Goal: Task Accomplishment & Management: Use online tool/utility

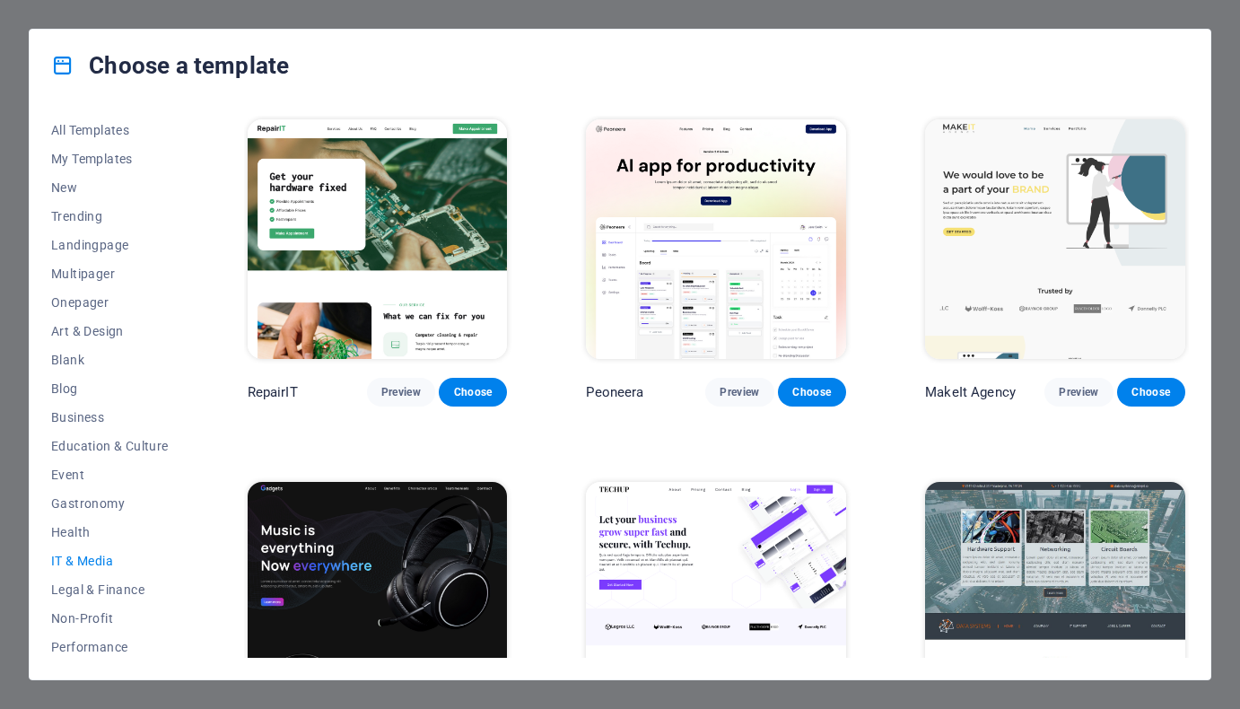
click at [694, 521] on img at bounding box center [716, 602] width 260 height 240
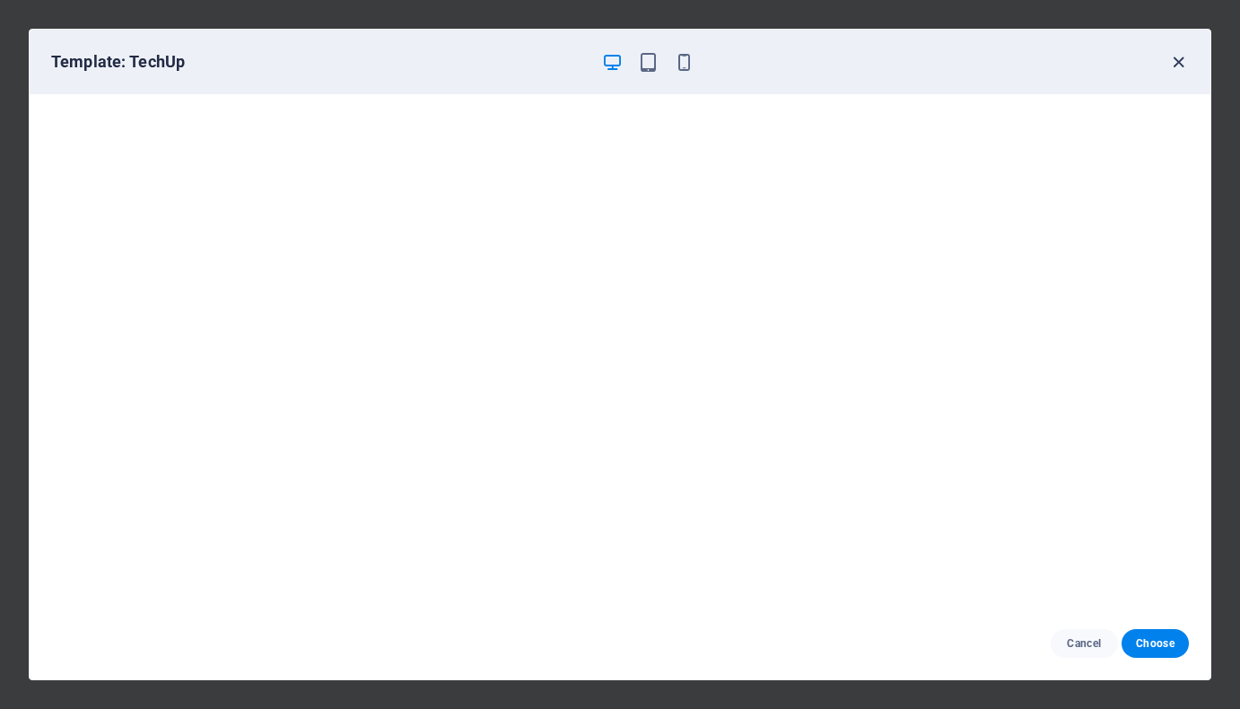
click at [1181, 65] on icon "button" at bounding box center [1178, 62] width 21 height 21
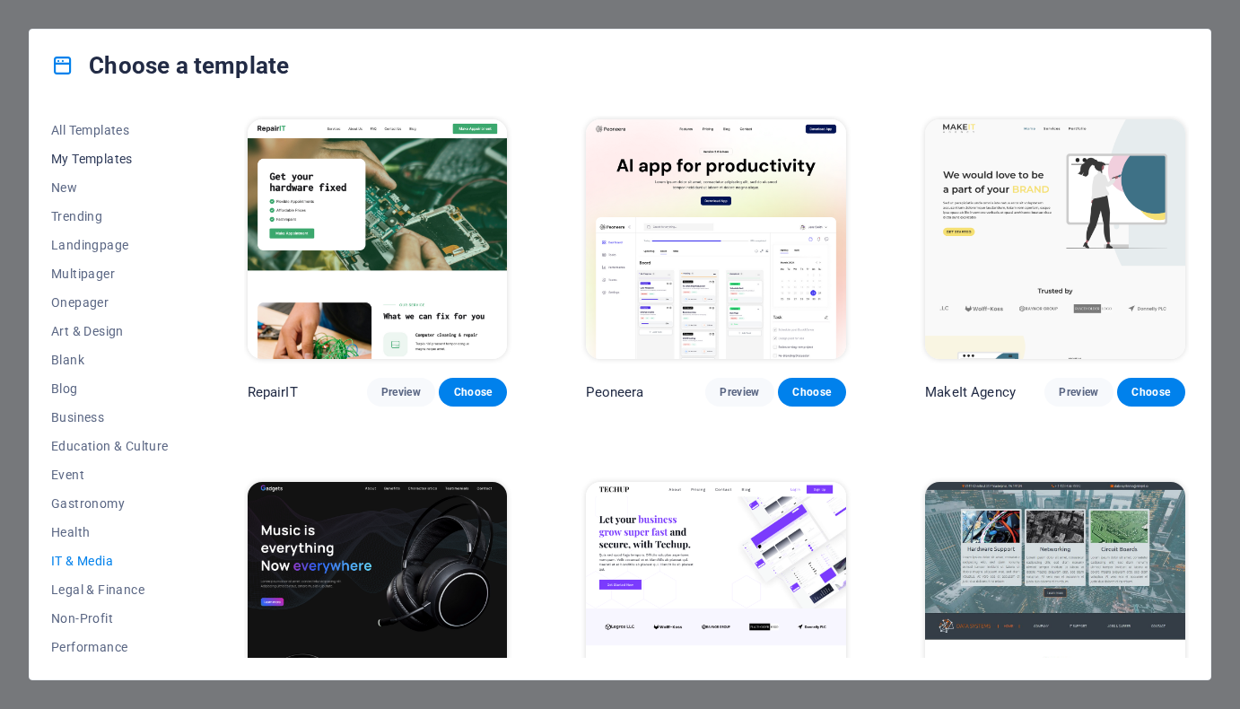
click at [108, 150] on button "My Templates" at bounding box center [110, 158] width 118 height 29
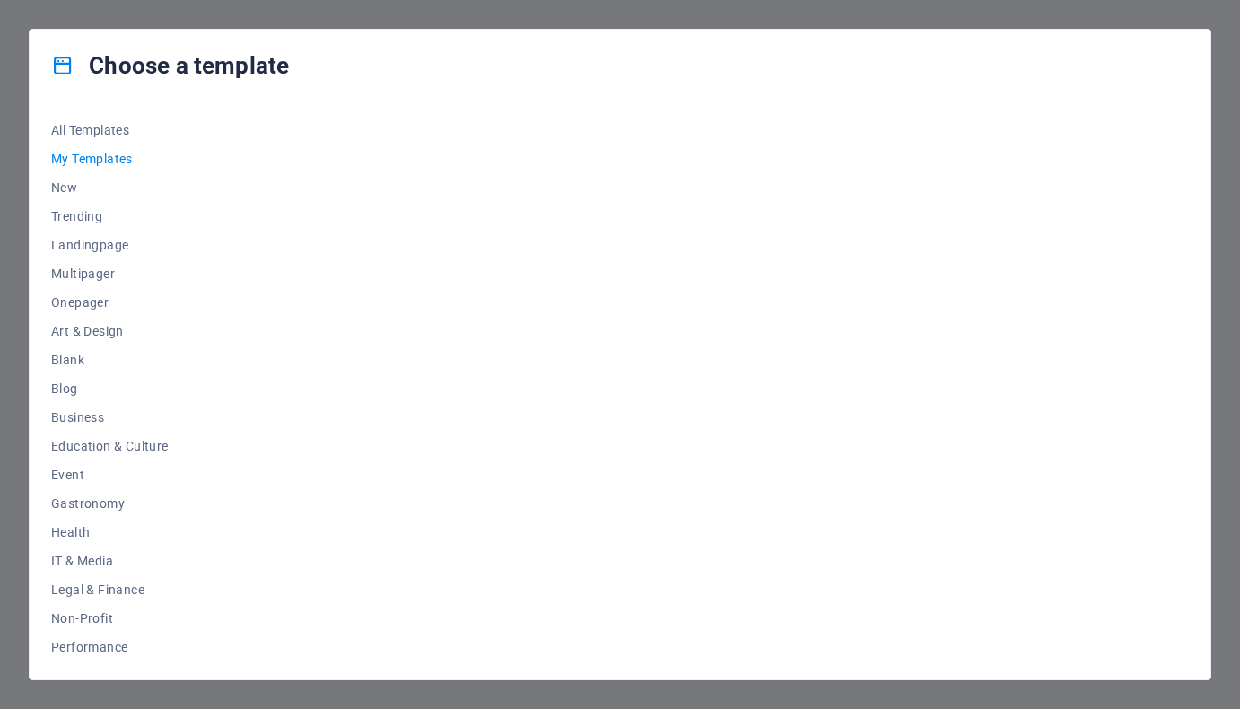
click at [493, 20] on div "Choose a template All Templates My Templates New Trending Landingpage Multipage…" at bounding box center [620, 354] width 1240 height 709
click at [100, 160] on span "My Templates" at bounding box center [110, 159] width 118 height 14
click at [111, 127] on span "All Templates" at bounding box center [110, 130] width 118 height 14
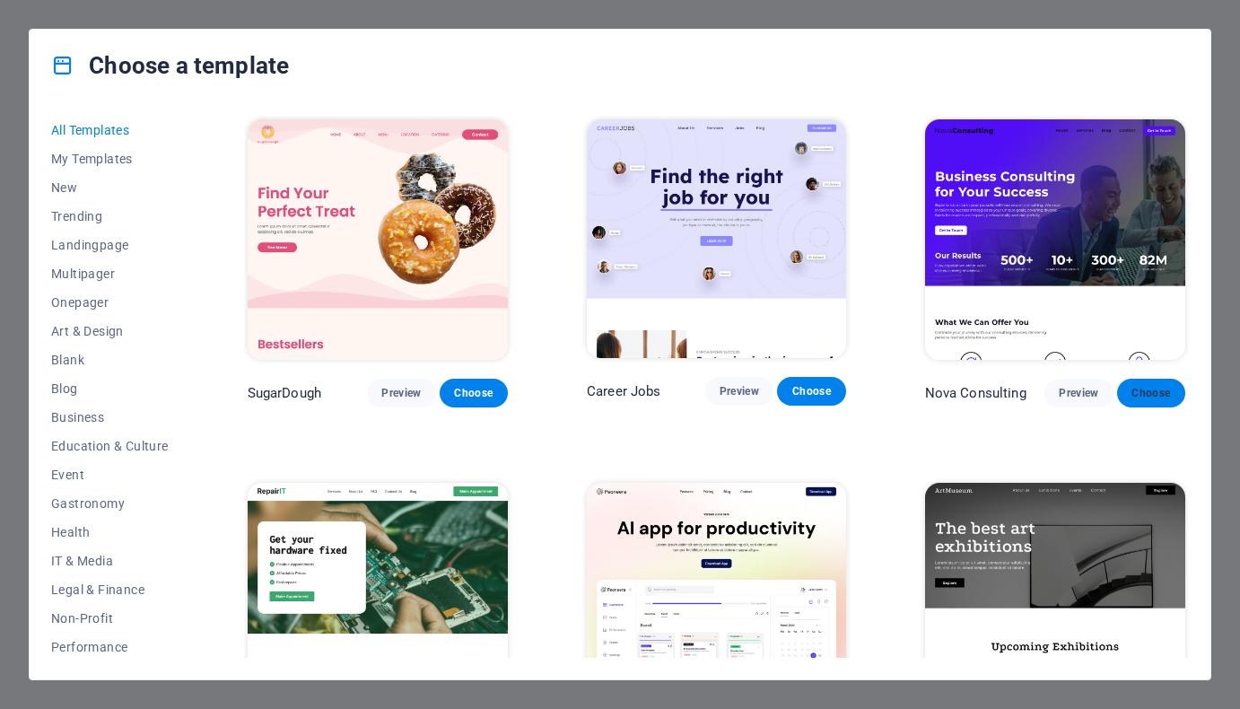
click at [1147, 393] on span "Choose" at bounding box center [1150, 393] width 39 height 14
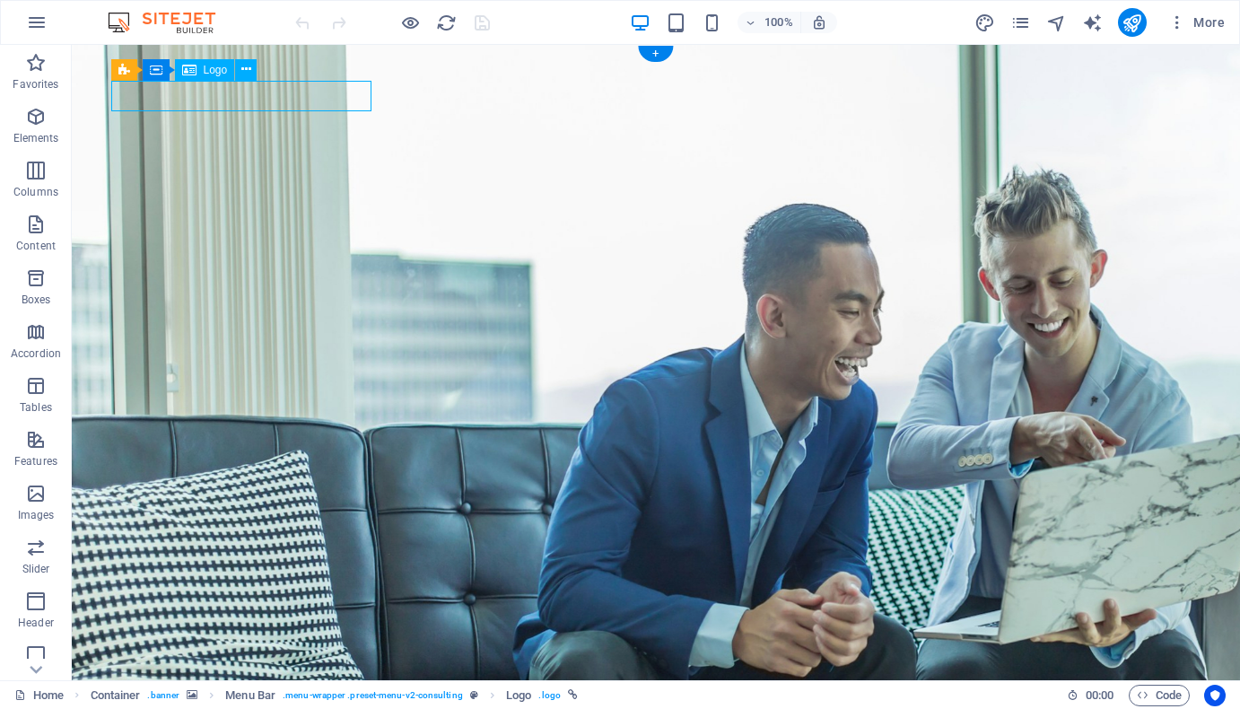
select select "px"
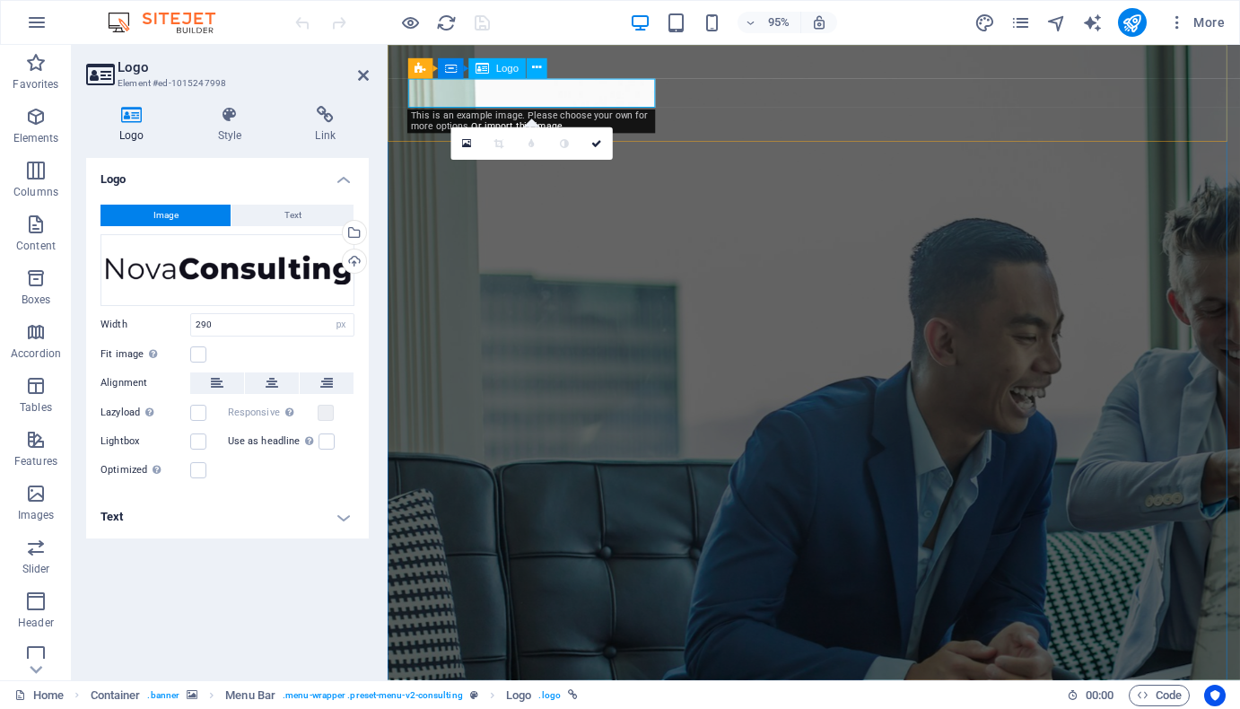
click at [178, 261] on div "Drag files here, click to choose files or select files from Files or our free s…" at bounding box center [227, 270] width 254 height 72
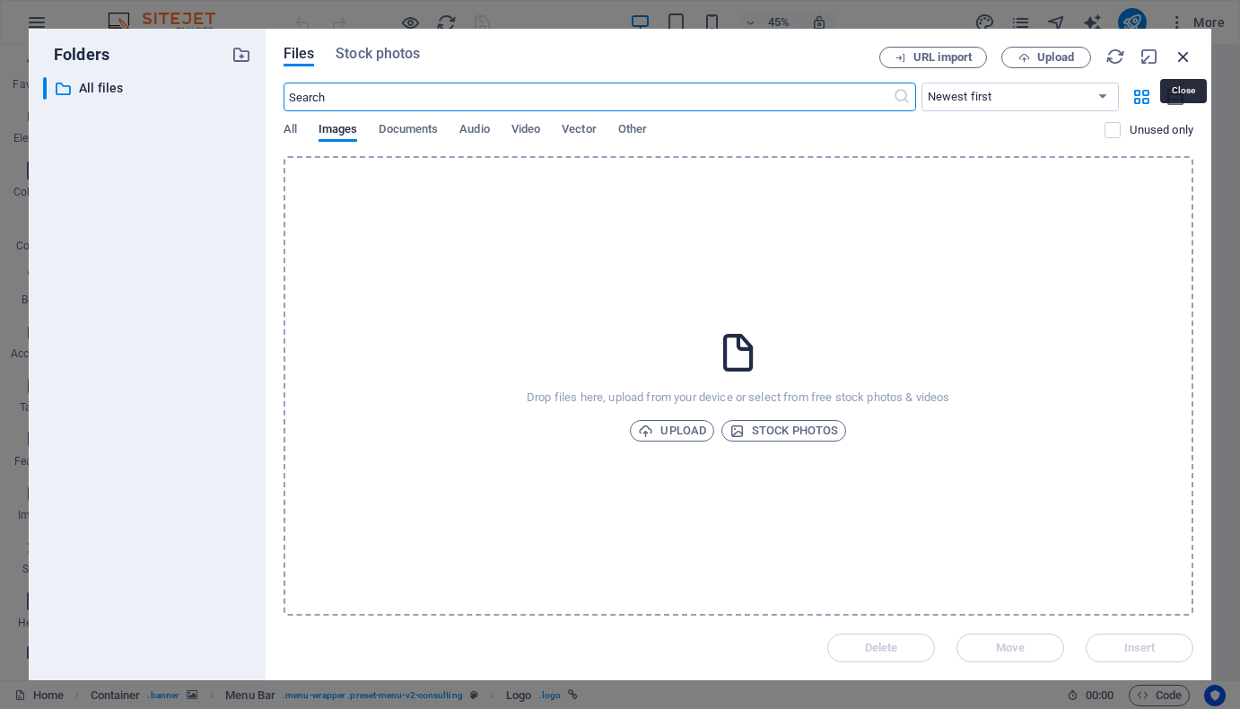
click at [1187, 57] on icon "button" at bounding box center [1183, 57] width 20 height 20
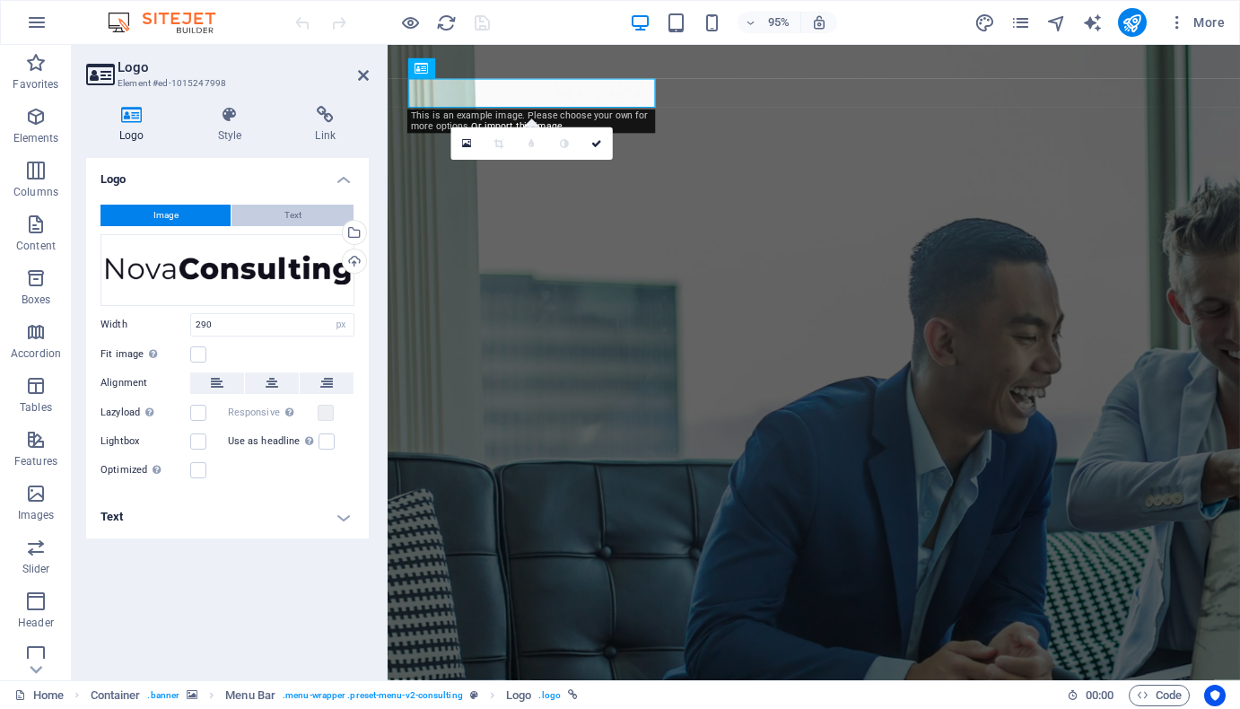
click at [297, 211] on span "Text" at bounding box center [292, 216] width 17 height 22
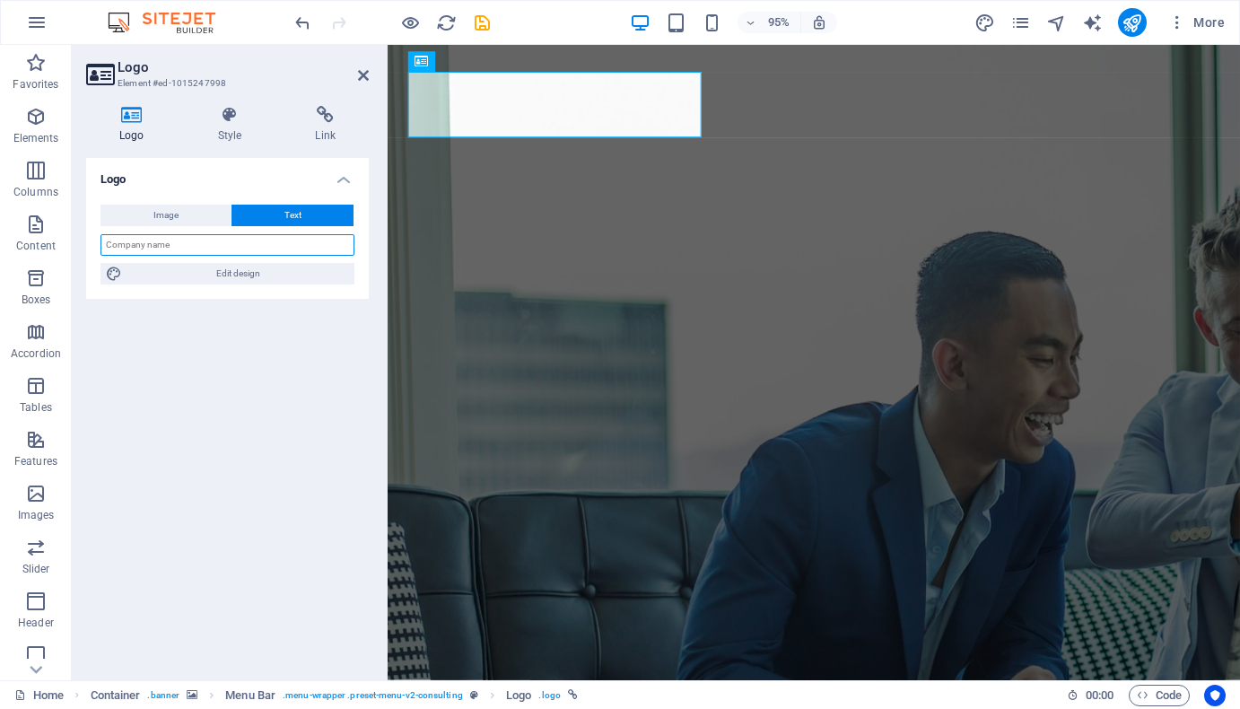
click at [193, 245] on input "text" at bounding box center [227, 245] width 254 height 22
type input "VIT Limited"
click at [251, 338] on div "Logo Image Text Drag files here, click to choose files or select files from Fil…" at bounding box center [227, 412] width 283 height 508
click at [216, 350] on div "Logo Image Text Drag files here, click to choose files or select files from Fil…" at bounding box center [227, 412] width 283 height 508
click at [363, 74] on icon at bounding box center [363, 75] width 11 height 14
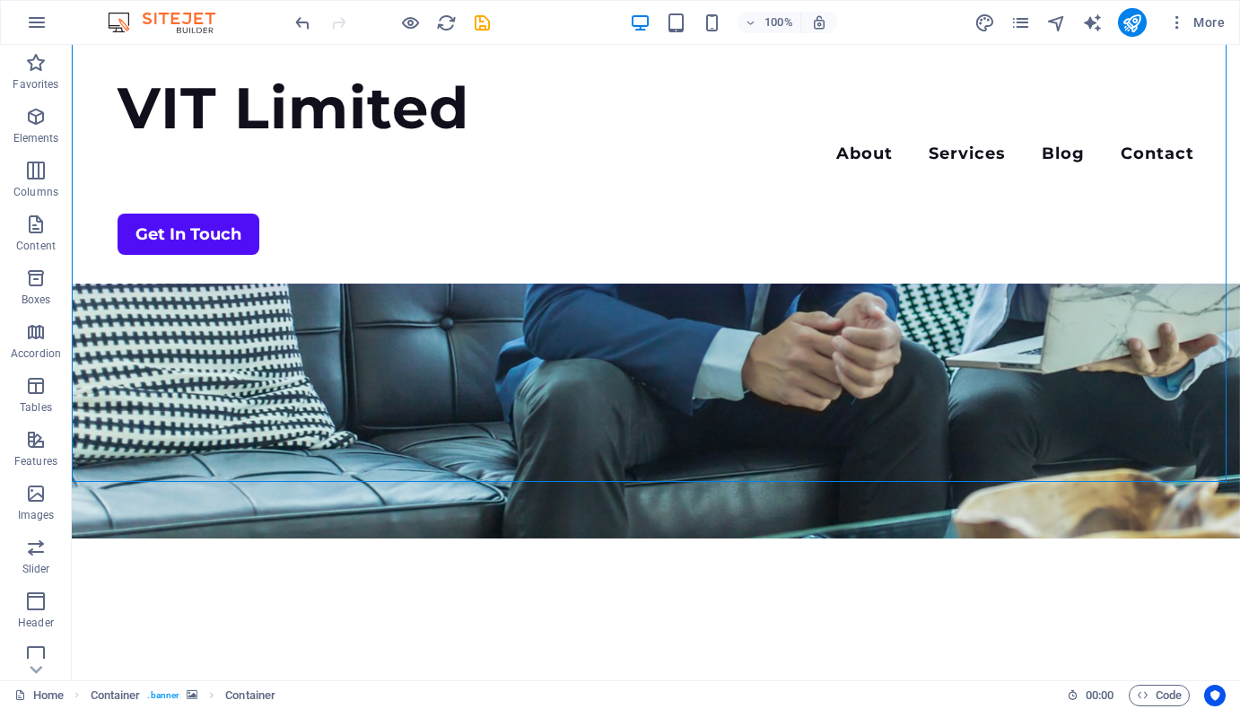
scroll to position [341, 0]
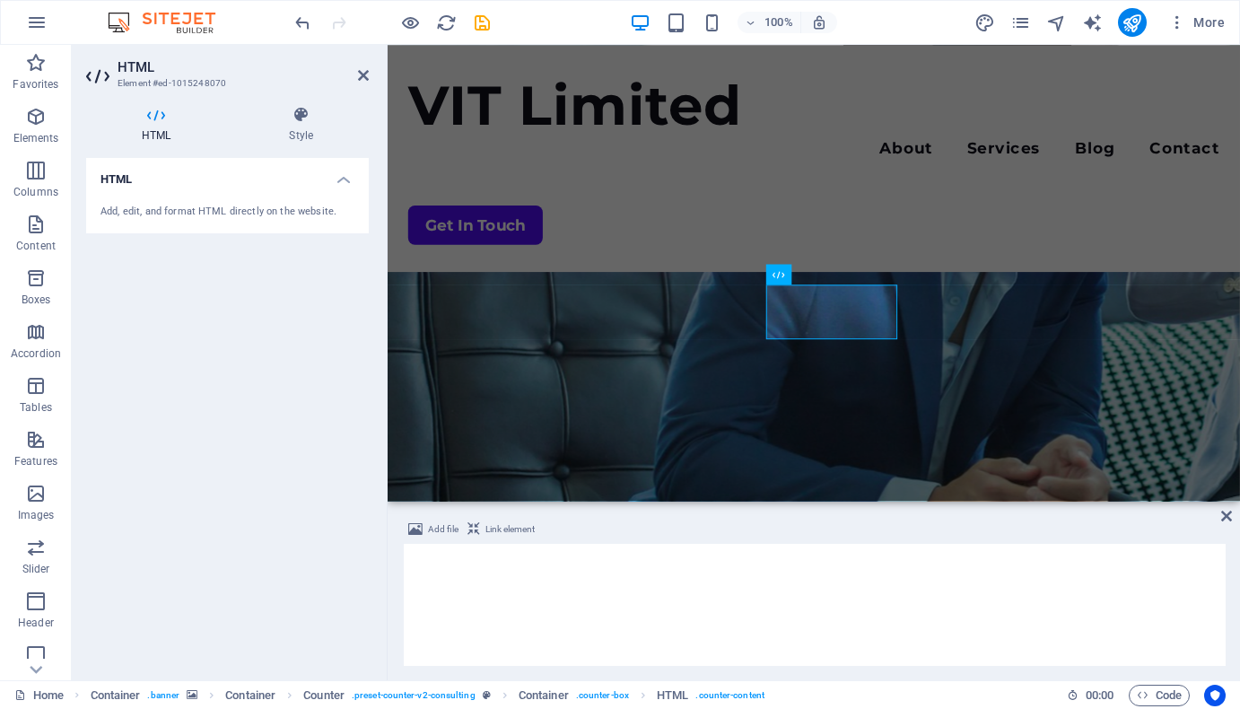
scroll to position [648, 0]
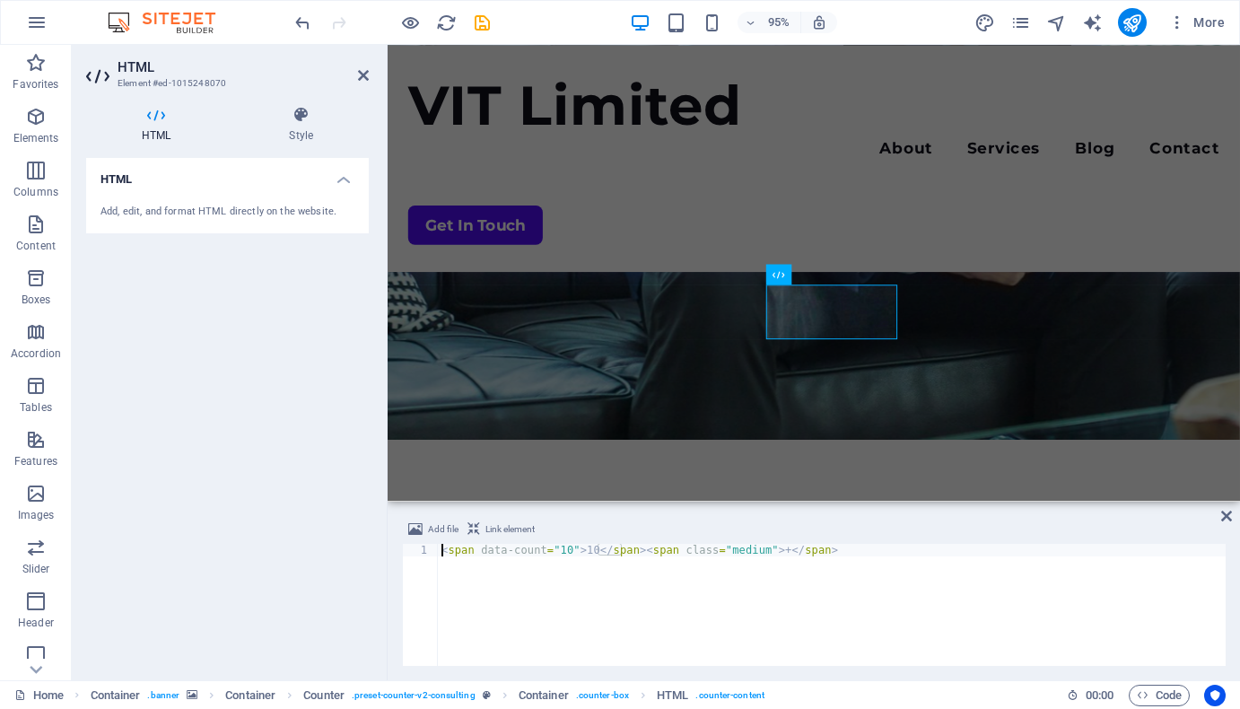
click at [563, 546] on div "< span data-count = "10" > 10 </ span > < span class = "medium" > + </ span >" at bounding box center [832, 617] width 788 height 147
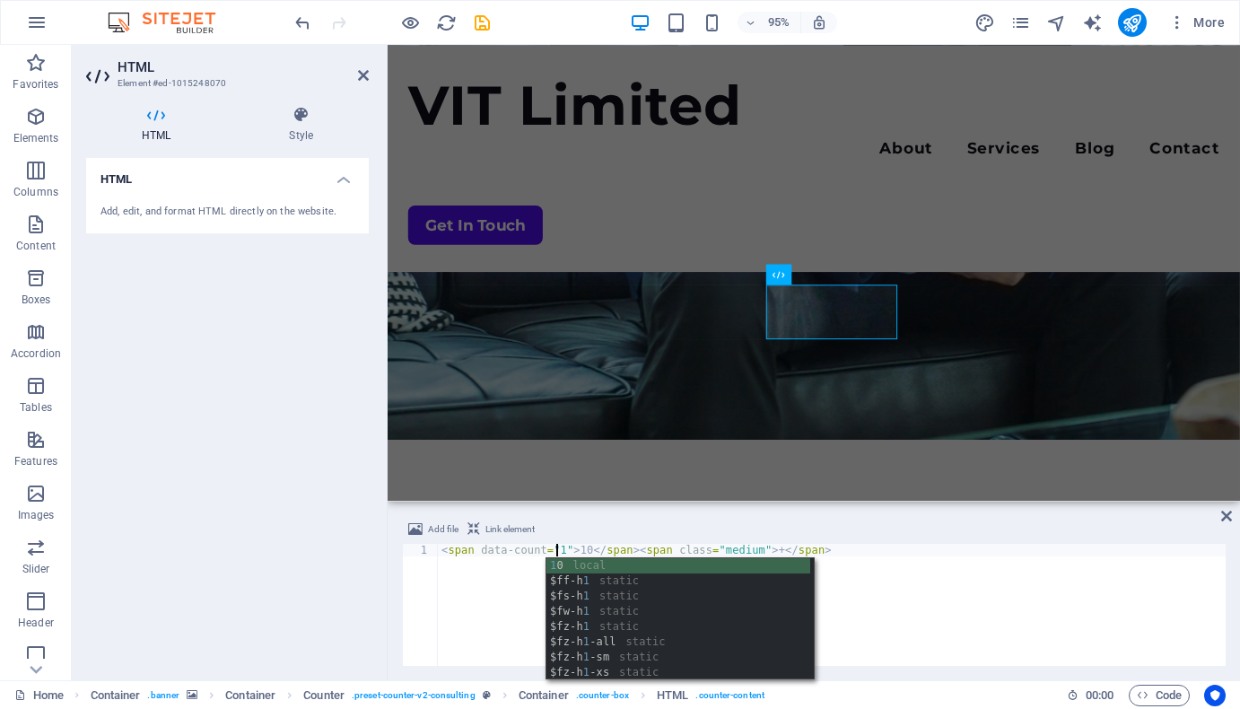
scroll to position [0, 9]
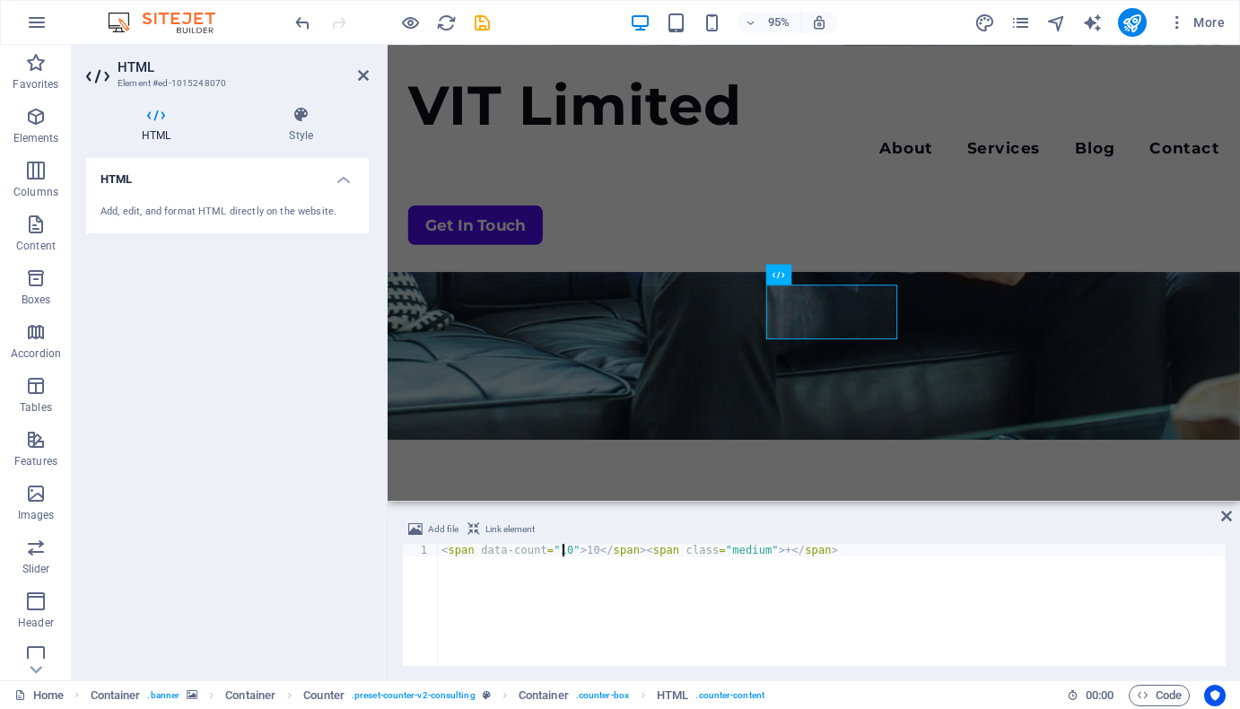
type textarea "<span data-count="10">10</span><span class="medium">+</span>"
click at [286, 421] on div "HTML Add, edit, and format HTML directly on the website." at bounding box center [227, 412] width 283 height 508
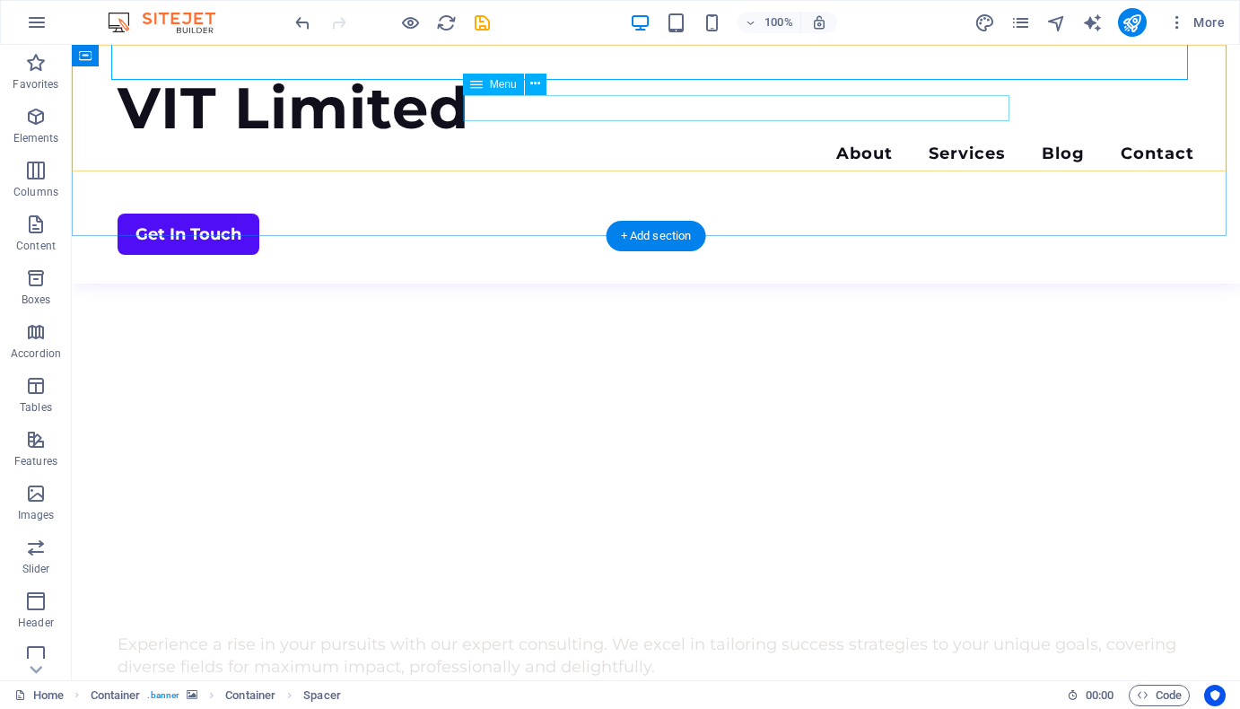
click at [682, 143] on nav "About Services Blog Contact" at bounding box center [656, 156] width 1077 height 26
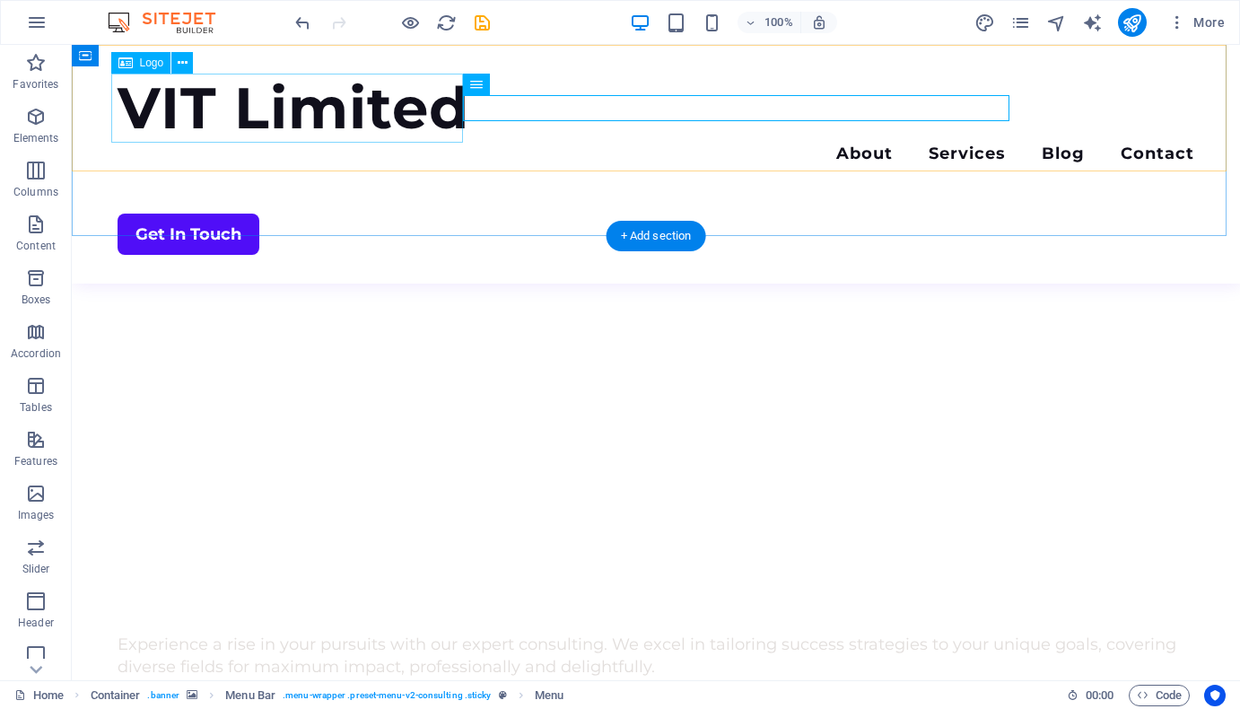
click at [355, 117] on div "VIT Limited" at bounding box center [656, 108] width 1077 height 69
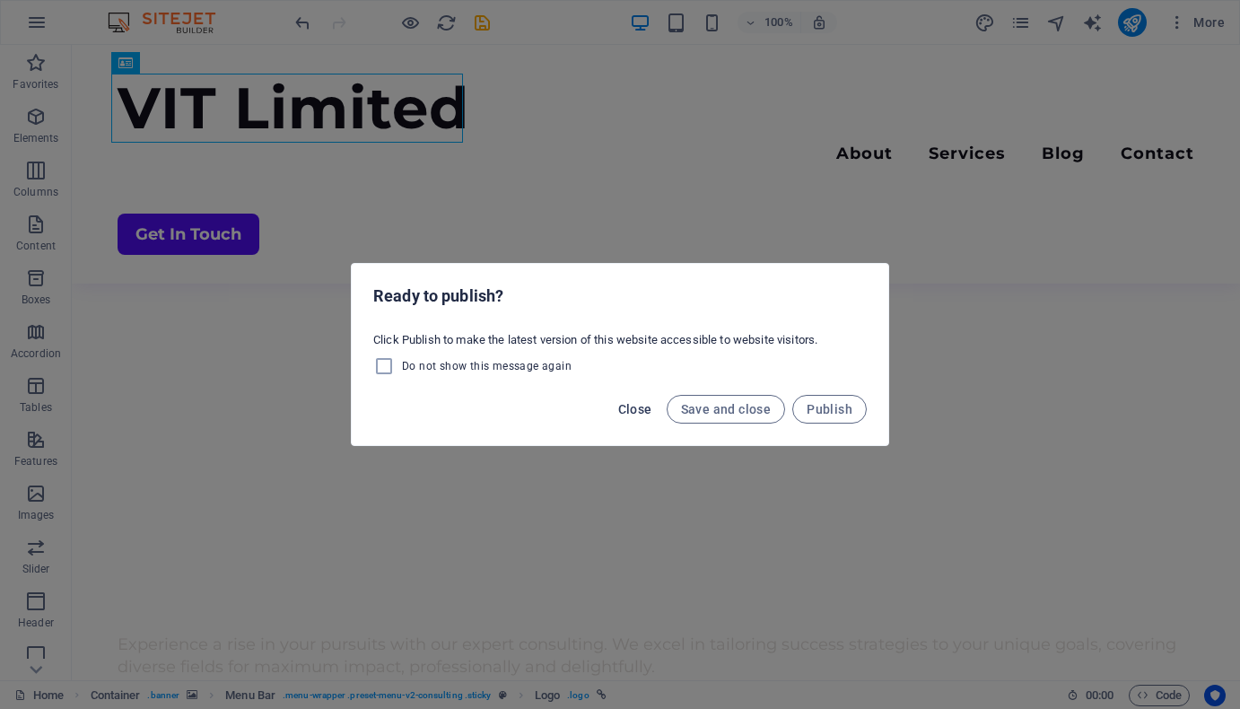
click at [643, 404] on span "Close" at bounding box center [635, 409] width 34 height 14
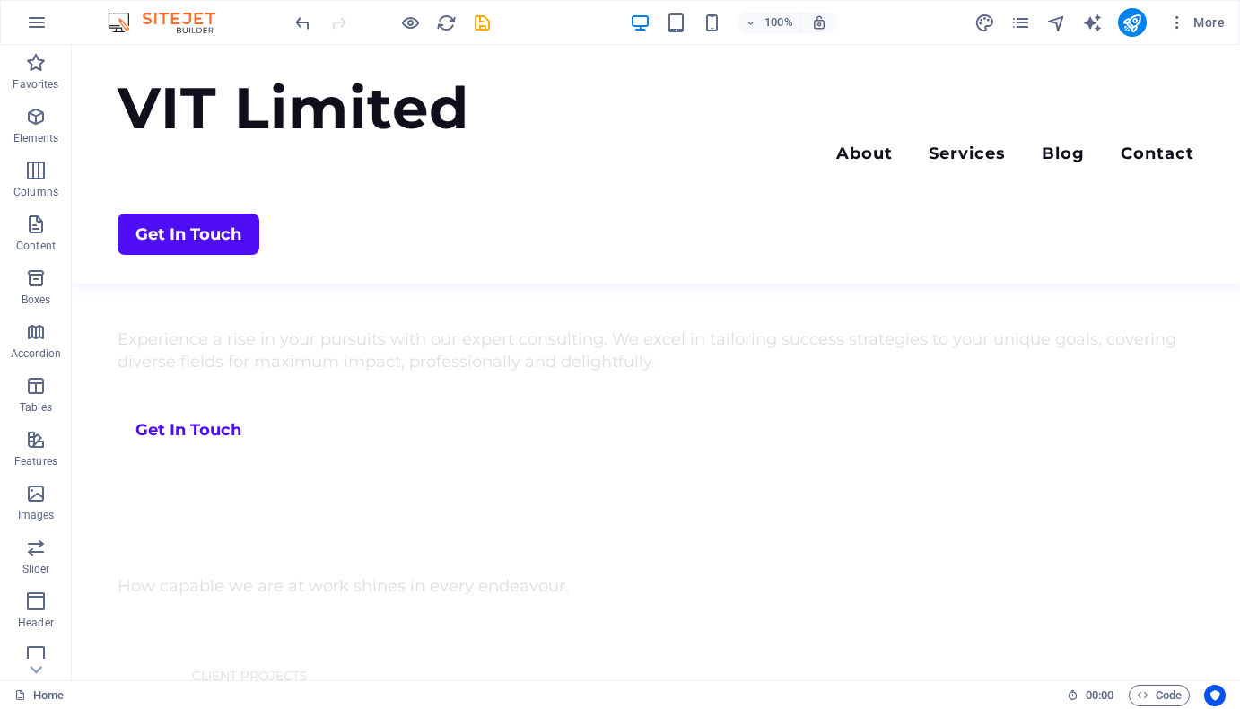
scroll to position [930, 0]
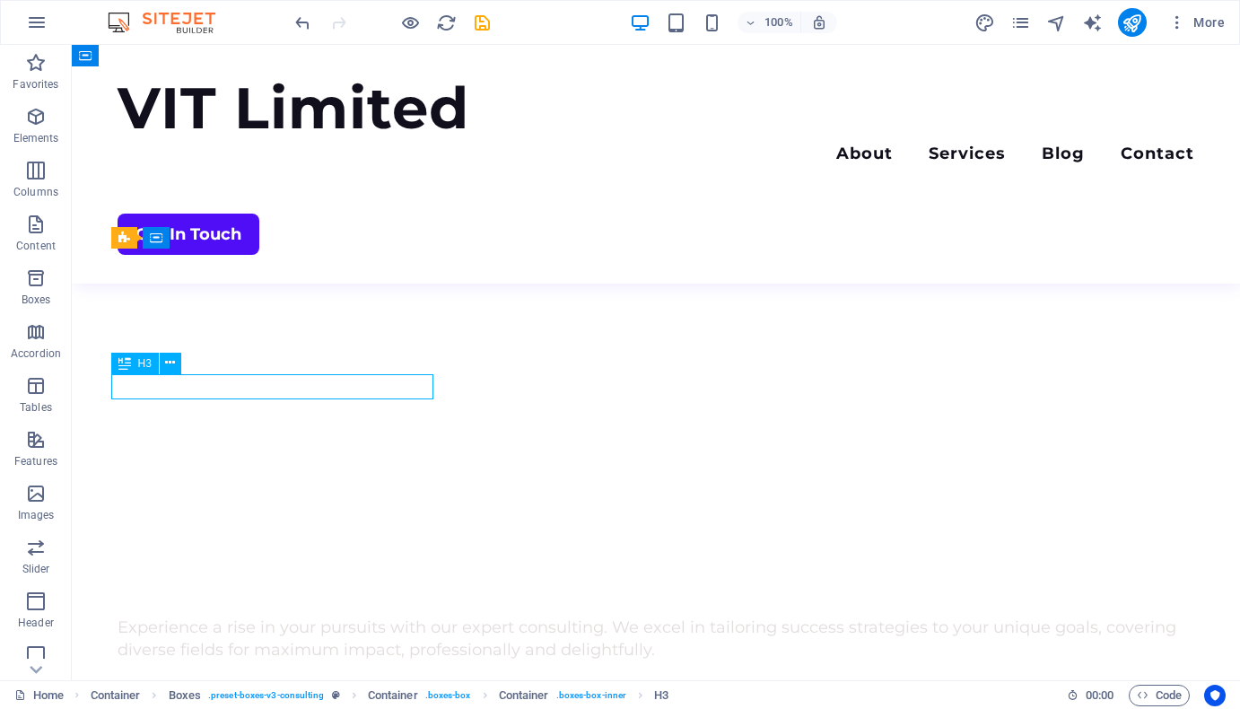
scroll to position [1155, 0]
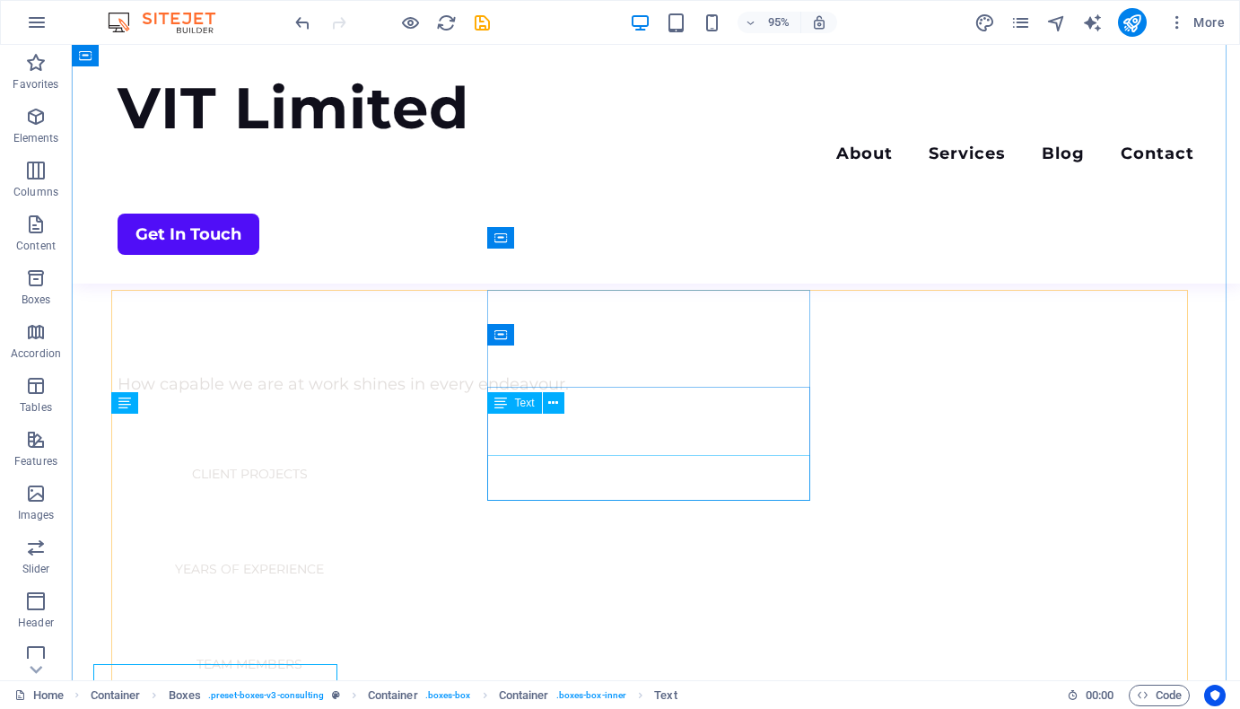
scroll to position [930, 0]
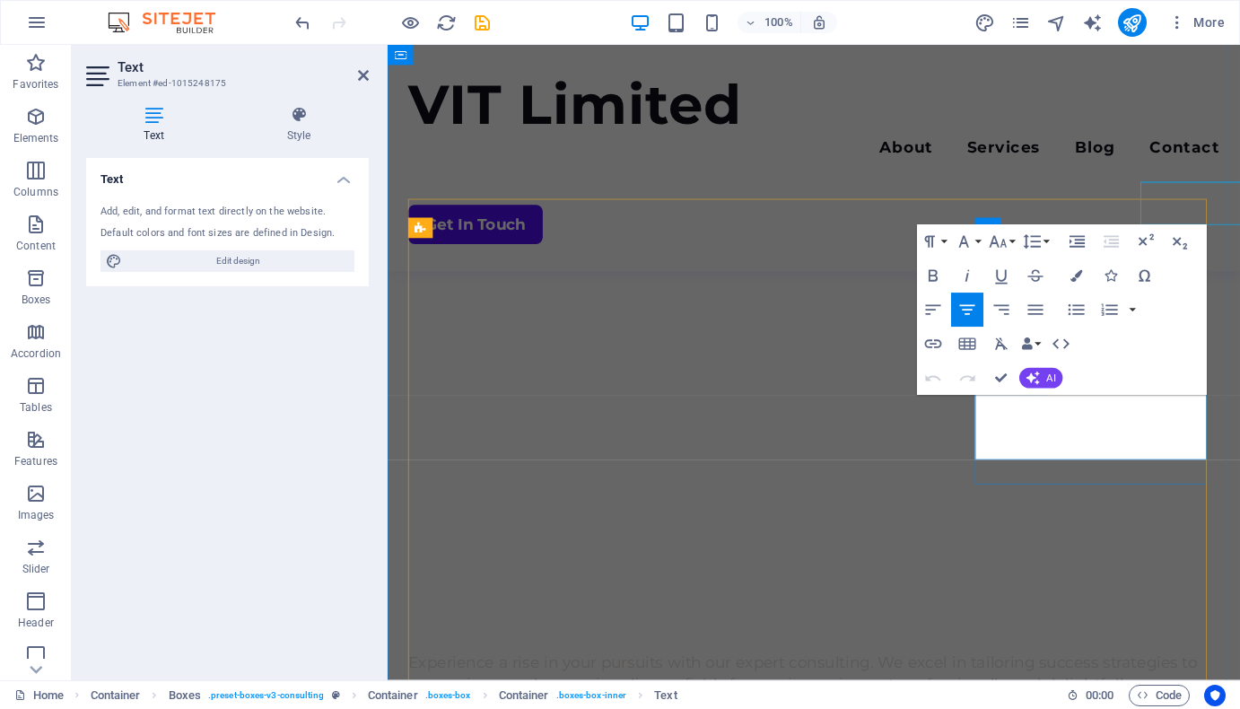
scroll to position [1155, 0]
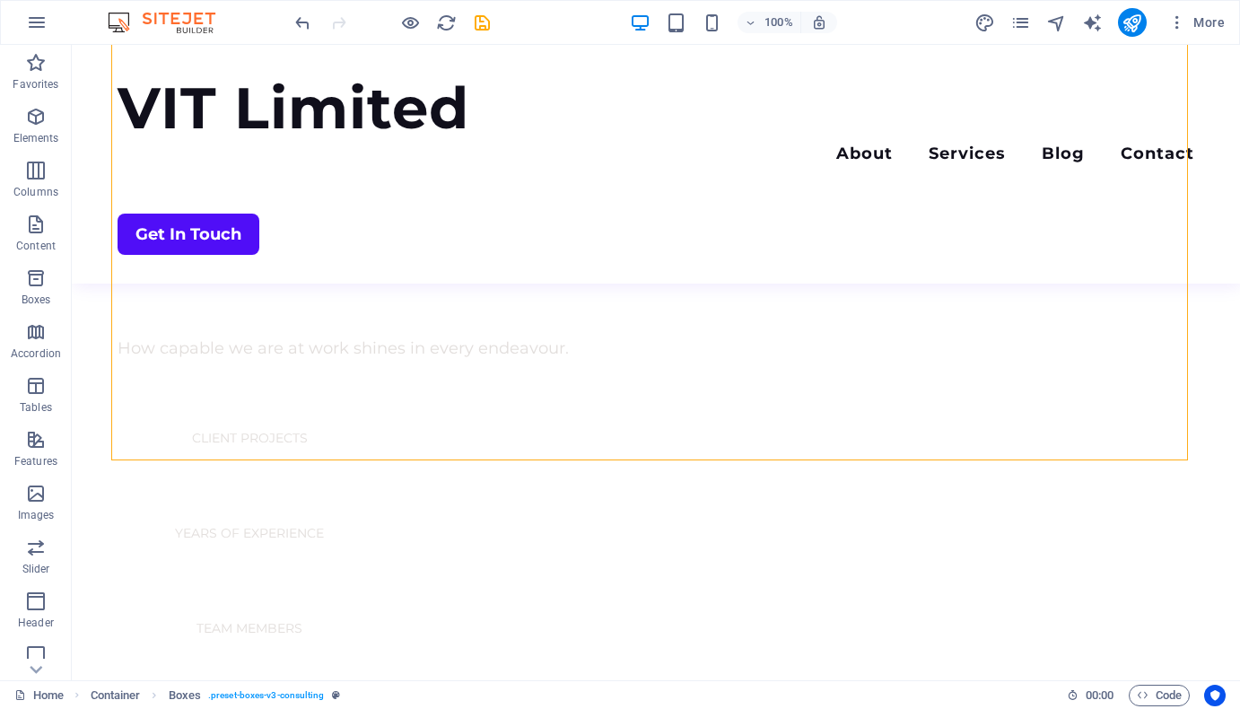
scroll to position [1194, 0]
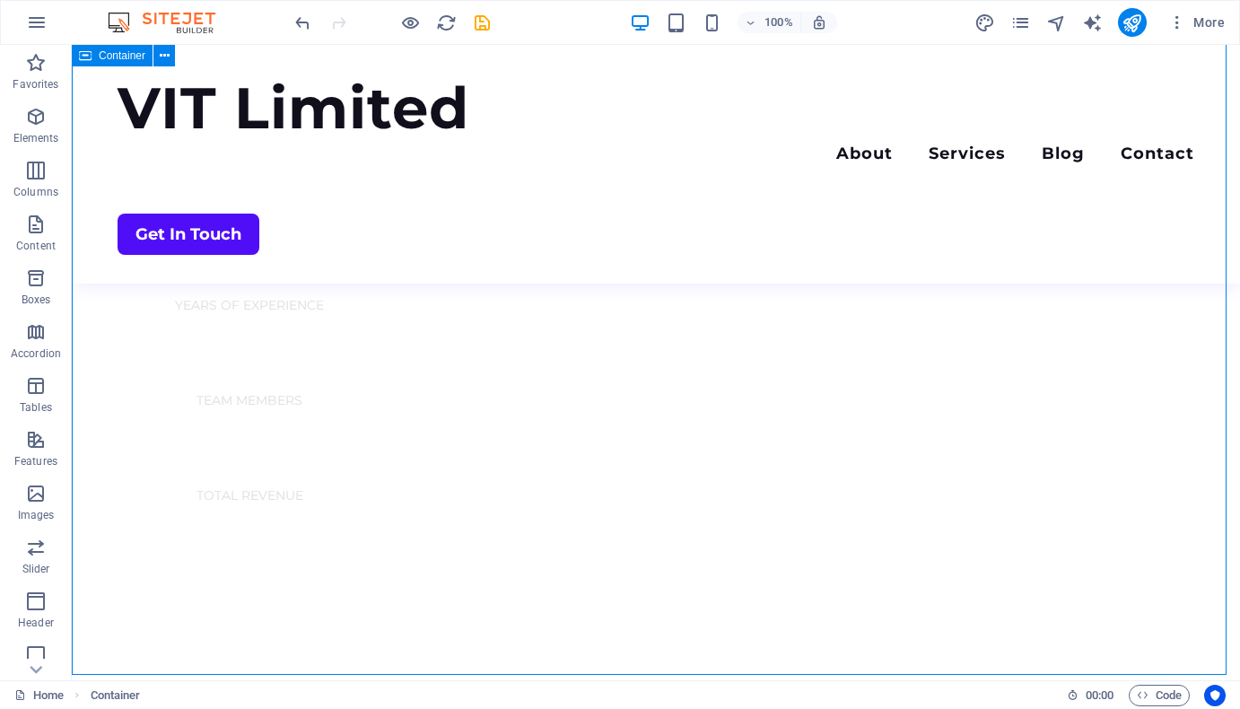
scroll to position [1146, 0]
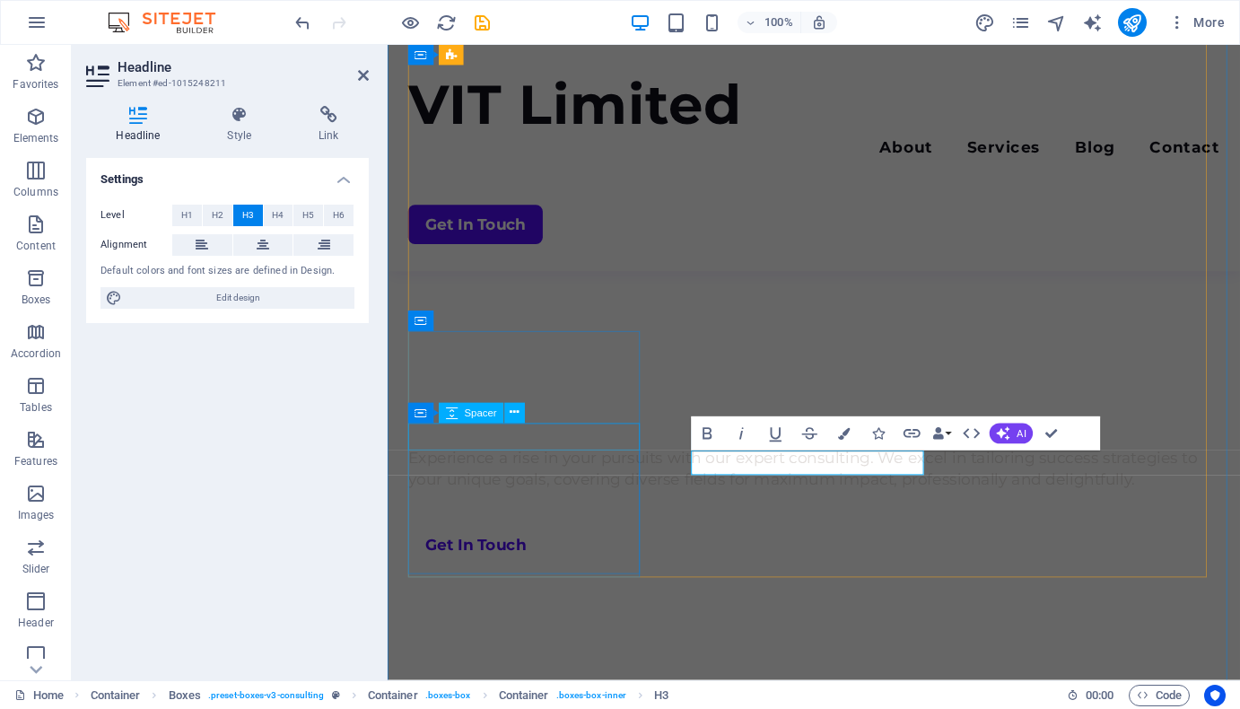
scroll to position [1370, 0]
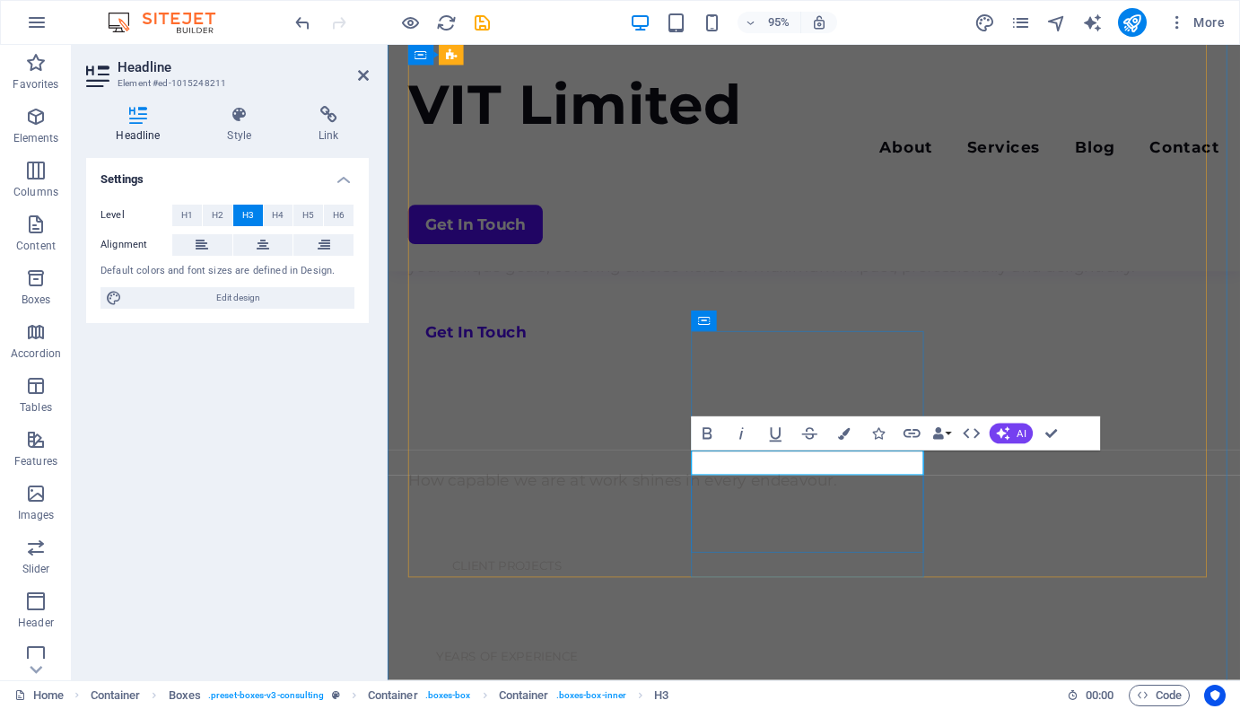
drag, startPoint x: 812, startPoint y: 485, endPoint x: 709, endPoint y: 490, distance: 103.3
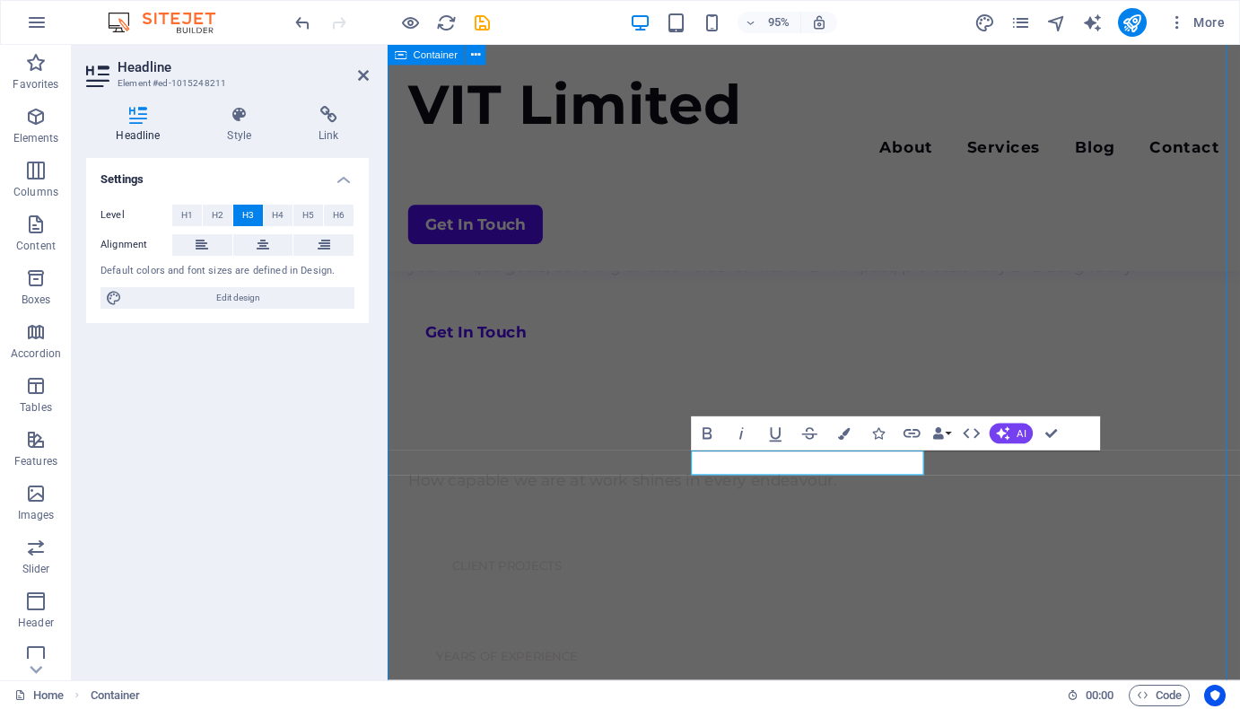
scroll to position [1097, 0]
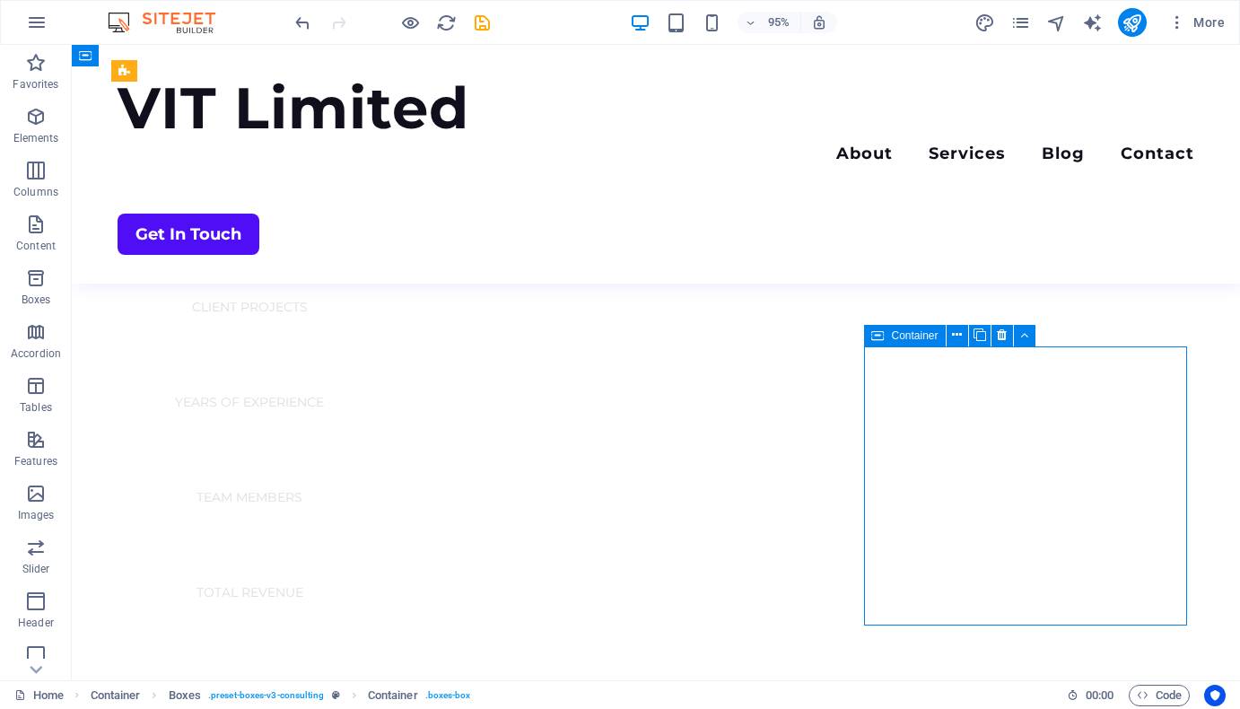
scroll to position [1097, 0]
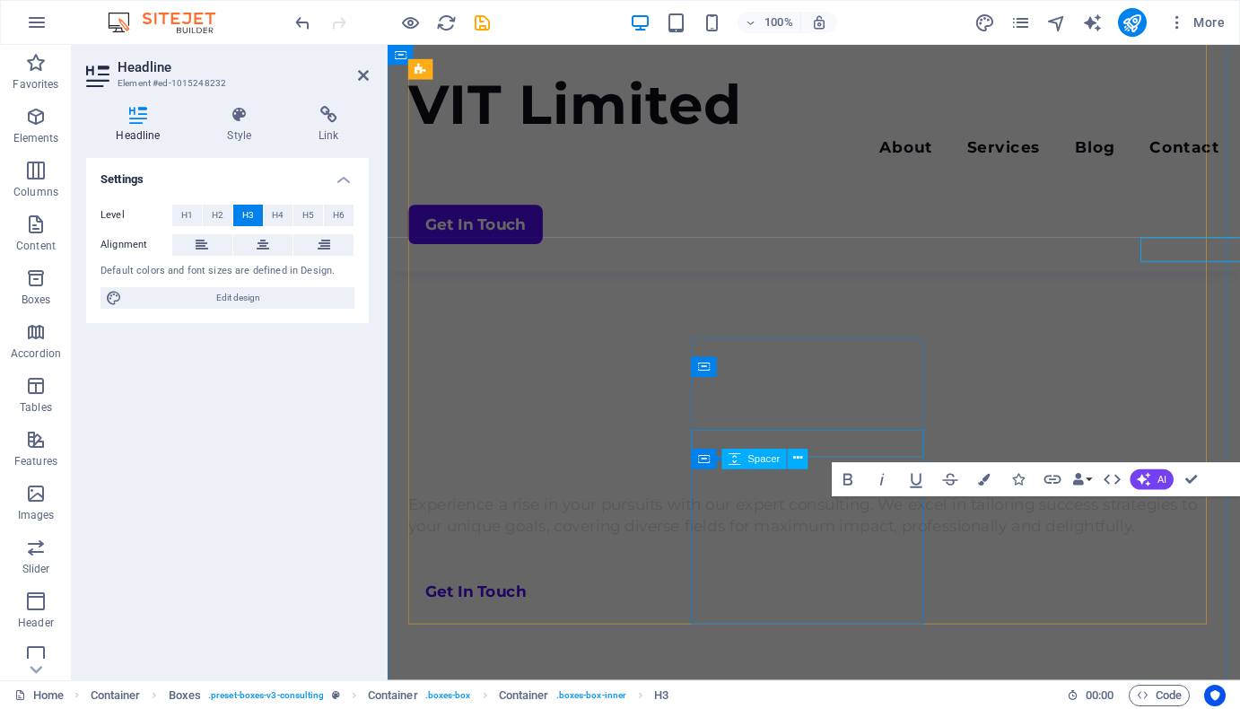
scroll to position [1322, 0]
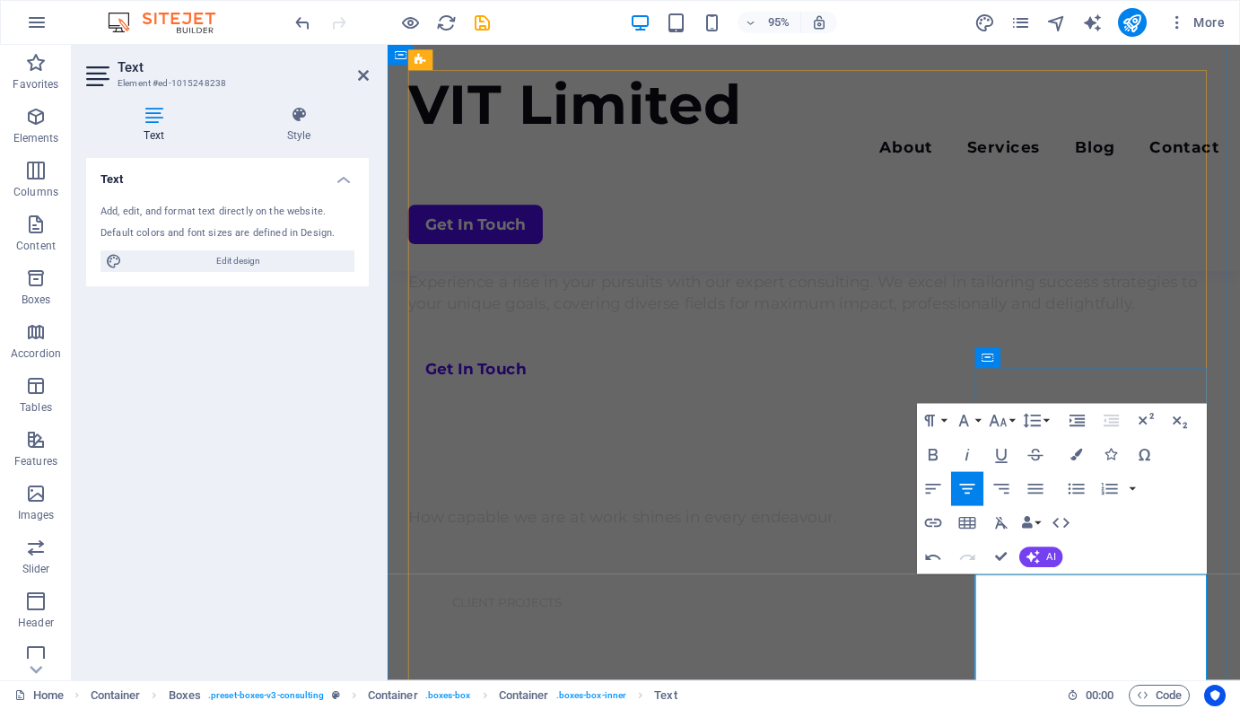
scroll to position [1241, 0]
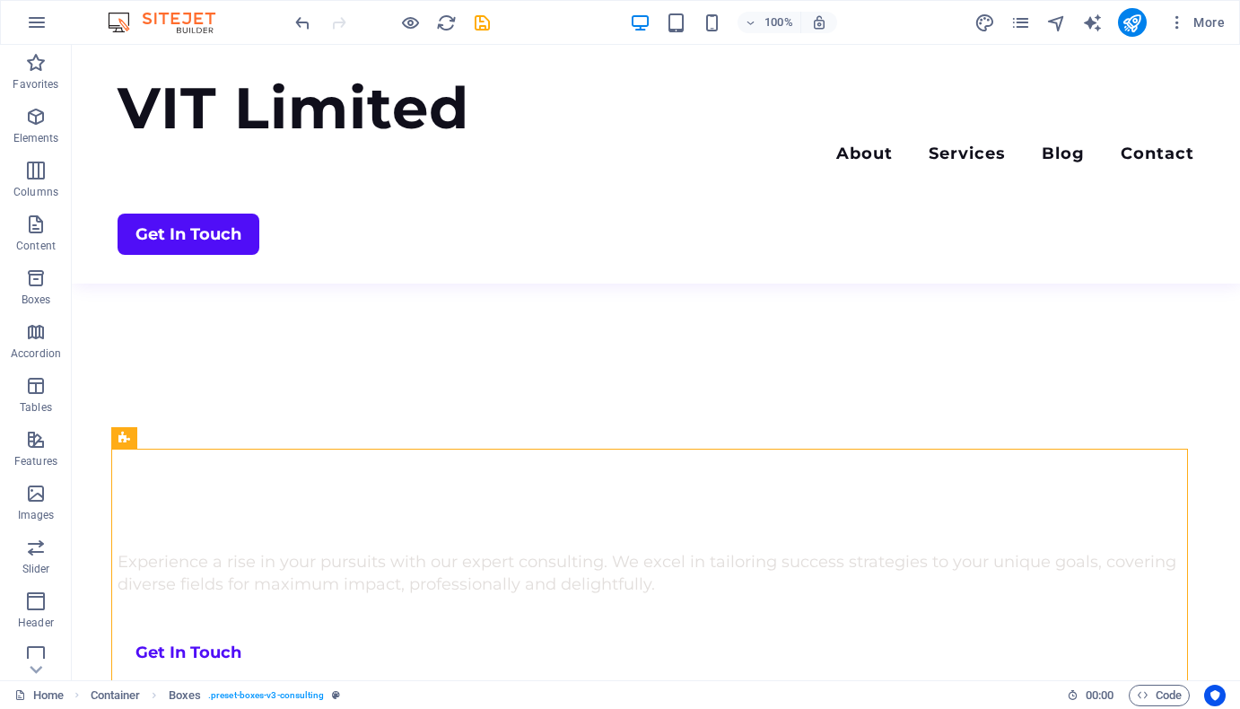
scroll to position [709, 0]
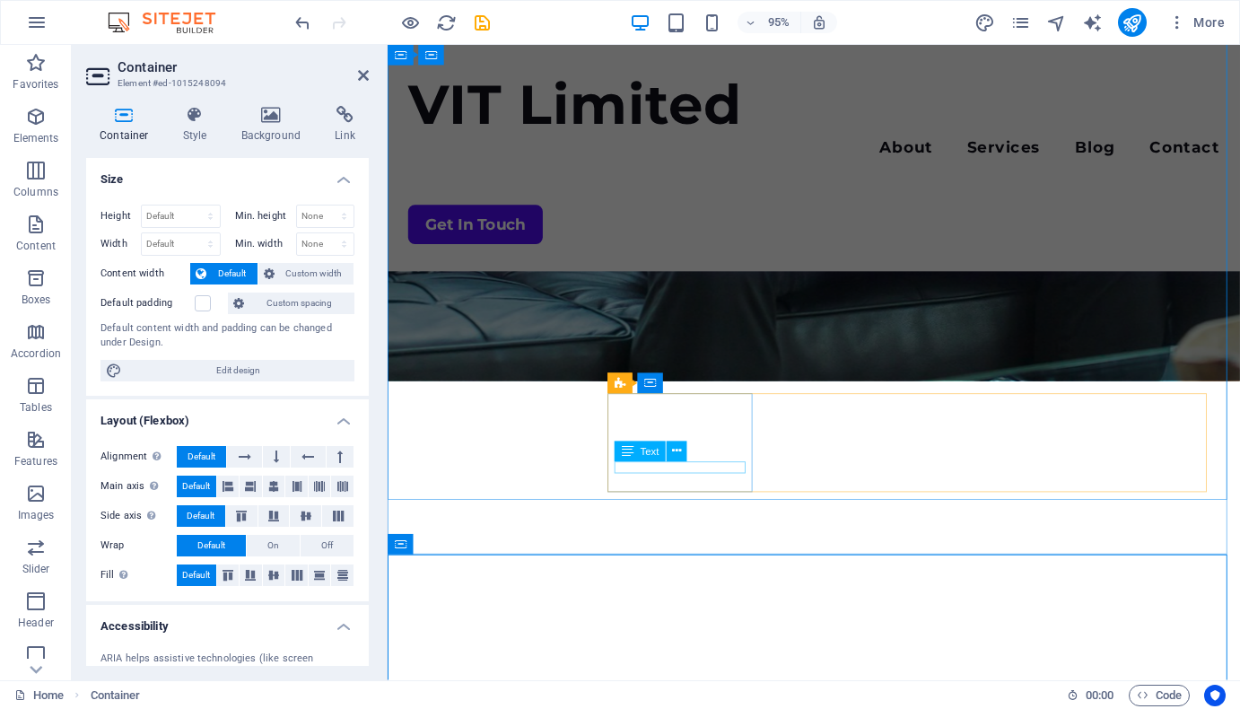
scroll to position [526, 0]
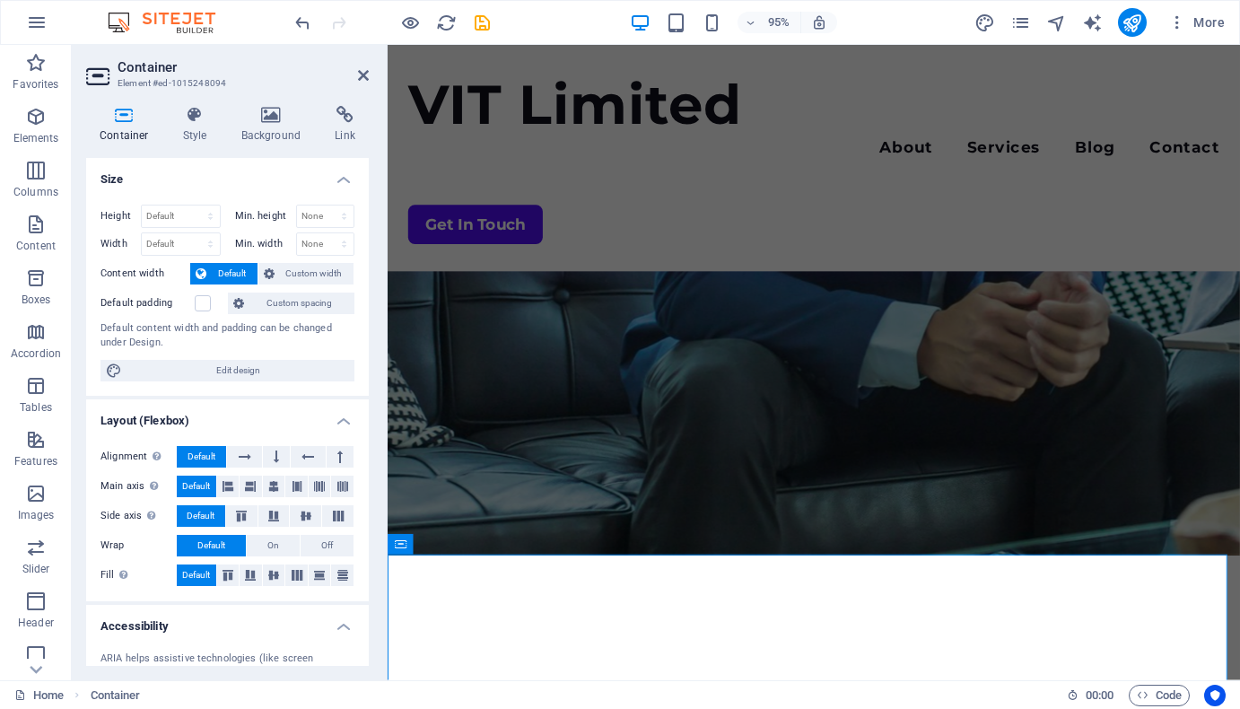
click at [715, 536] on figure at bounding box center [836, 50] width 897 height 1063
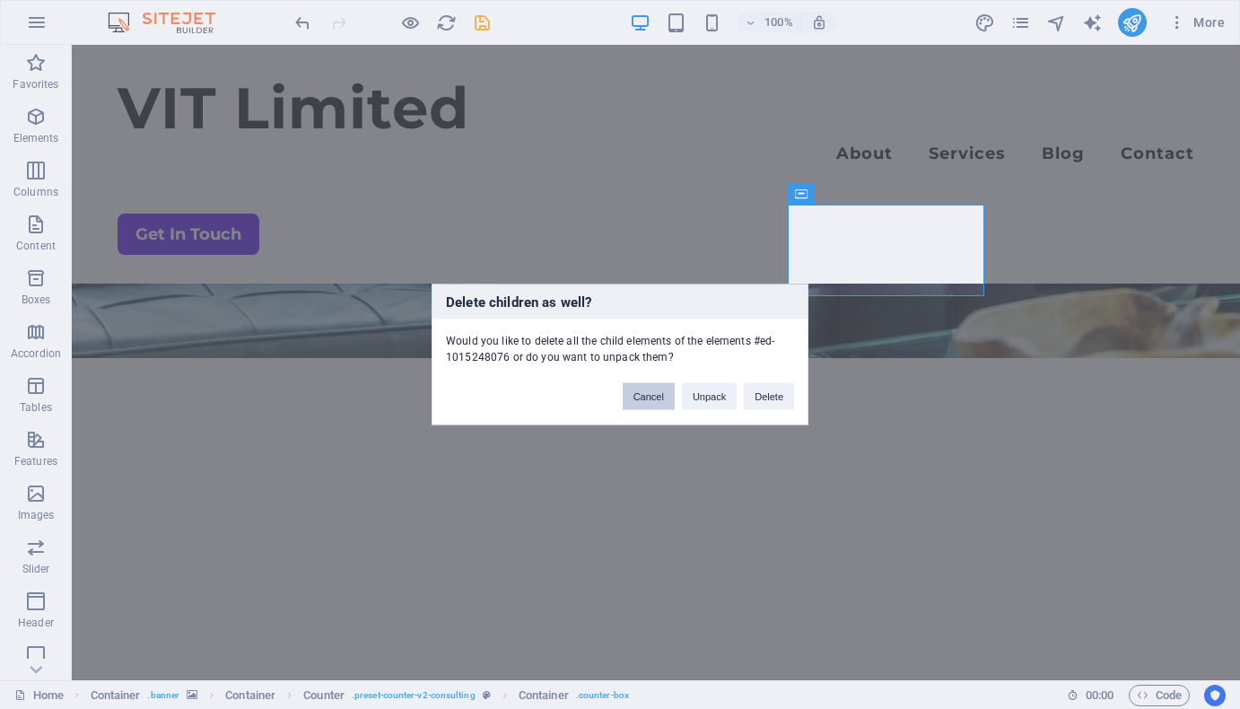
click at [661, 392] on button "Cancel" at bounding box center [649, 396] width 52 height 27
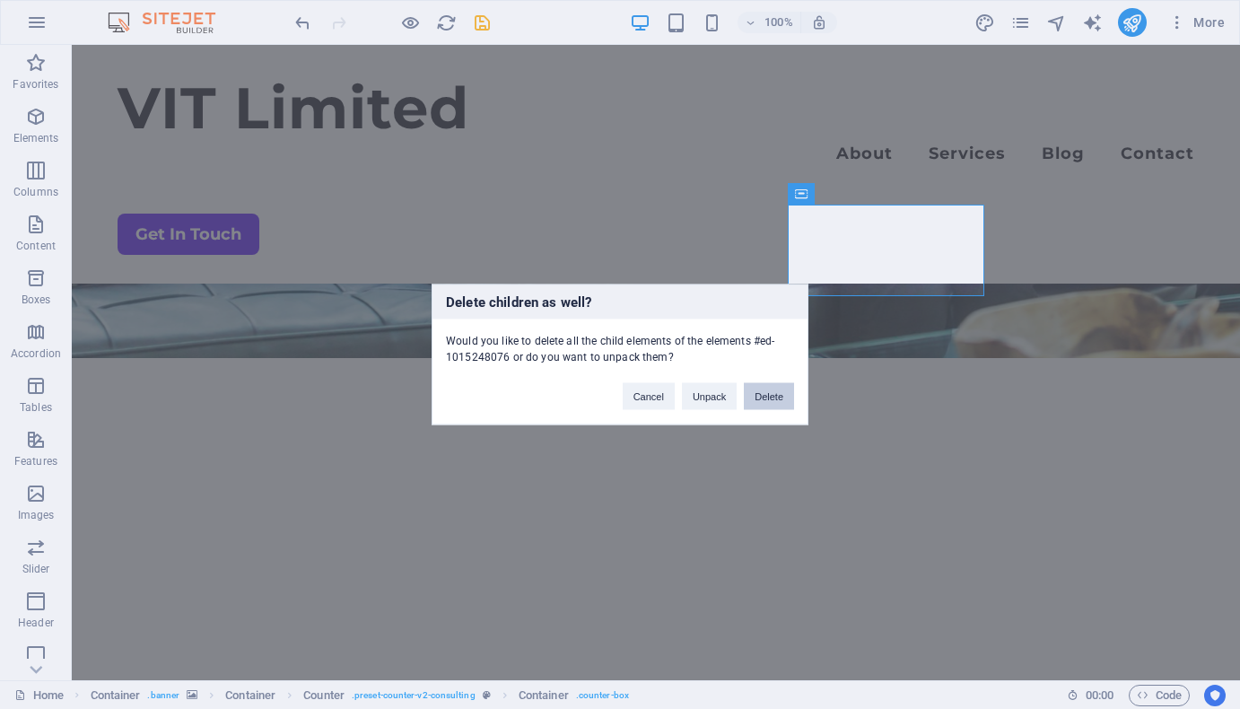
click at [774, 392] on button "Delete" at bounding box center [769, 396] width 50 height 27
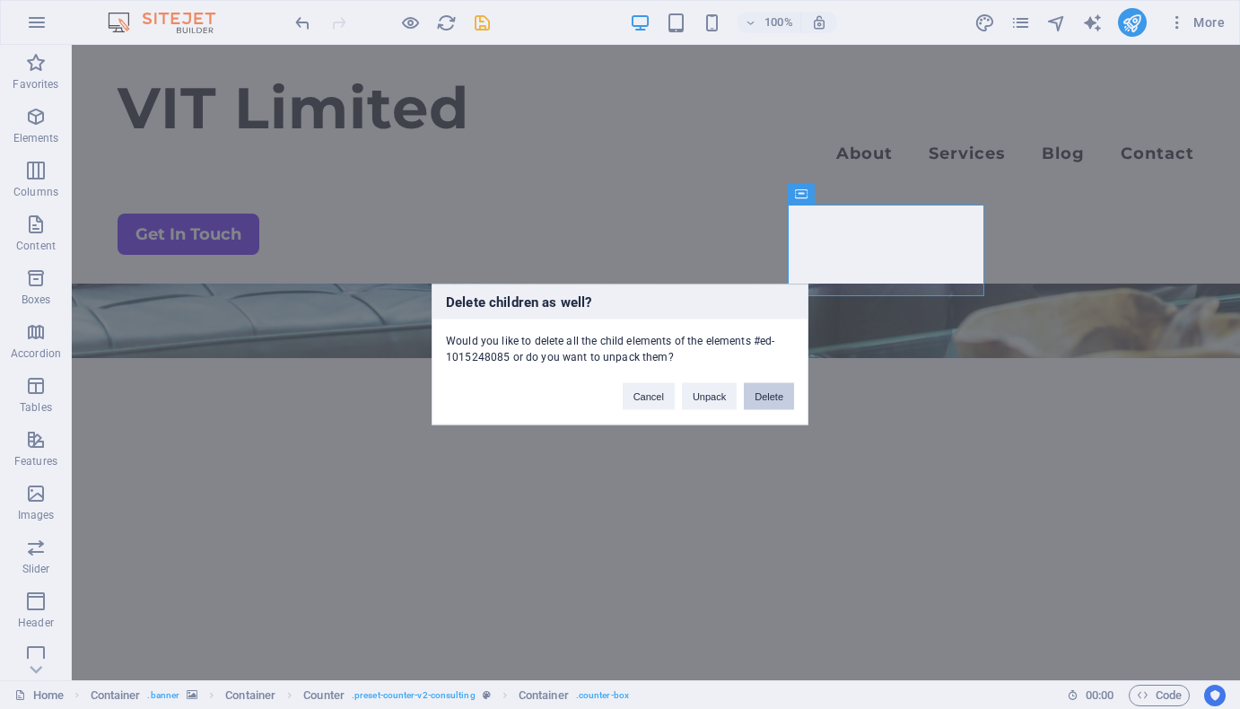
click at [763, 397] on button "Delete" at bounding box center [769, 396] width 50 height 27
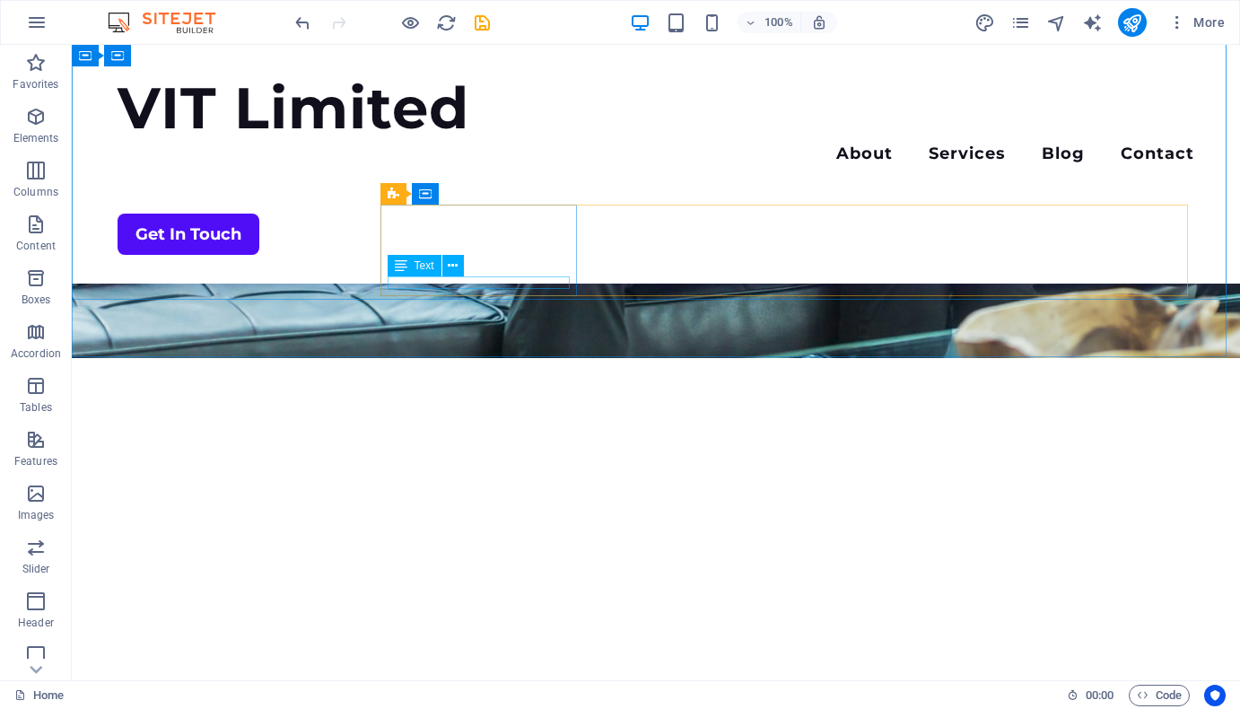
click at [472, 261] on div "Text" at bounding box center [432, 266] width 88 height 22
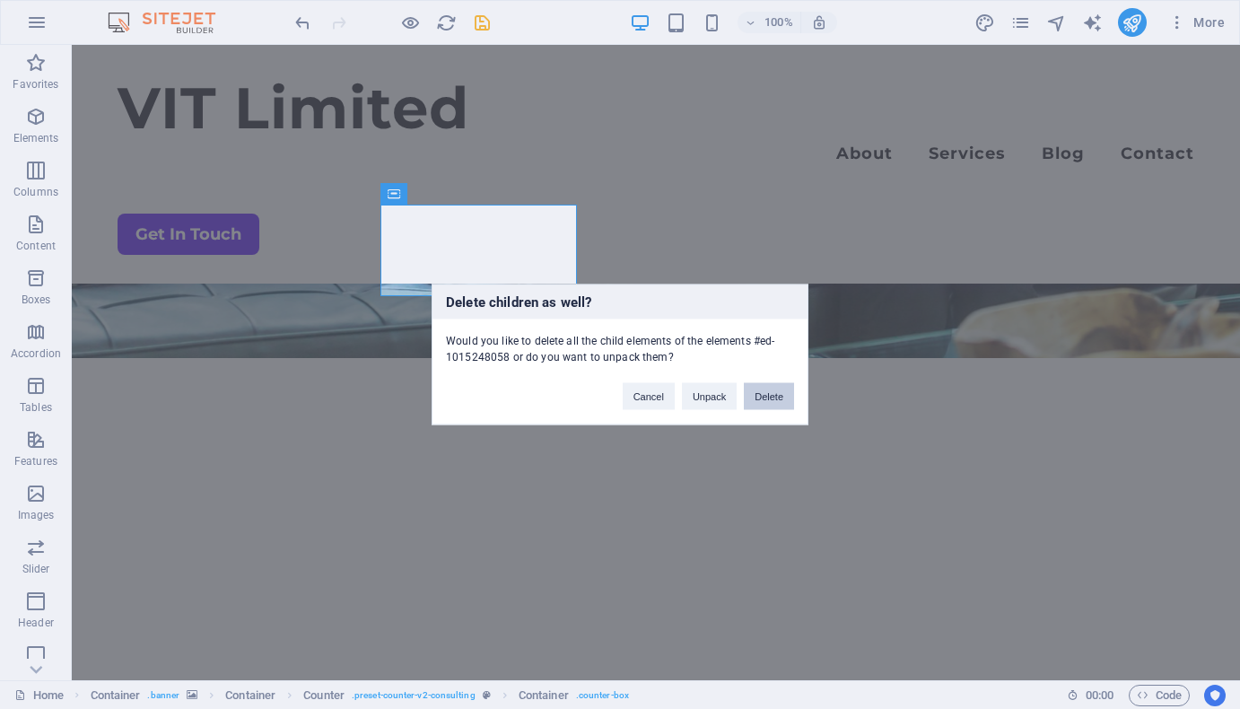
click at [754, 389] on button "Delete" at bounding box center [769, 396] width 50 height 27
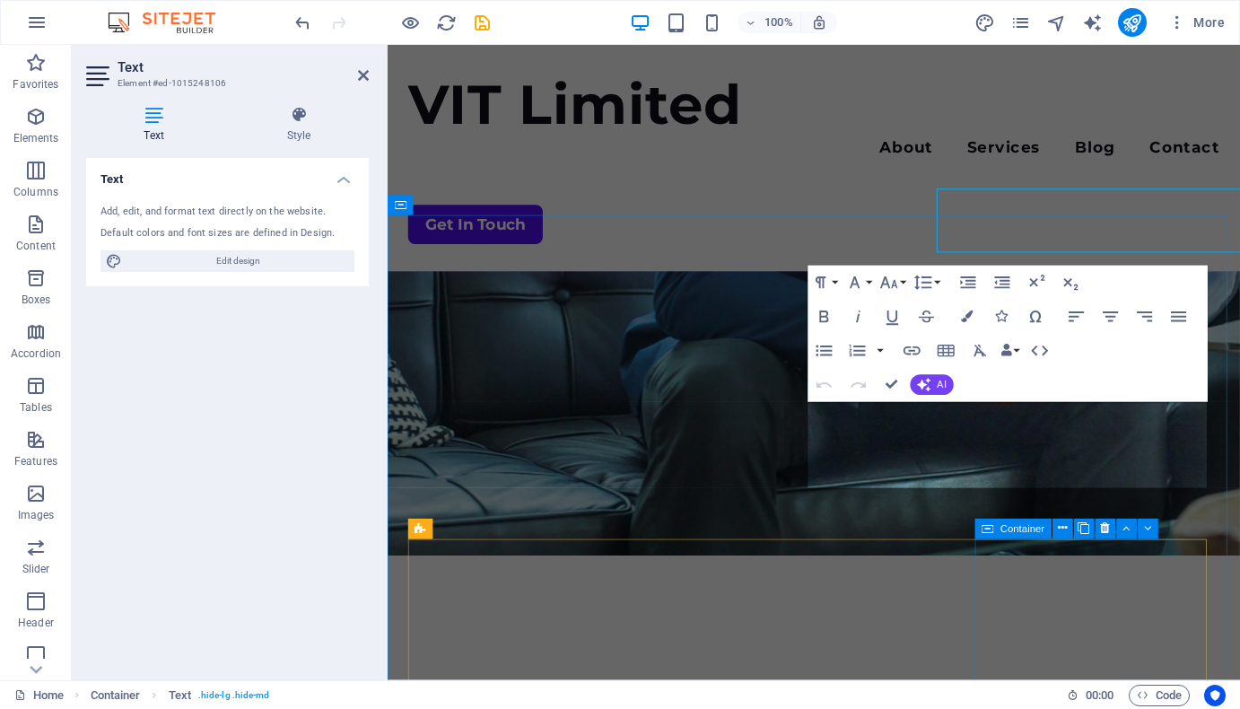
scroll to position [884, 0]
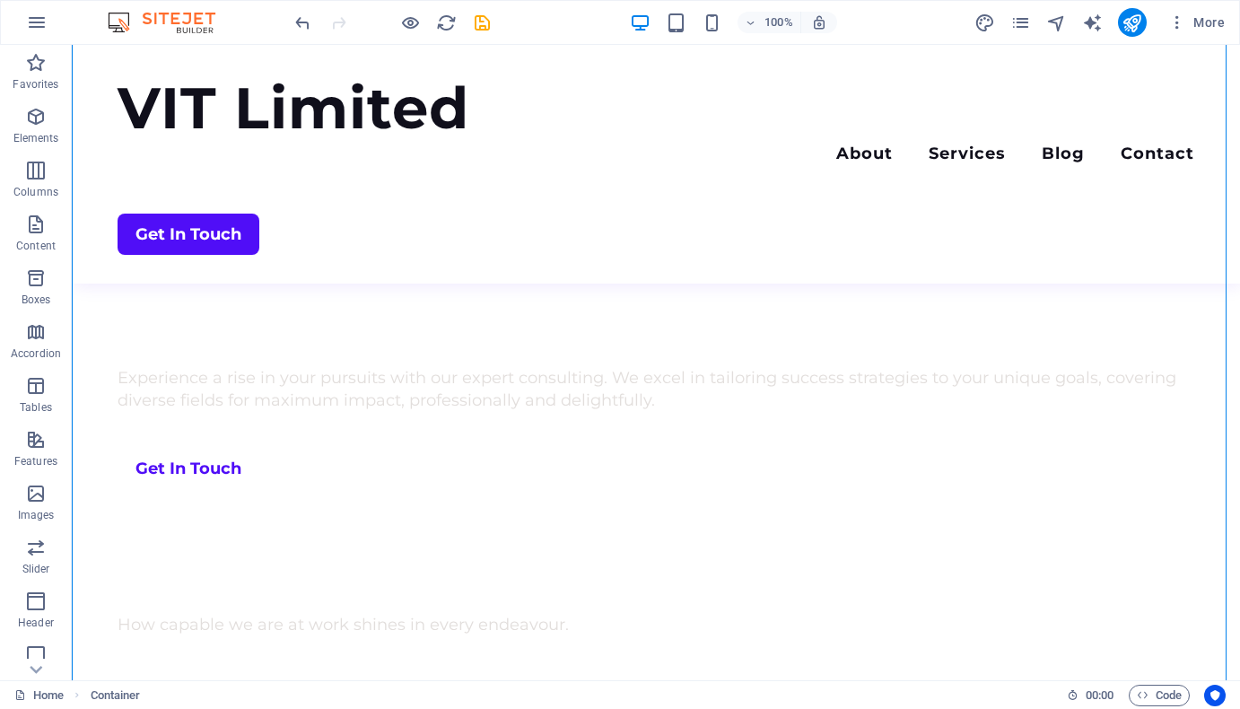
scroll to position [743, 0]
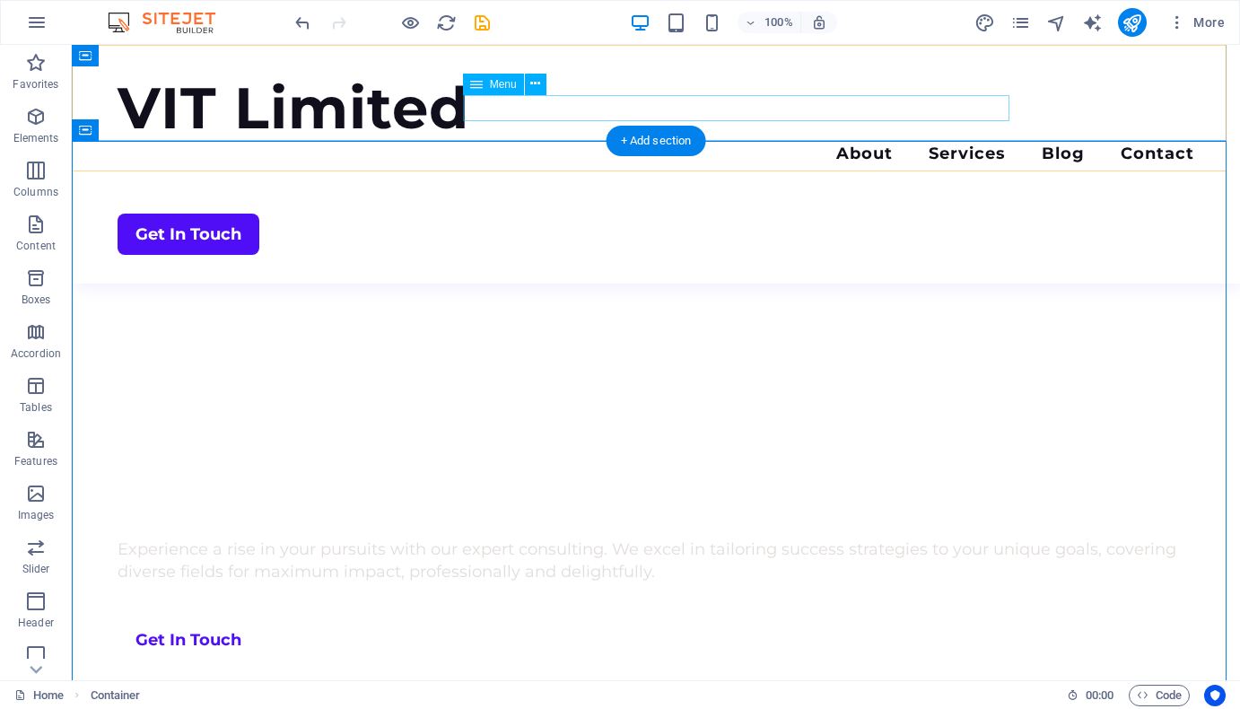
click at [882, 143] on nav "About Services Blog Contact" at bounding box center [656, 156] width 1077 height 26
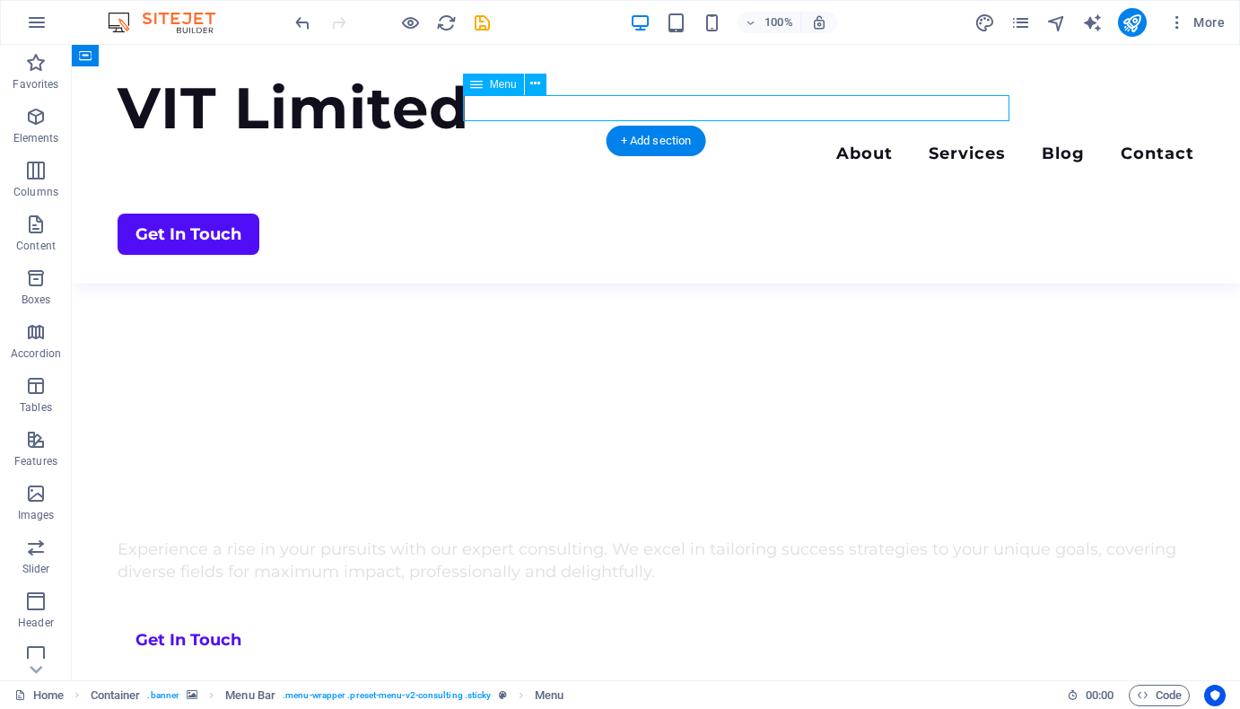
click at [890, 143] on nav "About Services Blog Contact" at bounding box center [656, 156] width 1077 height 26
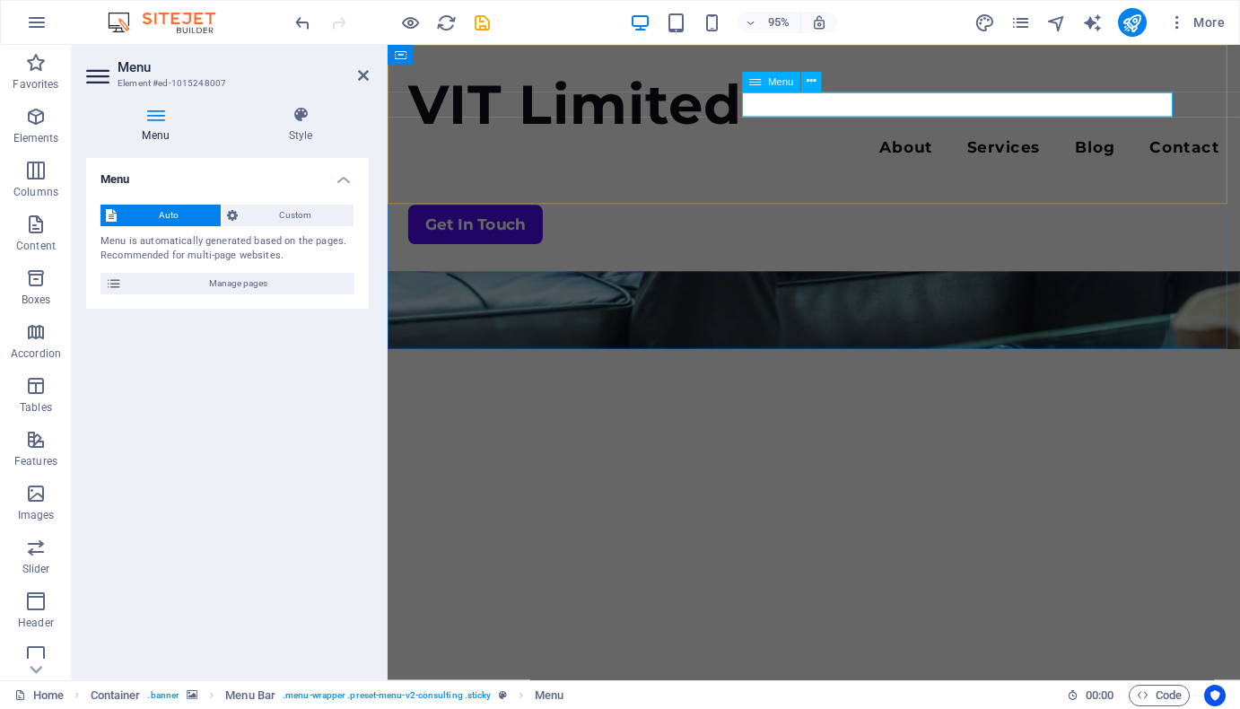
click at [1081, 143] on nav "About Services Blog Contact" at bounding box center [836, 156] width 854 height 26
click at [1076, 143] on nav "About Services Blog Contact" at bounding box center [836, 156] width 854 height 26
click at [1065, 143] on nav "About Services Blog Contact" at bounding box center [836, 156] width 854 height 26
click at [247, 283] on span "Manage pages" at bounding box center [238, 284] width 222 height 22
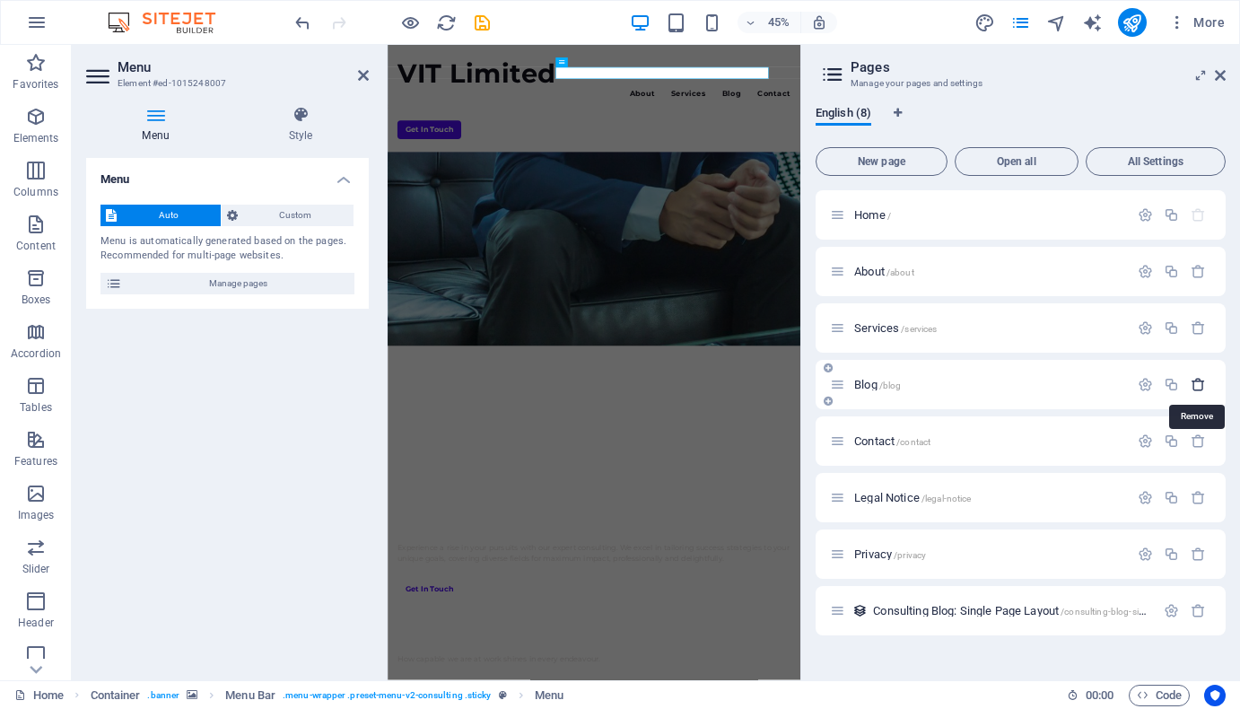
click at [1199, 382] on icon "button" at bounding box center [1198, 384] width 15 height 15
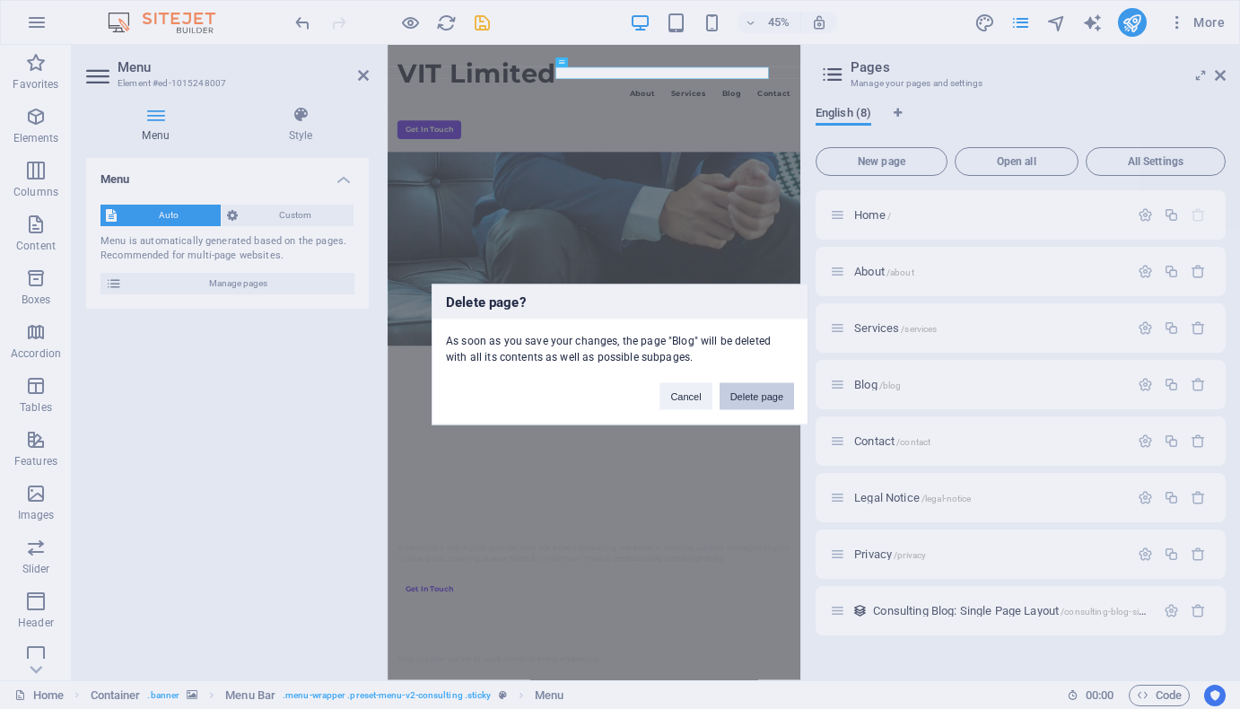
click at [744, 389] on button "Delete page" at bounding box center [757, 396] width 74 height 27
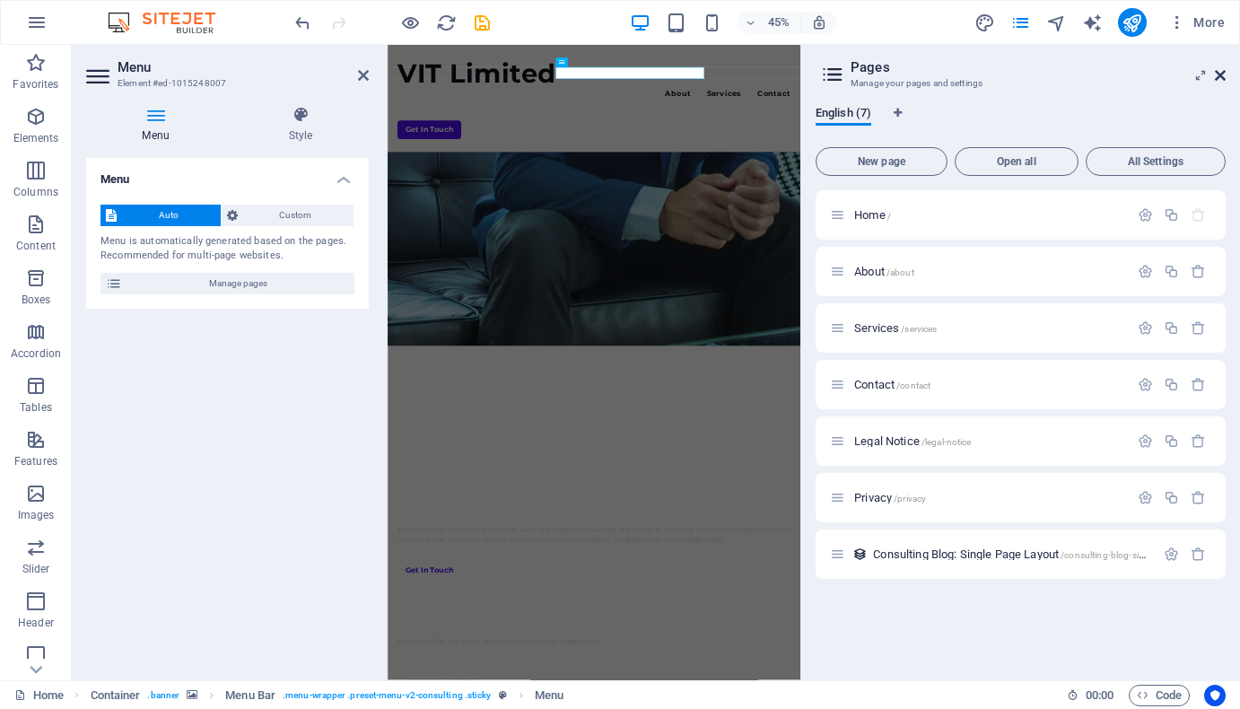
click at [1223, 72] on icon at bounding box center [1220, 75] width 11 height 14
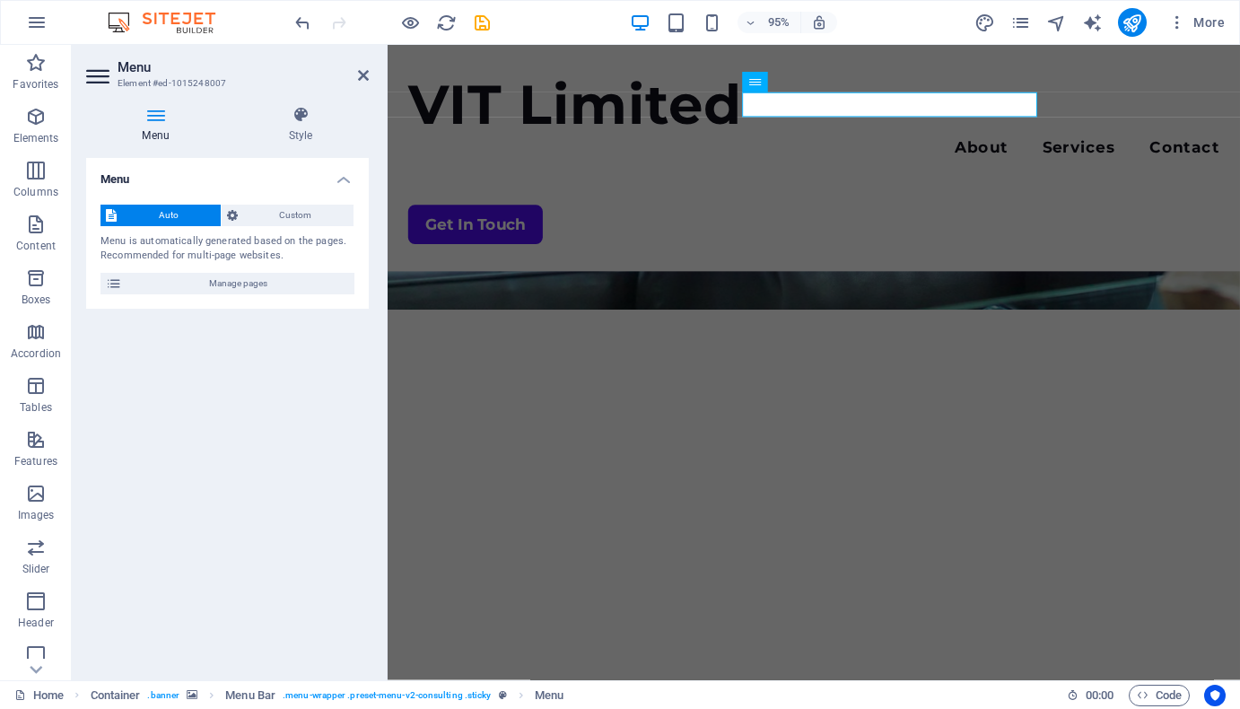
click at [231, 427] on div "Menu Auto Custom Menu is automatically generated based on the pages. Recommende…" at bounding box center [227, 412] width 283 height 508
click at [227, 448] on div "Menu Auto Custom Menu is automatically generated based on the pages. Recommende…" at bounding box center [227, 412] width 283 height 508
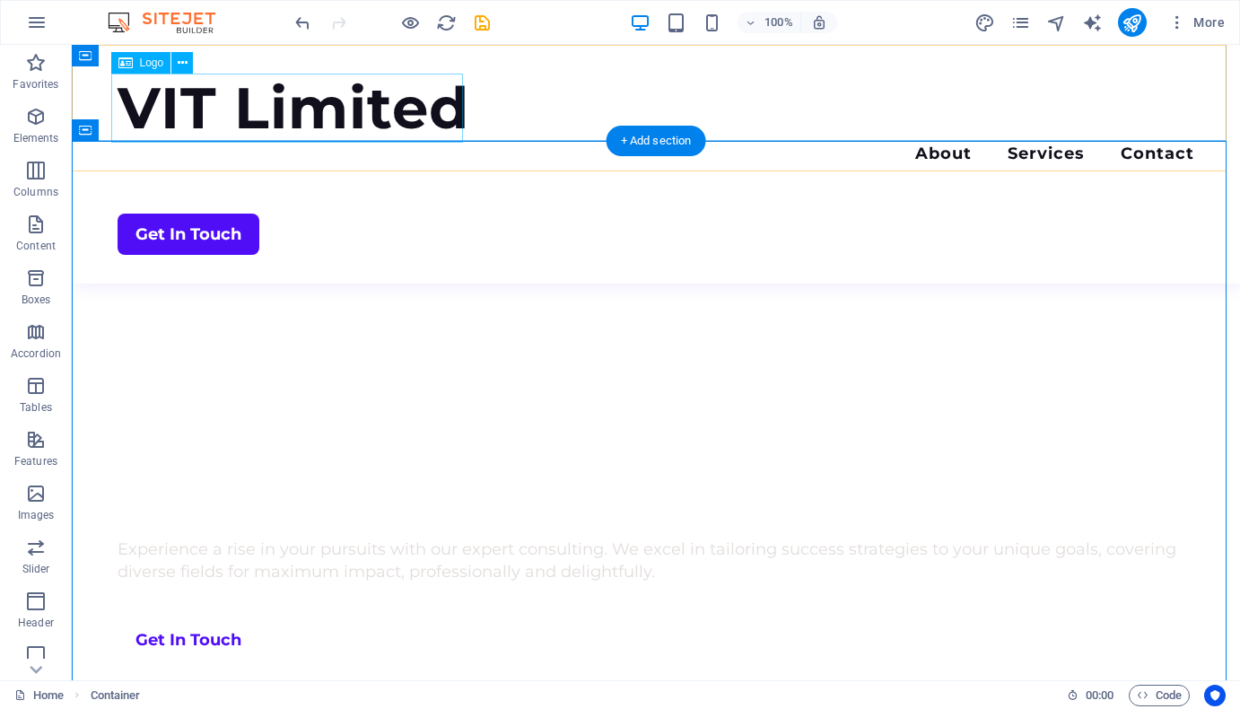
click at [181, 111] on div "VIT Limited" at bounding box center [656, 108] width 1077 height 69
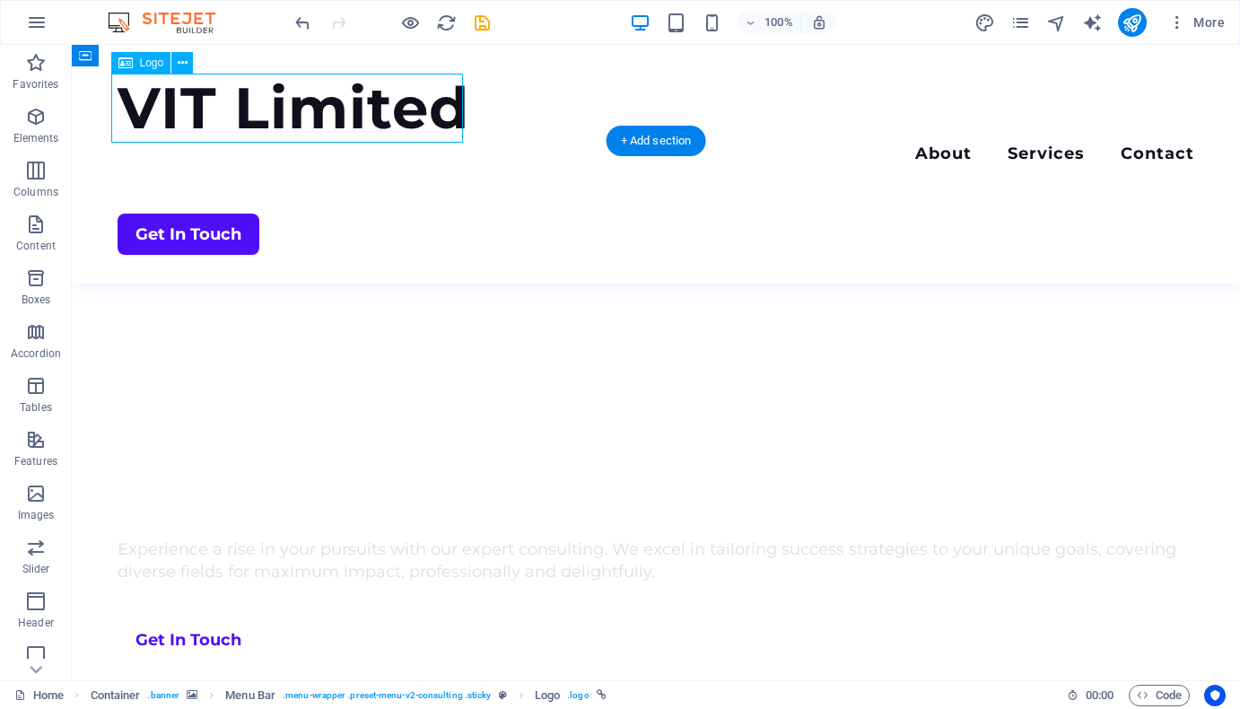
click at [156, 112] on div "VIT Limited" at bounding box center [656, 108] width 1077 height 69
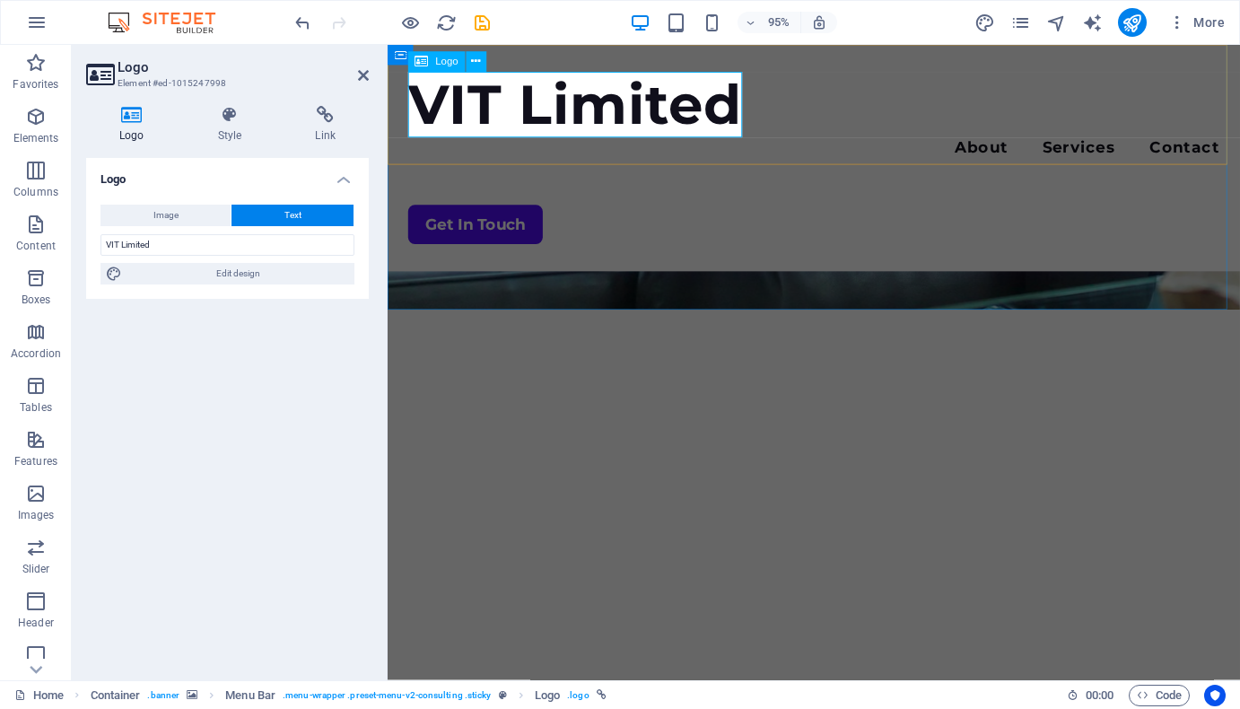
click at [443, 121] on div "VIT Limited" at bounding box center [836, 108] width 854 height 69
click at [111, 243] on input "VIT Limited" at bounding box center [227, 245] width 254 height 22
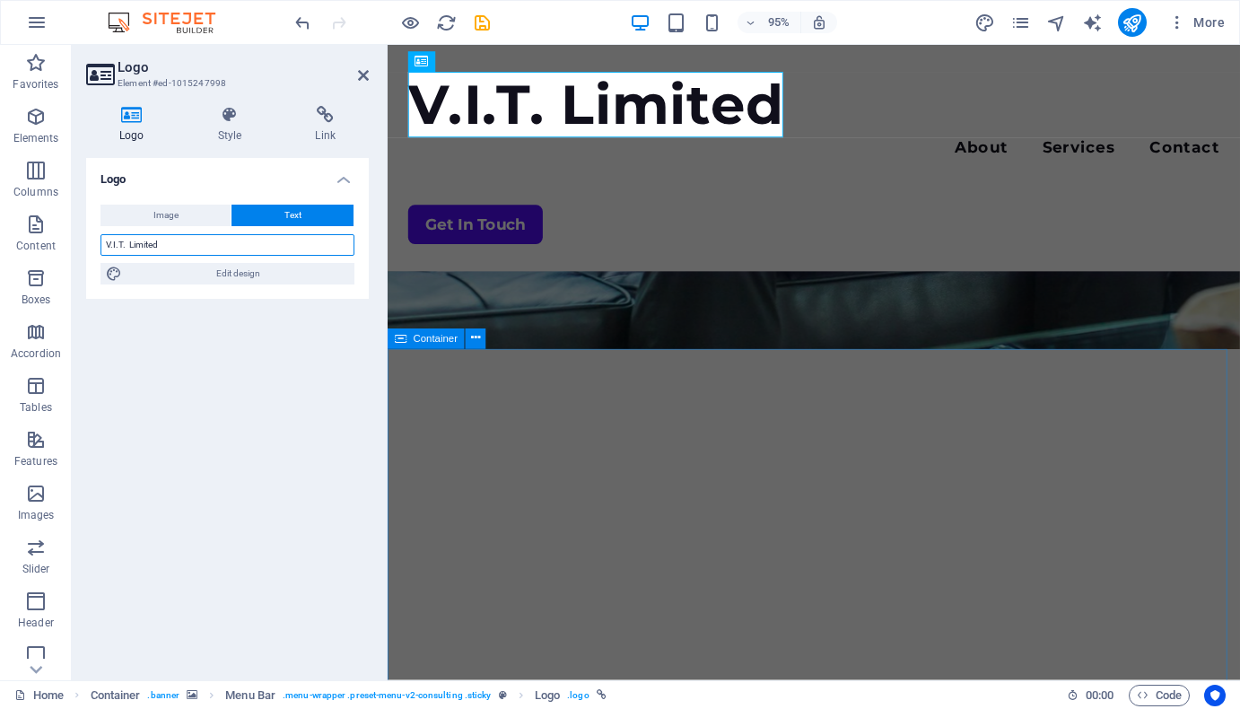
type input "V.I.T. Limited"
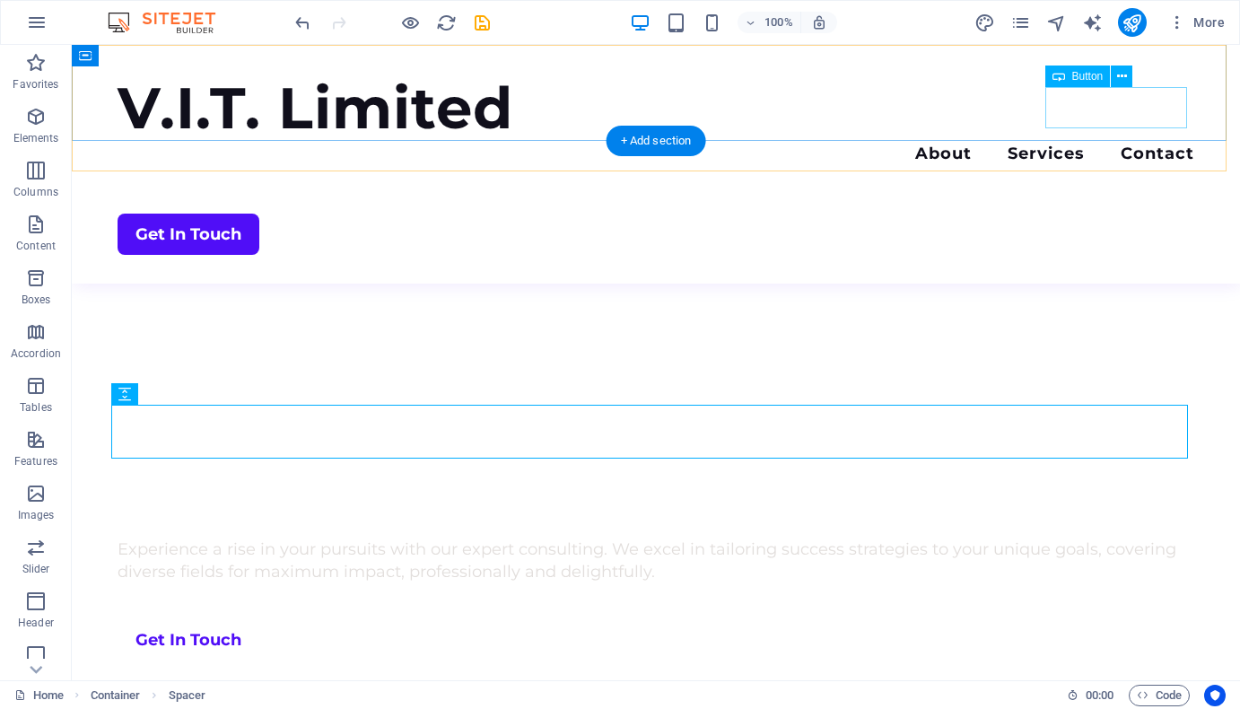
click at [1076, 214] on div "Get In Touch" at bounding box center [656, 234] width 1077 height 41
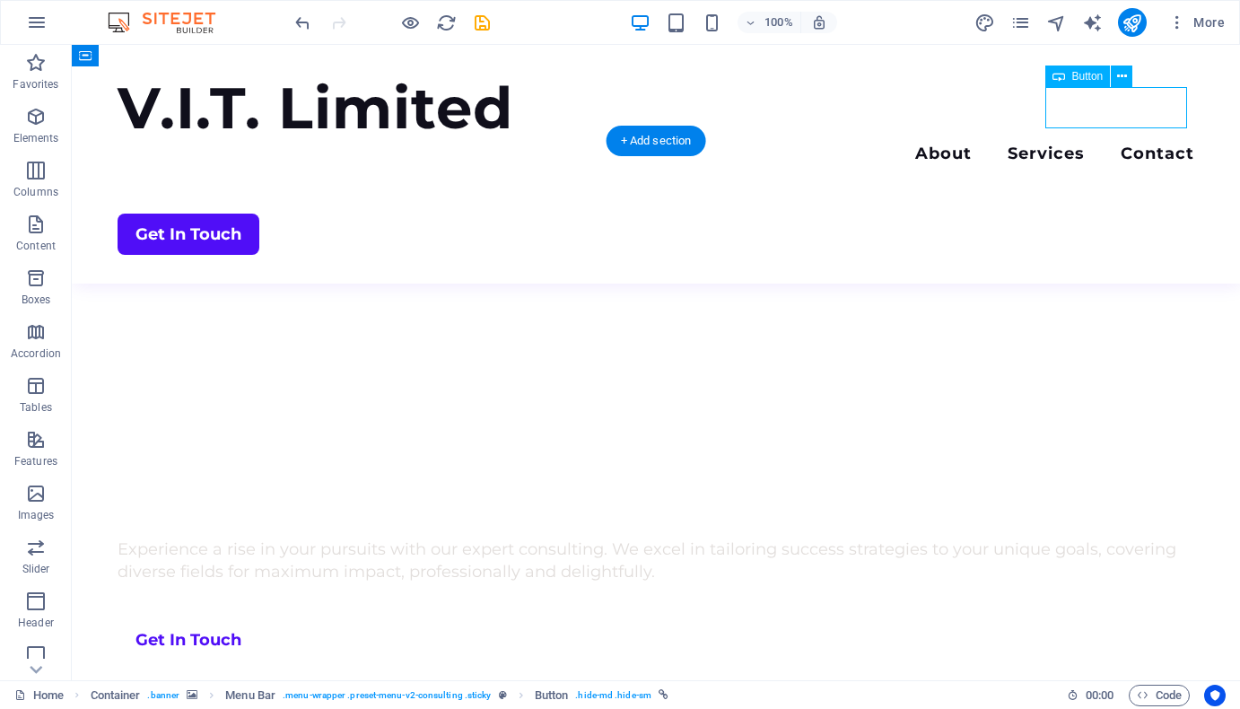
click at [1086, 214] on div "Get In Touch" at bounding box center [656, 234] width 1077 height 41
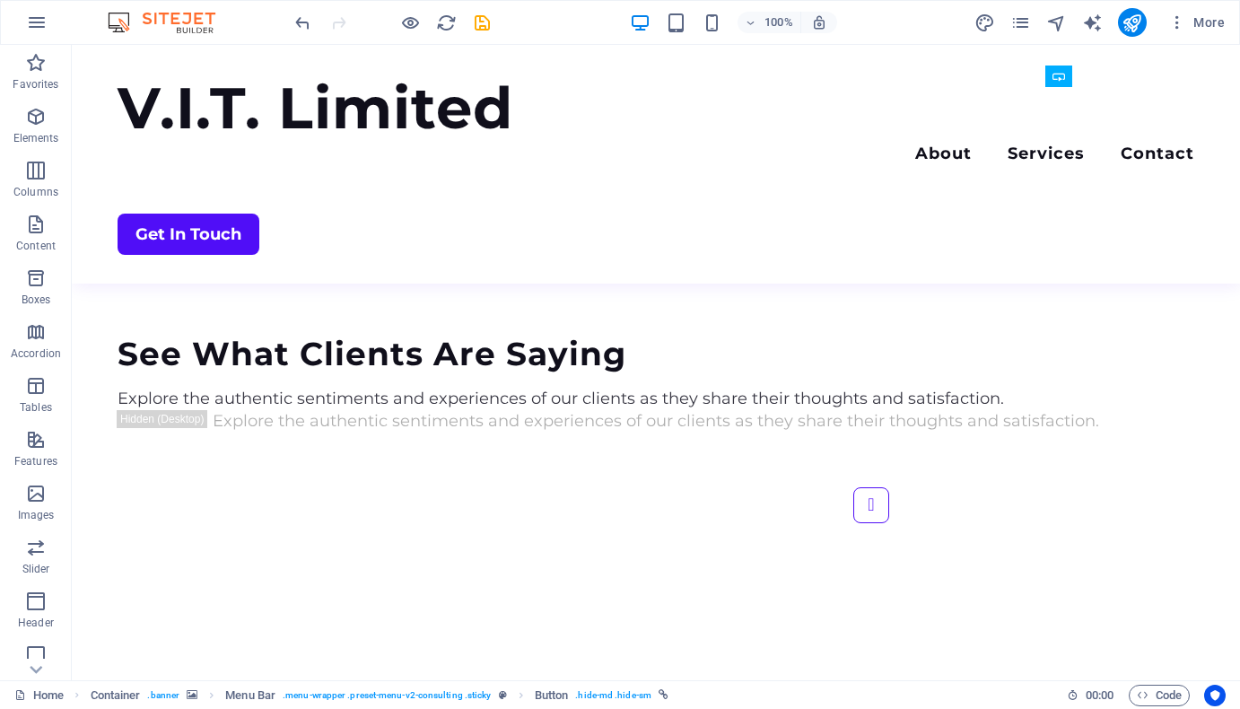
scroll to position [4381, 0]
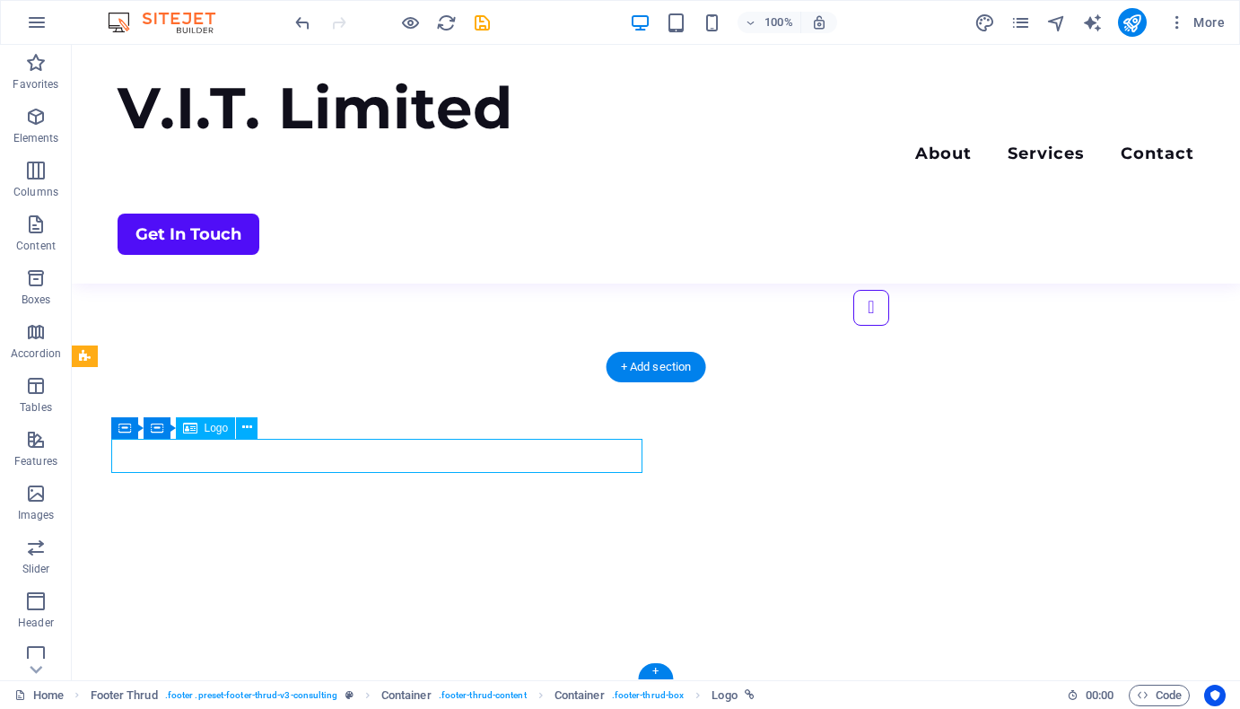
select select "px"
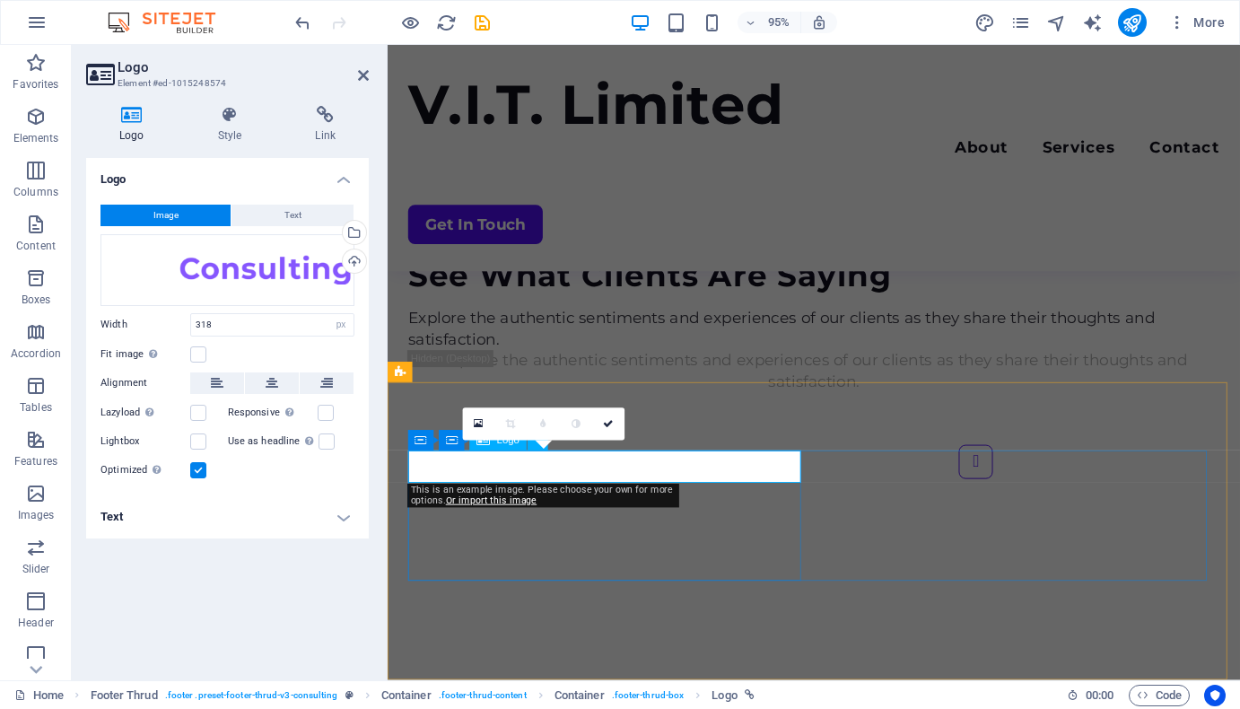
click at [276, 216] on button "Text" at bounding box center [292, 216] width 122 height 22
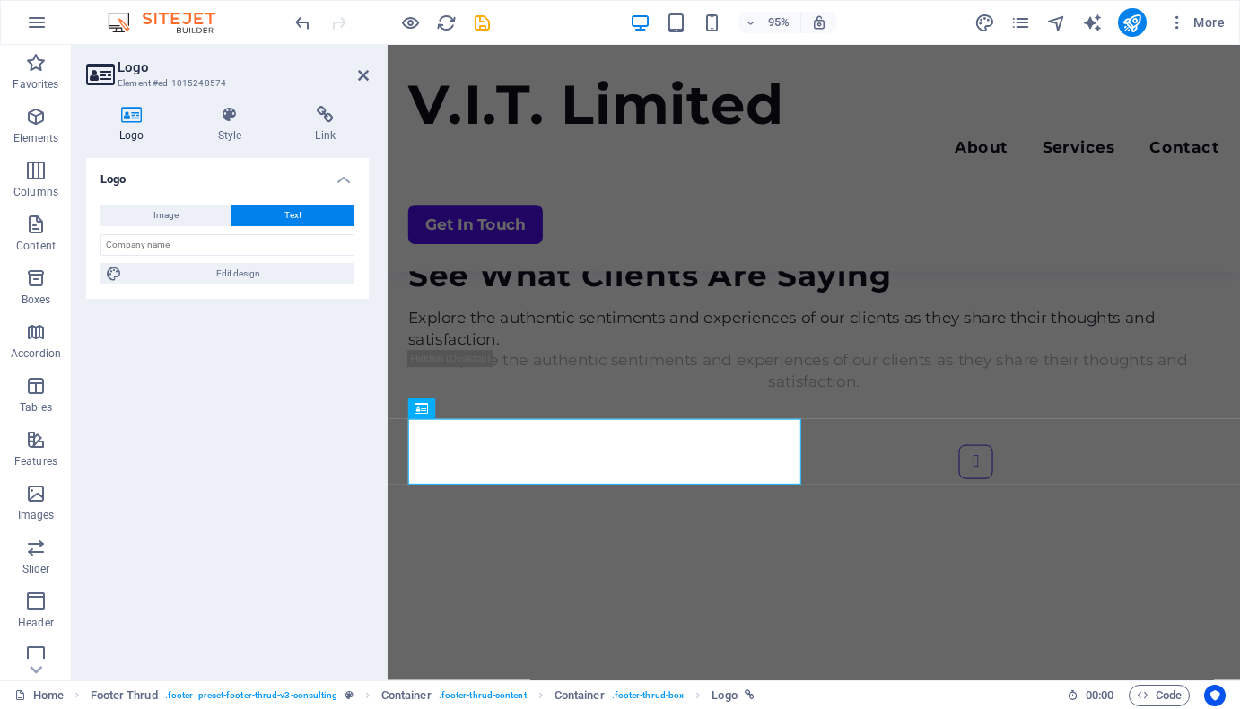
scroll to position [4805, 0]
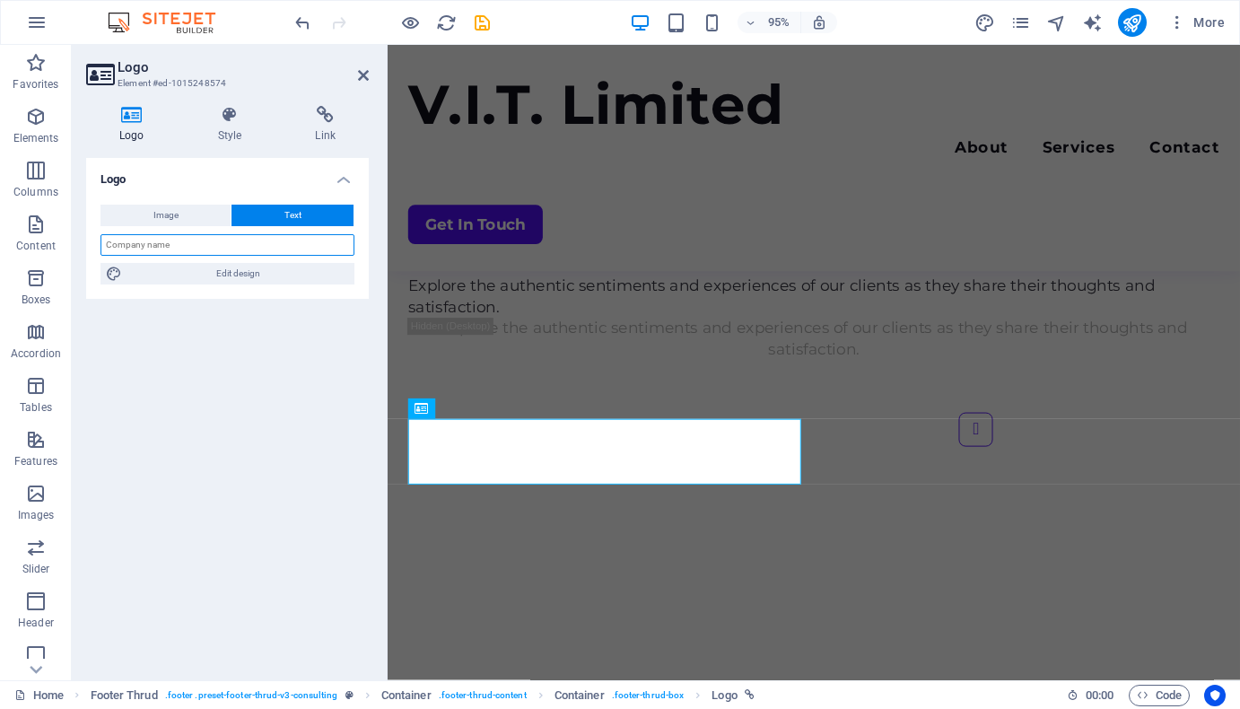
click at [171, 248] on input "text" at bounding box center [227, 245] width 254 height 22
type input "V.I.T. Limited"
click at [175, 475] on div "Logo Image Text Drag files here, click to choose files or select files from Fil…" at bounding box center [227, 412] width 283 height 508
click at [220, 357] on div "Logo Image Text Drag files here, click to choose files or select files from Fil…" at bounding box center [227, 412] width 283 height 508
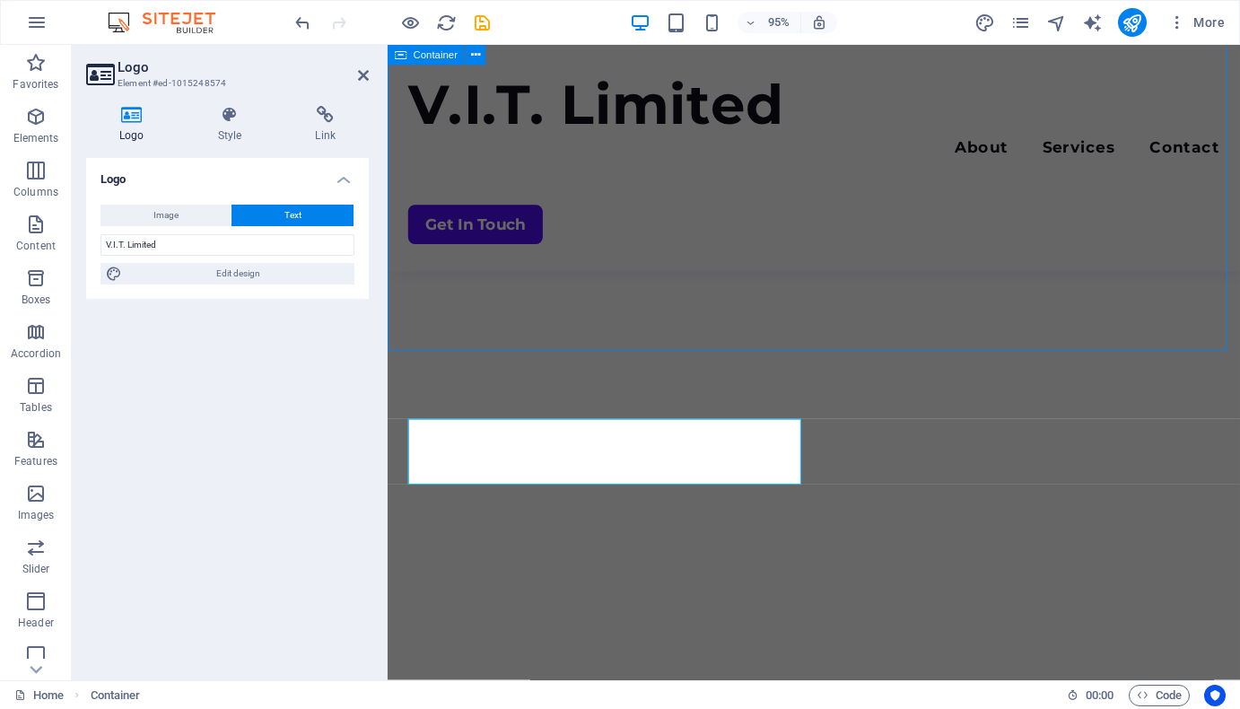
scroll to position [4381, 0]
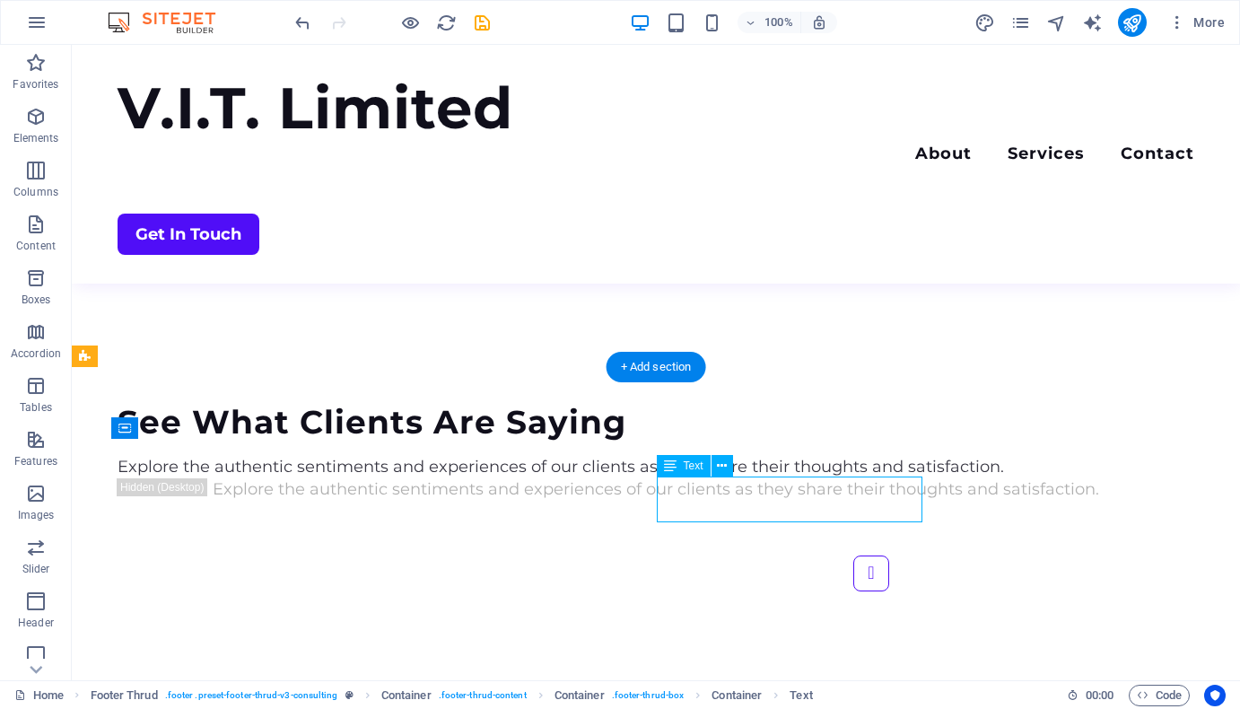
scroll to position [4805, 0]
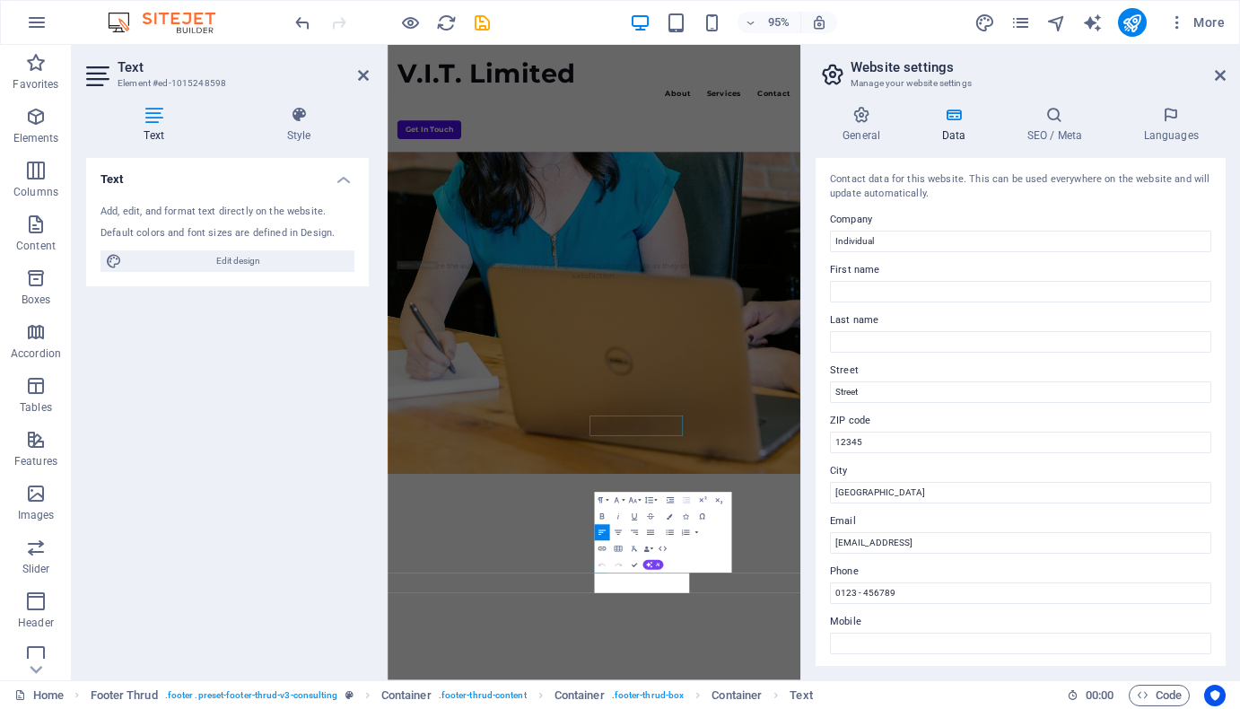
scroll to position [4413, 0]
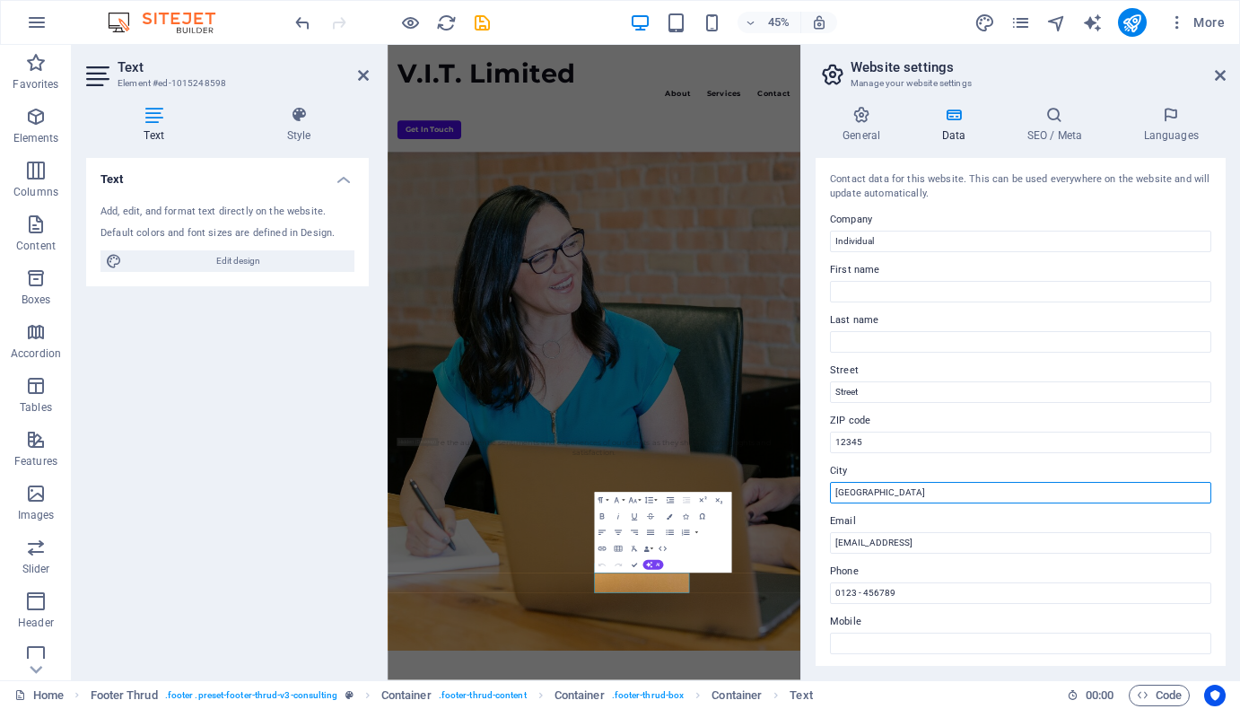
drag, startPoint x: 875, startPoint y: 481, endPoint x: 823, endPoint y: 497, distance: 54.5
click at [823, 497] on div "Contact data for this website. This can be used everywhere on the website and w…" at bounding box center [1021, 412] width 410 height 508
type input "S"
type input "[GEOGRAPHIC_DATA]"
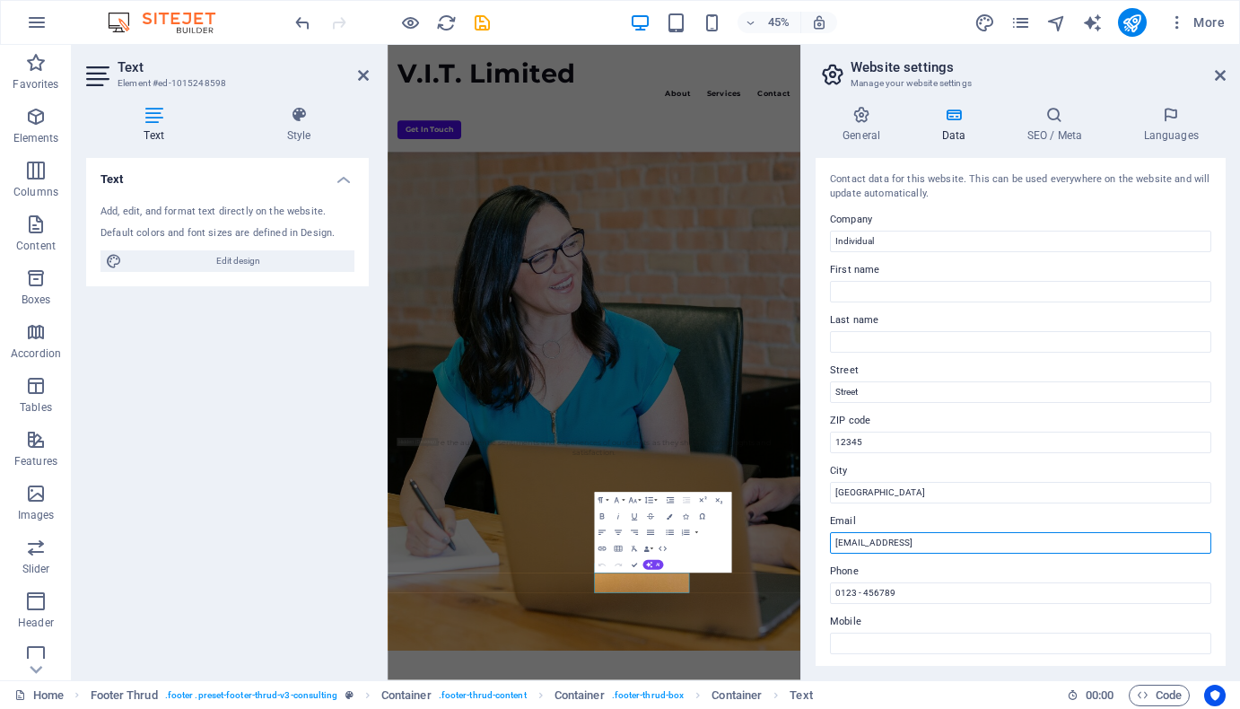
click at [981, 538] on input "bbcb4323f5990125a1853d5c2fc64c@cpanel.local" at bounding box center [1020, 543] width 381 height 22
type input "info@vardal.co.uk"
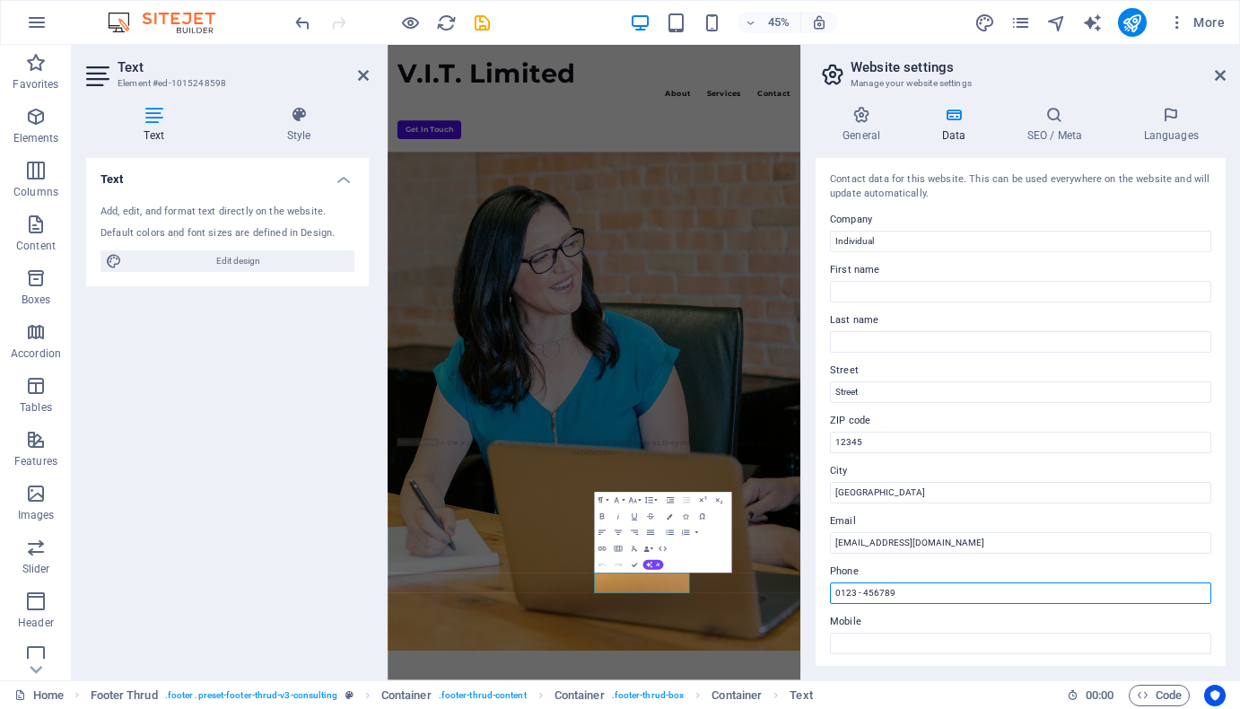
click at [940, 602] on input "0123 - 456789" at bounding box center [1020, 593] width 381 height 22
type input "07802341669"
click at [878, 310] on label "Last name" at bounding box center [1020, 321] width 381 height 22
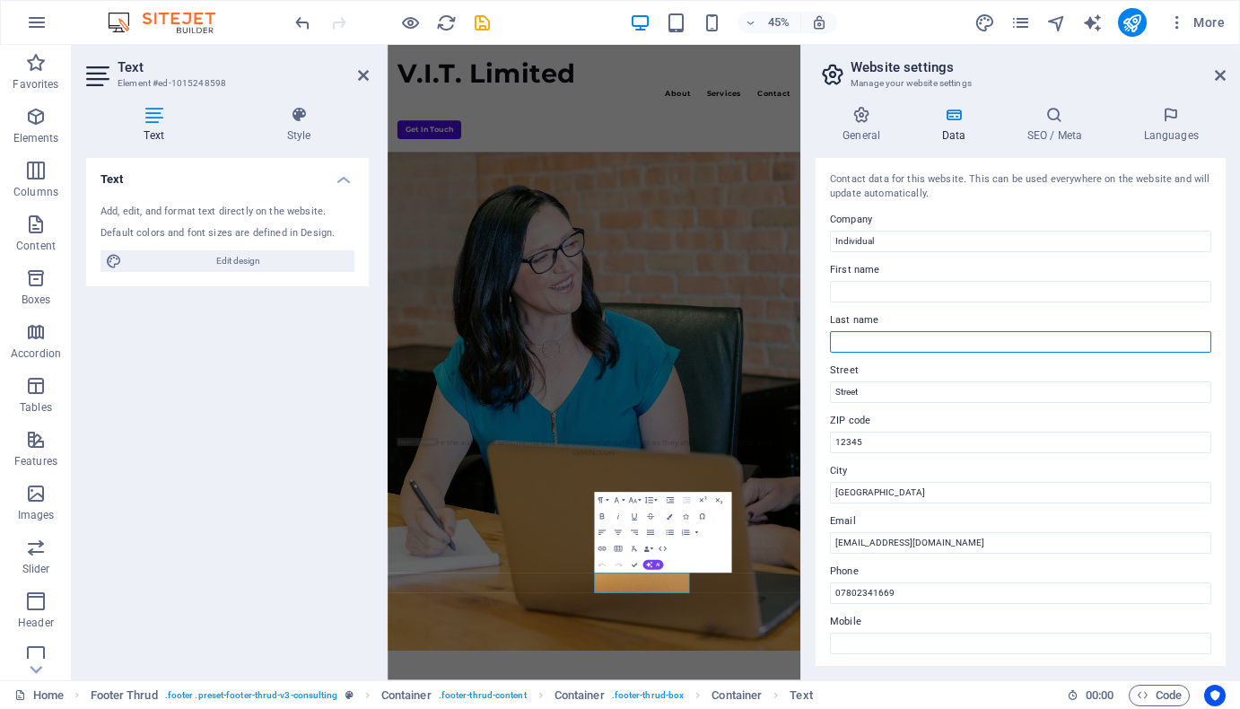
click at [878, 331] on input "Last name" at bounding box center [1020, 342] width 381 height 22
type input "Vardal"
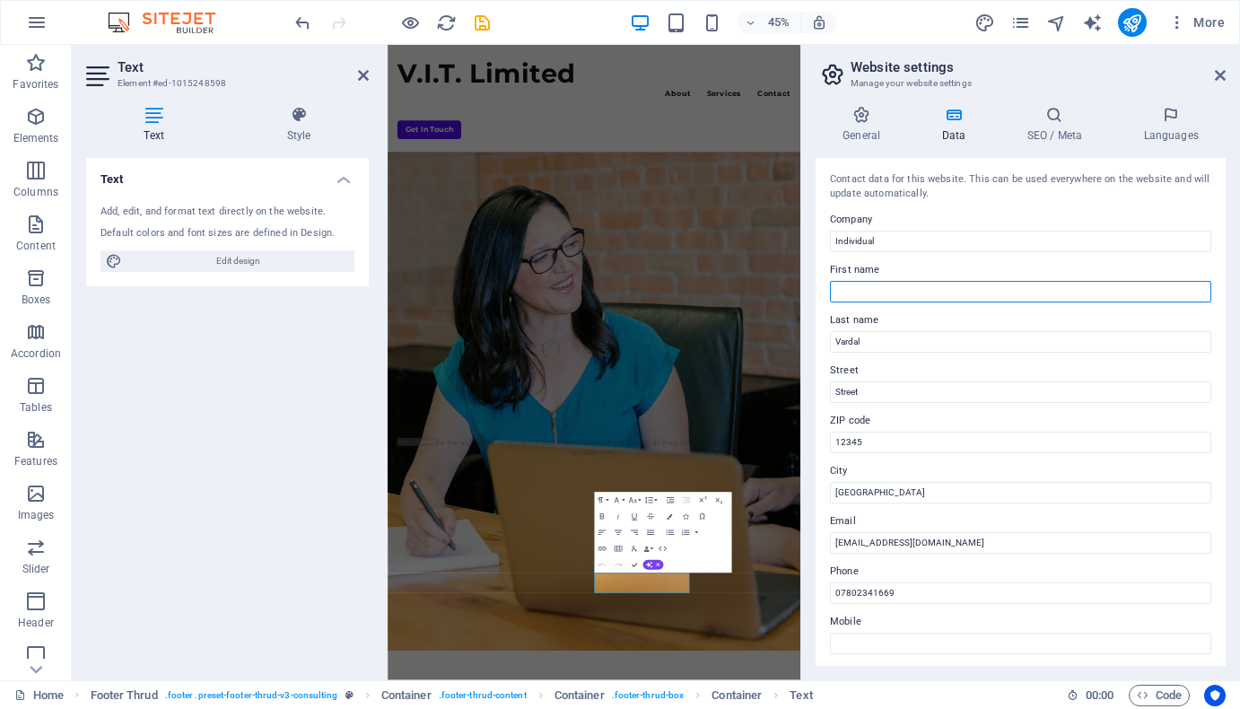
click at [845, 289] on input "First name" at bounding box center [1020, 292] width 381 height 22
type input "D"
type input "Mr. H."
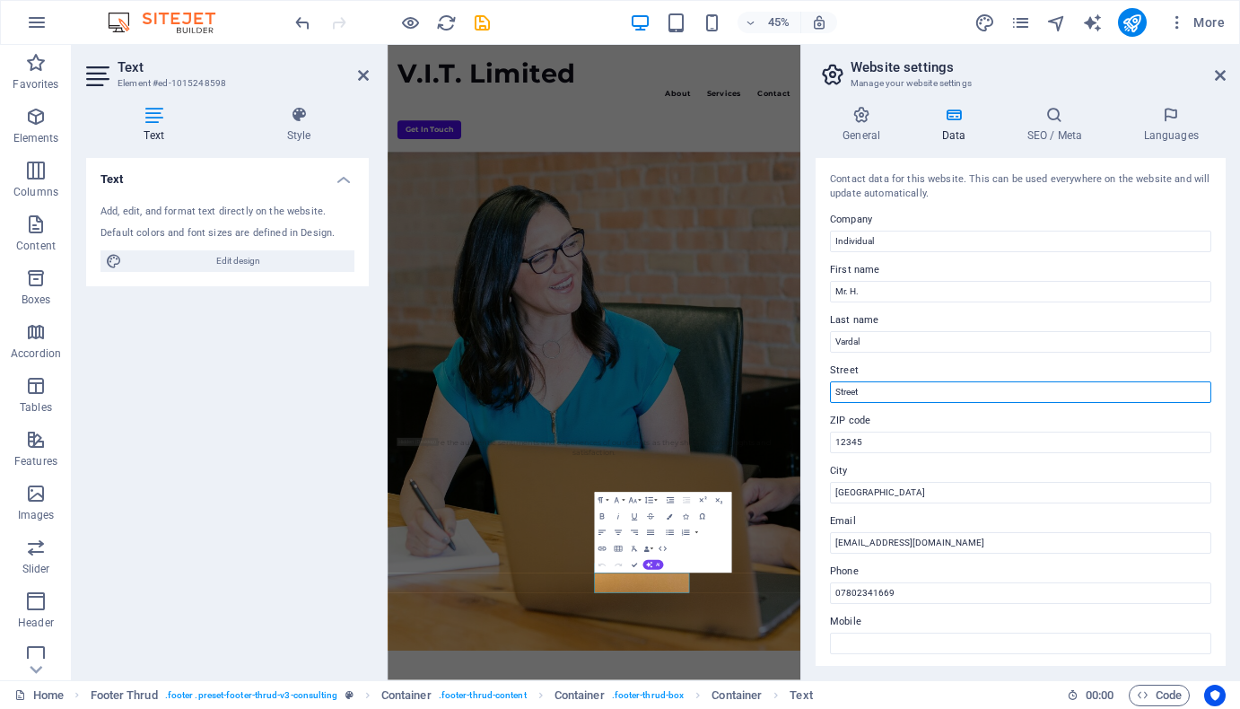
click at [879, 396] on input "Street" at bounding box center [1020, 392] width 381 height 22
type input "S"
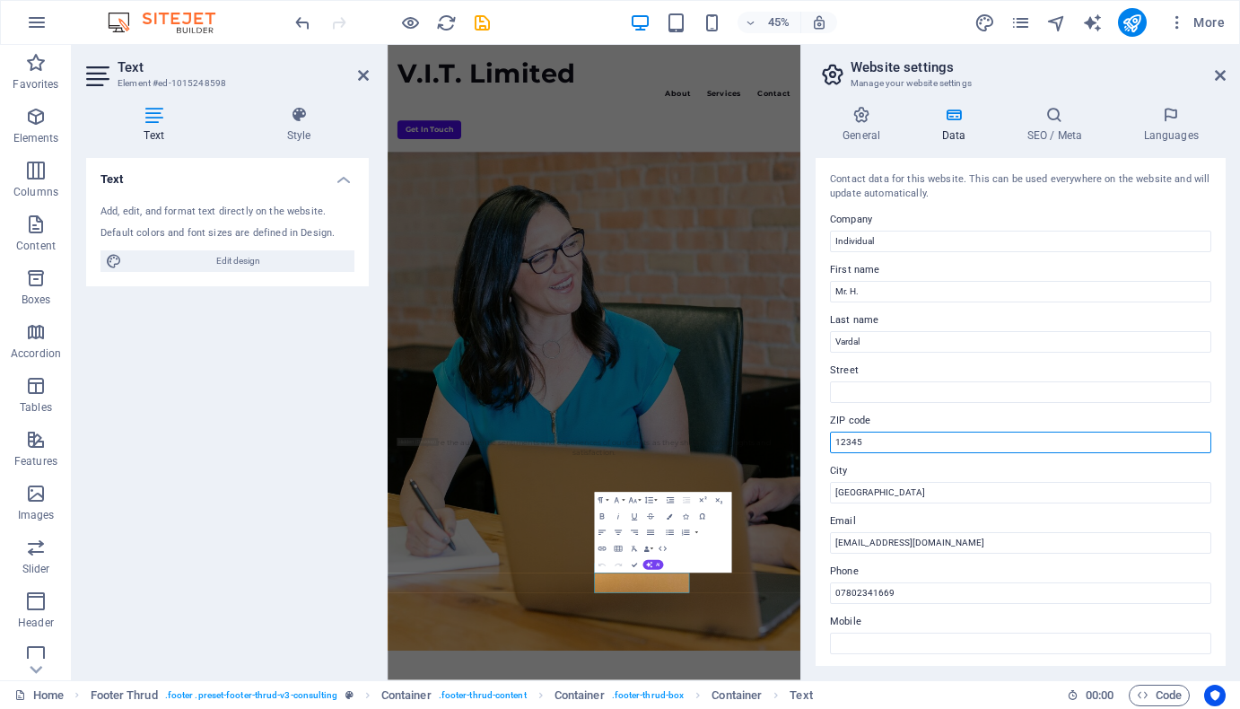
click at [885, 439] on input "12345" at bounding box center [1020, 443] width 381 height 22
type input "1"
type input "N8 0RL"
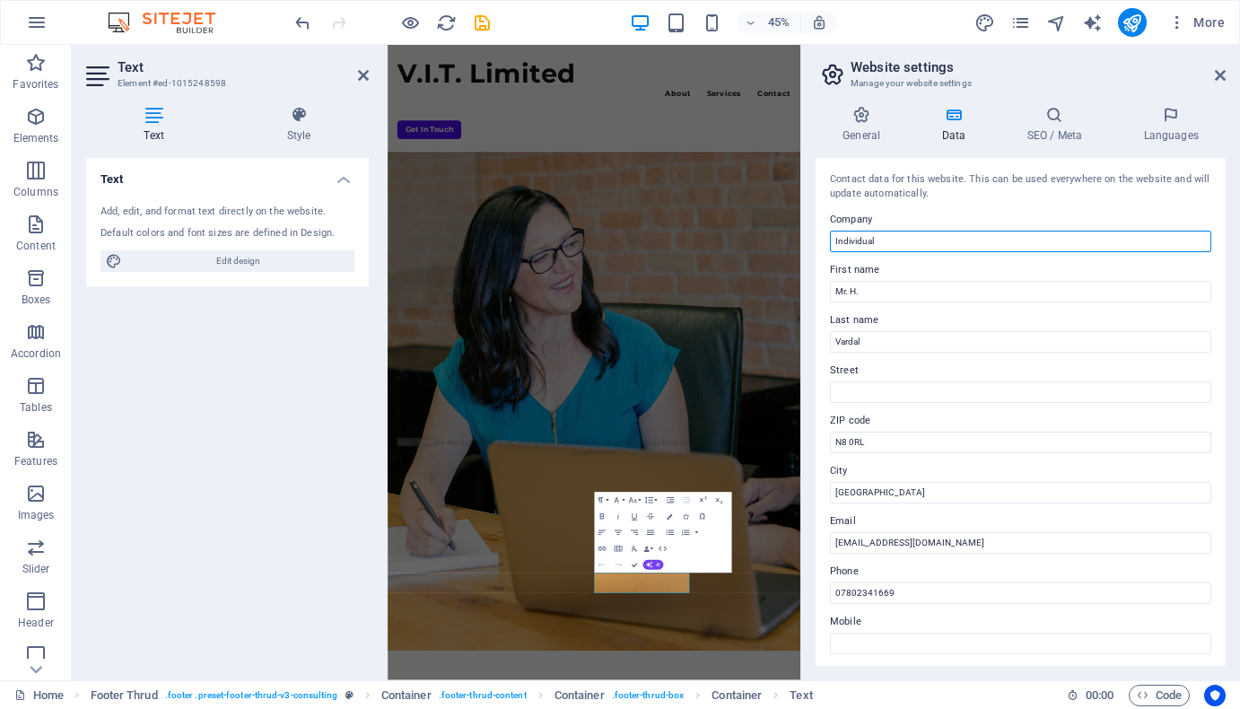
click at [908, 231] on input "Individual" at bounding box center [1020, 242] width 381 height 22
type input "I"
type input "v"
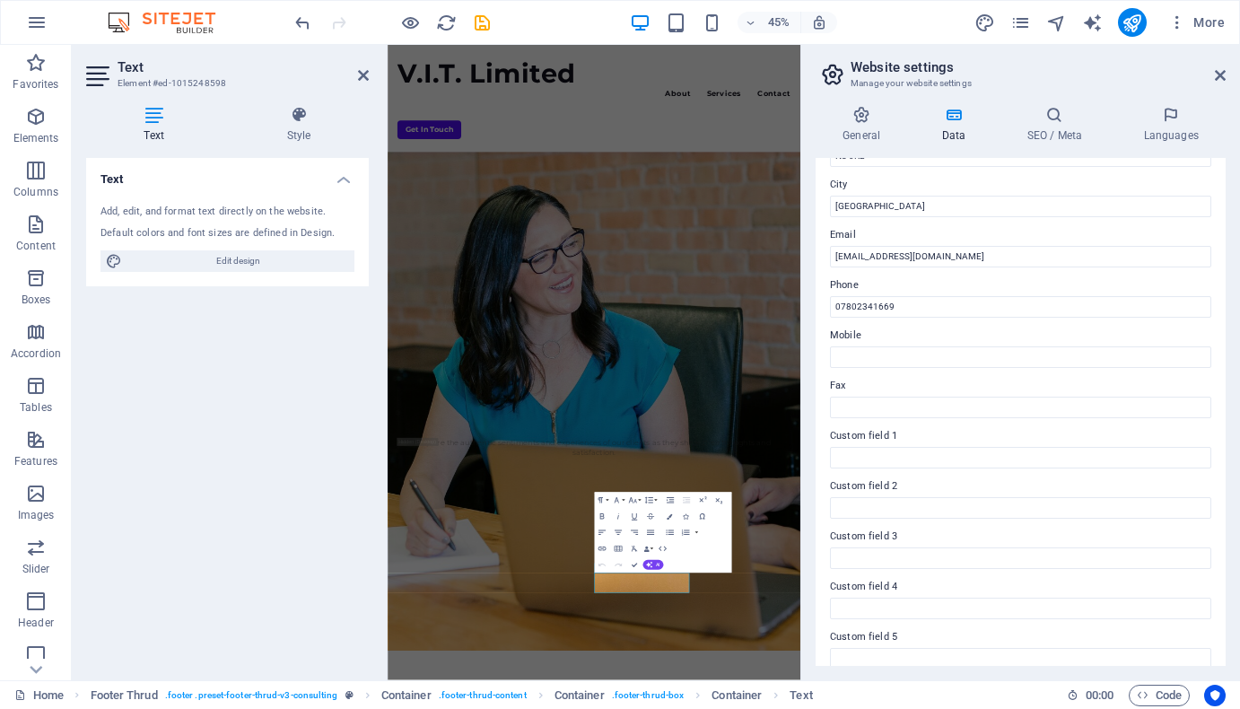
scroll to position [353, 0]
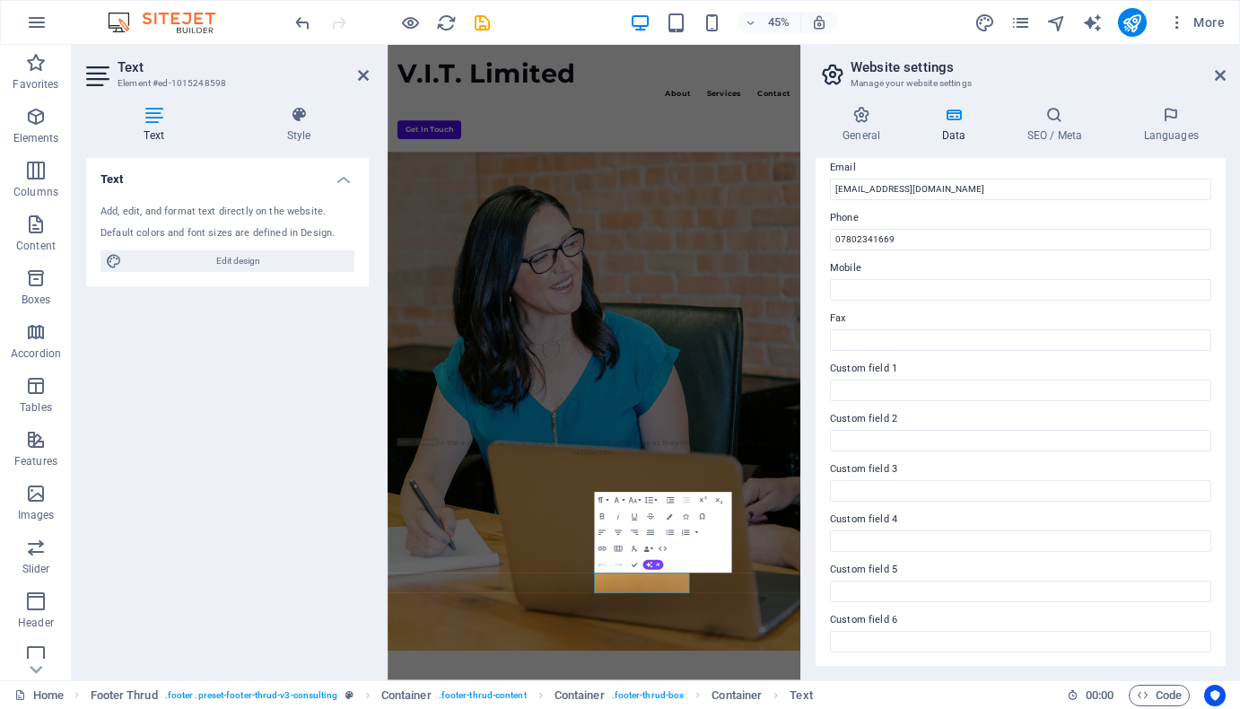
type input "V Information Technology Limited"
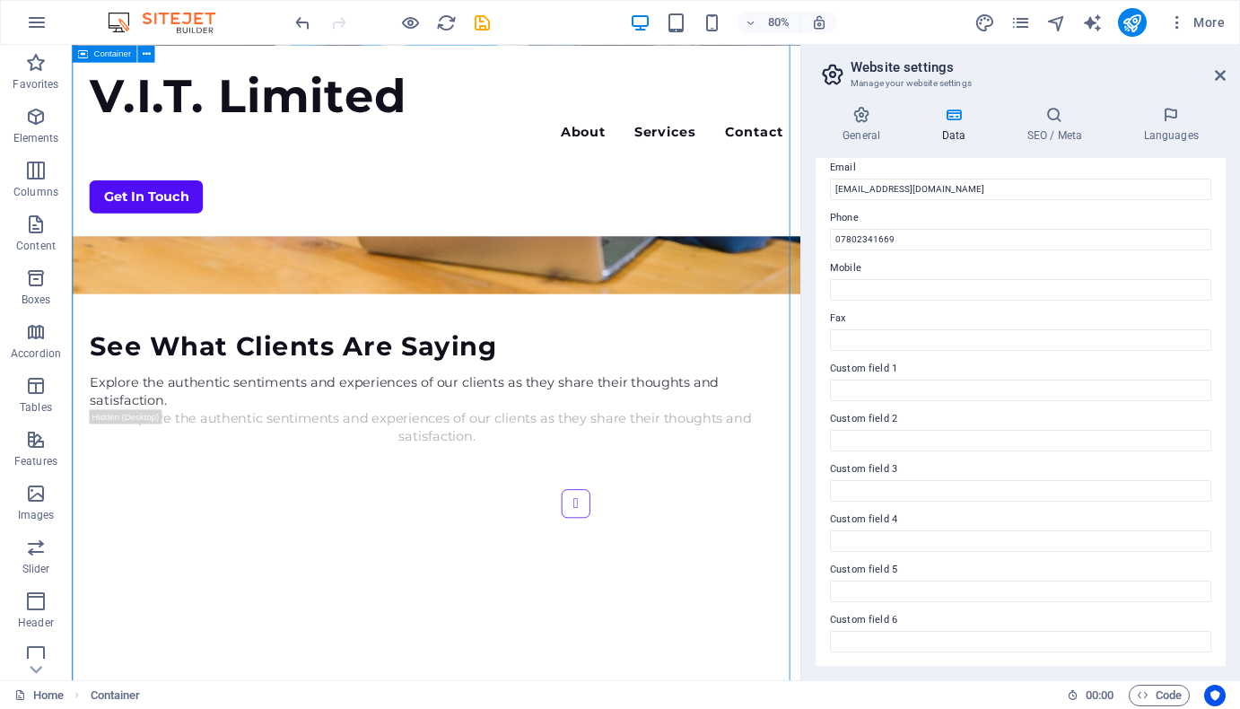
scroll to position [4640, 0]
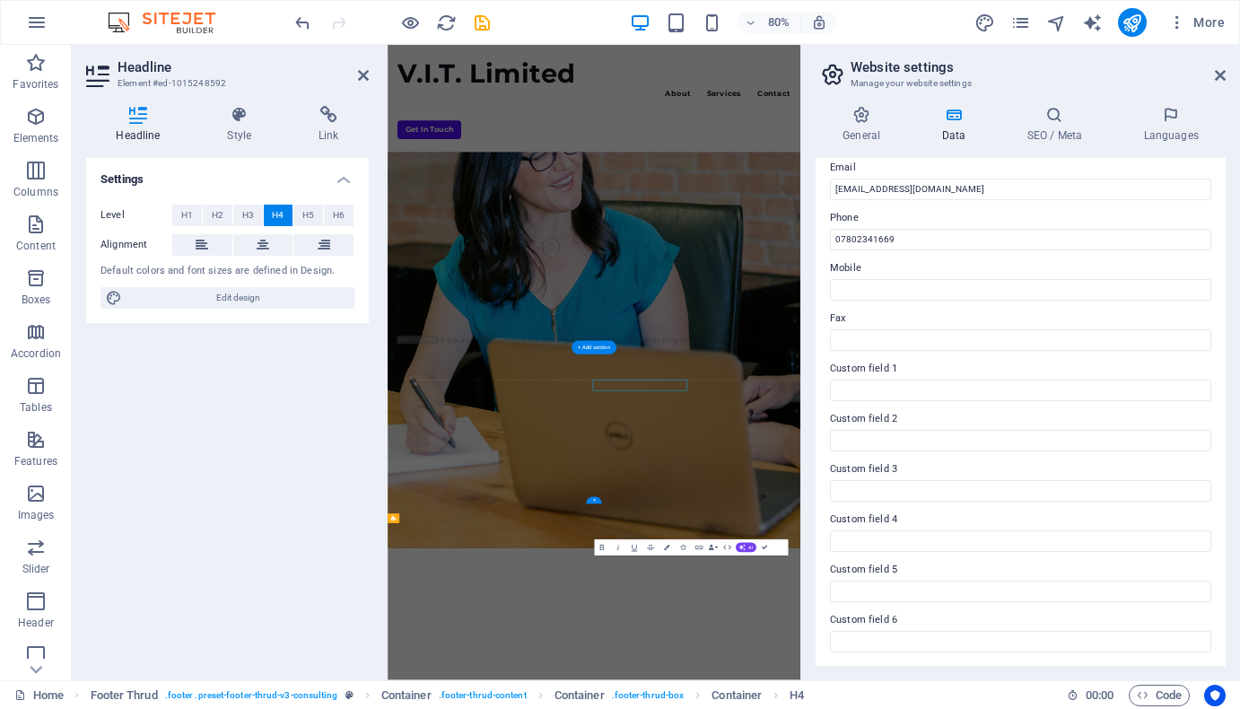
scroll to position [4413, 0]
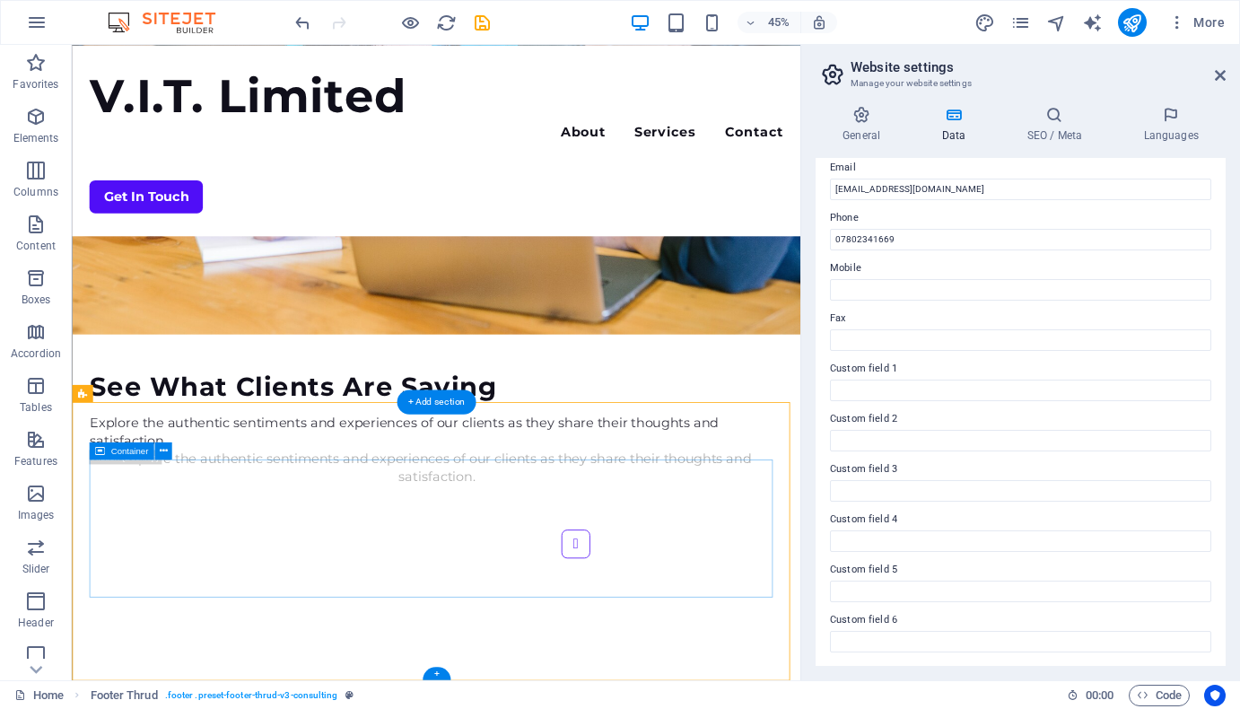
scroll to position [4640, 0]
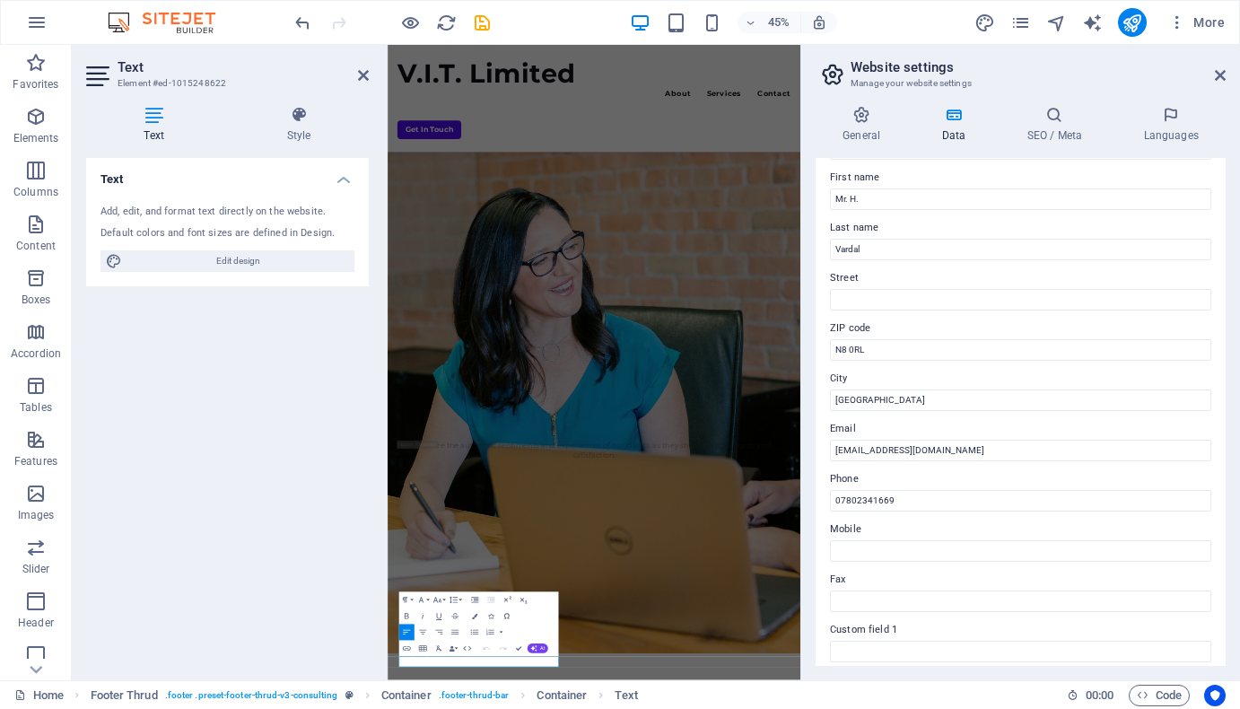
scroll to position [0, 0]
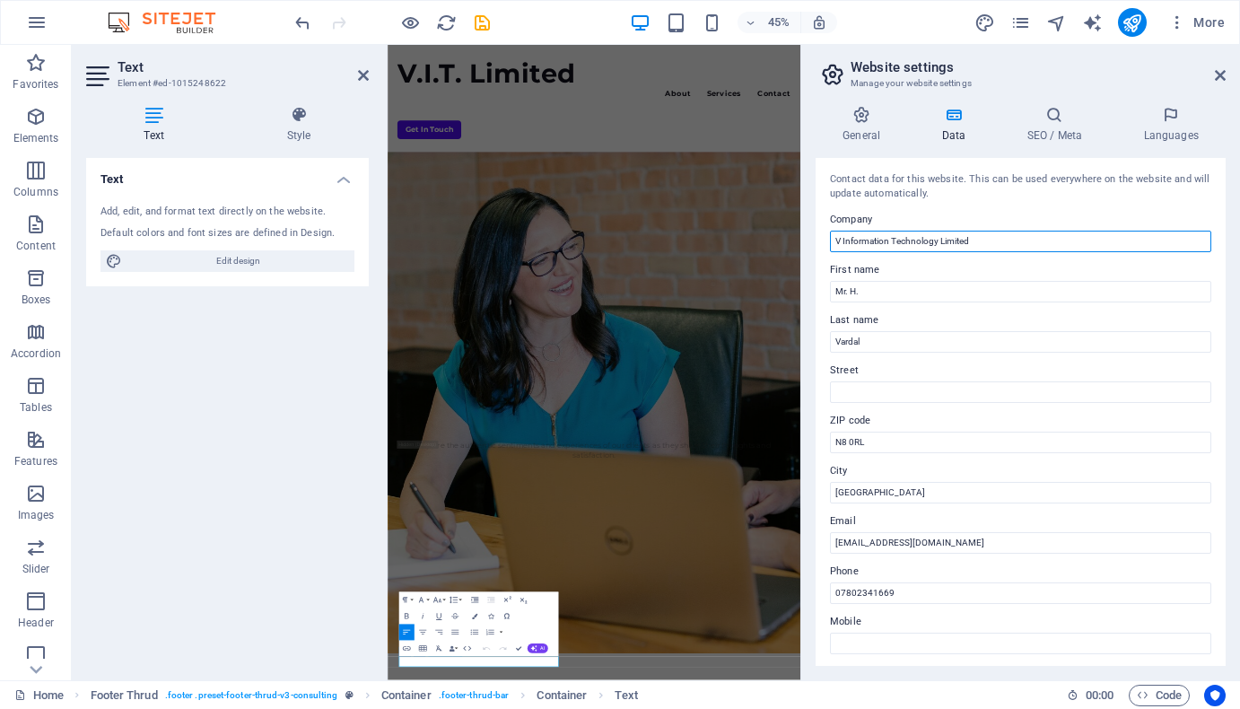
click at [841, 244] on input "V Information Technology Limited" at bounding box center [1020, 242] width 381 height 22
type input "Vardal Information Technology Limited"
click at [1214, 76] on header "Website settings Manage your website settings" at bounding box center [1022, 68] width 406 height 47
click at [231, 506] on div "Text Add, edit, and format text directly on the website. Default colors and fon…" at bounding box center [227, 412] width 283 height 508
click at [1217, 75] on icon at bounding box center [1220, 75] width 11 height 14
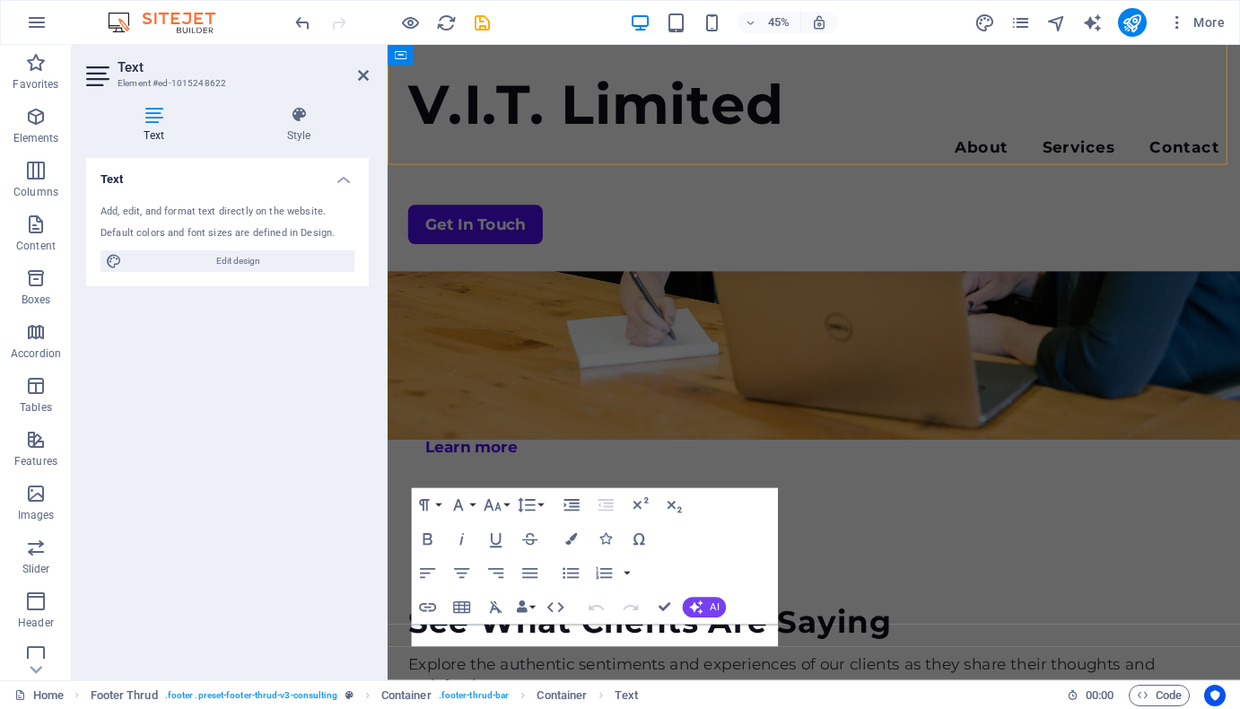
scroll to position [4807, 0]
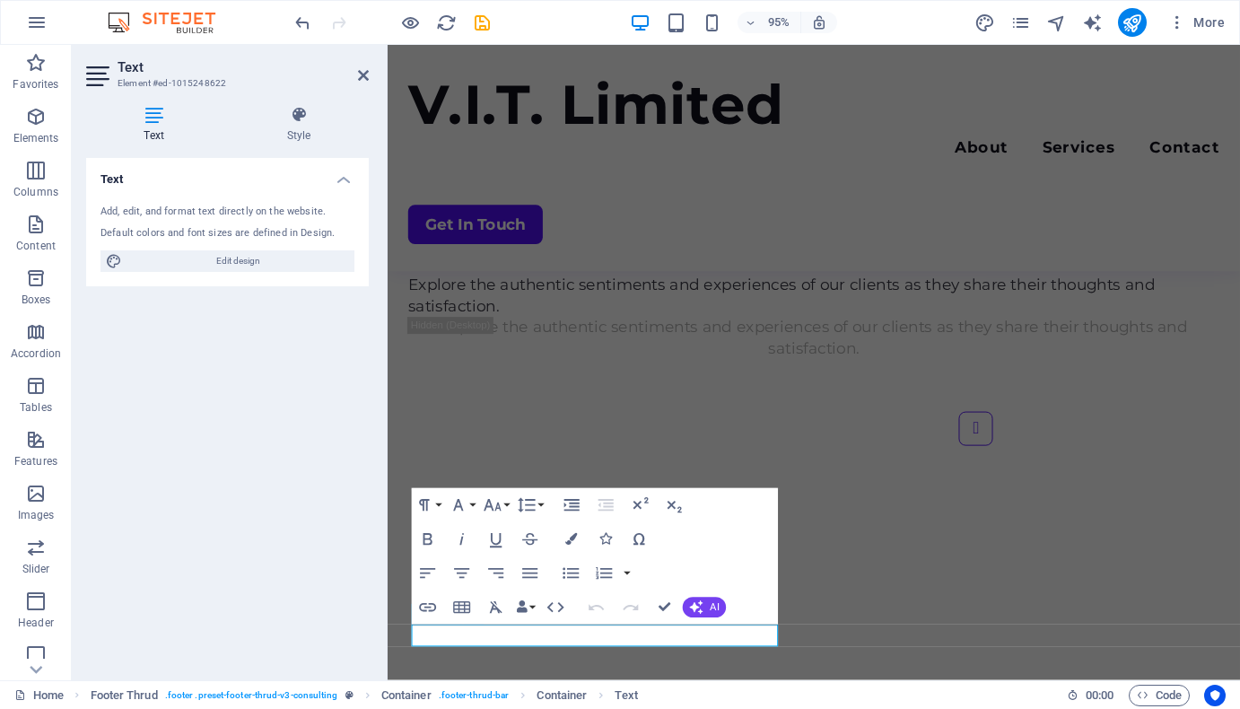
click at [248, 493] on div "Text Add, edit, and format text directly on the website. Default colors and fon…" at bounding box center [227, 412] width 283 height 508
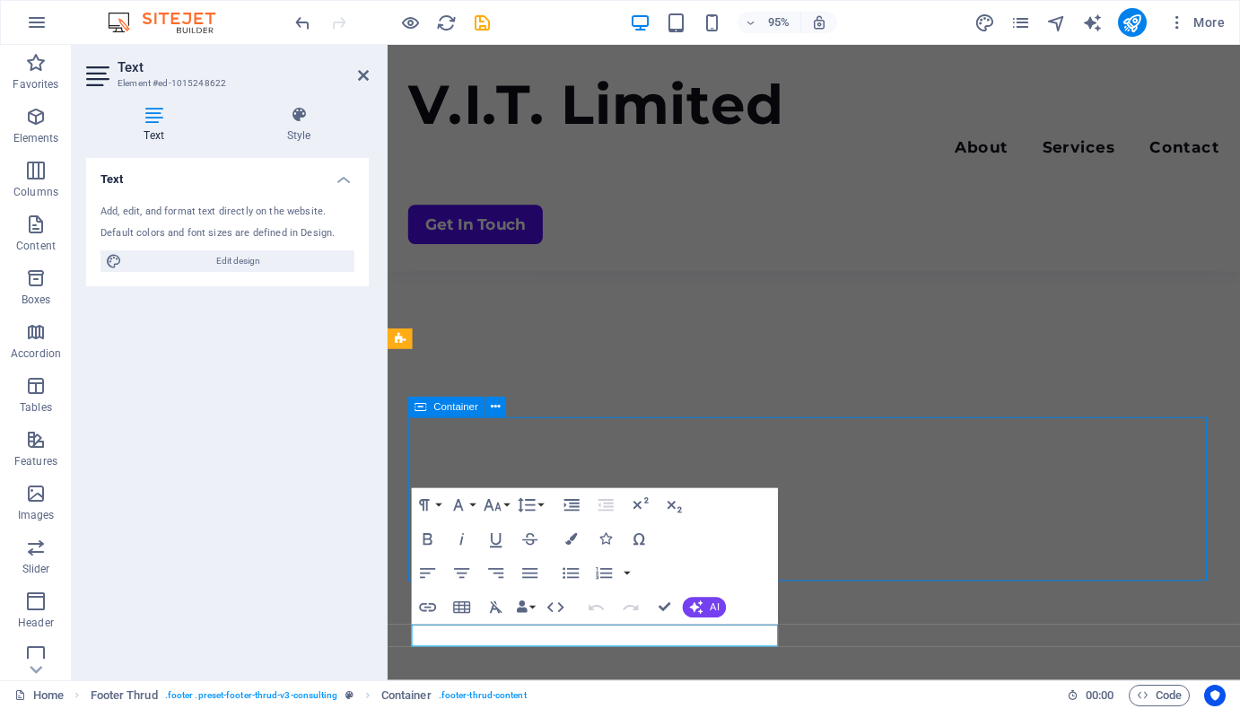
scroll to position [4383, 0]
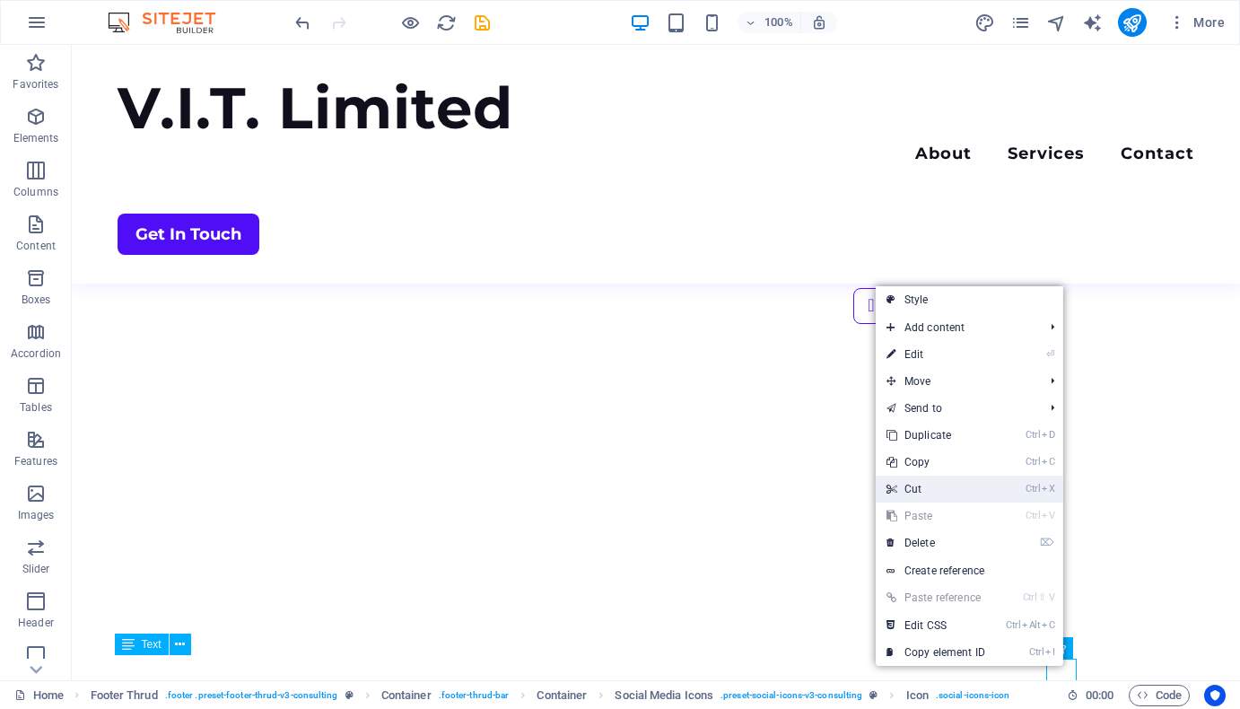
click at [925, 489] on link "Ctrl X Cut" at bounding box center [936, 488] width 120 height 27
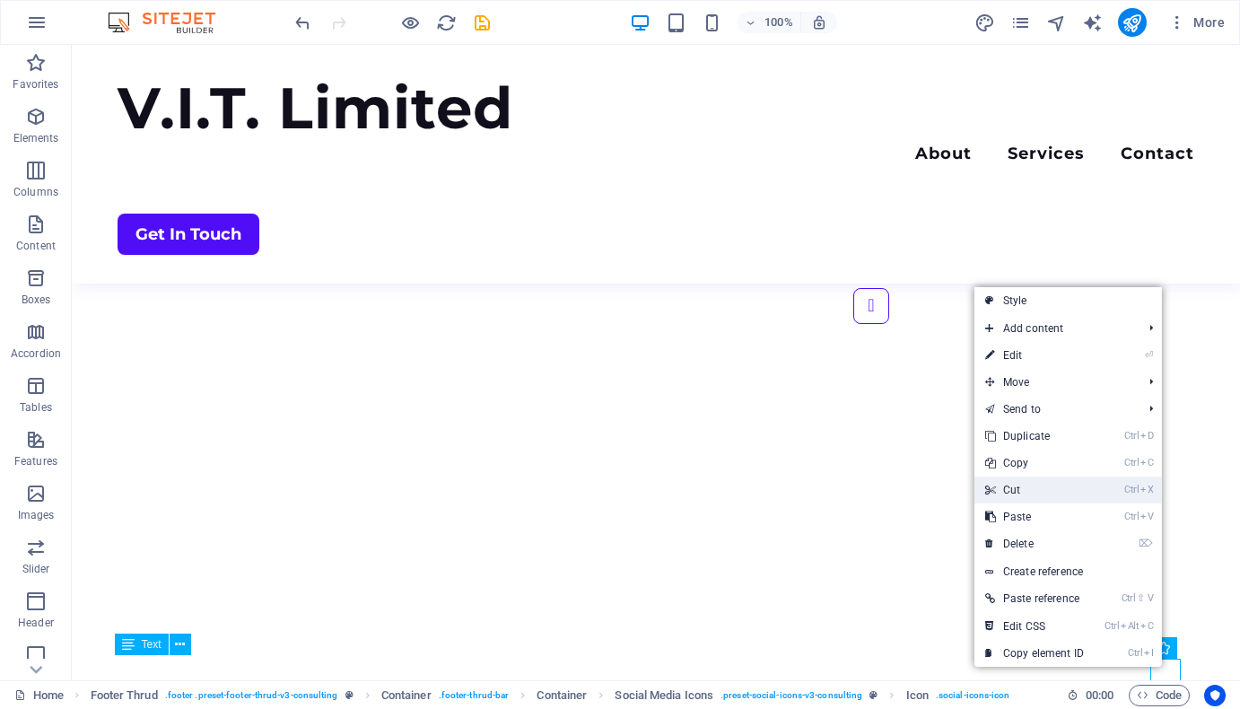
click at [1019, 482] on link "Ctrl X Cut" at bounding box center [1034, 489] width 120 height 27
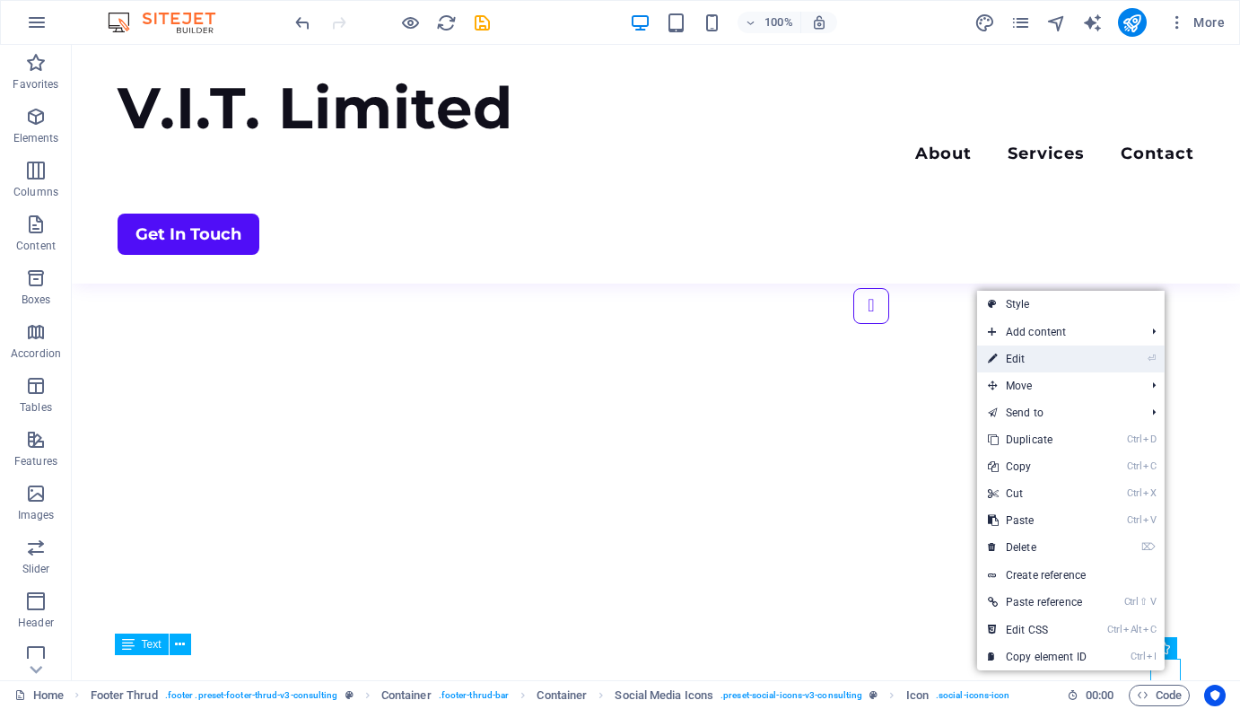
click at [1020, 357] on link "⏎ Edit" at bounding box center [1037, 358] width 120 height 27
select select "xMidYMid"
select select "px"
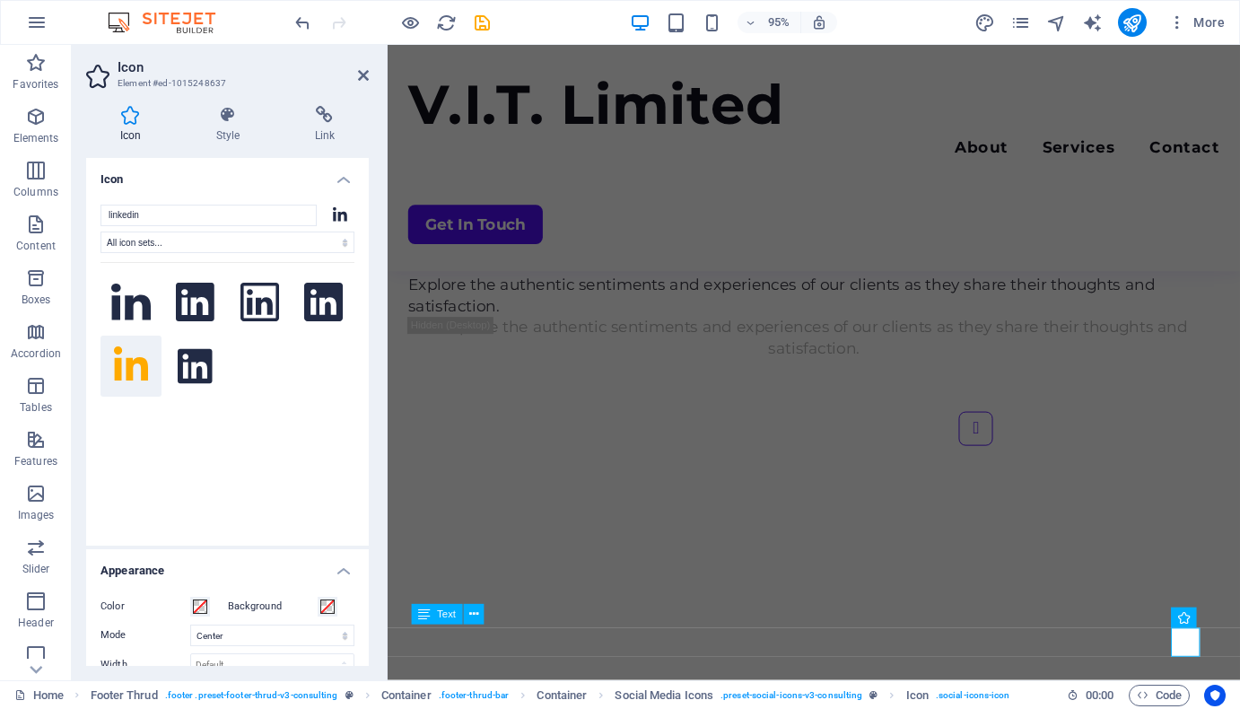
drag, startPoint x: 363, startPoint y: 326, endPoint x: 373, endPoint y: 360, distance: 35.5
click at [373, 360] on div "Icon Style Link Icon linkedin All icon sets... IcoFont Ionicons FontAwesome Bra…" at bounding box center [227, 386] width 311 height 589
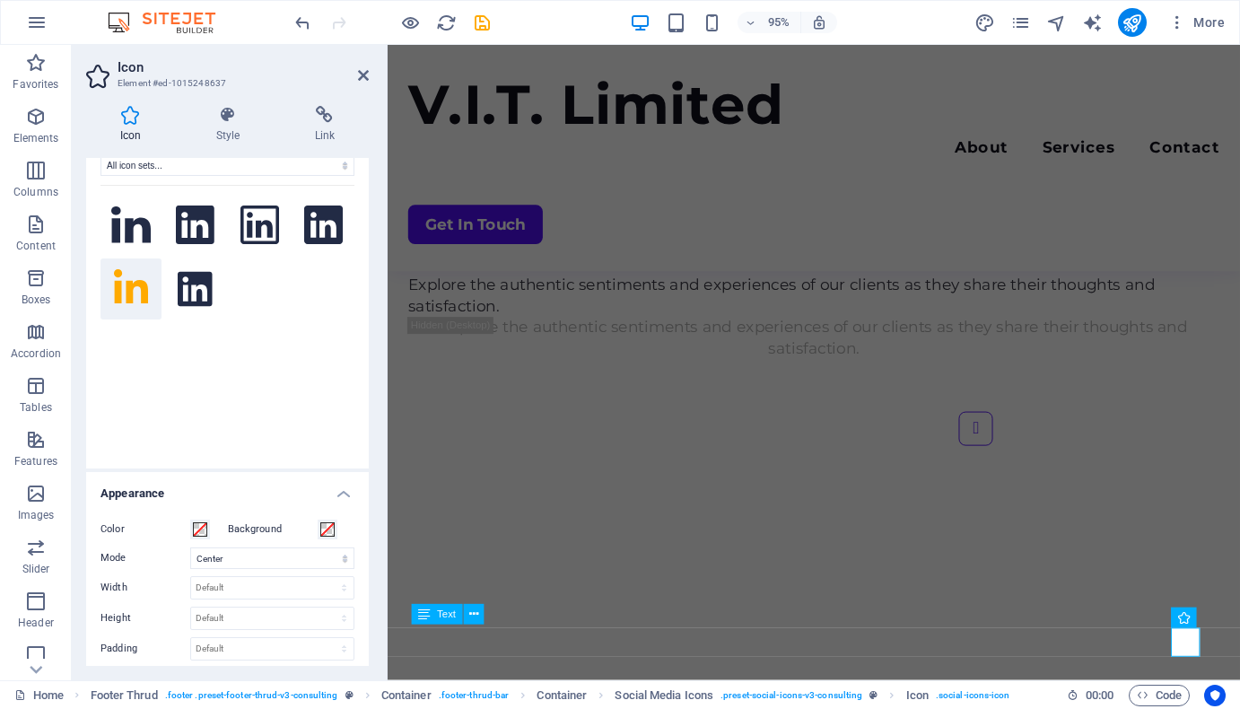
scroll to position [0, 0]
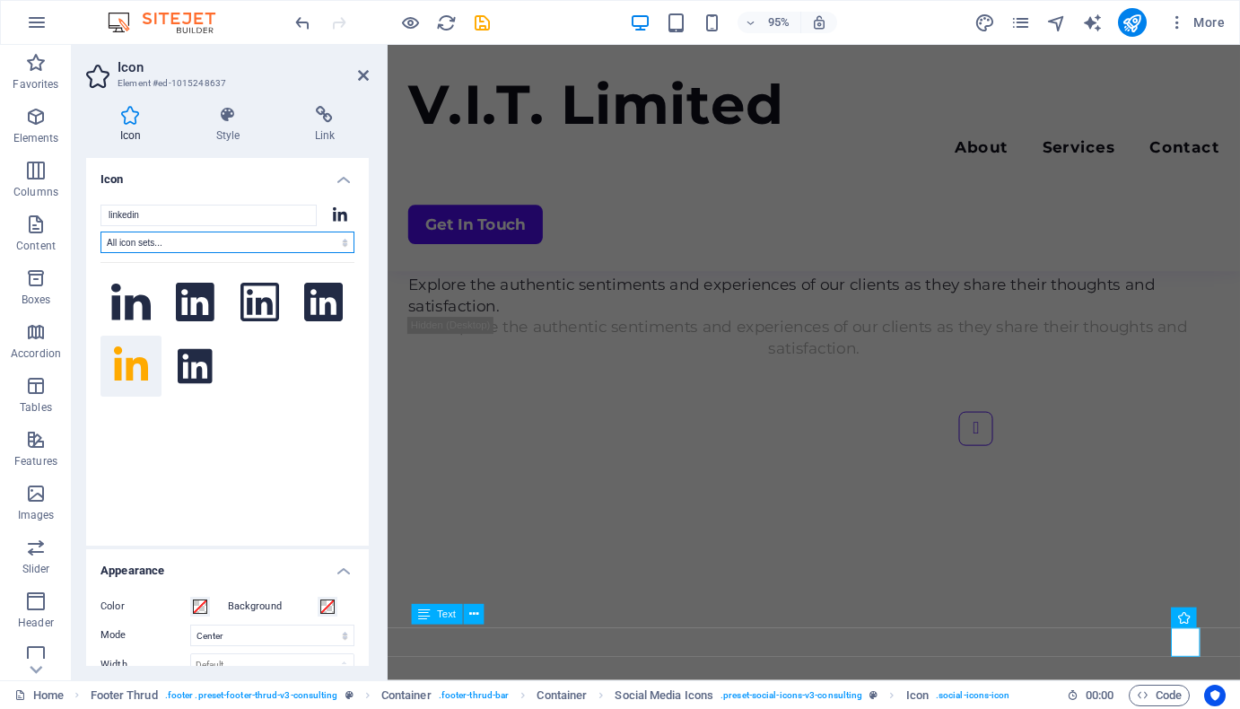
click at [159, 235] on select "All icon sets... IcoFont Ionicons FontAwesome Brands FontAwesome Duotone FontAw…" at bounding box center [227, 242] width 254 height 22
click at [237, 175] on h4 "Icon" at bounding box center [227, 174] width 283 height 32
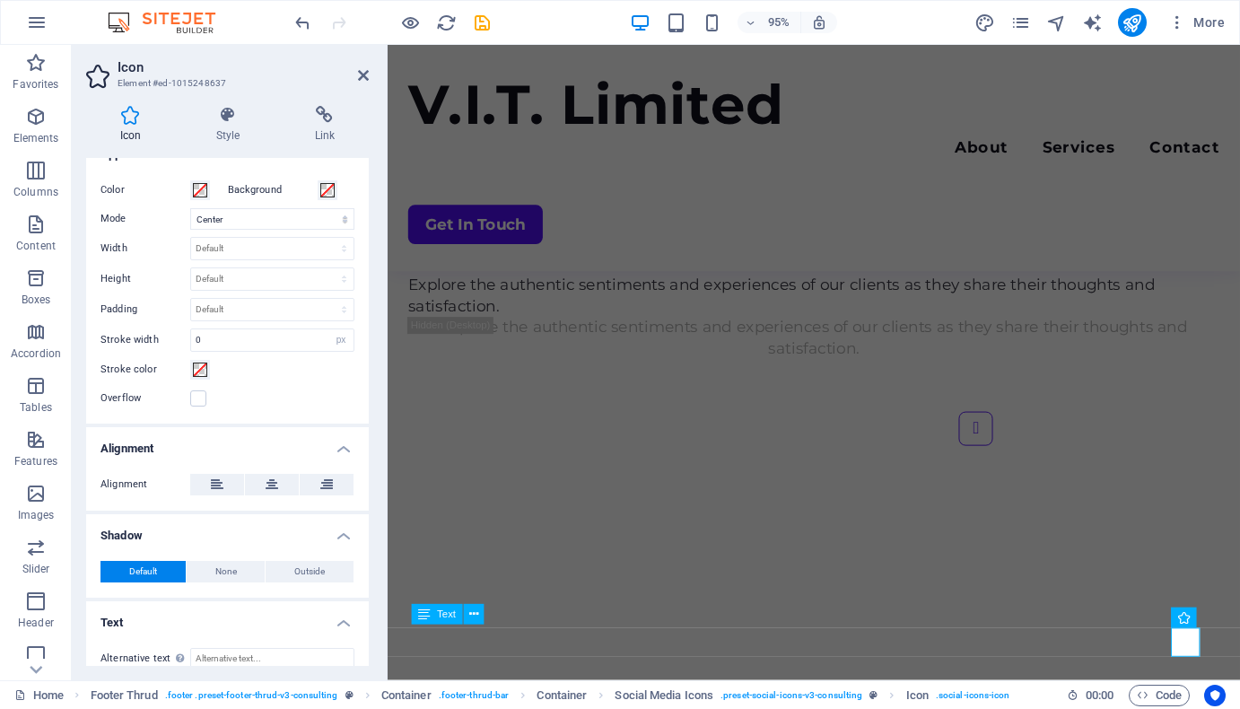
scroll to position [89, 0]
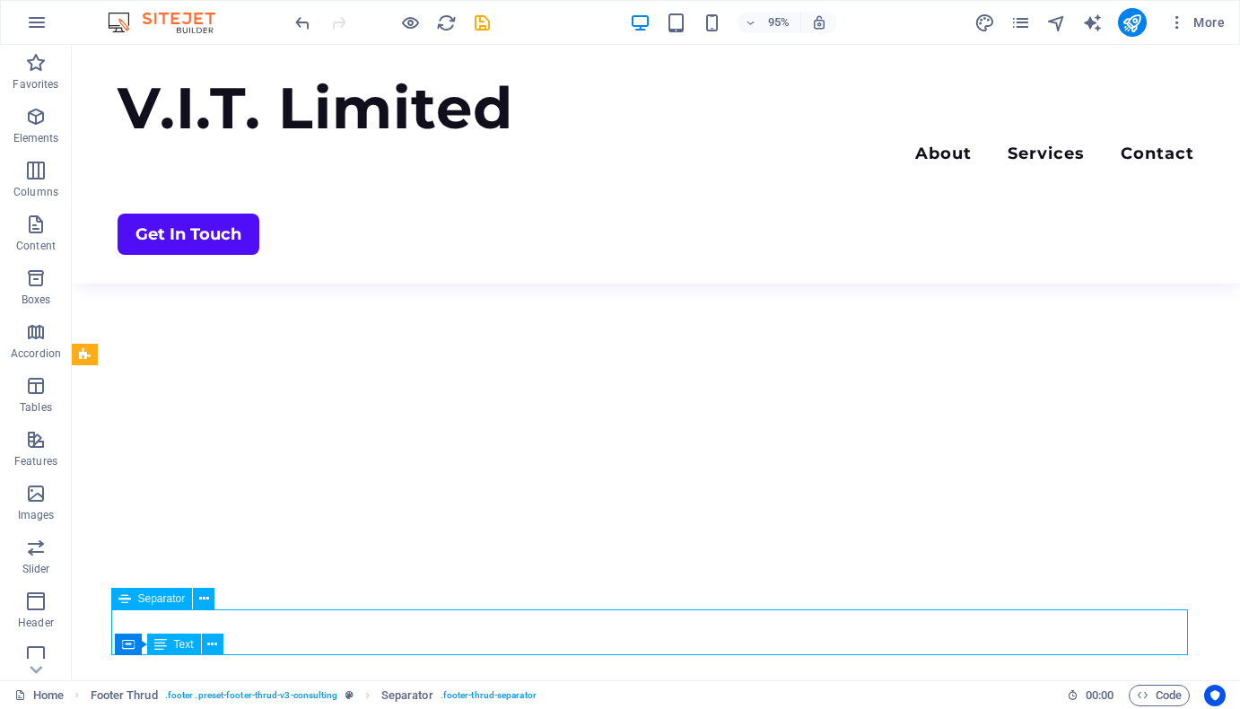
scroll to position [4383, 0]
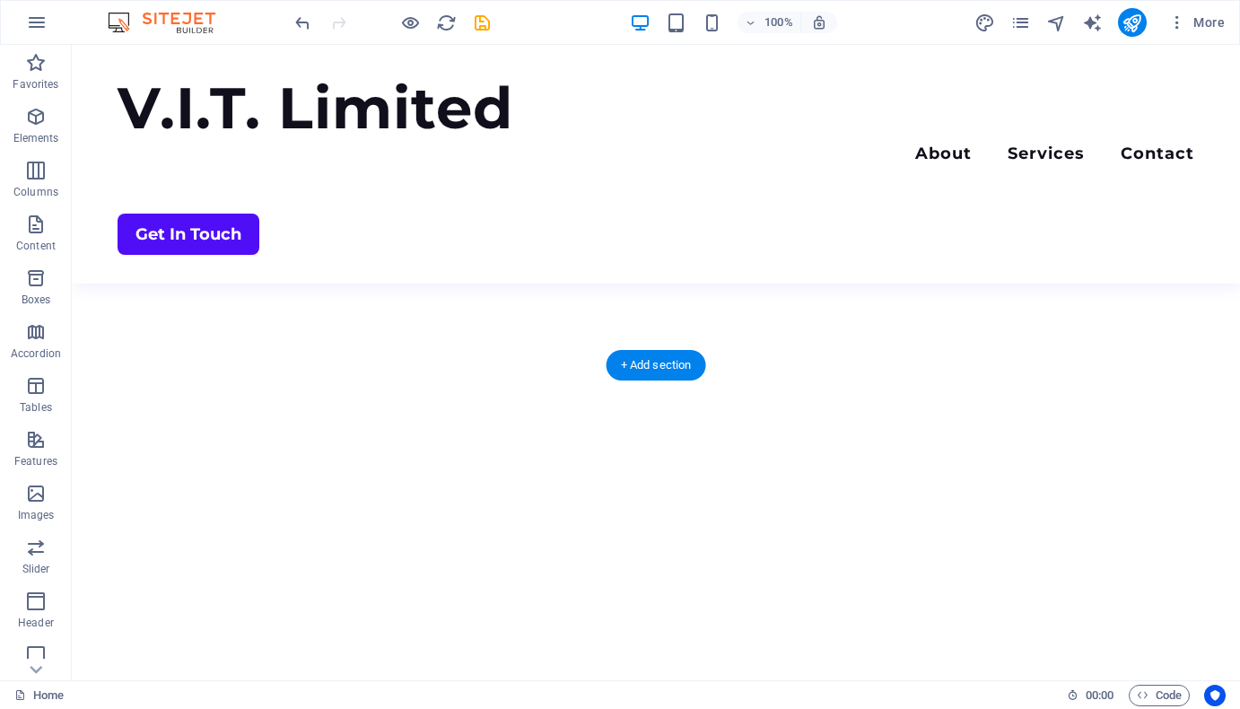
scroll to position [4510, 0]
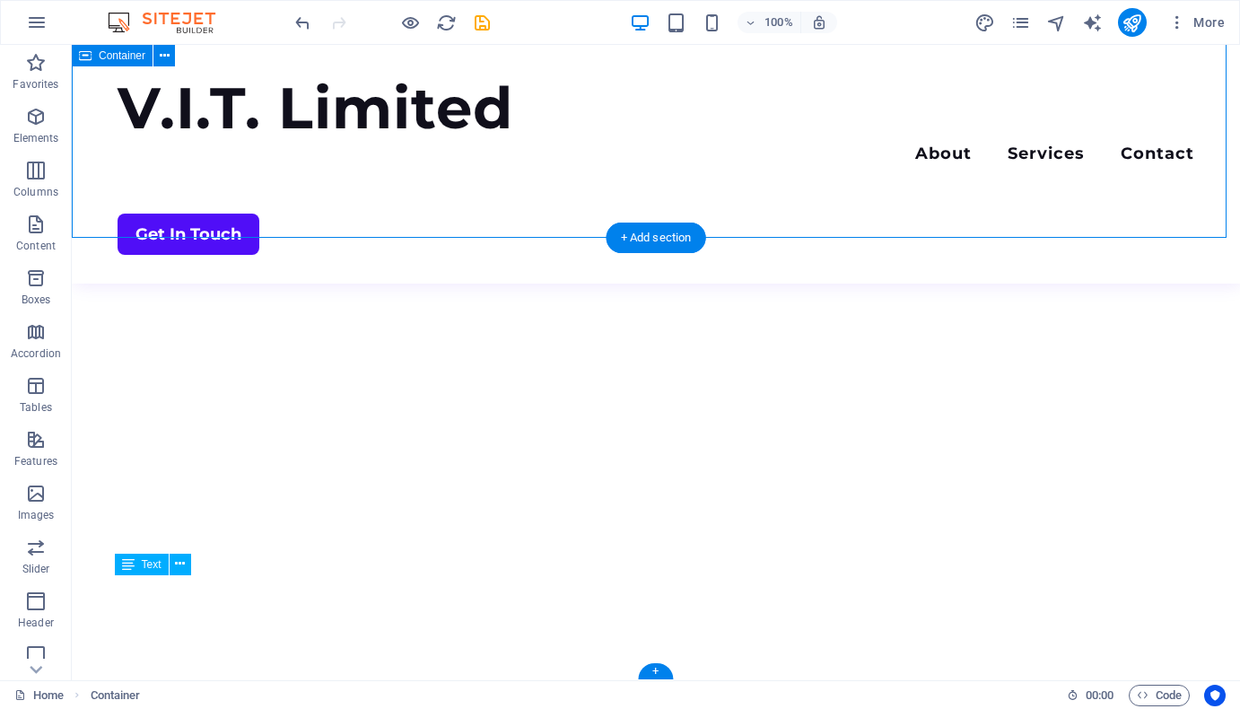
click at [740, 143] on nav "About Services Contact" at bounding box center [656, 156] width 1077 height 26
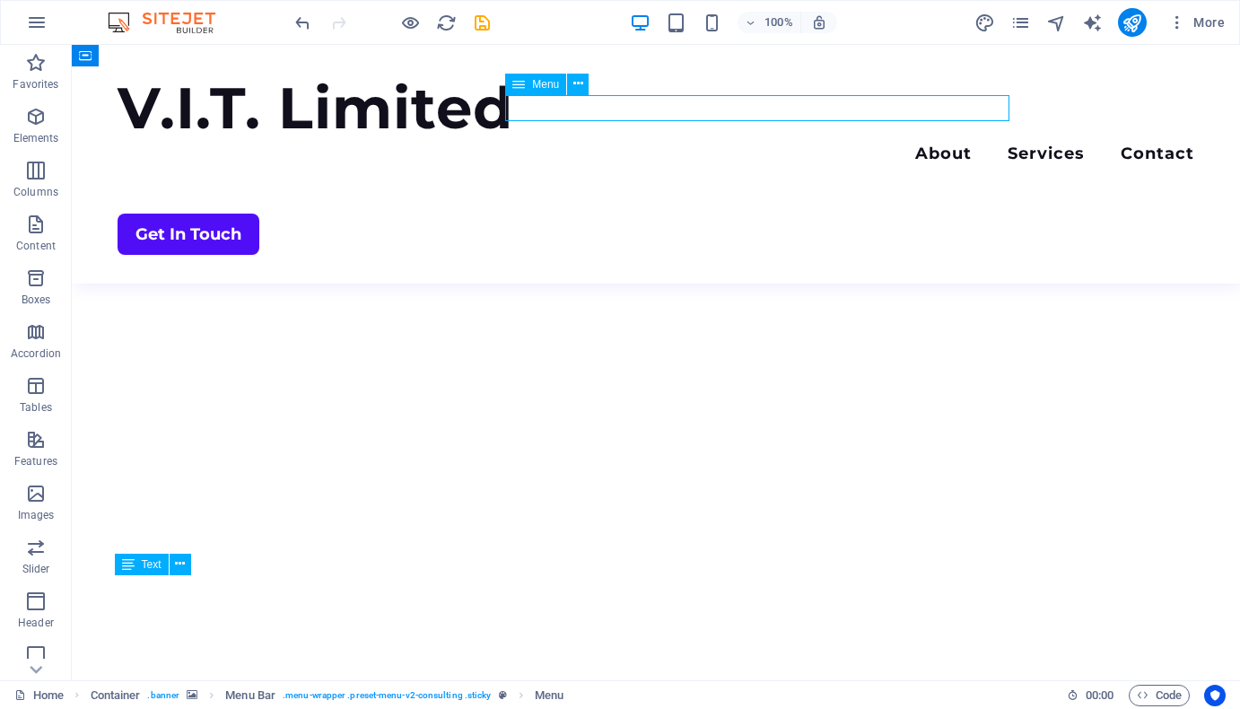
click at [772, 143] on nav "About Services Contact" at bounding box center [656, 156] width 1077 height 26
click at [521, 83] on icon at bounding box center [518, 85] width 13 height 22
click at [1119, 214] on div "Get In Touch" at bounding box center [656, 234] width 1077 height 41
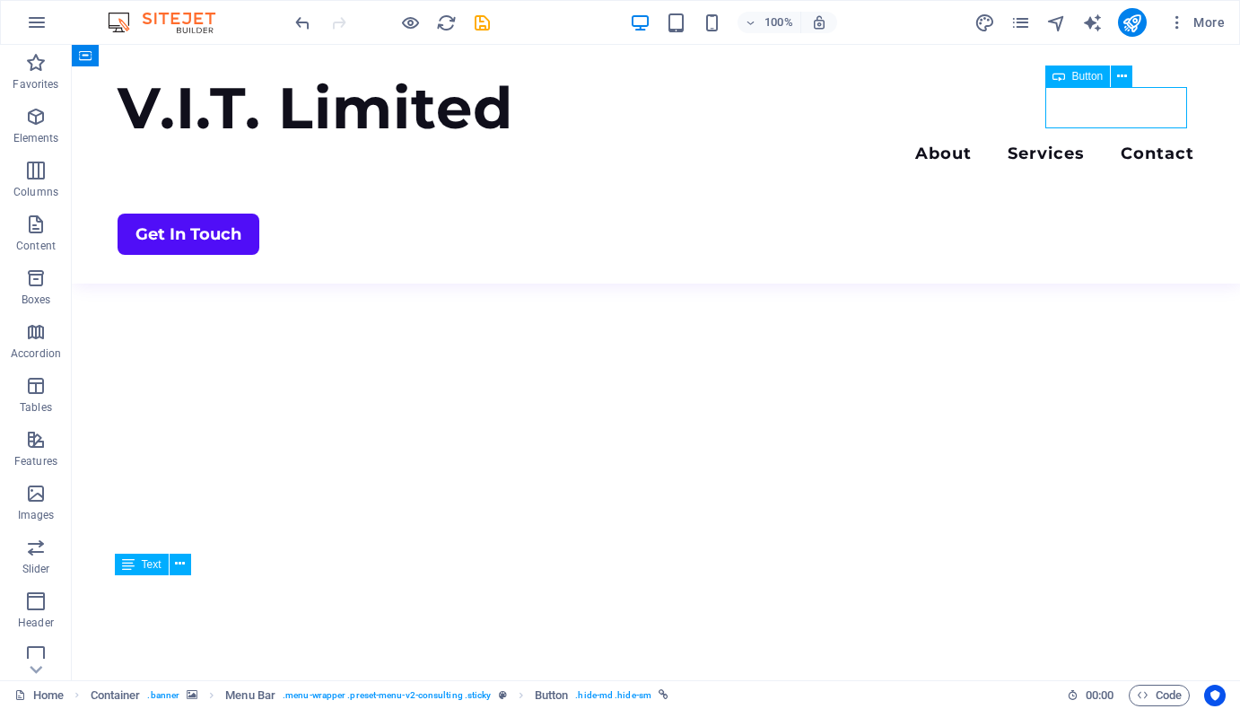
click at [1126, 214] on div "Get In Touch" at bounding box center [656, 234] width 1077 height 41
click at [1130, 214] on div "Get In Touch" at bounding box center [656, 234] width 1077 height 41
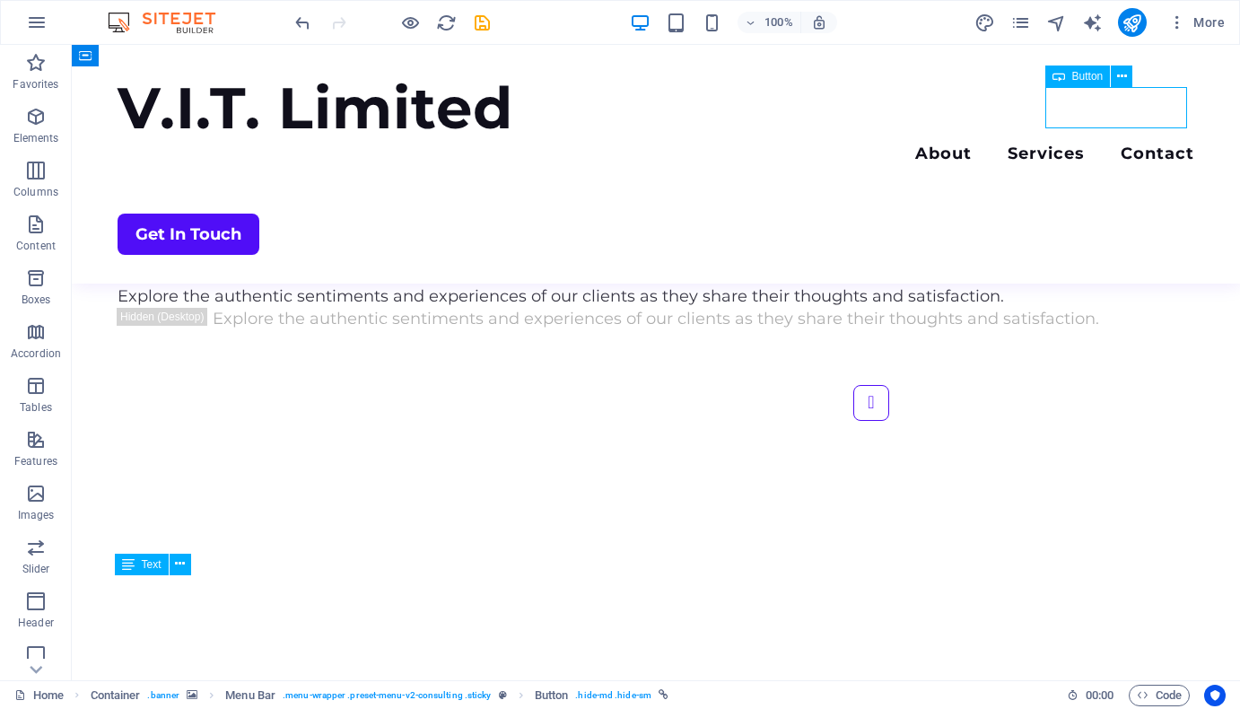
scroll to position [4901, 0]
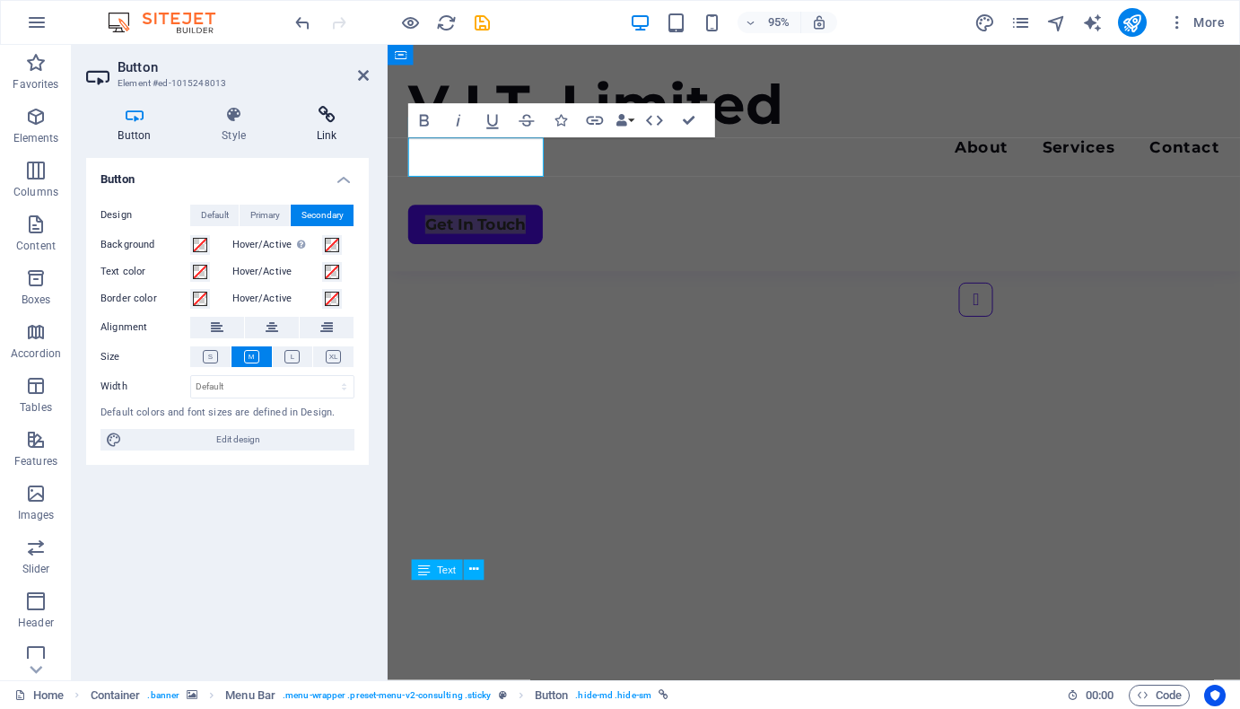
click at [331, 124] on h4 "Link" at bounding box center [326, 125] width 84 height 38
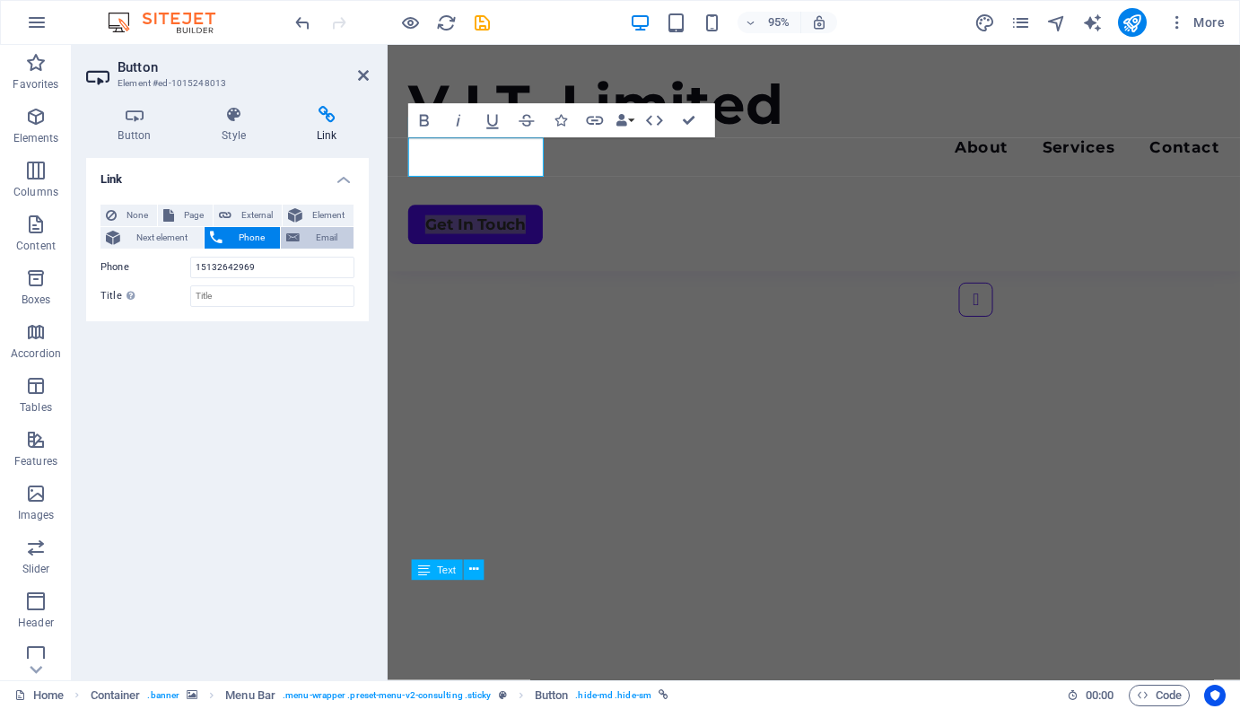
click at [328, 239] on span "Email" at bounding box center [326, 238] width 43 height 22
type input "info@vardal.co.uk"
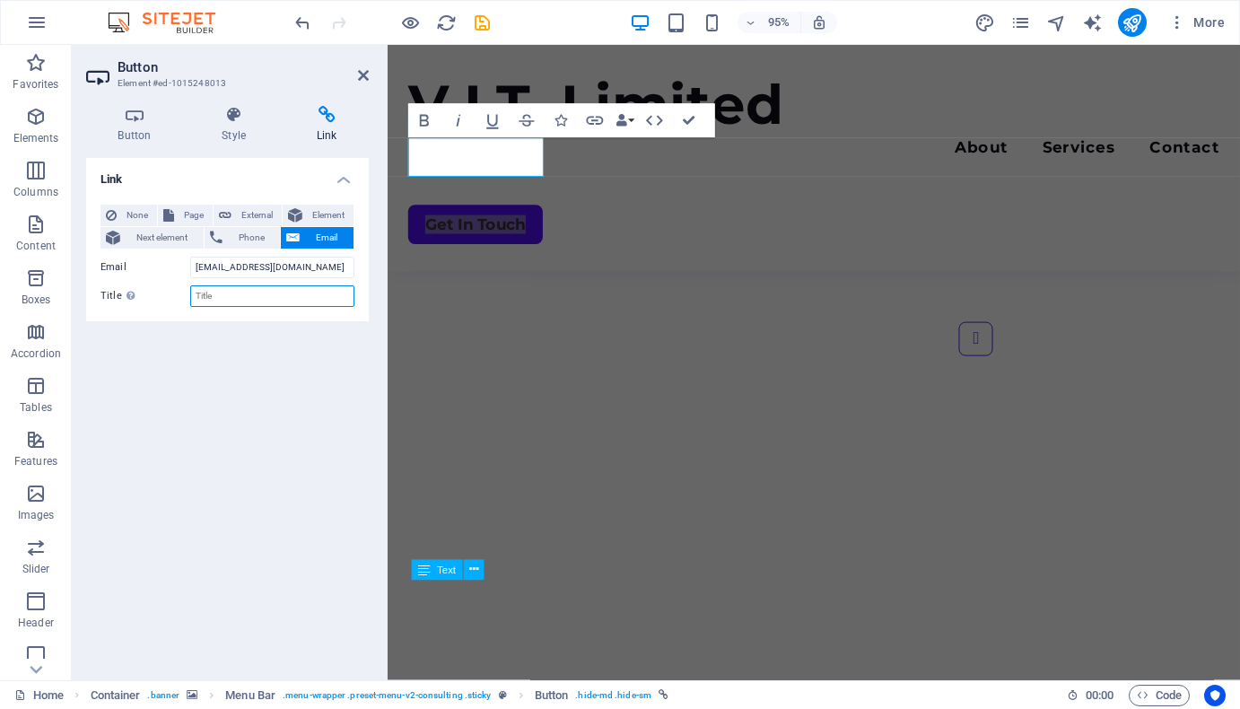
click at [249, 306] on input "Title Additional link description, should not be the same as the link text. The…" at bounding box center [272, 296] width 164 height 22
type input "V.I.T Limited"
click at [229, 246] on span "Phone" at bounding box center [252, 238] width 48 height 22
type input "1"
type input "07802341669"
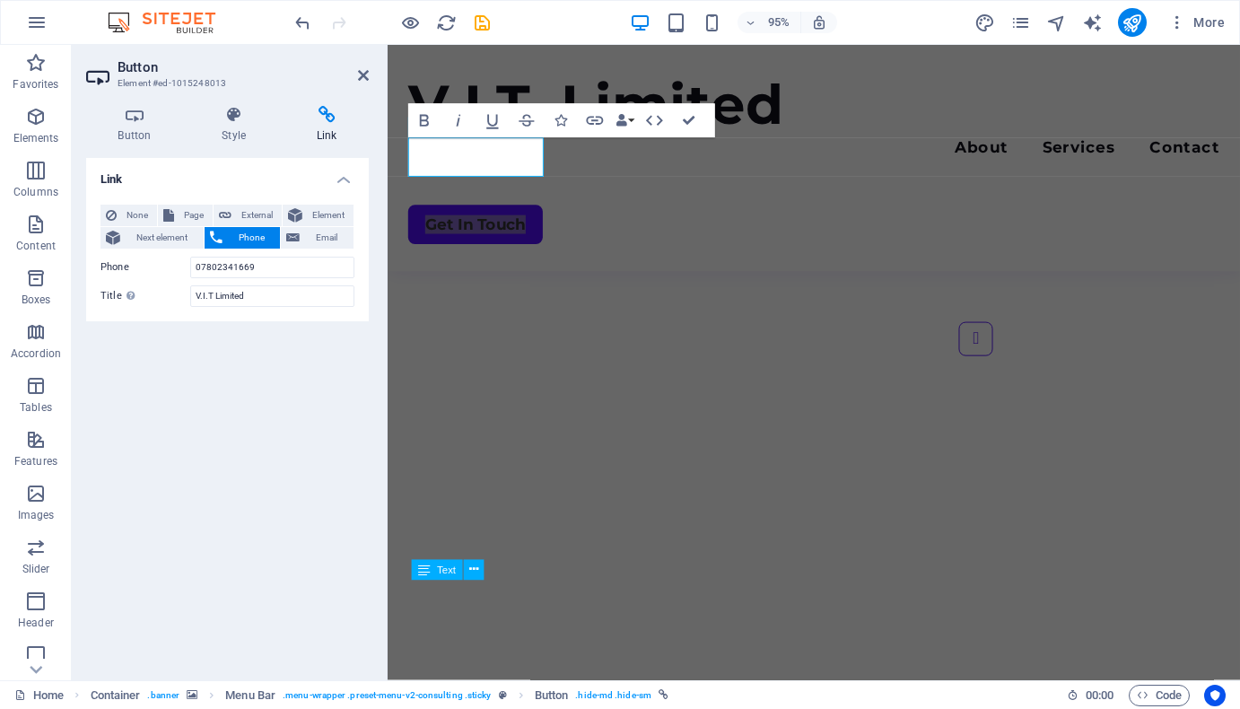
click at [227, 439] on div "Link None Page External Element Next element Phone Email Page Home About Servic…" at bounding box center [227, 412] width 283 height 508
click at [183, 212] on span "Page" at bounding box center [193, 216] width 28 height 22
select select
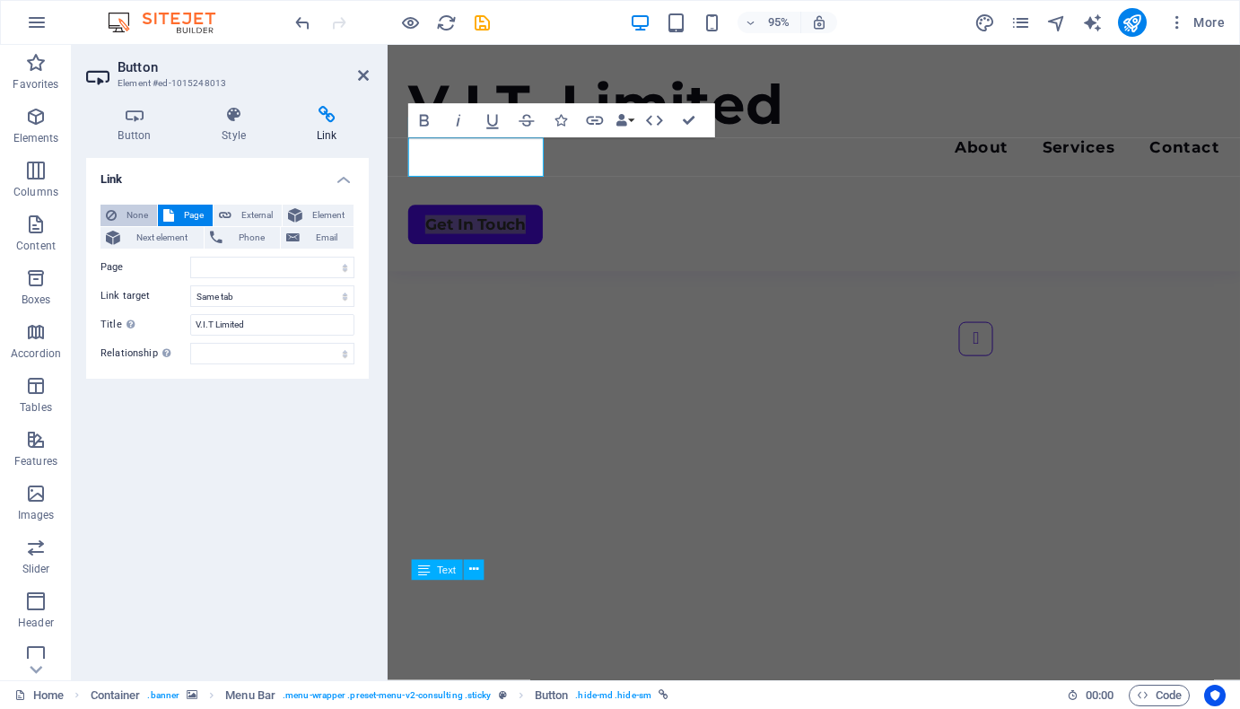
click at [126, 222] on span "None" at bounding box center [137, 216] width 30 height 22
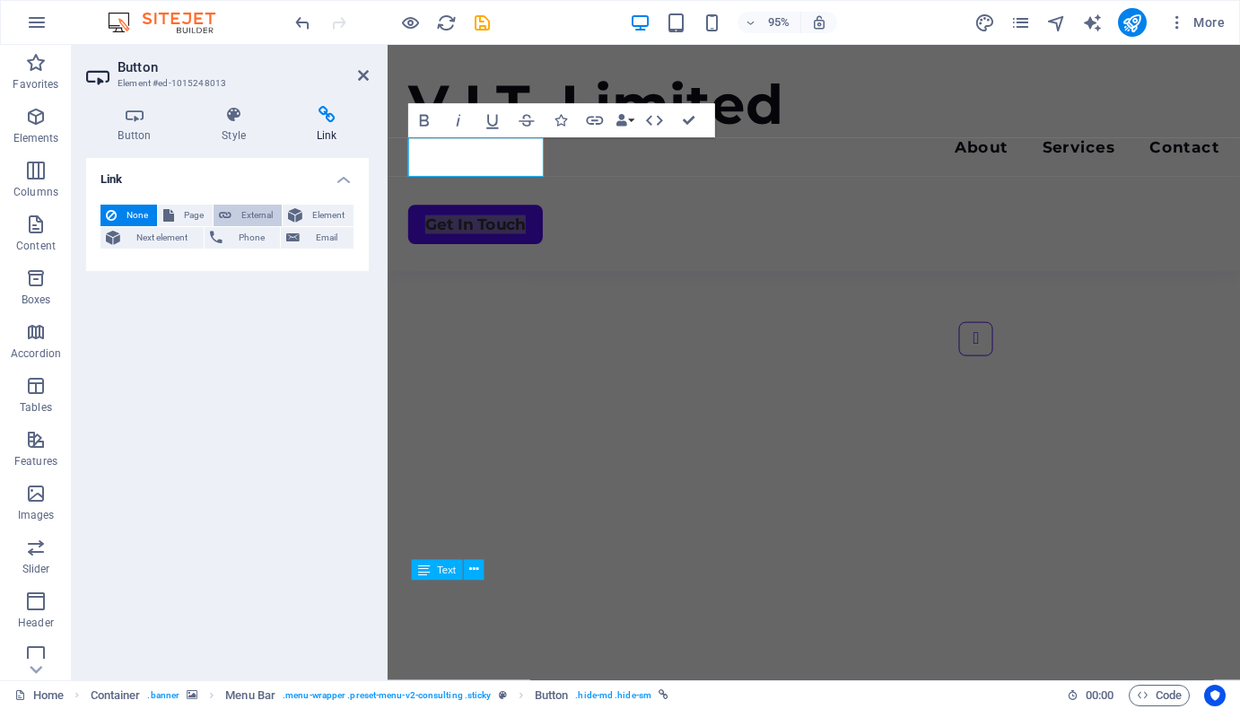
click at [243, 211] on span "External" at bounding box center [256, 216] width 39 height 22
select select "blank"
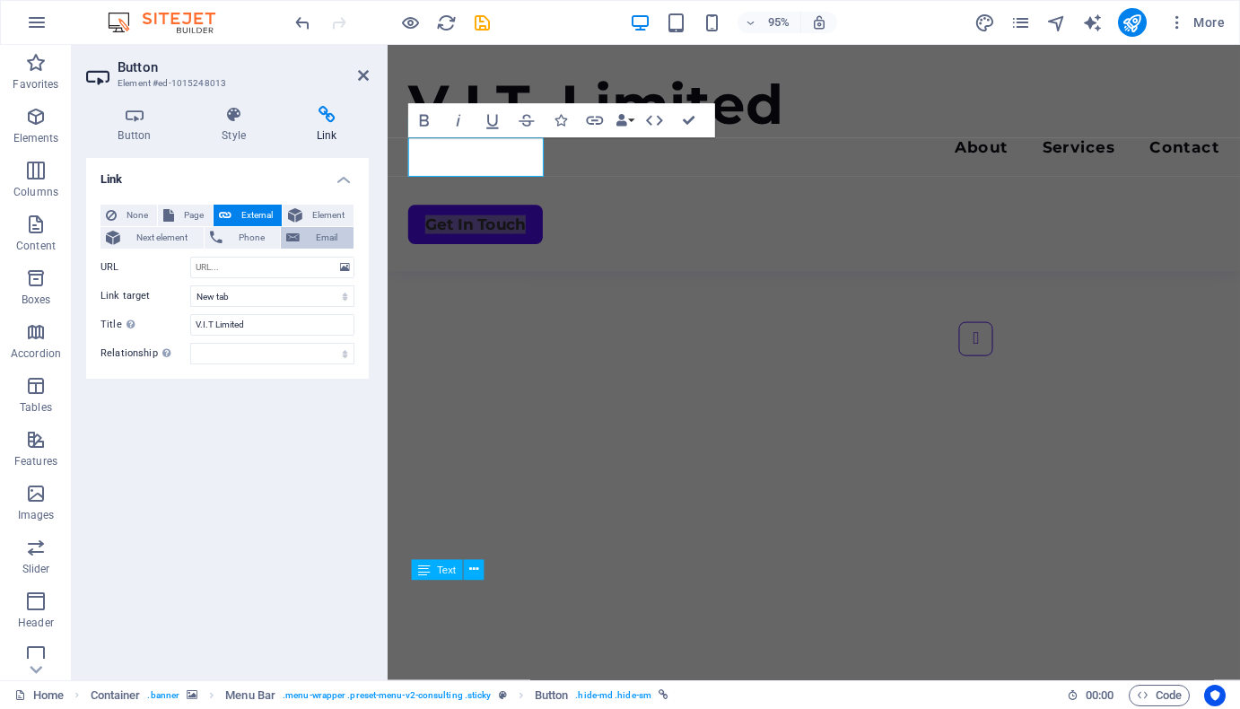
click at [327, 237] on span "Email" at bounding box center [326, 238] width 43 height 22
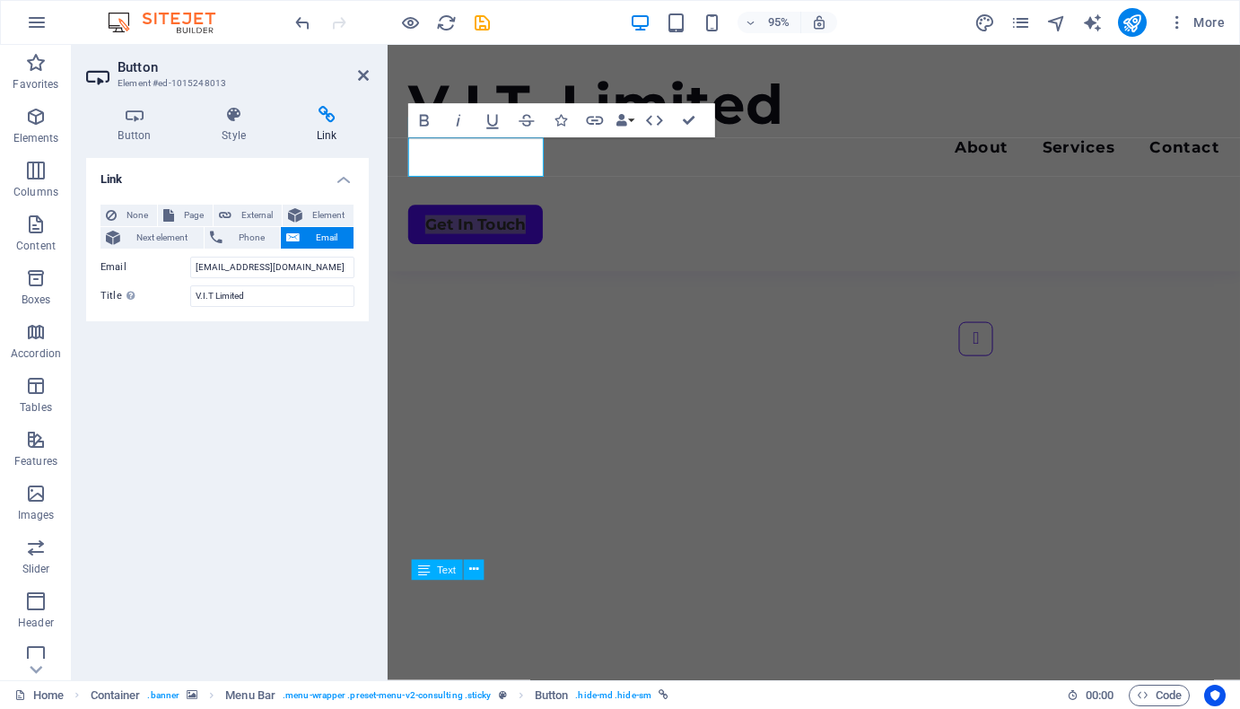
click at [272, 438] on div "Link None Page External Element Next element Phone Email Page Home About Servic…" at bounding box center [227, 412] width 283 height 508
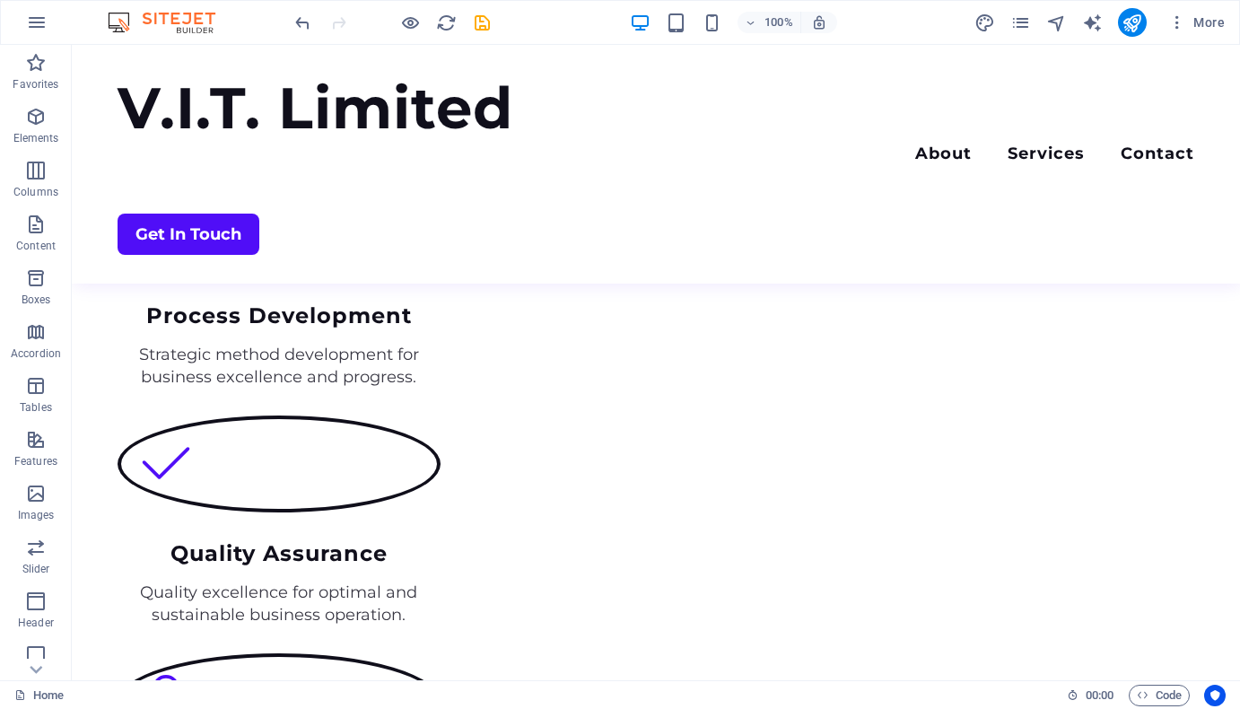
scroll to position [1837, 0]
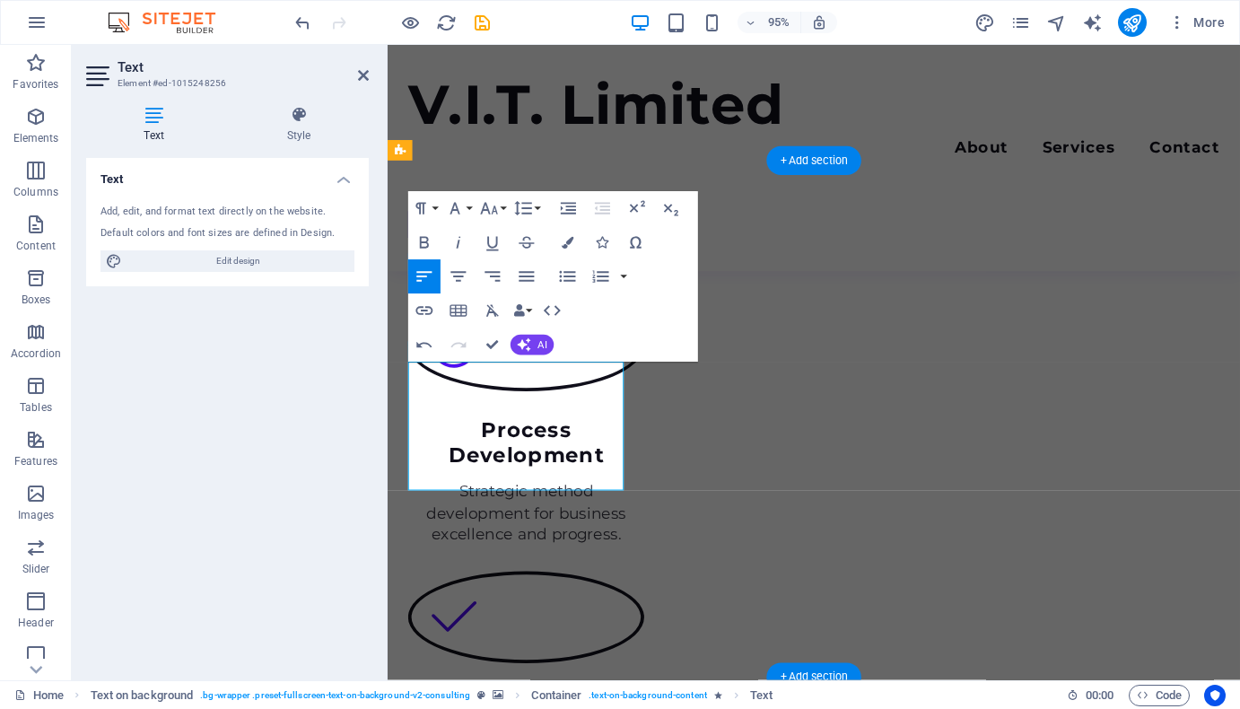
scroll to position [2073, 0]
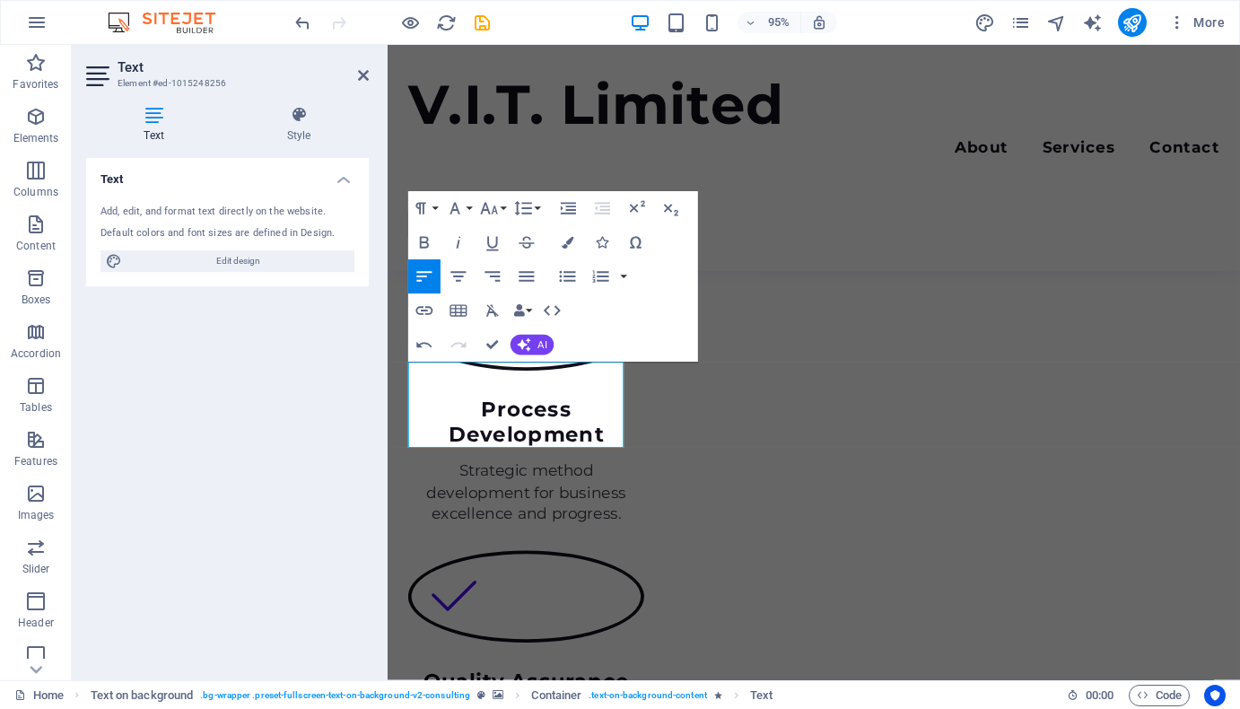
scroll to position [2051, 0]
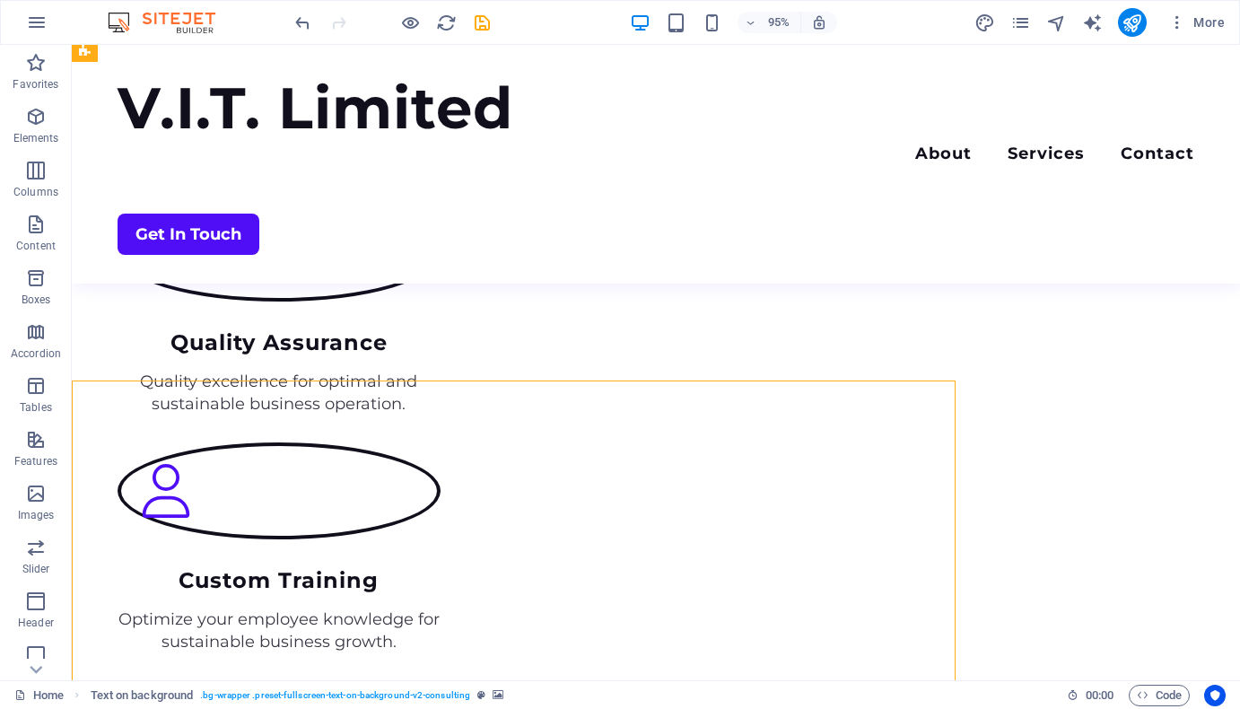
scroll to position [1827, 0]
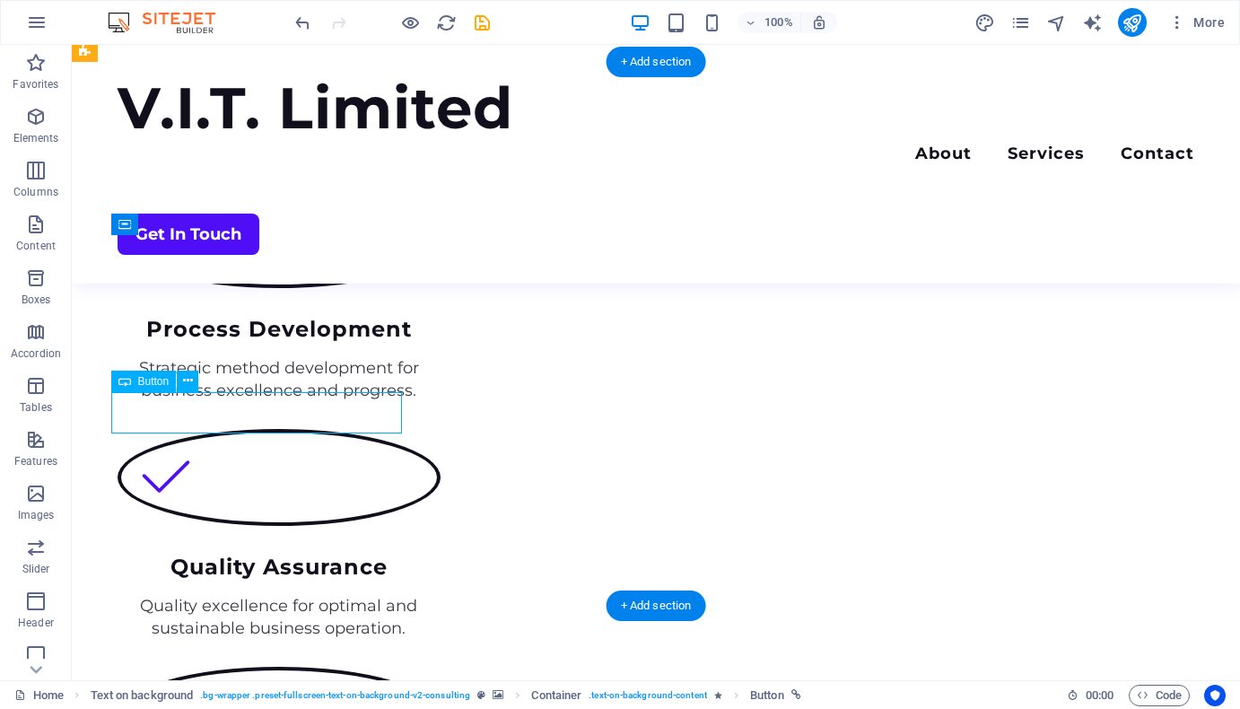
click at [751, 143] on nav "About Services Contact" at bounding box center [656, 156] width 1077 height 26
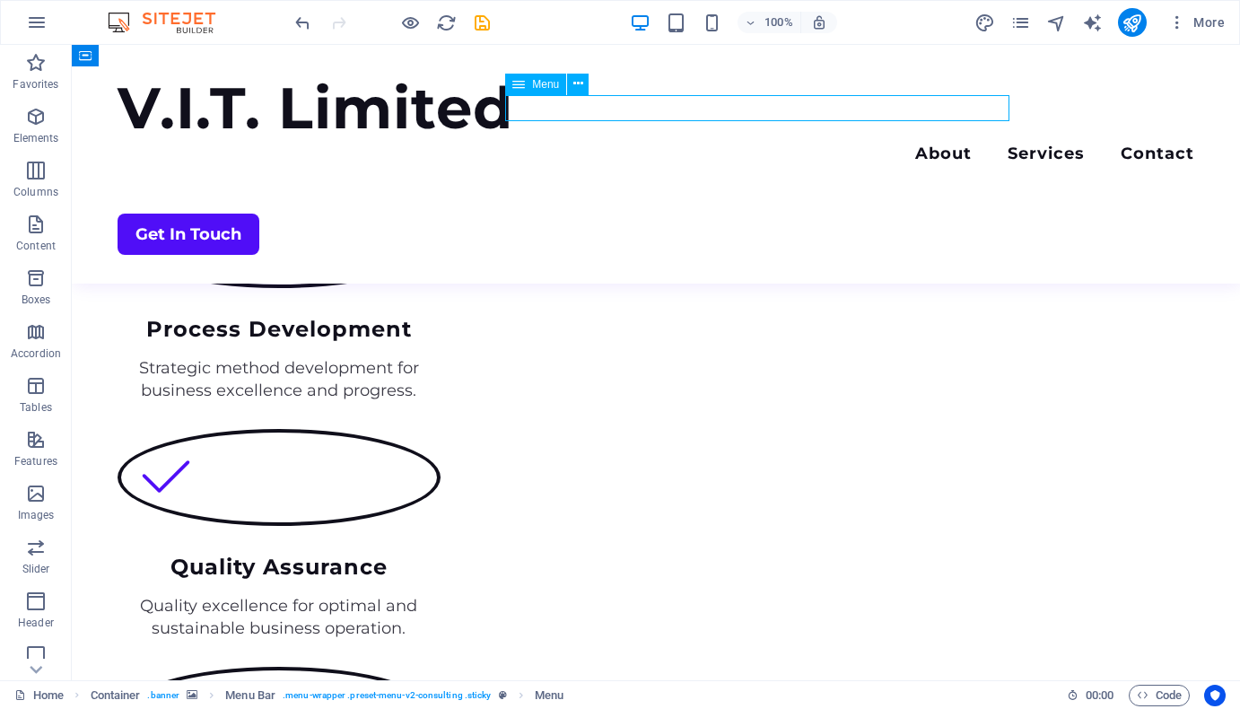
click at [757, 143] on nav "About Services Contact" at bounding box center [656, 156] width 1077 height 26
click at [760, 143] on nav "About Services Contact" at bounding box center [656, 156] width 1077 height 26
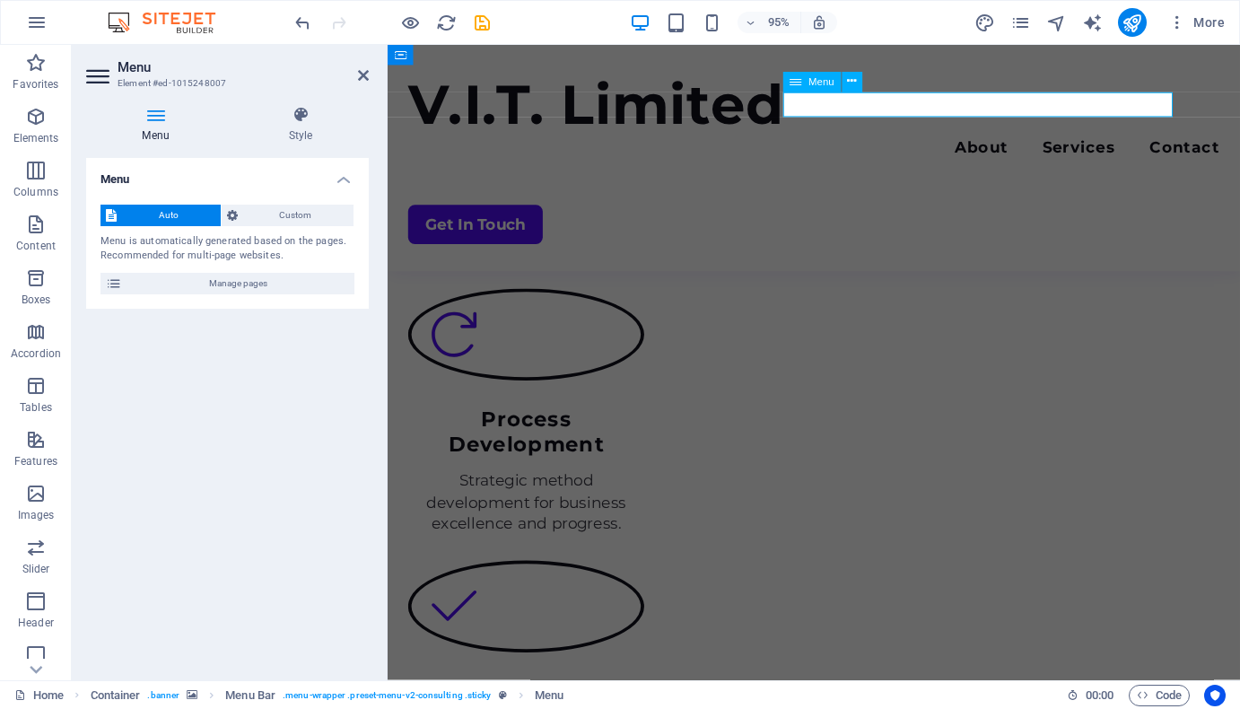
click at [804, 79] on div "Menu" at bounding box center [812, 82] width 58 height 21
click at [247, 484] on div "Menu Auto Custom Menu is automatically generated based on the pages. Recommende…" at bounding box center [227, 412] width 283 height 508
select select "px"
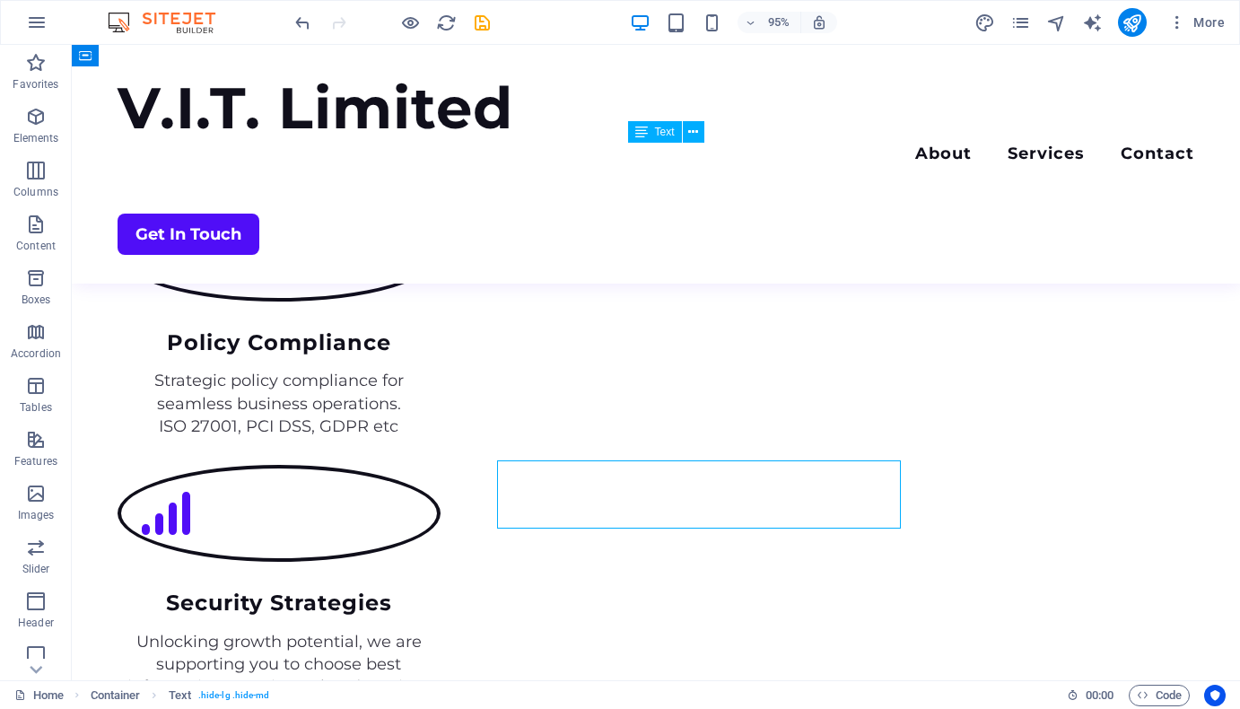
scroll to position [2486, 0]
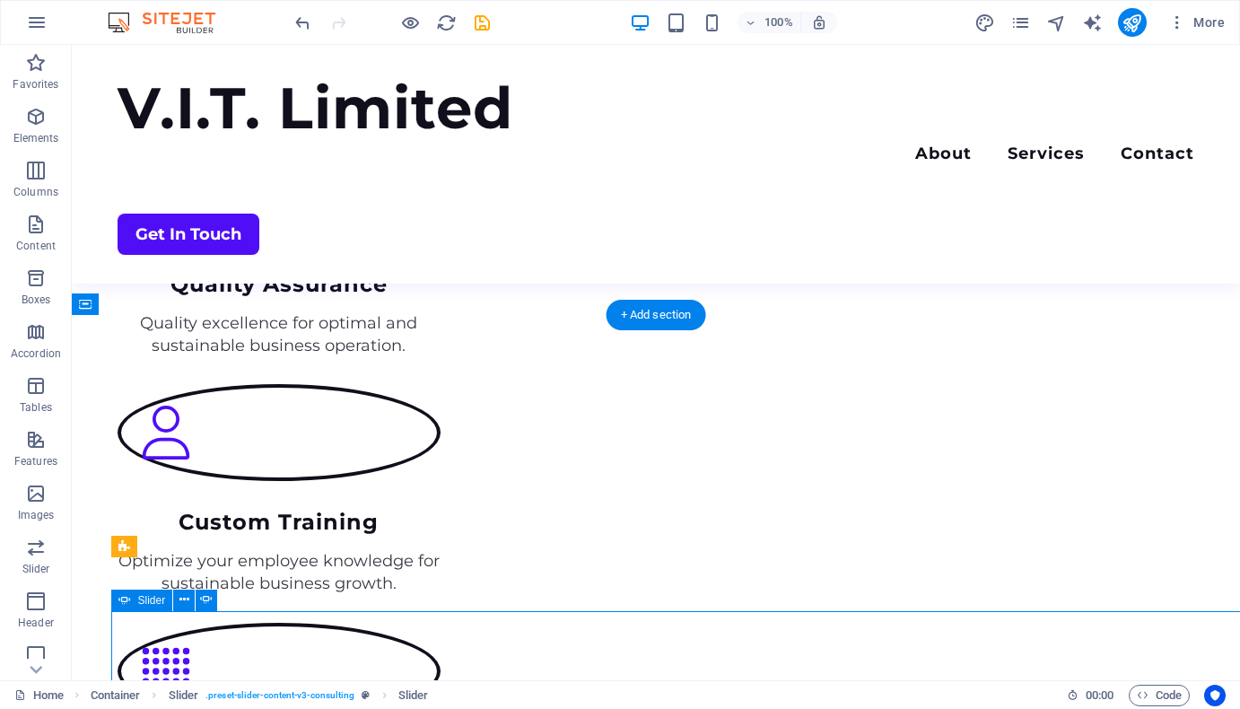
scroll to position [2117, 0]
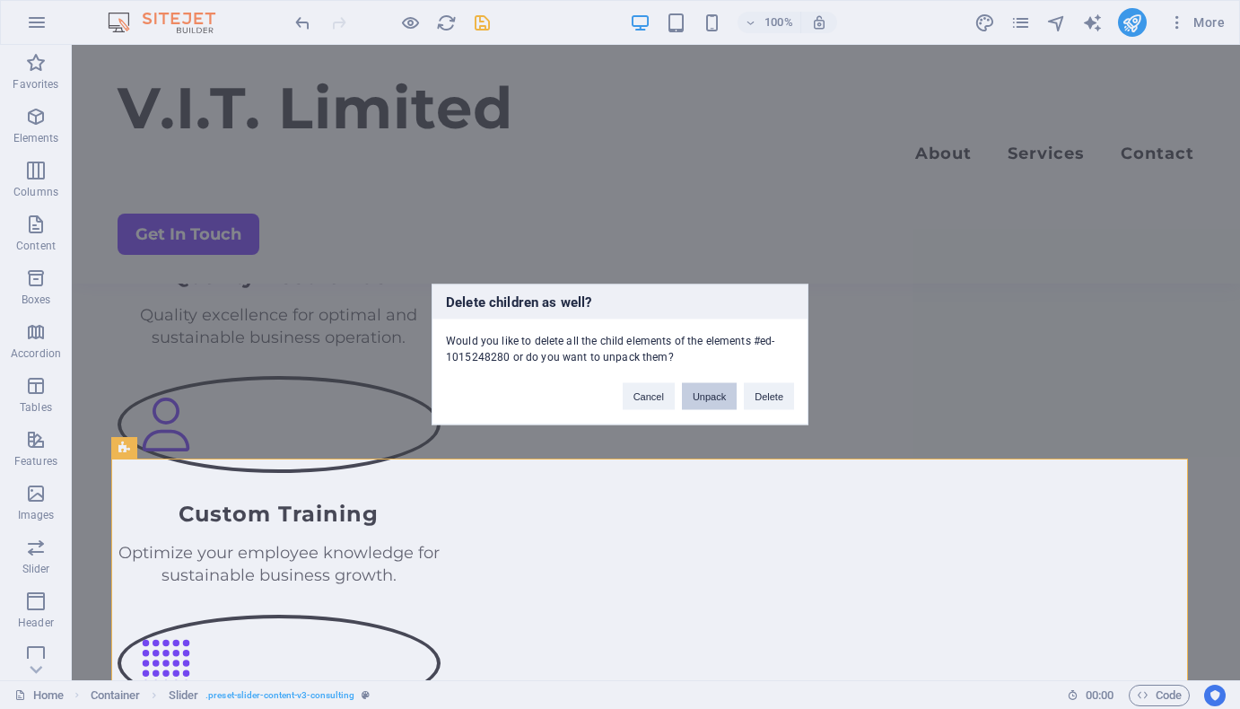
click at [704, 397] on button "Unpack" at bounding box center [709, 396] width 55 height 27
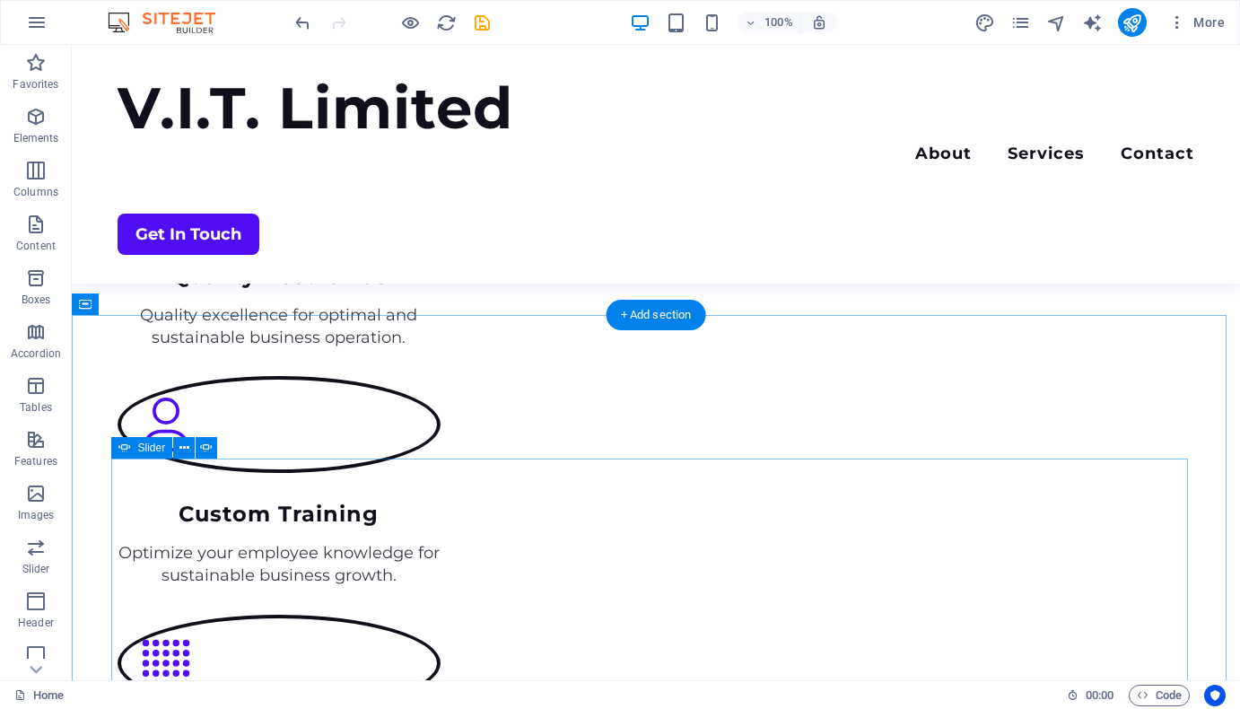
click at [236, 449] on icon at bounding box center [236, 448] width 10 height 19
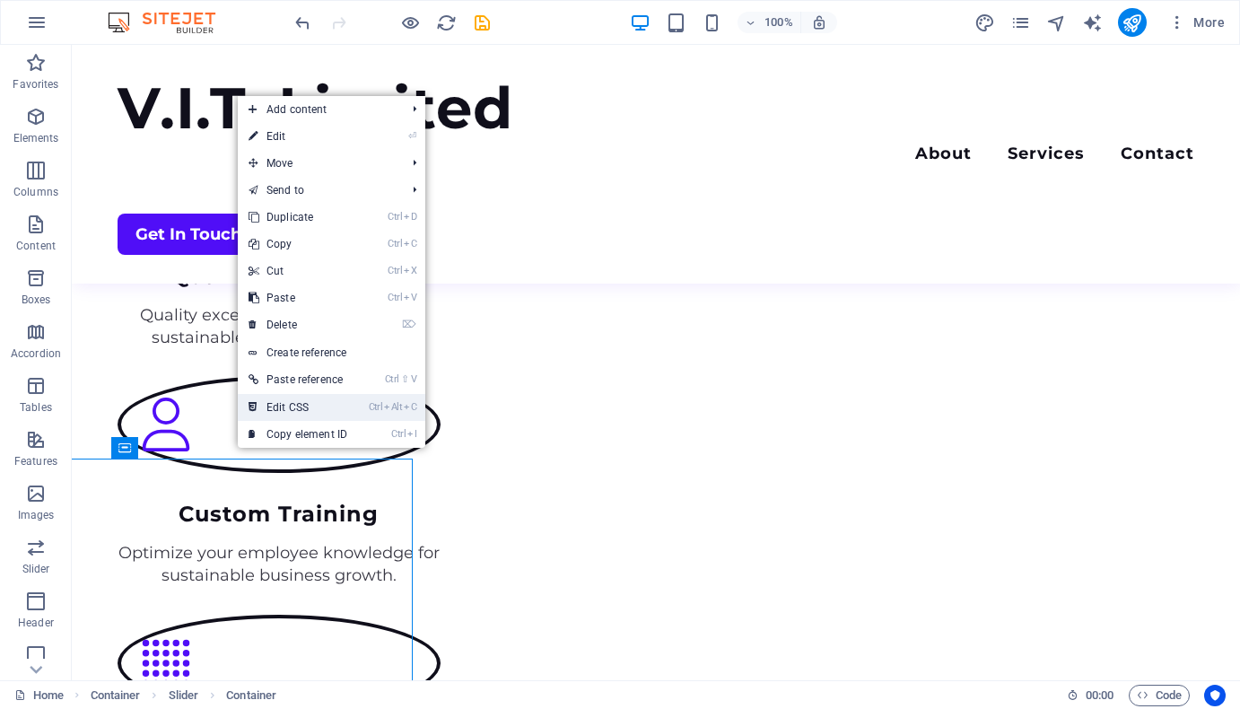
click at [291, 407] on link "Ctrl Alt C Edit CSS" at bounding box center [298, 407] width 120 height 27
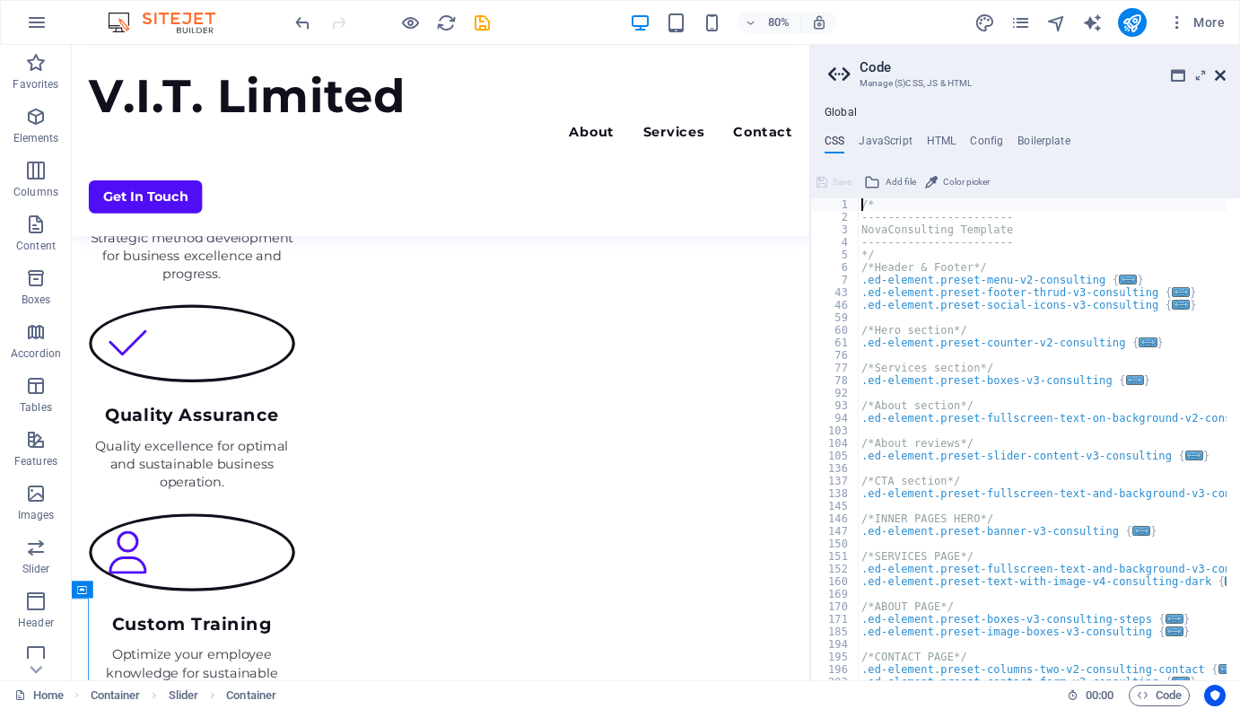
click at [1219, 74] on icon at bounding box center [1220, 75] width 11 height 14
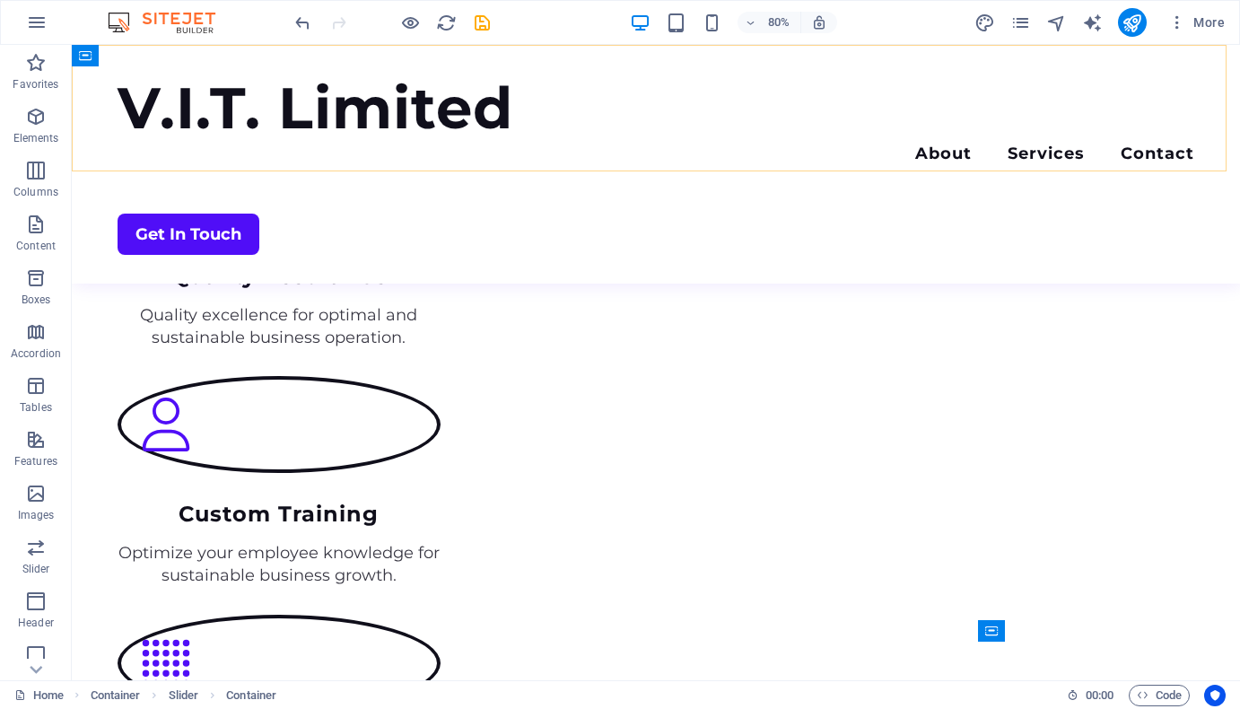
scroll to position [1934, 0]
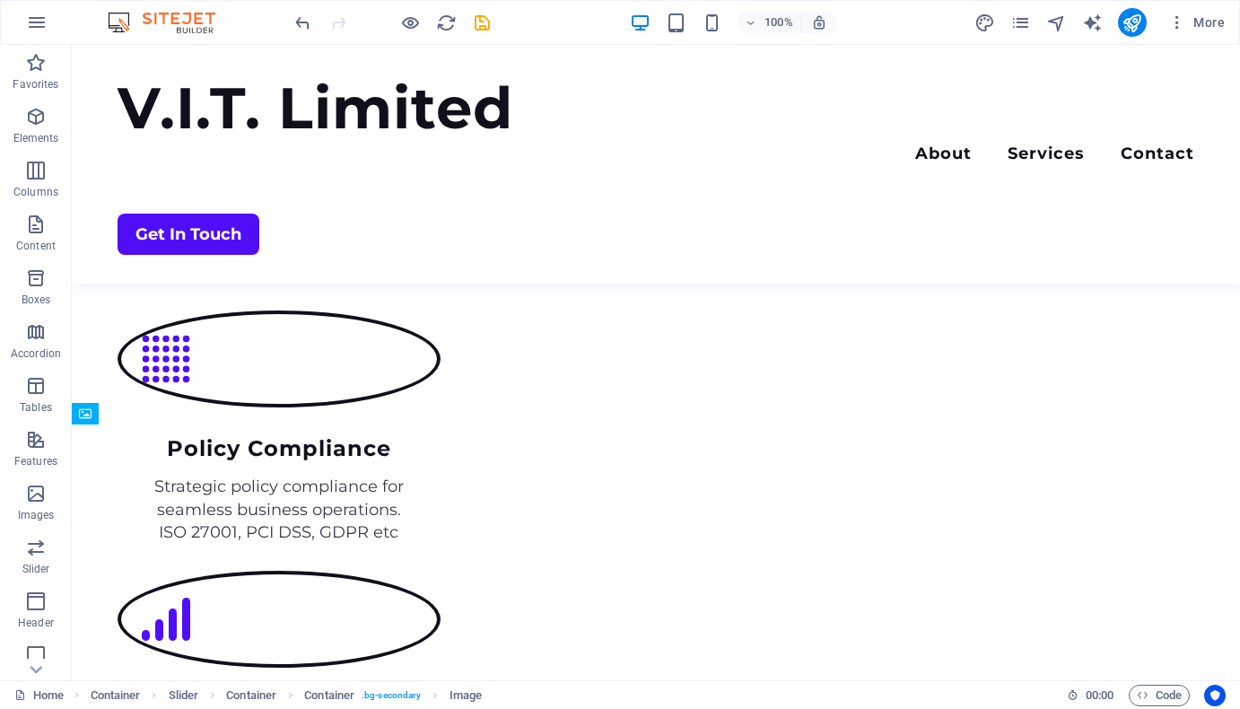
scroll to position [2403, 0]
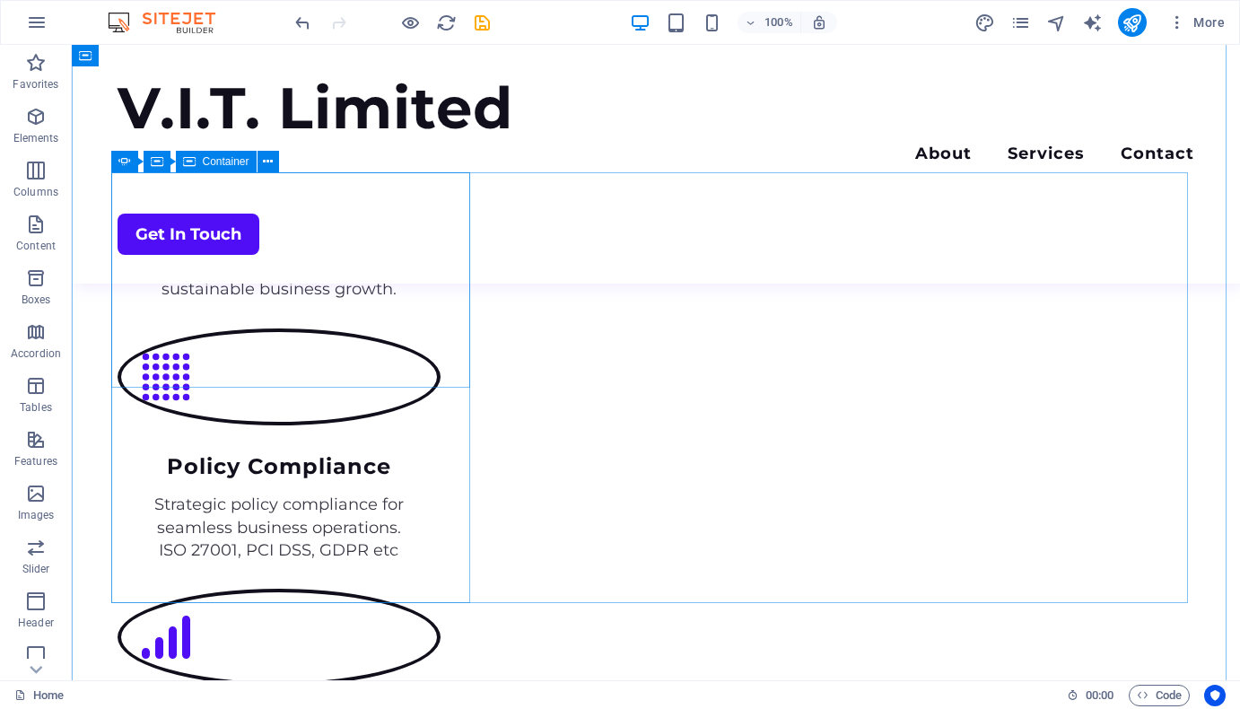
click at [269, 154] on icon at bounding box center [268, 162] width 10 height 19
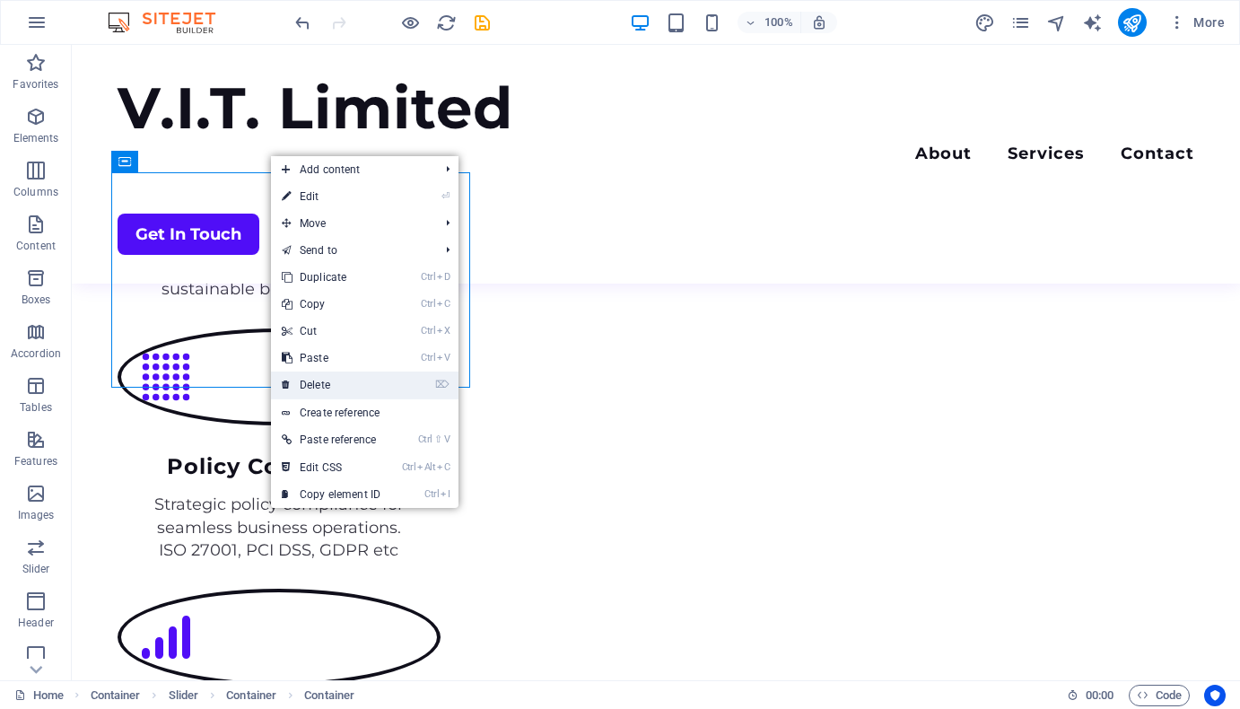
click at [337, 386] on link "⌦ Delete" at bounding box center [331, 384] width 120 height 27
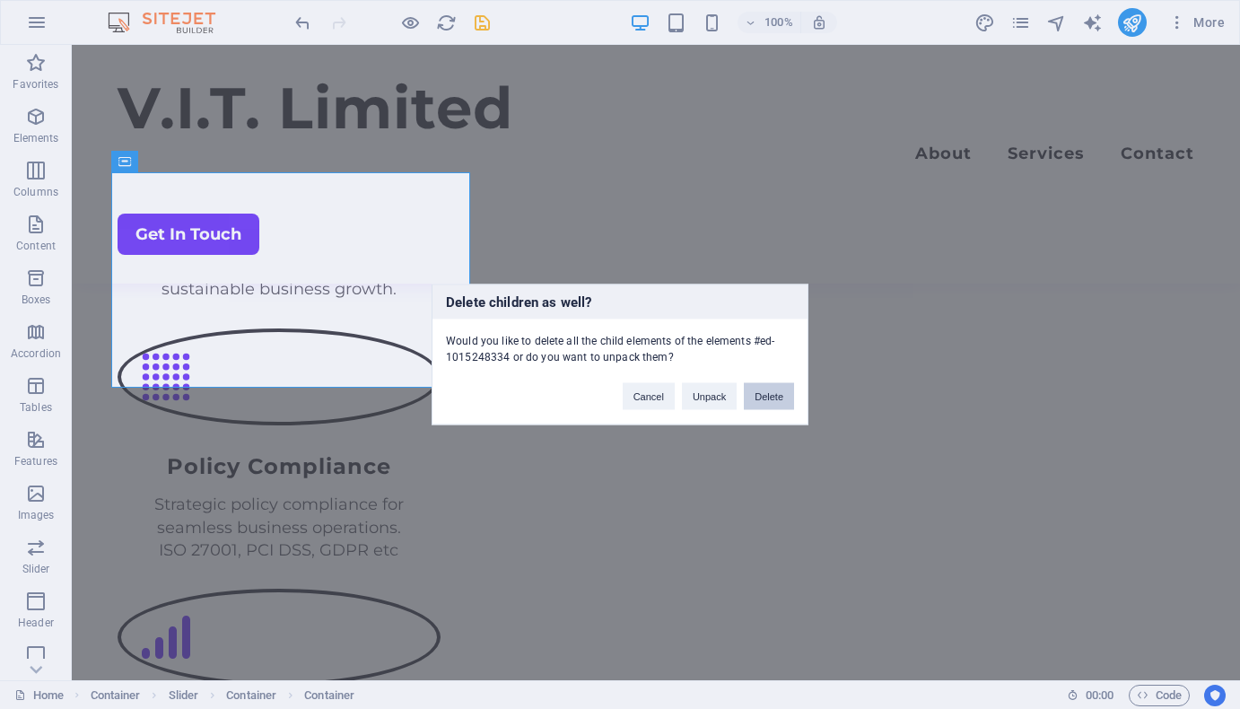
click at [767, 397] on button "Delete" at bounding box center [769, 396] width 50 height 27
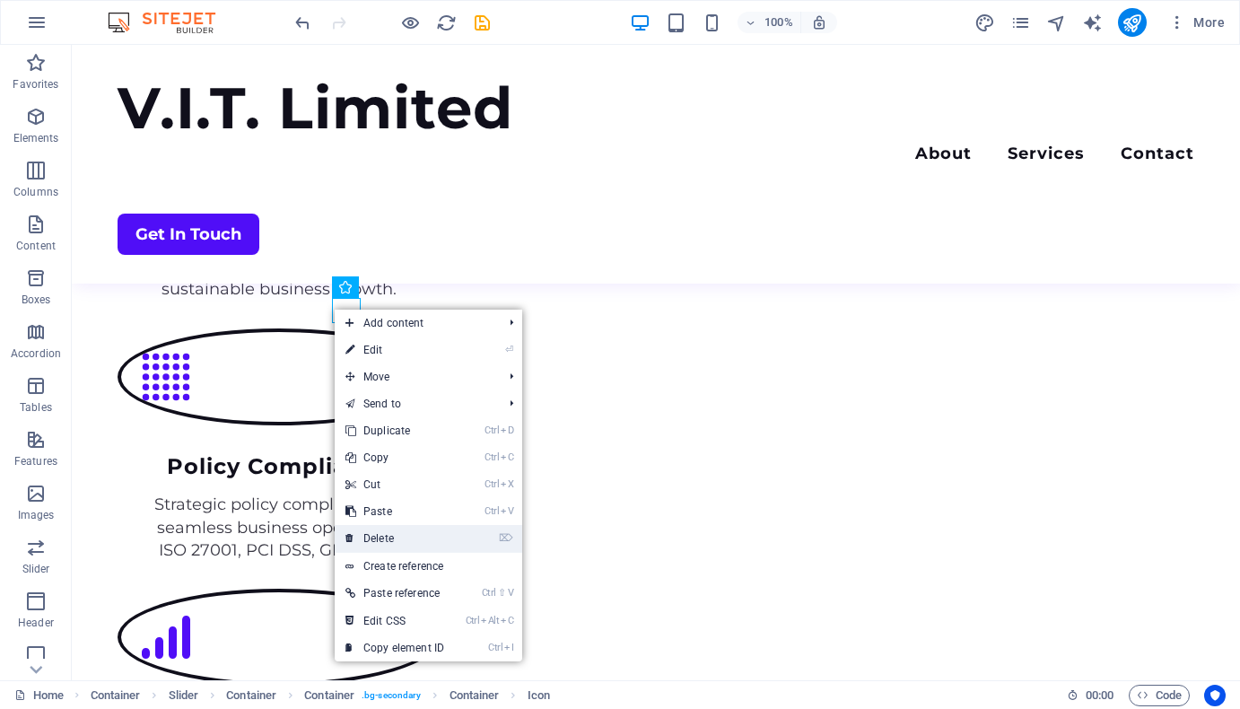
click at [440, 533] on link "⌦ Delete" at bounding box center [395, 538] width 120 height 27
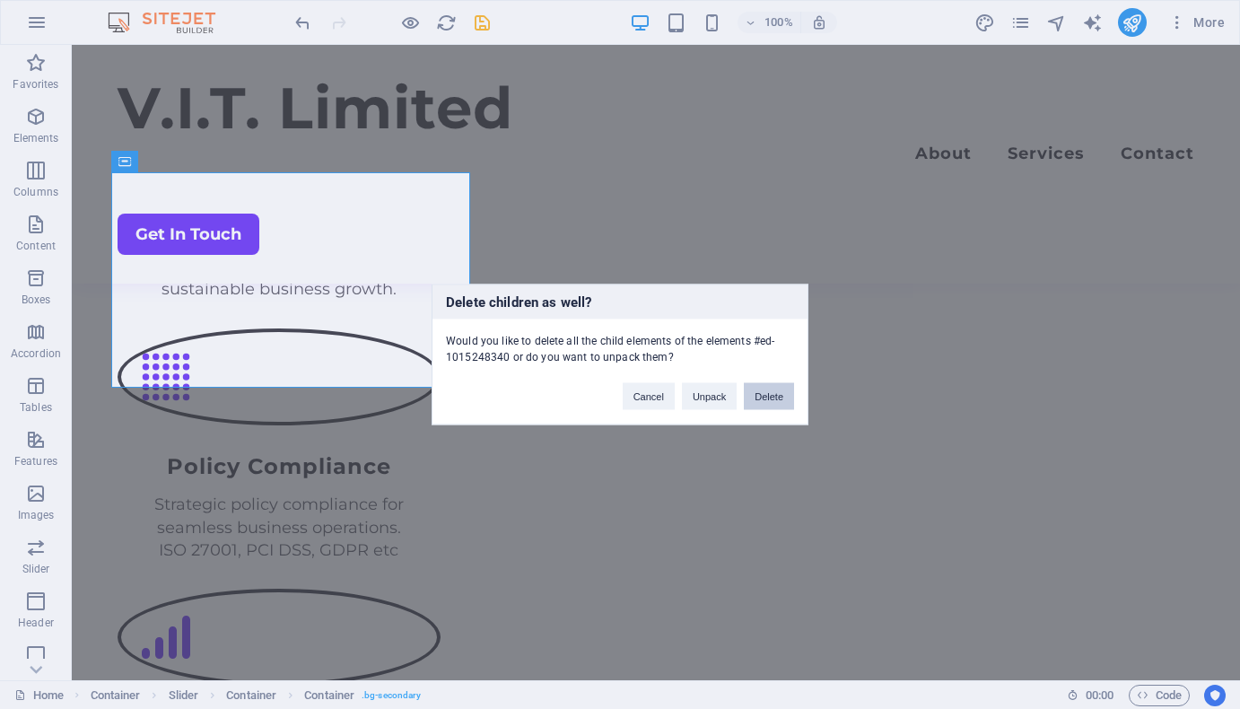
click at [781, 390] on button "Delete" at bounding box center [769, 396] width 50 height 27
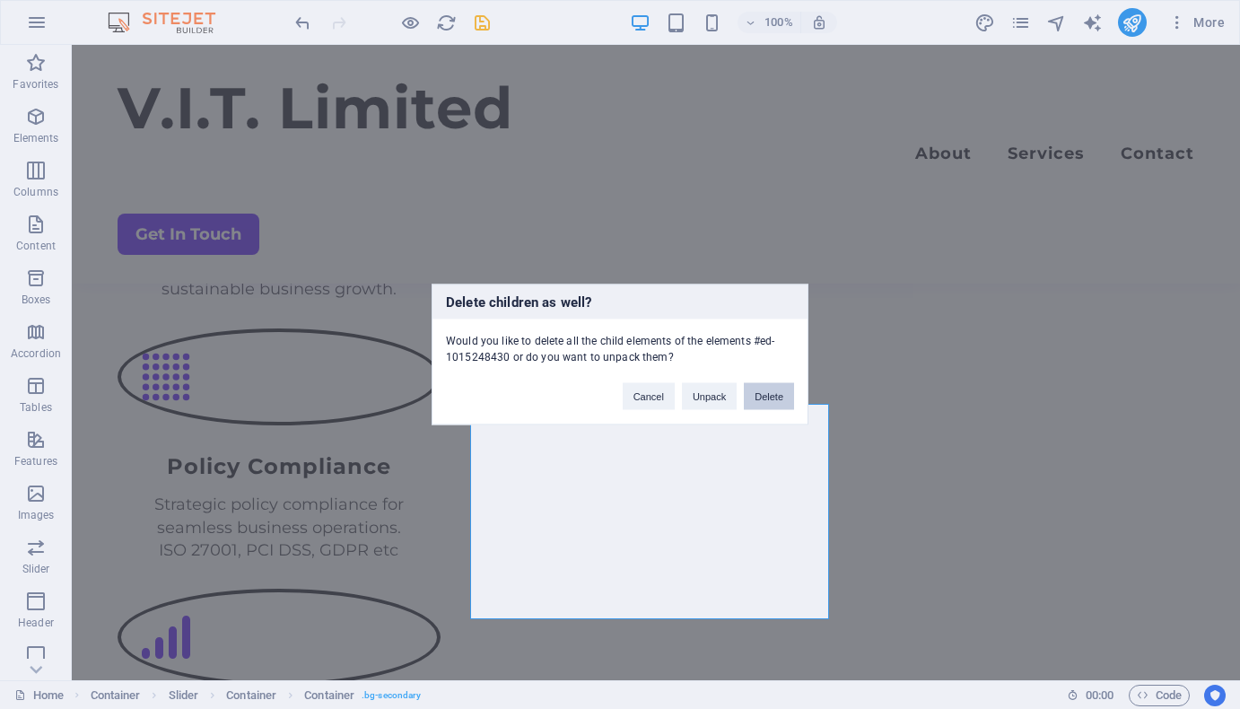
click at [767, 399] on button "Delete" at bounding box center [769, 396] width 50 height 27
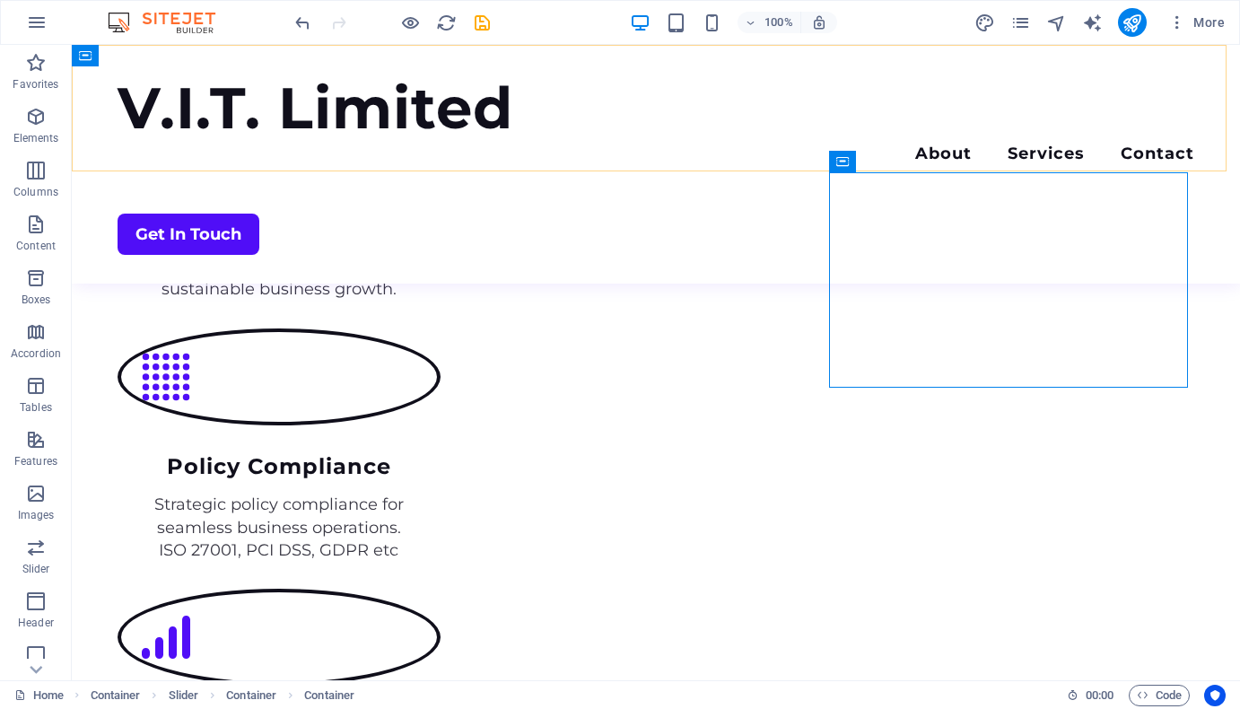
click at [634, 168] on div "V.I.T. Limited Menu About Services Contact Get In Touch" at bounding box center [656, 164] width 1168 height 239
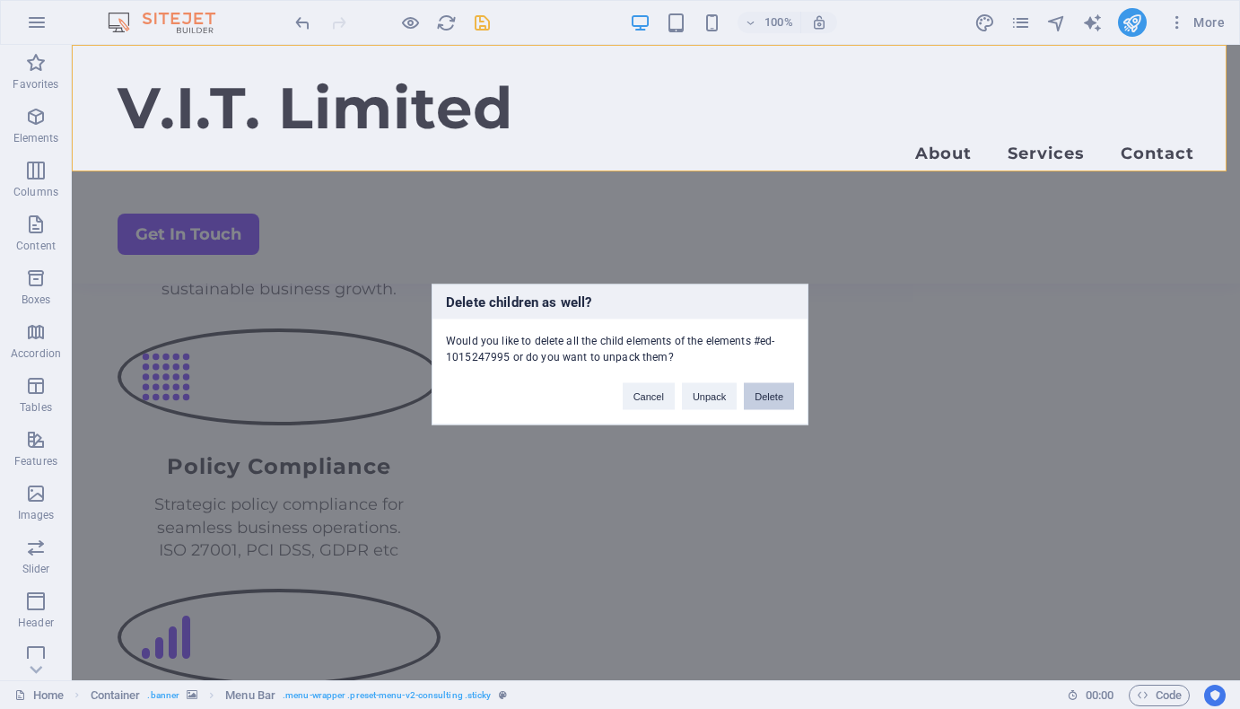
click at [767, 400] on button "Delete" at bounding box center [769, 396] width 50 height 27
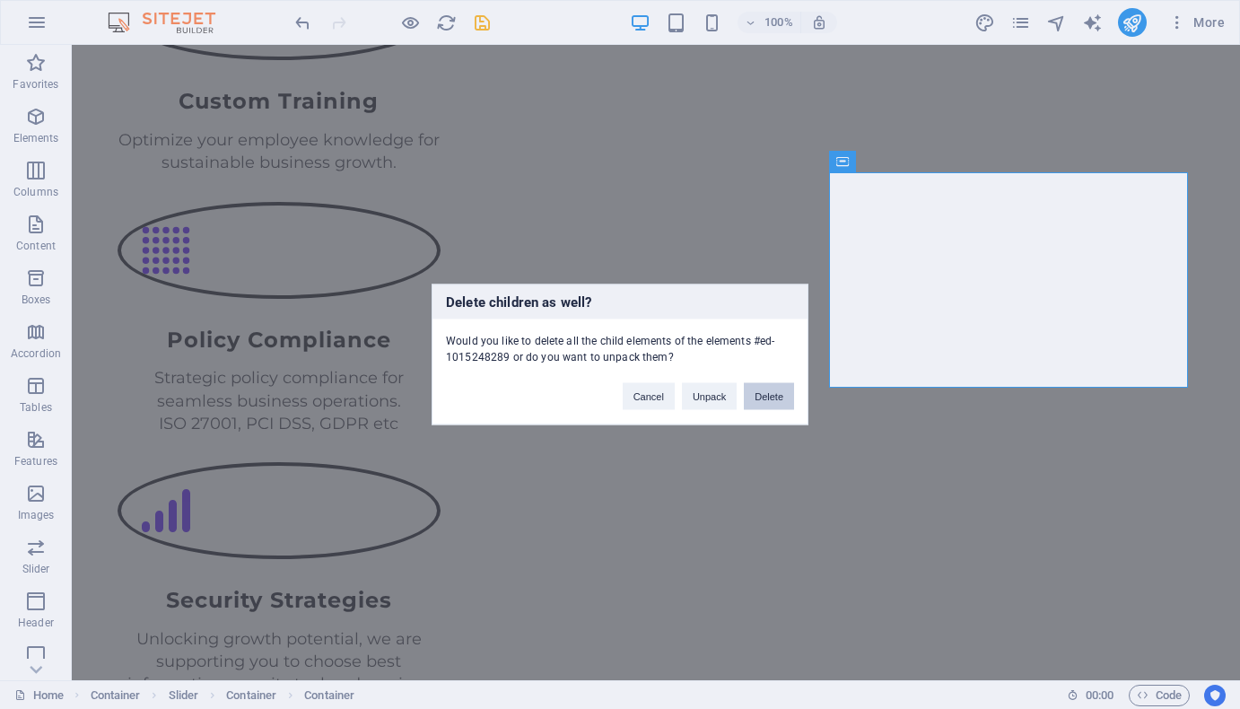
click at [773, 399] on button "Delete" at bounding box center [769, 396] width 50 height 27
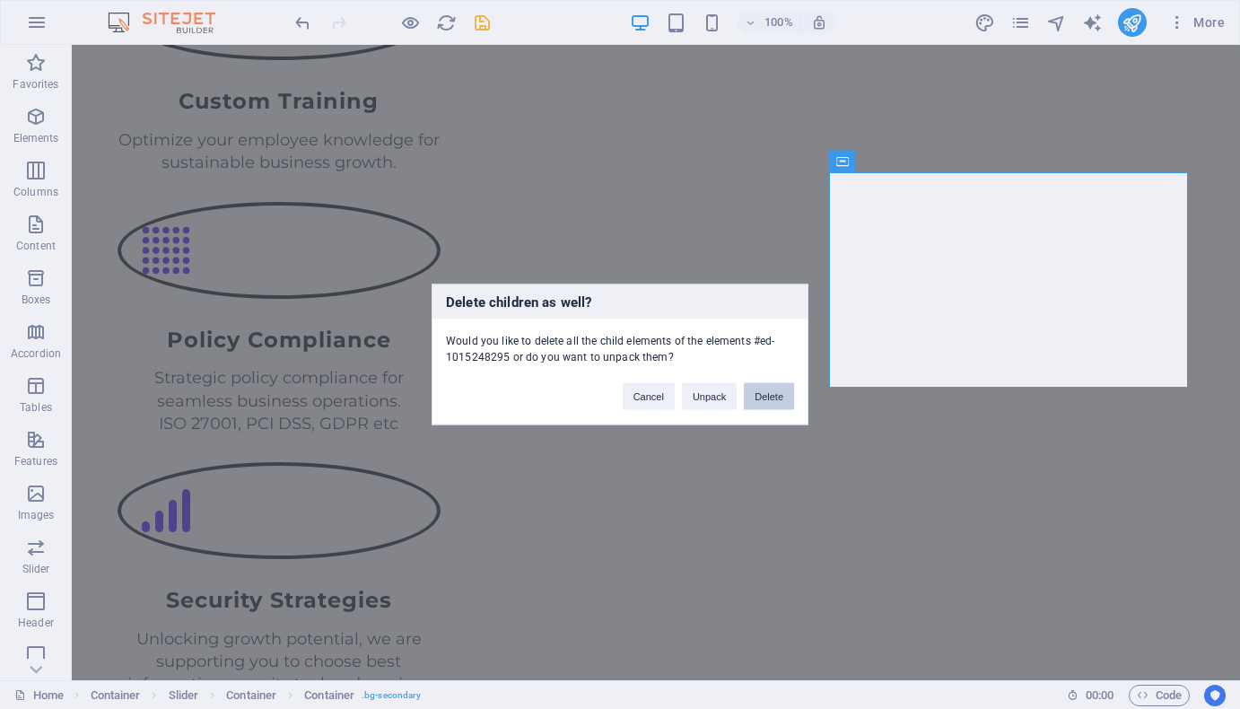
click at [770, 393] on button "Delete" at bounding box center [769, 396] width 50 height 27
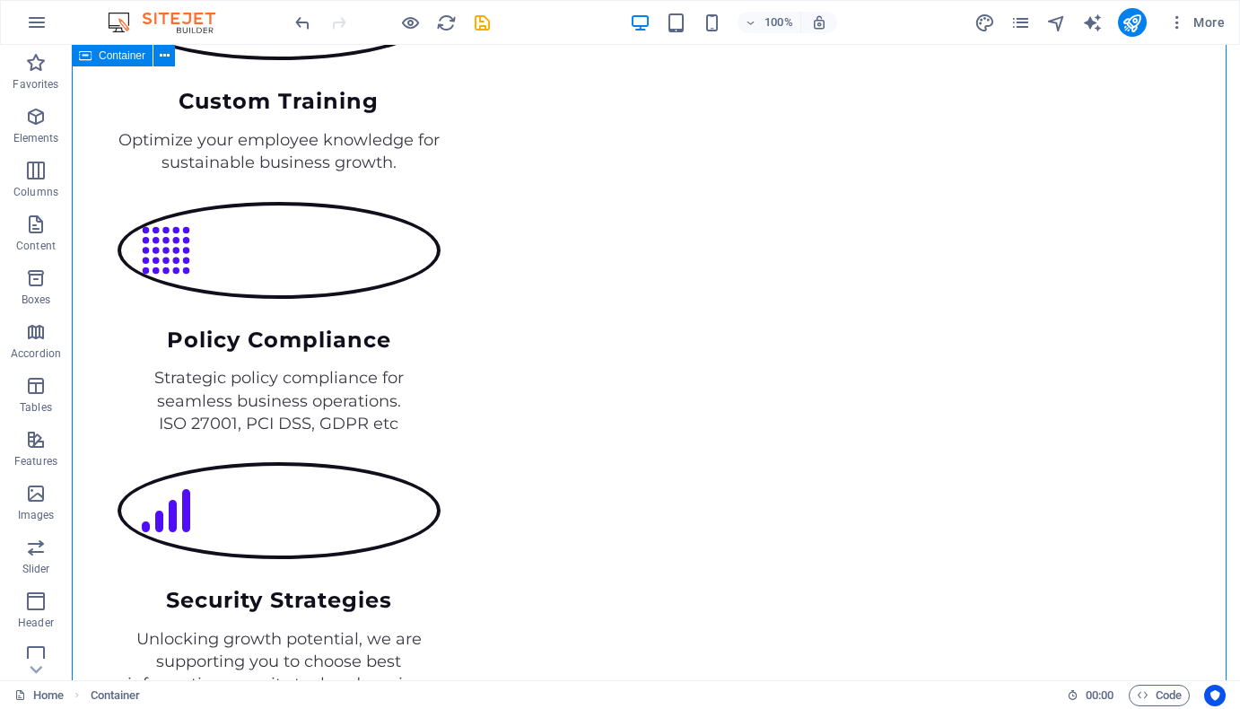
drag, startPoint x: 446, startPoint y: 22, endPoint x: 697, endPoint y: 50, distance: 252.7
click at [446, 22] on icon "reload" at bounding box center [446, 23] width 21 height 21
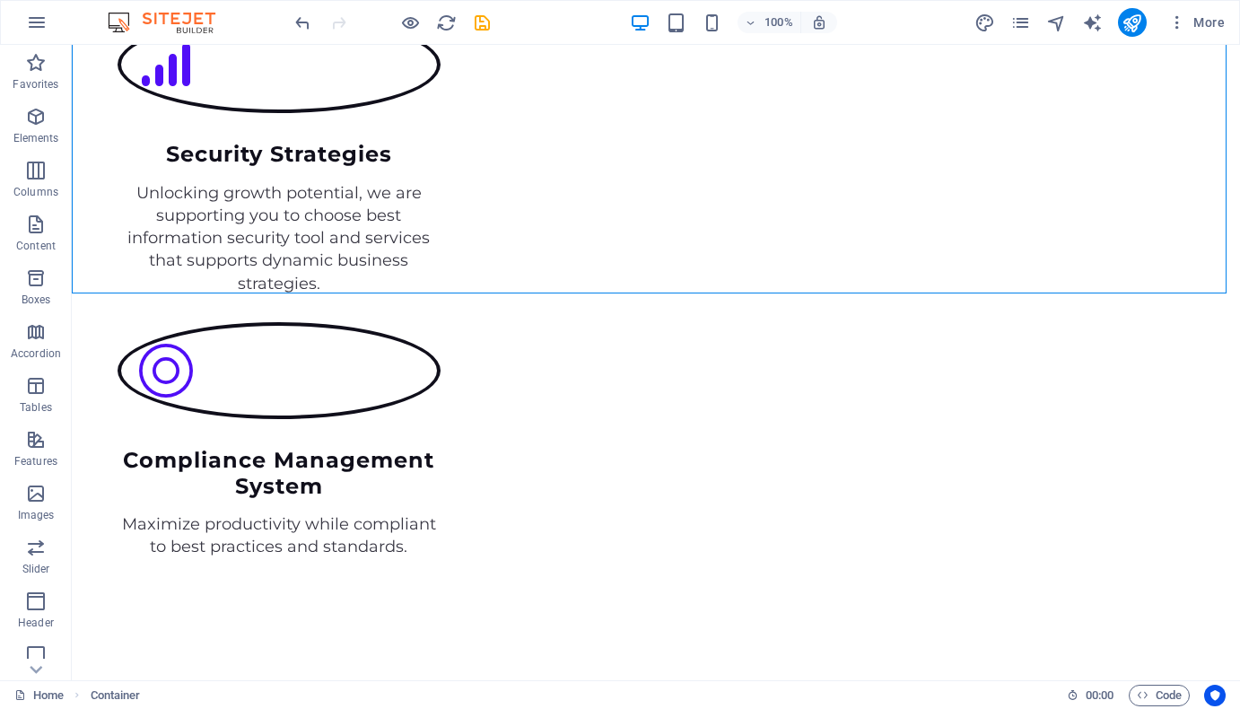
scroll to position [2716, 0]
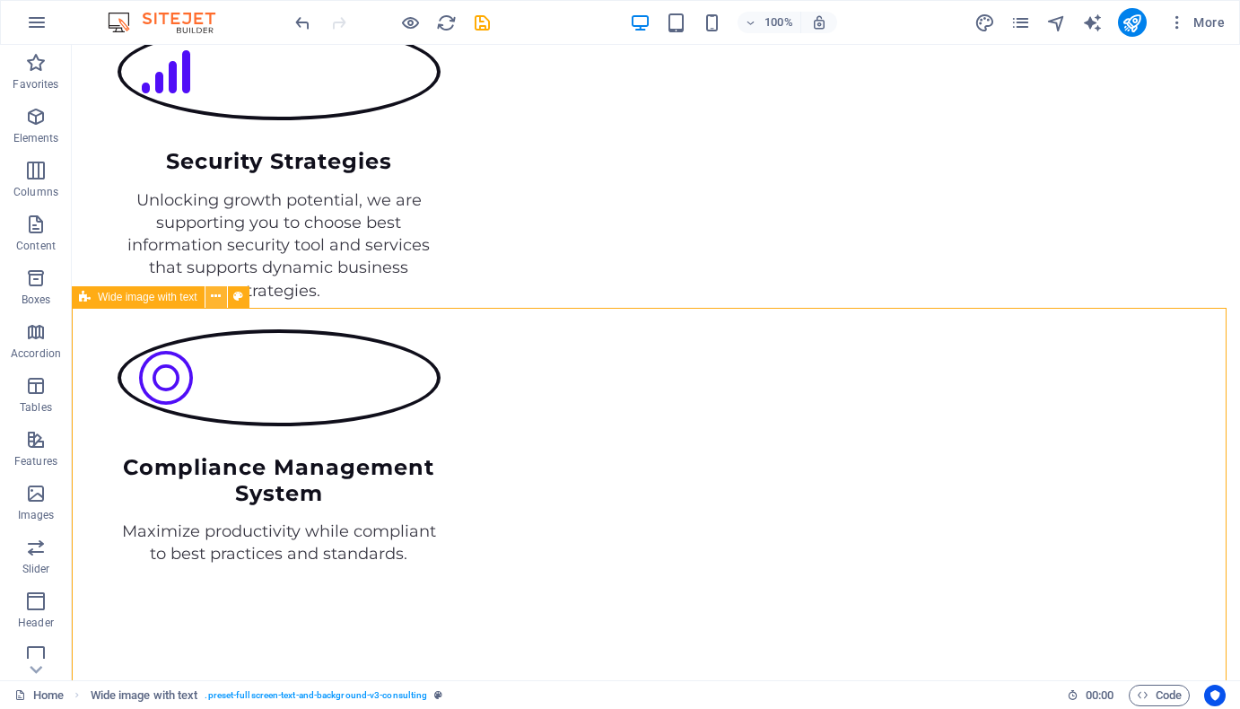
click at [218, 292] on icon at bounding box center [216, 296] width 10 height 19
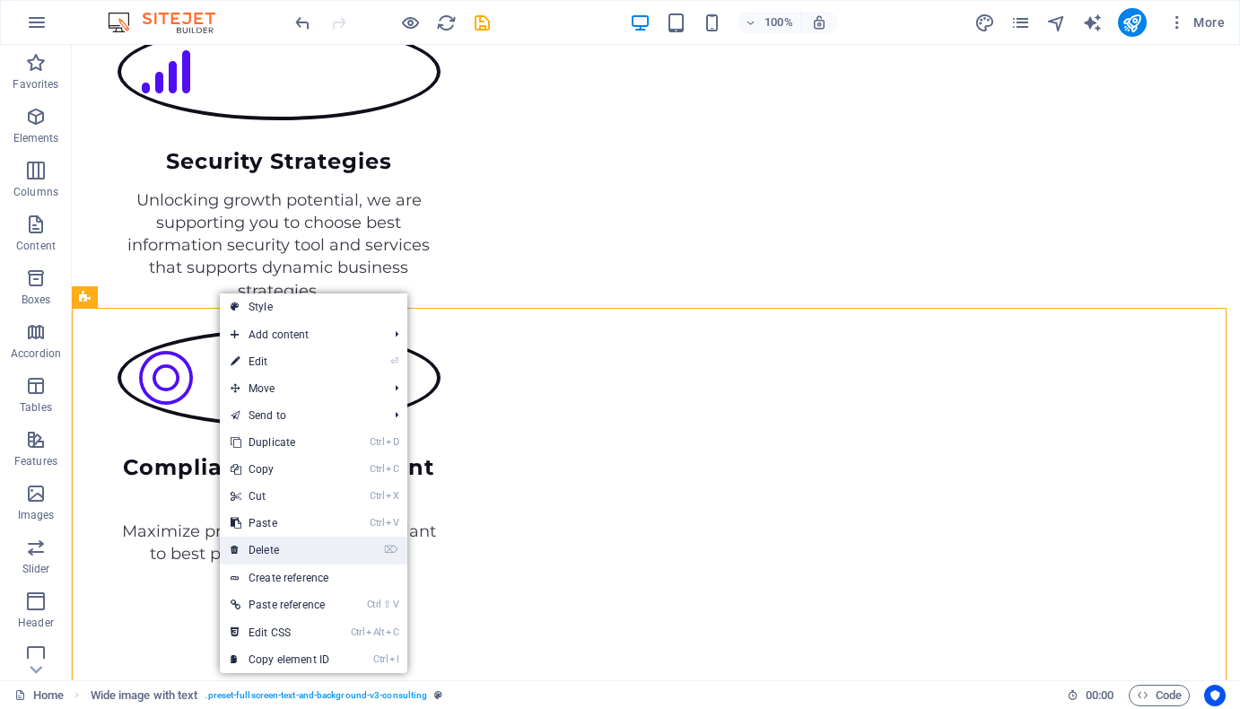
click at [277, 546] on link "⌦ Delete" at bounding box center [280, 549] width 120 height 27
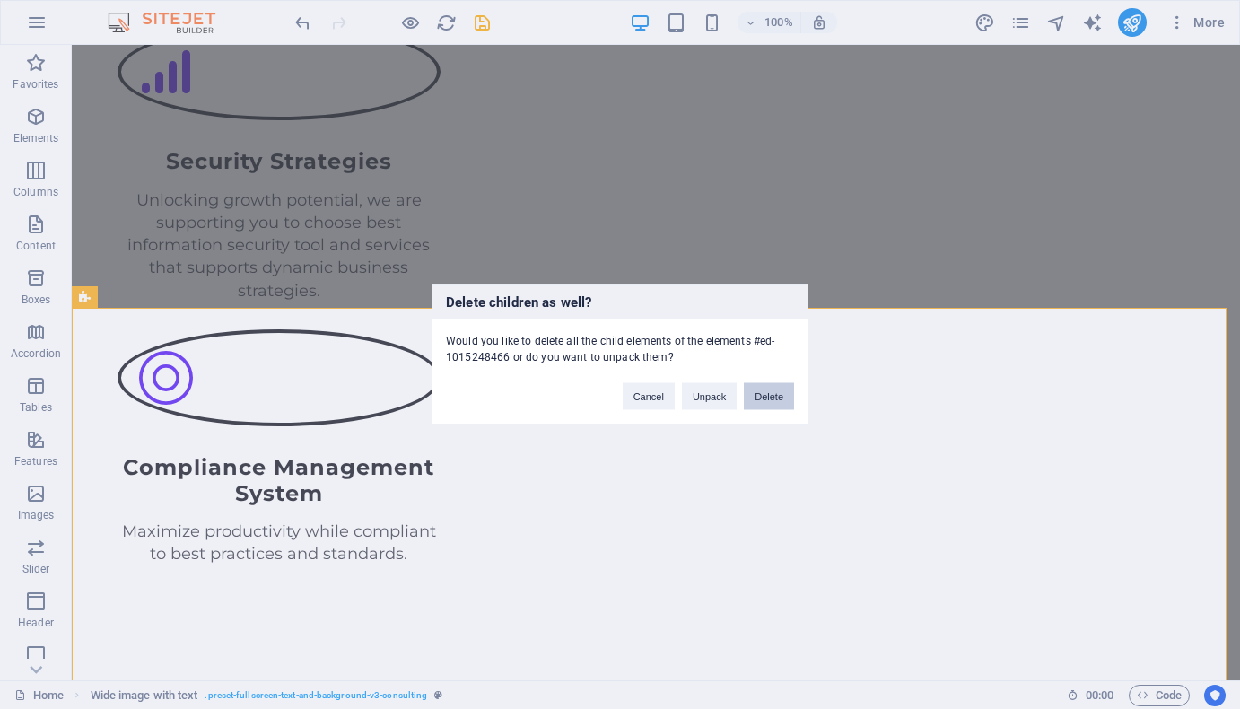
click at [774, 392] on button "Delete" at bounding box center [769, 396] width 50 height 27
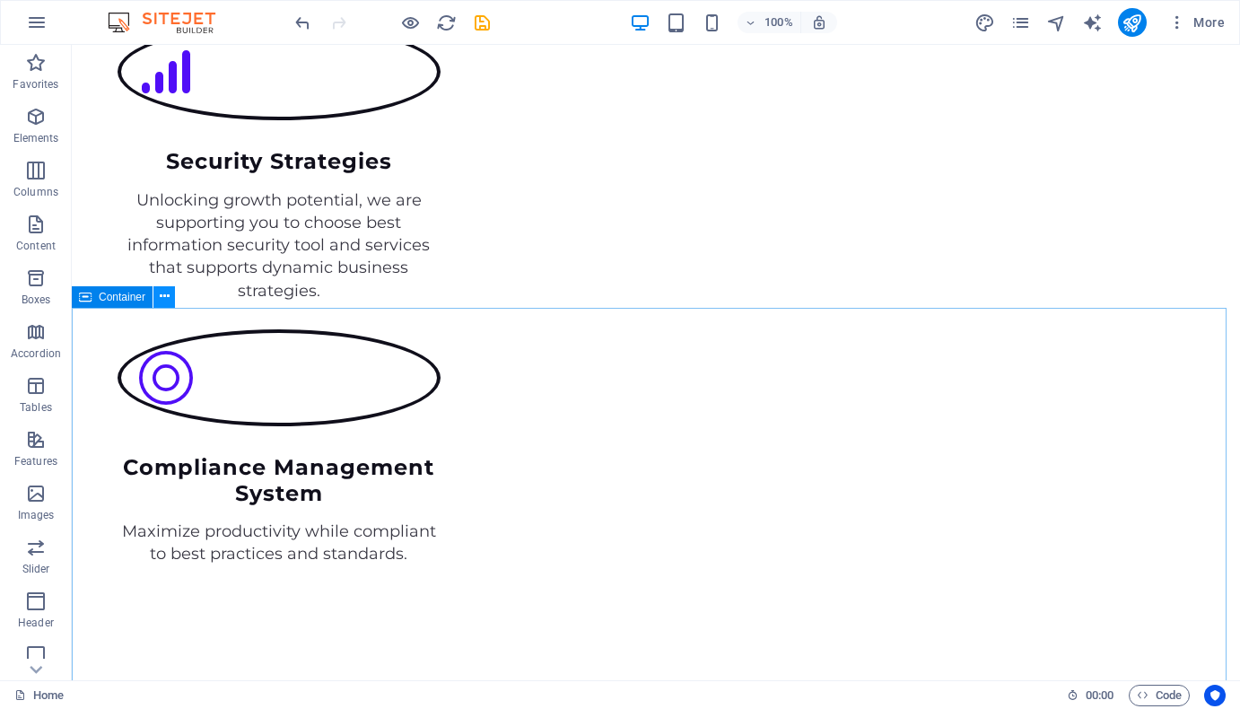
click at [165, 291] on icon at bounding box center [165, 296] width 10 height 19
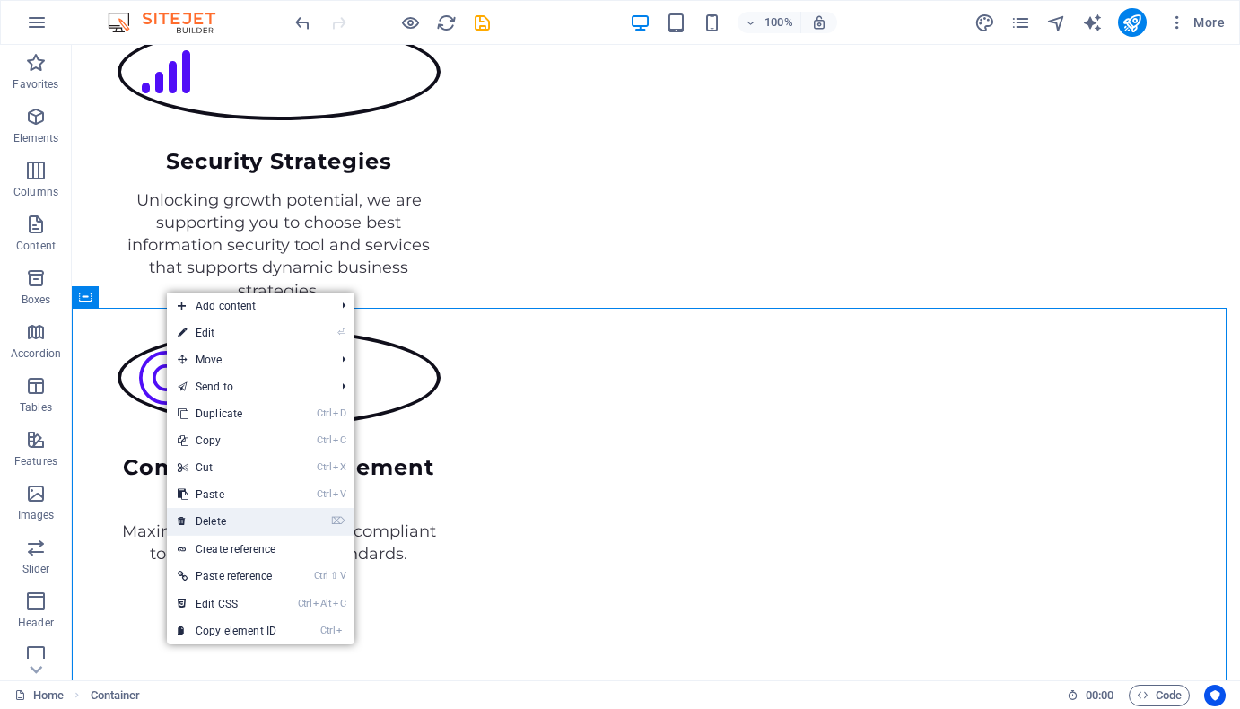
click at [222, 515] on link "⌦ Delete" at bounding box center [227, 521] width 120 height 27
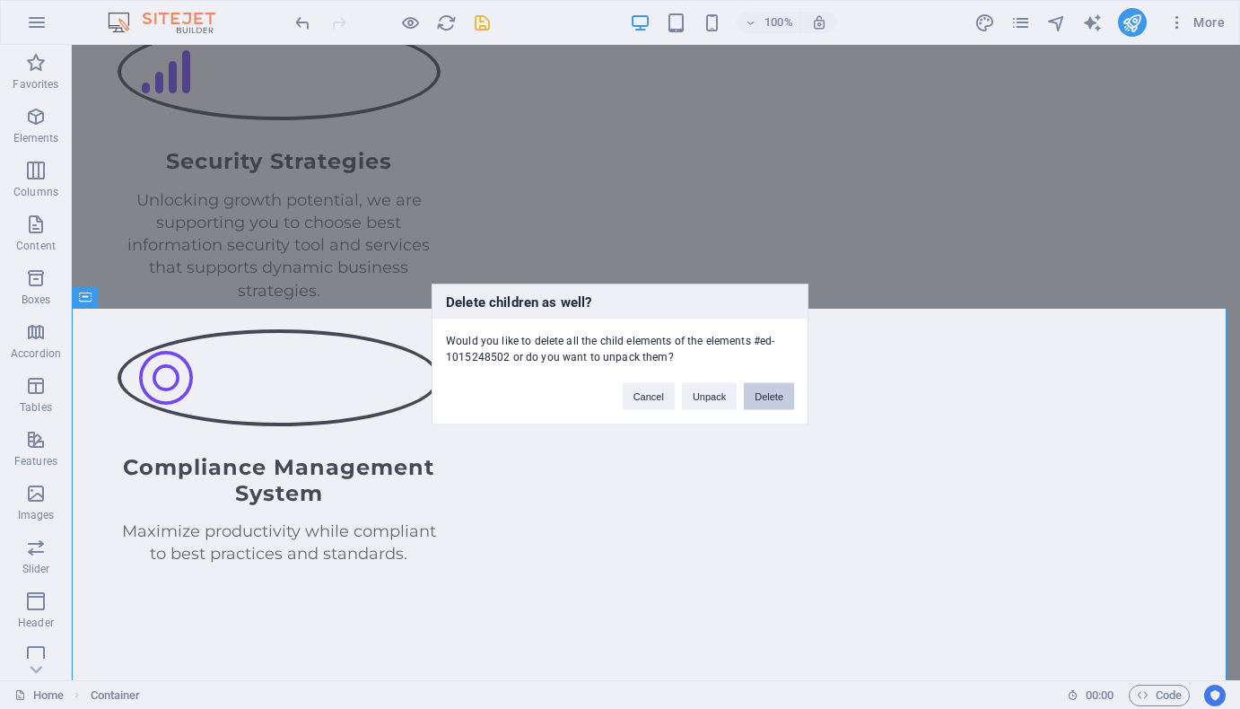
click at [768, 390] on button "Delete" at bounding box center [769, 396] width 50 height 27
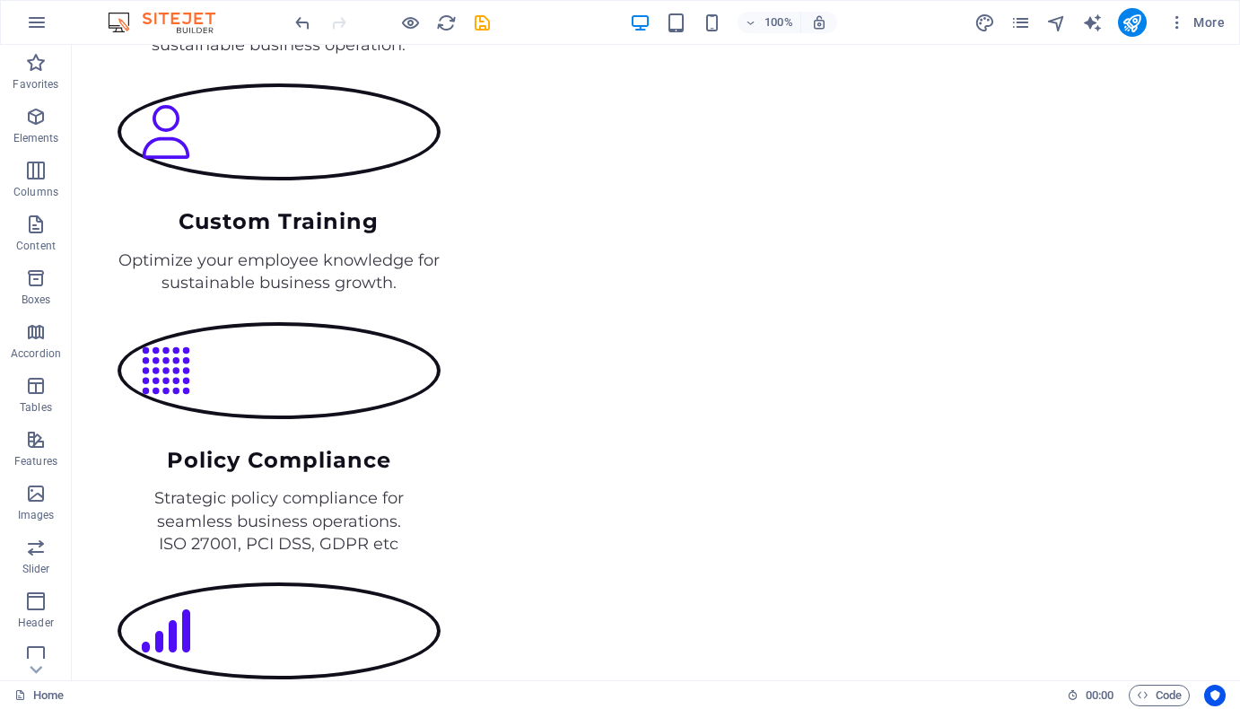
scroll to position [2137, 0]
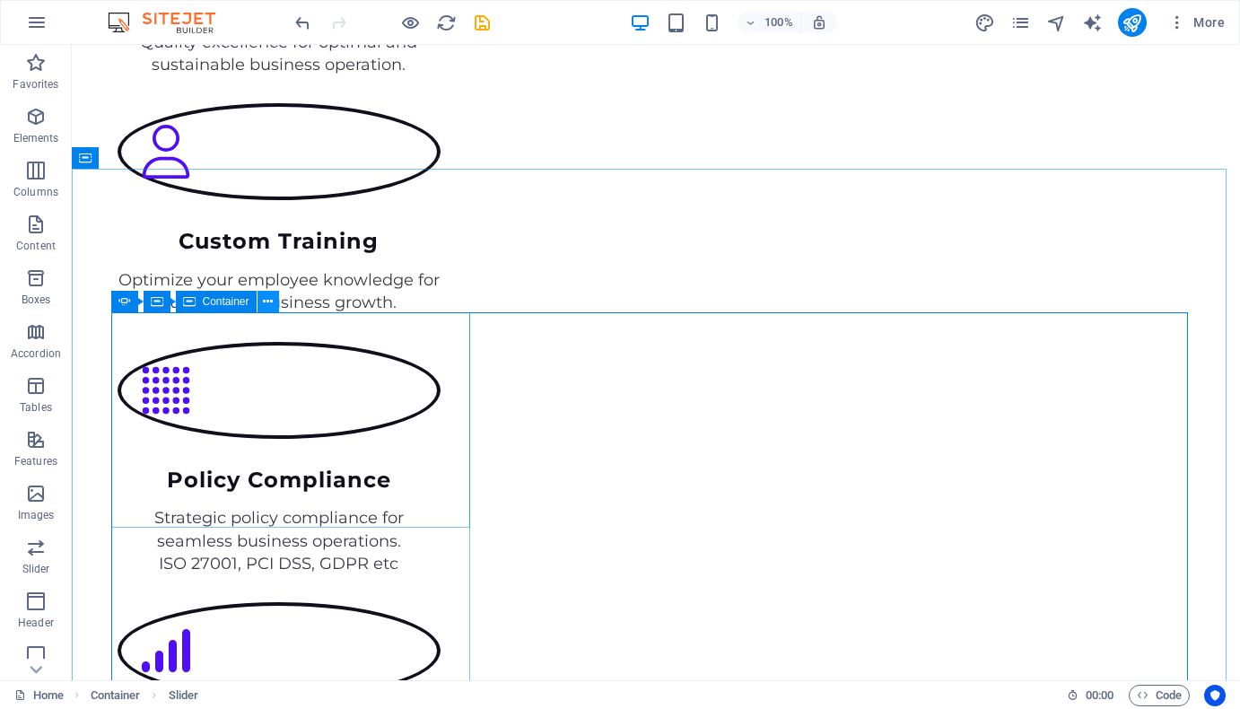
click at [267, 301] on icon at bounding box center [268, 301] width 10 height 19
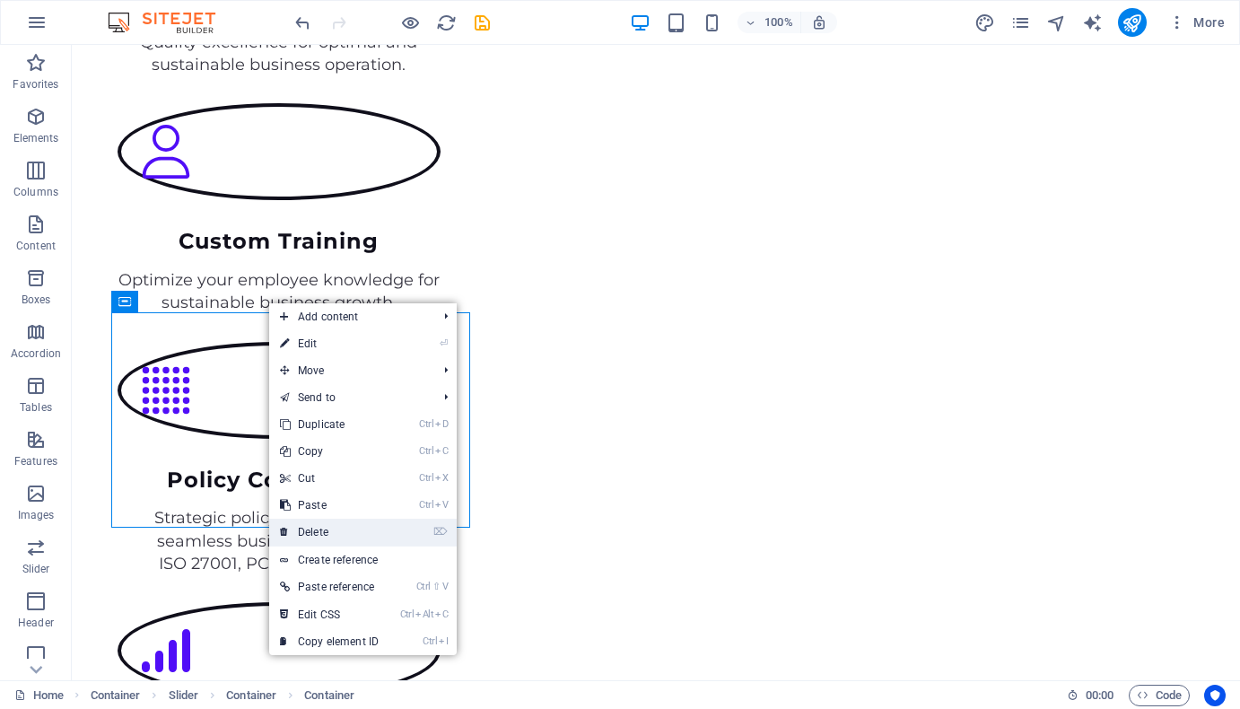
click at [316, 534] on link "⌦ Delete" at bounding box center [329, 532] width 120 height 27
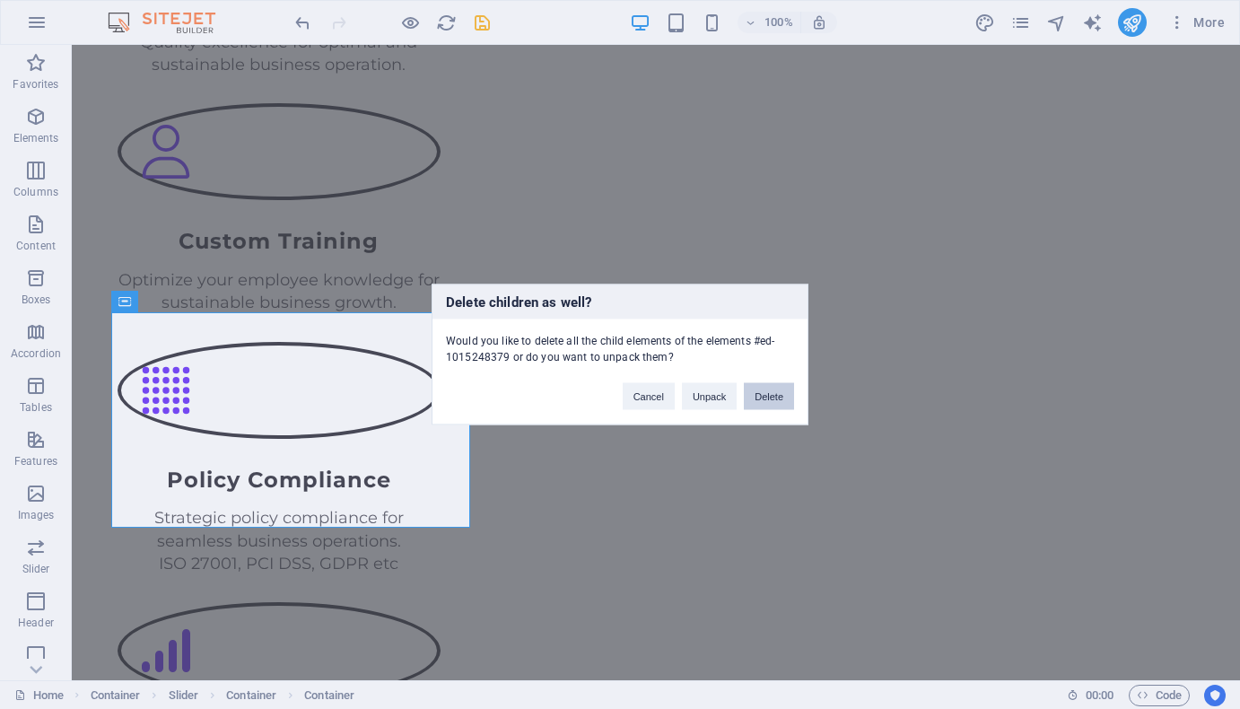
click at [767, 394] on button "Delete" at bounding box center [769, 396] width 50 height 27
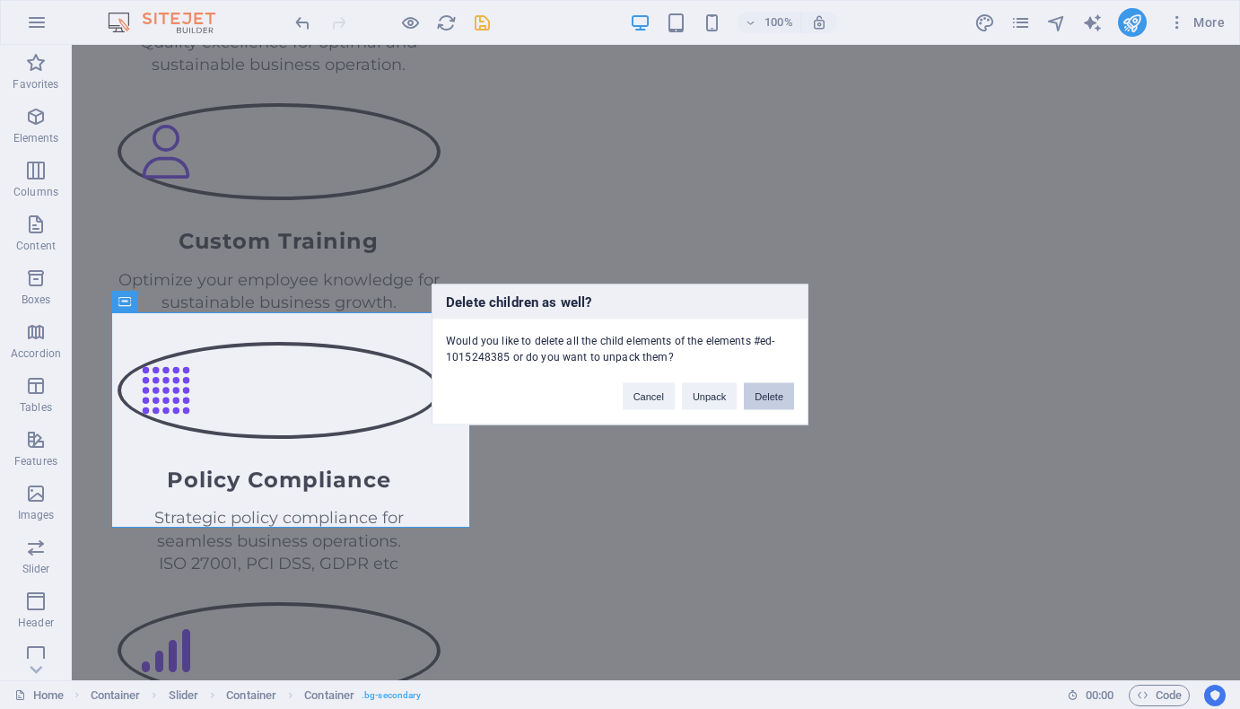
click at [777, 400] on button "Delete" at bounding box center [769, 396] width 50 height 27
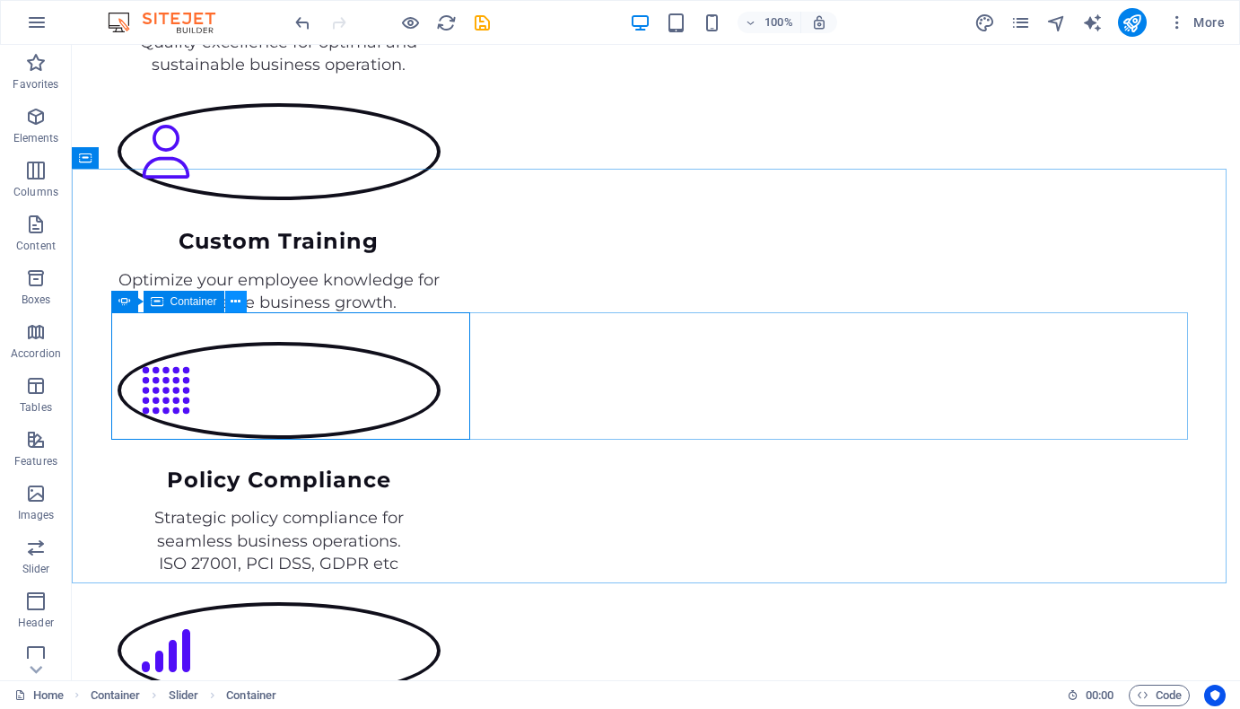
click at [234, 300] on icon at bounding box center [236, 301] width 10 height 19
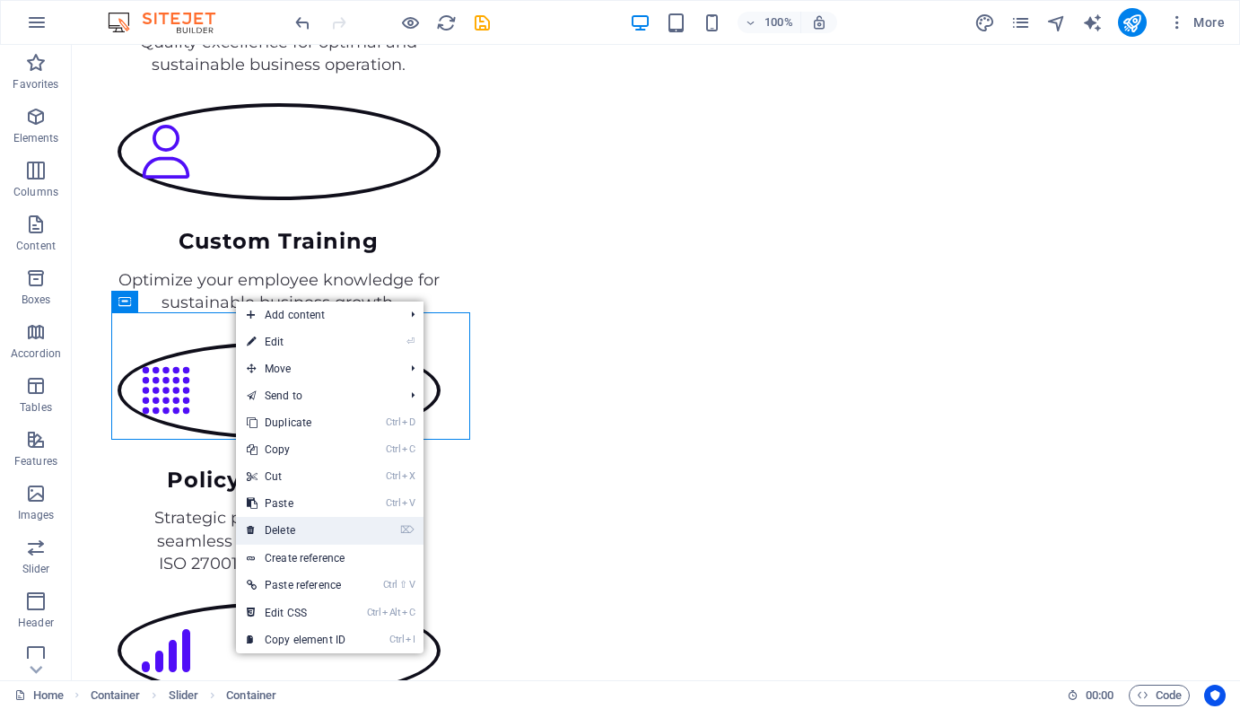
click at [298, 530] on link "⌦ Delete" at bounding box center [296, 530] width 120 height 27
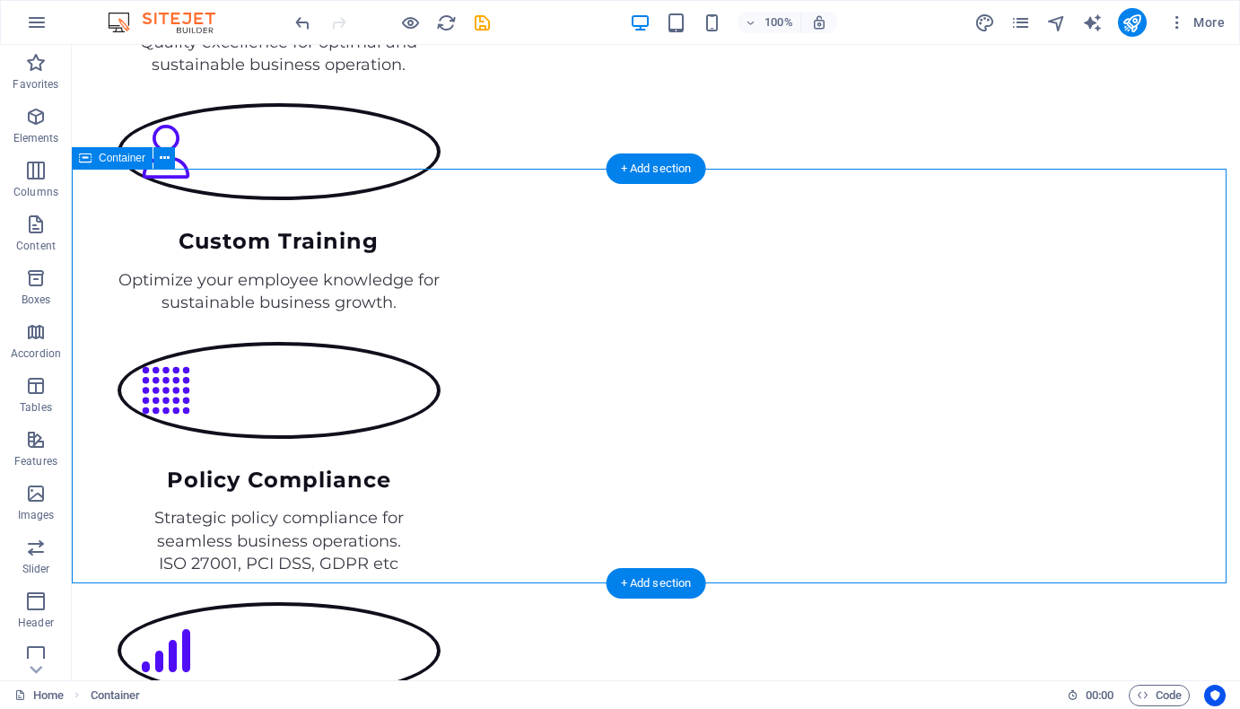
drag, startPoint x: 126, startPoint y: 237, endPoint x: 143, endPoint y: 324, distance: 88.7
click at [167, 161] on icon at bounding box center [165, 158] width 10 height 19
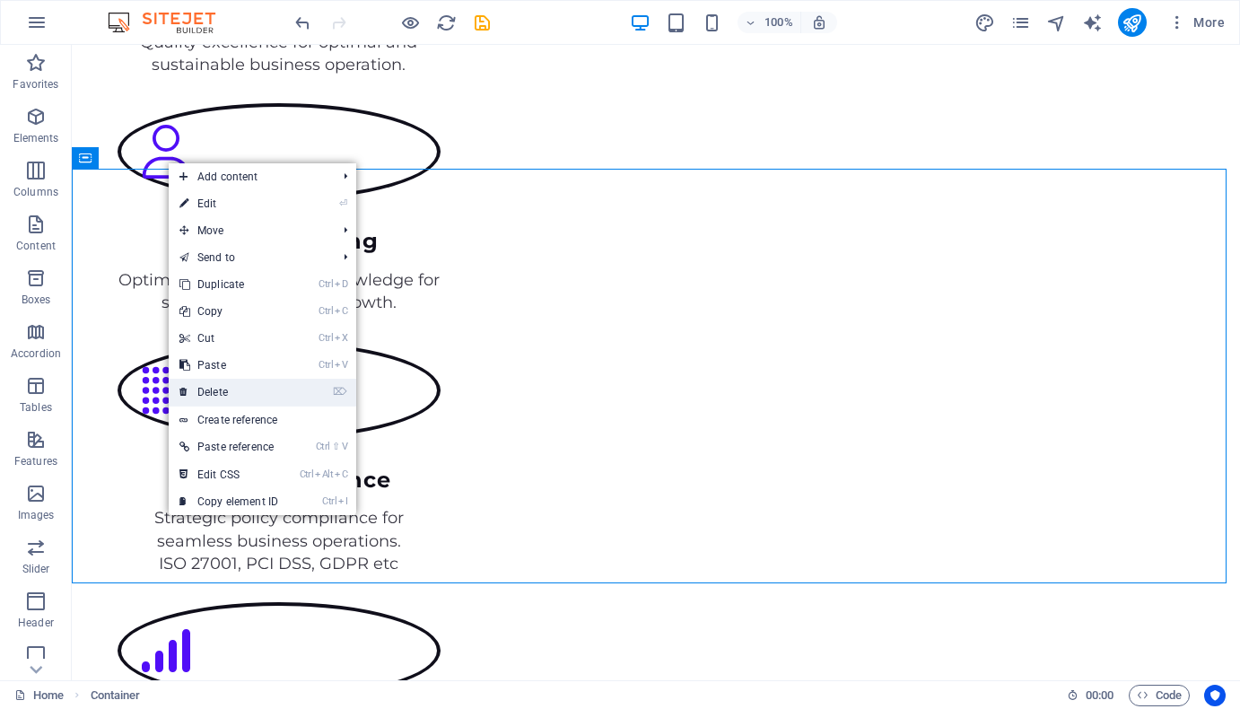
click at [216, 388] on link "⌦ Delete" at bounding box center [229, 392] width 120 height 27
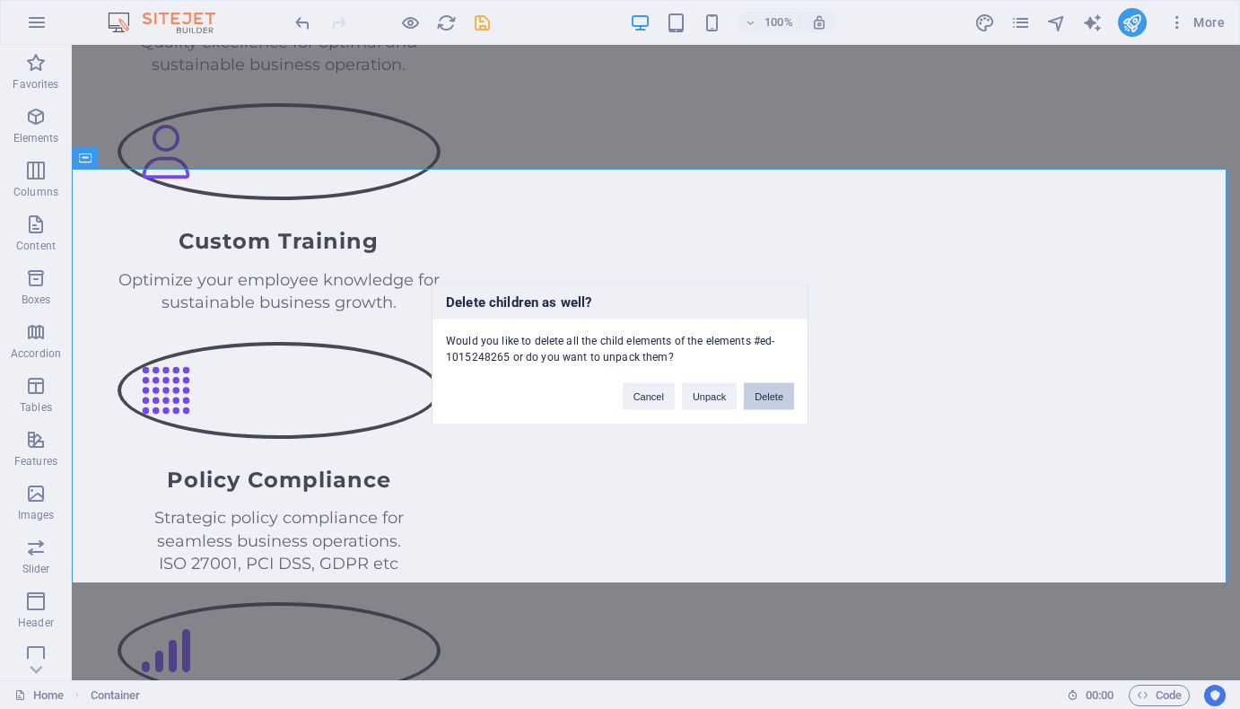
click at [780, 388] on button "Delete" at bounding box center [769, 396] width 50 height 27
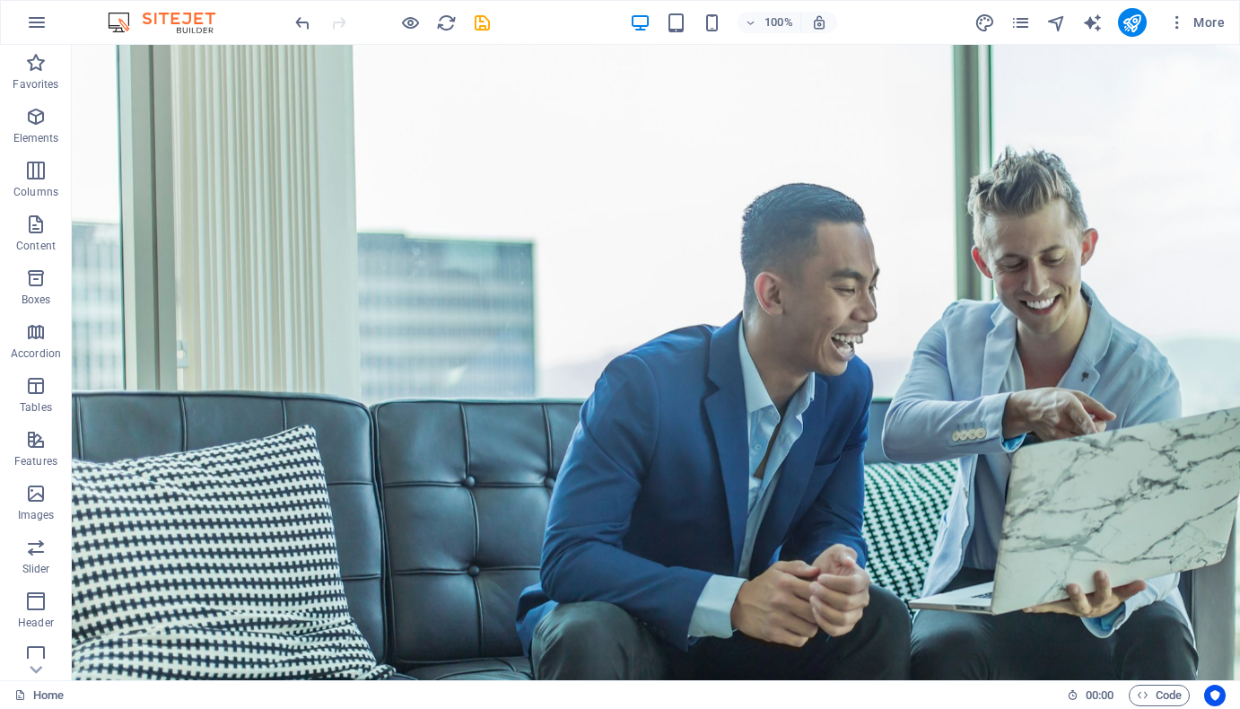
scroll to position [0, 0]
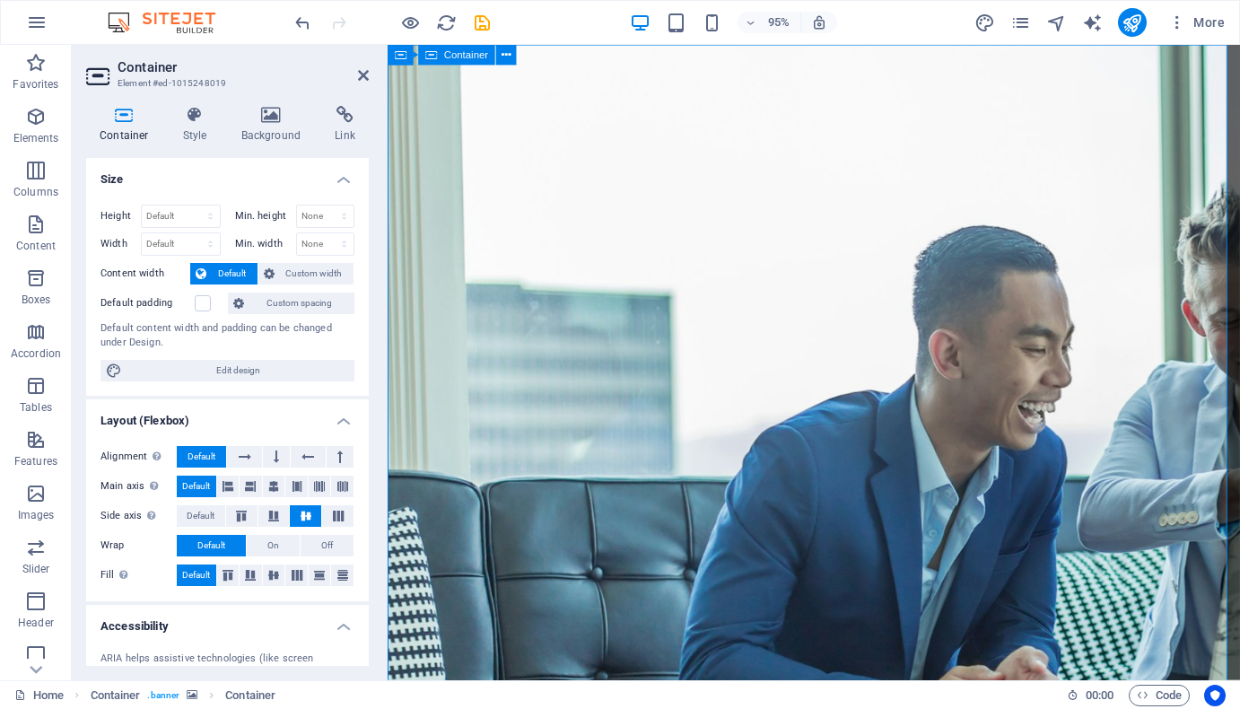
click at [367, 76] on icon at bounding box center [363, 75] width 11 height 14
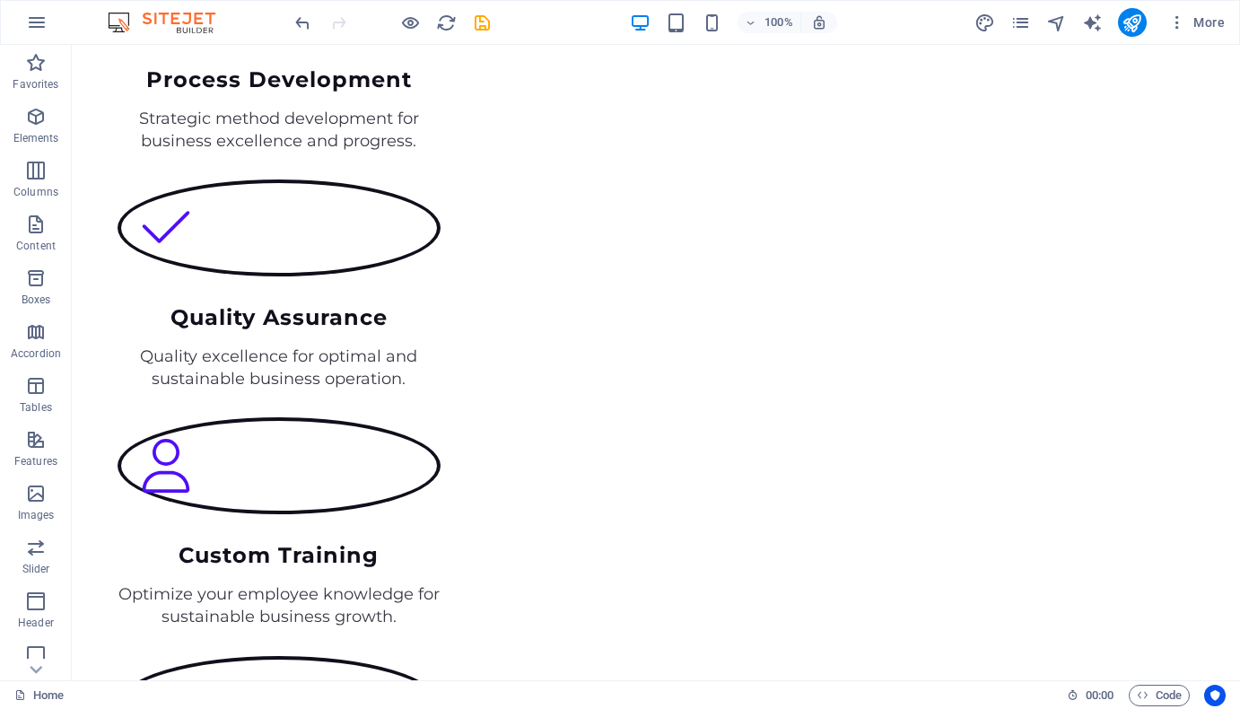
scroll to position [1828, 0]
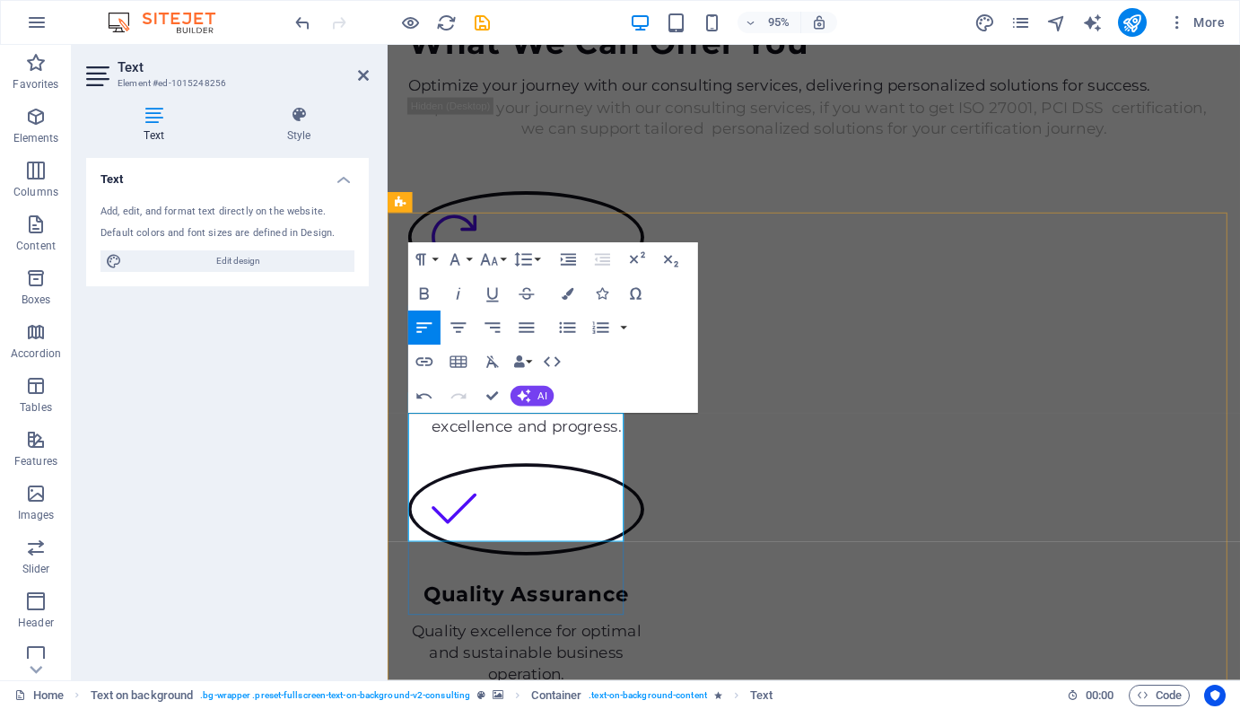
drag, startPoint x: 429, startPoint y: 556, endPoint x: 812, endPoint y: 588, distance: 384.4
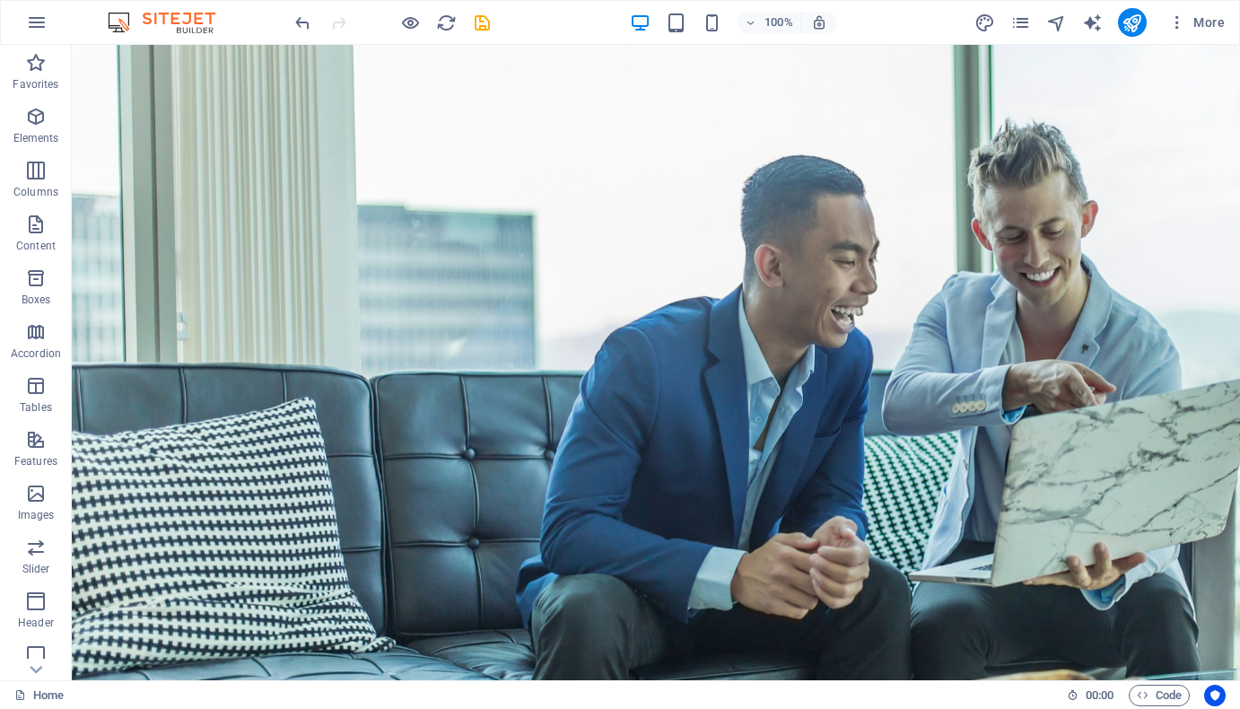
scroll to position [0, 0]
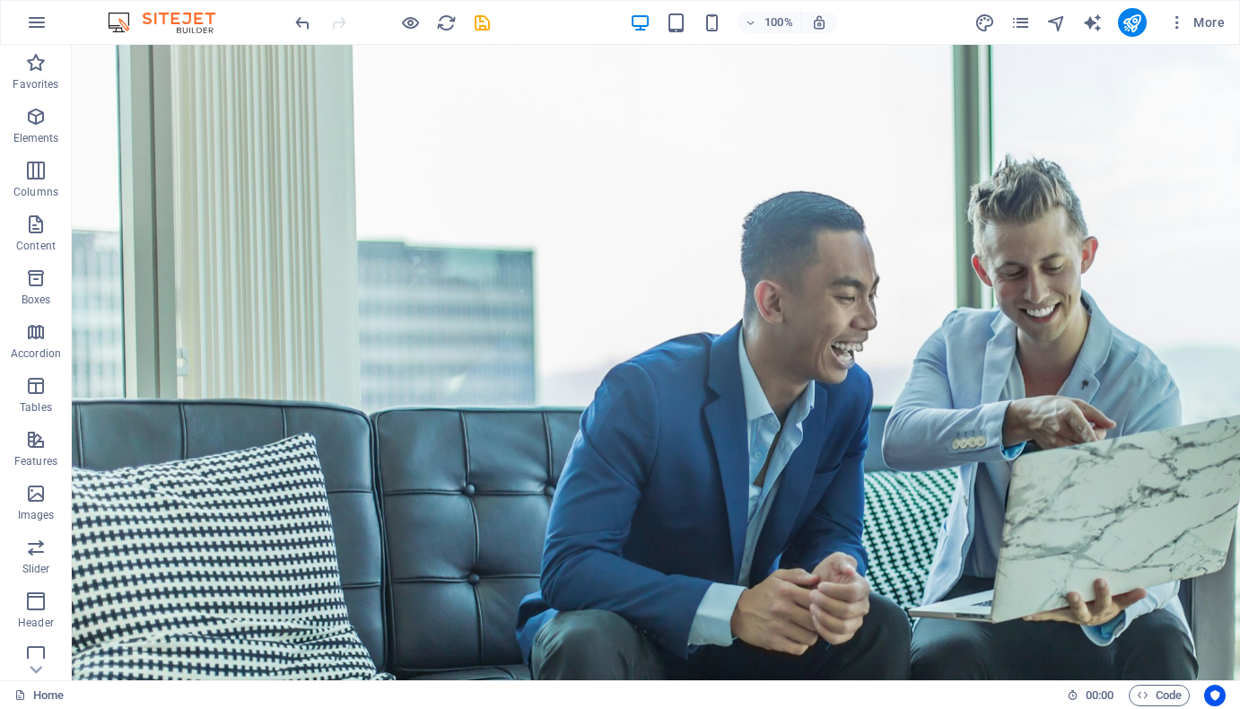
drag, startPoint x: 1231, startPoint y: 438, endPoint x: 1251, endPoint y: 72, distance: 366.6
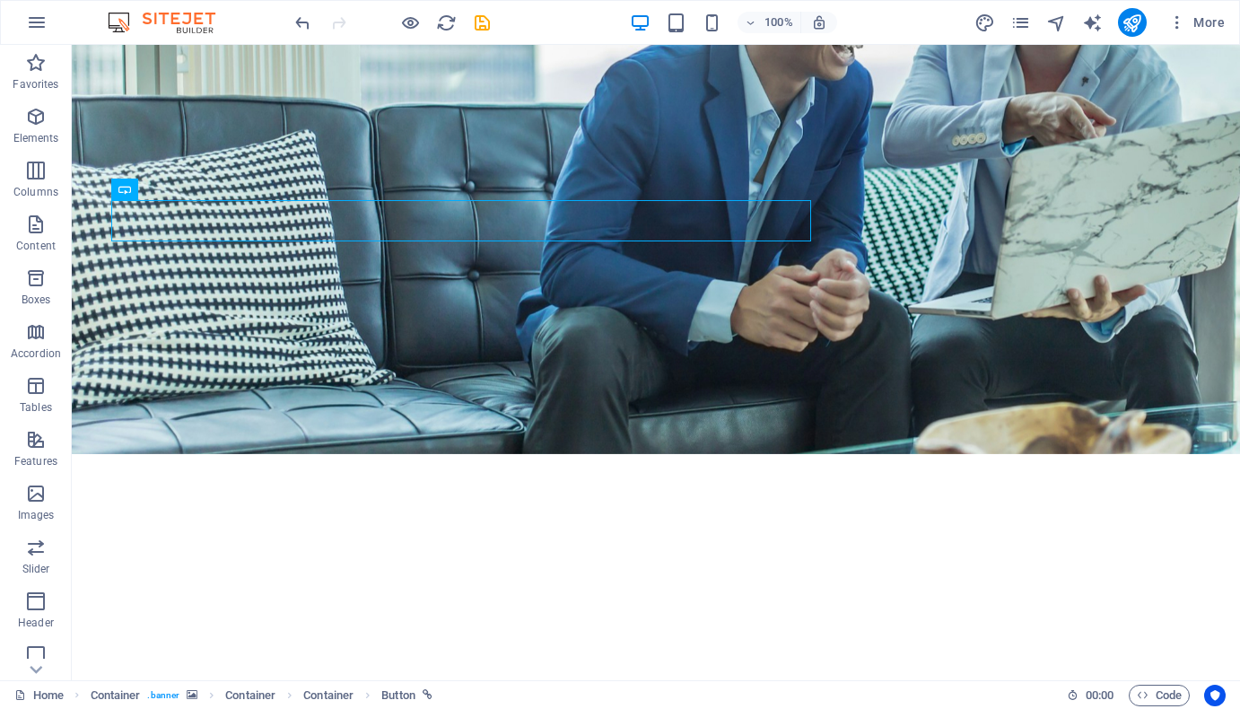
scroll to position [314, 0]
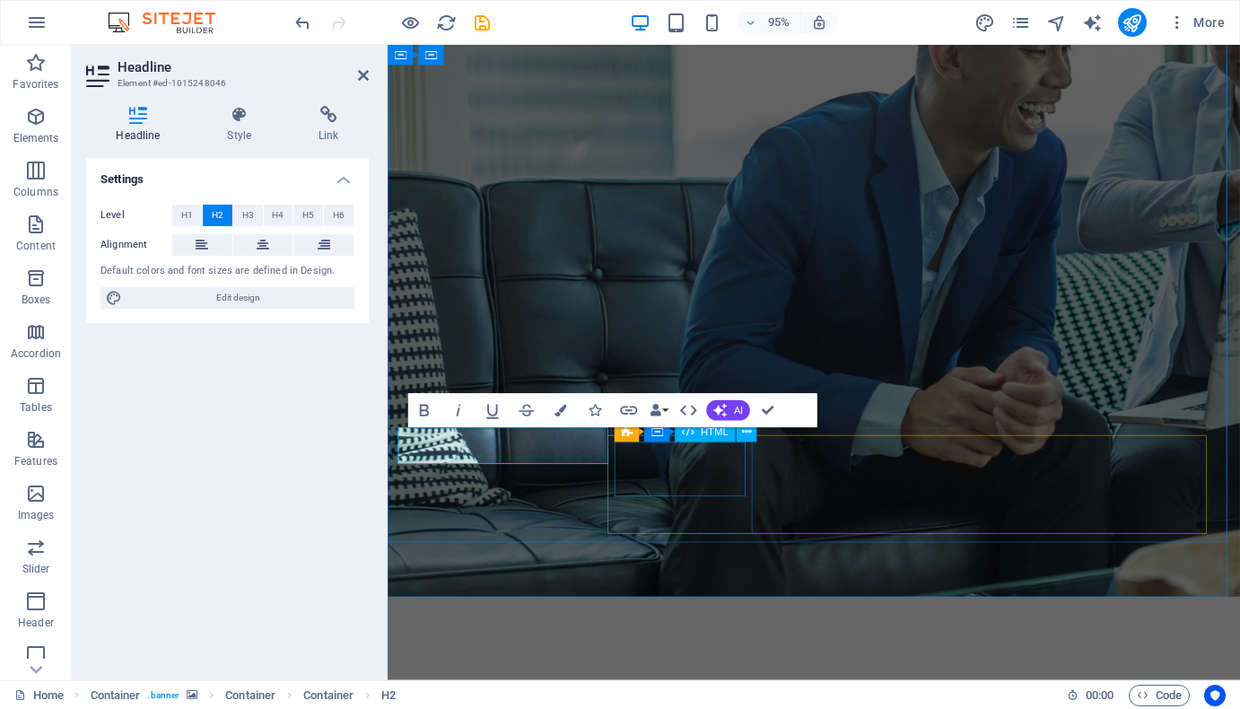
scroll to position [0, 0]
click at [291, 518] on div "Settings Level H1 H2 H3 H4 H5 H6 Alignment Default colors and font sizes are de…" at bounding box center [227, 412] width 283 height 508
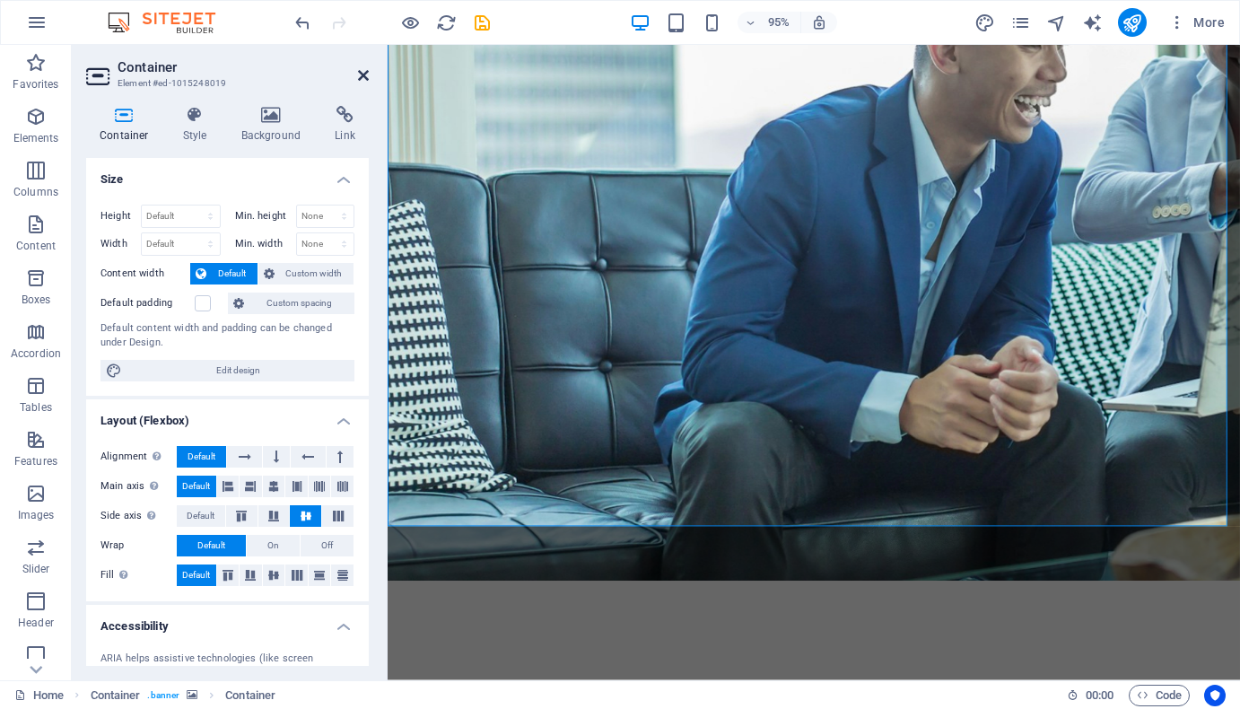
click at [359, 72] on icon at bounding box center [363, 75] width 11 height 14
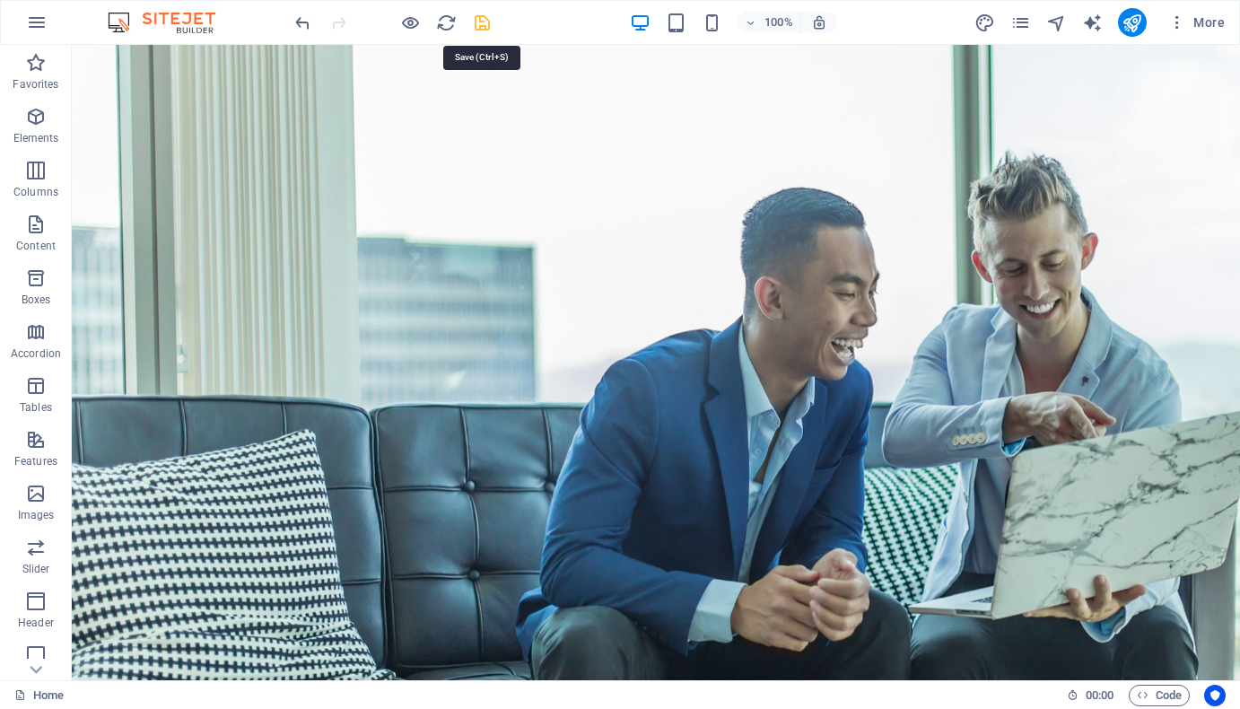
click at [483, 18] on icon "save" at bounding box center [482, 23] width 21 height 21
click at [302, 29] on icon "undo" at bounding box center [302, 23] width 21 height 21
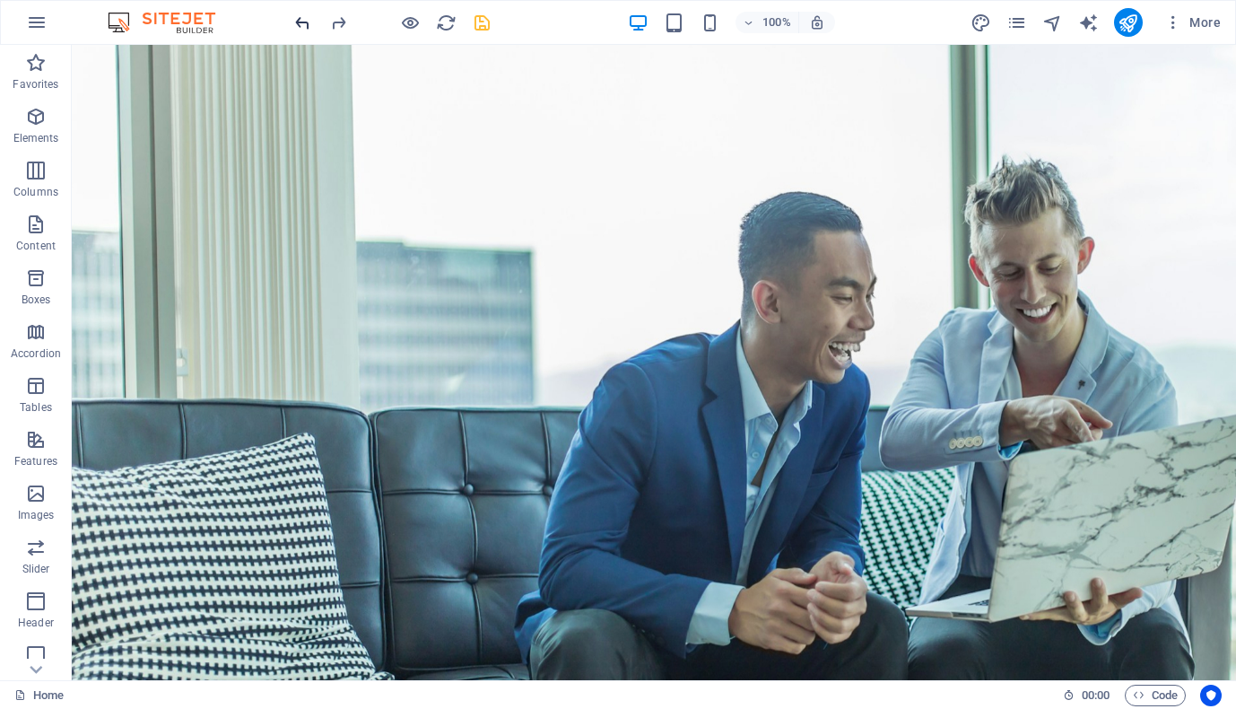
scroll to position [172, 0]
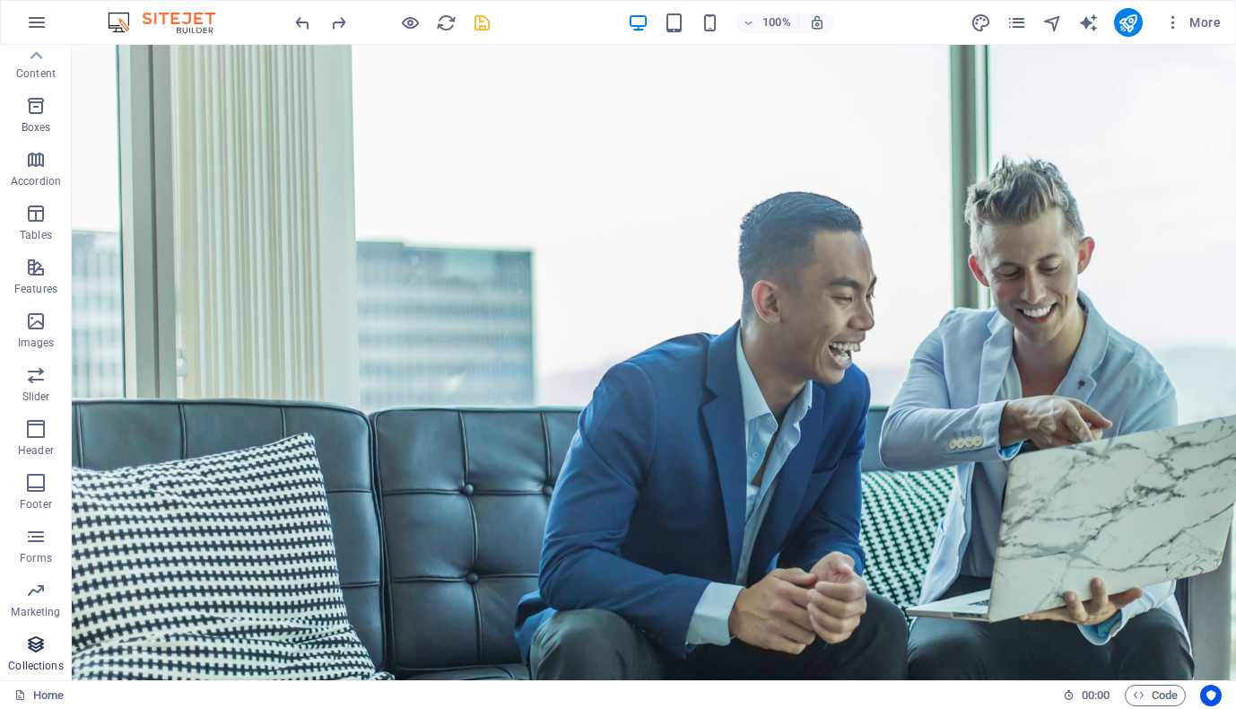
click at [32, 649] on icon "button" at bounding box center [36, 644] width 22 height 22
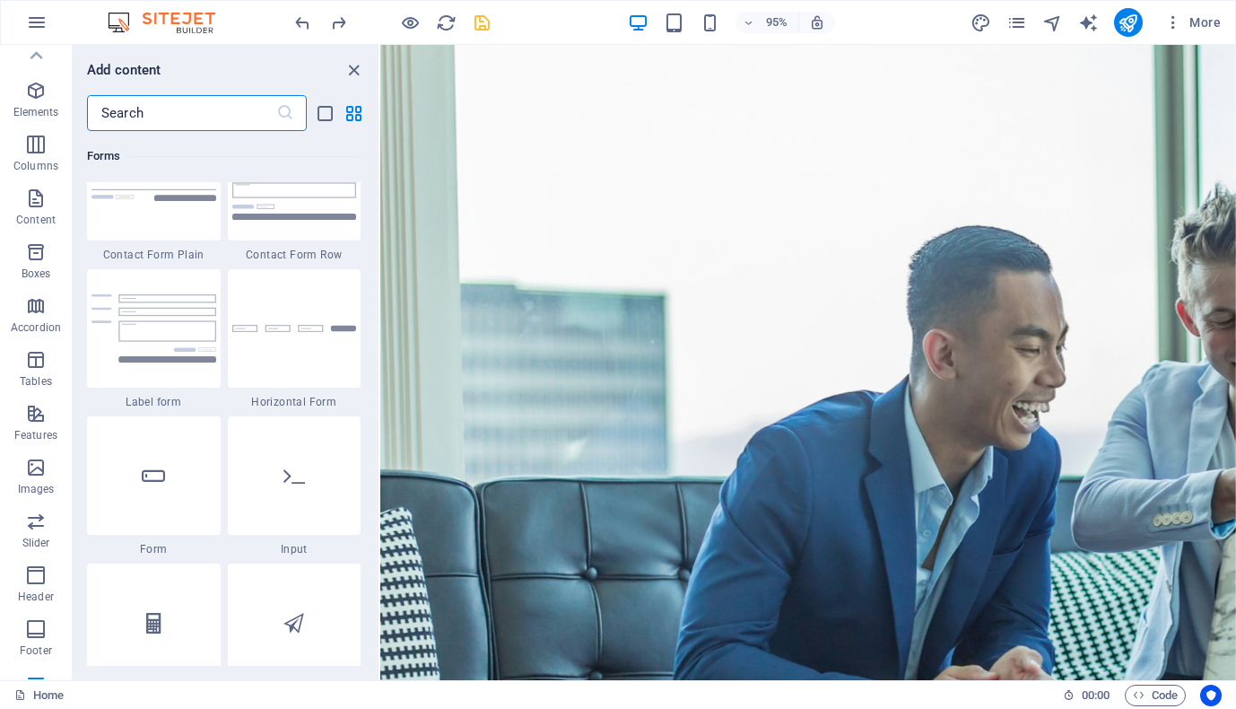
scroll to position [0, 0]
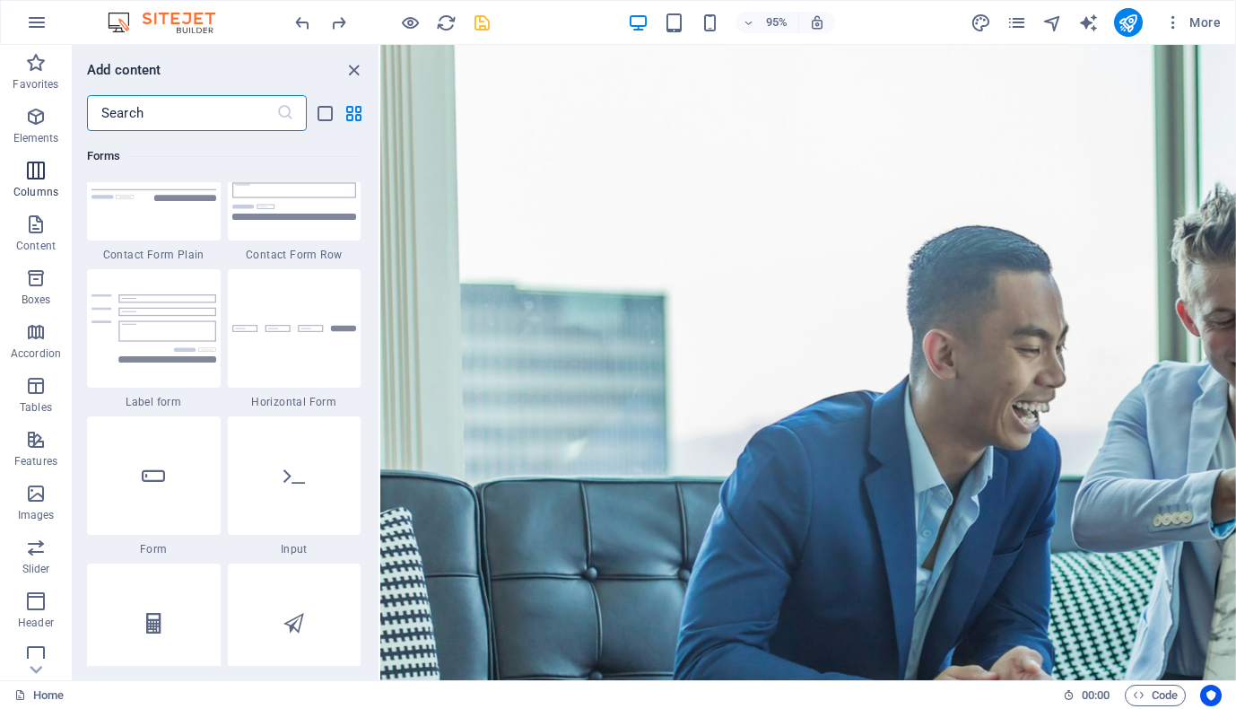
click at [35, 184] on span "Columns" at bounding box center [36, 181] width 72 height 43
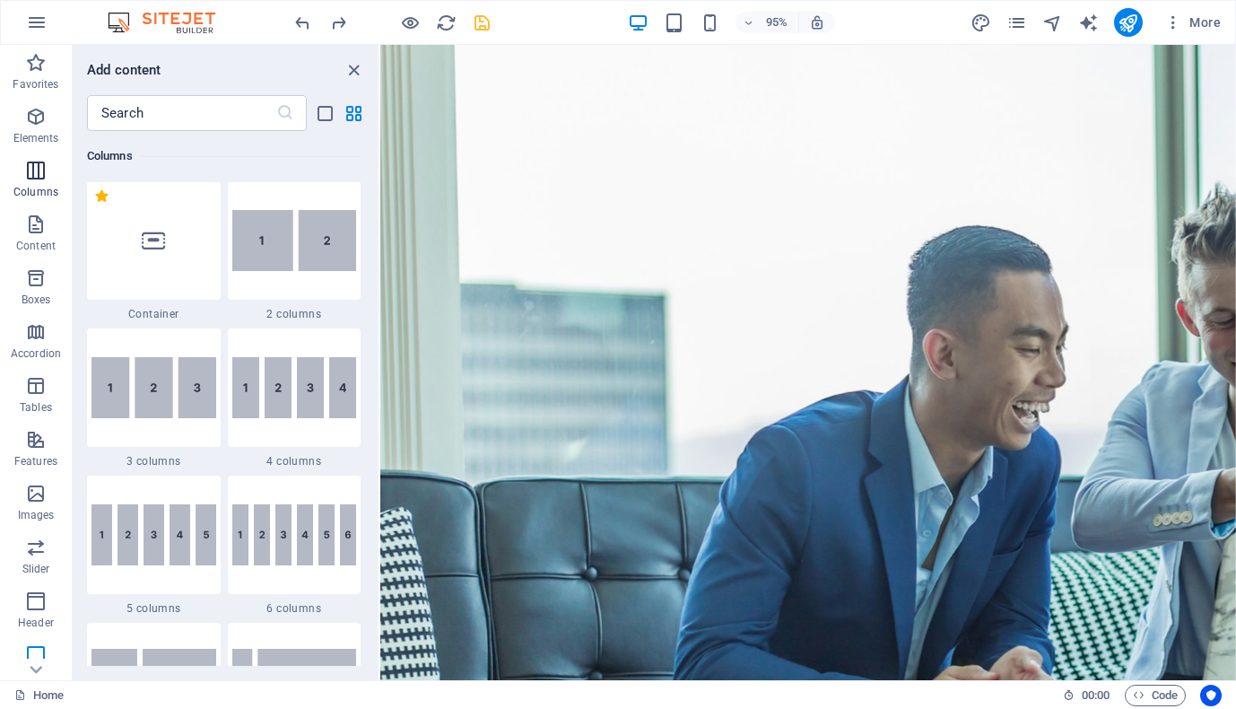
scroll to position [888, 0]
click at [31, 133] on p "Elements" at bounding box center [36, 138] width 46 height 14
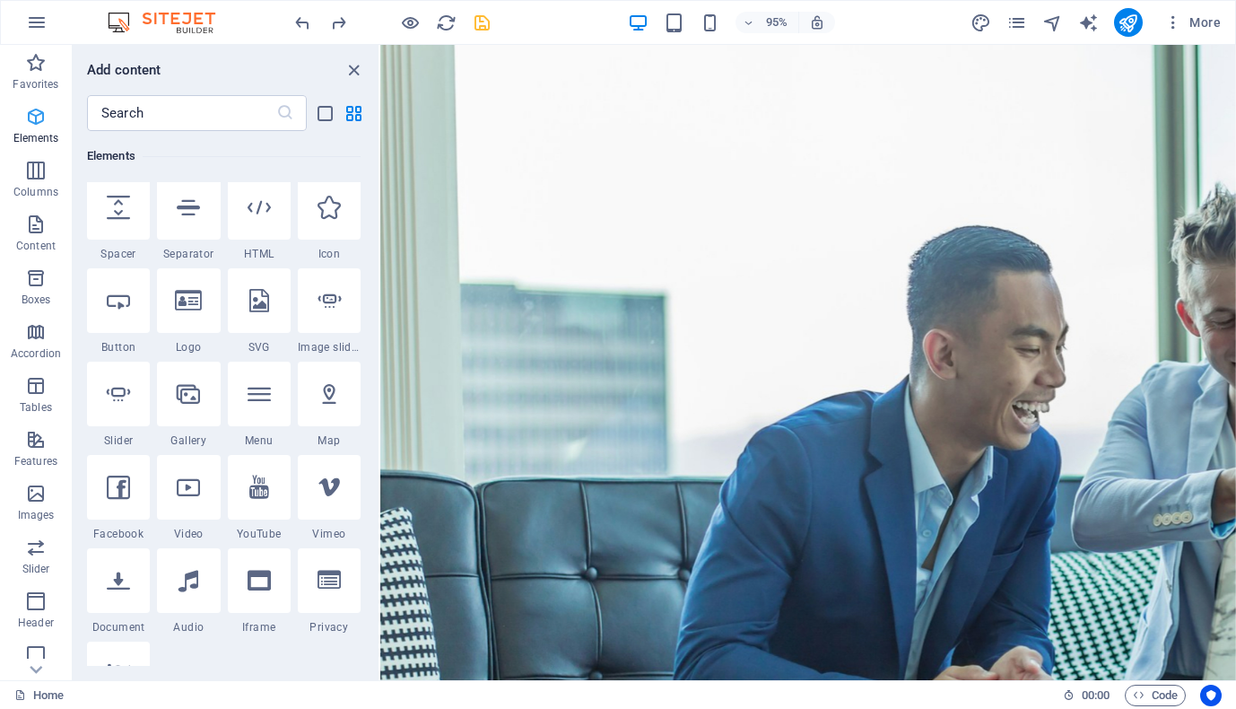
scroll to position [191, 0]
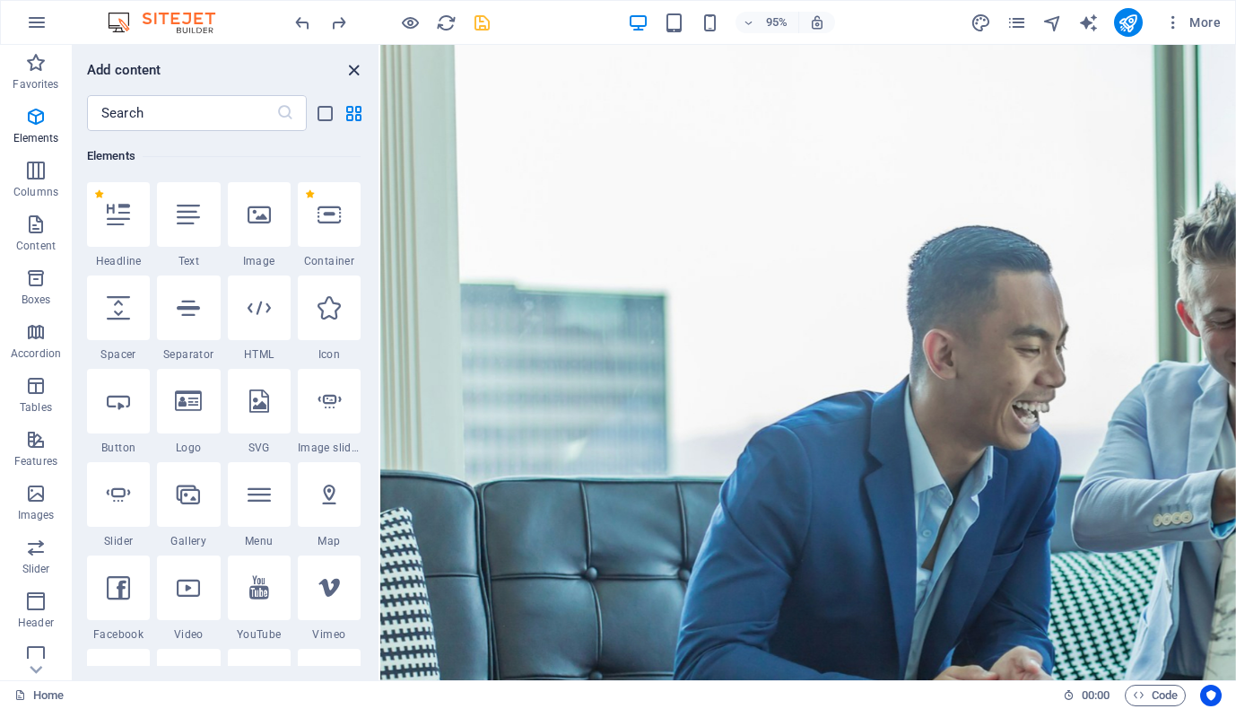
click at [362, 64] on icon "close panel" at bounding box center [354, 70] width 21 height 21
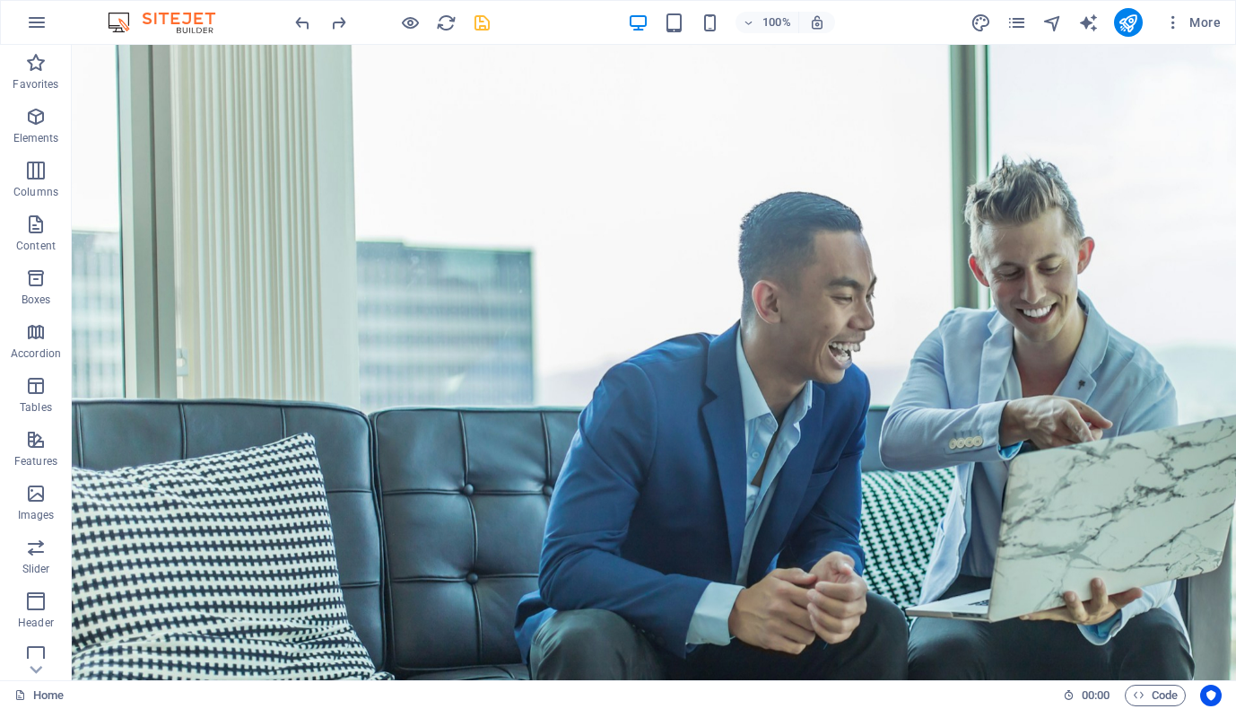
click at [479, 23] on icon "save" at bounding box center [482, 23] width 21 height 21
click at [417, 23] on icon "button" at bounding box center [410, 23] width 21 height 21
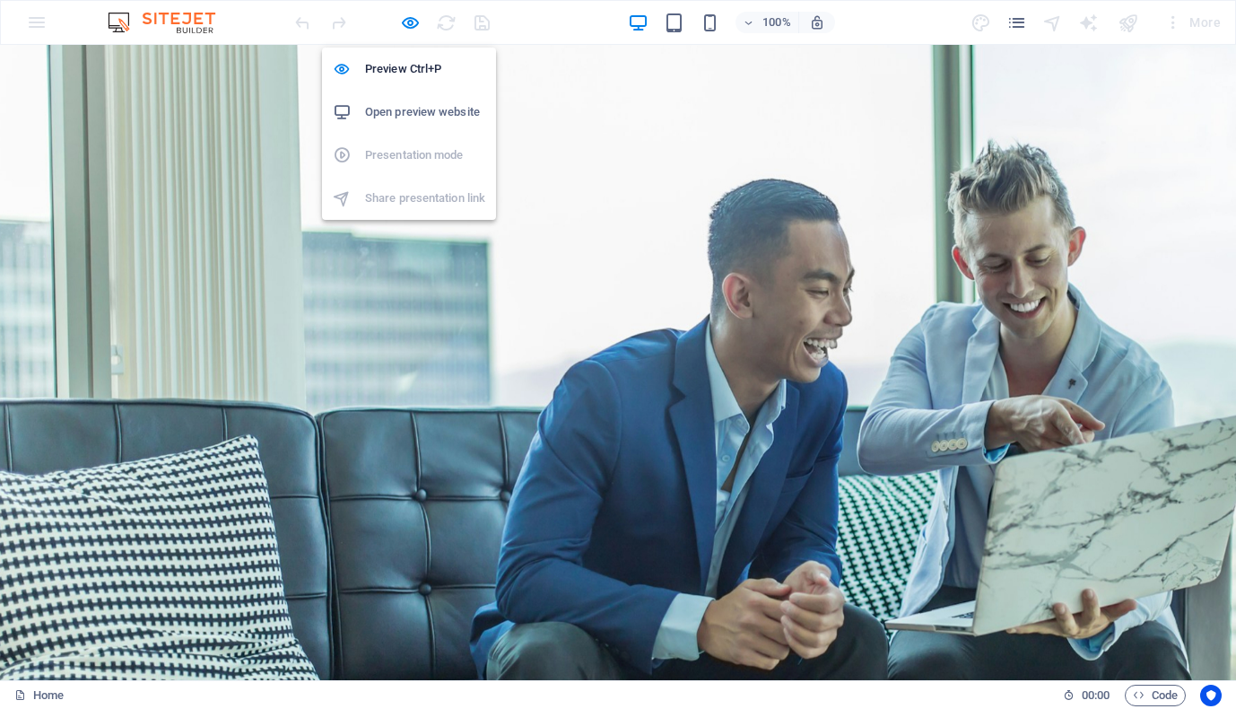
click at [419, 116] on h6 "Open preview website" at bounding box center [425, 112] width 120 height 22
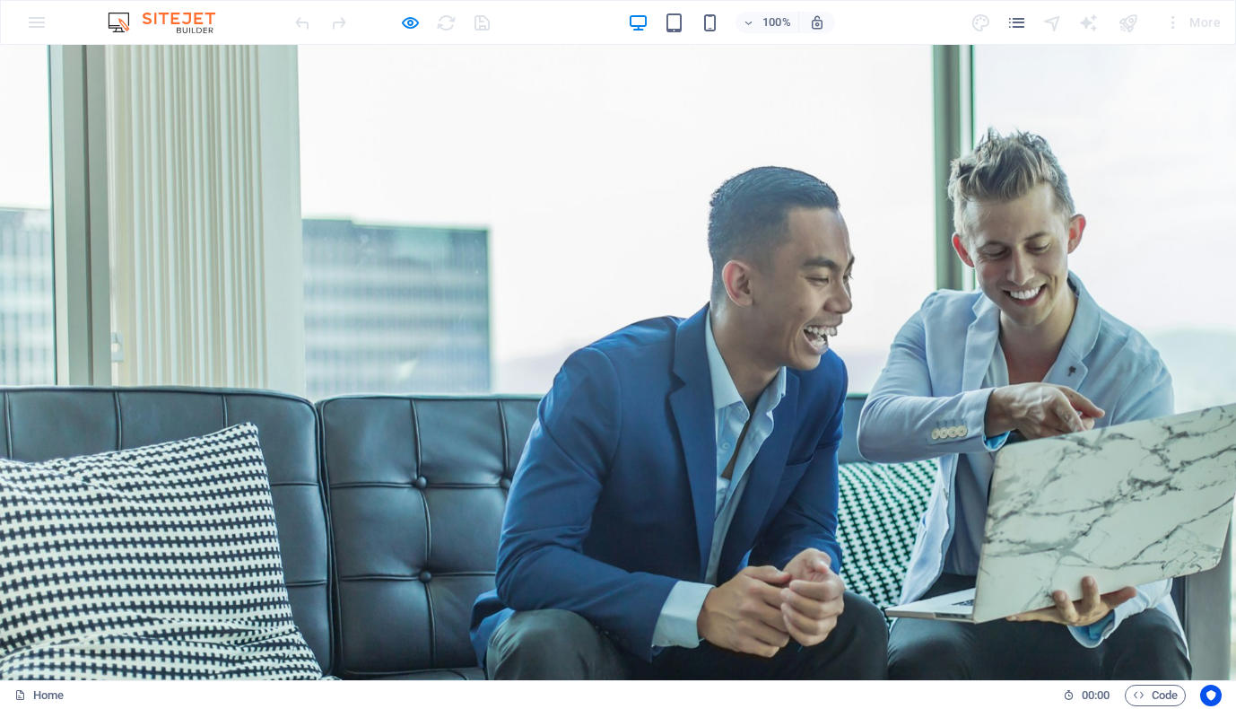
scroll to position [0, 0]
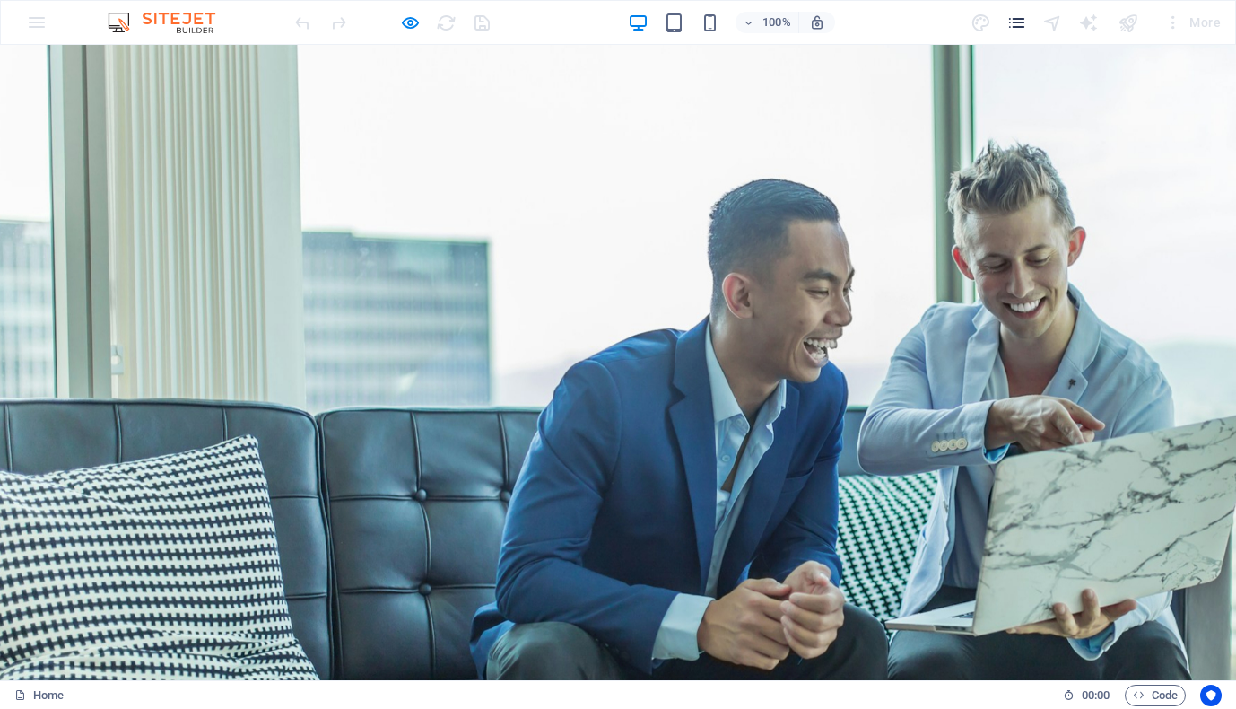
click at [1011, 26] on icon "pages" at bounding box center [1017, 23] width 21 height 21
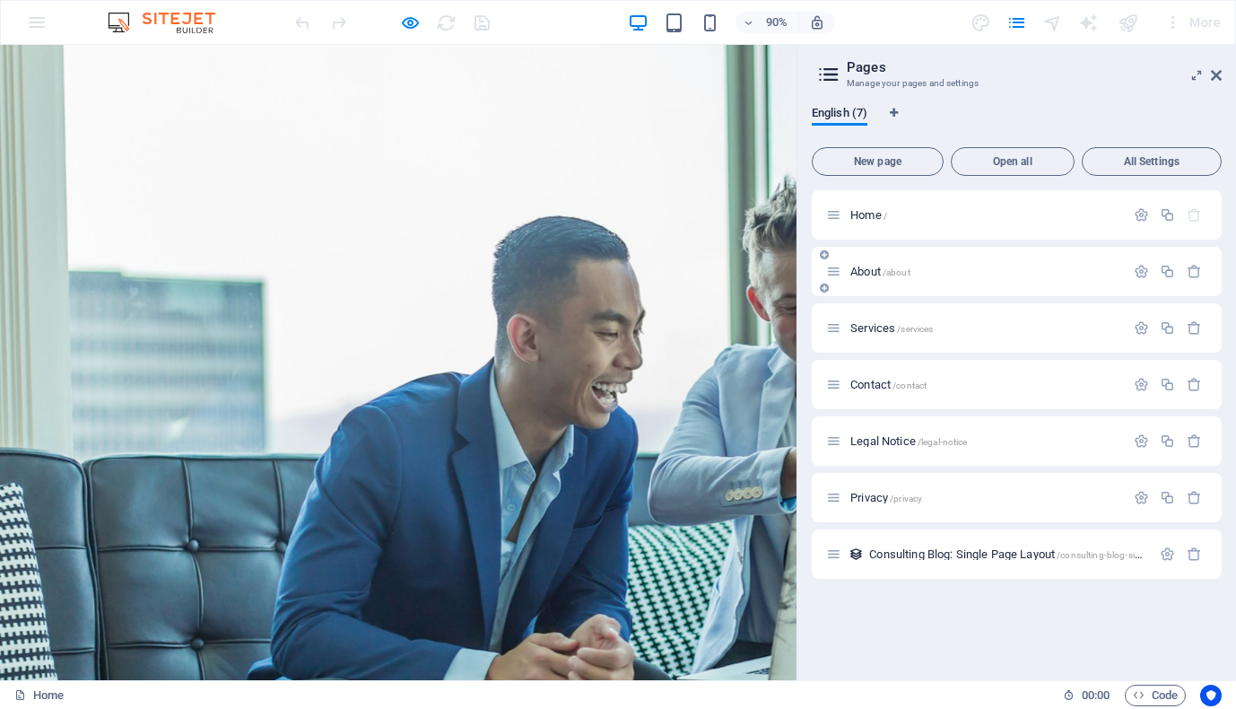
click at [1045, 275] on p "About /about" at bounding box center [984, 272] width 269 height 12
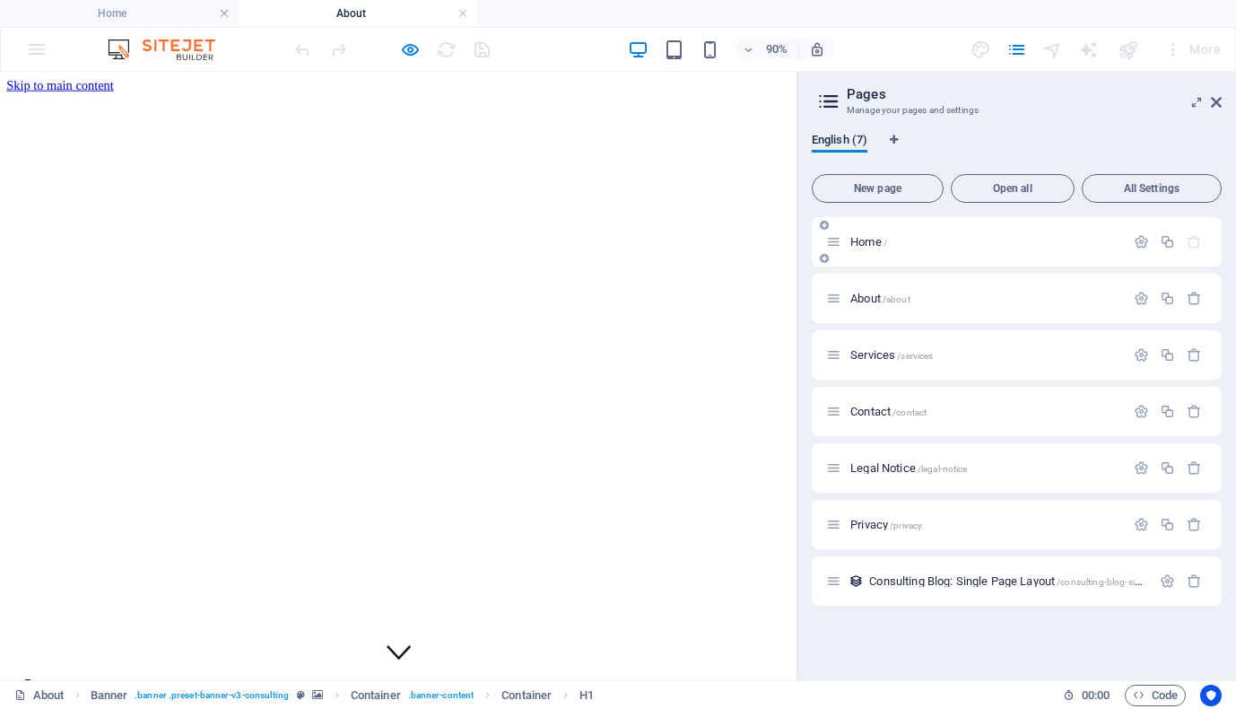
click at [993, 247] on p "Home /" at bounding box center [984, 242] width 269 height 12
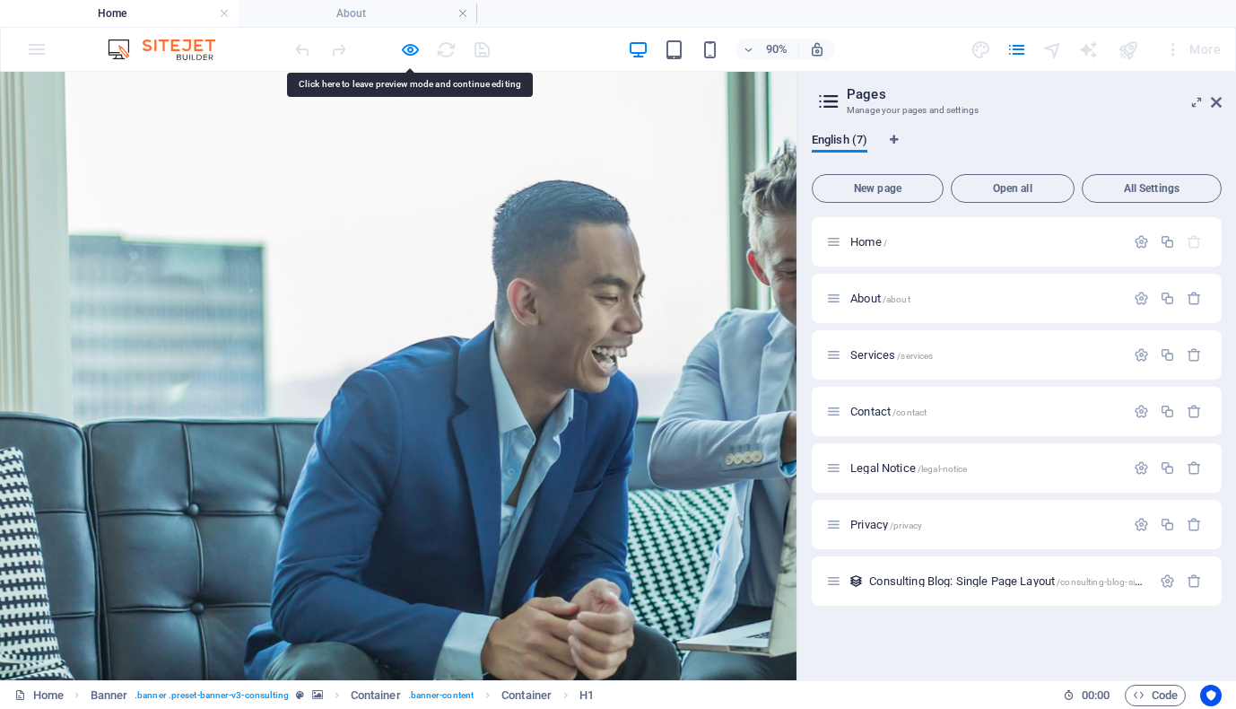
scroll to position [72, 0]
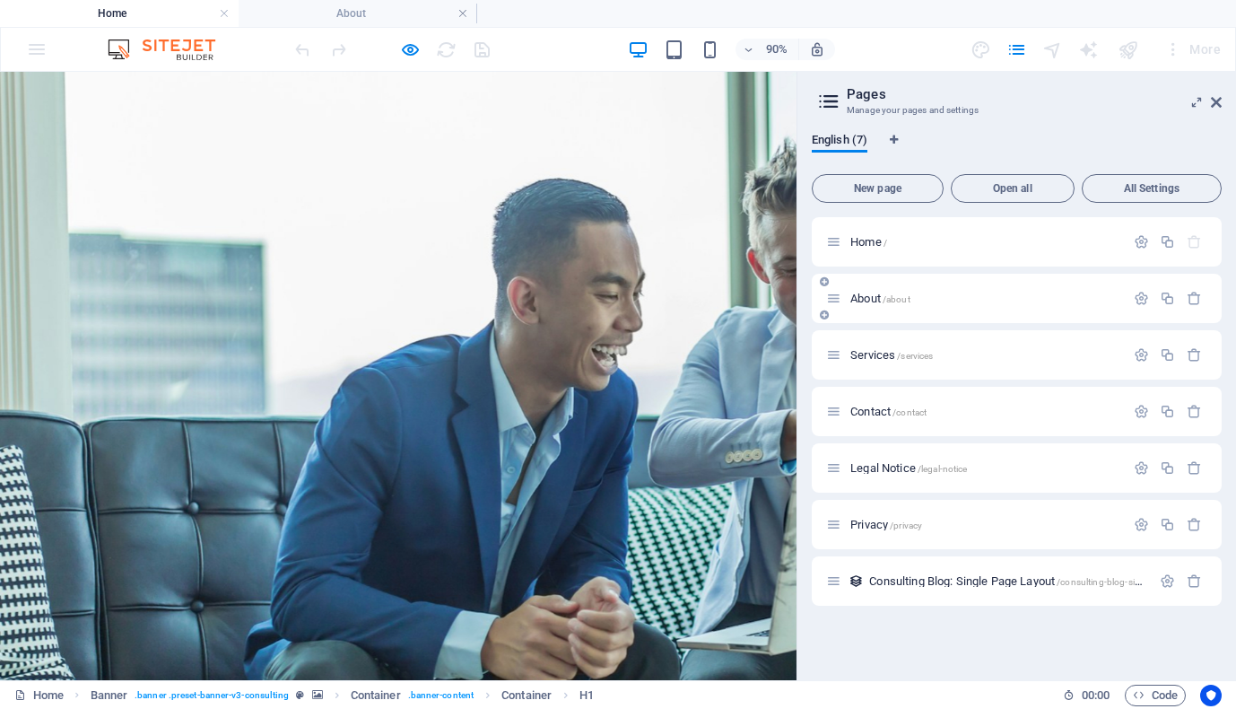
click at [914, 298] on p "About /about" at bounding box center [984, 298] width 269 height 12
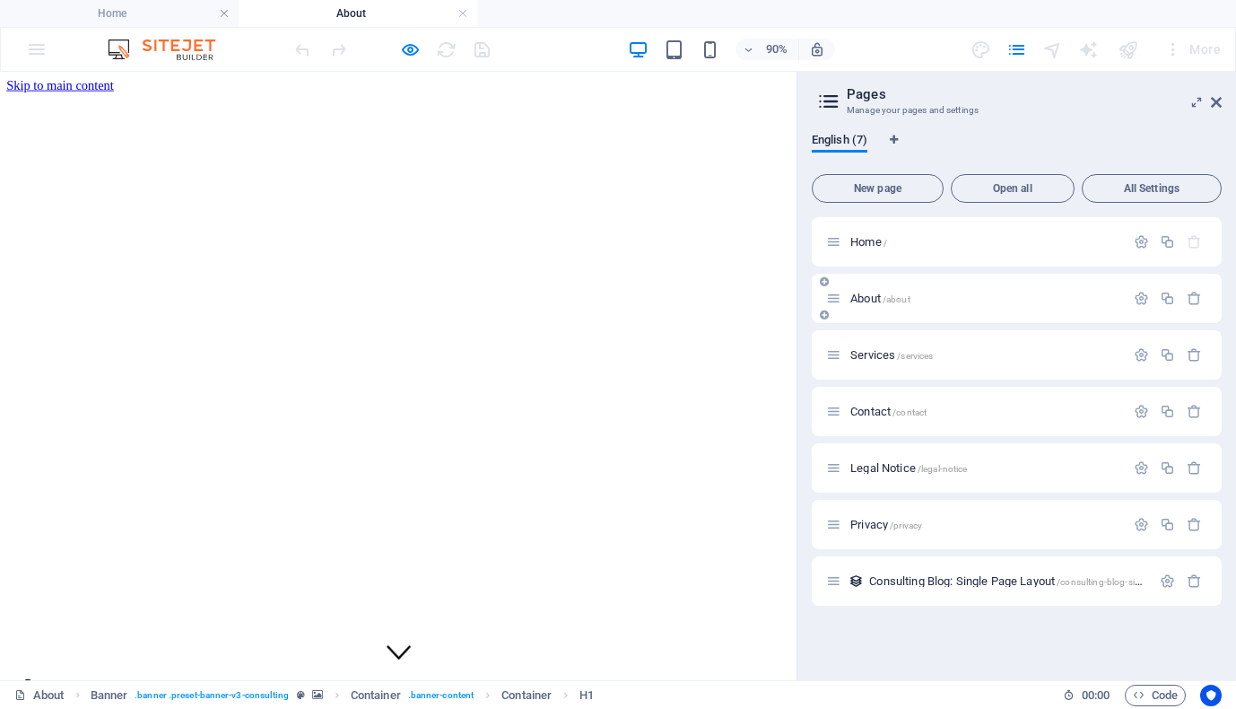
scroll to position [0, 0]
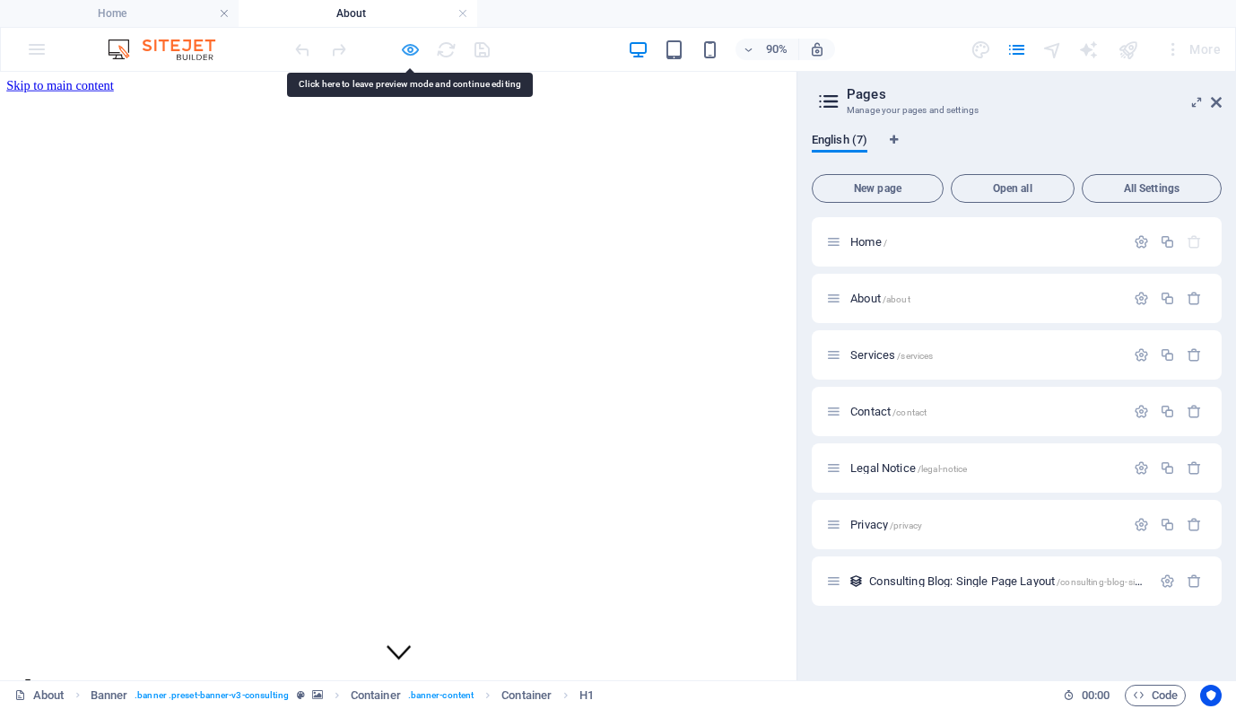
click at [414, 48] on icon "button" at bounding box center [410, 49] width 21 height 21
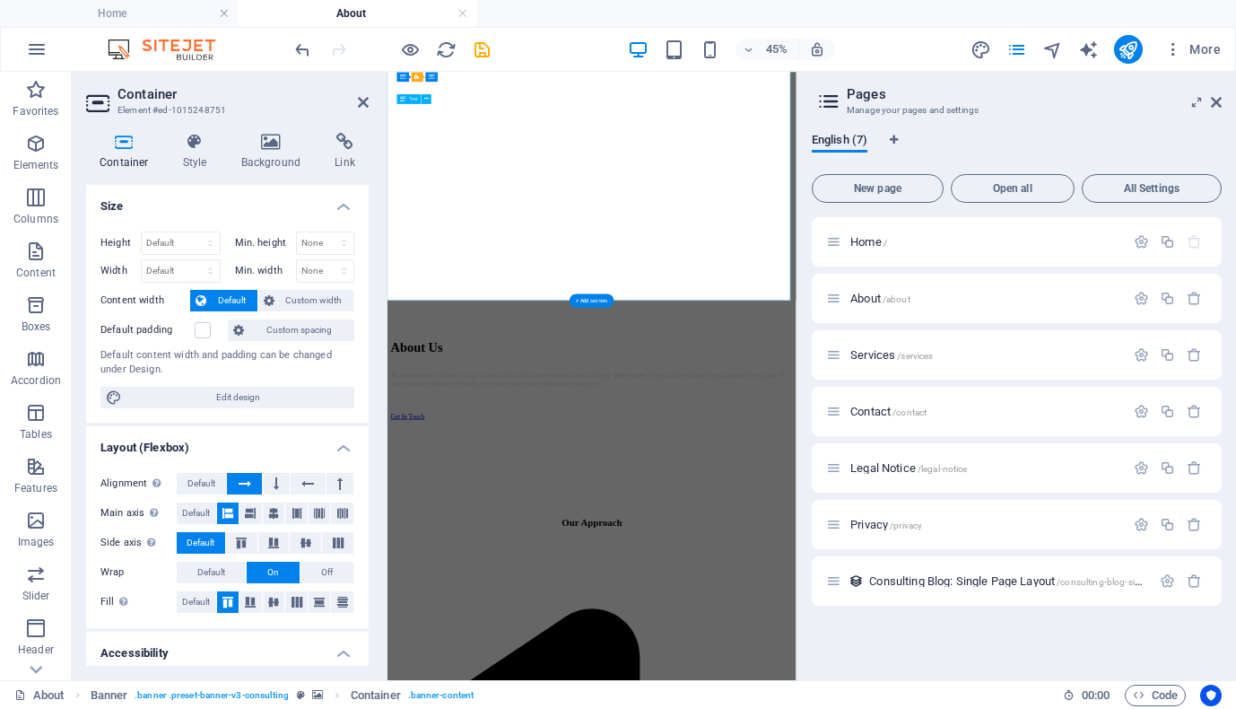
scroll to position [38, 0]
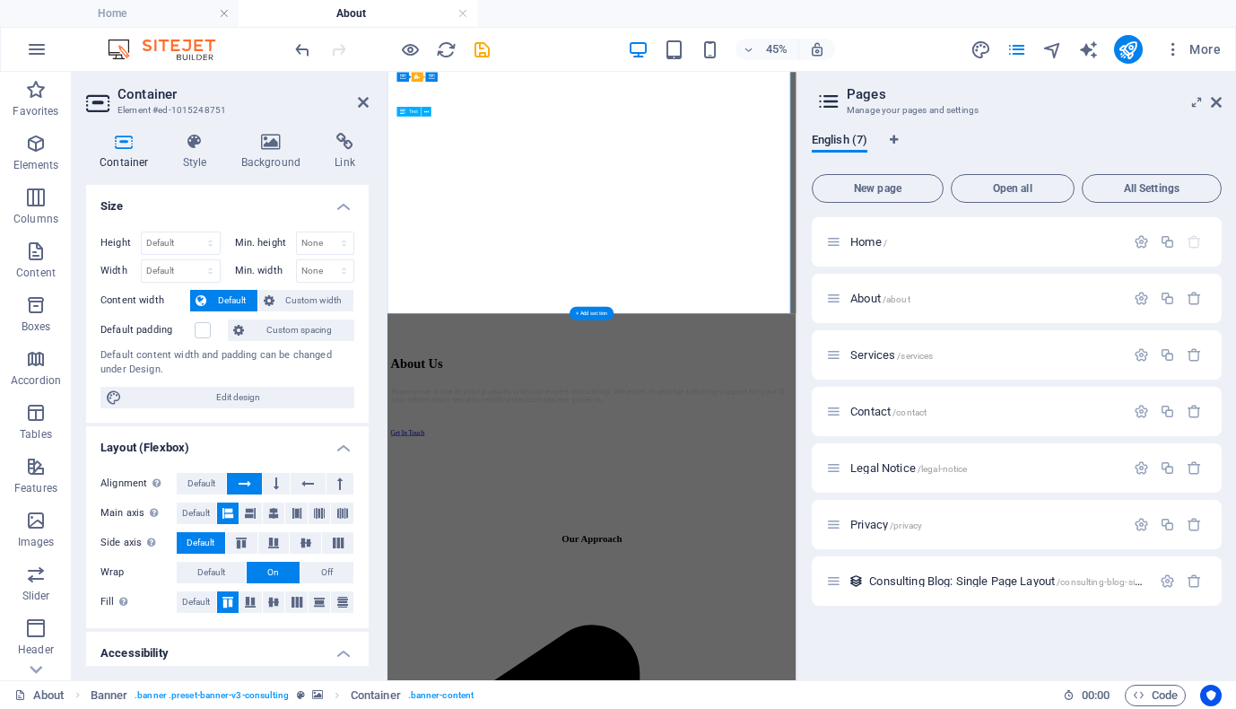
click at [405, 57] on icon "button" at bounding box center [410, 49] width 21 height 21
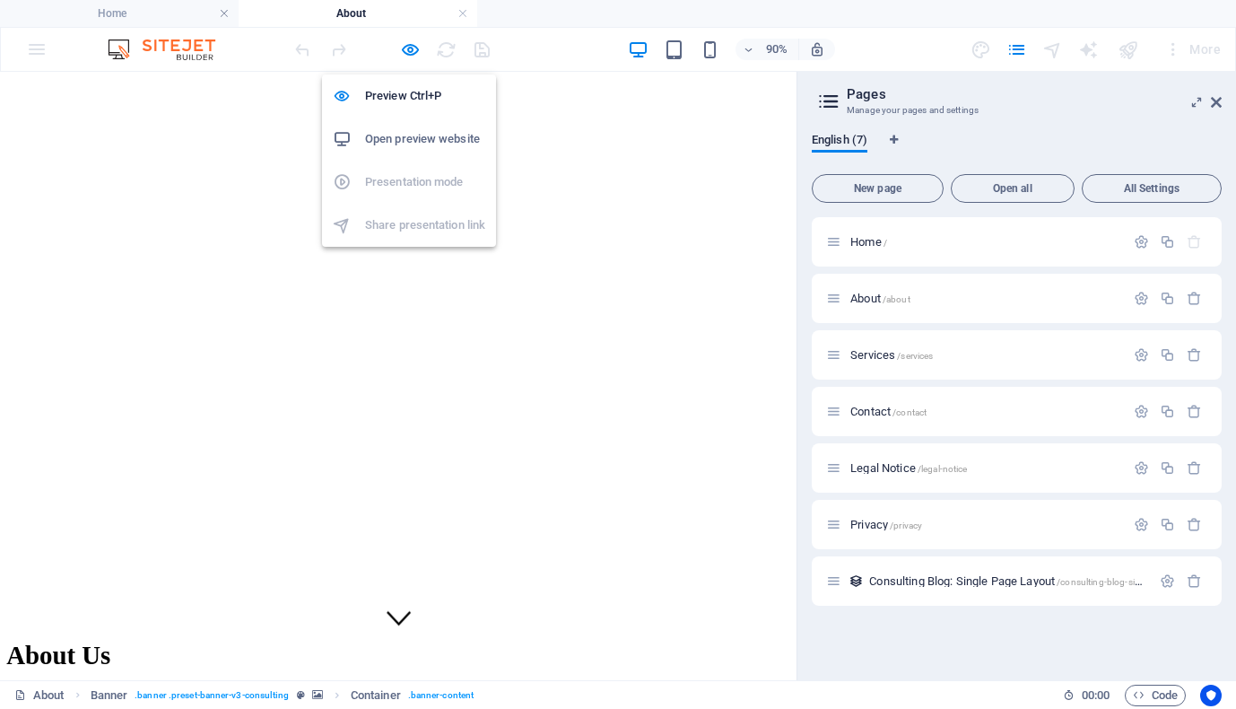
click at [444, 145] on h6 "Open preview website" at bounding box center [425, 139] width 120 height 22
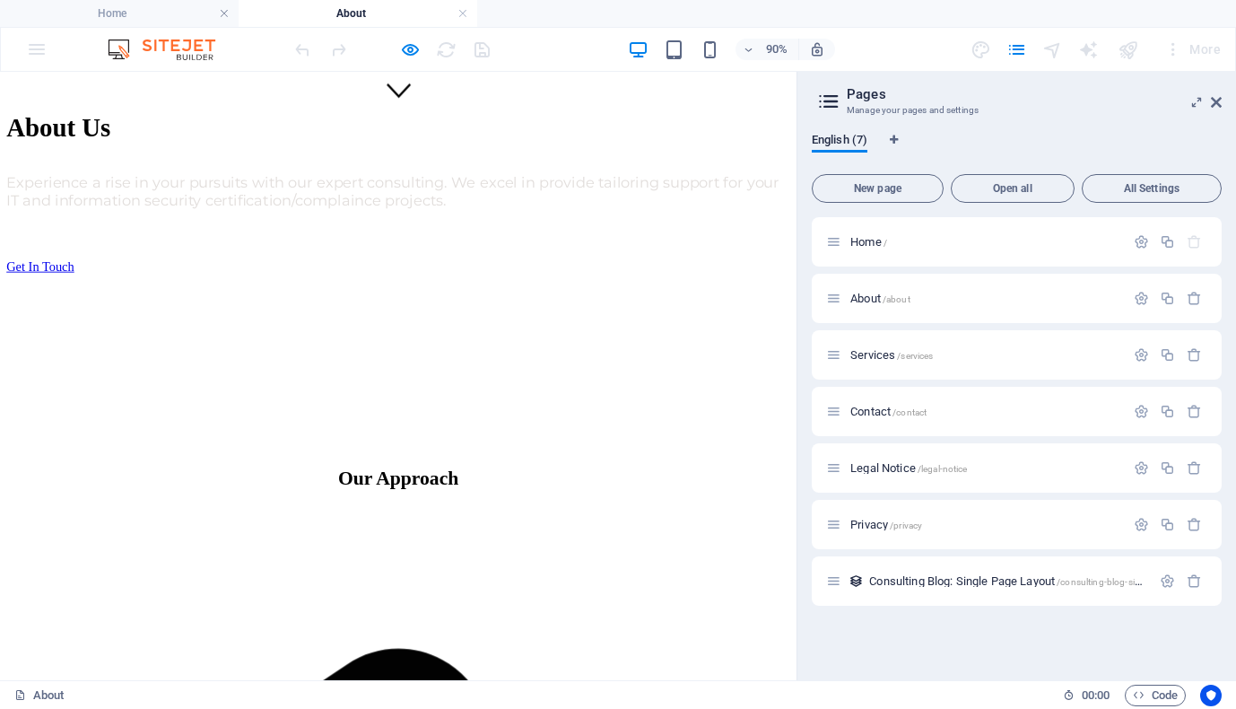
scroll to position [650, 0]
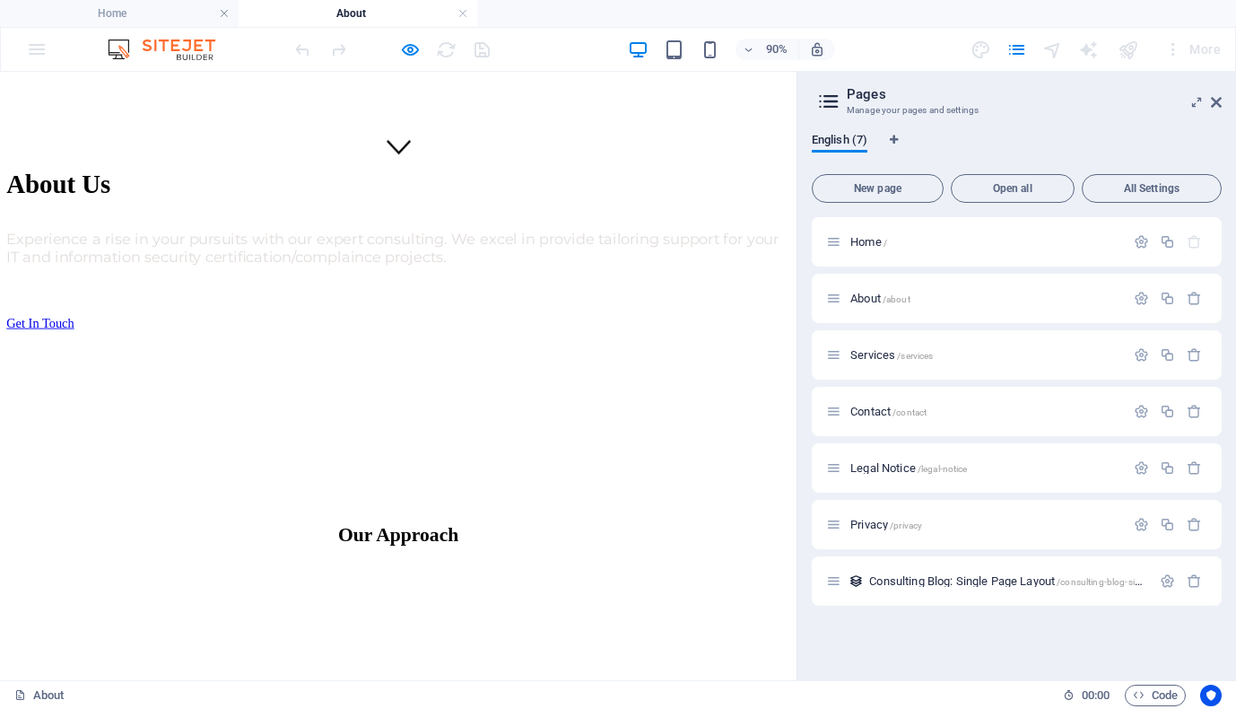
scroll to position [559, 0]
click at [407, 60] on div at bounding box center [392, 49] width 201 height 29
click at [406, 54] on icon "button" at bounding box center [410, 49] width 21 height 21
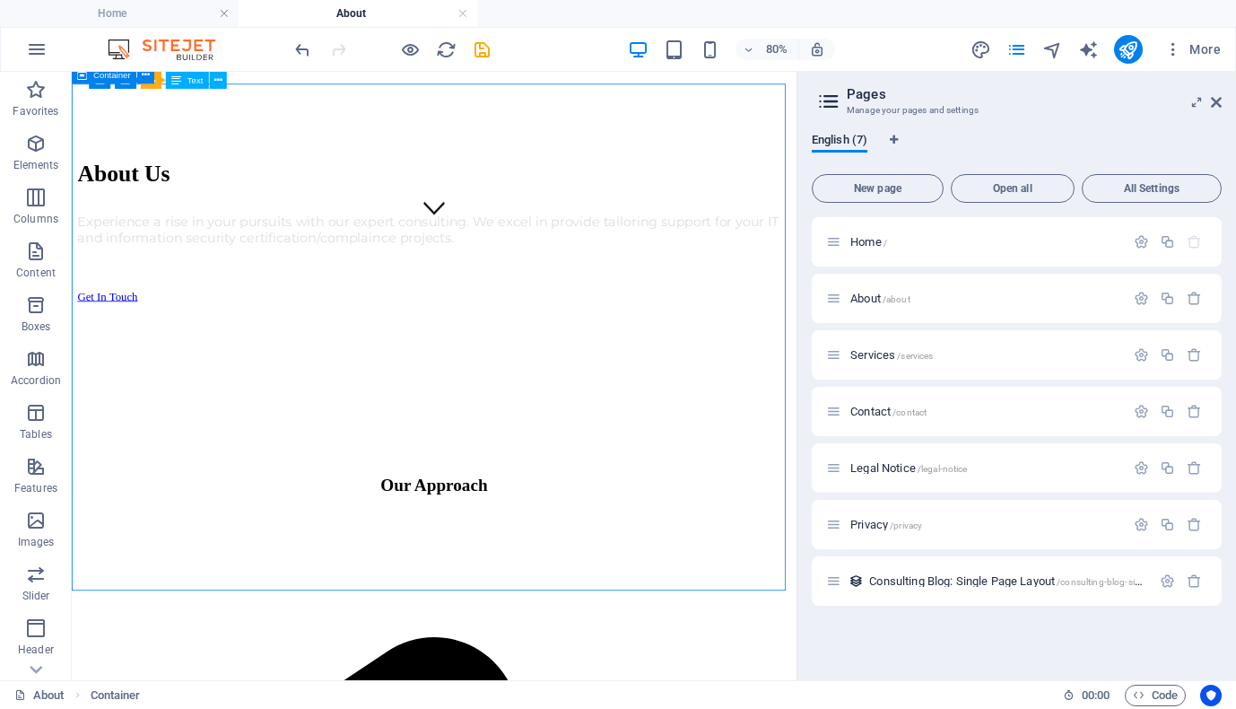
click at [548, 619] on div at bounding box center [524, 646] width 849 height 54
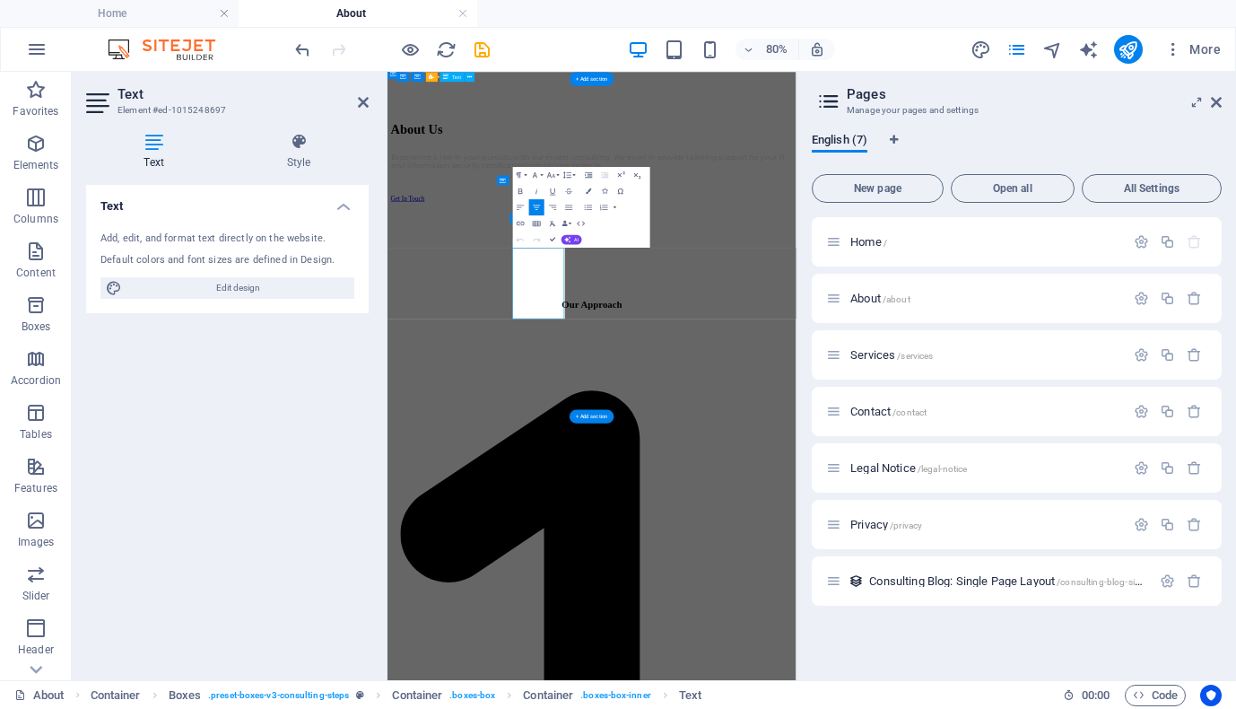
click at [343, 458] on div "Text Add, edit, and format text directly on the website. Default colors and fon…" at bounding box center [227, 425] width 283 height 481
click at [121, 687] on span "Container" at bounding box center [116, 696] width 50 height 22
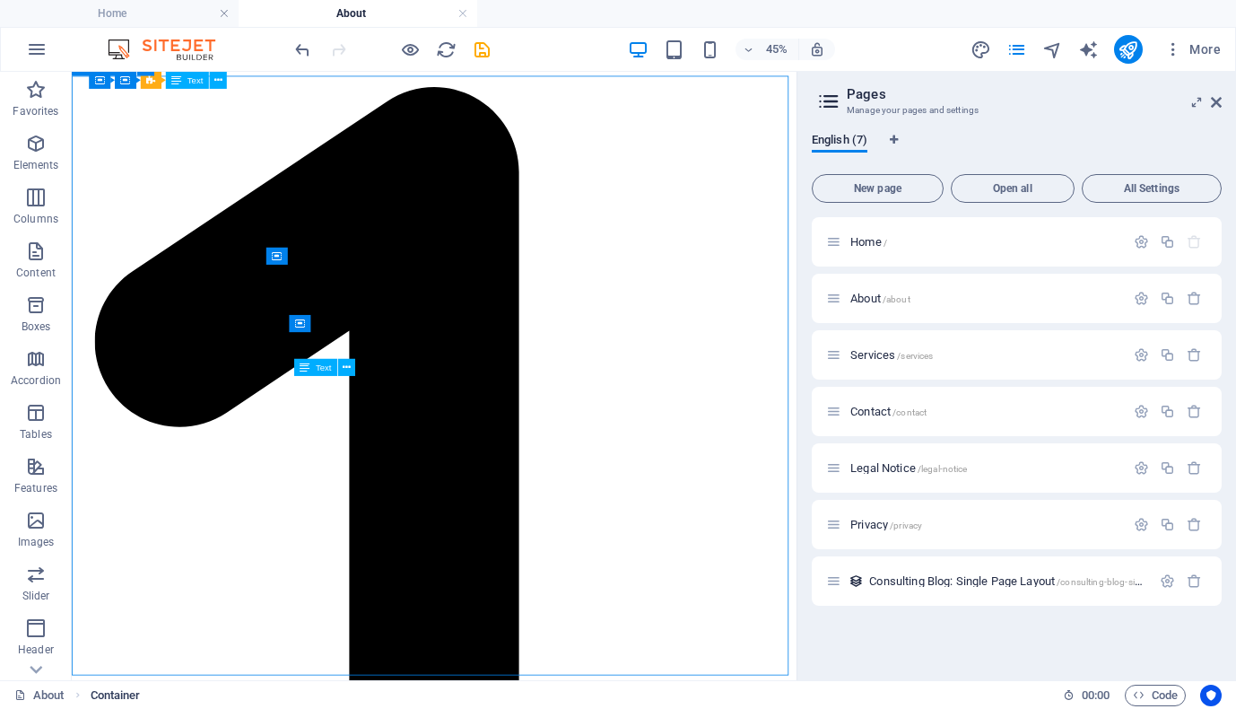
scroll to position [569, 0]
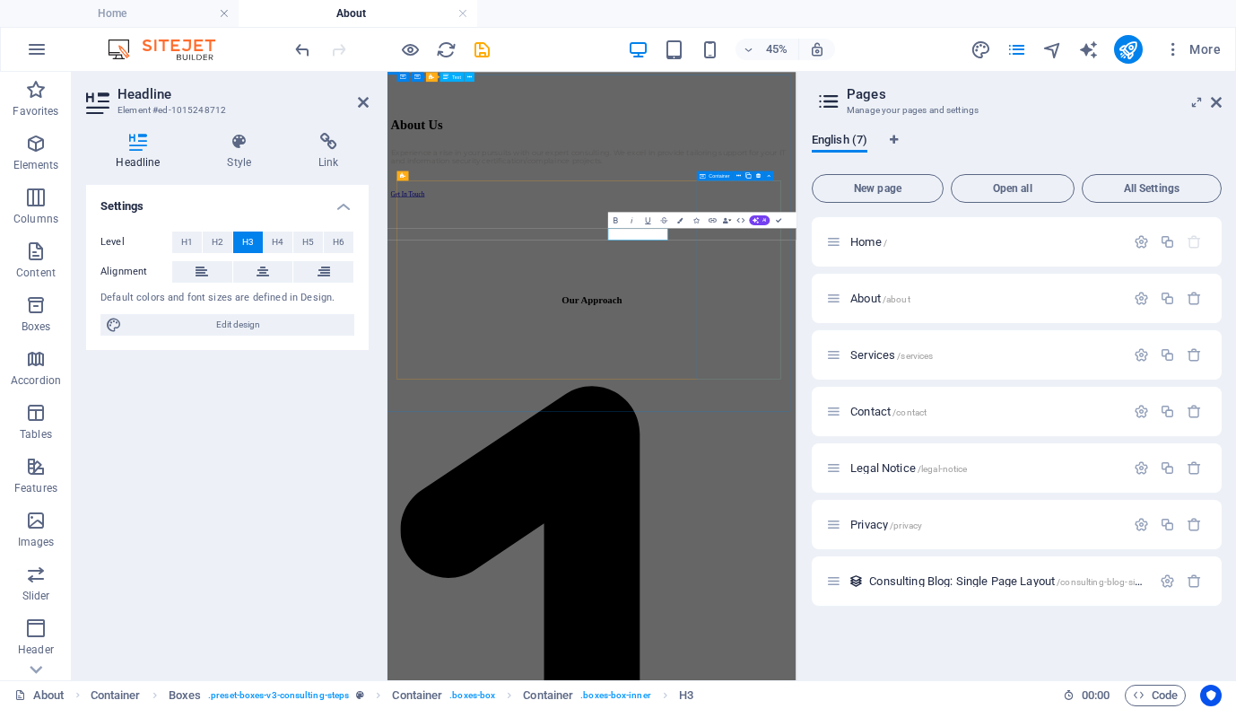
scroll to position [0, 2]
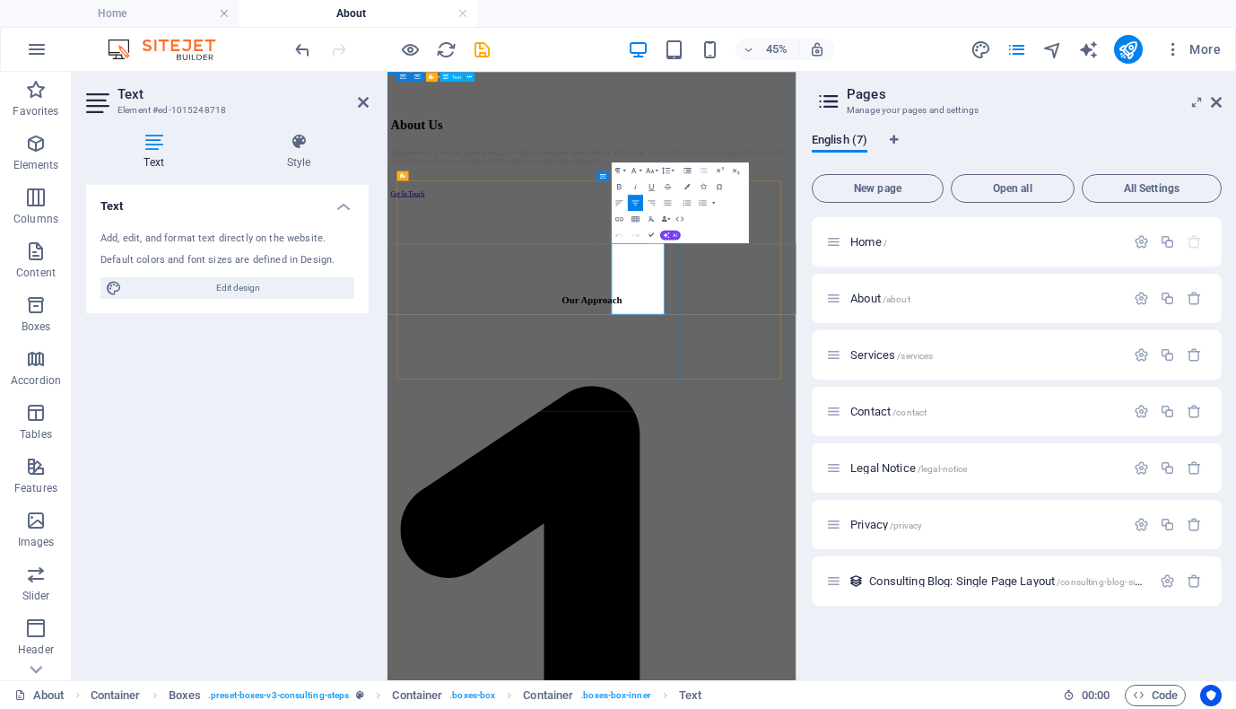
drag, startPoint x: 952, startPoint y: 602, endPoint x: 936, endPoint y: 554, distance: 50.2
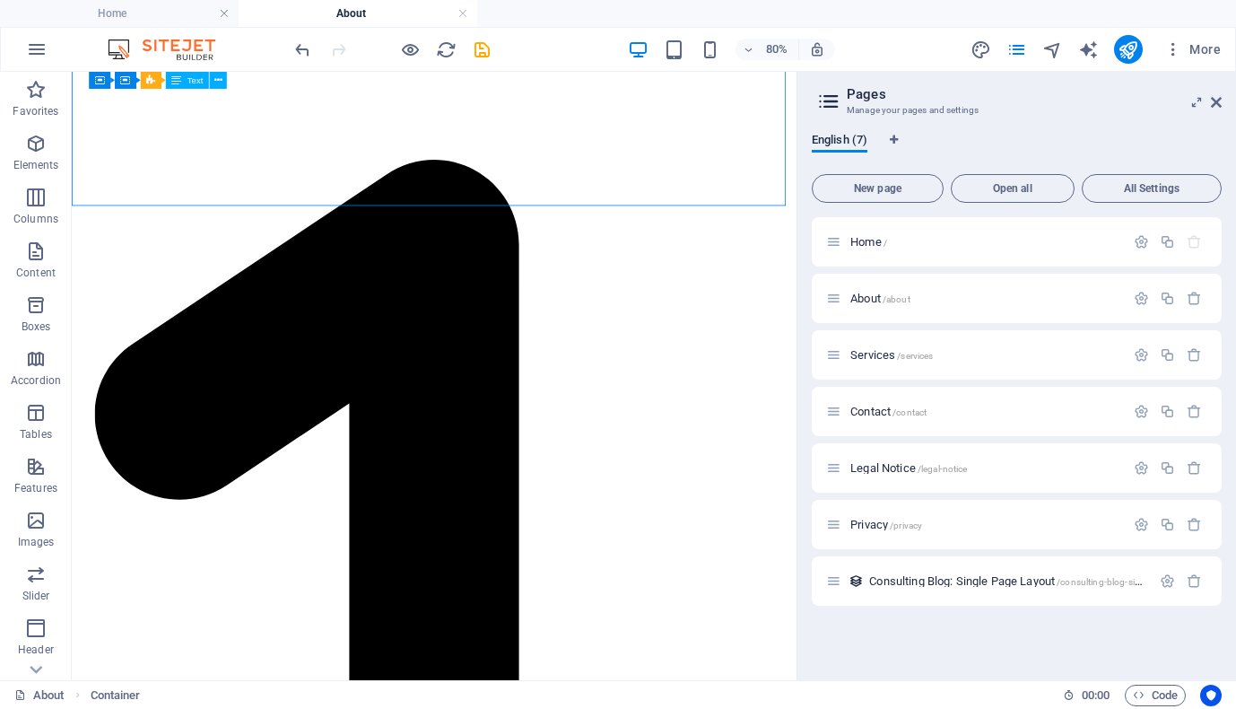
scroll to position [1233, 0]
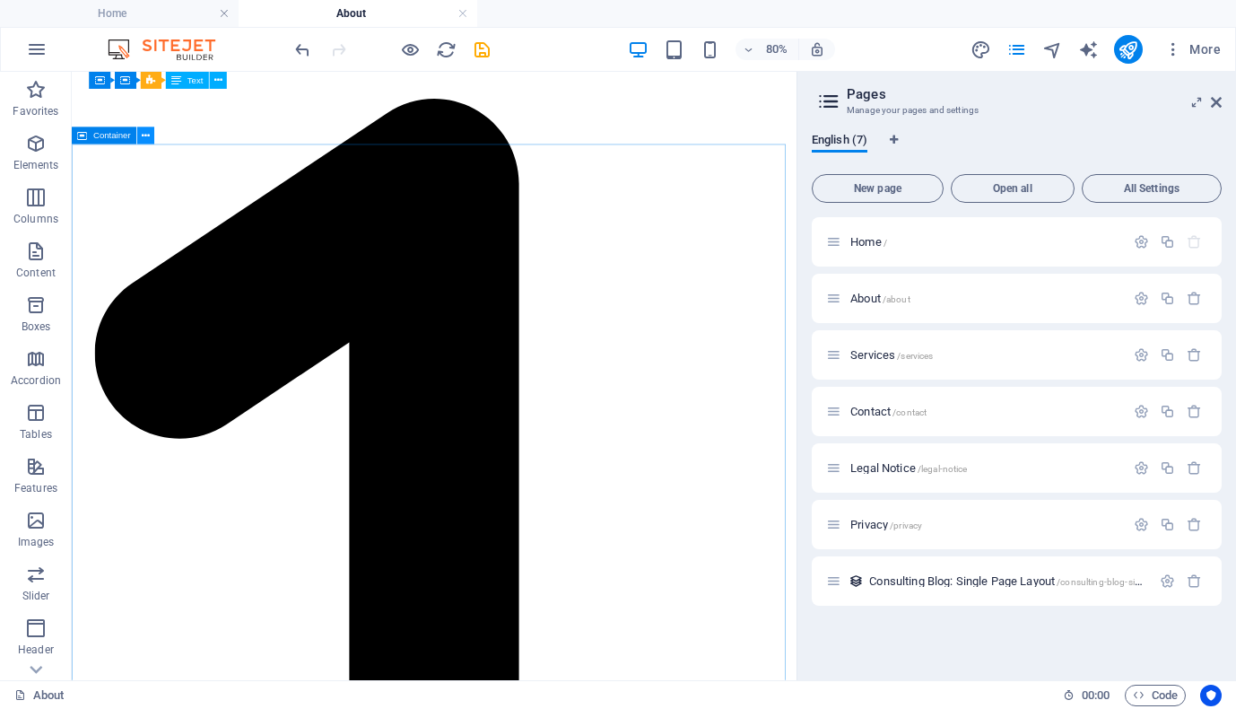
click at [144, 138] on icon at bounding box center [146, 135] width 8 height 15
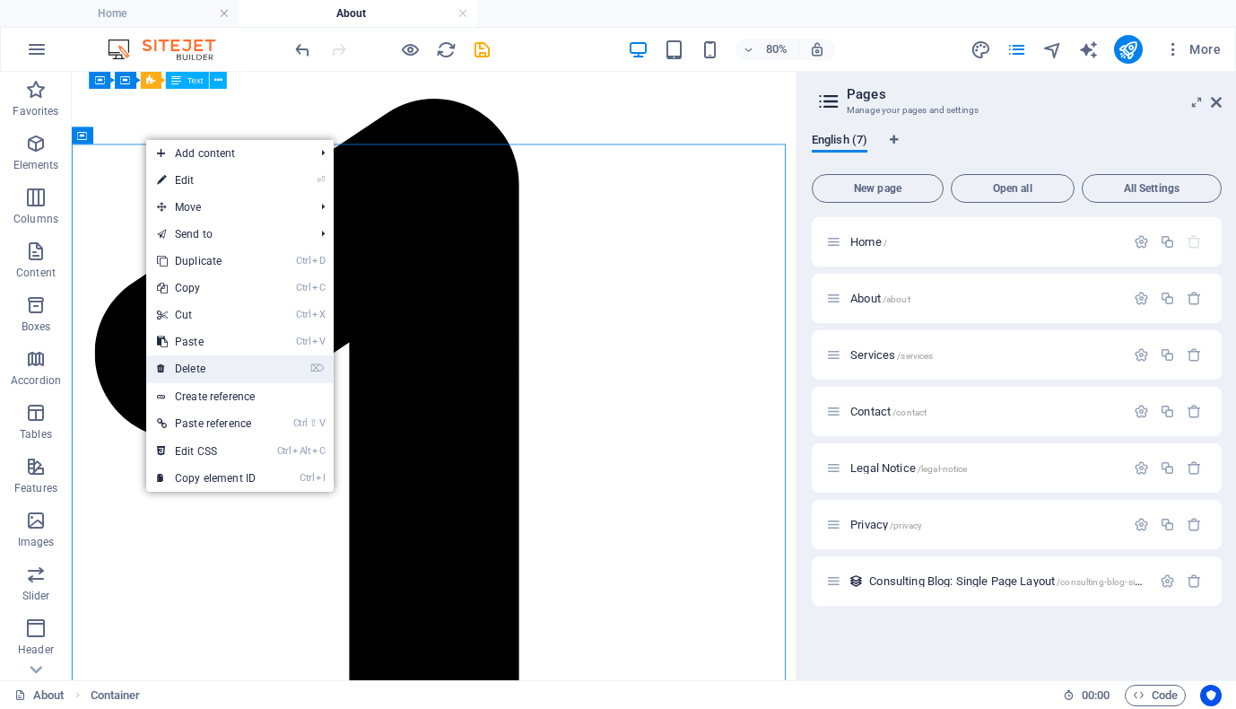
click at [188, 368] on link "⌦ Delete" at bounding box center [206, 368] width 120 height 27
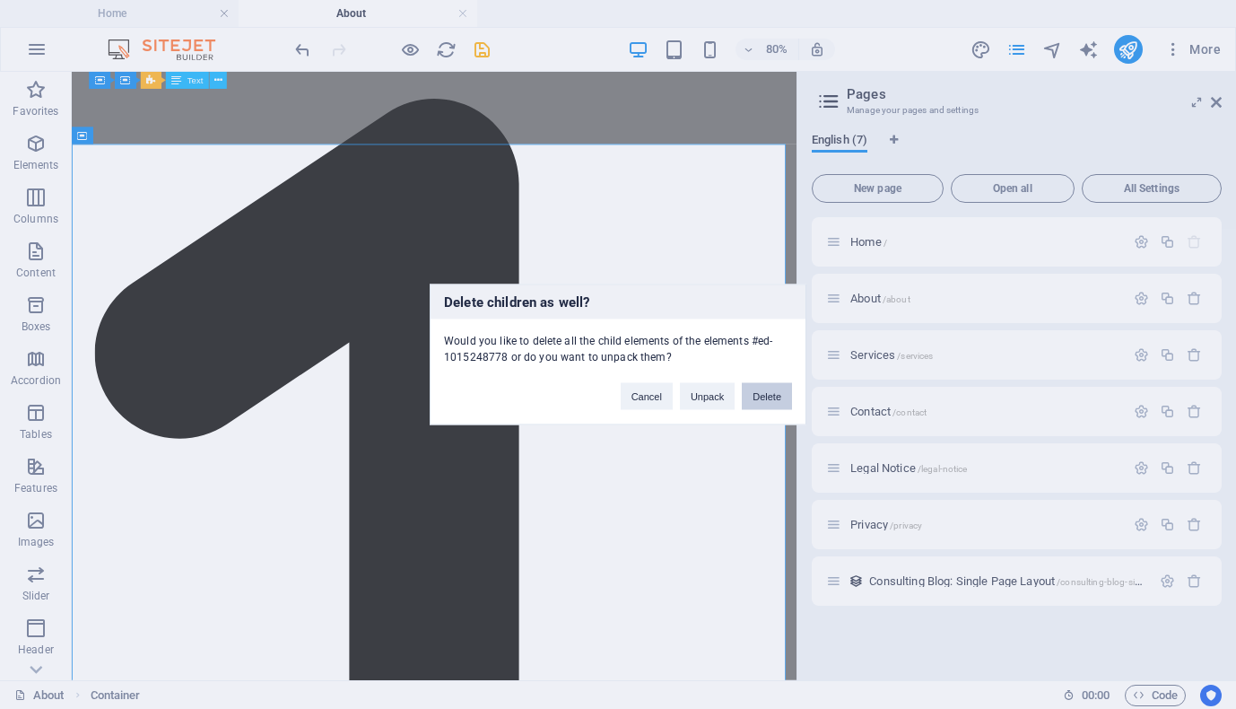
click at [765, 395] on button "Delete" at bounding box center [767, 396] width 50 height 27
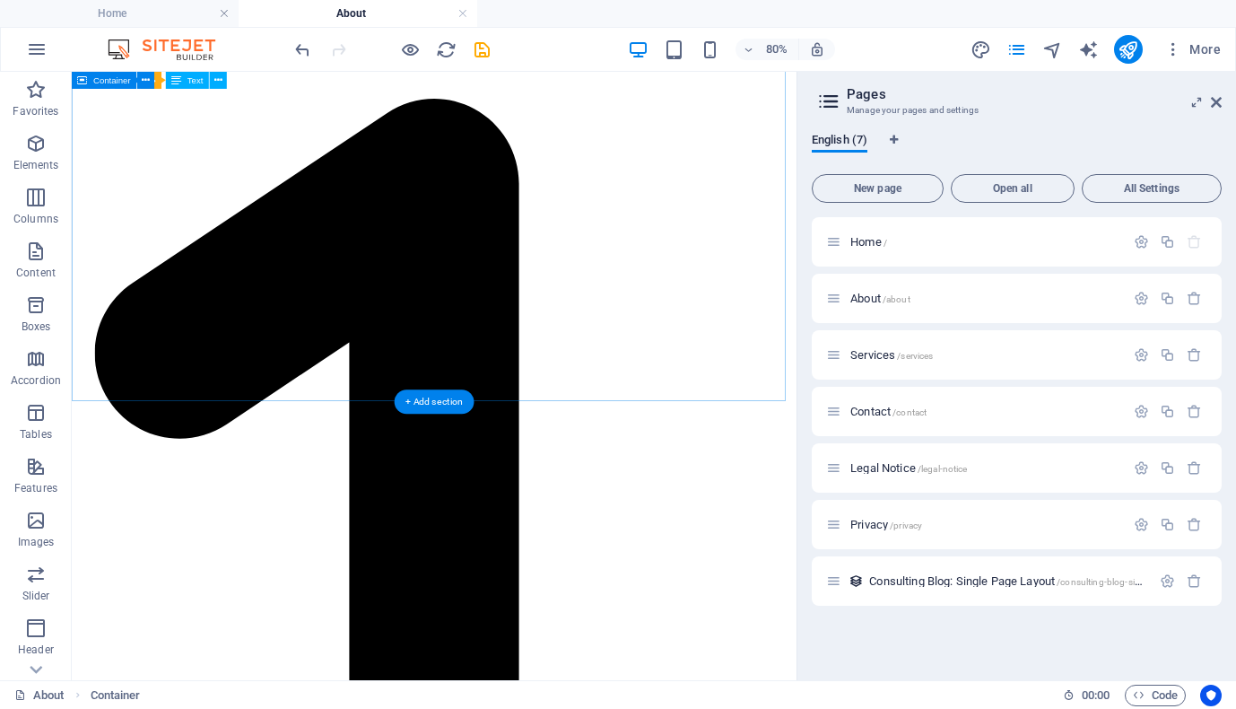
scroll to position [912, 0]
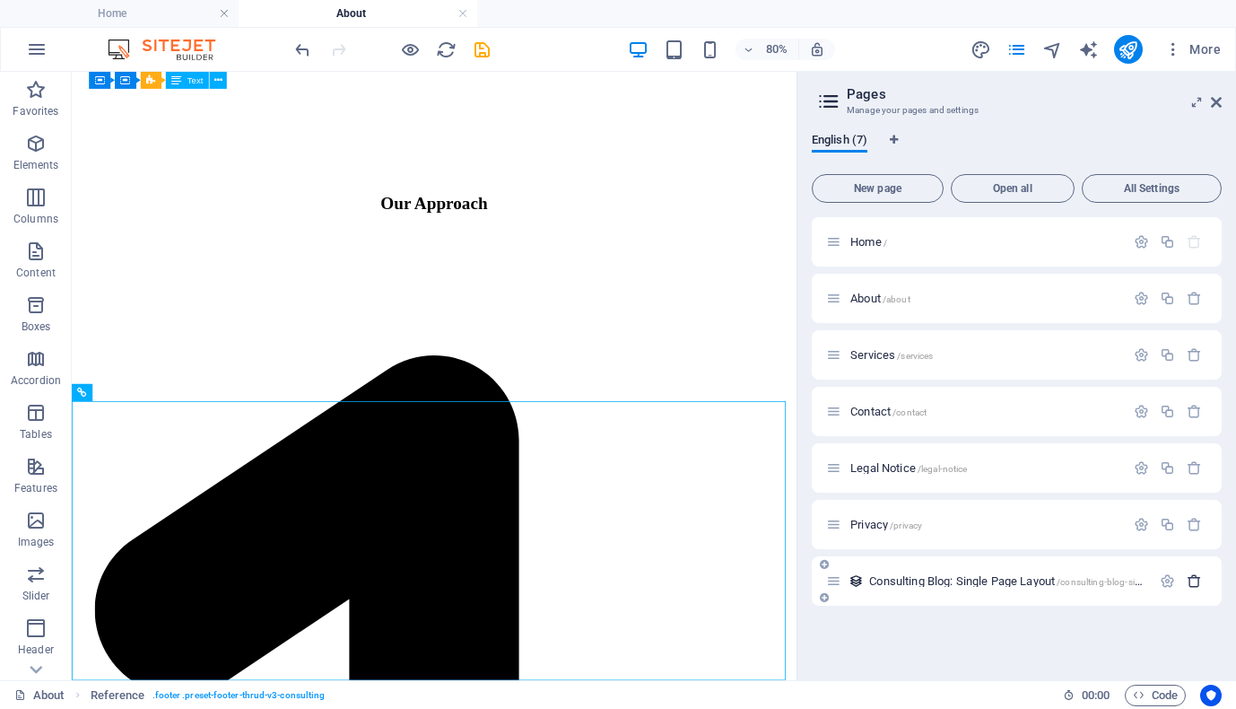
click at [1199, 583] on icon "button" at bounding box center [1194, 580] width 15 height 15
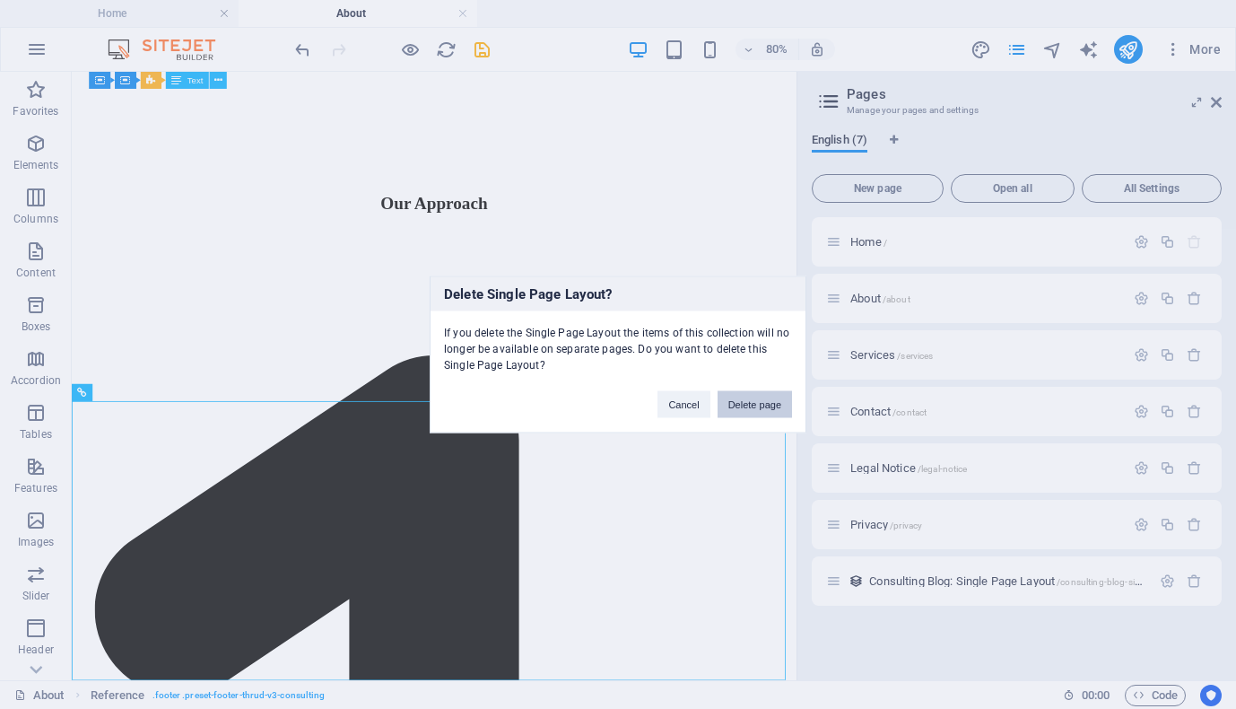
click at [743, 397] on button "Delete page" at bounding box center [755, 404] width 74 height 27
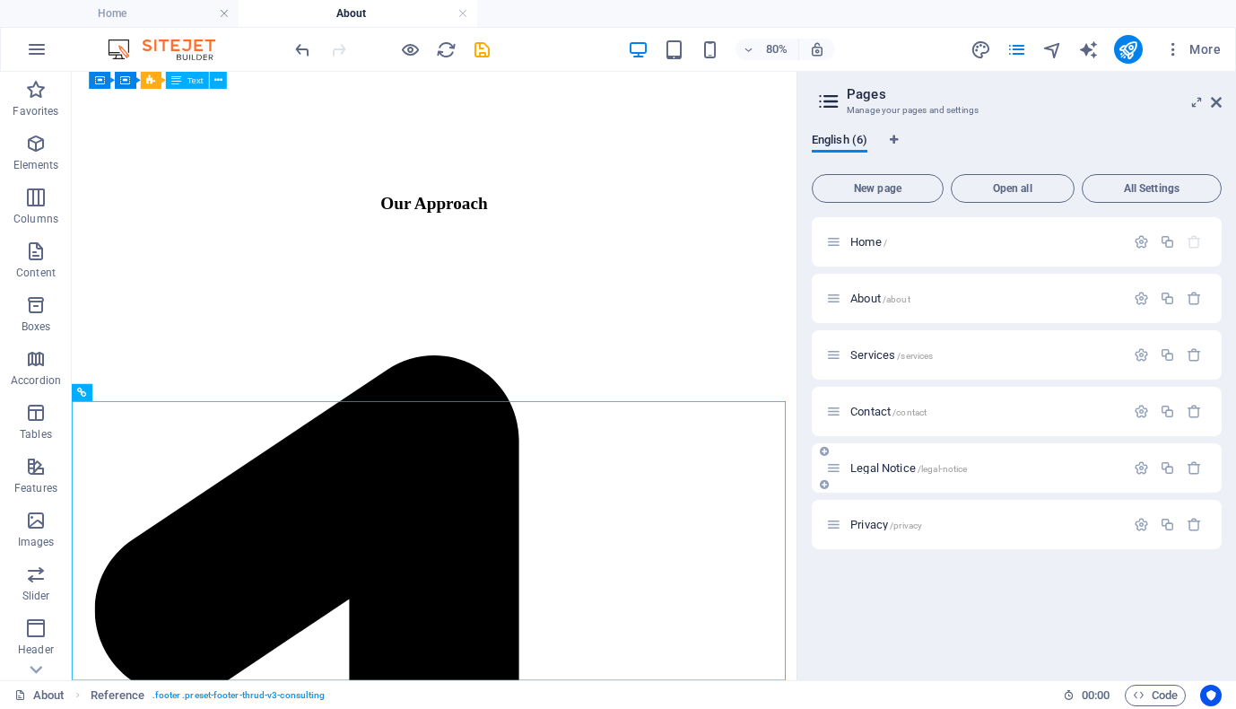
click at [893, 464] on span "Legal Notice /legal-notice" at bounding box center [908, 467] width 117 height 13
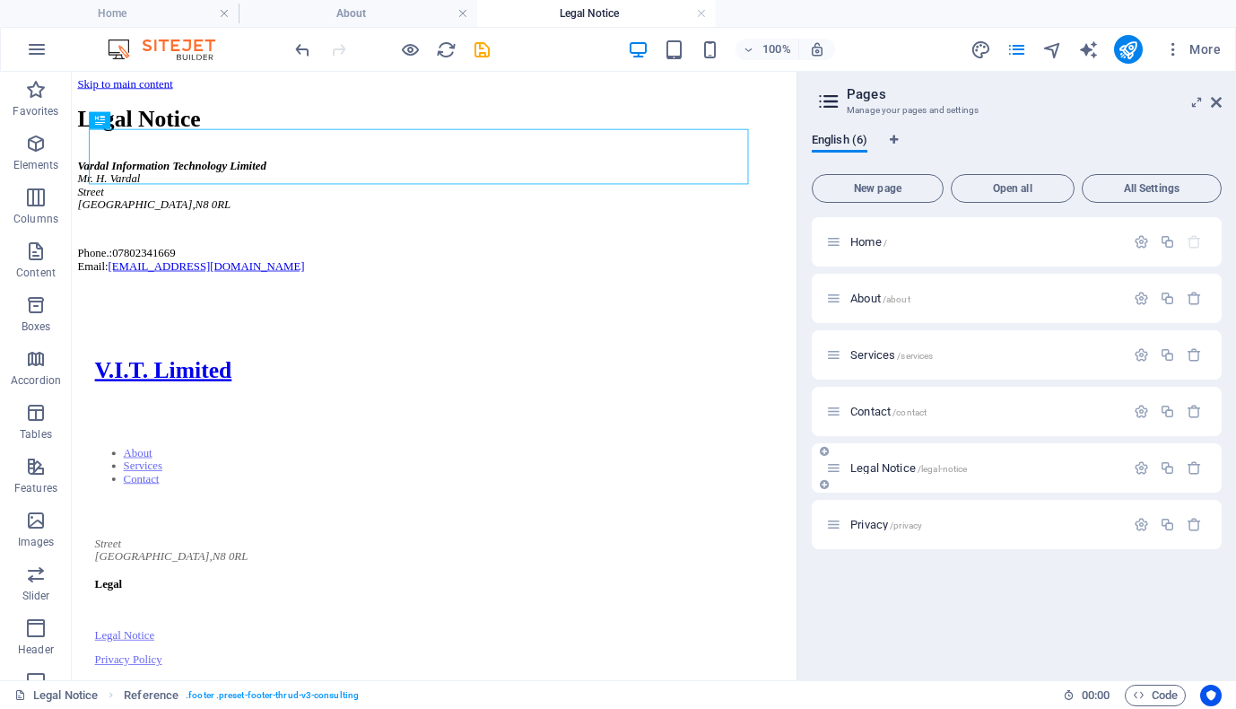
scroll to position [0, 0]
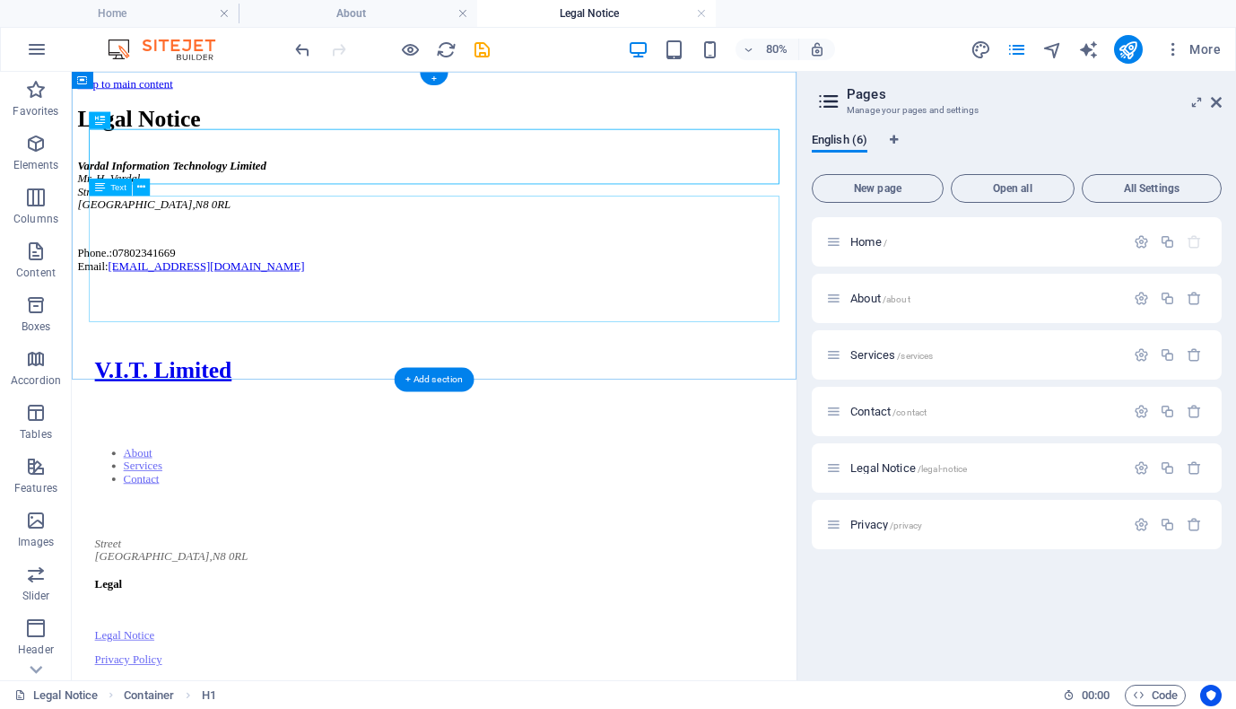
click at [132, 283] on div "Vardal Information Technology Limited Mr. H. Vardal Street London , N8 0RL Phon…" at bounding box center [525, 252] width 892 height 142
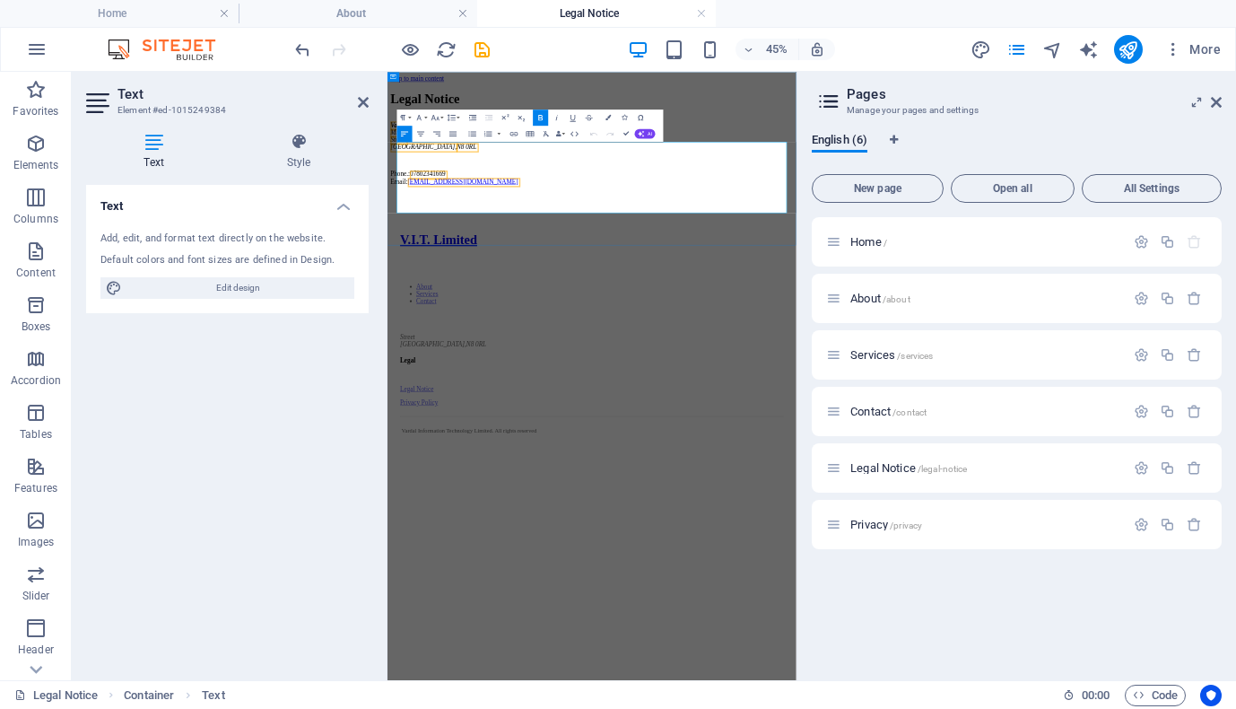
click at [460, 246] on address "Vardal Information Technology Limited Mr. H. Vardal Street London , N8 0RL" at bounding box center [842, 213] width 894 height 65
click at [312, 381] on div "Text Add, edit, and format text directly on the website. Default colors and fon…" at bounding box center [227, 425] width 283 height 481
click at [1037, 147] on div "Legal Notice" at bounding box center [842, 130] width 894 height 33
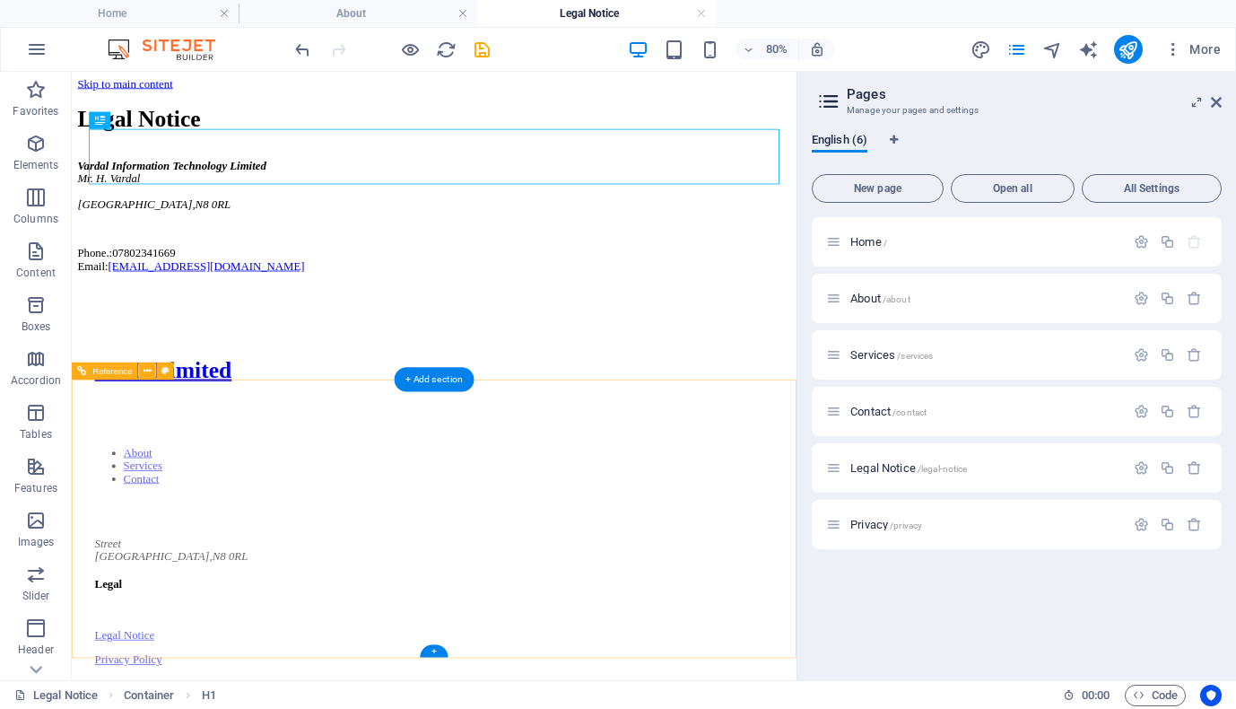
click at [766, 658] on div "V.I.T. Limited About Services Contact Street London , N8 0RL Legal Legal Notice…" at bounding box center [524, 619] width 849 height 420
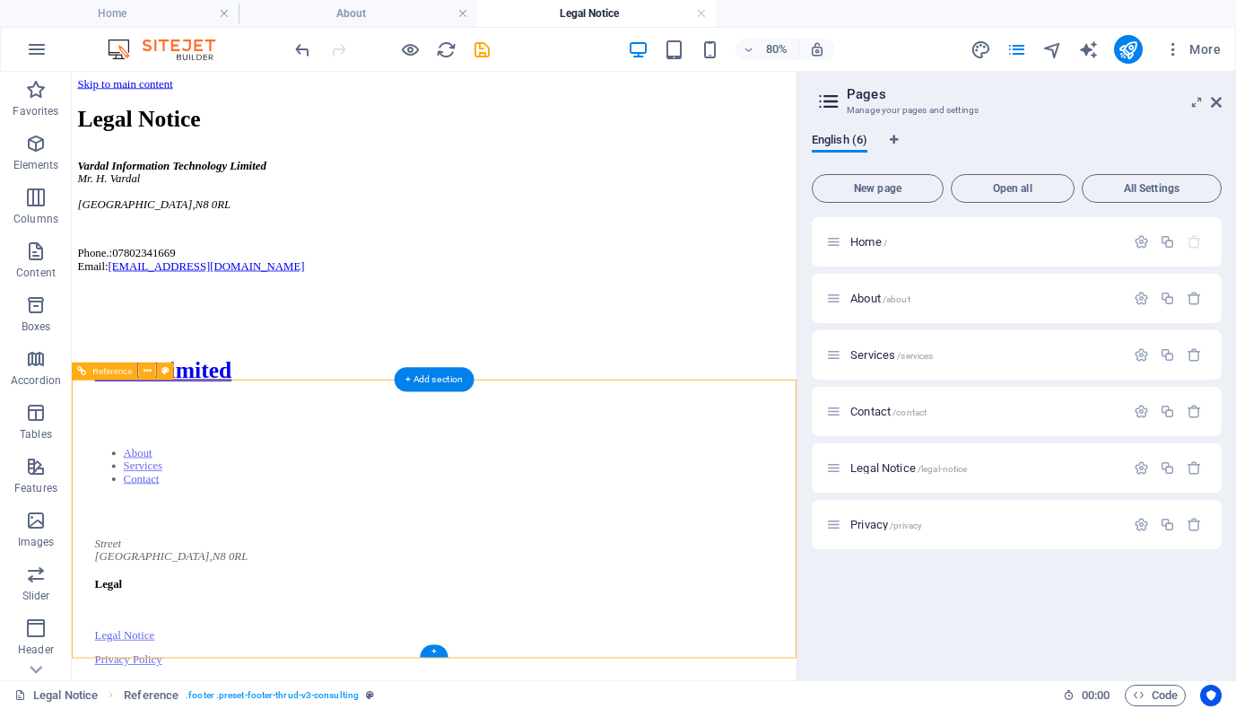
click at [575, 653] on div "Street London , N8 0RL" at bounding box center [524, 669] width 849 height 32
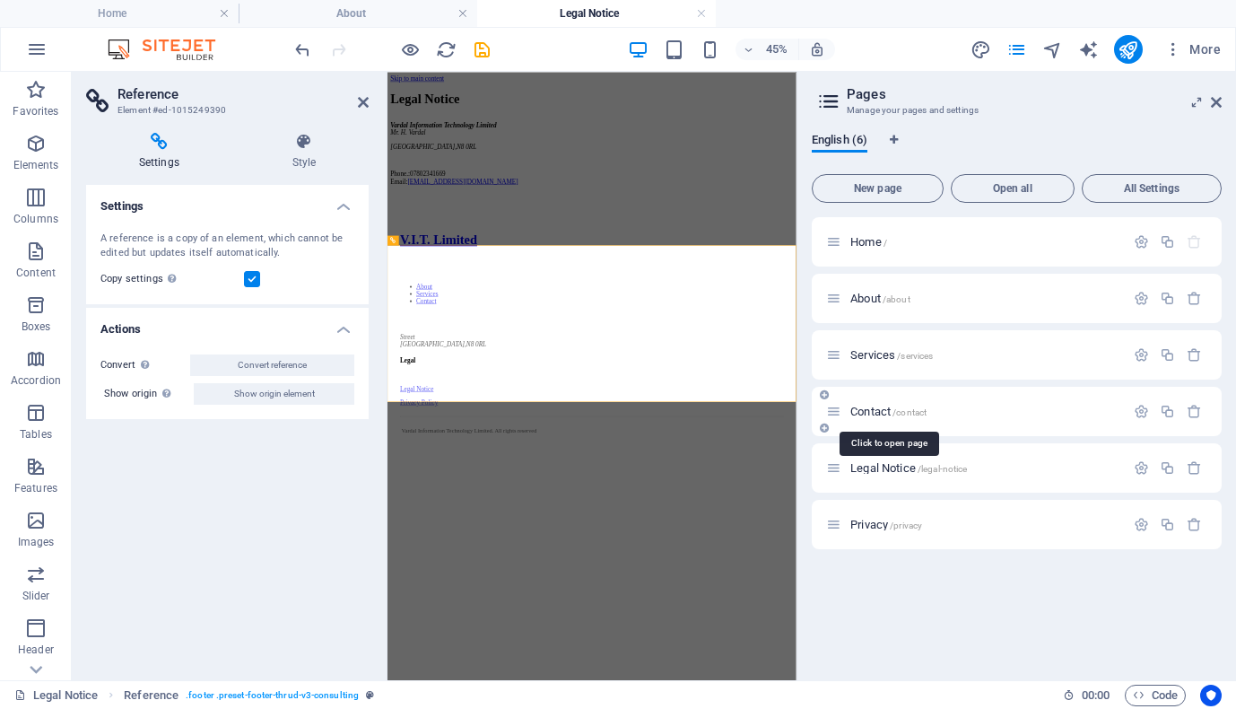
click at [874, 410] on span "Contact /contact" at bounding box center [888, 411] width 76 height 13
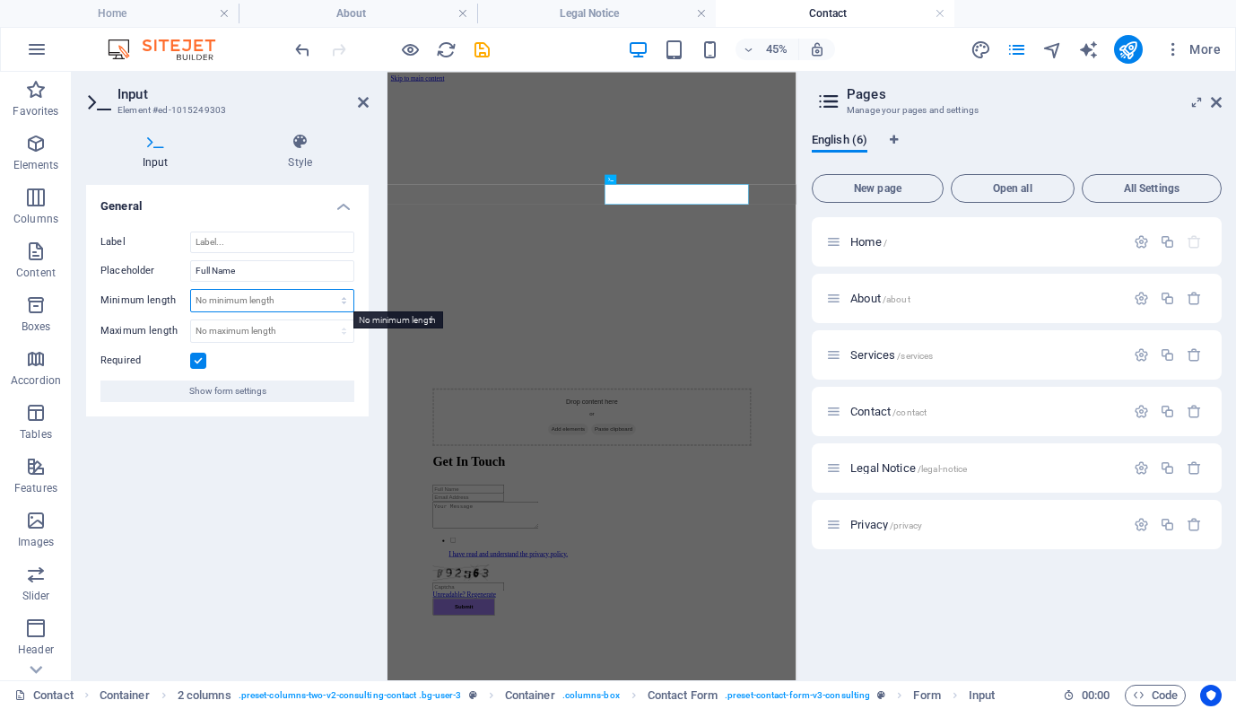
click at [327, 298] on select "No minimum length chars" at bounding box center [272, 301] width 162 height 22
click at [318, 336] on select "No maximum length chars" at bounding box center [272, 331] width 162 height 22
select select "characters"
click at [328, 320] on select "No maximum length chars" at bounding box center [272, 331] width 162 height 22
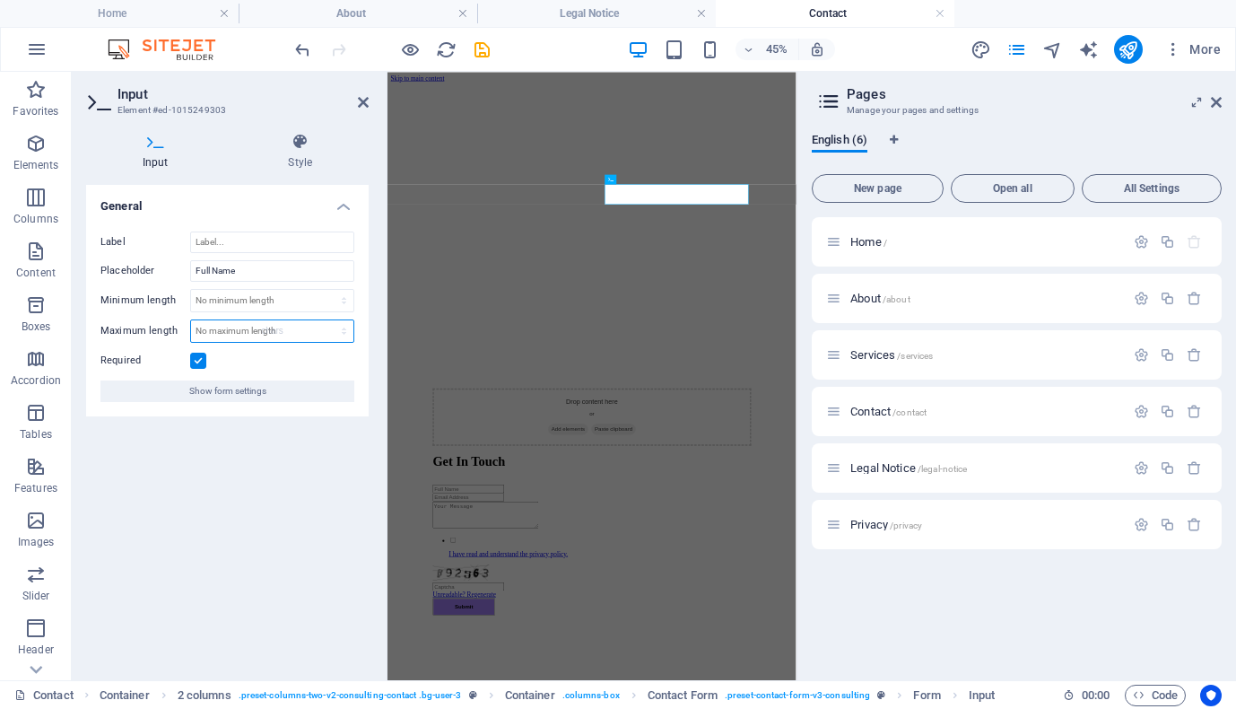
type input "0"
click at [23, 640] on span "Header" at bounding box center [36, 638] width 72 height 43
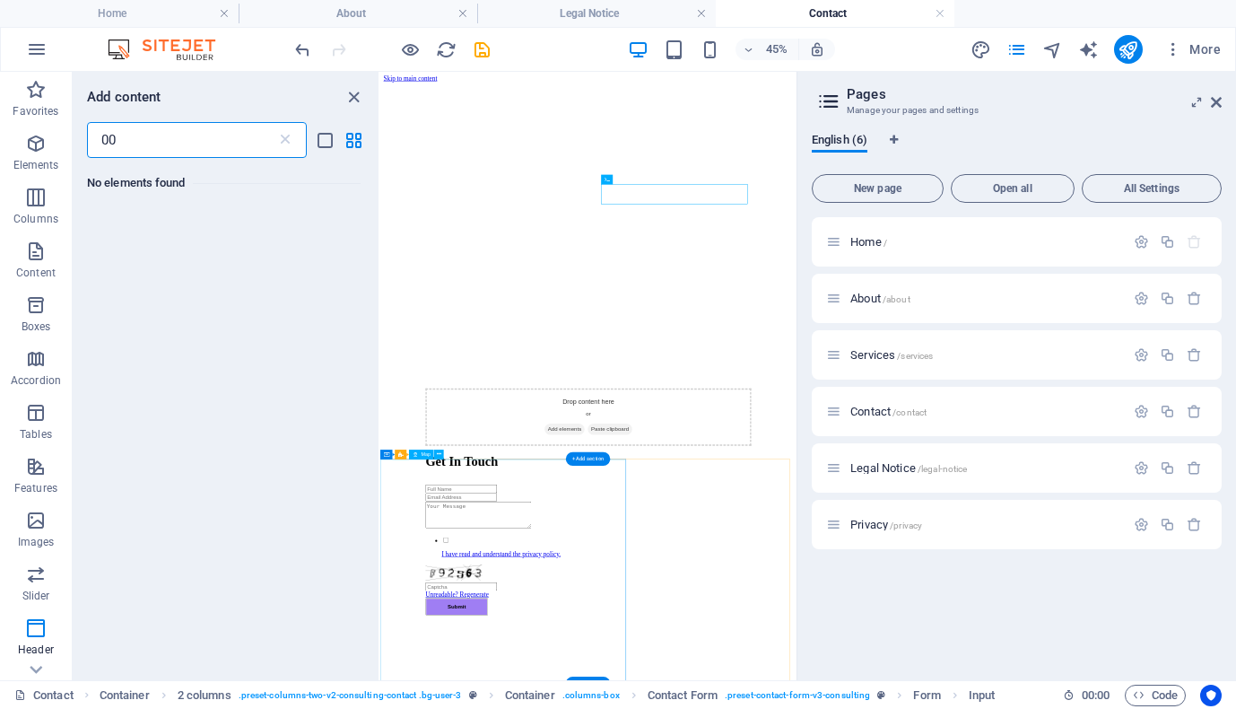
type input "00"
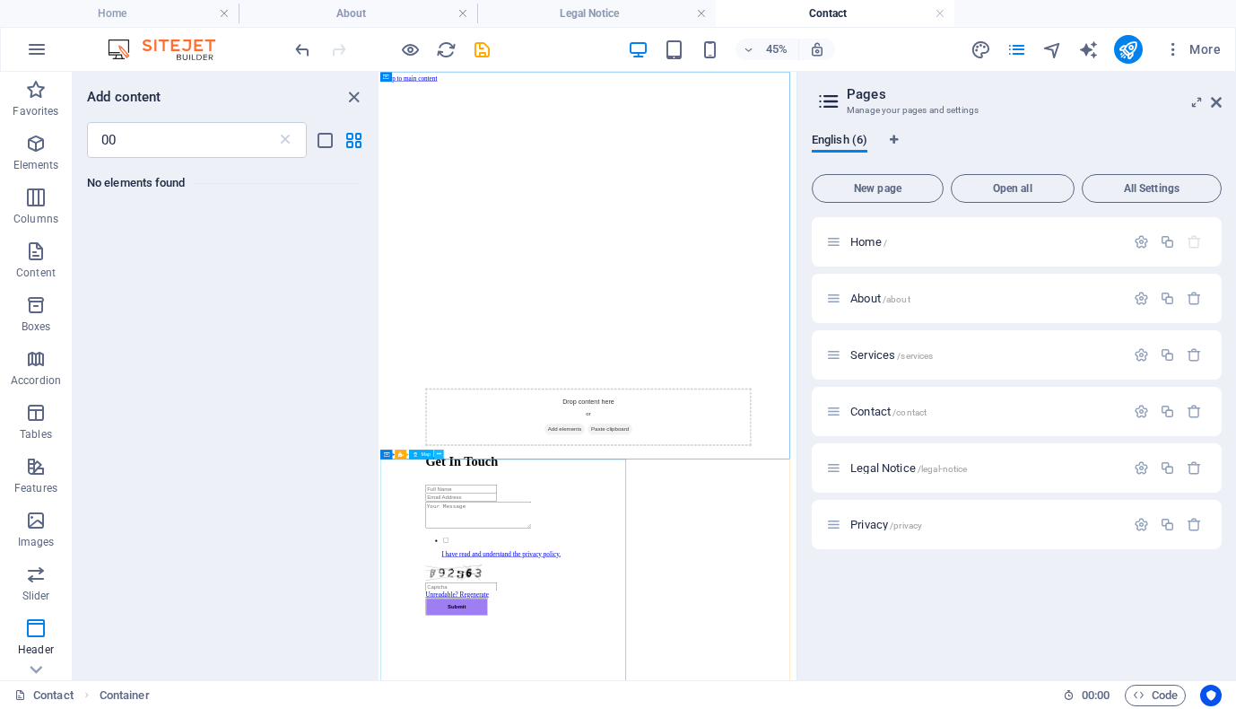
click at [437, 451] on icon at bounding box center [439, 453] width 4 height 8
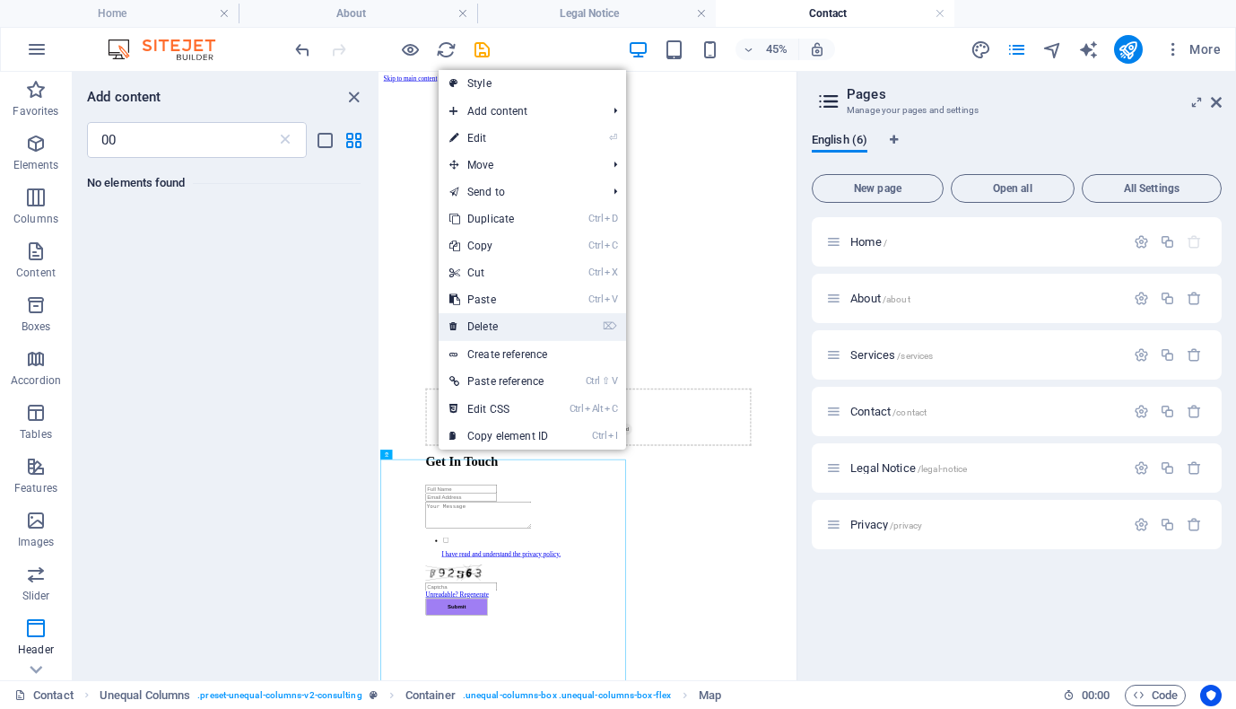
click at [487, 322] on link "⌦ Delete" at bounding box center [499, 326] width 120 height 27
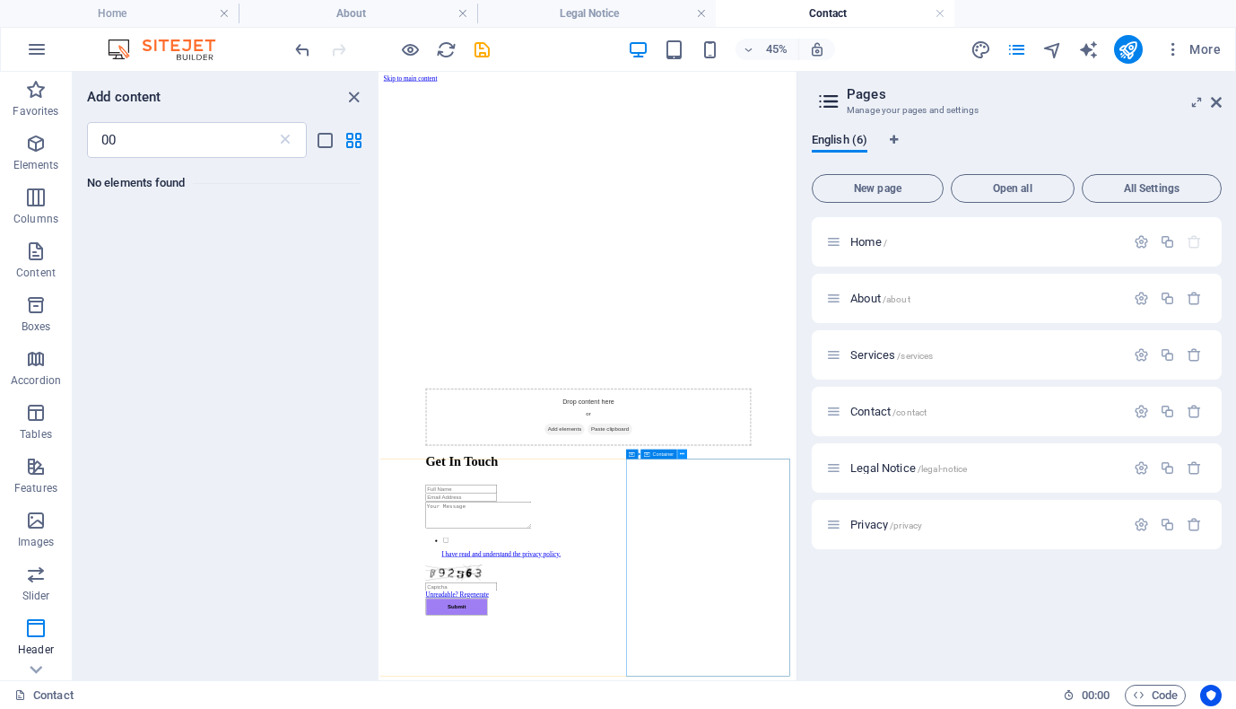
click at [683, 454] on icon at bounding box center [682, 453] width 4 height 8
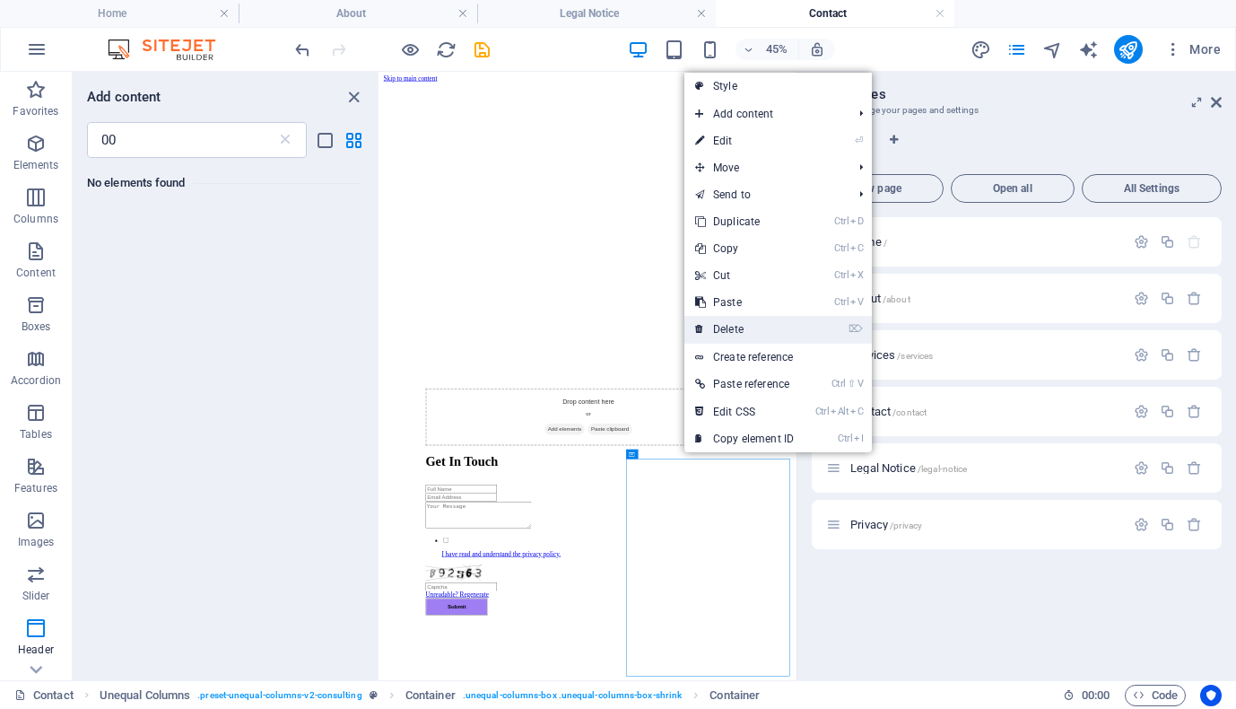
click at [732, 323] on link "⌦ Delete" at bounding box center [745, 329] width 120 height 27
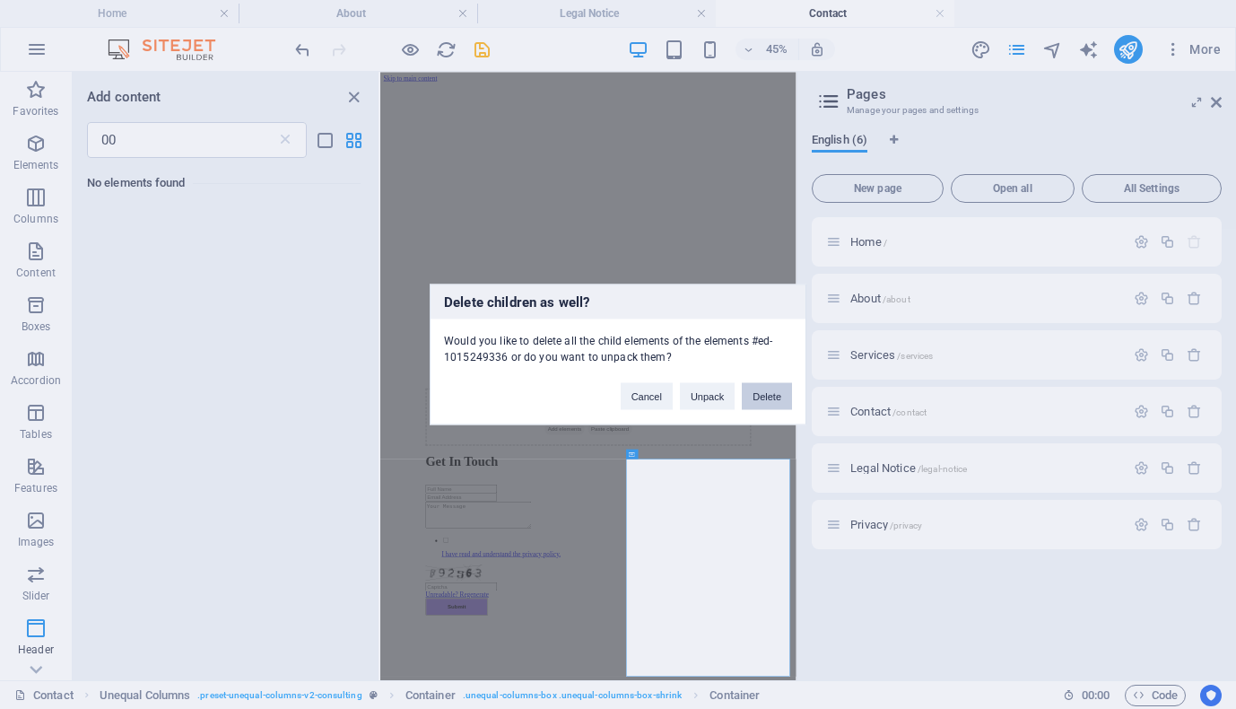
click at [762, 395] on button "Delete" at bounding box center [767, 396] width 50 height 27
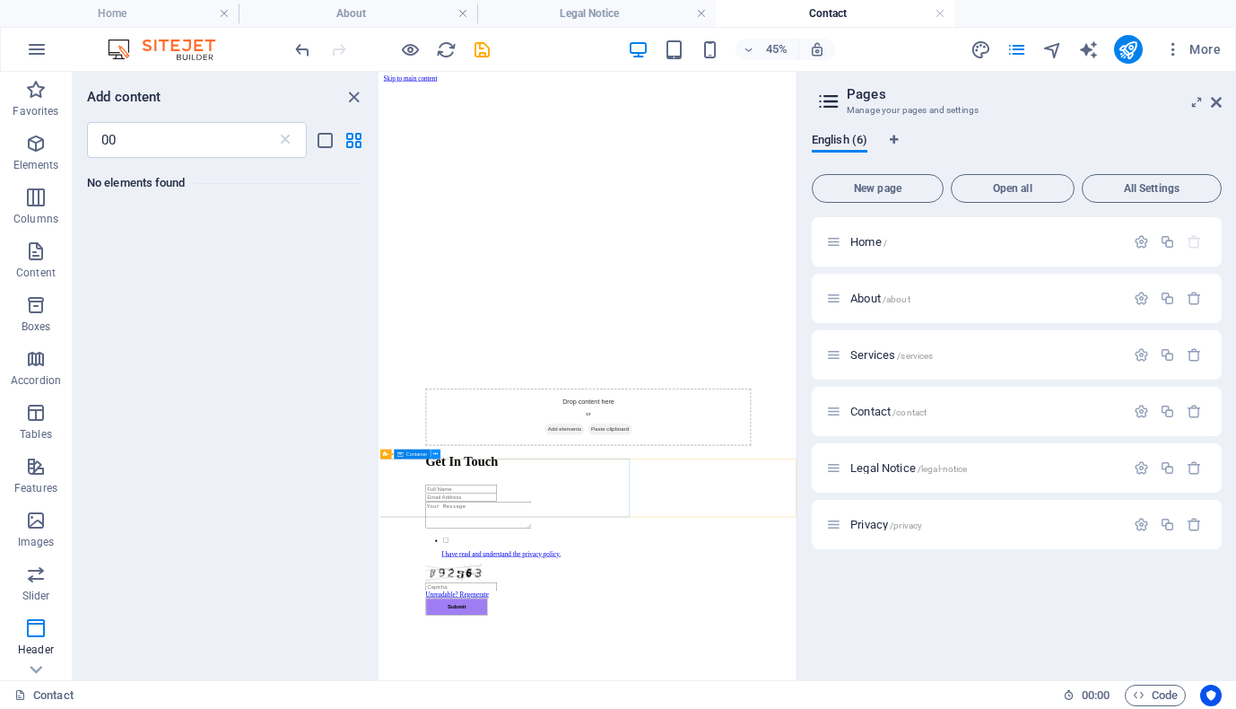
click at [436, 449] on icon at bounding box center [436, 453] width 4 height 8
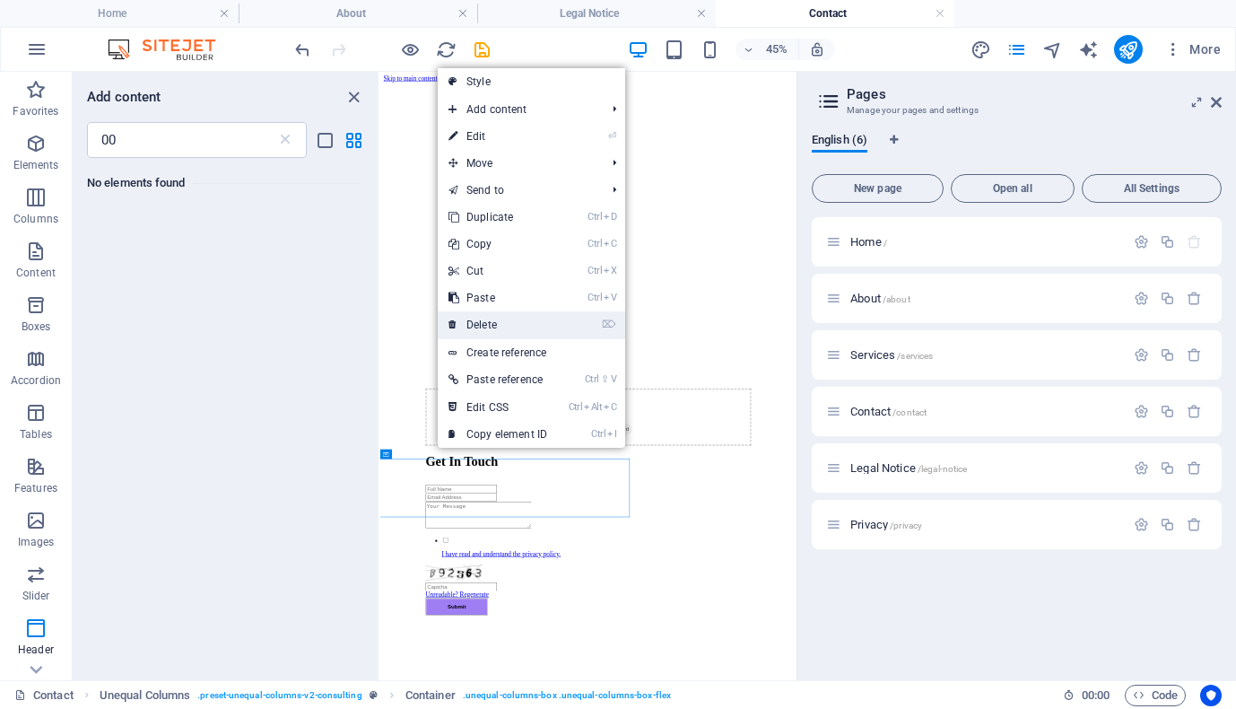
click at [493, 315] on link "⌦ Delete" at bounding box center [498, 324] width 120 height 27
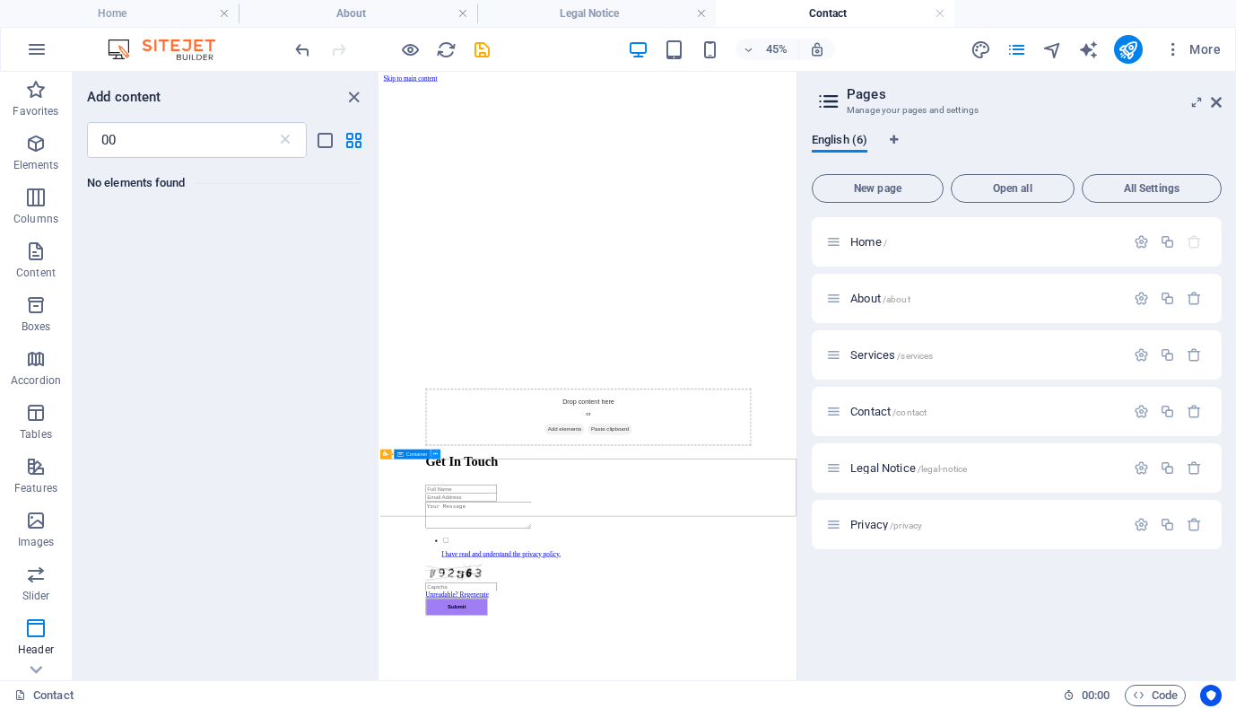
click at [438, 449] on icon at bounding box center [436, 453] width 4 height 8
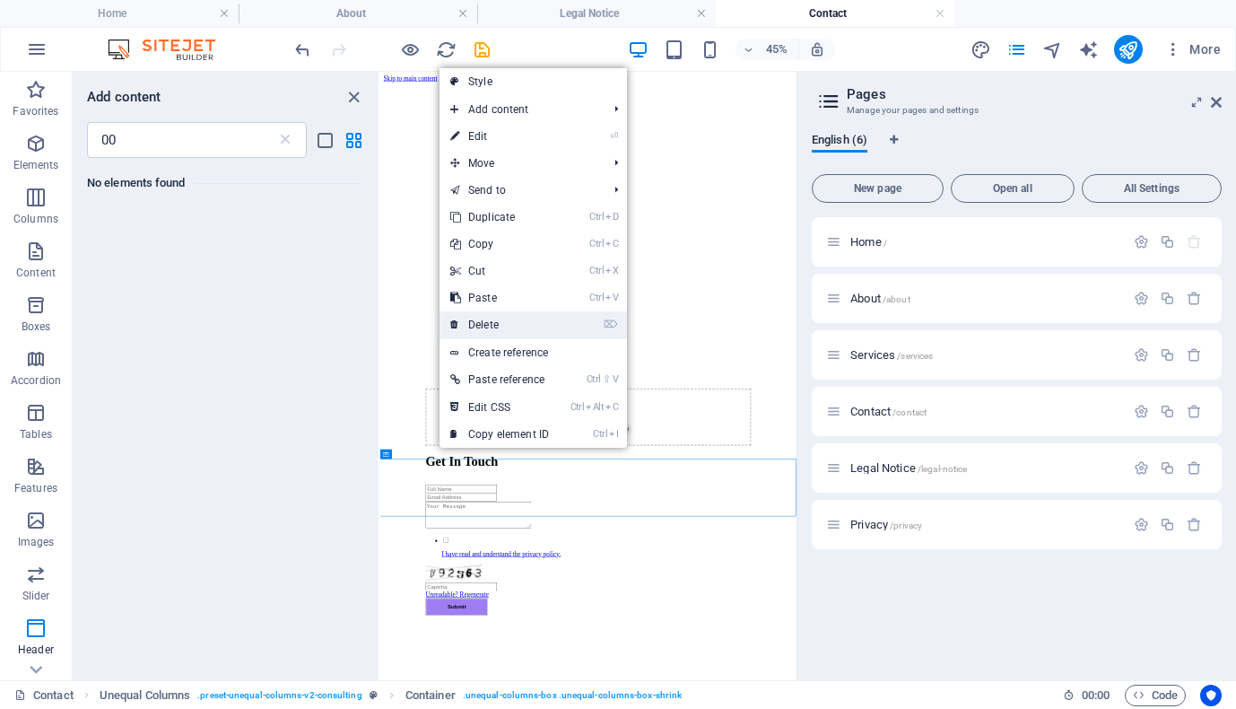
click at [504, 320] on link "⌦ Delete" at bounding box center [500, 324] width 120 height 27
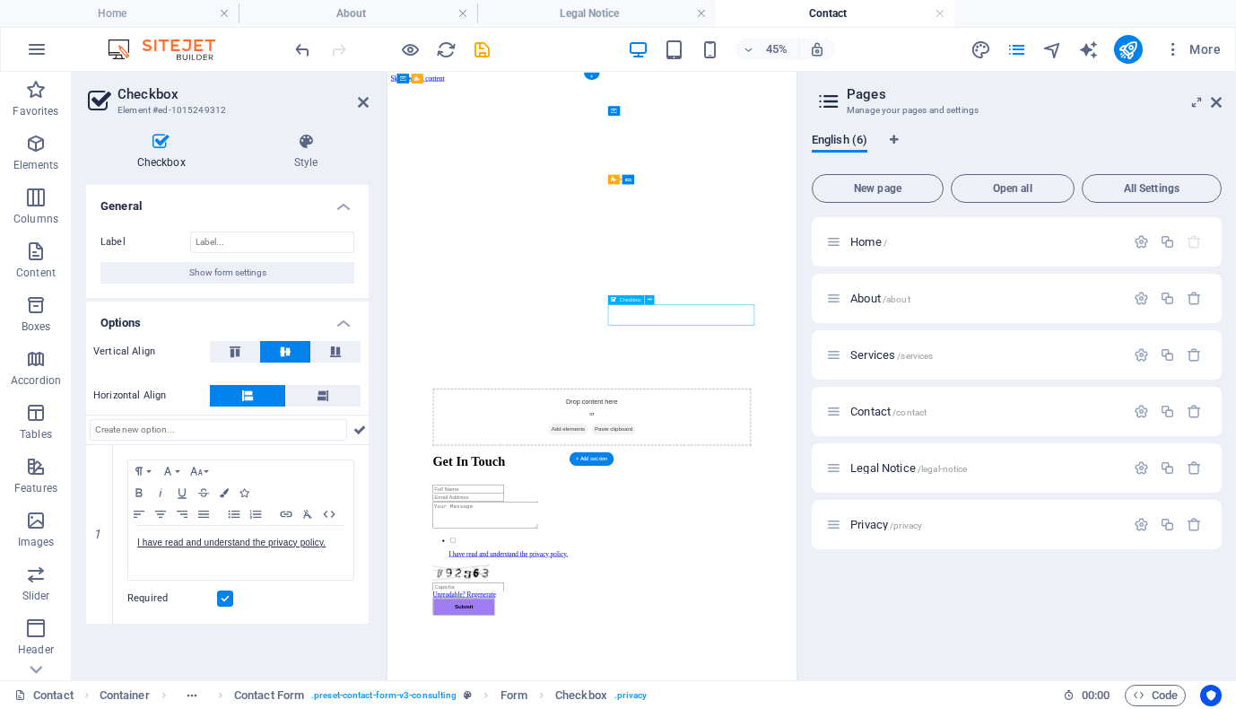
drag, startPoint x: 1017, startPoint y: 618, endPoint x: 898, endPoint y: 629, distance: 119.8
click at [933, 598] on div "Home / About /about Services /services Contact /contact Legal Notice /legal-not…" at bounding box center [1017, 441] width 410 height 449
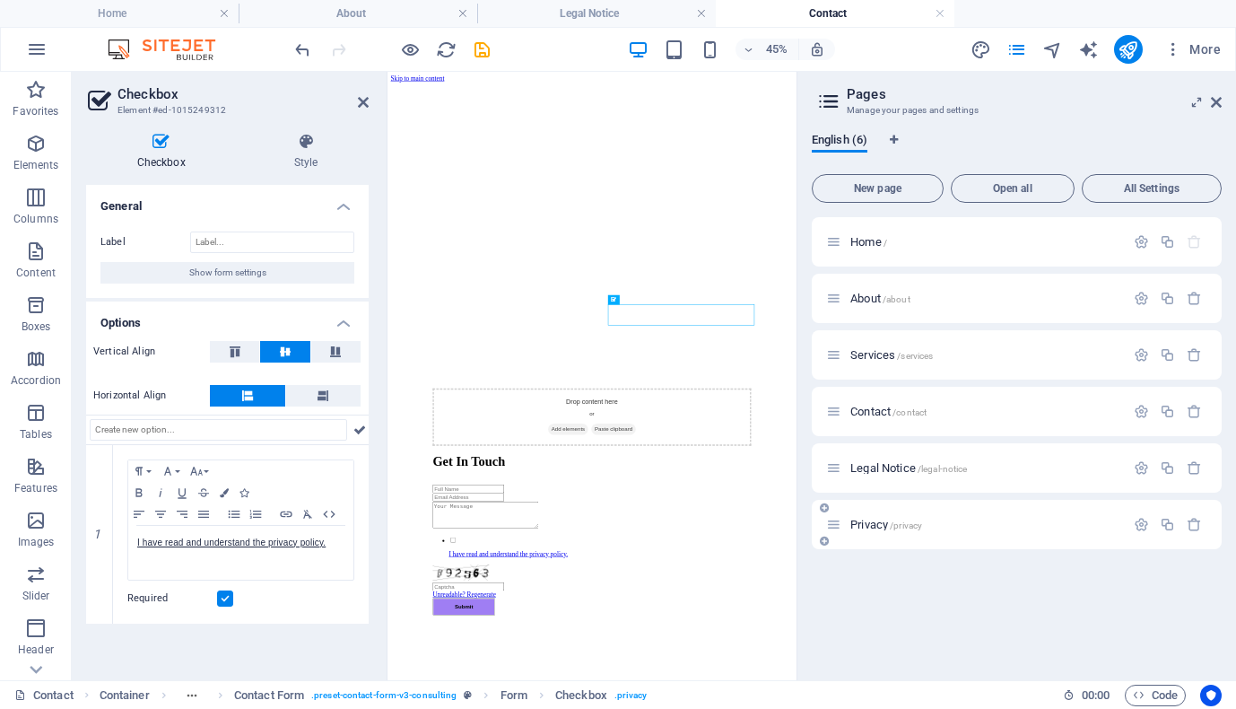
click at [933, 533] on div "Privacy /privacy" at bounding box center [975, 524] width 299 height 21
click at [884, 587] on div "Home / About /about Services /services Contact /contact Legal Notice /legal-not…" at bounding box center [1017, 441] width 410 height 449
click at [362, 96] on icon at bounding box center [363, 102] width 11 height 14
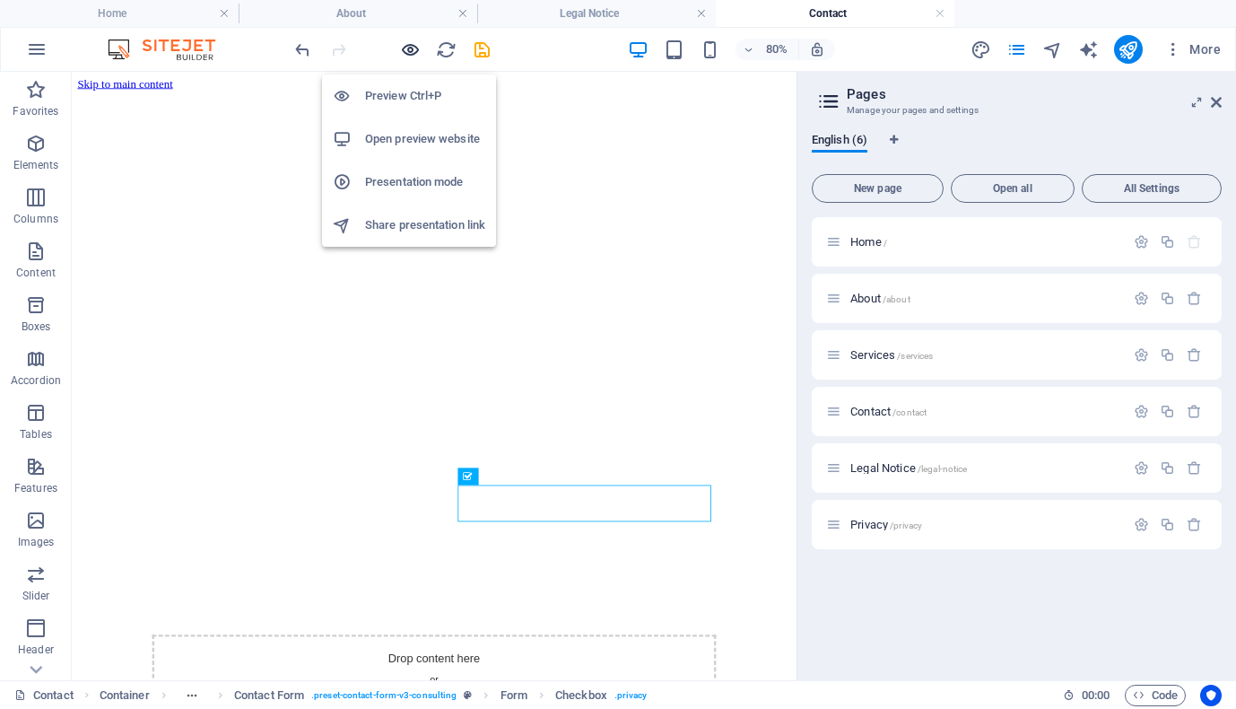
click at [414, 48] on icon "button" at bounding box center [410, 49] width 21 height 21
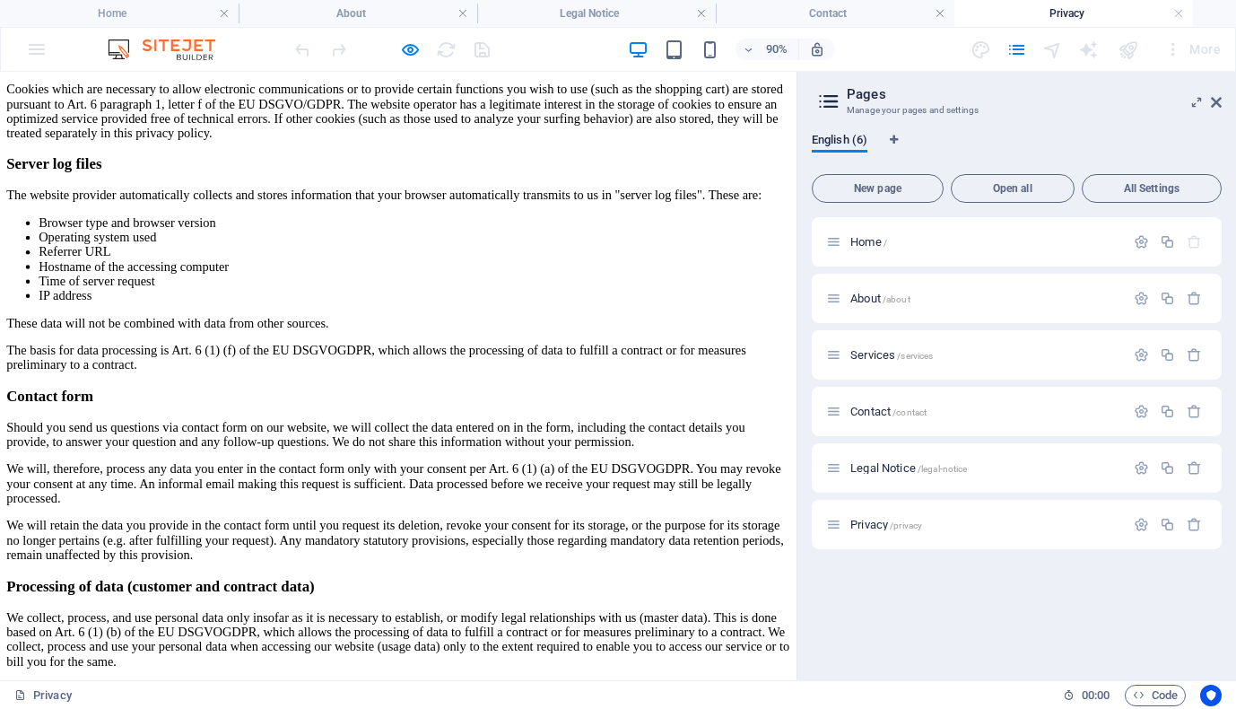
scroll to position [1916, 0]
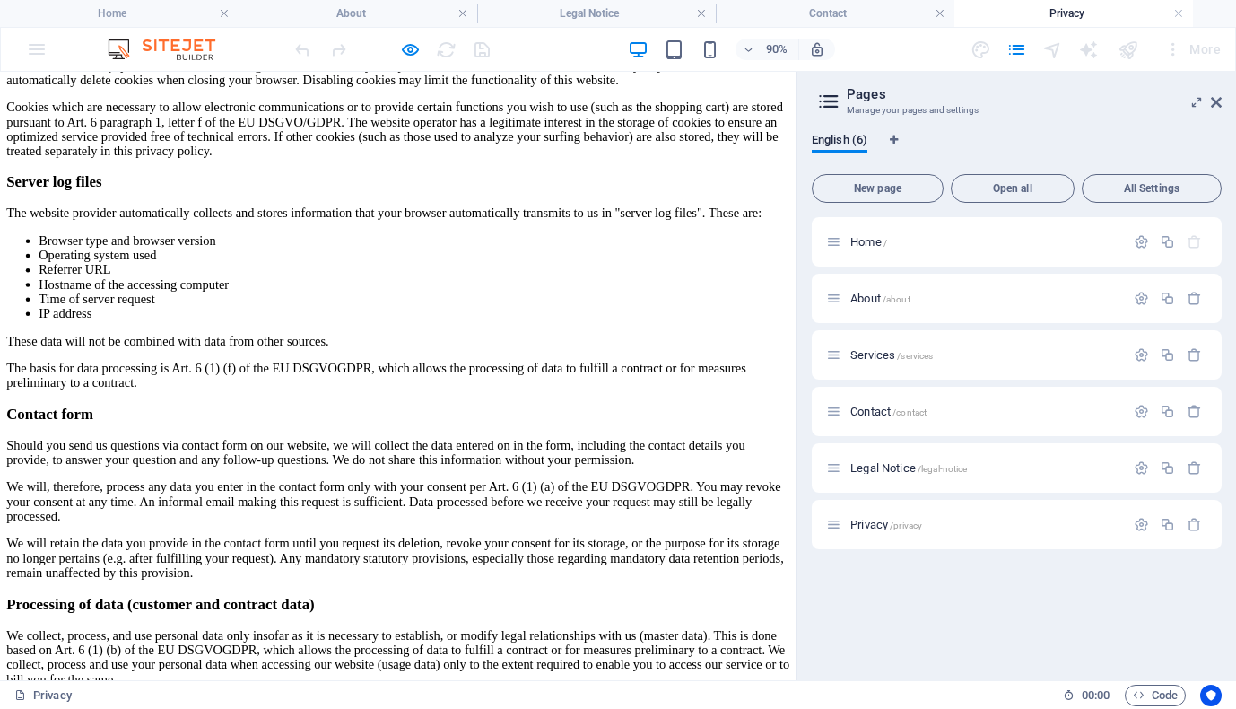
click at [23, 209] on div "Privacy Policy An overview of data protection General The following gives a sim…" at bounding box center [442, 178] width 871 height 3961
click at [57, 216] on div "Privacy Policy An overview of data protection General The following gives a sim…" at bounding box center [442, 178] width 871 height 3961
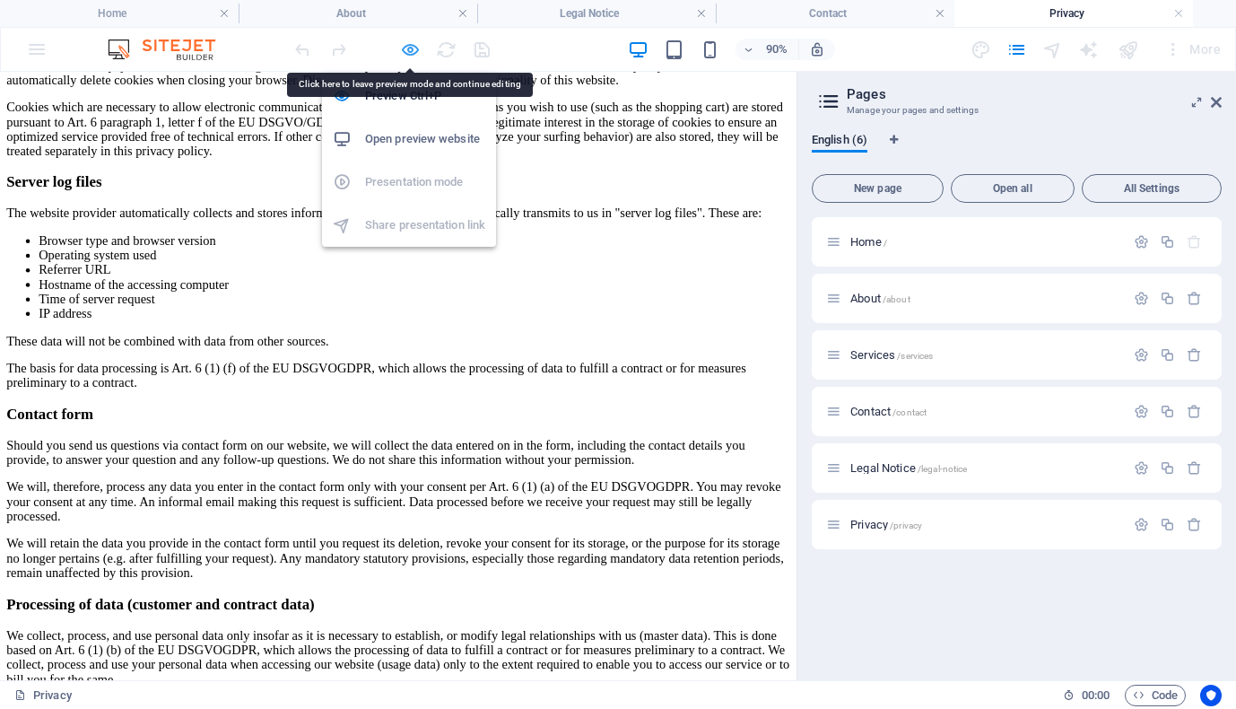
click at [412, 47] on icon "button" at bounding box center [410, 49] width 21 height 21
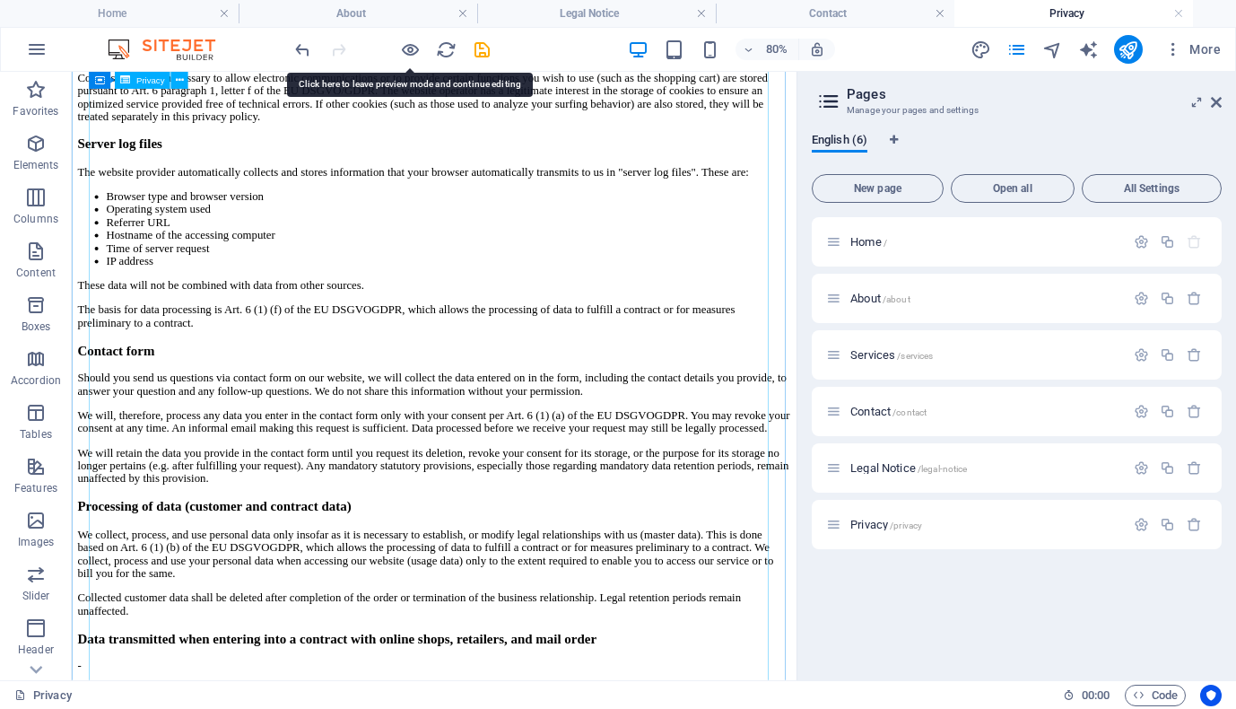
click at [224, 255] on div "Privacy Policy An overview of data protection General The following gives a sim…" at bounding box center [525, 154] width 892 height 3912
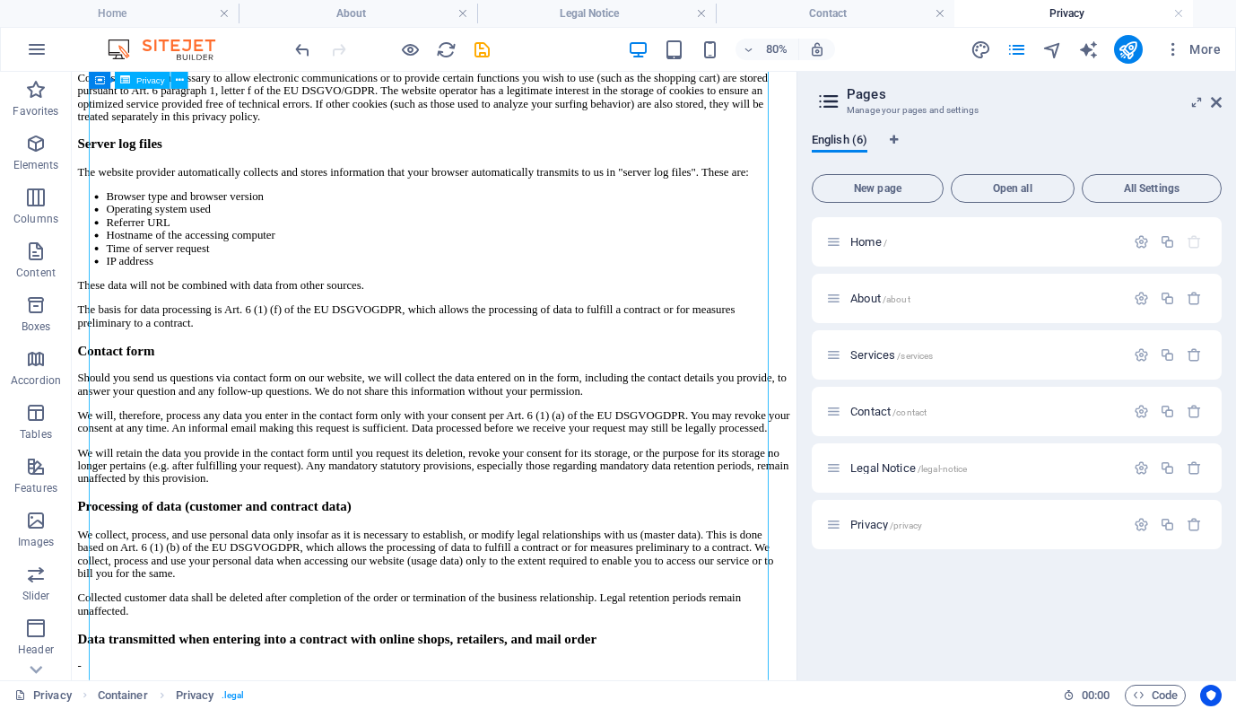
click at [176, 239] on div "Privacy Policy An overview of data protection General The following gives a sim…" at bounding box center [525, 154] width 892 height 3912
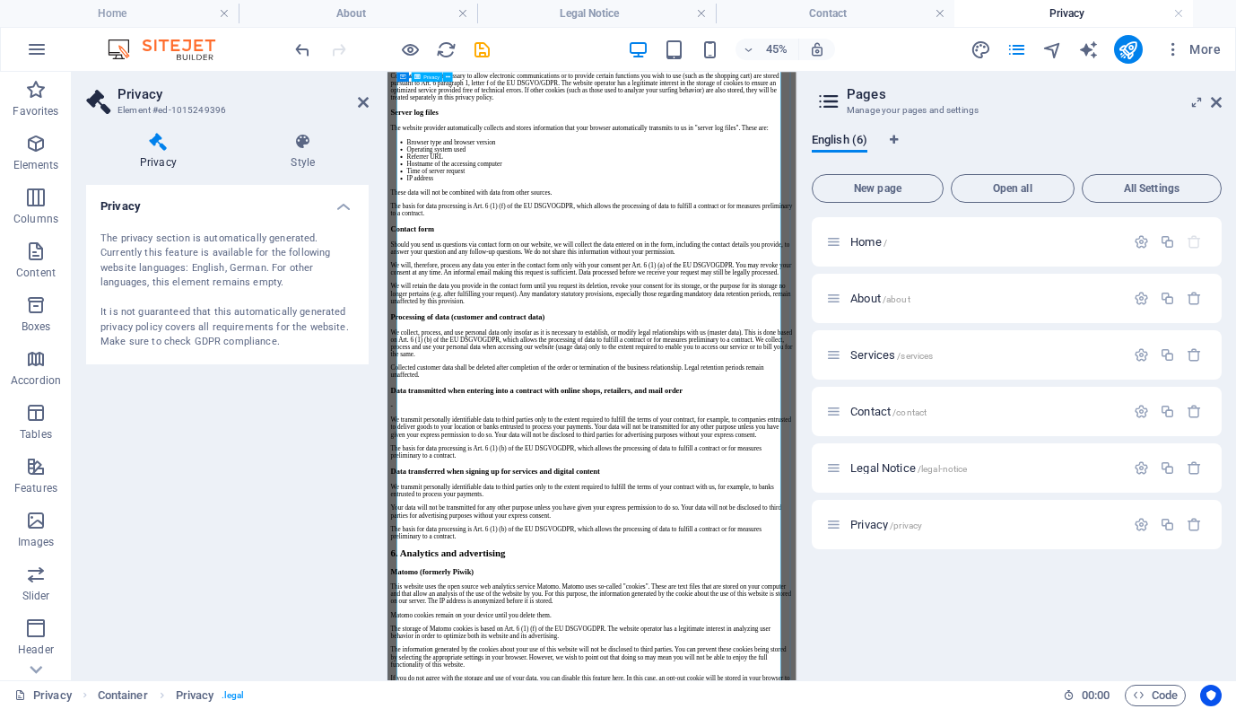
click at [533, 289] on div "Privacy Policy An overview of data protection General The following gives a sim…" at bounding box center [842, 154] width 894 height 3912
click at [525, 263] on div "Privacy Policy An overview of data protection General The following gives a sim…" at bounding box center [842, 154] width 894 height 3912
click at [467, 234] on div "Privacy Policy An overview of data protection General The following gives a sim…" at bounding box center [842, 154] width 894 height 3912
click at [415, 201] on div "Privacy Policy An overview of data protection General The following gives a sim…" at bounding box center [842, 154] width 894 height 3912
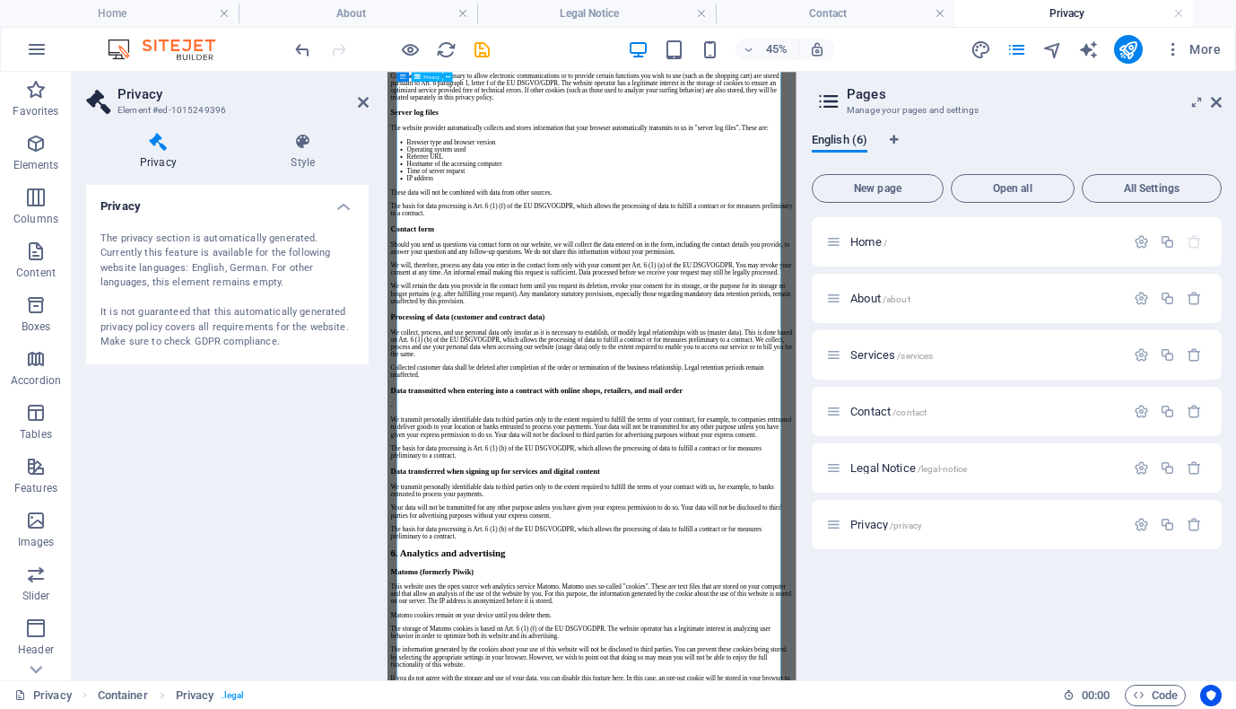
click at [470, 234] on div "Privacy Policy An overview of data protection General The following gives a sim…" at bounding box center [842, 154] width 894 height 3912
click at [683, 337] on div "Privacy Policy An overview of data protection General The following gives a sim…" at bounding box center [842, 154] width 894 height 3912
click at [833, 294] on div "Privacy Policy An overview of data protection General The following gives a sim…" at bounding box center [842, 154] width 894 height 3912
click at [361, 100] on icon at bounding box center [363, 102] width 11 height 14
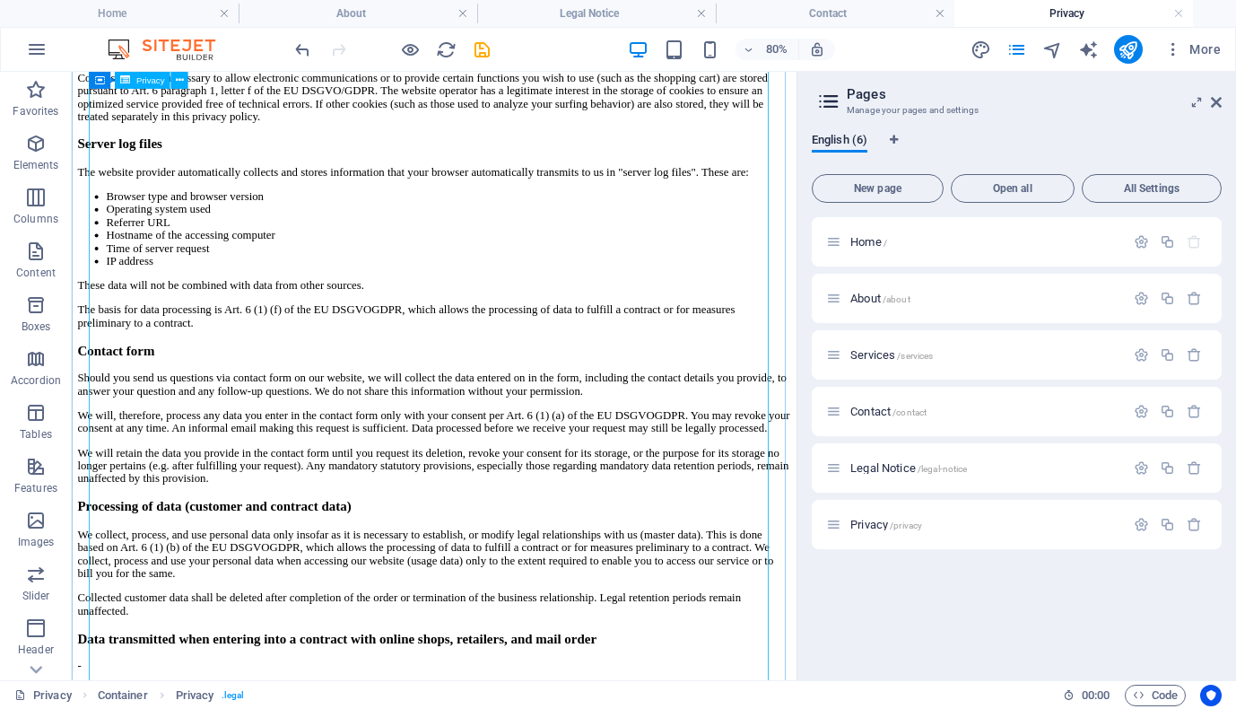
click at [336, 220] on div "Privacy Policy An overview of data protection General The following gives a sim…" at bounding box center [525, 154] width 892 height 3912
click at [285, 218] on div "Privacy Policy An overview of data protection General The following gives a sim…" at bounding box center [525, 154] width 892 height 3912
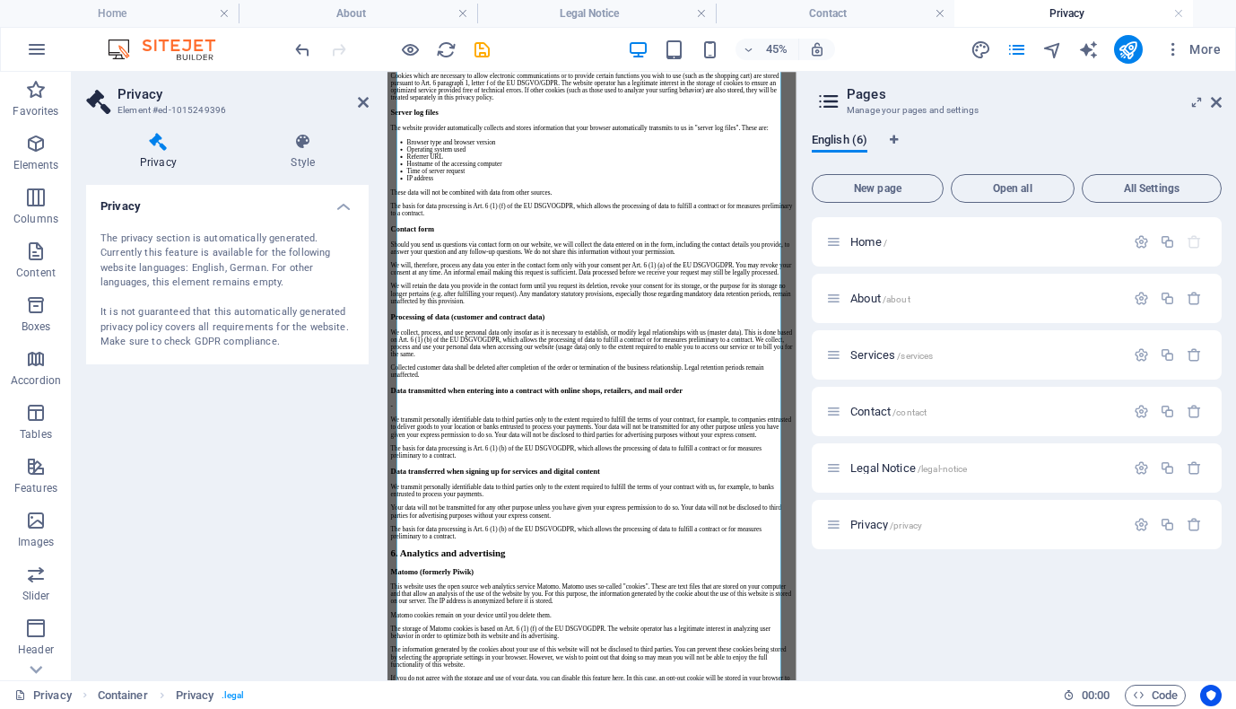
click at [196, 249] on div "The privacy section is automatically generated. Currently this feature is avail…" at bounding box center [227, 290] width 254 height 118
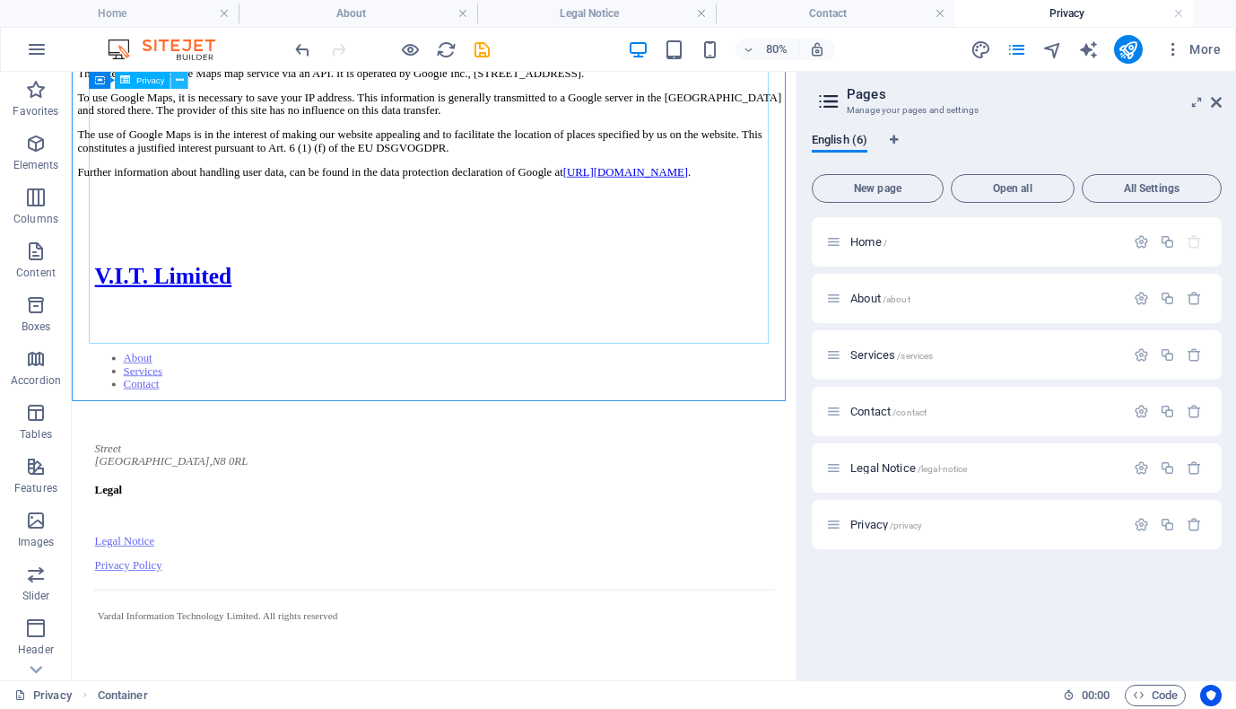
click at [183, 78] on icon at bounding box center [180, 80] width 8 height 15
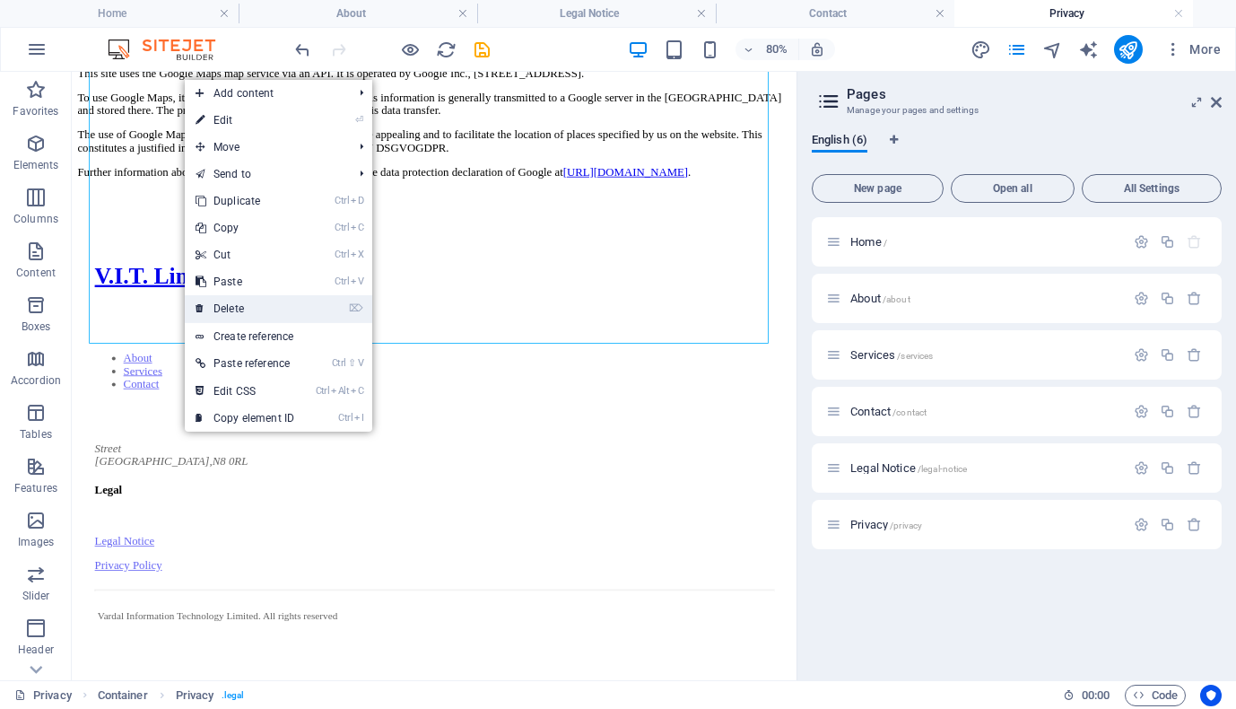
click at [232, 310] on link "⌦ Delete" at bounding box center [245, 308] width 120 height 27
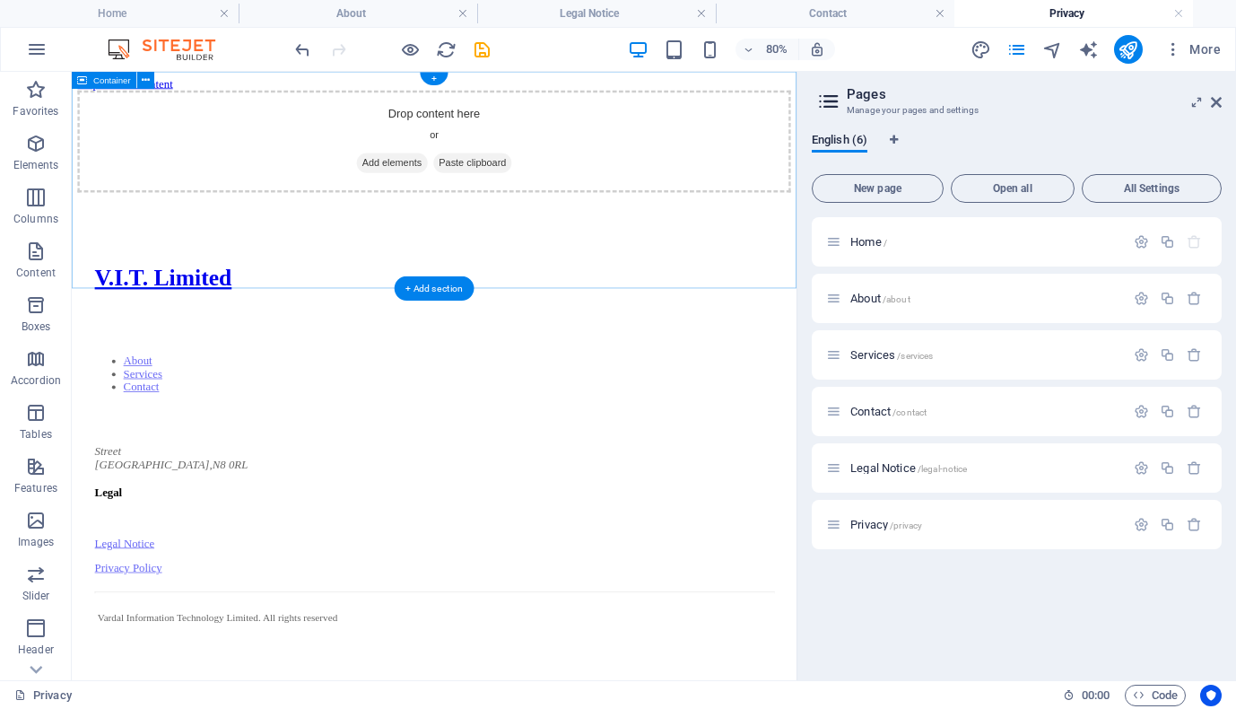
click at [685, 102] on div "Drop content here or Add elements Paste clipboard" at bounding box center [525, 158] width 892 height 127
click at [147, 81] on icon at bounding box center [146, 80] width 8 height 15
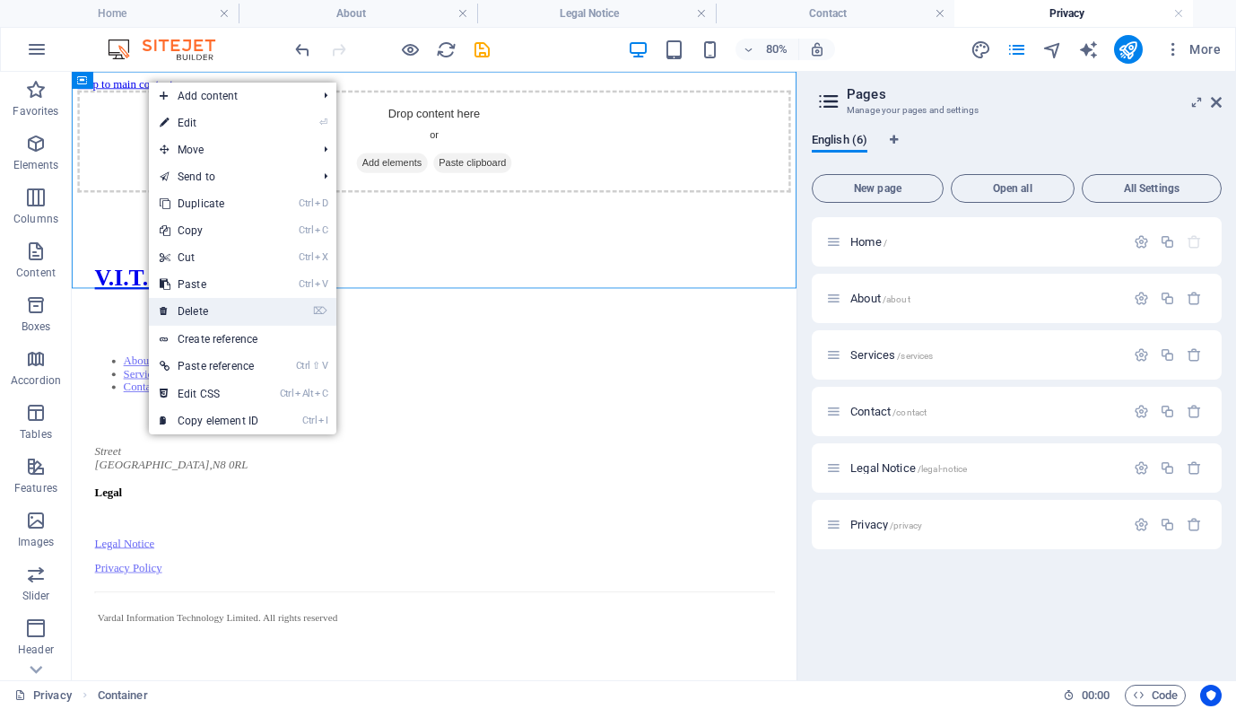
click at [209, 305] on link "⌦ Delete" at bounding box center [209, 311] width 120 height 27
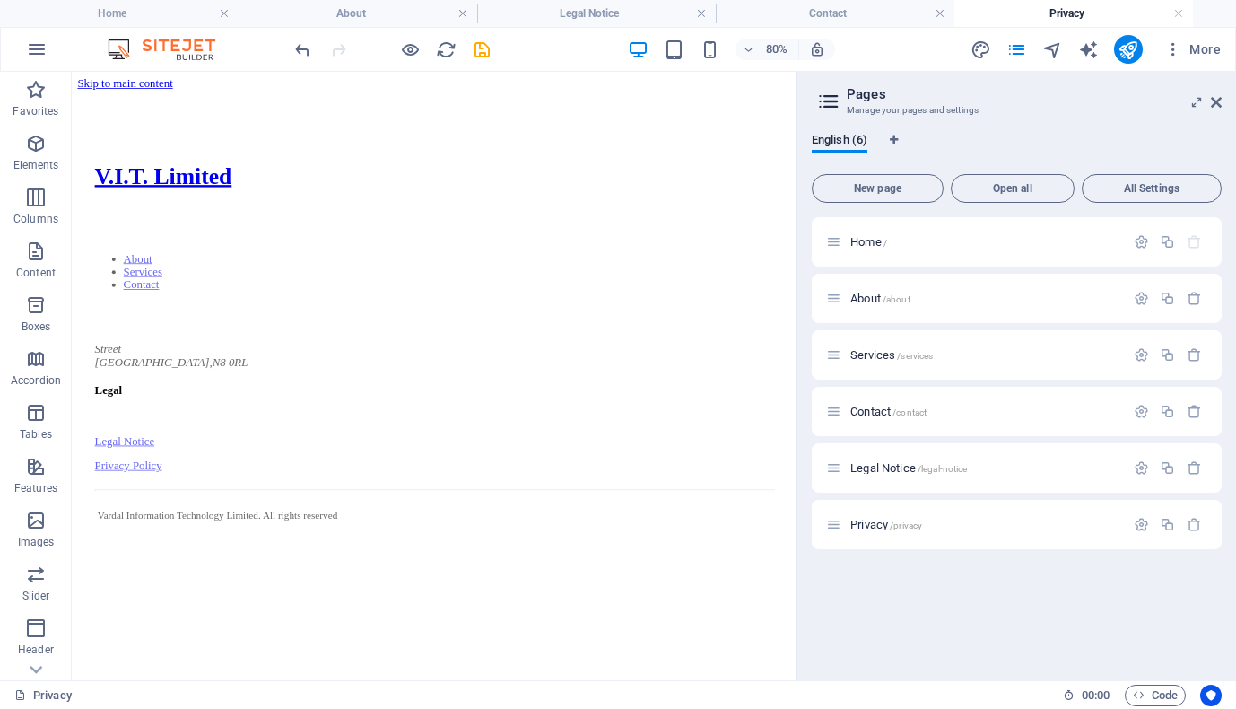
click at [702, 658] on html "Skip to main content V.I.T. Limited About Services Contact Street London , N8 0…" at bounding box center [525, 390] width 906 height 636
click at [933, 403] on div "Contact /contact" at bounding box center [975, 411] width 299 height 21
click at [577, 411] on div "Street London , N8 0RL" at bounding box center [524, 427] width 849 height 32
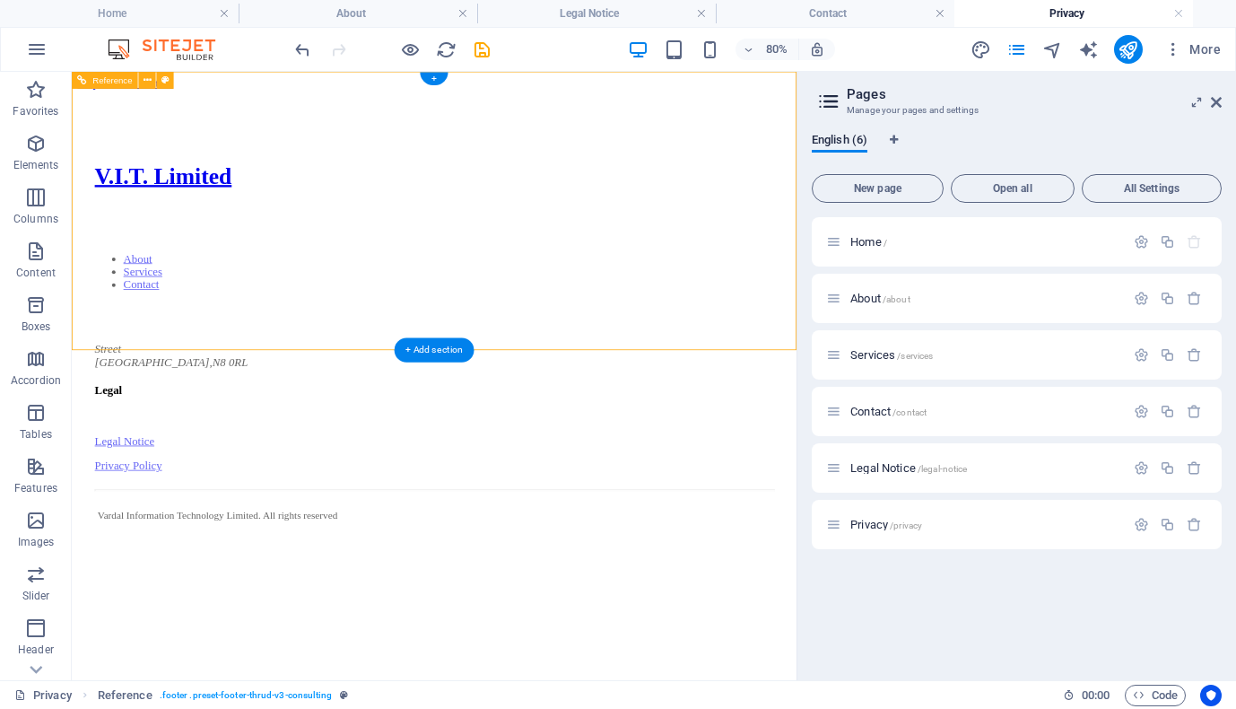
click at [577, 411] on div "Street London , N8 0RL" at bounding box center [524, 427] width 849 height 32
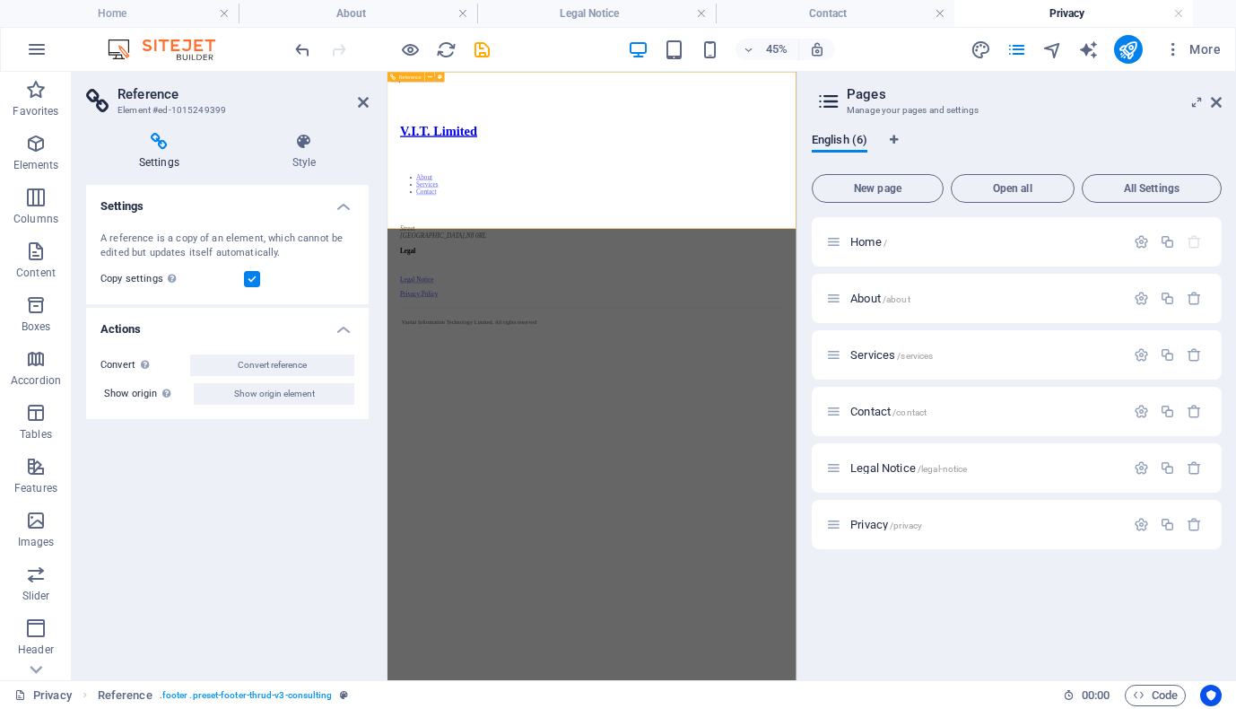
click at [878, 411] on div "Street London , N8 0RL" at bounding box center [841, 427] width 851 height 32
click at [874, 411] on div "Street London , N8 0RL" at bounding box center [841, 427] width 851 height 32
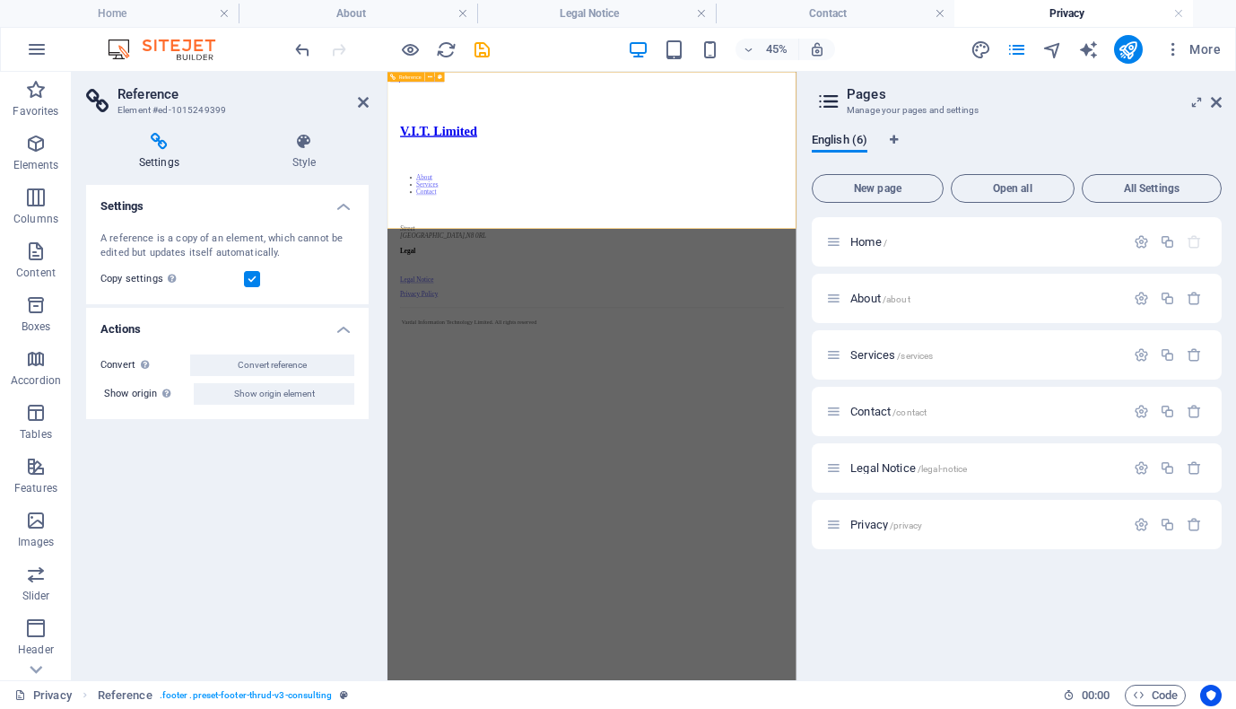
click at [874, 411] on div "Street London , N8 0RL" at bounding box center [841, 427] width 851 height 32
click at [876, 411] on div "Street London , N8 0RL" at bounding box center [841, 427] width 851 height 32
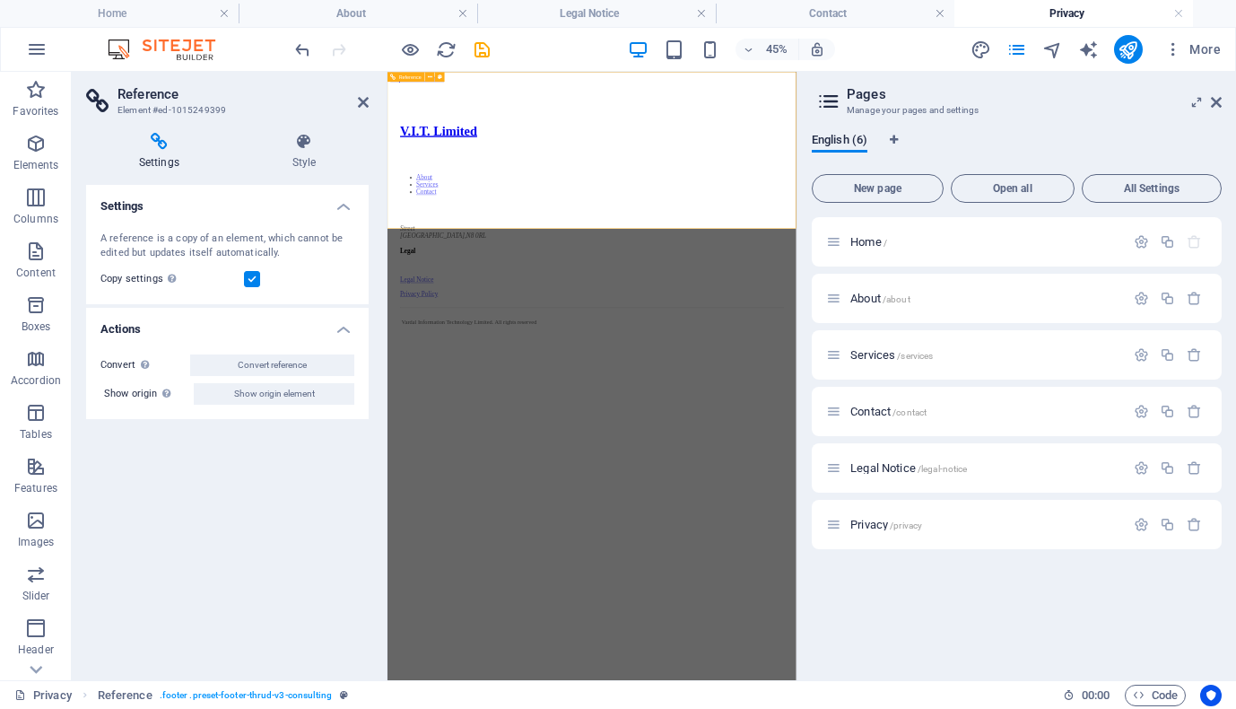
click at [873, 411] on div "Street London , N8 0RL" at bounding box center [841, 427] width 851 height 32
click at [1218, 99] on icon at bounding box center [1216, 102] width 11 height 14
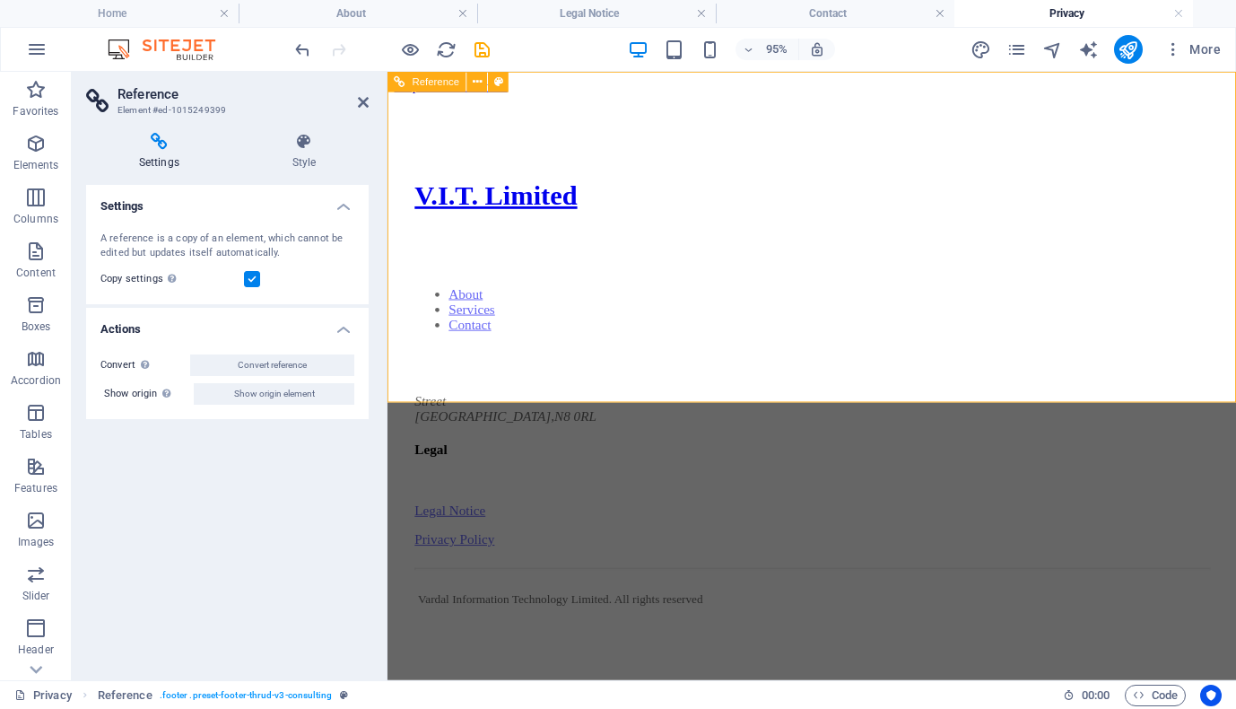
click at [854, 411] on div "Street London , N8 0RL" at bounding box center [834, 427] width 836 height 32
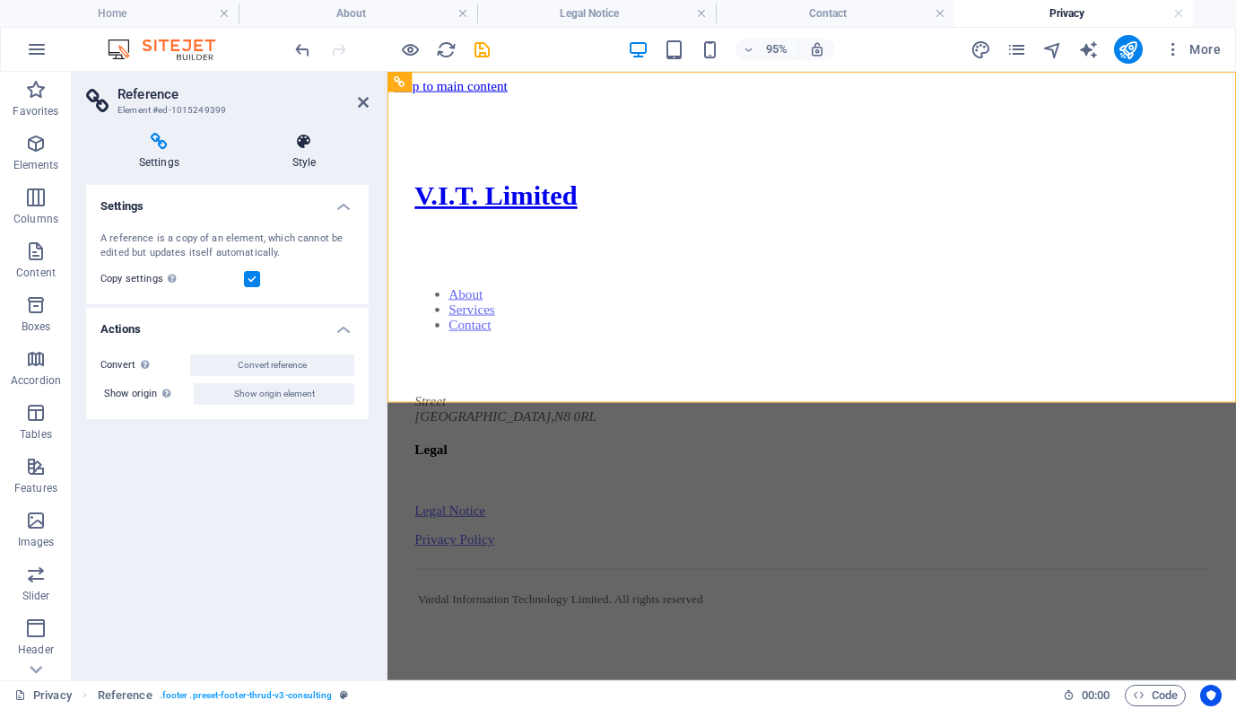
click at [305, 148] on icon at bounding box center [304, 142] width 129 height 18
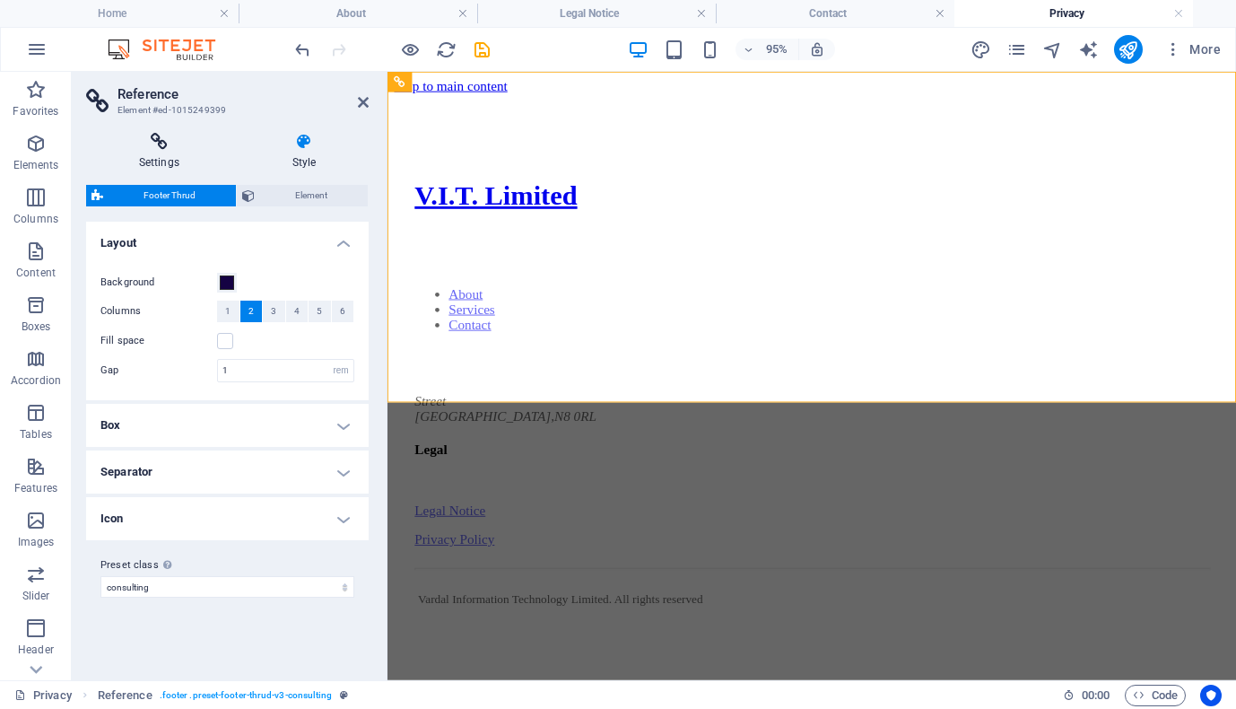
click at [162, 154] on h4 "Settings" at bounding box center [162, 152] width 153 height 38
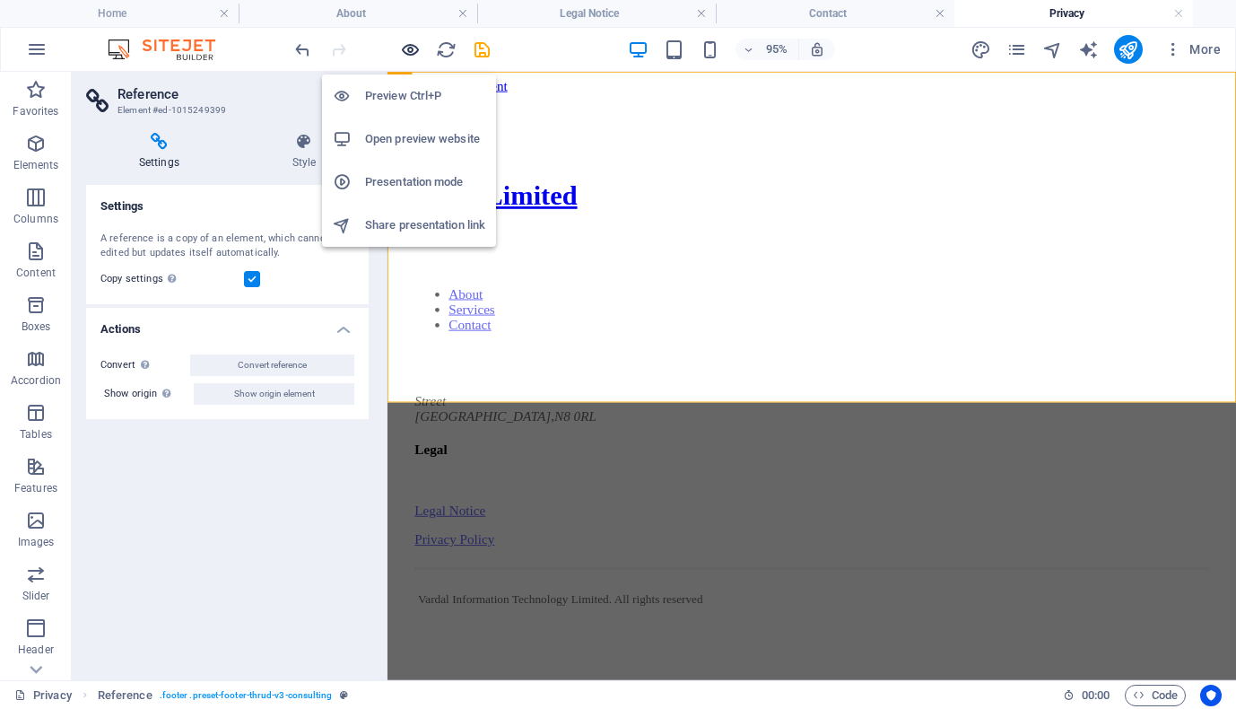
click at [407, 47] on icon "button" at bounding box center [410, 49] width 21 height 21
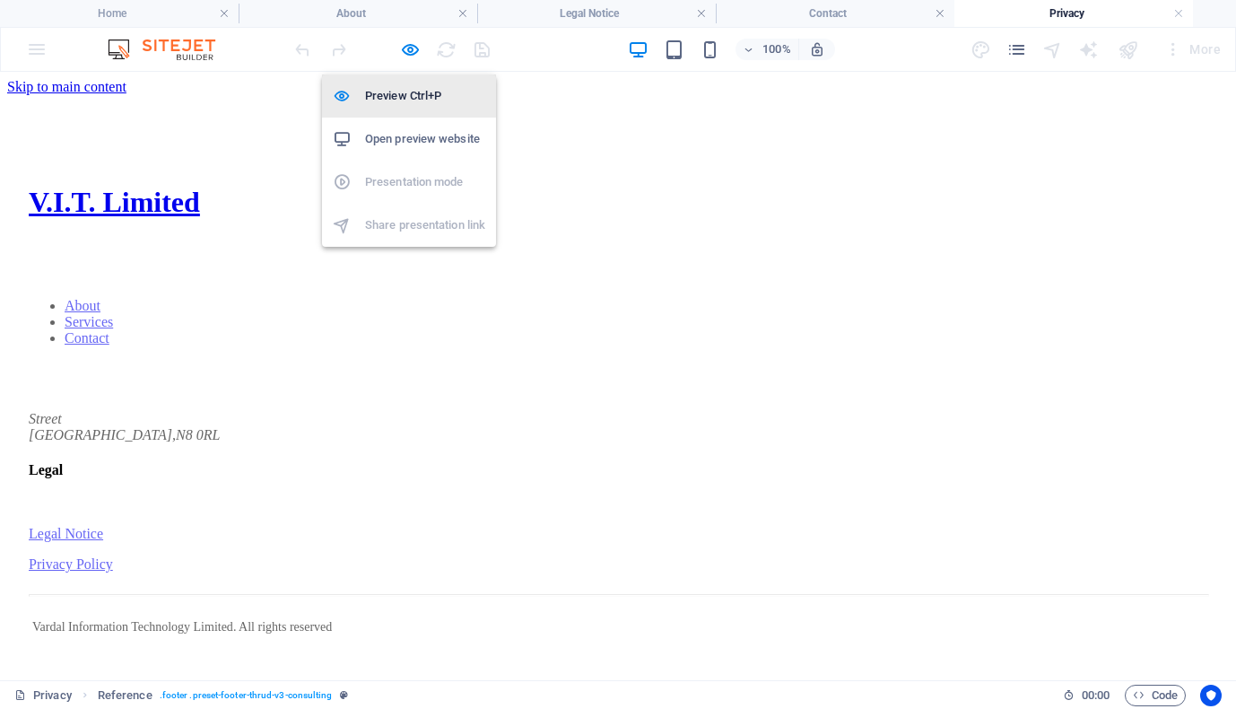
click at [380, 102] on h6 "Preview Ctrl+P" at bounding box center [425, 96] width 120 height 22
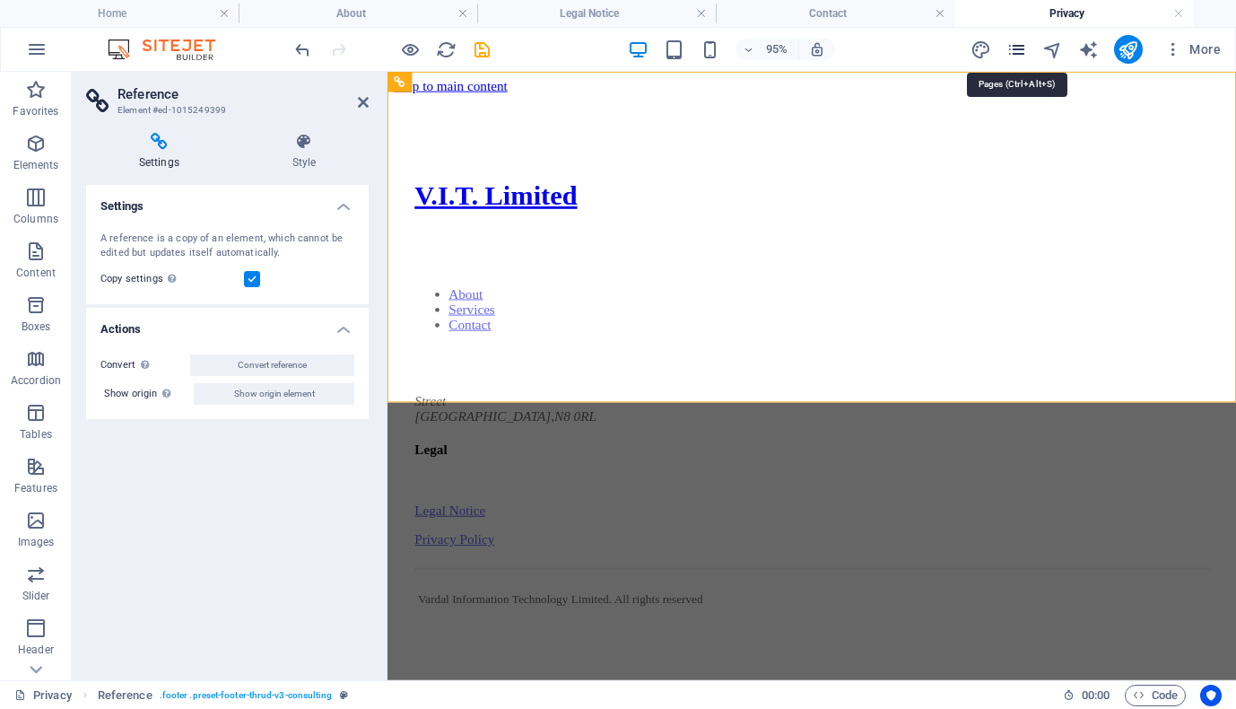
click at [1021, 54] on icon "pages" at bounding box center [1017, 49] width 21 height 21
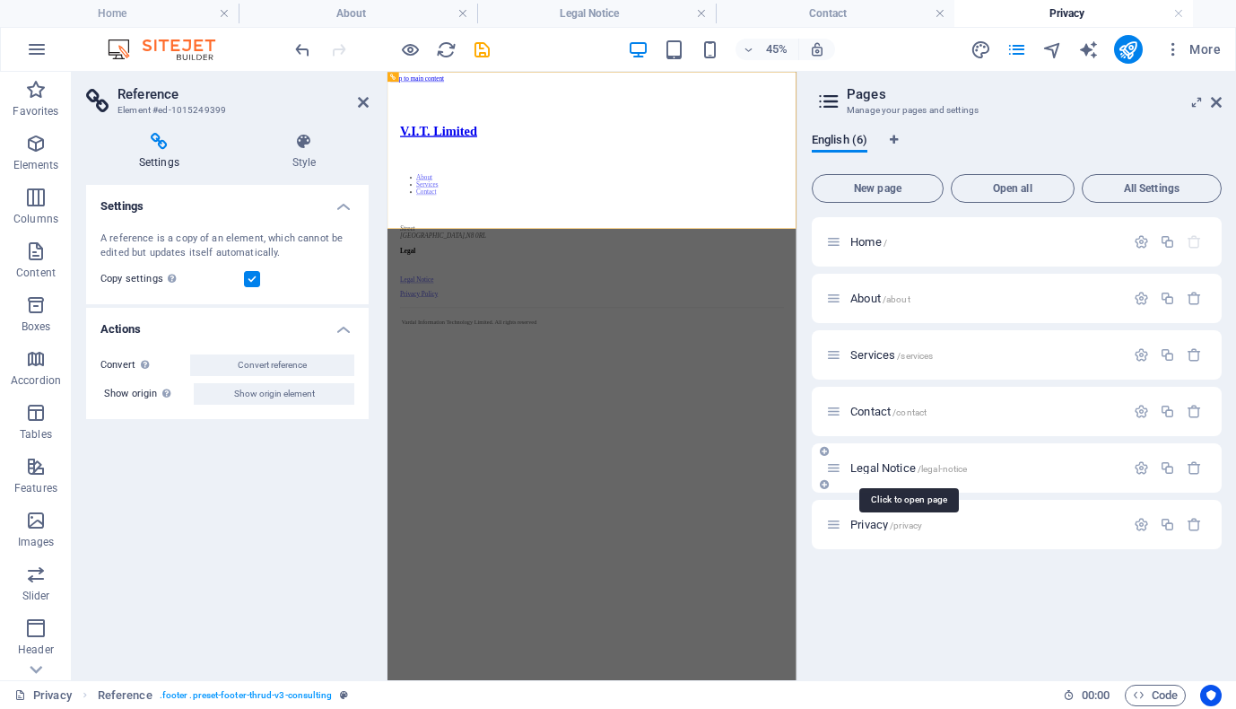
click at [889, 464] on span "Legal Notice /legal-notice" at bounding box center [908, 467] width 117 height 13
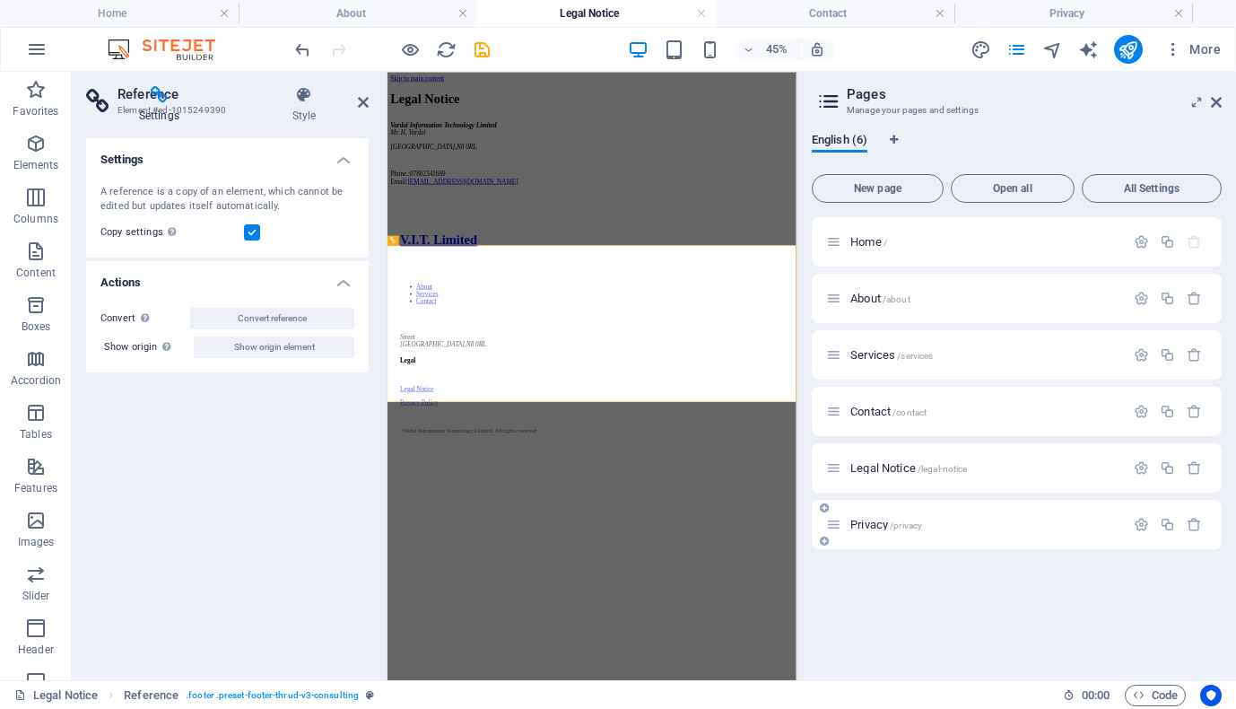
click at [874, 527] on span "Privacy /privacy" at bounding box center [886, 524] width 72 height 13
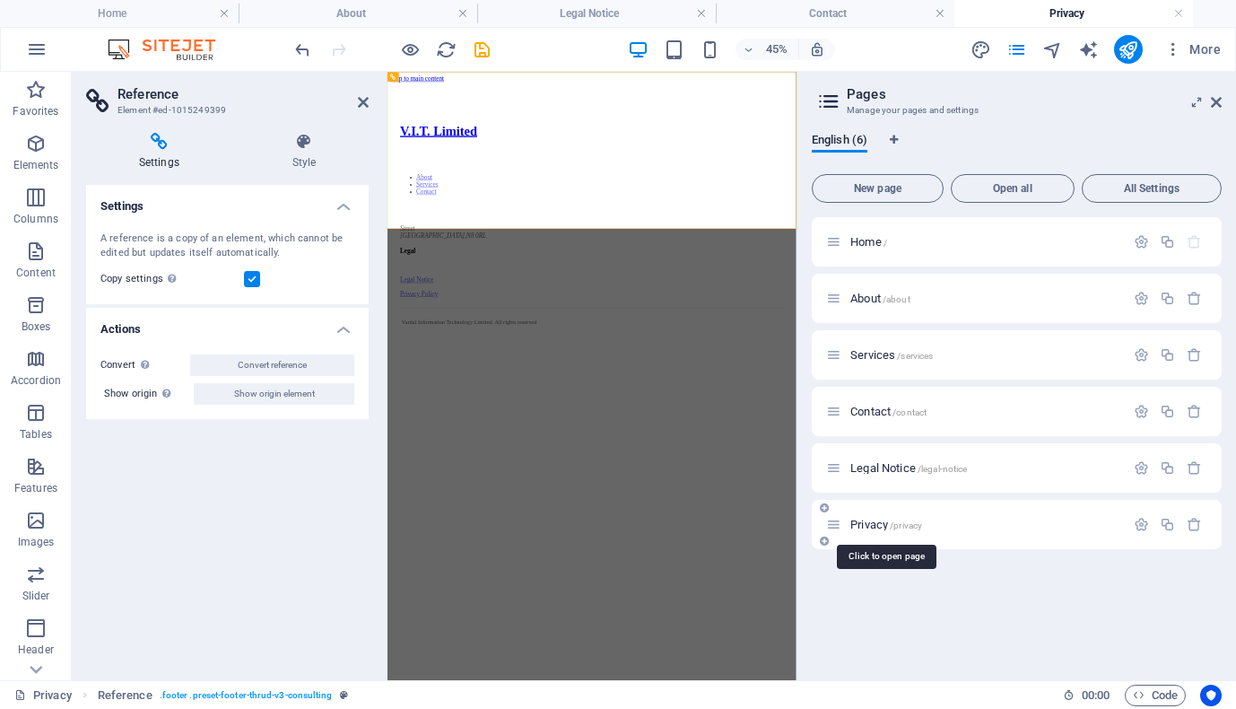
click at [871, 521] on span "Privacy /privacy" at bounding box center [886, 524] width 72 height 13
click at [1049, 708] on html "Skip to main content V.I.T. Limited About Services Contact Street London , N8 0…" at bounding box center [842, 390] width 909 height 636
click at [876, 286] on div "About /about" at bounding box center [1017, 298] width 410 height 49
click at [884, 294] on span "About /about" at bounding box center [880, 298] width 60 height 13
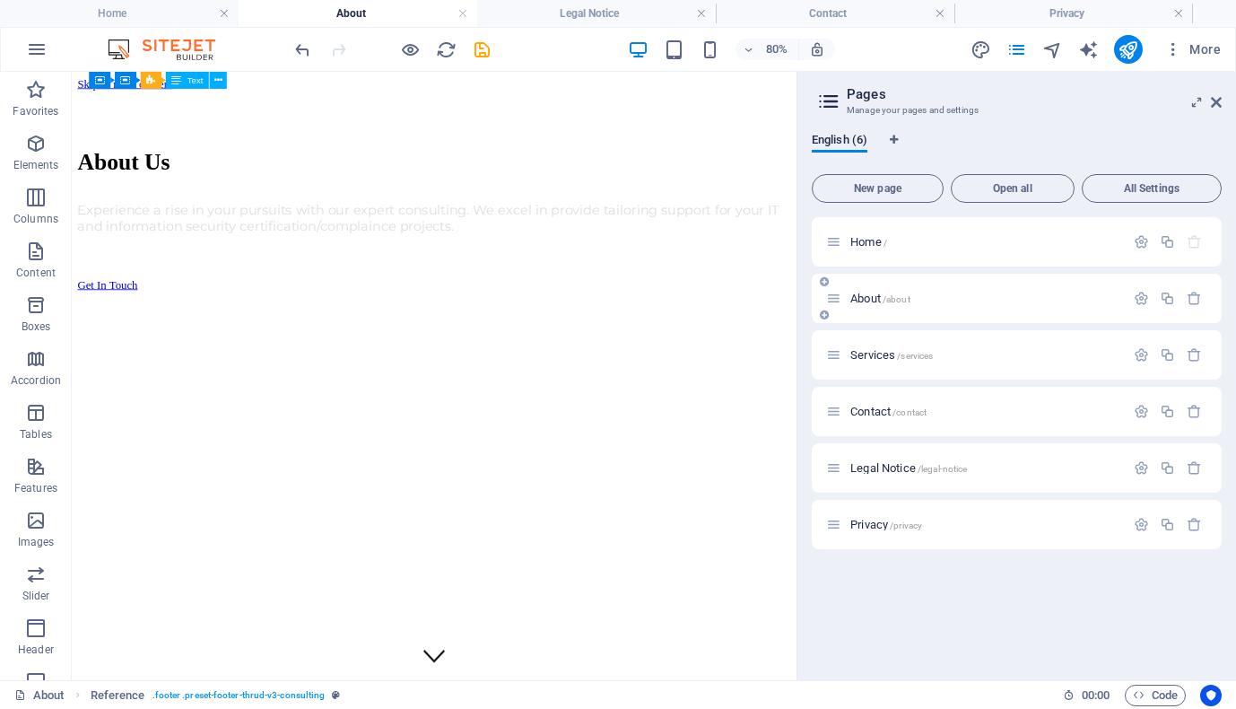
click at [884, 294] on span "About /about" at bounding box center [880, 298] width 60 height 13
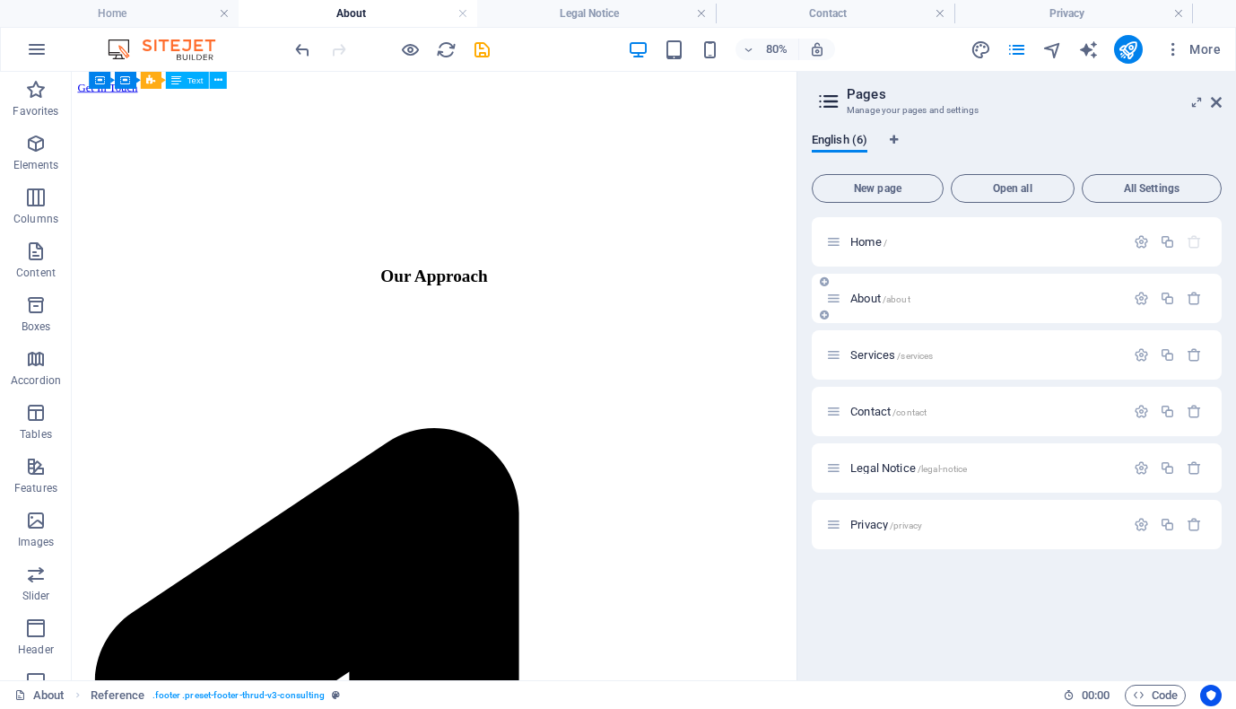
click at [964, 283] on div "About /about" at bounding box center [1017, 298] width 410 height 49
click at [954, 292] on div "About /about" at bounding box center [975, 298] width 299 height 21
click at [929, 348] on div "Services /services" at bounding box center [975, 355] width 299 height 21
click at [923, 356] on span "/services" at bounding box center [915, 356] width 36 height 10
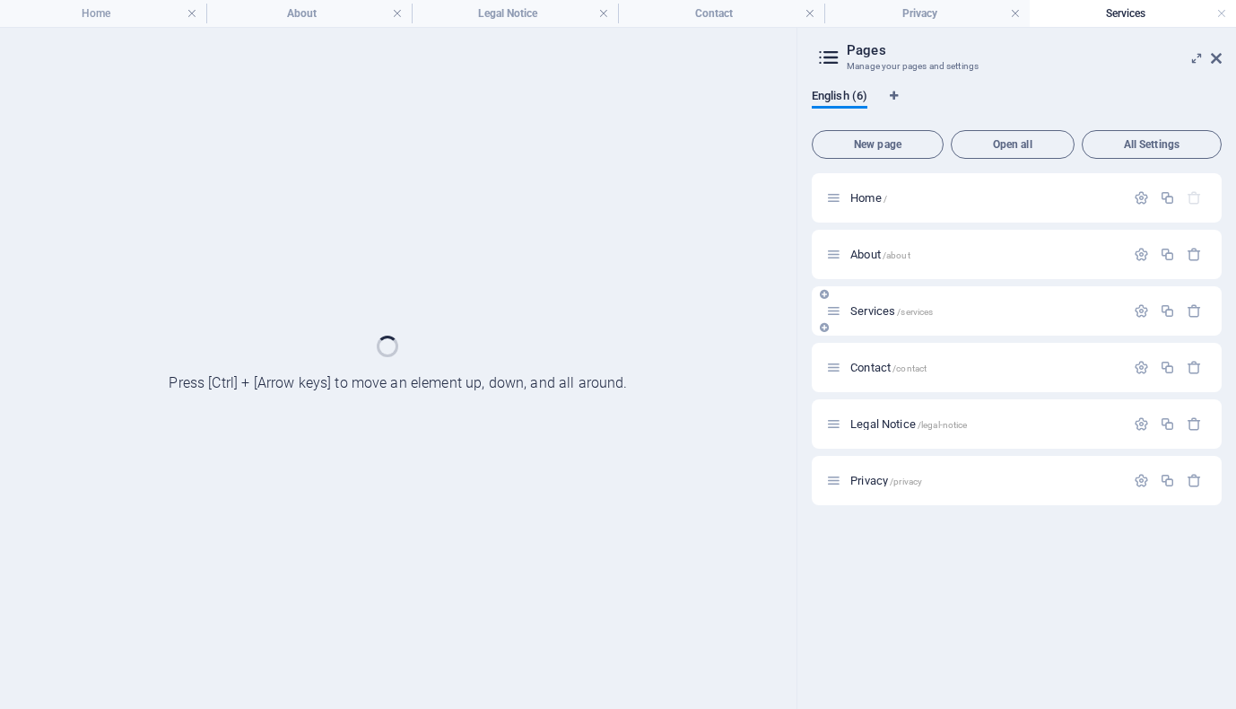
click at [923, 356] on div "Contact /contact" at bounding box center [1017, 367] width 410 height 49
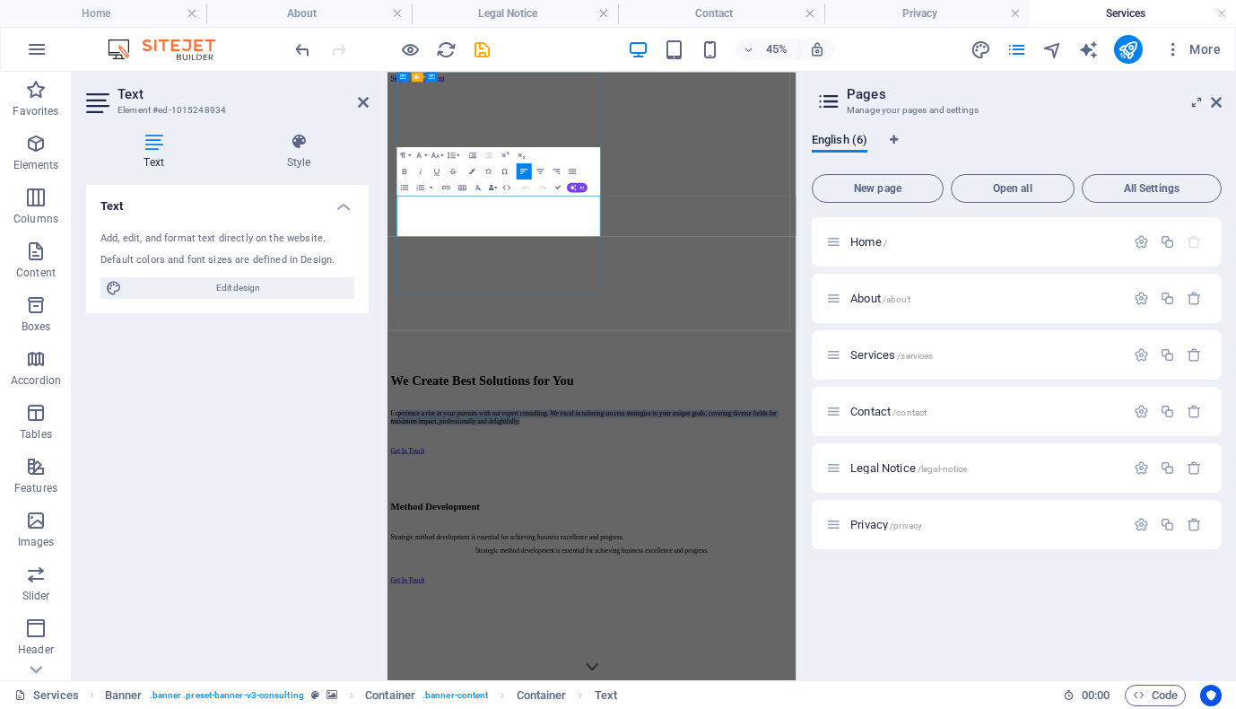
drag, startPoint x: 741, startPoint y: 433, endPoint x: 425, endPoint y: 358, distance: 324.7
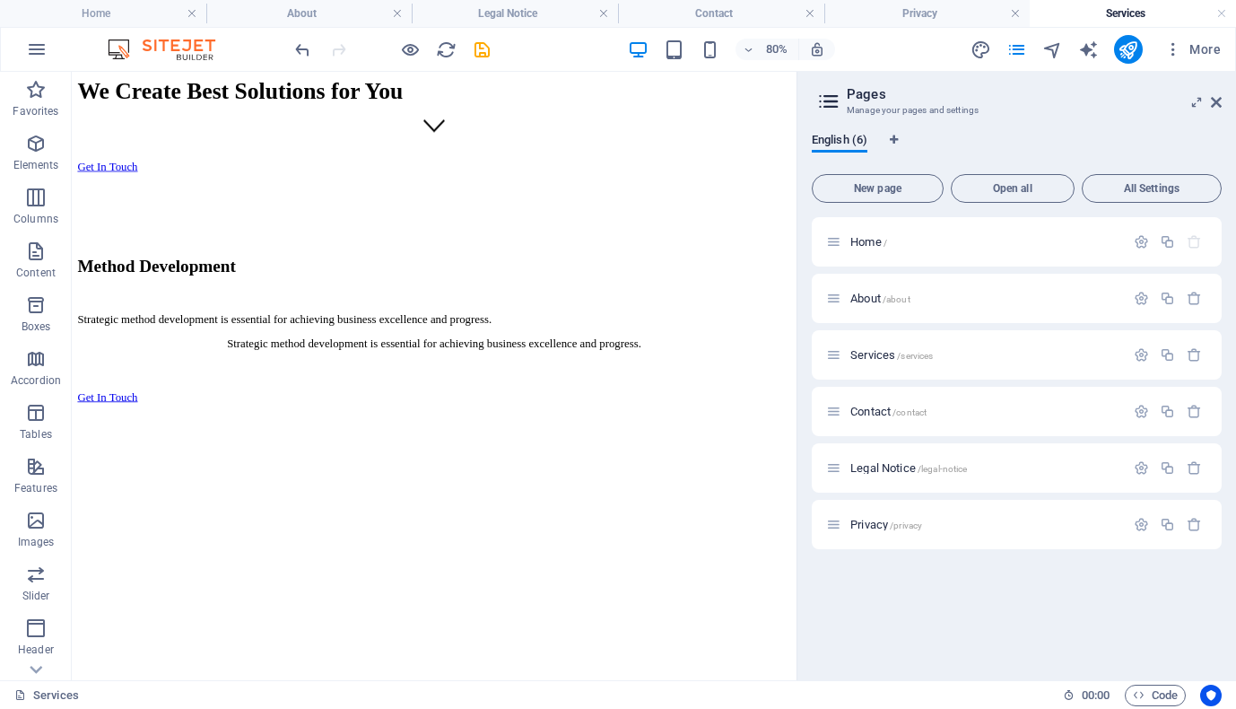
scroll to position [641, 0]
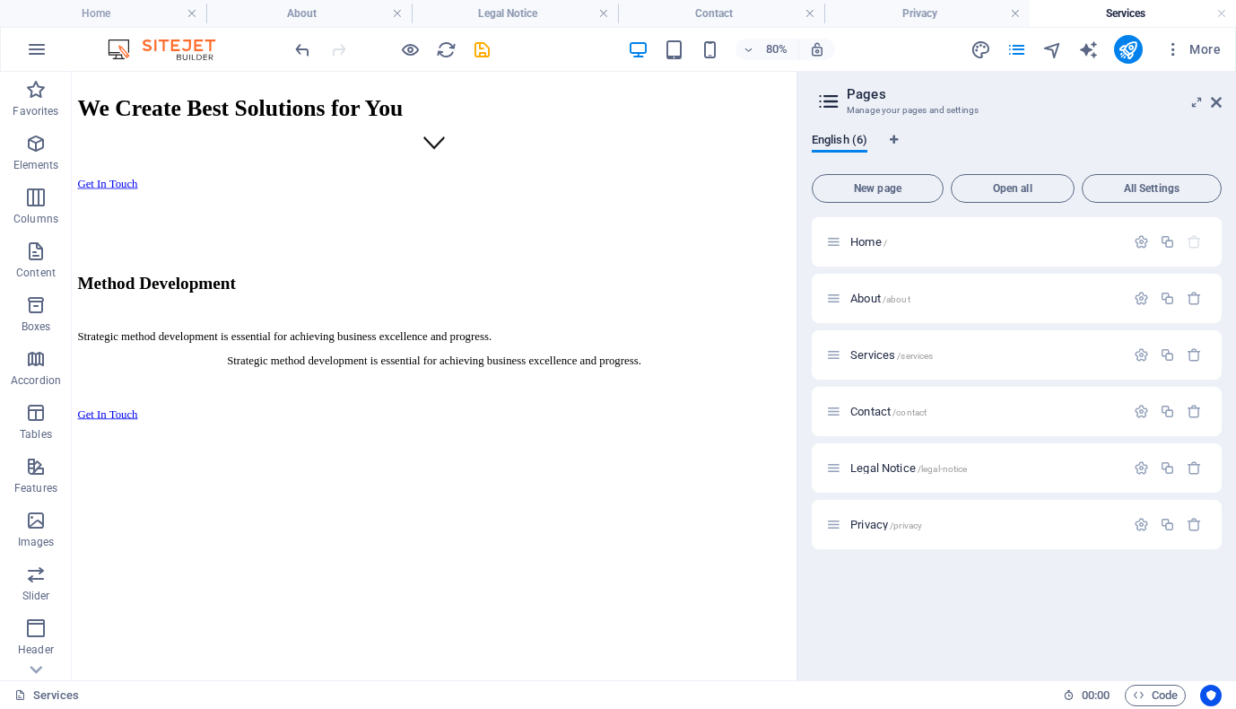
drag, startPoint x: 968, startPoint y: 182, endPoint x: 914, endPoint y: 339, distance: 166.0
click at [208, 324] on div "Method Development" at bounding box center [525, 336] width 892 height 24
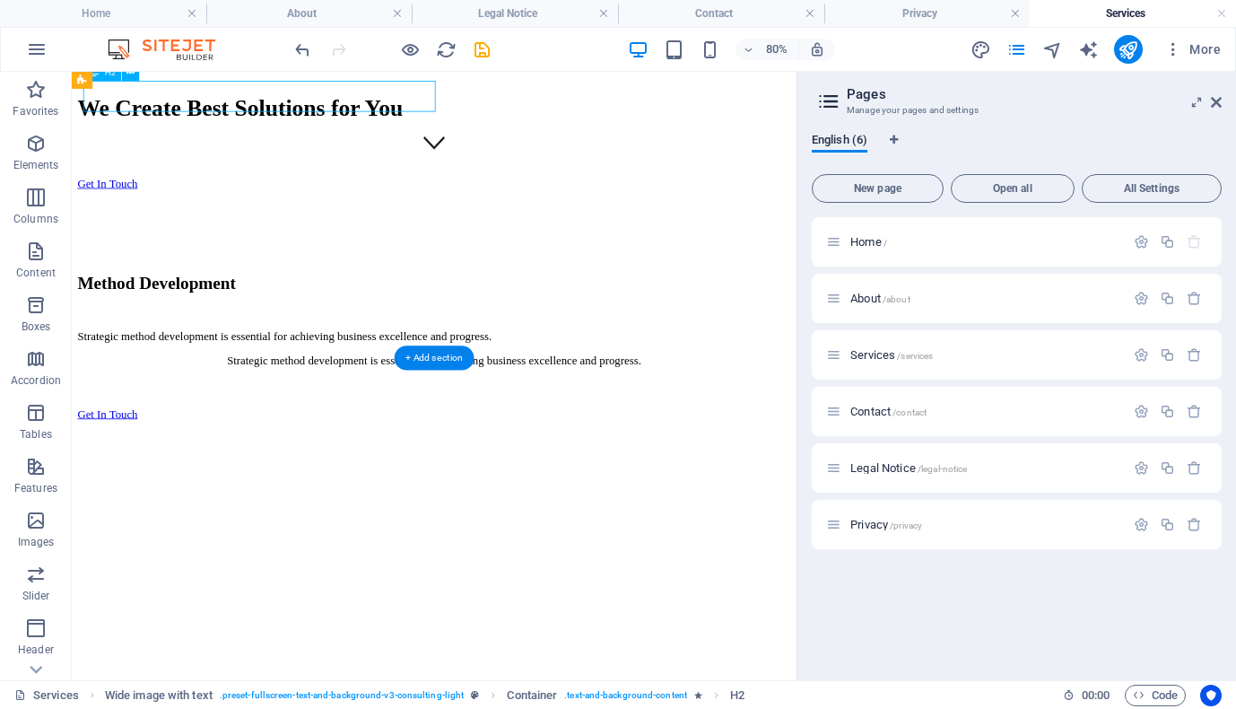
click at [208, 324] on div "Method Development" at bounding box center [525, 336] width 892 height 24
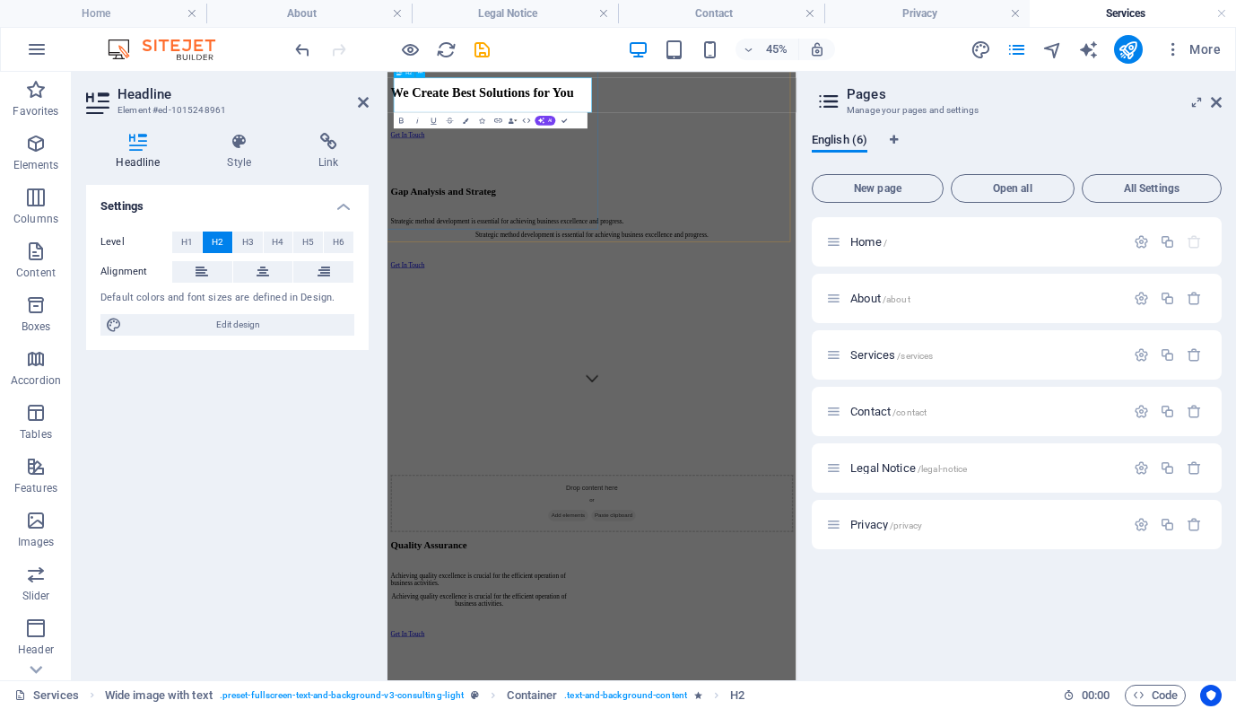
scroll to position [622, 0]
click at [869, 296] on span "About /about" at bounding box center [880, 298] width 60 height 13
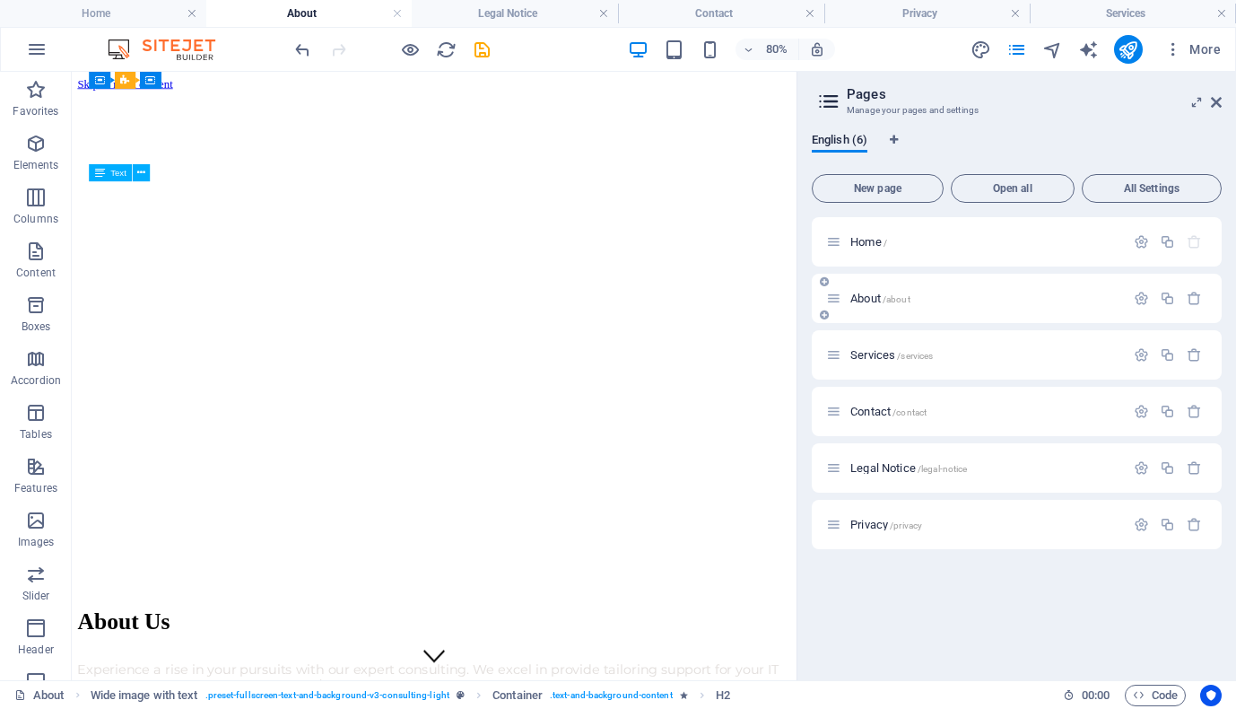
scroll to position [821, 0]
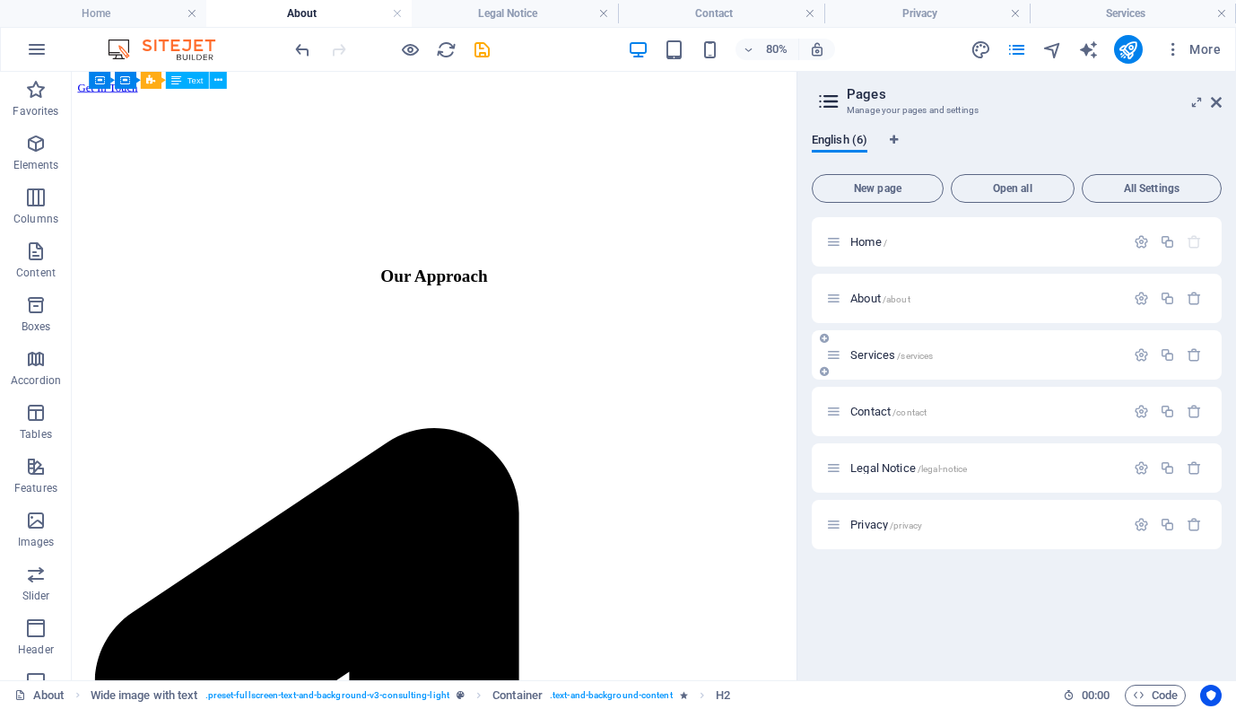
click at [877, 350] on span "Services /services" at bounding box center [891, 354] width 83 height 13
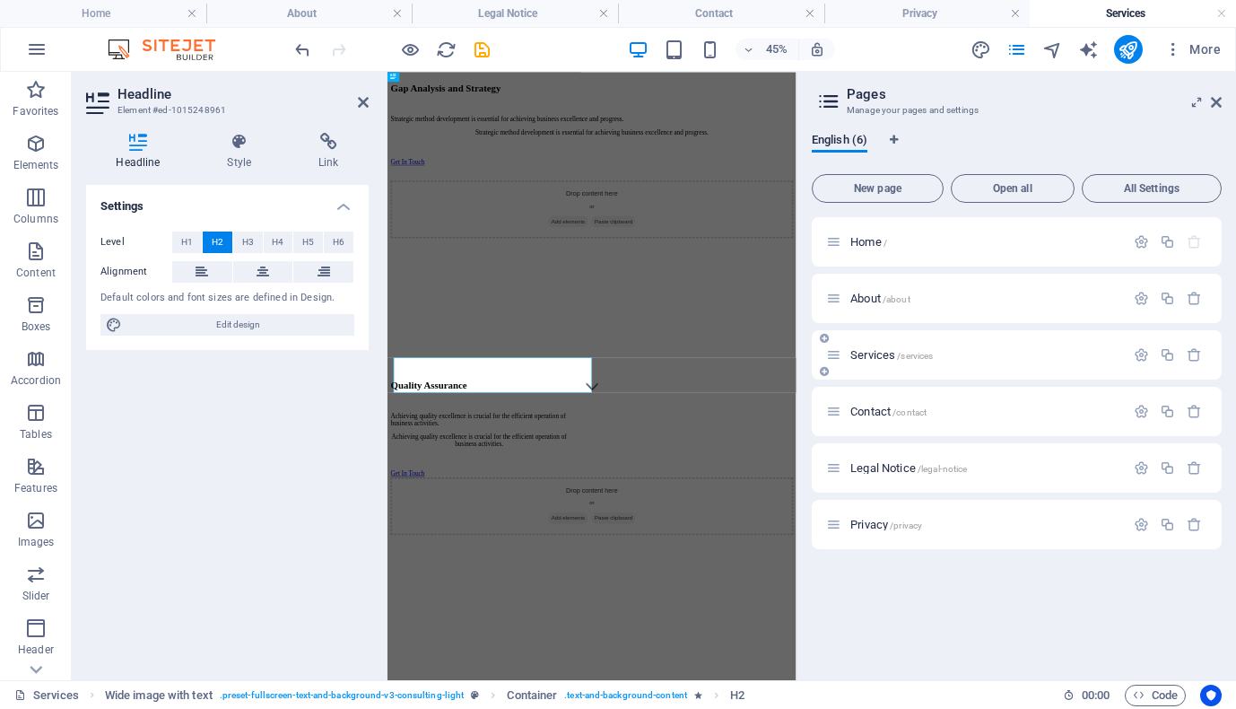
scroll to position [0, 0]
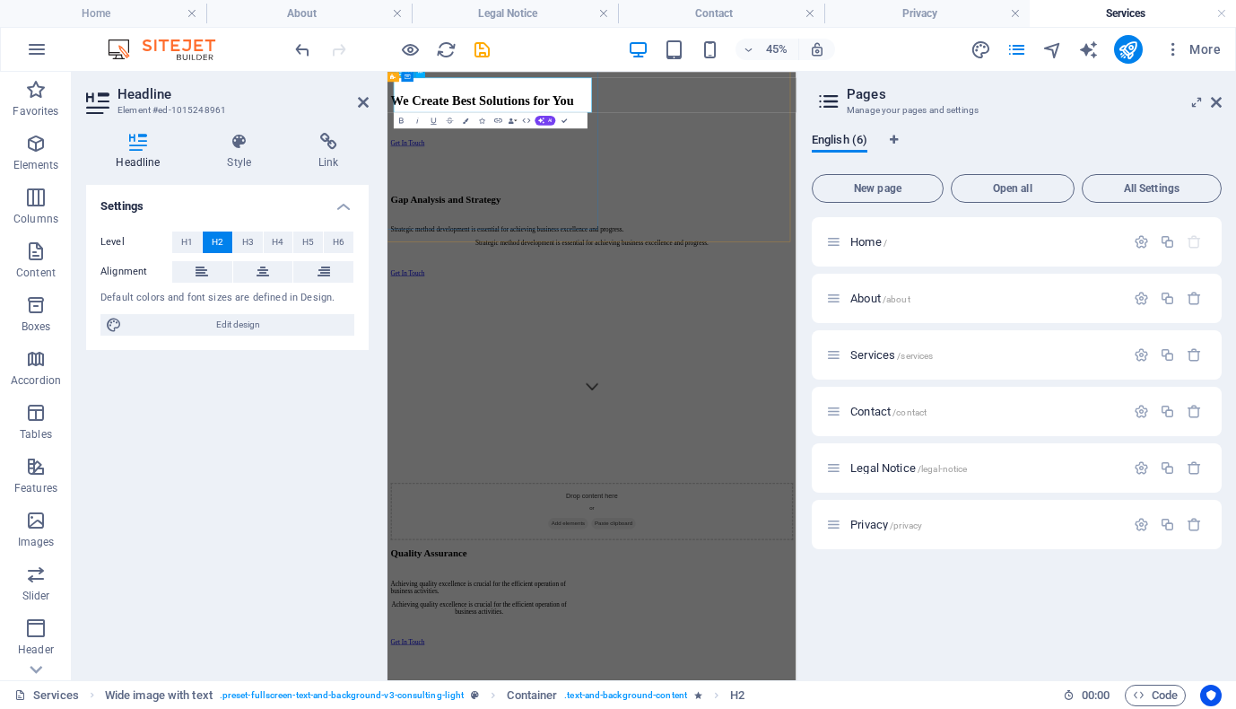
click at [562, 344] on h2 "Gap Analysis and Strategy" at bounding box center [842, 356] width 894 height 24
click at [252, 457] on div "Settings Level H1 H2 H3 H4 H5 H6 Alignment Default colors and font sizes are de…" at bounding box center [227, 425] width 283 height 481
click at [196, 436] on div "Settings Level H1 H2 H3 H4 H5 H6 Alignment Default colors and font sizes are de…" at bounding box center [227, 425] width 283 height 481
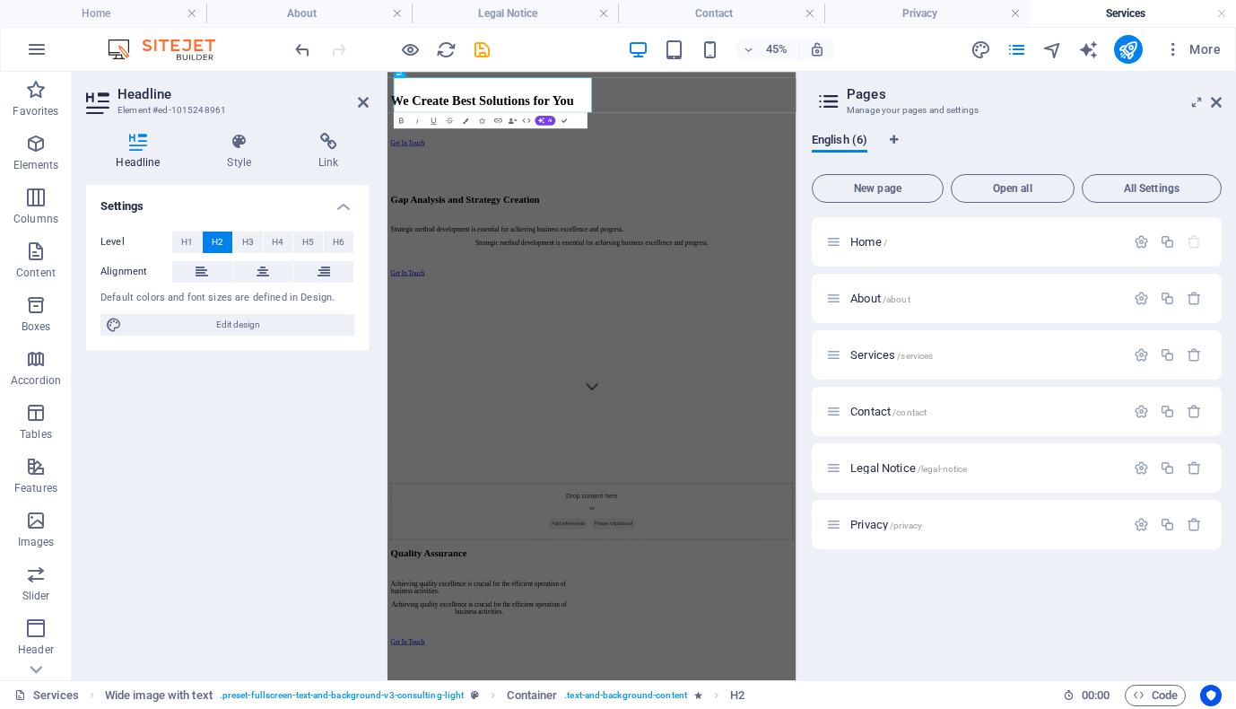
click at [196, 436] on div "Settings Level H1 H2 H3 H4 H5 H6 Alignment Default colors and font sizes are de…" at bounding box center [227, 425] width 283 height 481
click at [683, 475] on div at bounding box center [842, 493] width 894 height 36
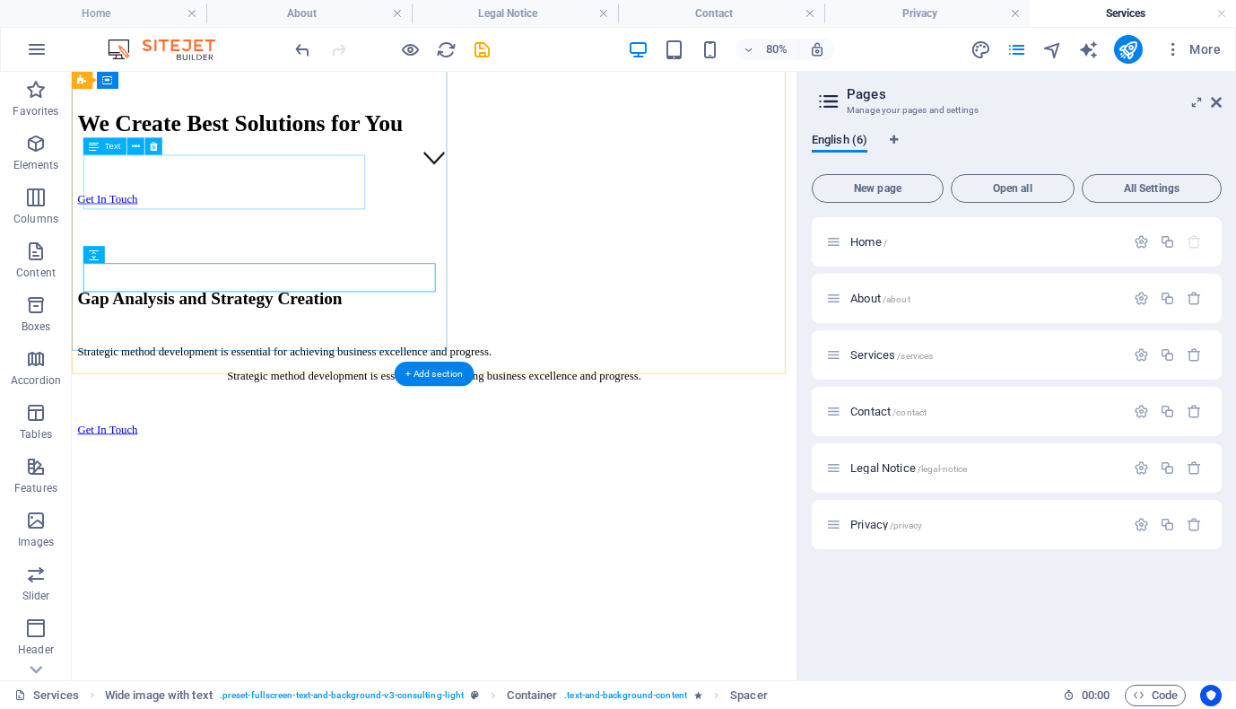
click at [154, 414] on div "Strategic method development is essential for achieving business excellence and…" at bounding box center [525, 422] width 892 height 16
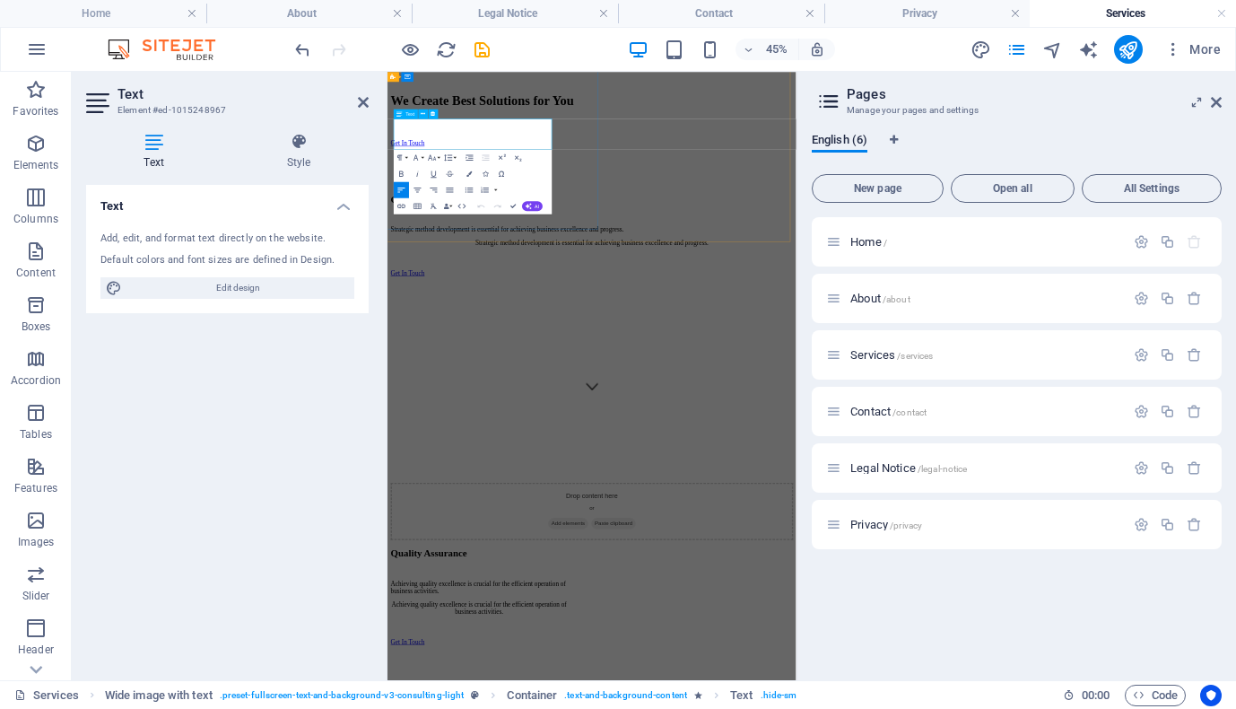
click at [403, 414] on p "Strategic method development is essential for achieving business excellence and…" at bounding box center [842, 422] width 894 height 16
click at [457, 414] on p "Strategic method development is essential for achieving business excellence and…" at bounding box center [842, 422] width 894 height 16
click at [288, 381] on div "Text Add, edit, and format text directly on the website. Default colors and fon…" at bounding box center [227, 425] width 283 height 481
click at [230, 457] on div "Text Add, edit, and format text directly on the website. Default colors and fon…" at bounding box center [227, 425] width 283 height 481
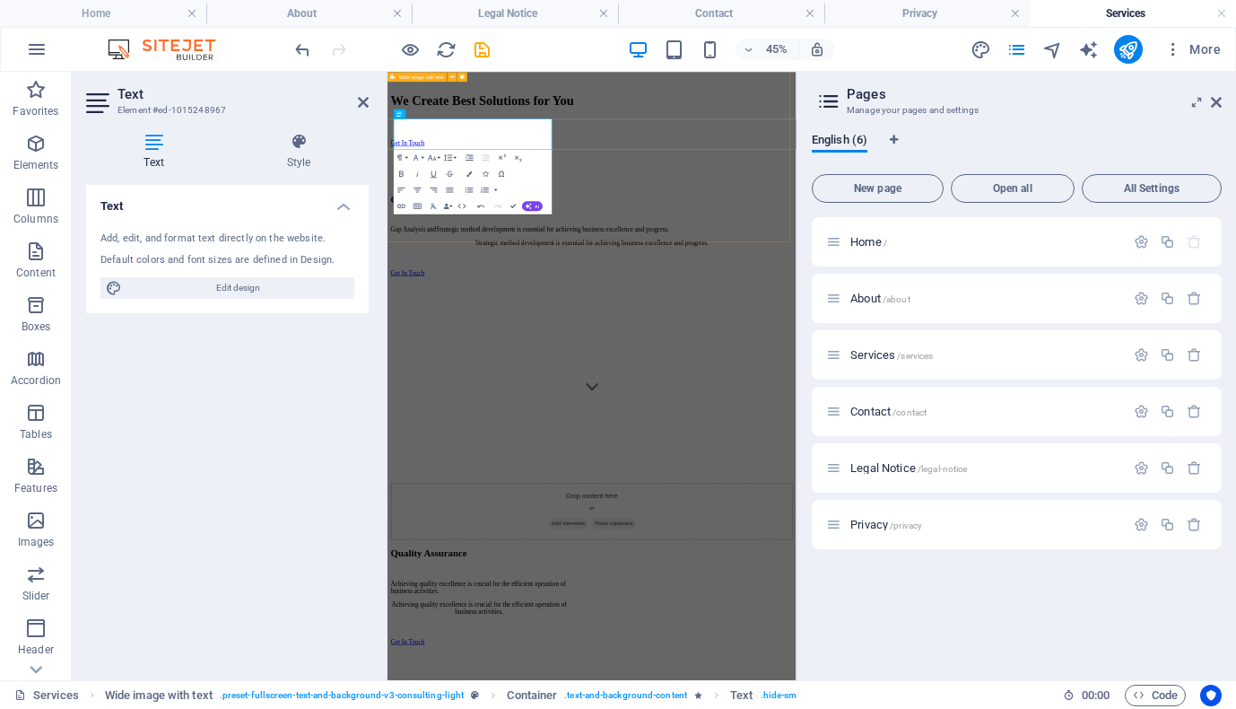
click at [230, 457] on div "Text Add, edit, and format text directly on the website. Default colors and fon…" at bounding box center [227, 425] width 283 height 481
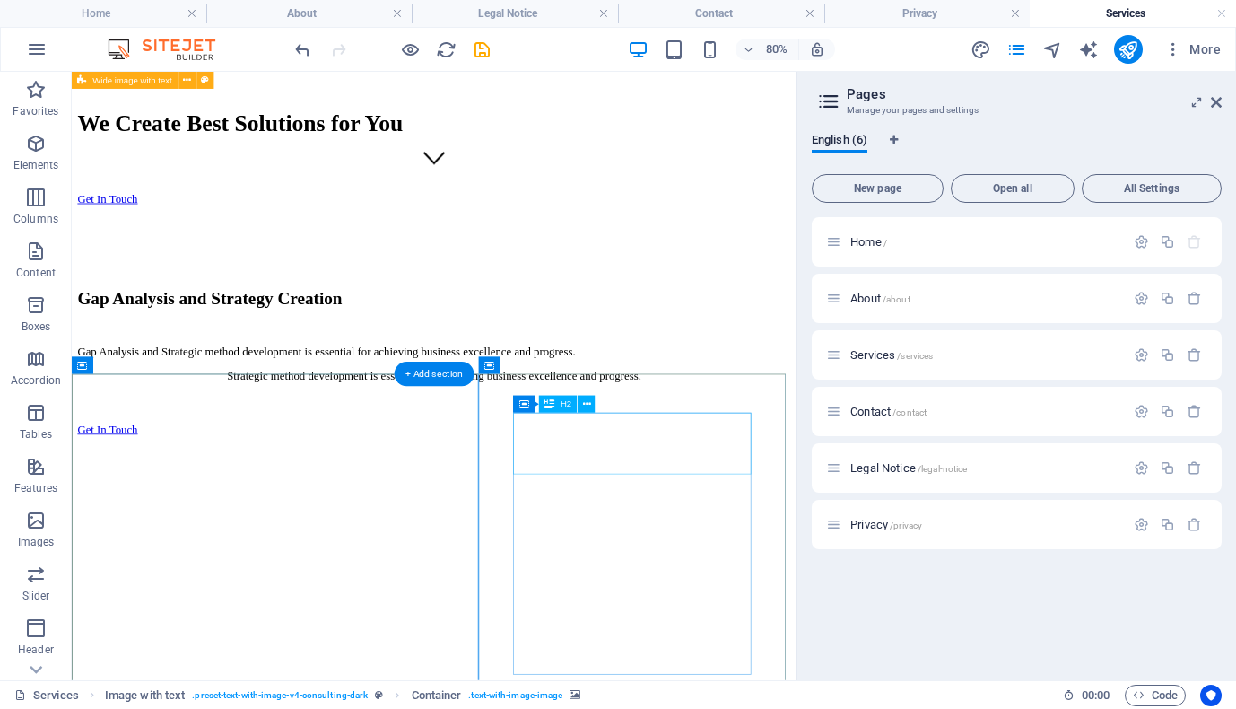
select select "px"
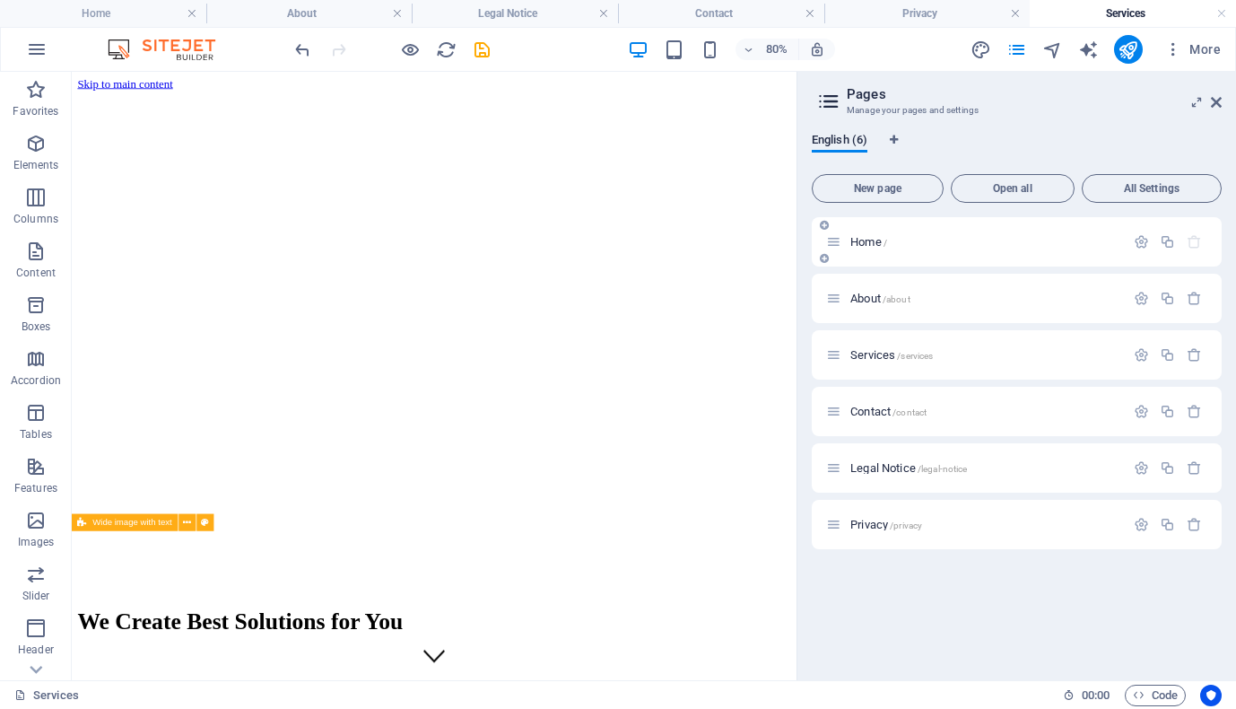
click at [945, 244] on p "Home /" at bounding box center [984, 242] width 269 height 12
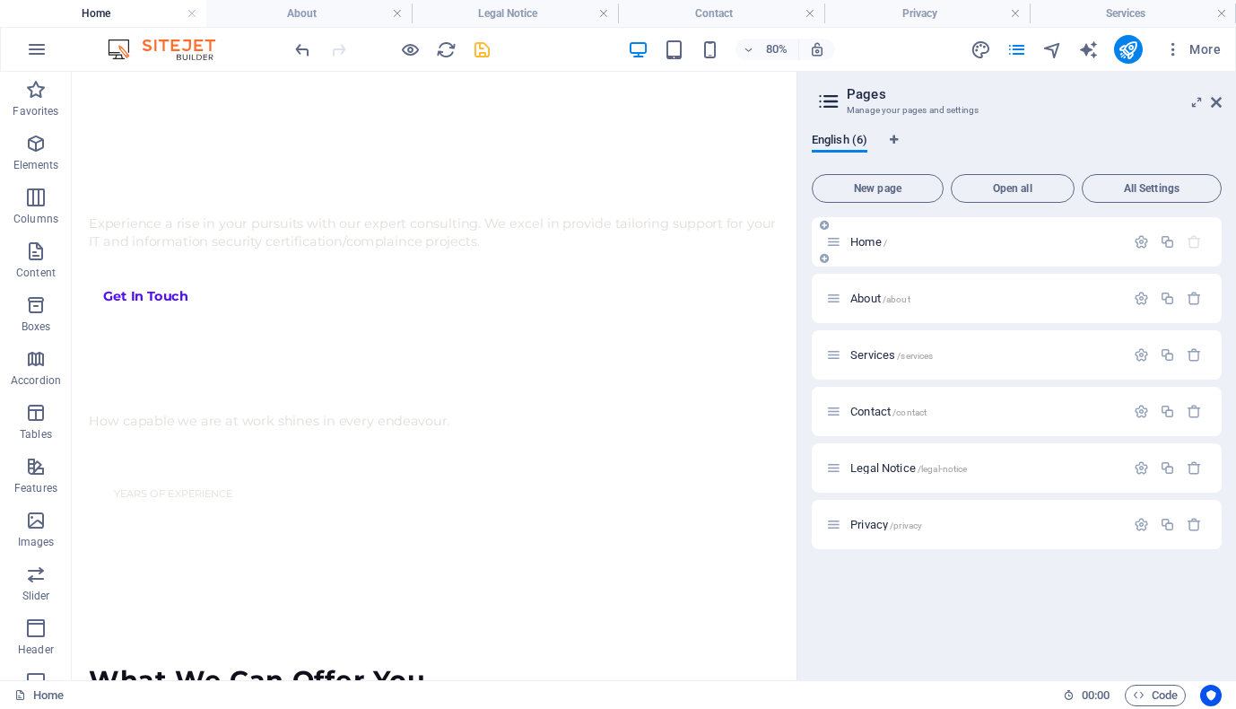
scroll to position [987, 0]
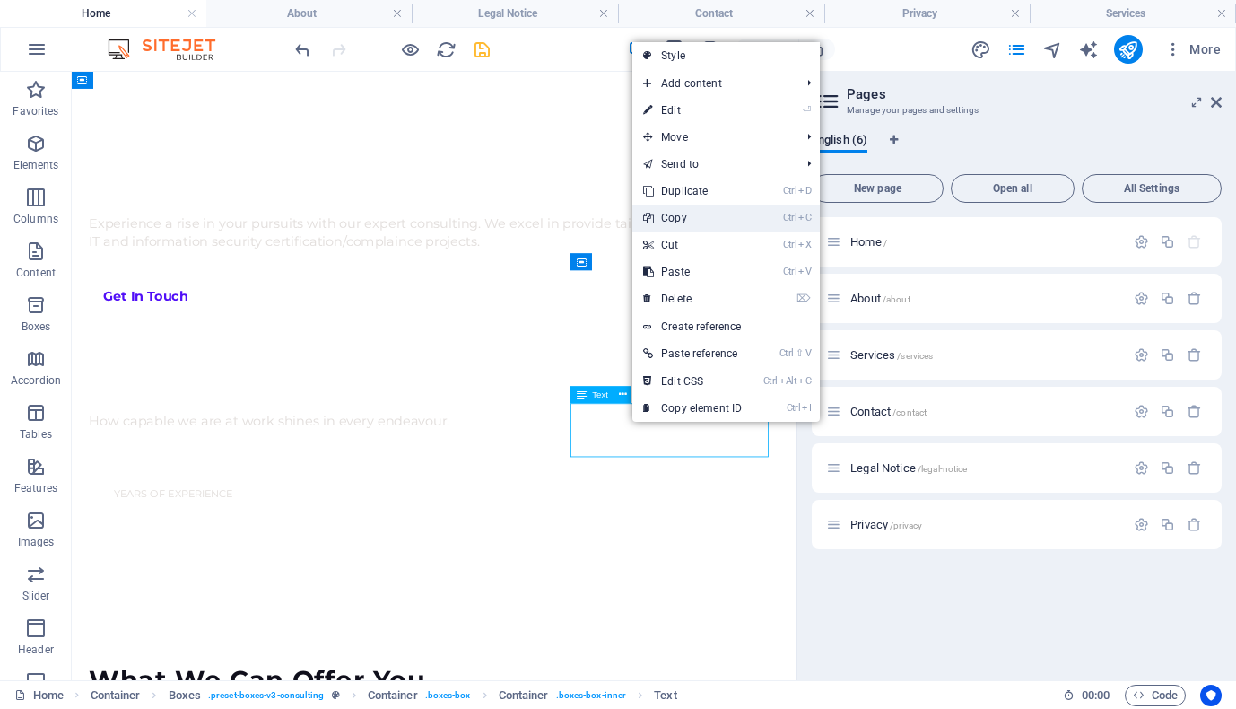
click at [675, 219] on link "Ctrl C Copy" at bounding box center [692, 218] width 120 height 27
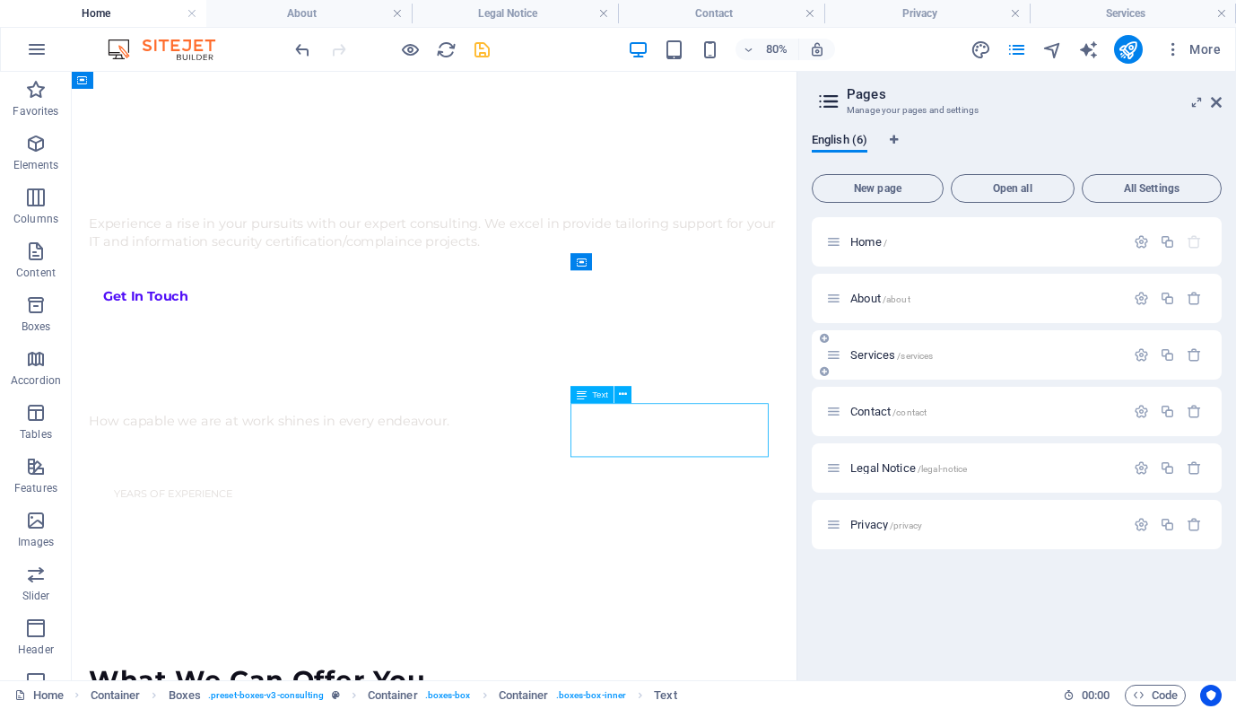
click at [893, 355] on span "Services /services" at bounding box center [891, 354] width 83 height 13
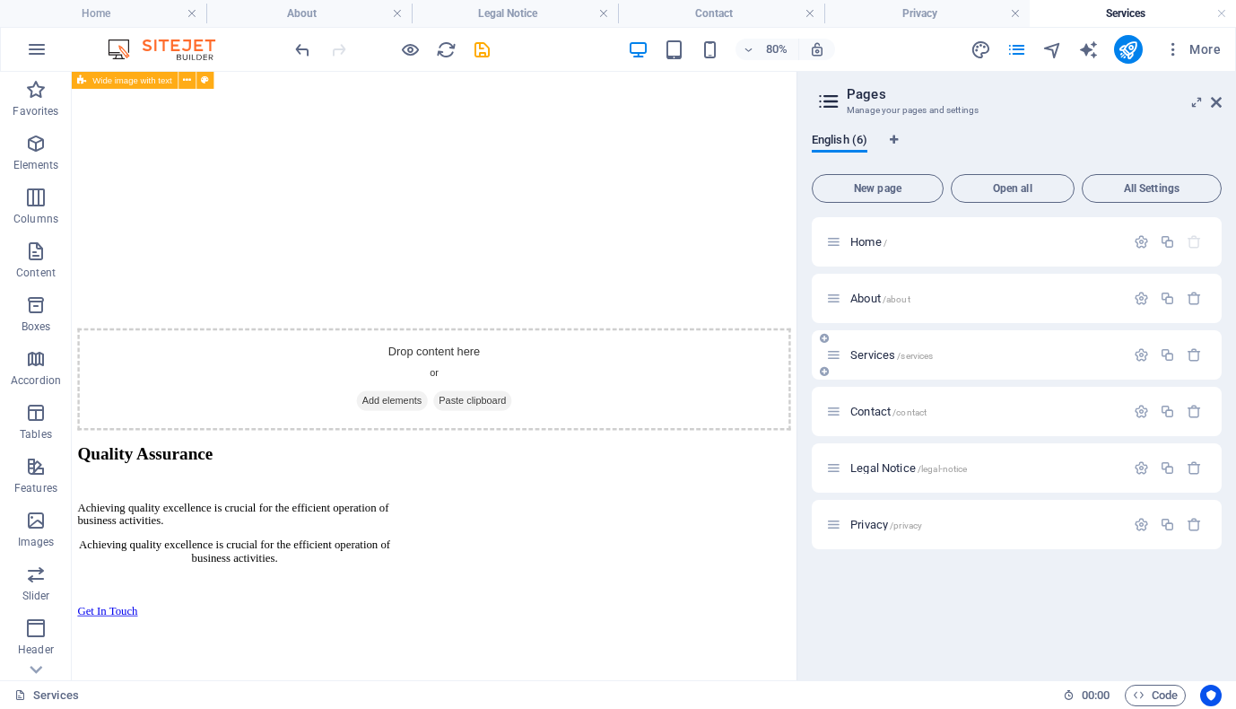
scroll to position [1214, 0]
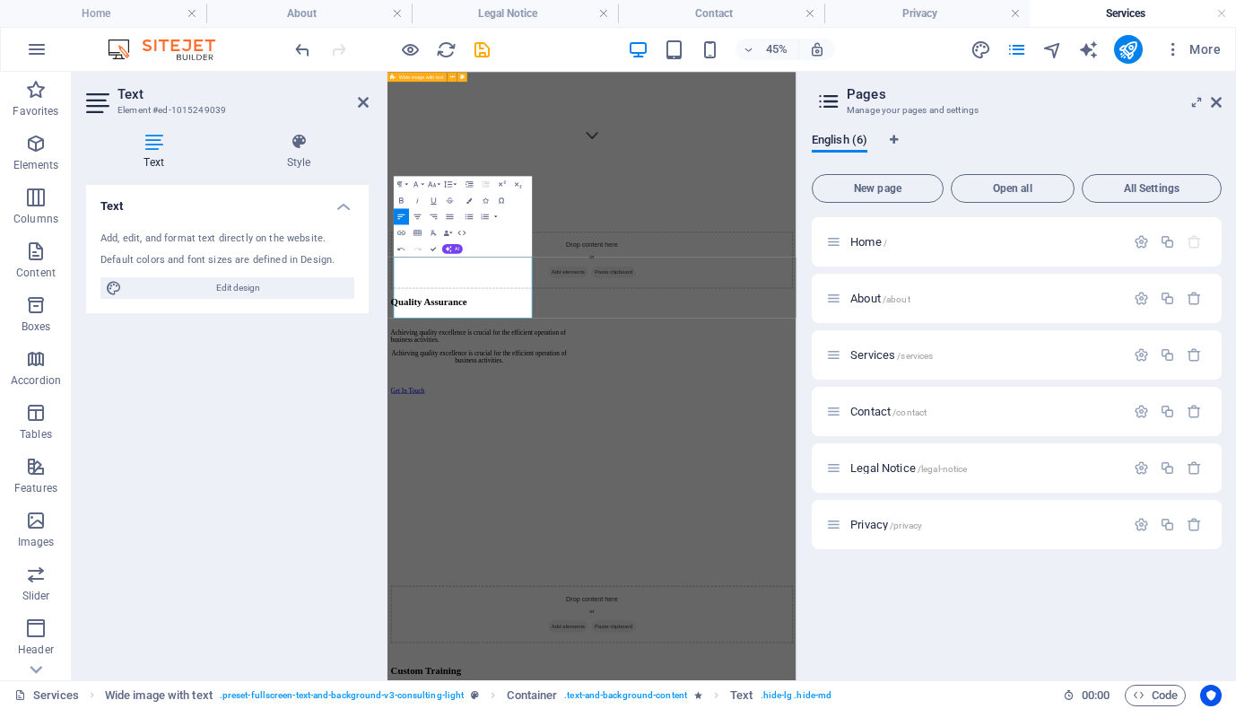
click at [310, 445] on div "Text Add, edit, and format text directly on the website. Default colors and fon…" at bounding box center [227, 425] width 283 height 481
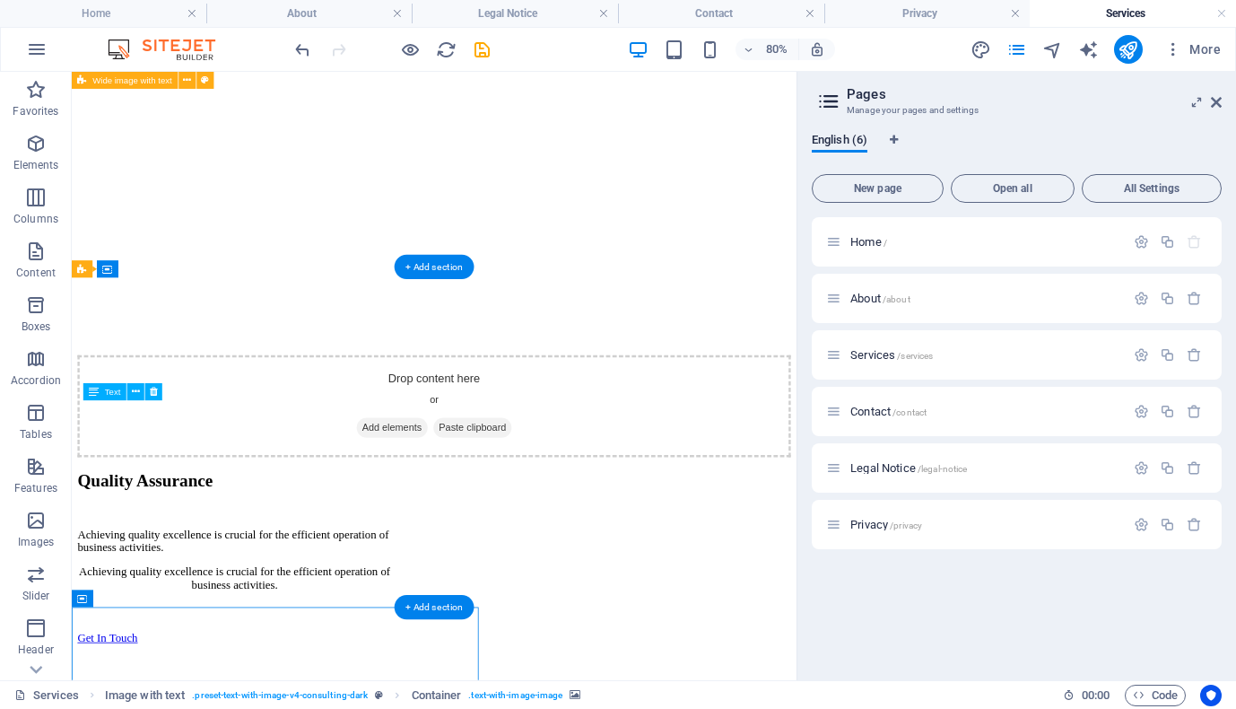
click at [841, 554] on div "Quality Assurance Achieving quality excellence is crucial for the efficient ope…" at bounding box center [525, 671] width 892 height 234
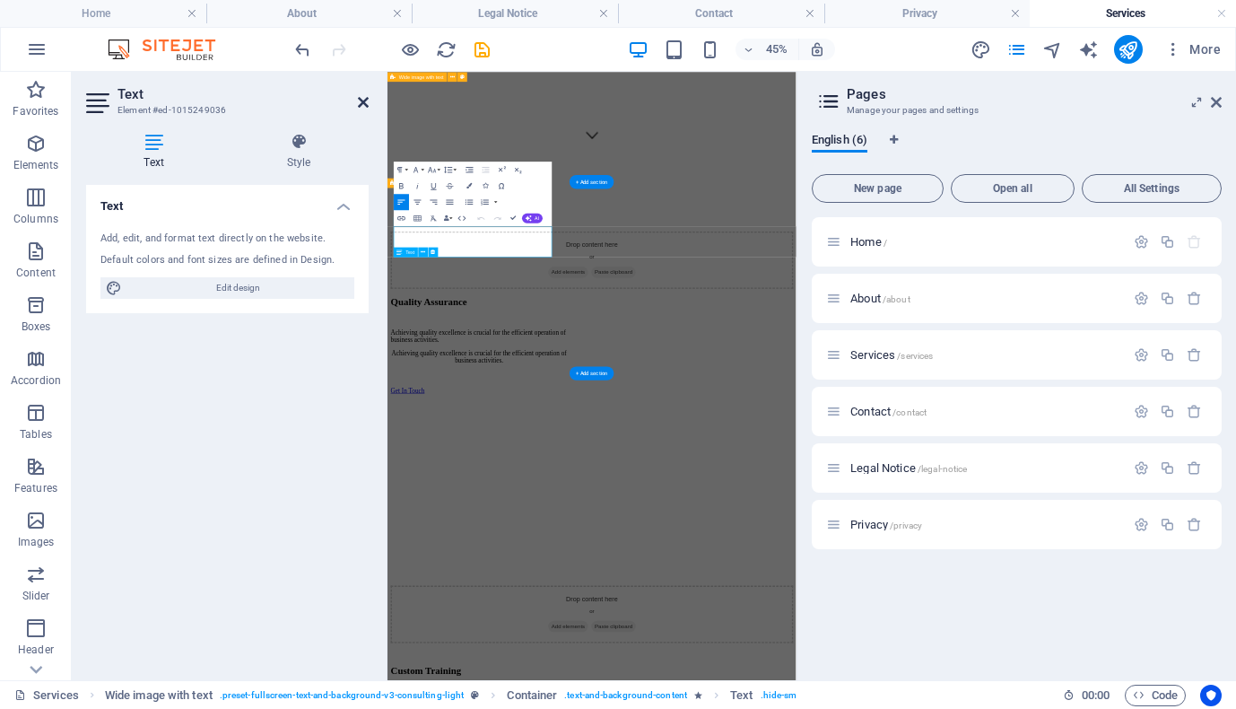
click at [362, 103] on icon at bounding box center [363, 102] width 11 height 14
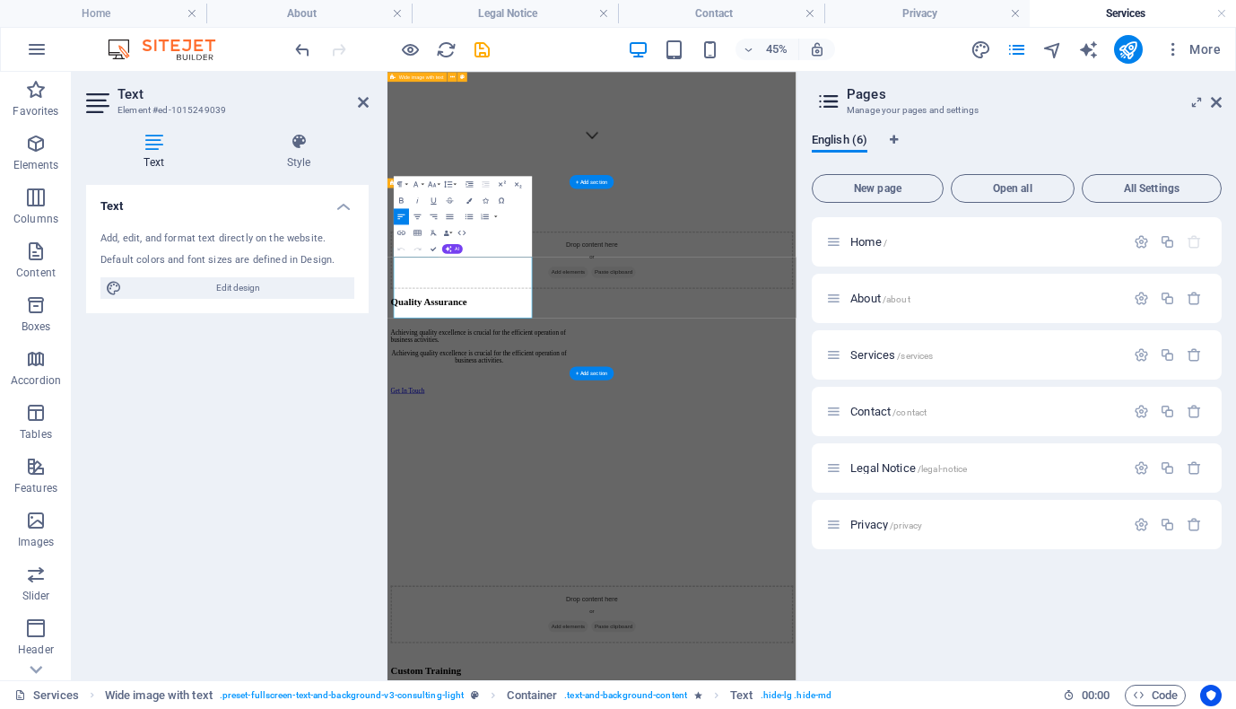
click at [325, 368] on div "Text Add, edit, and format text directly on the website. Default colors and fon…" at bounding box center [227, 425] width 283 height 481
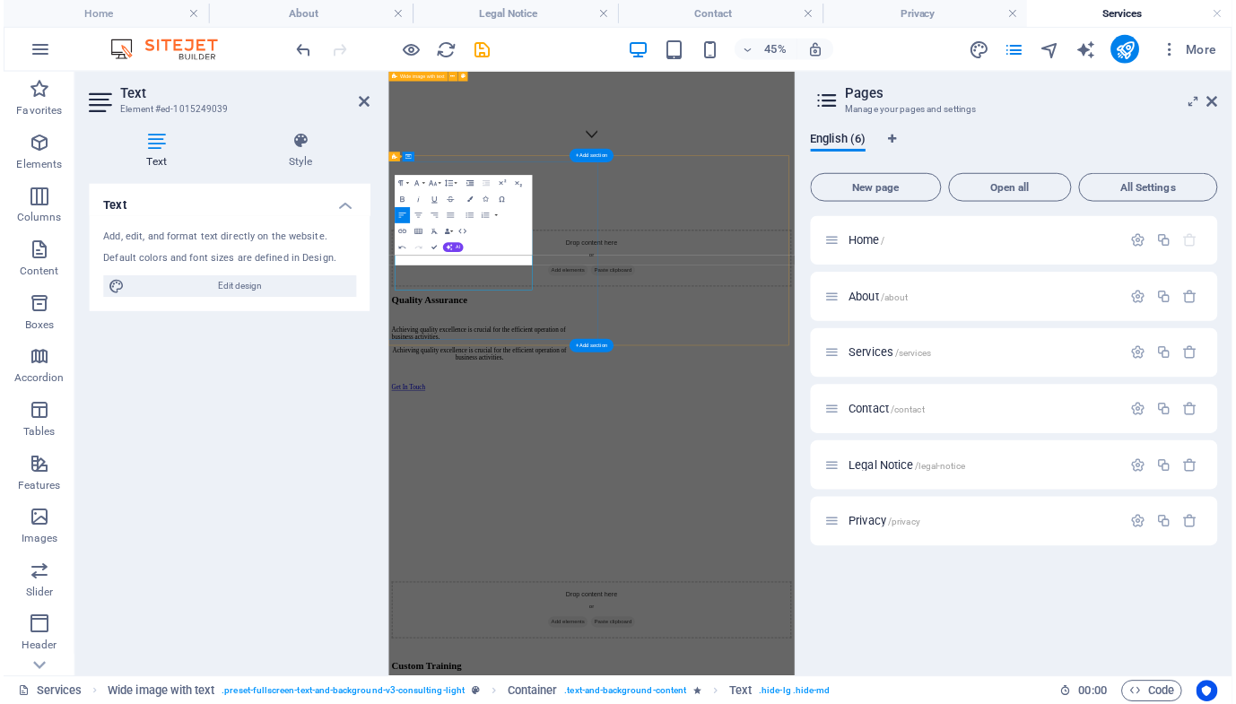
scroll to position [1237, 0]
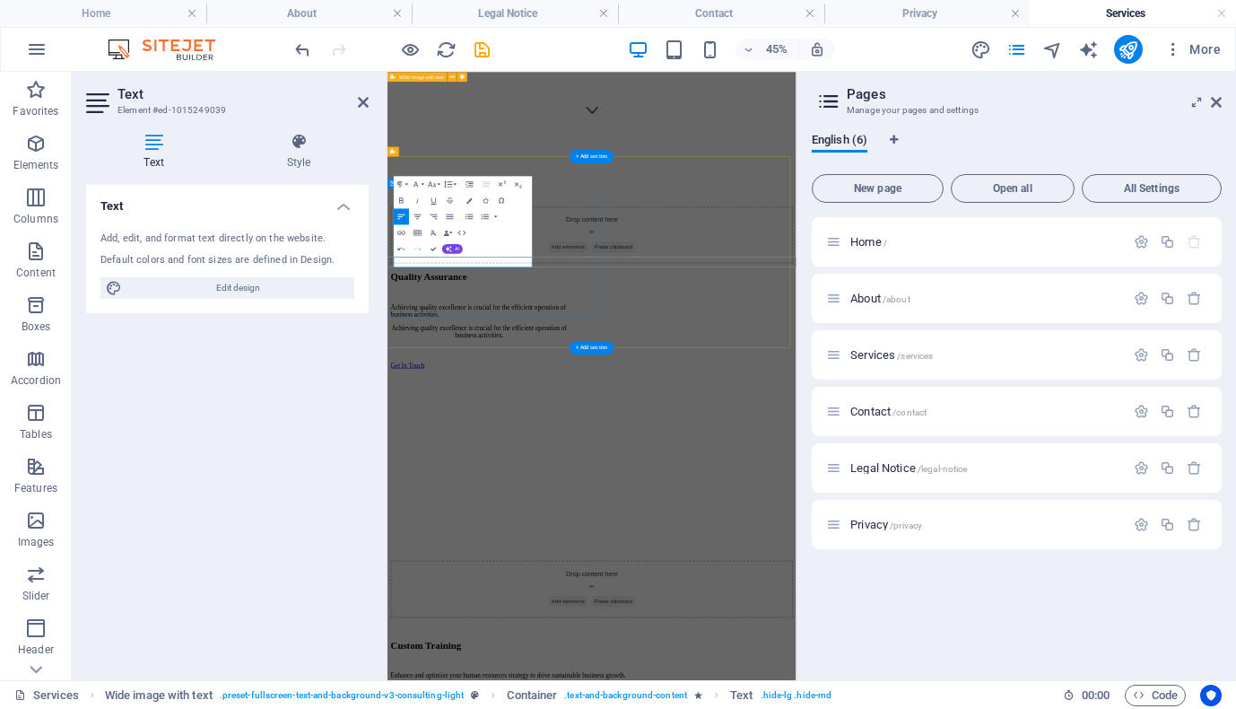
click at [294, 444] on div "Text Add, edit, and format text directly on the website. Default colors and fon…" at bounding box center [227, 425] width 283 height 481
click at [877, 244] on span "Home /" at bounding box center [868, 241] width 37 height 13
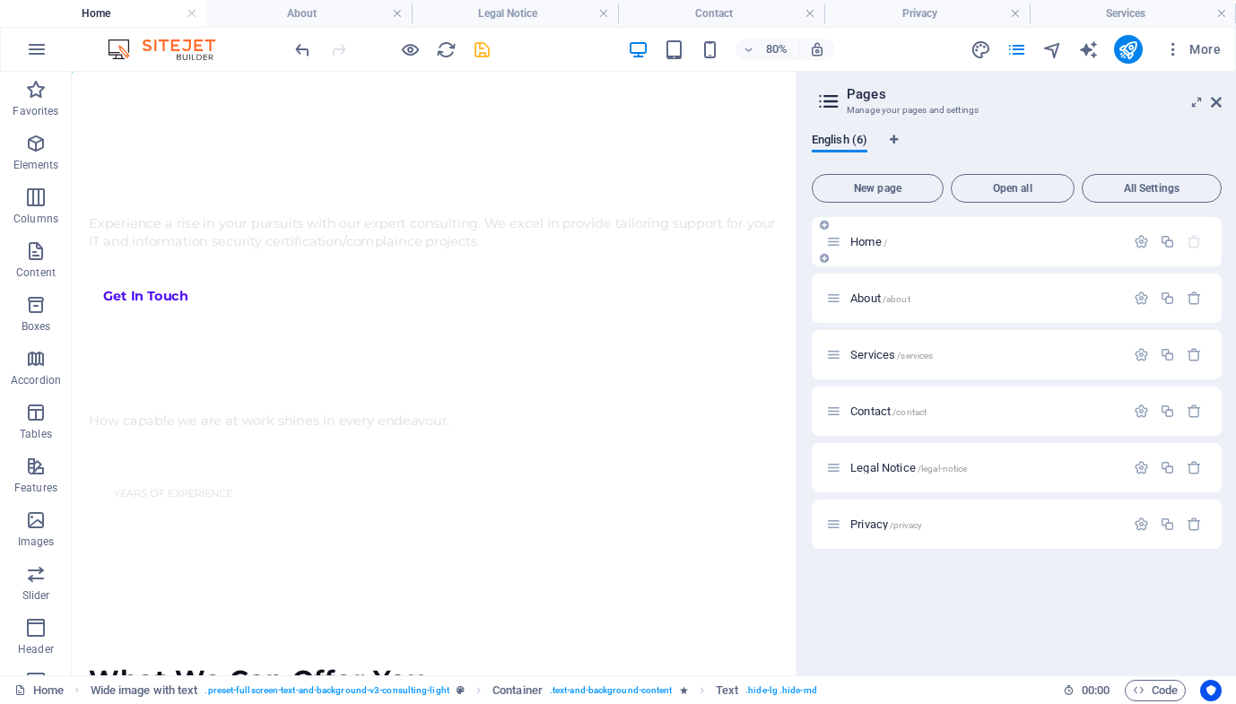
scroll to position [0, 0]
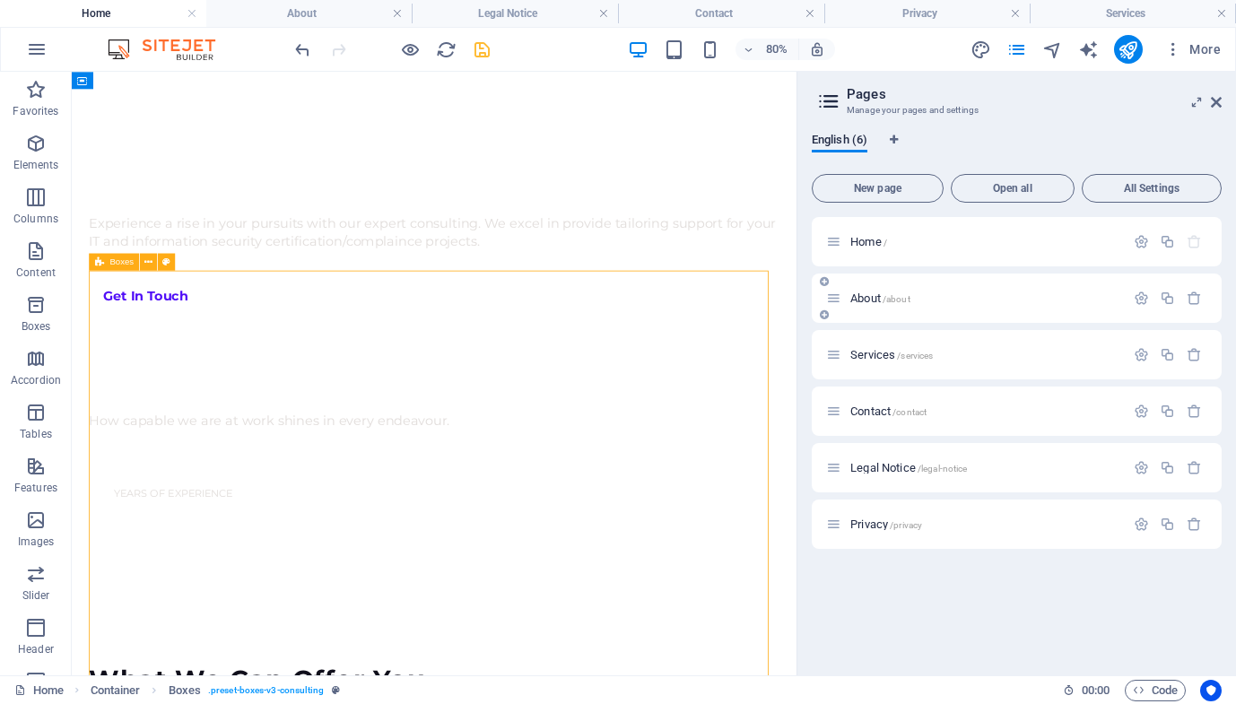
click at [928, 302] on p "About /about" at bounding box center [984, 298] width 269 height 12
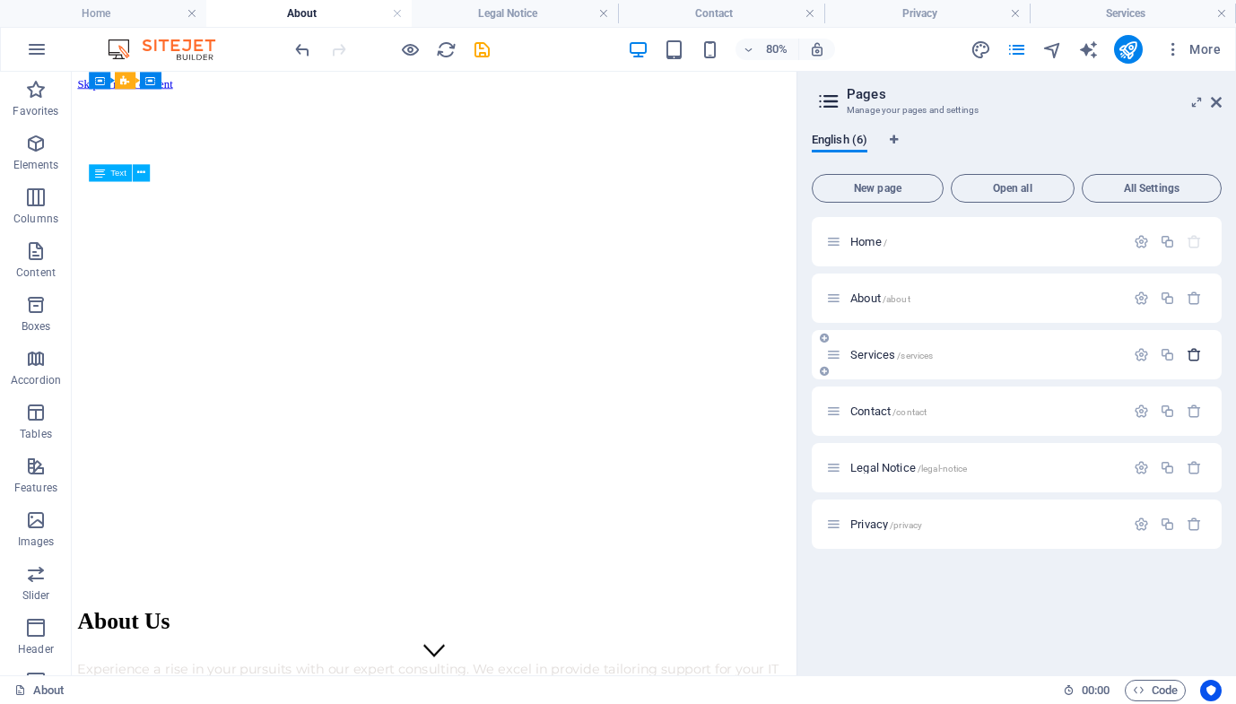
click at [1197, 362] on icon "button" at bounding box center [1194, 354] width 15 height 15
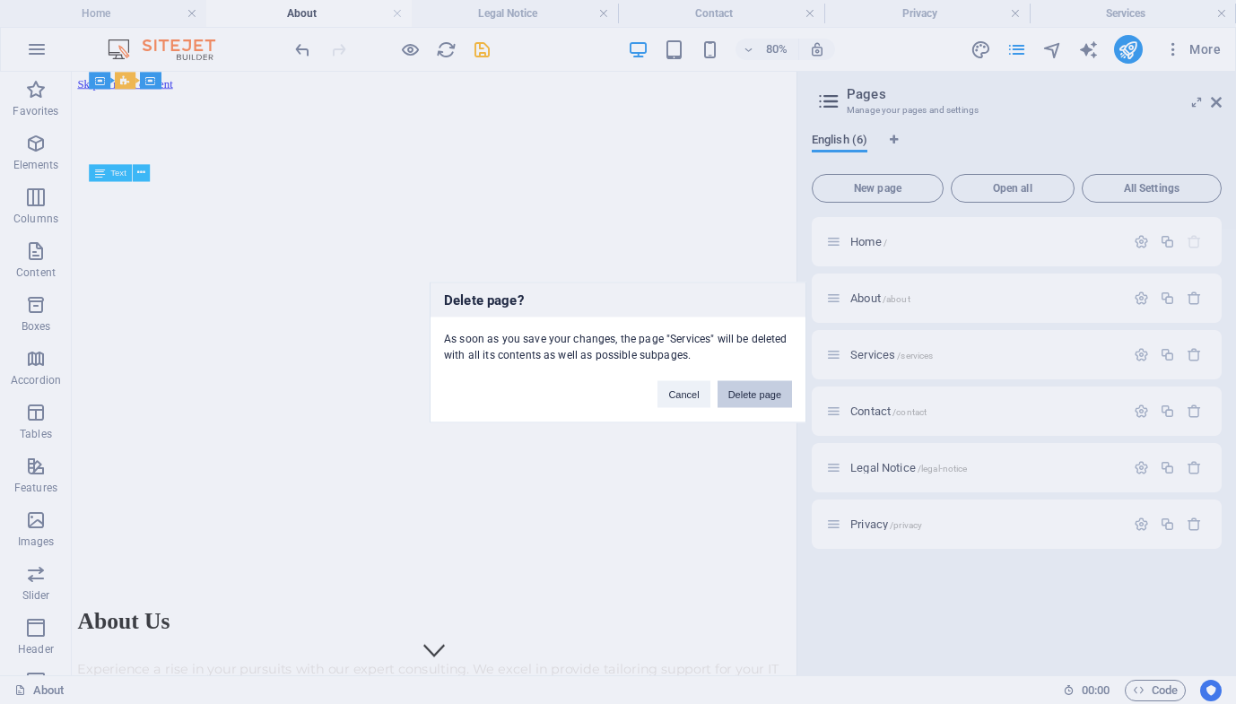
click at [760, 398] on button "Delete page" at bounding box center [755, 393] width 74 height 27
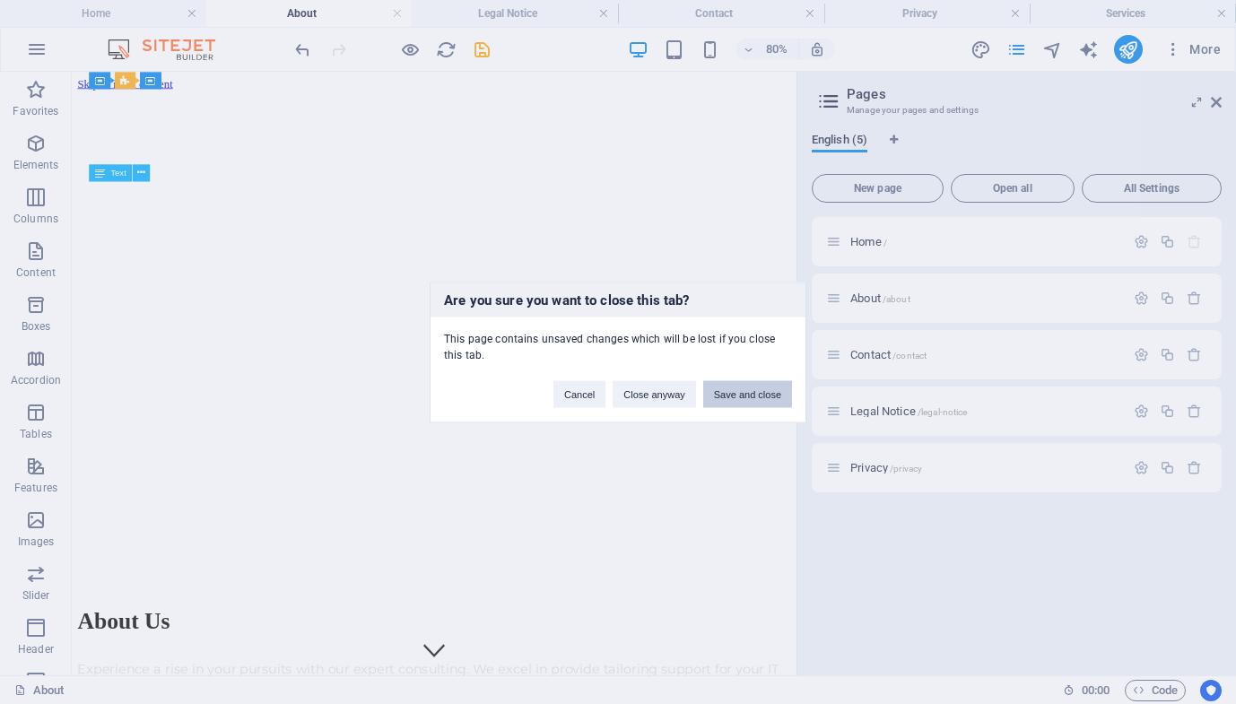
click at [745, 390] on button "Save and close" at bounding box center [747, 393] width 89 height 27
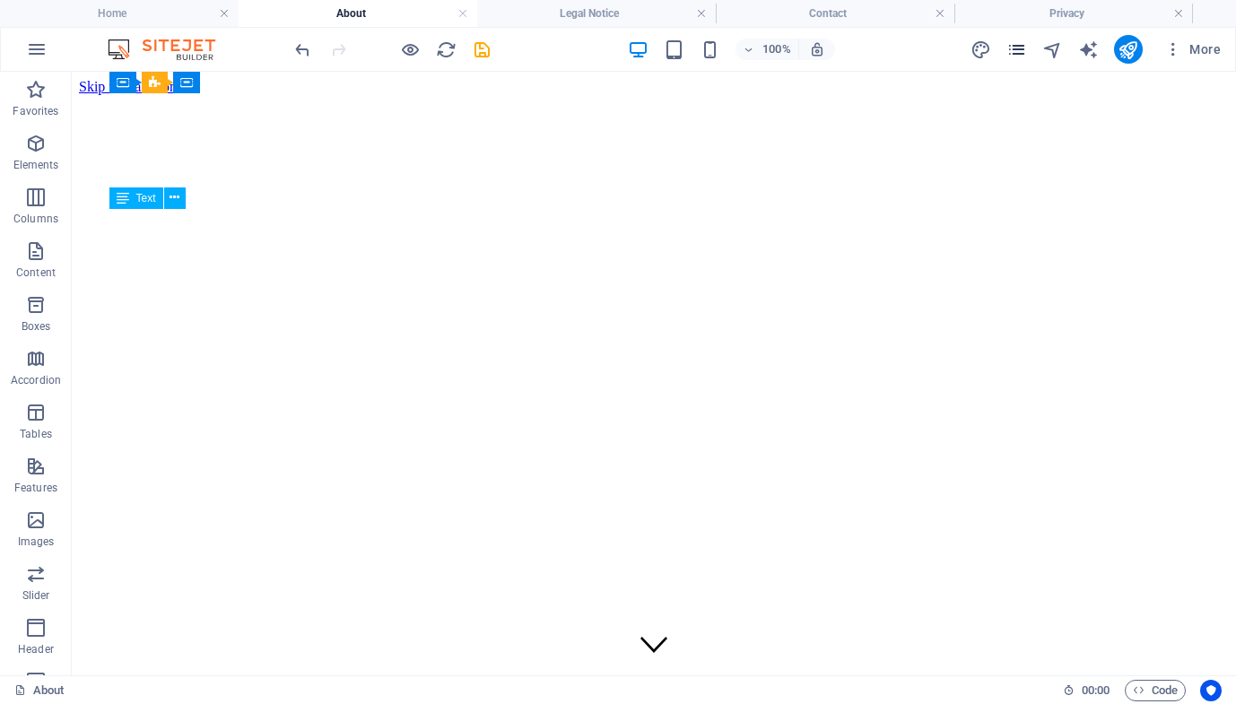
click at [1017, 45] on icon "pages" at bounding box center [1017, 49] width 21 height 21
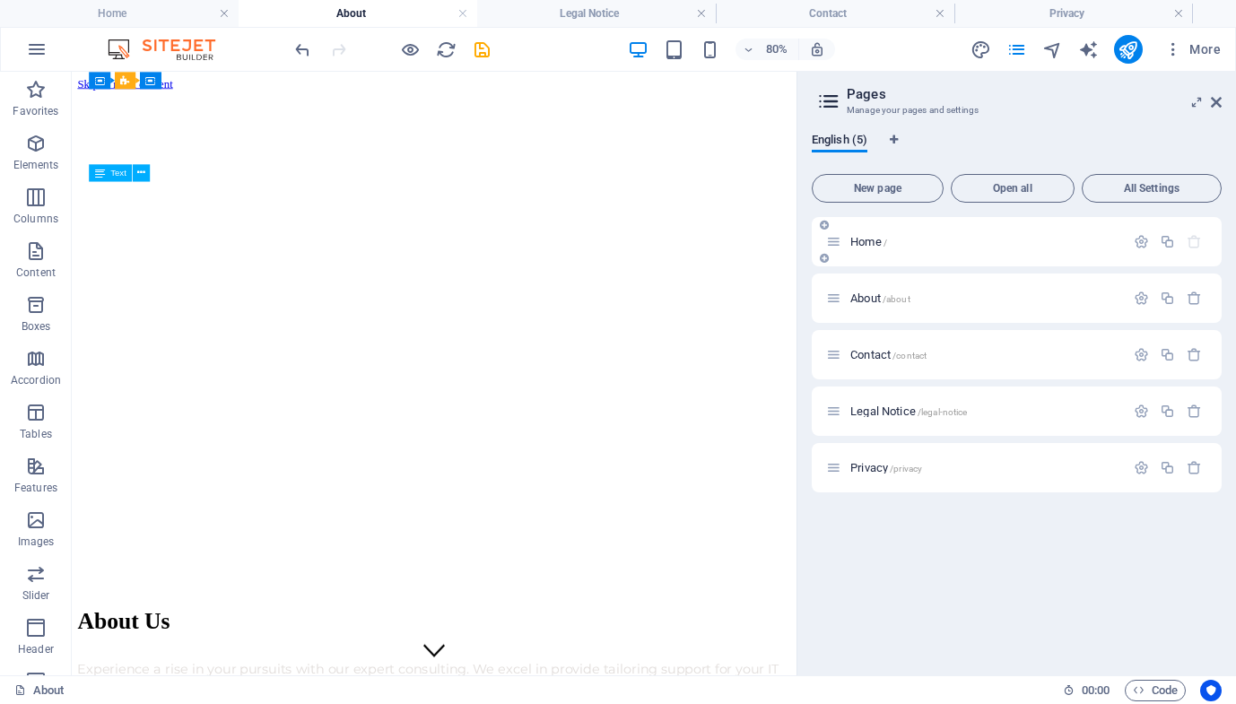
click at [929, 240] on p "Home /" at bounding box center [984, 242] width 269 height 12
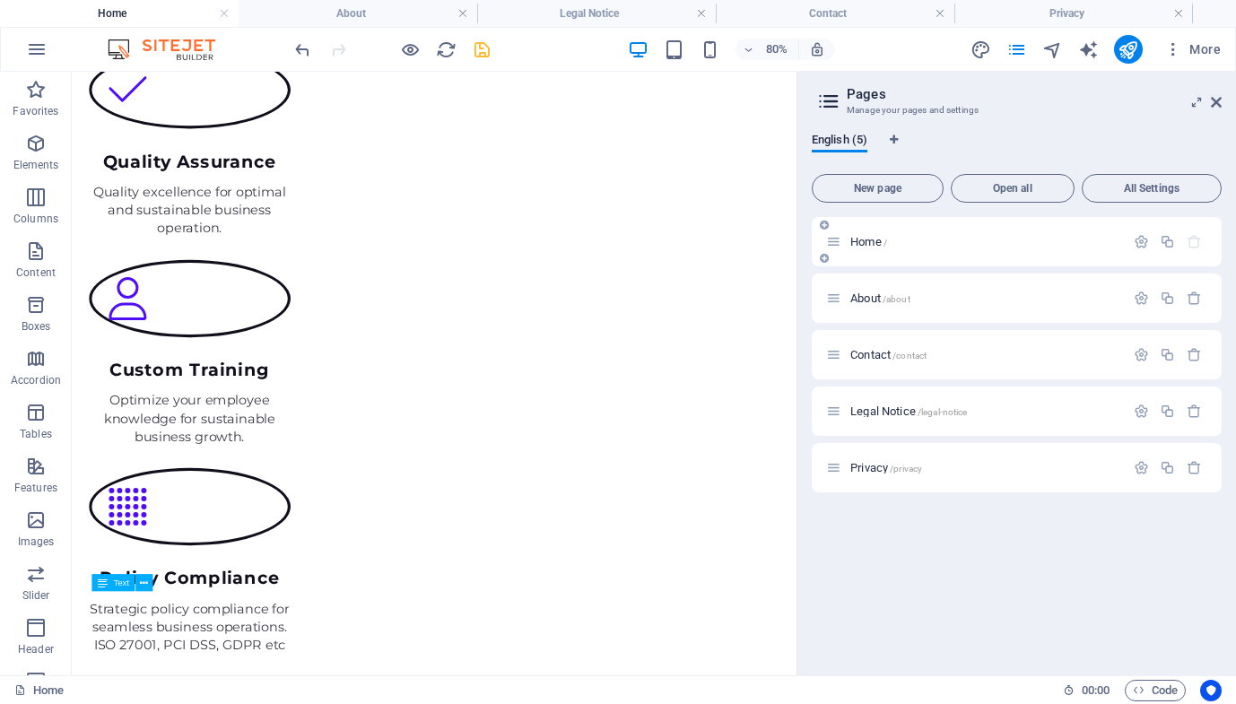
scroll to position [2225, 0]
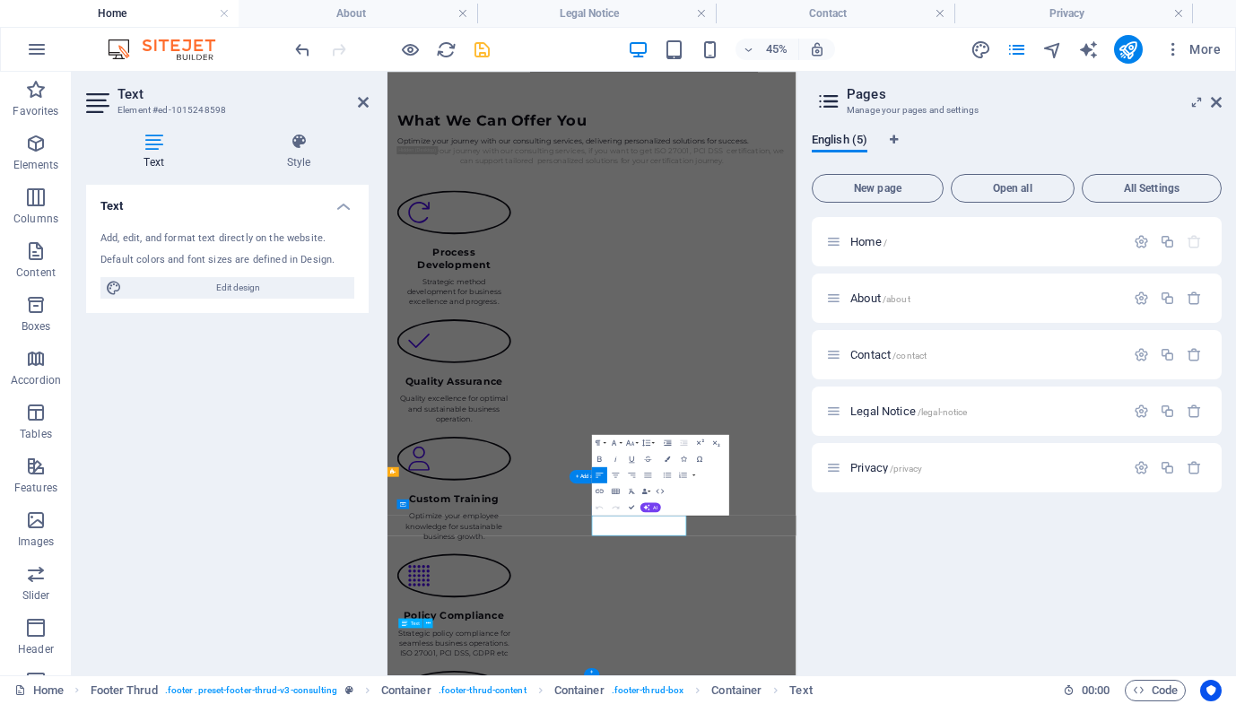
click at [238, 523] on div "Text Add, edit, and format text directly on the website. Default colors and fon…" at bounding box center [227, 423] width 283 height 476
click at [242, 569] on div "Text Add, edit, and format text directly on the website. Default colors and fon…" at bounding box center [227, 423] width 283 height 476
click at [232, 553] on div "Text Add, edit, and format text directly on the website. Default colors and fon…" at bounding box center [227, 423] width 283 height 476
click at [915, 574] on div "Home / About /about Contact /contact Legal Notice /legal-notice Privacy /privacy" at bounding box center [1017, 439] width 410 height 444
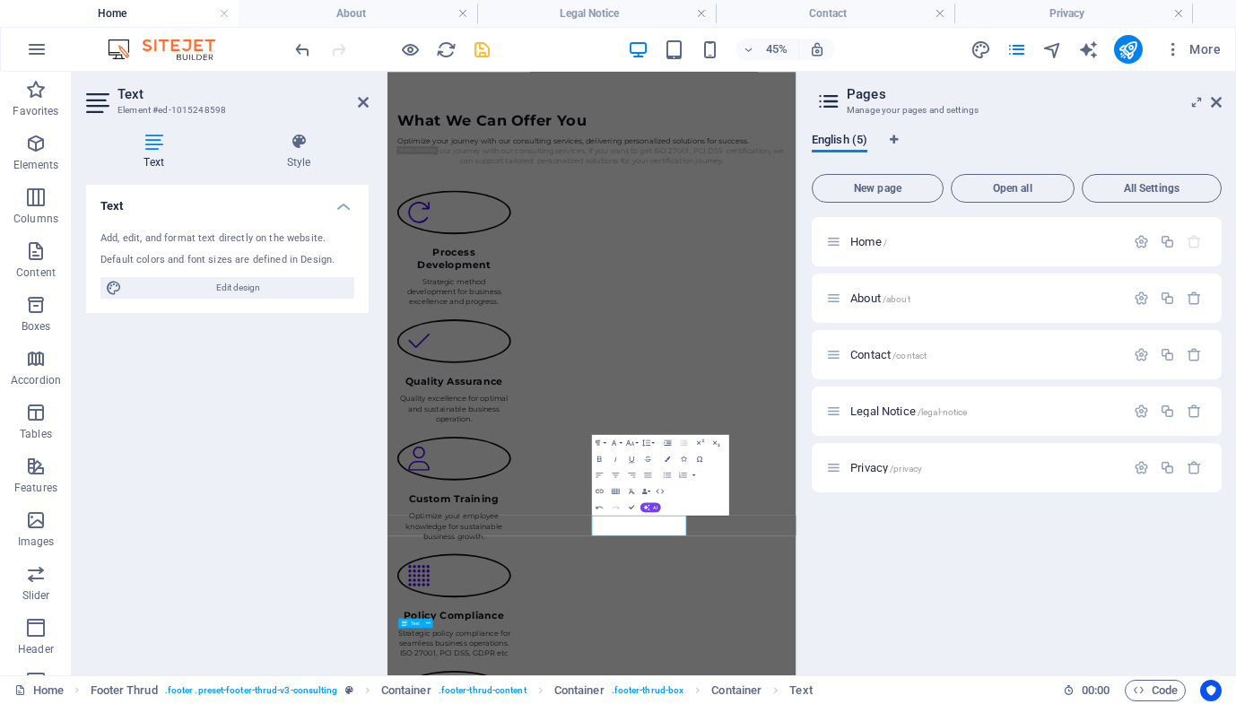
click at [915, 579] on div "Home / About /about Contact /contact Legal Notice /legal-notice Privacy /privacy" at bounding box center [1017, 439] width 410 height 444
select select "px"
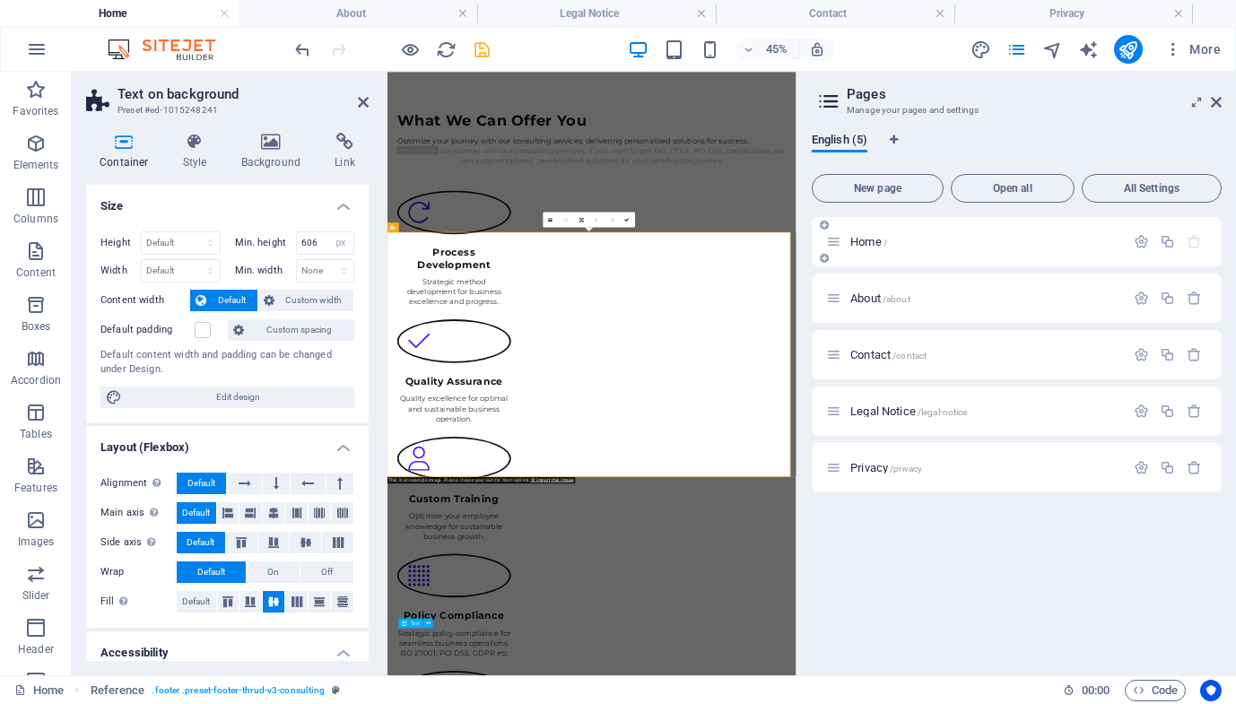
click at [960, 243] on p "Home /" at bounding box center [984, 242] width 269 height 12
click at [973, 298] on p "About /about" at bounding box center [984, 298] width 269 height 12
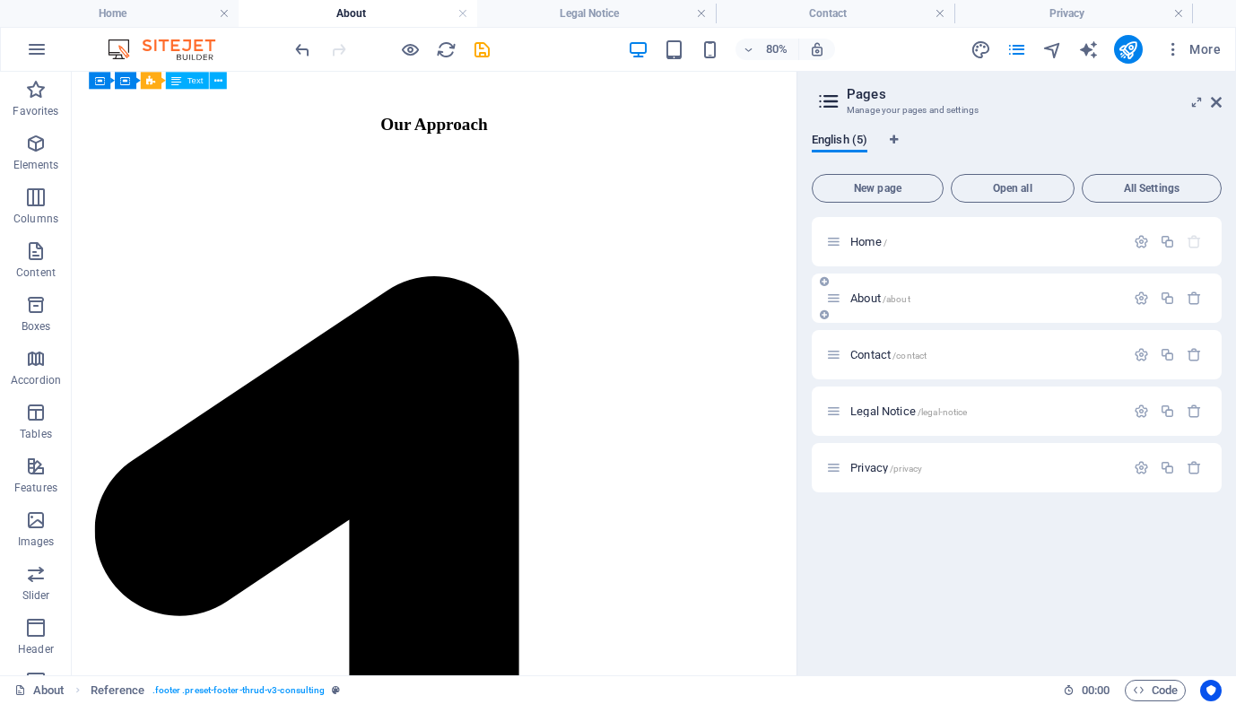
scroll to position [1011, 0]
click at [987, 298] on p "About /about" at bounding box center [984, 298] width 269 height 12
click at [989, 349] on p "Contact /contact" at bounding box center [984, 355] width 269 height 12
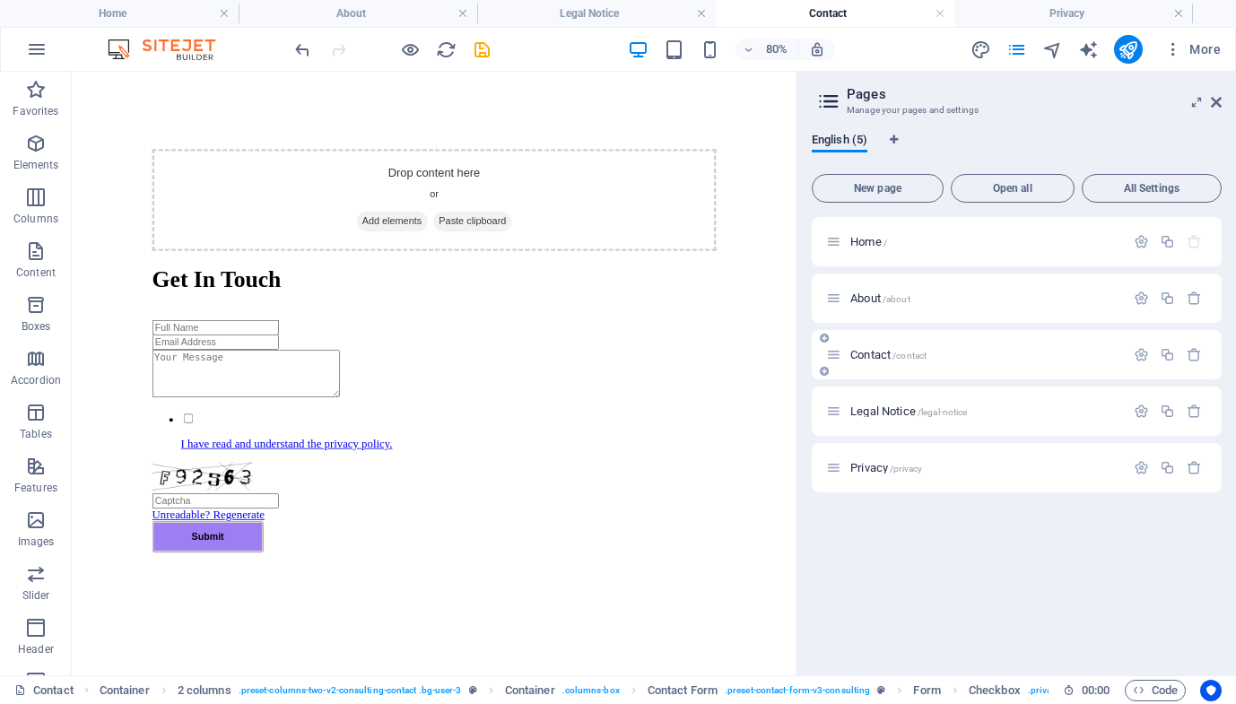
scroll to position [674, 0]
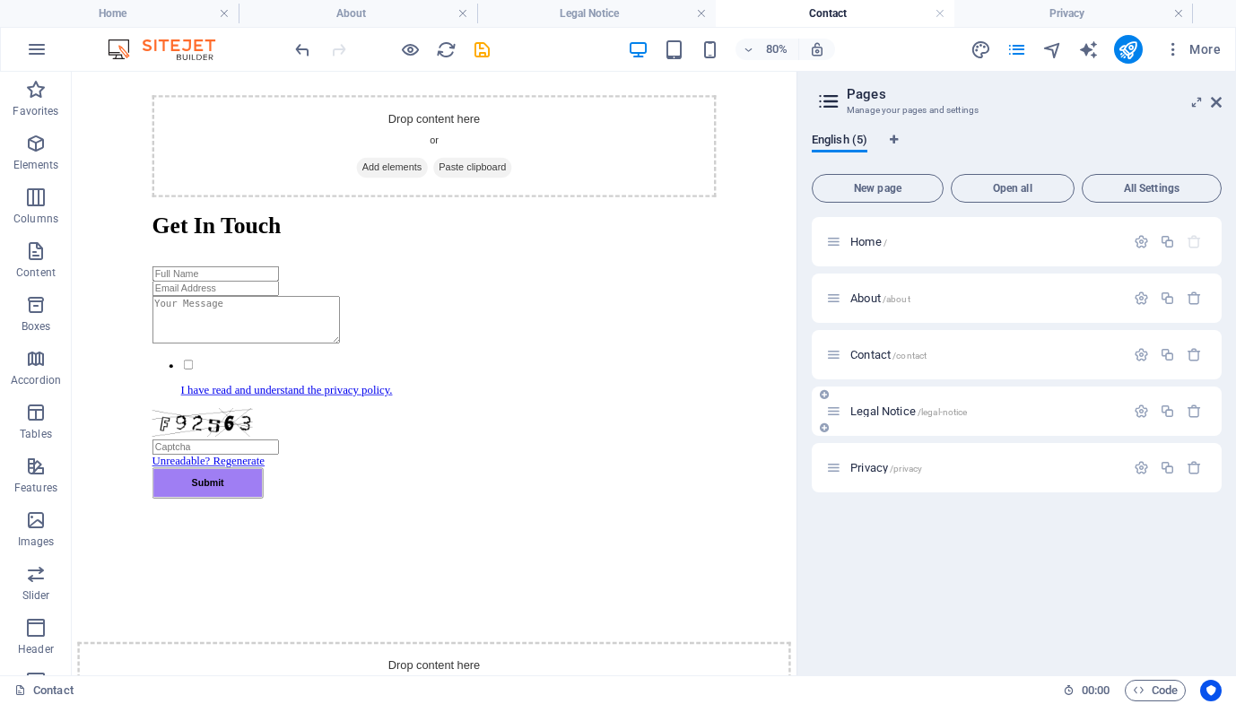
click at [991, 432] on div "Legal Notice /legal-notice" at bounding box center [1017, 411] width 410 height 49
click at [1012, 409] on p "Legal Notice /legal-notice" at bounding box center [984, 412] width 269 height 12
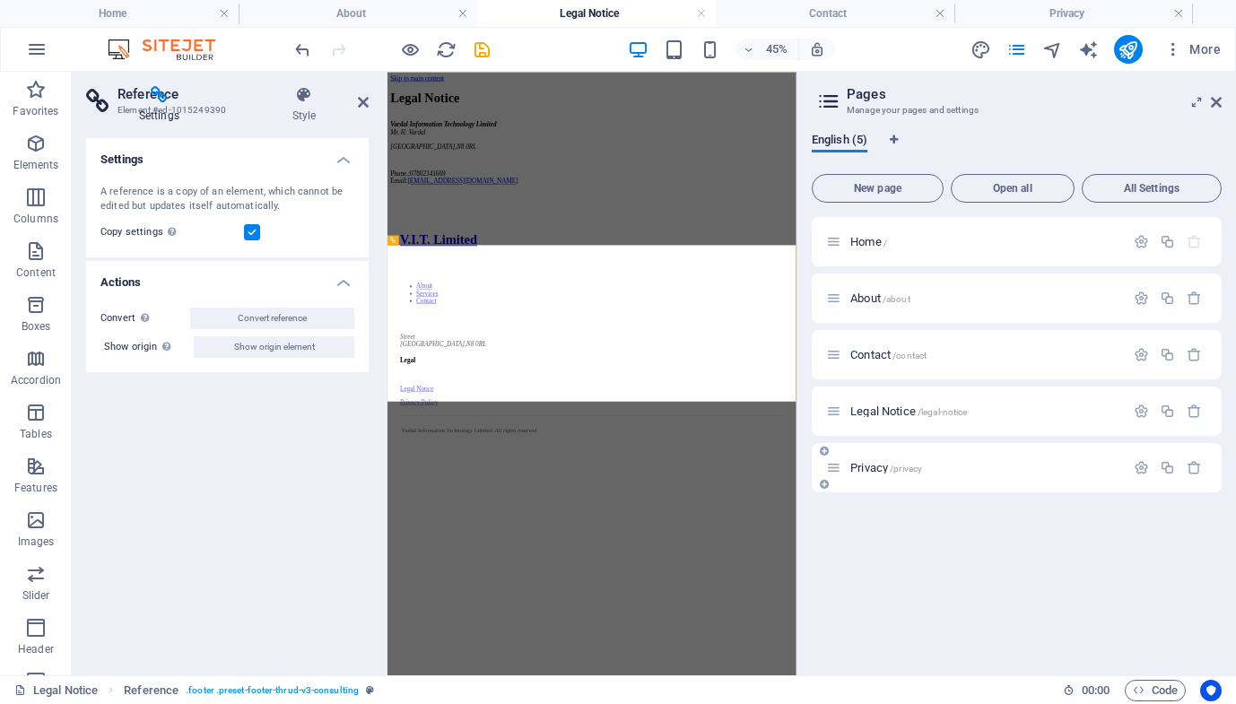
click at [995, 468] on p "Privacy /privacy" at bounding box center [984, 468] width 269 height 12
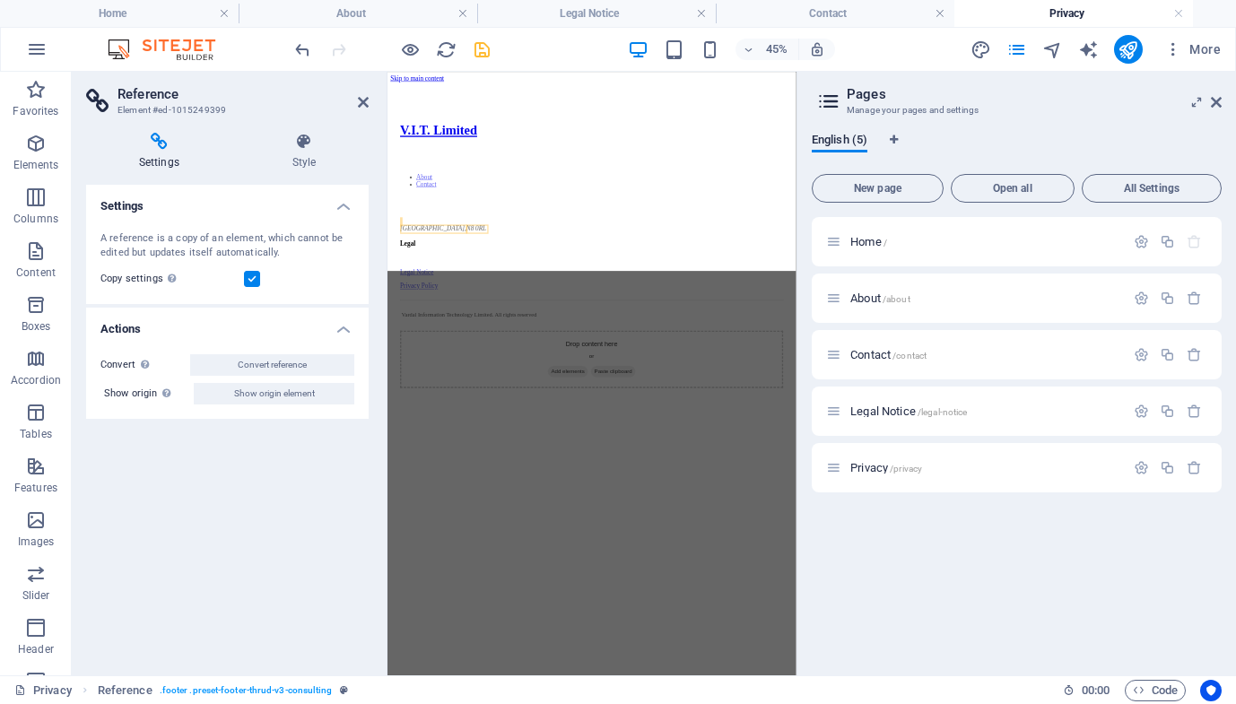
click at [482, 57] on icon "save" at bounding box center [482, 49] width 21 height 21
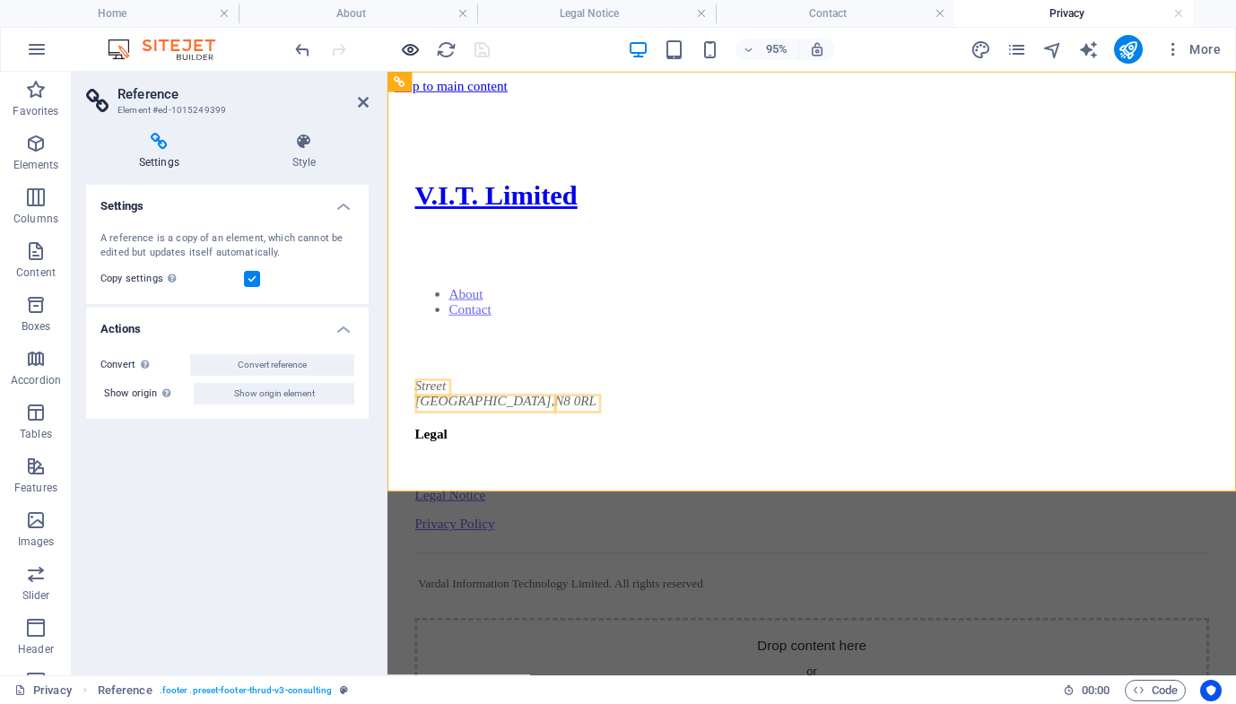
click at [406, 50] on icon "button" at bounding box center [410, 49] width 21 height 21
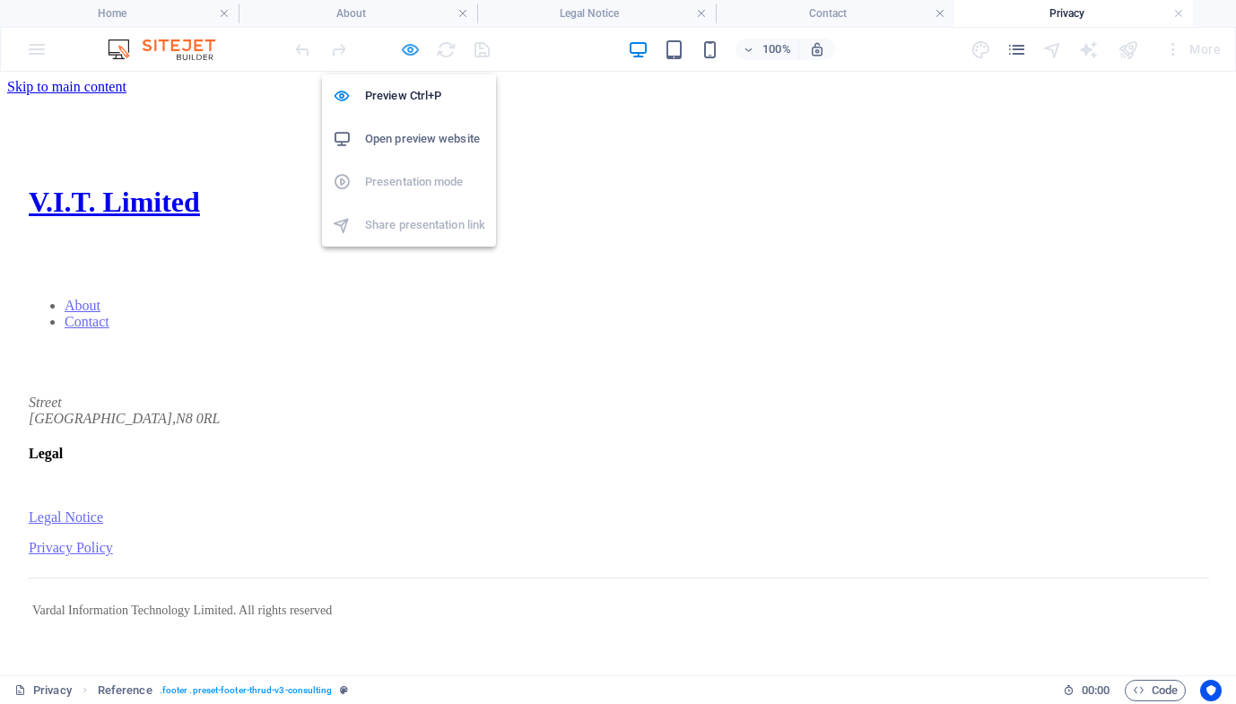
click at [405, 57] on icon "button" at bounding box center [410, 49] width 21 height 21
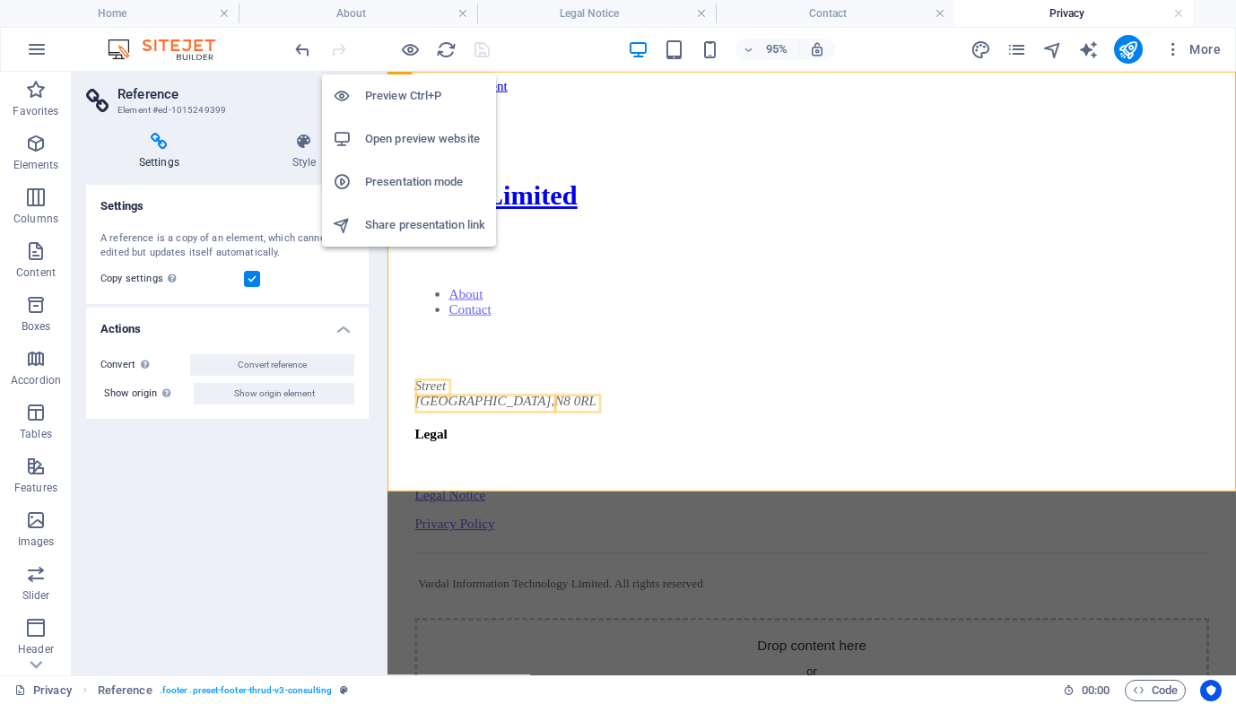
click at [434, 141] on h6 "Open preview website" at bounding box center [425, 139] width 120 height 22
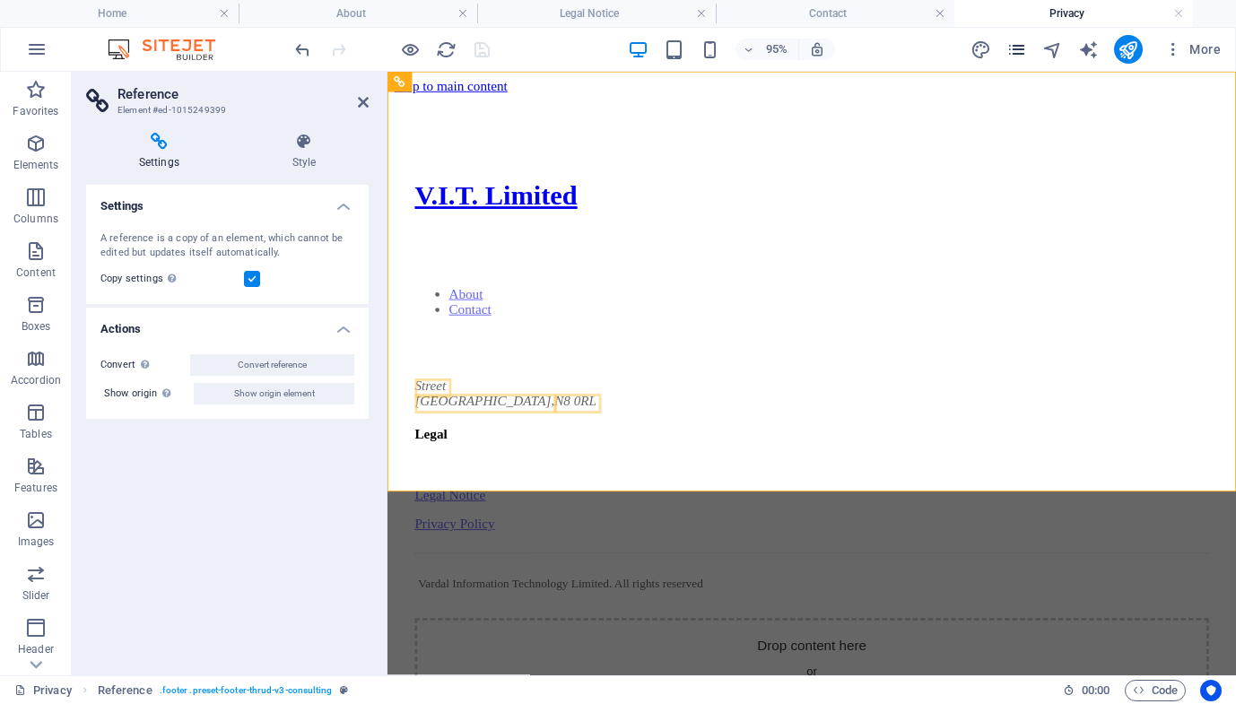
click at [1024, 55] on icon "pages" at bounding box center [1017, 49] width 21 height 21
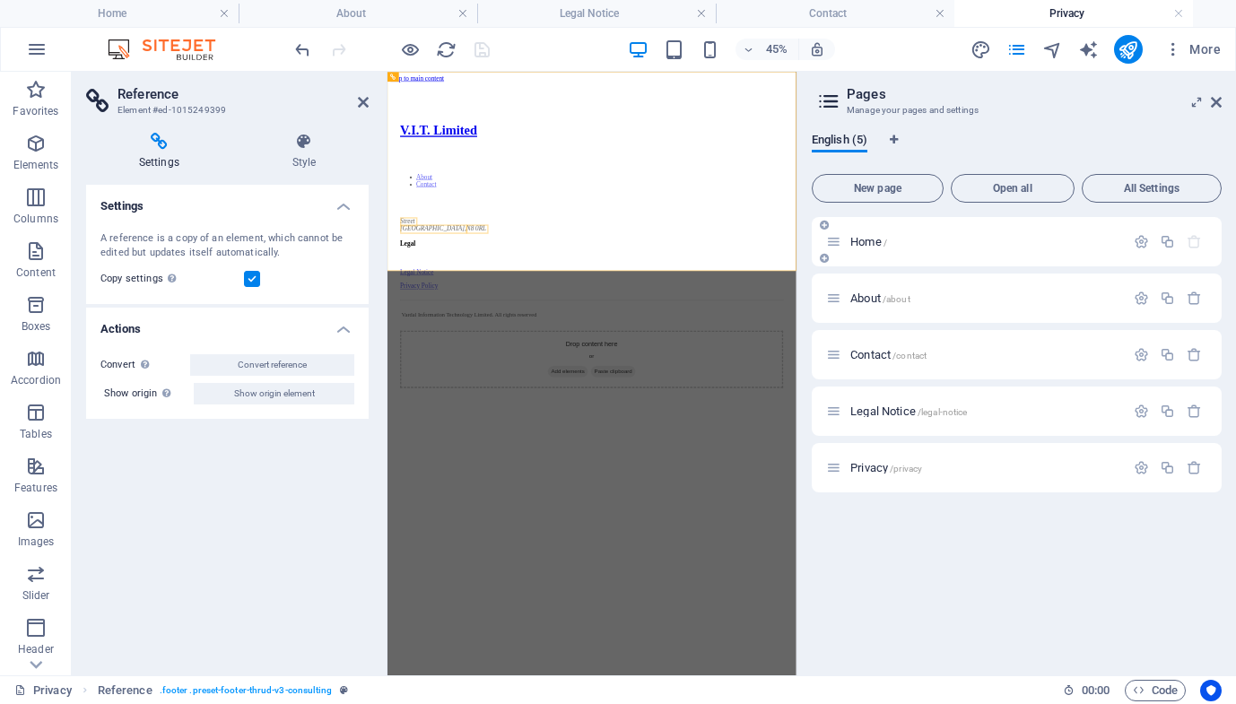
click at [951, 240] on p "Home /" at bounding box center [984, 242] width 269 height 12
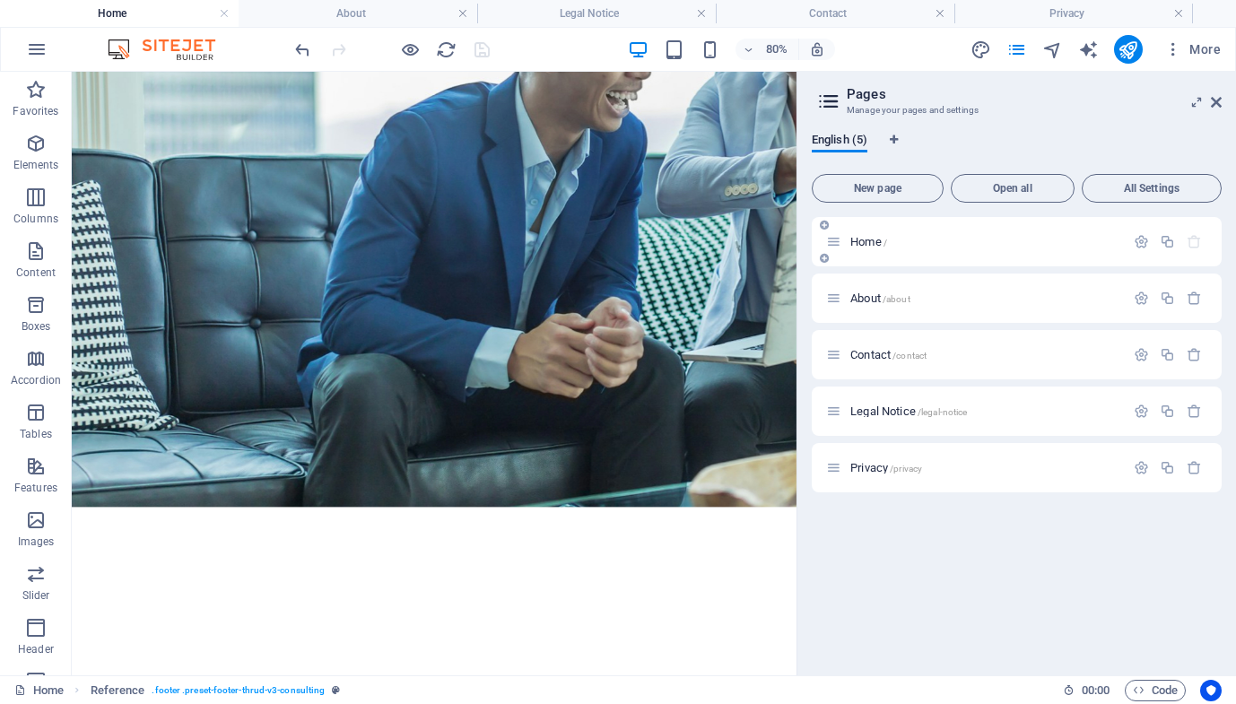
scroll to position [347, 0]
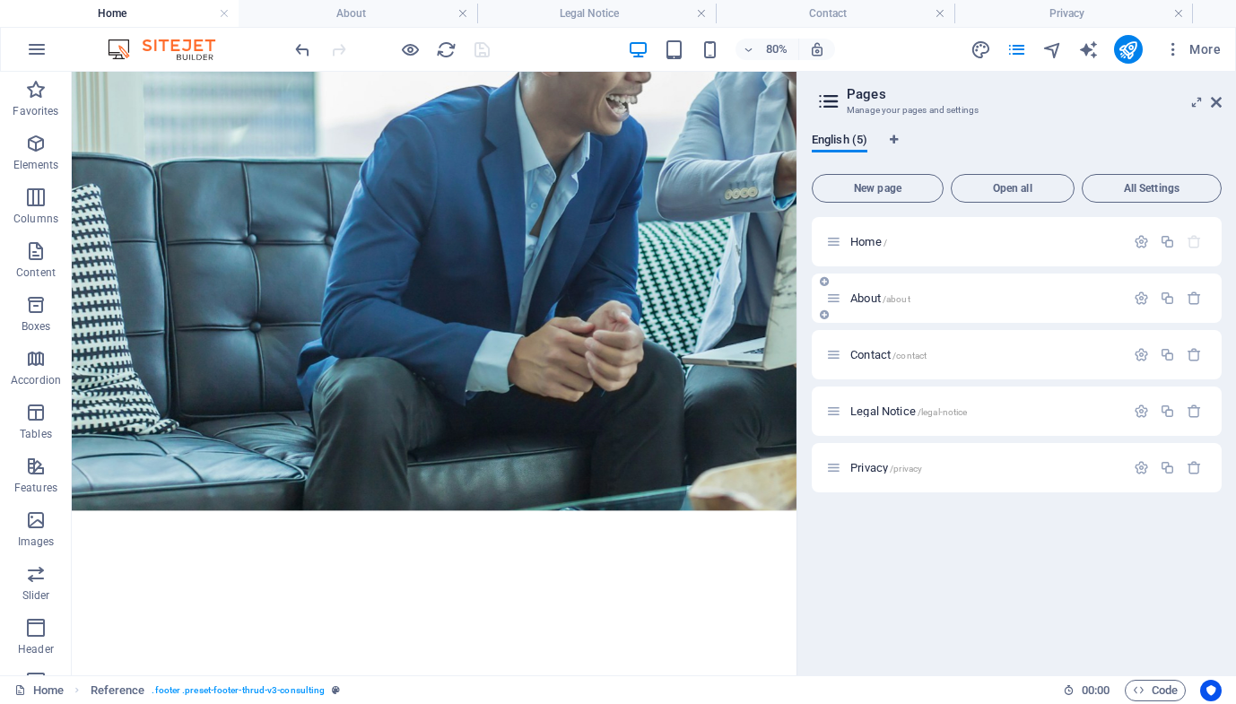
click at [932, 301] on p "About /about" at bounding box center [984, 298] width 269 height 12
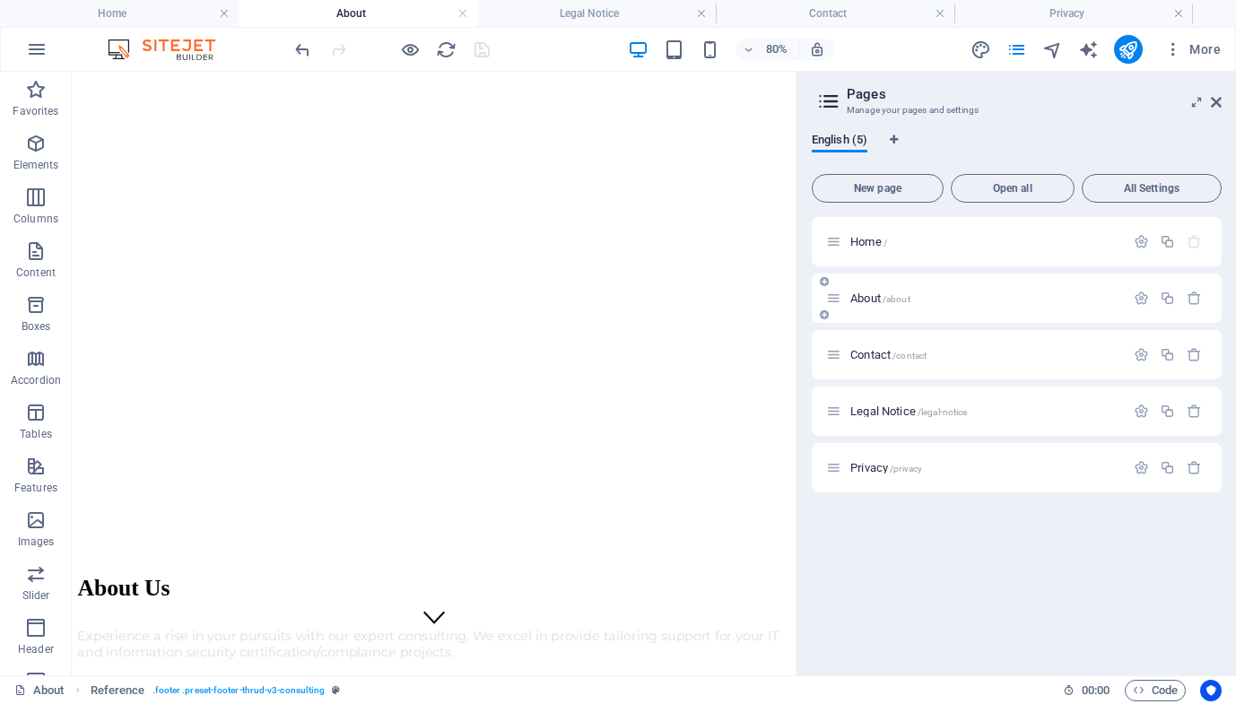
scroll to position [0, 0]
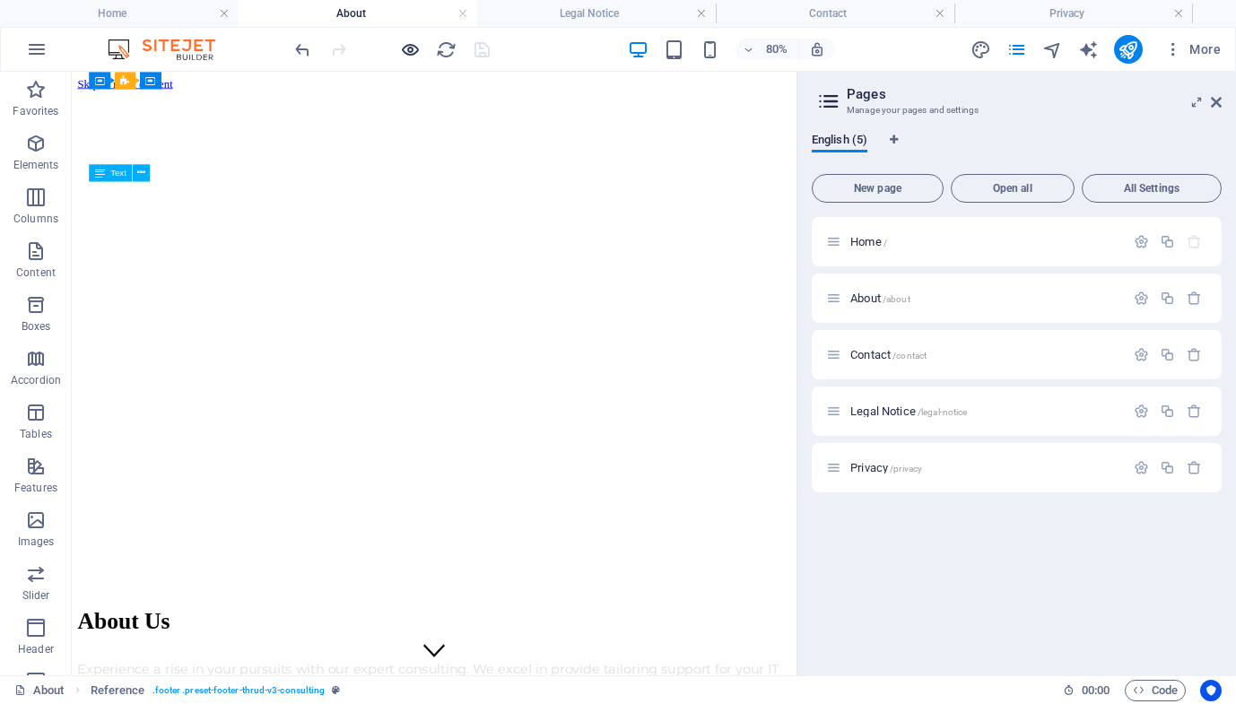
click at [416, 43] on icon "button" at bounding box center [410, 49] width 21 height 21
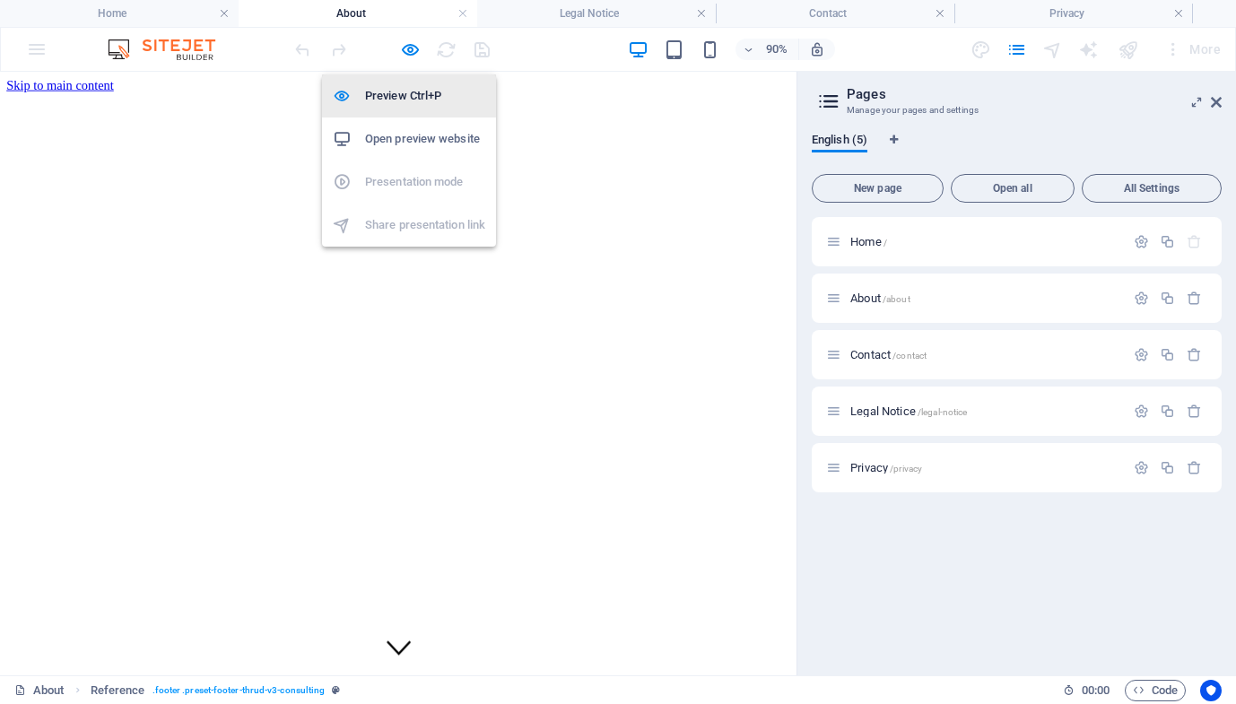
click at [414, 93] on h6 "Preview Ctrl+P" at bounding box center [425, 96] width 120 height 22
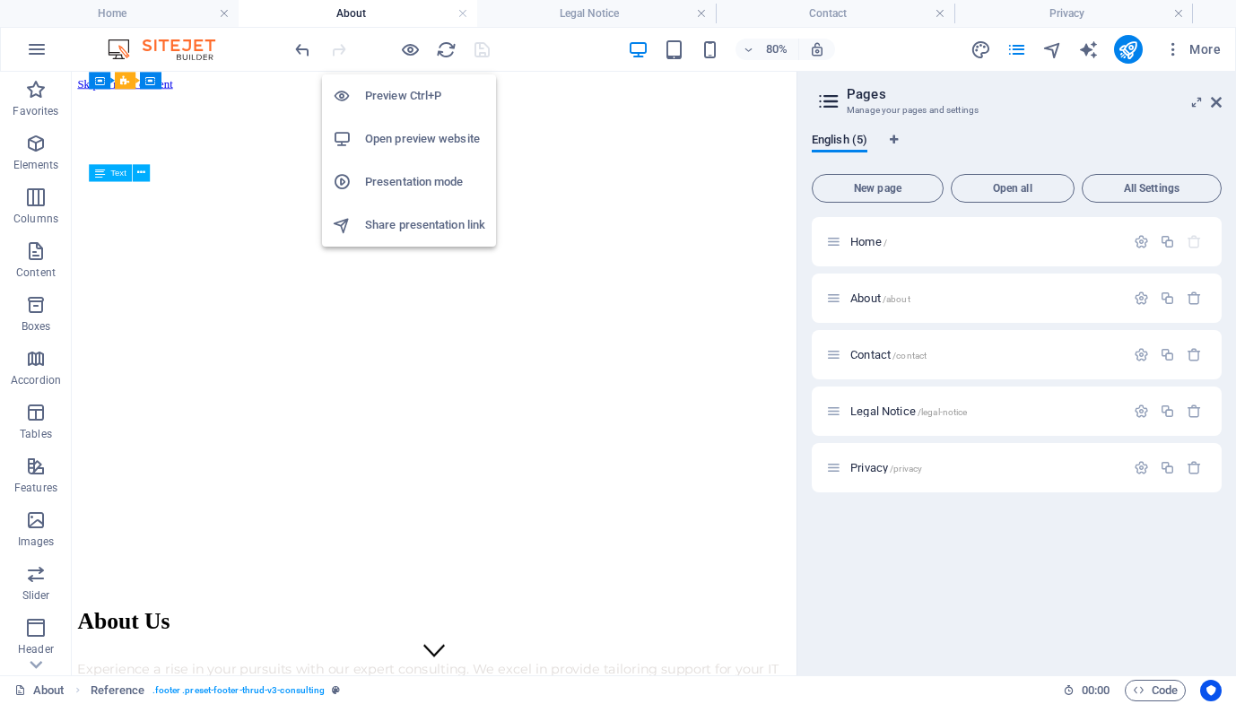
click at [427, 151] on li "Open preview website" at bounding box center [409, 139] width 174 height 43
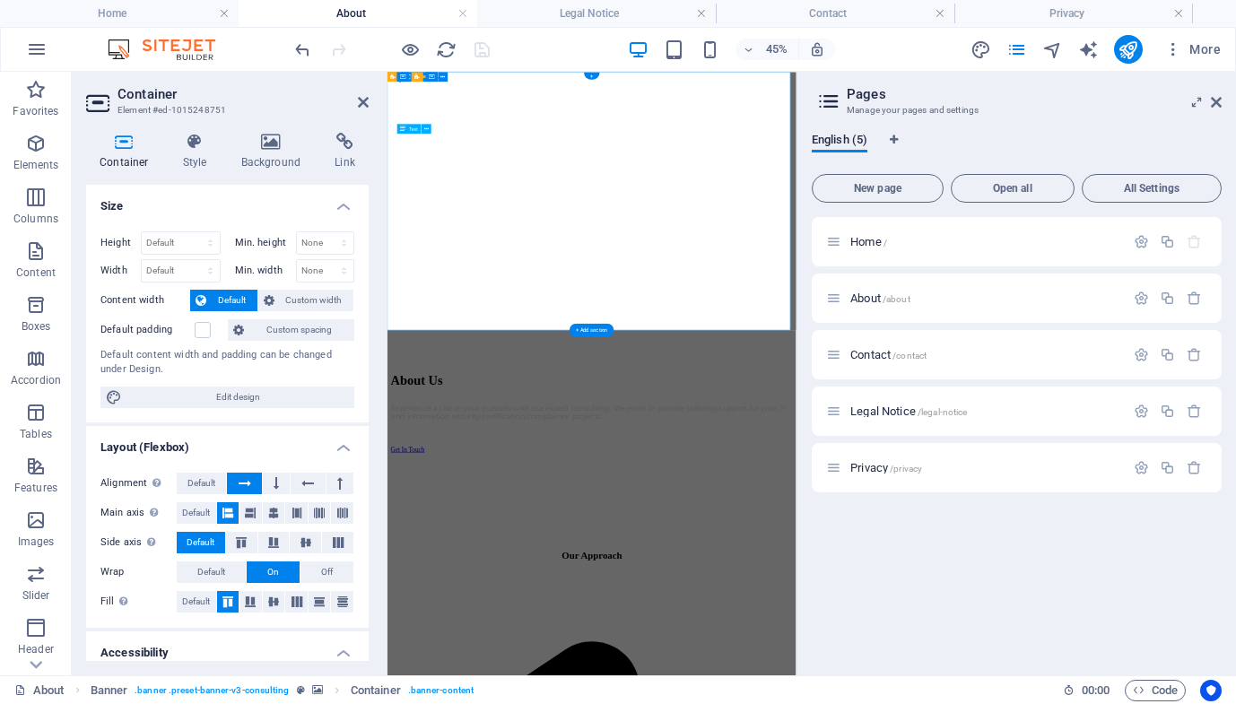
click at [433, 194] on icon at bounding box center [432, 195] width 4 height 8
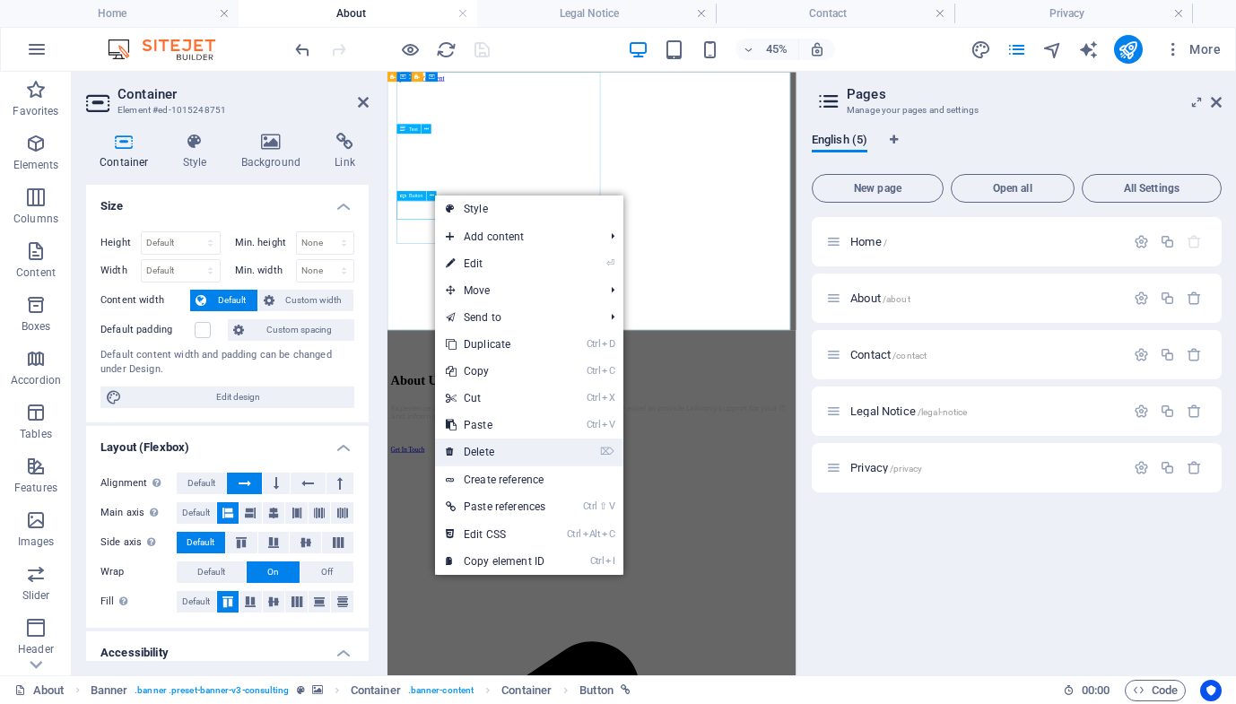
click at [506, 457] on link "⌦ Delete" at bounding box center [495, 452] width 121 height 27
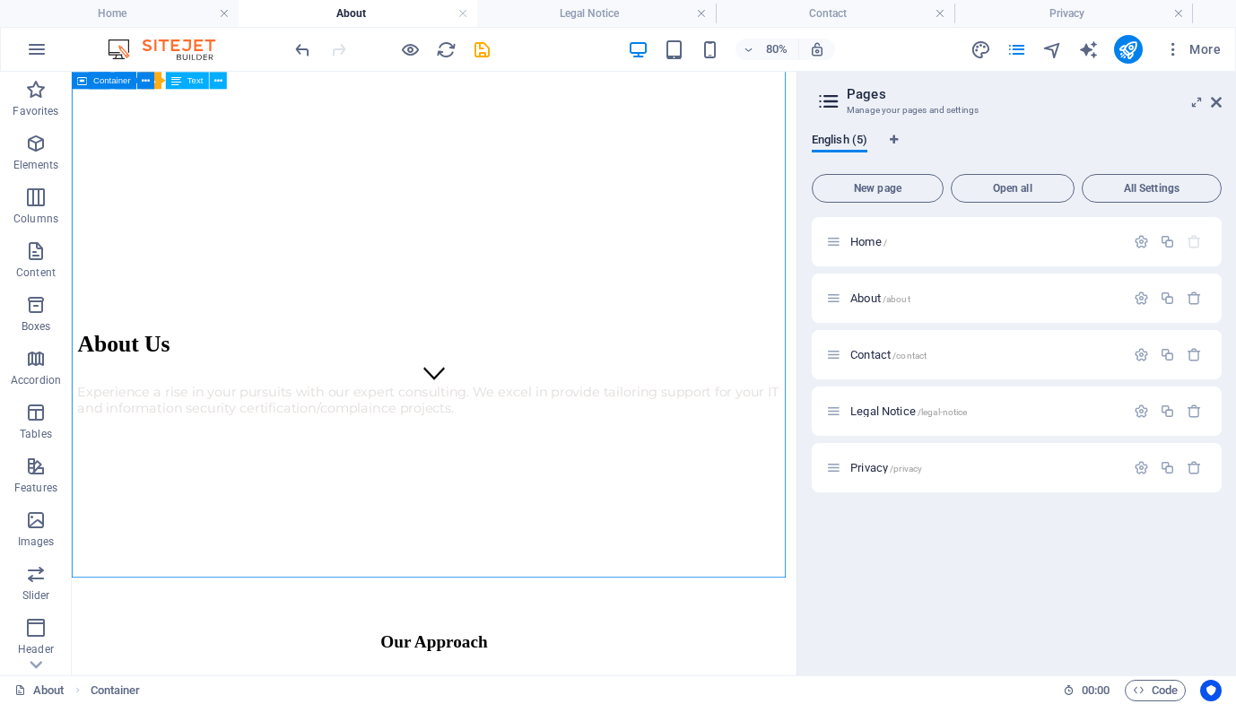
scroll to position [691, 0]
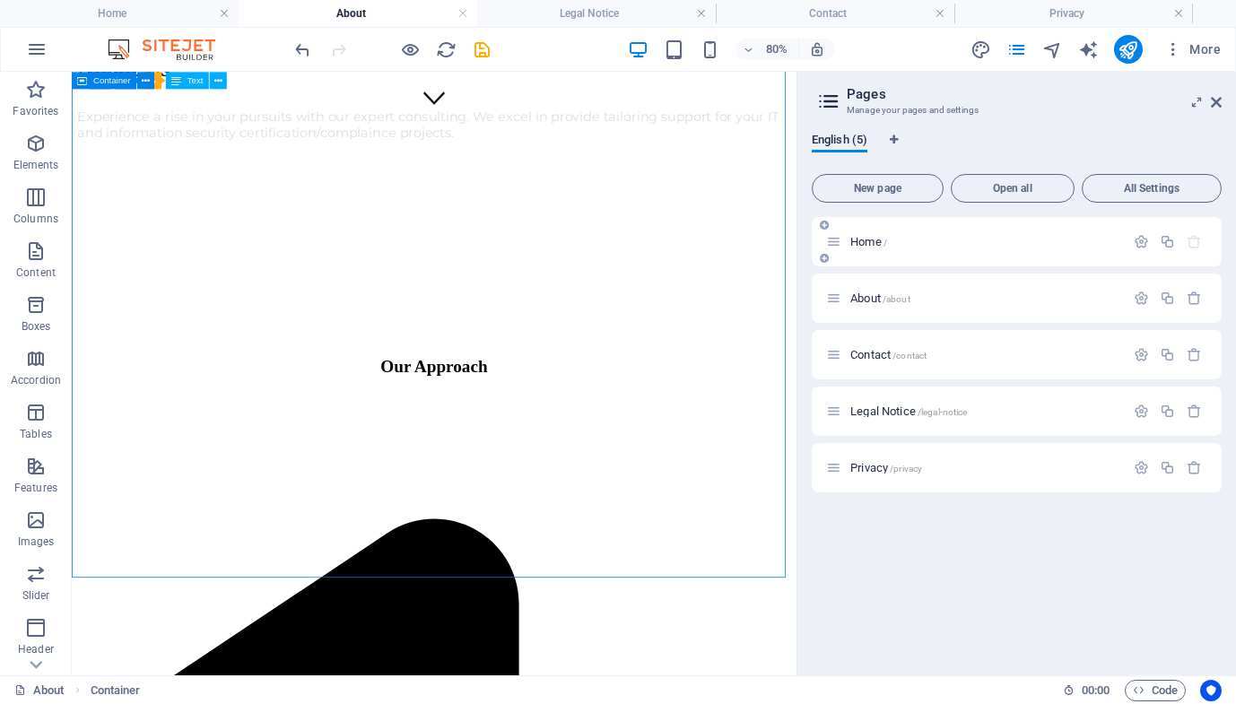
click at [885, 243] on span "/" at bounding box center [886, 243] width 4 height 10
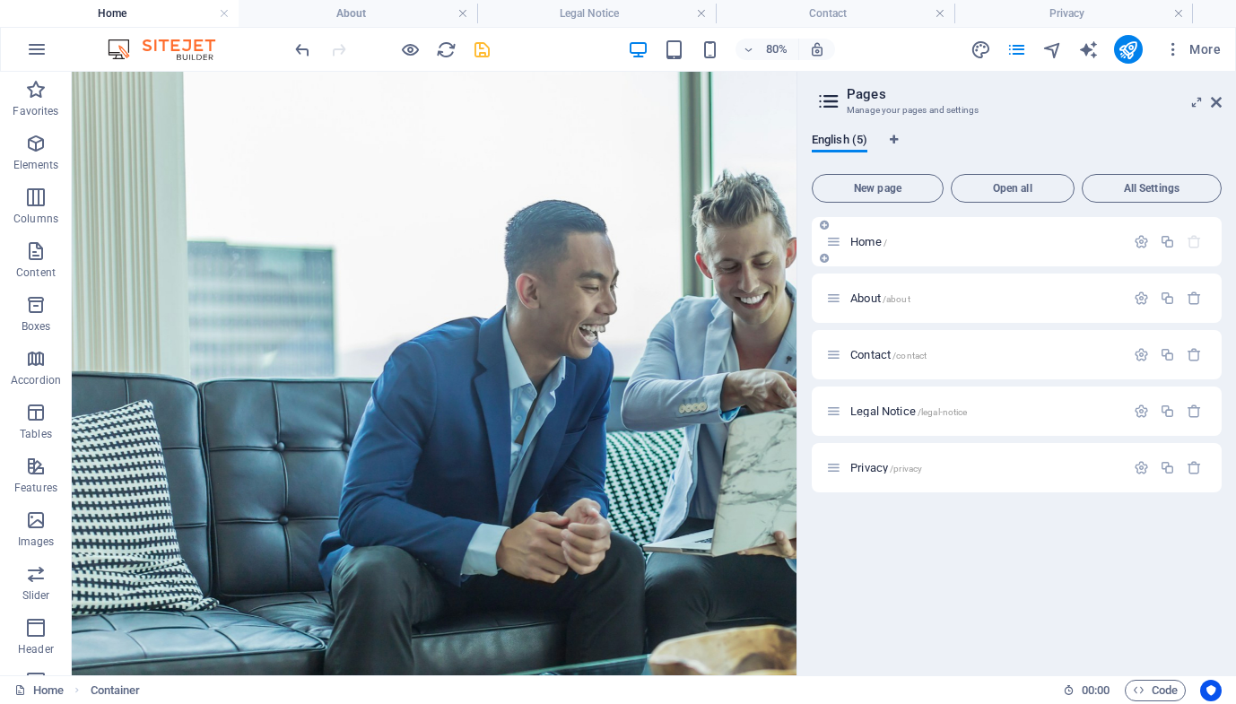
scroll to position [347, 0]
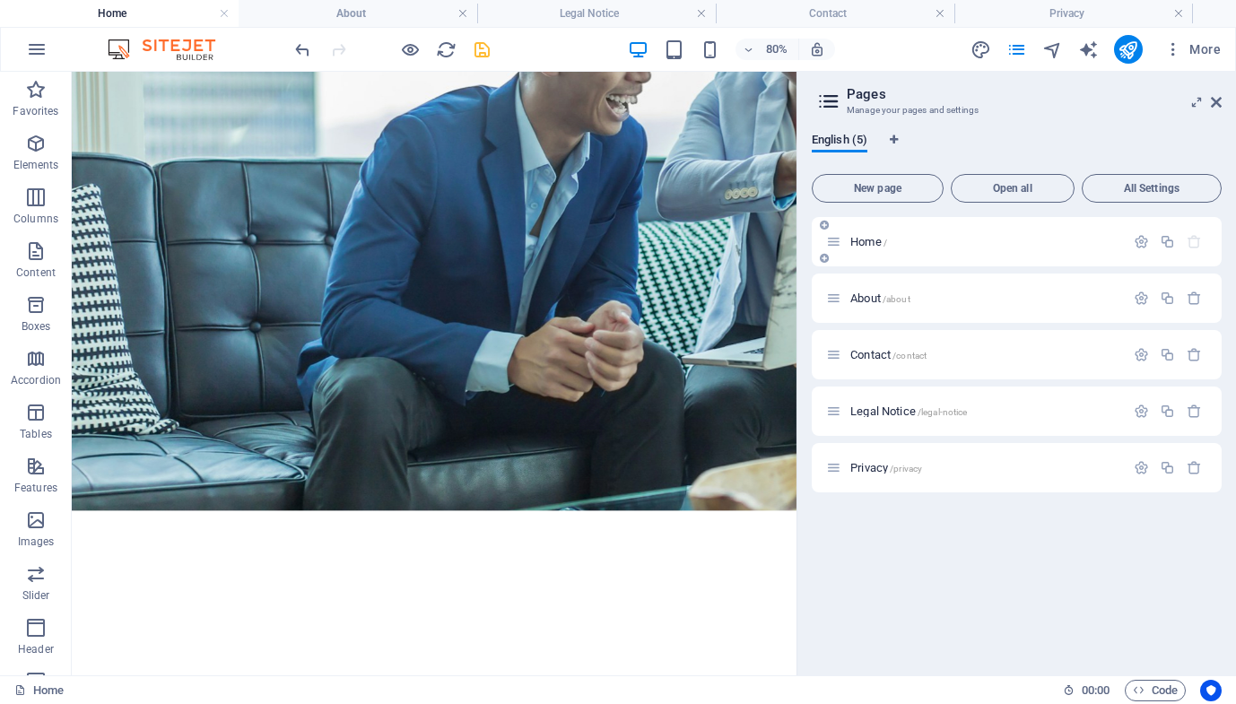
click at [973, 245] on p "Home /" at bounding box center [984, 242] width 269 height 12
click at [1002, 299] on p "About /about" at bounding box center [984, 298] width 269 height 12
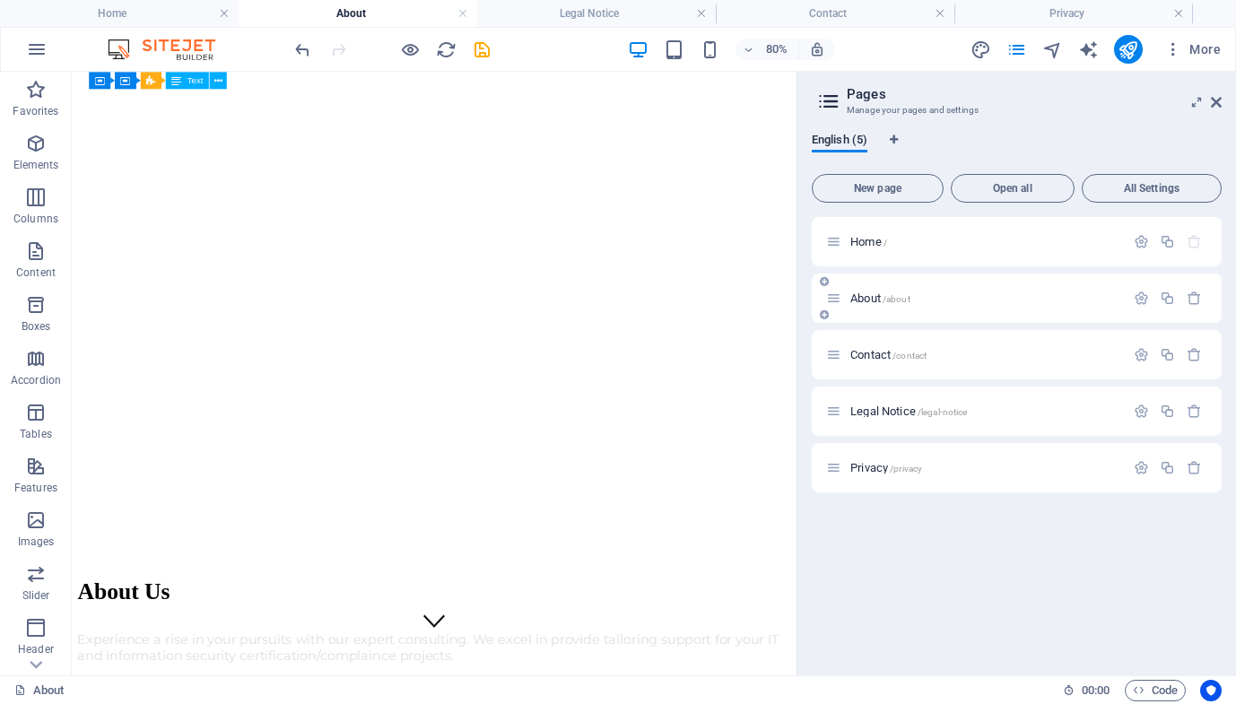
scroll to position [0, 0]
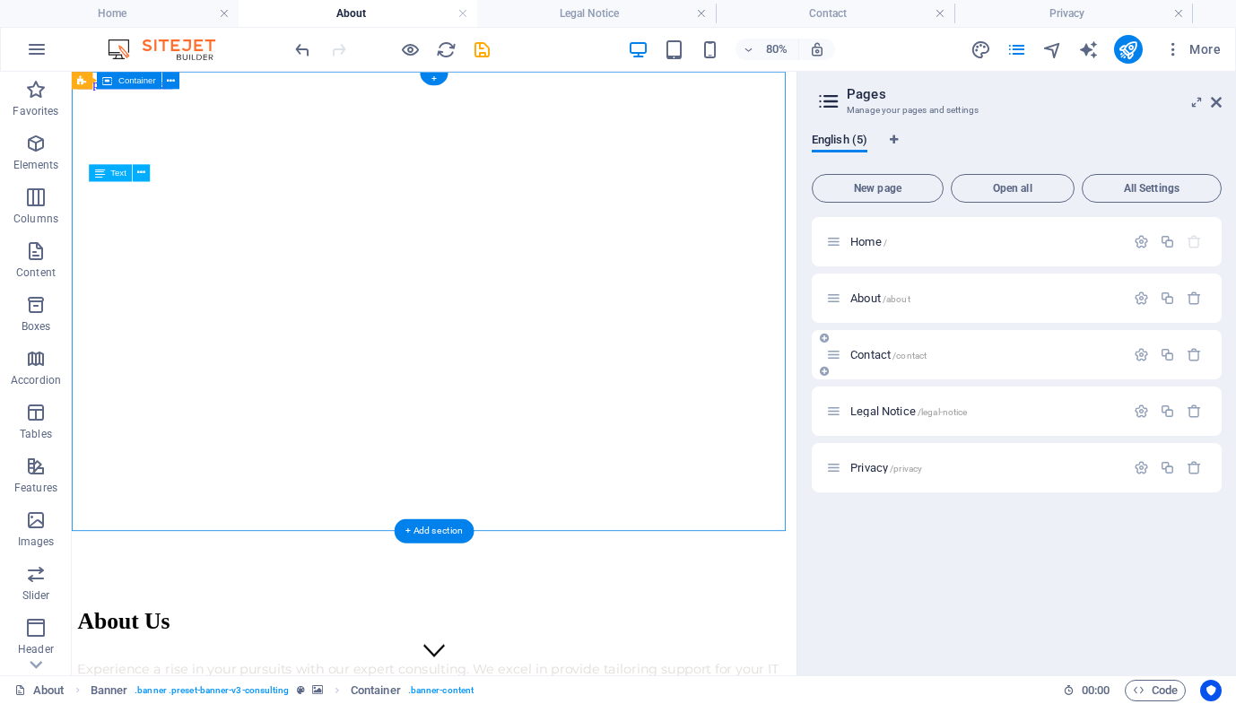
click at [927, 357] on span "/contact" at bounding box center [910, 356] width 34 height 10
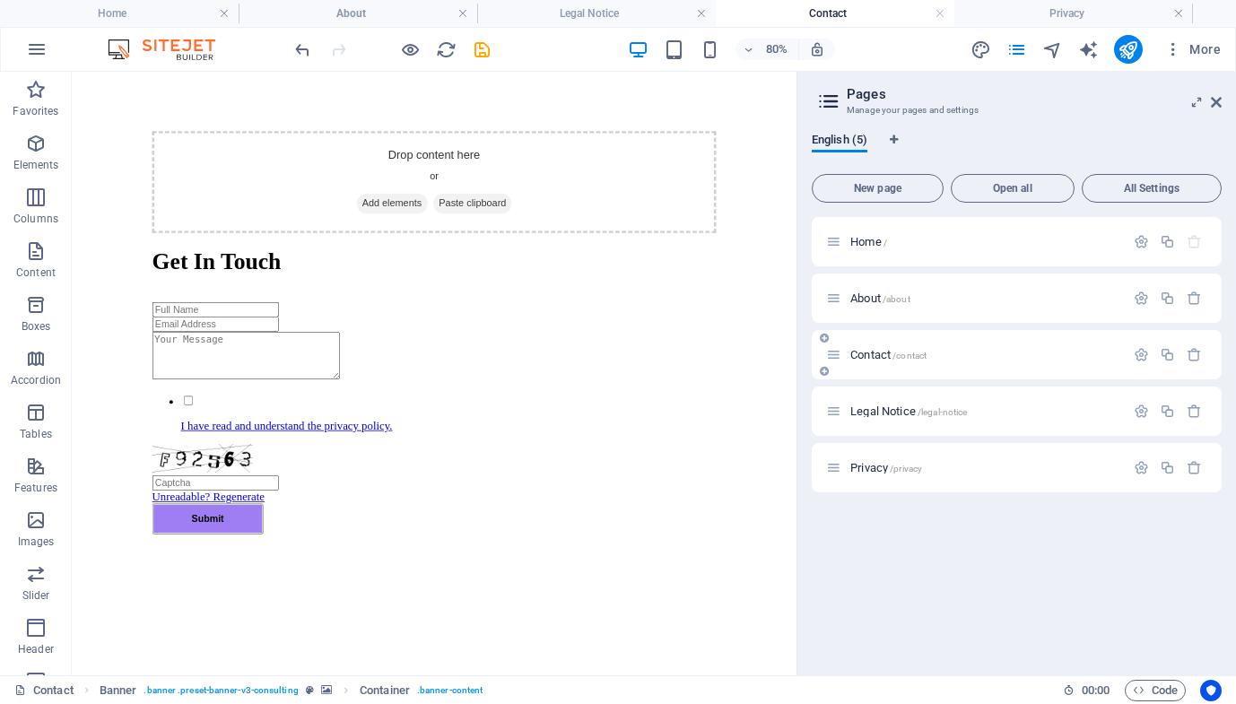
scroll to position [674, 0]
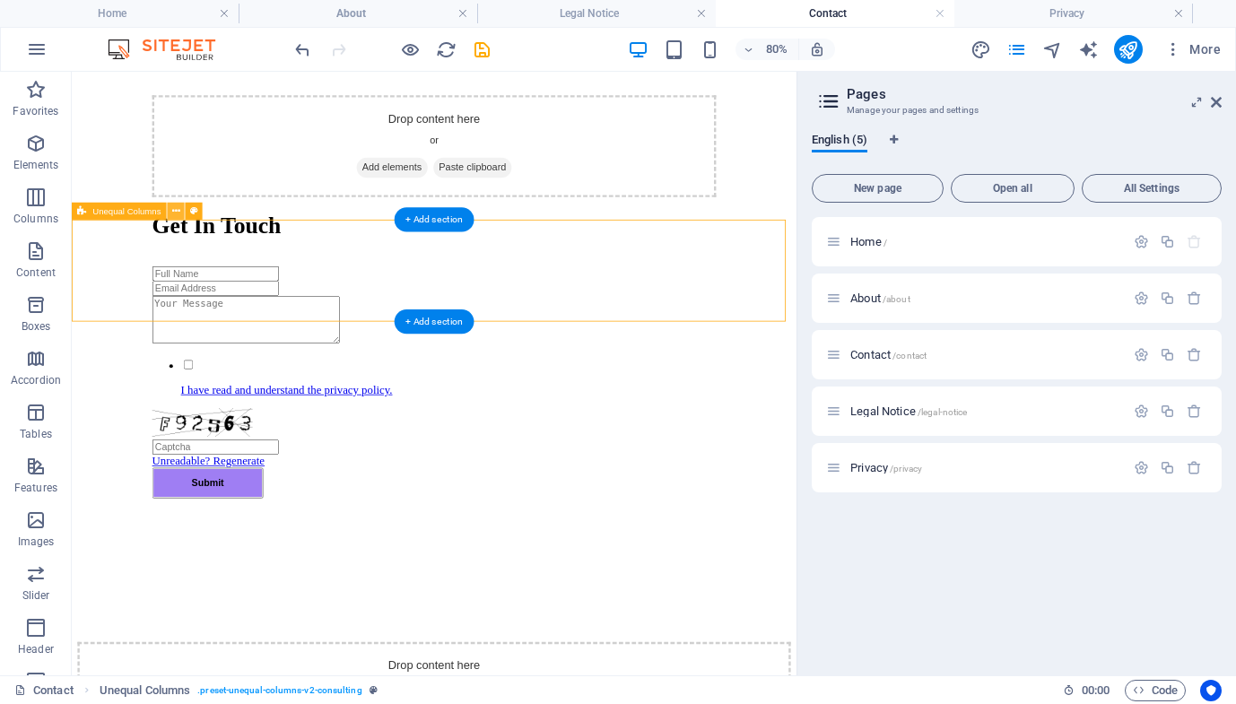
click at [172, 214] on icon at bounding box center [176, 211] width 8 height 15
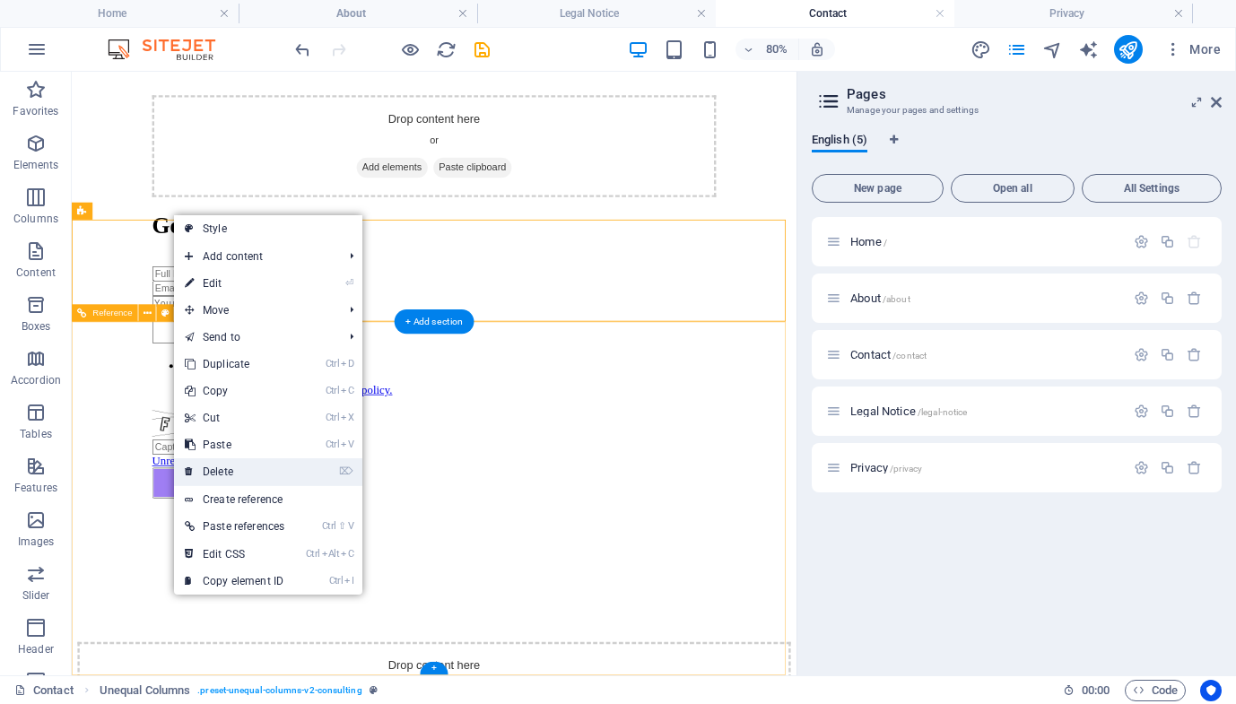
click at [249, 475] on link "⌦ Delete" at bounding box center [234, 471] width 121 height 27
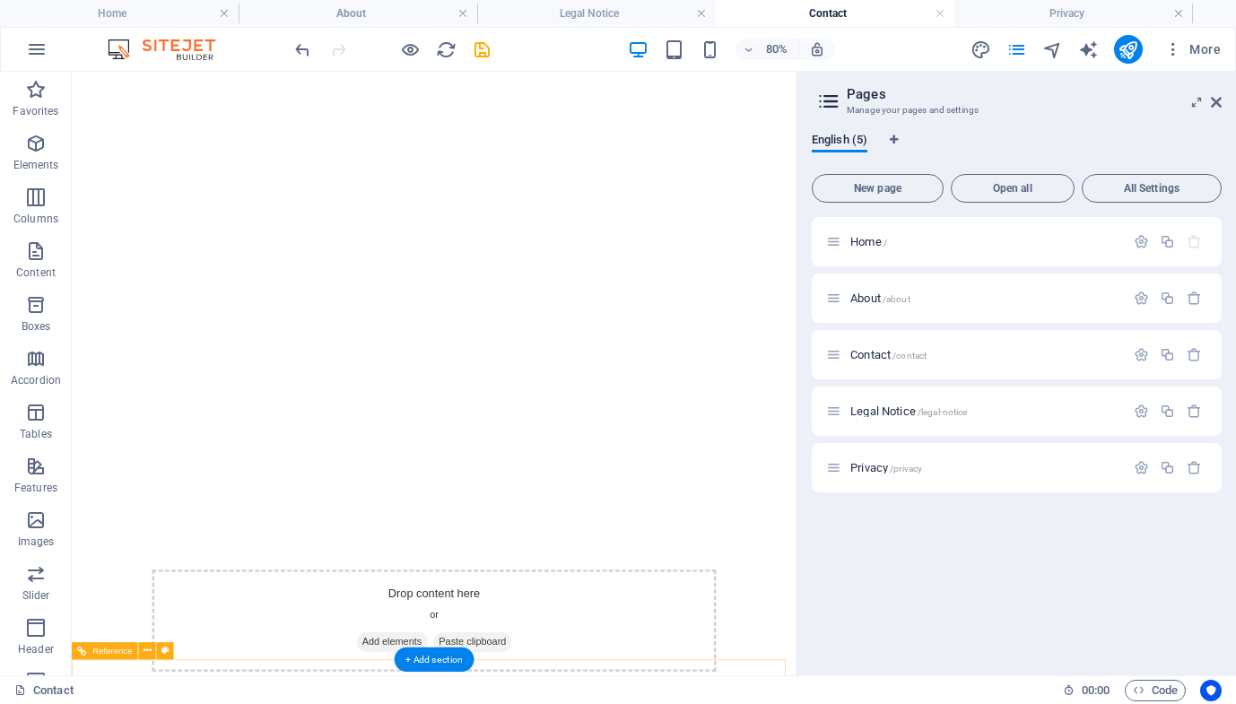
scroll to position [0, 0]
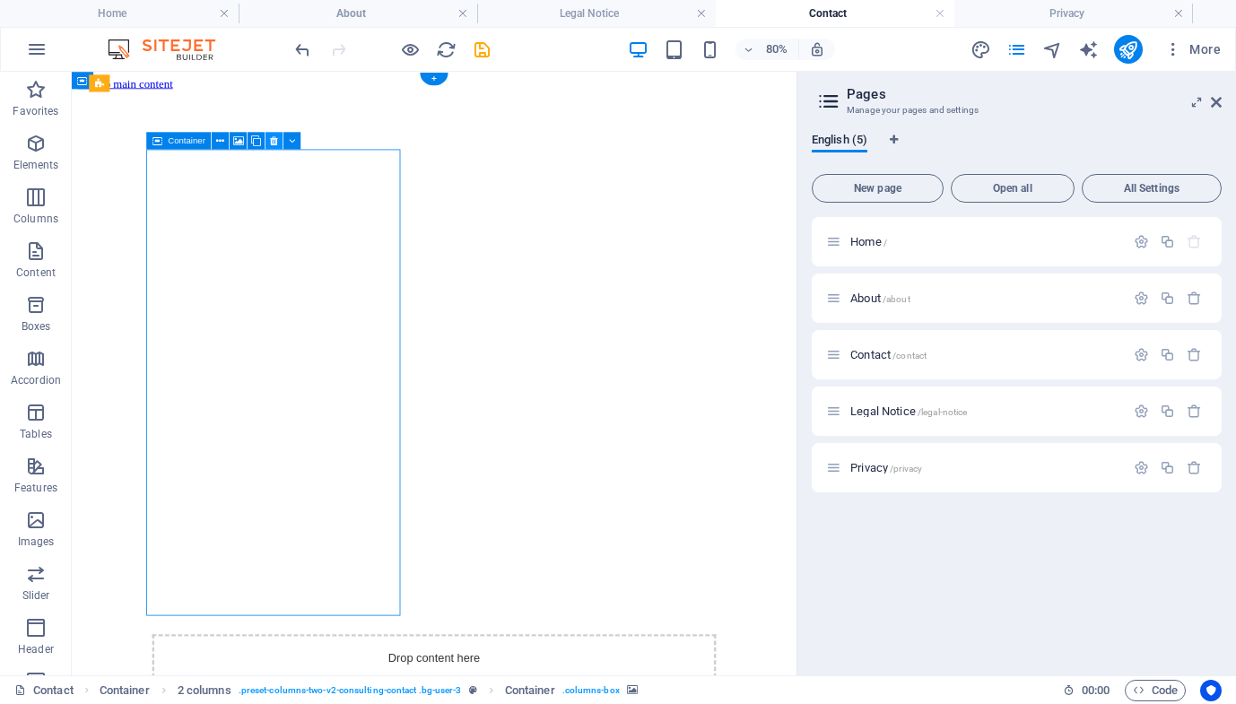
click at [269, 140] on button at bounding box center [274, 140] width 17 height 17
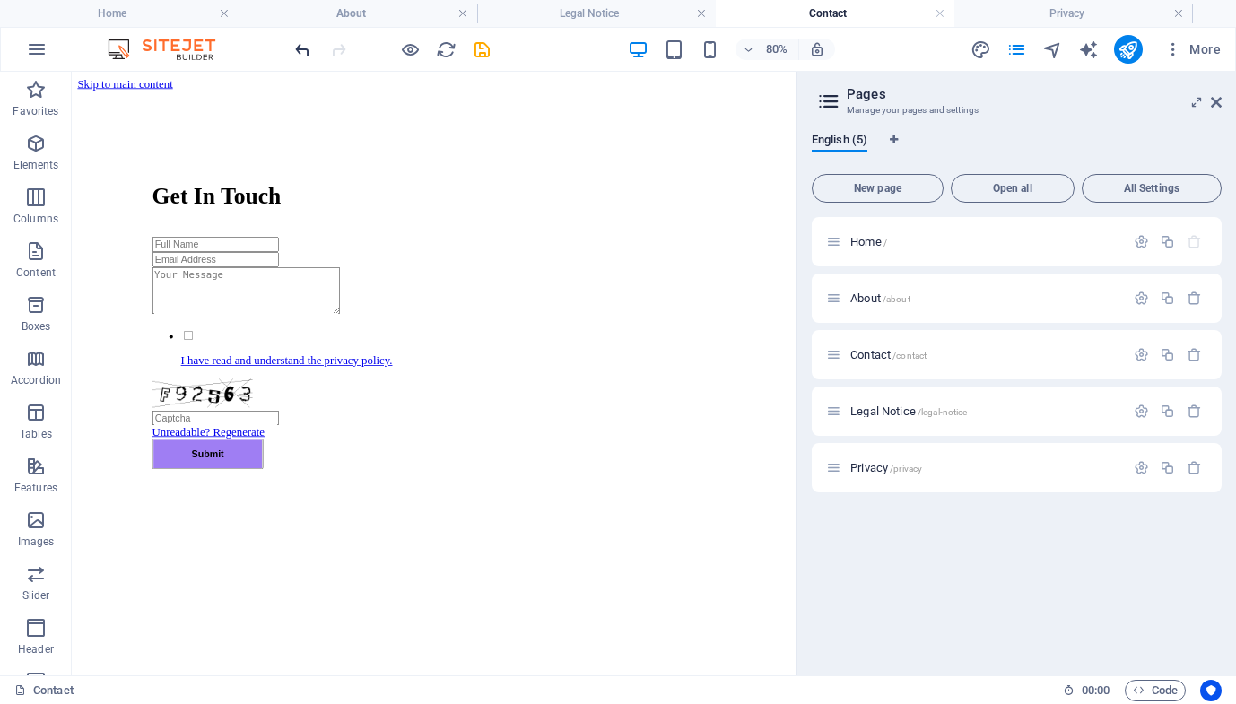
click at [302, 50] on icon "undo" at bounding box center [302, 49] width 21 height 21
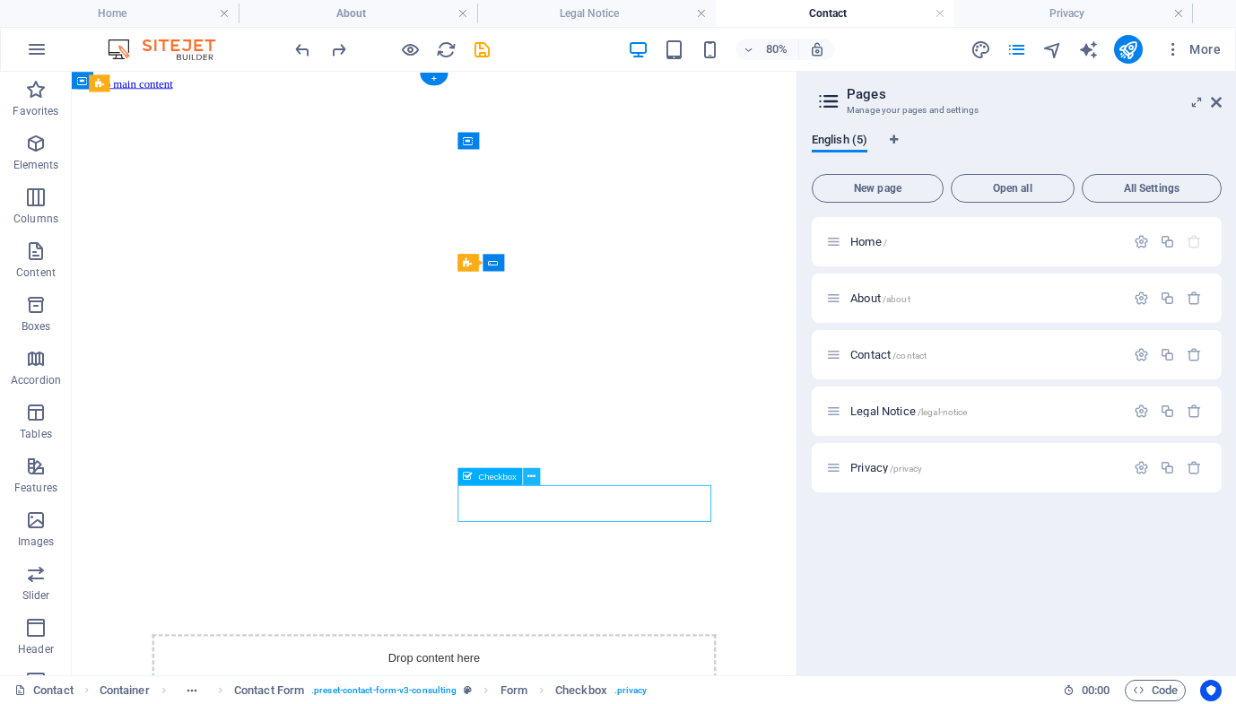
click at [531, 482] on icon at bounding box center [532, 476] width 8 height 15
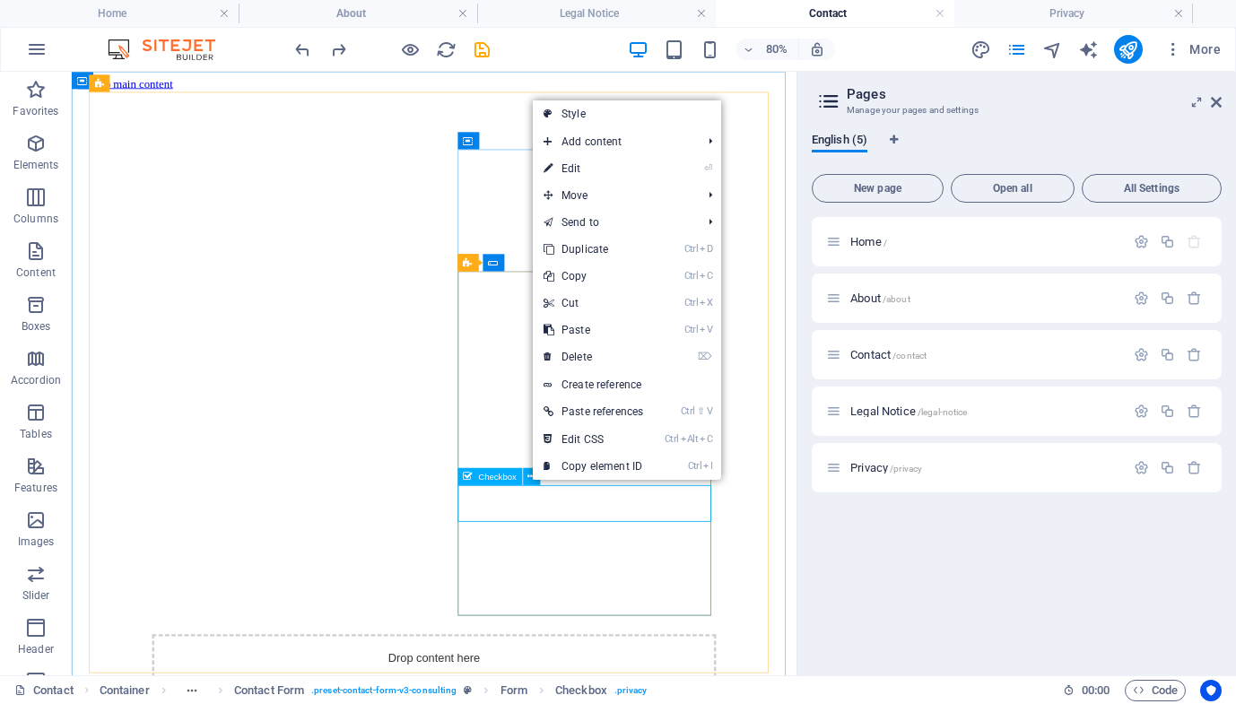
click at [892, 572] on div "Home / About /about Contact /contact Legal Notice /legal-notice Privacy /privacy" at bounding box center [1017, 439] width 410 height 444
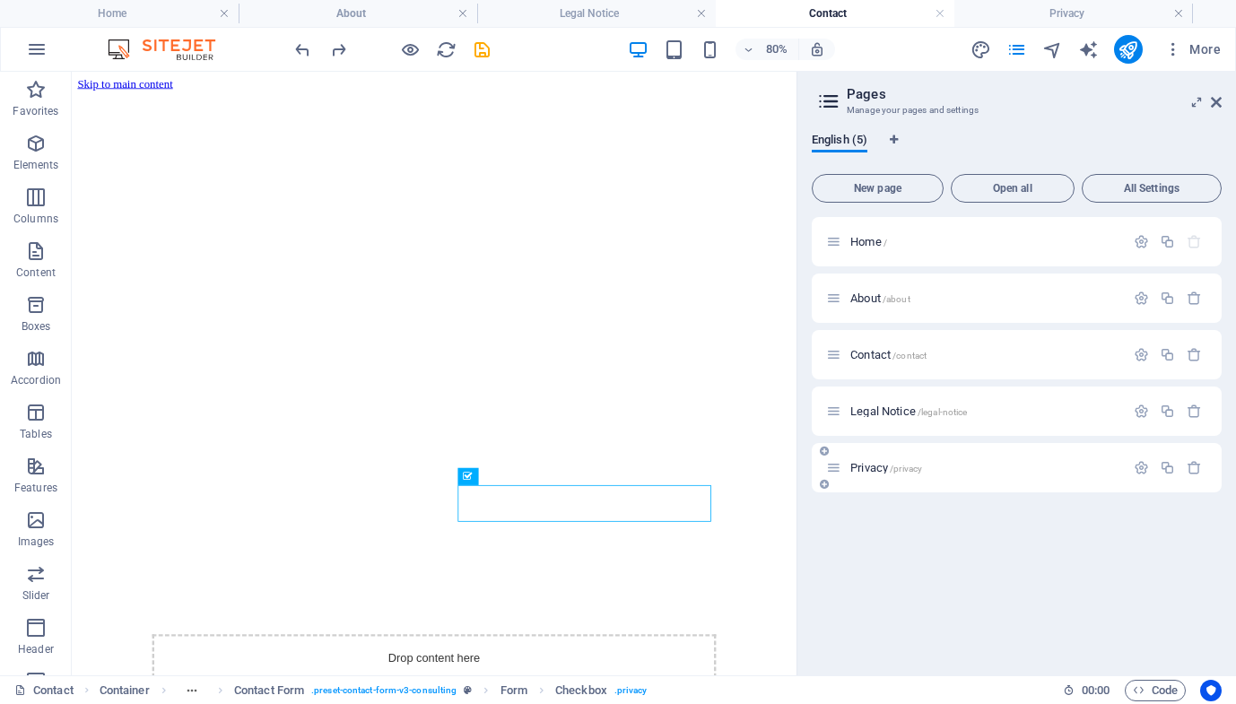
click at [926, 467] on p "Privacy /privacy" at bounding box center [984, 468] width 269 height 12
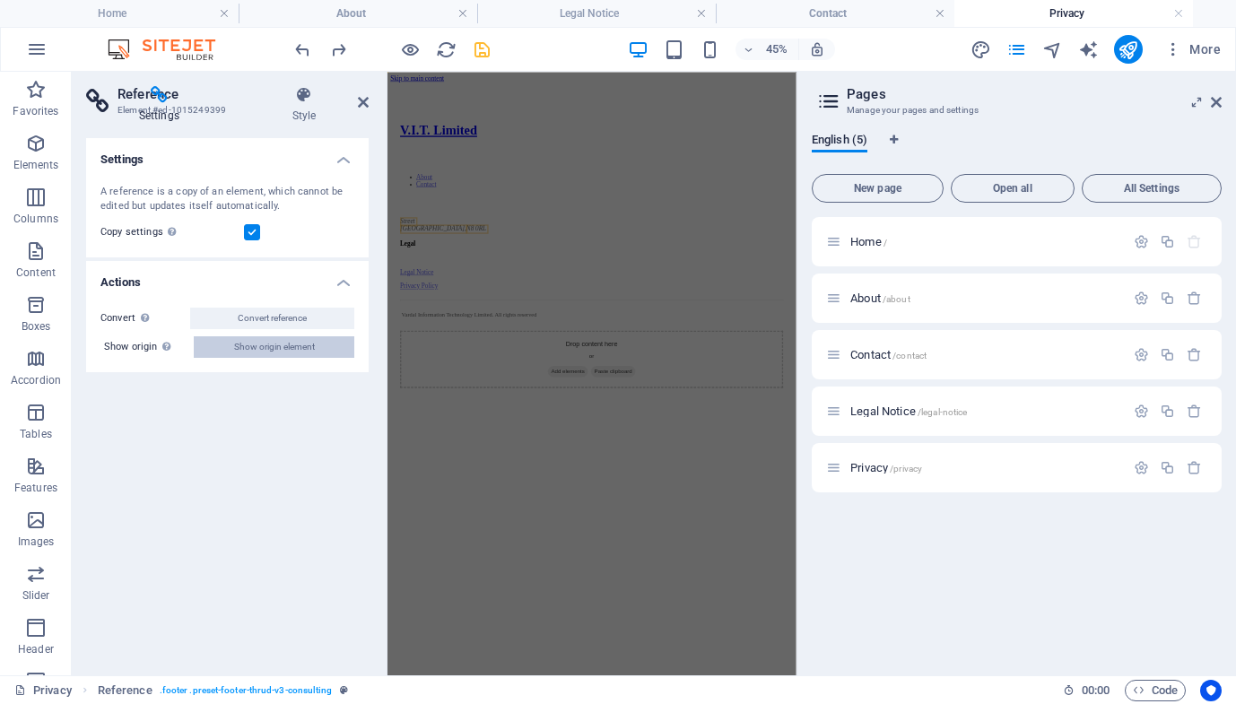
click at [281, 347] on span "Show origin element" at bounding box center [274, 347] width 81 height 22
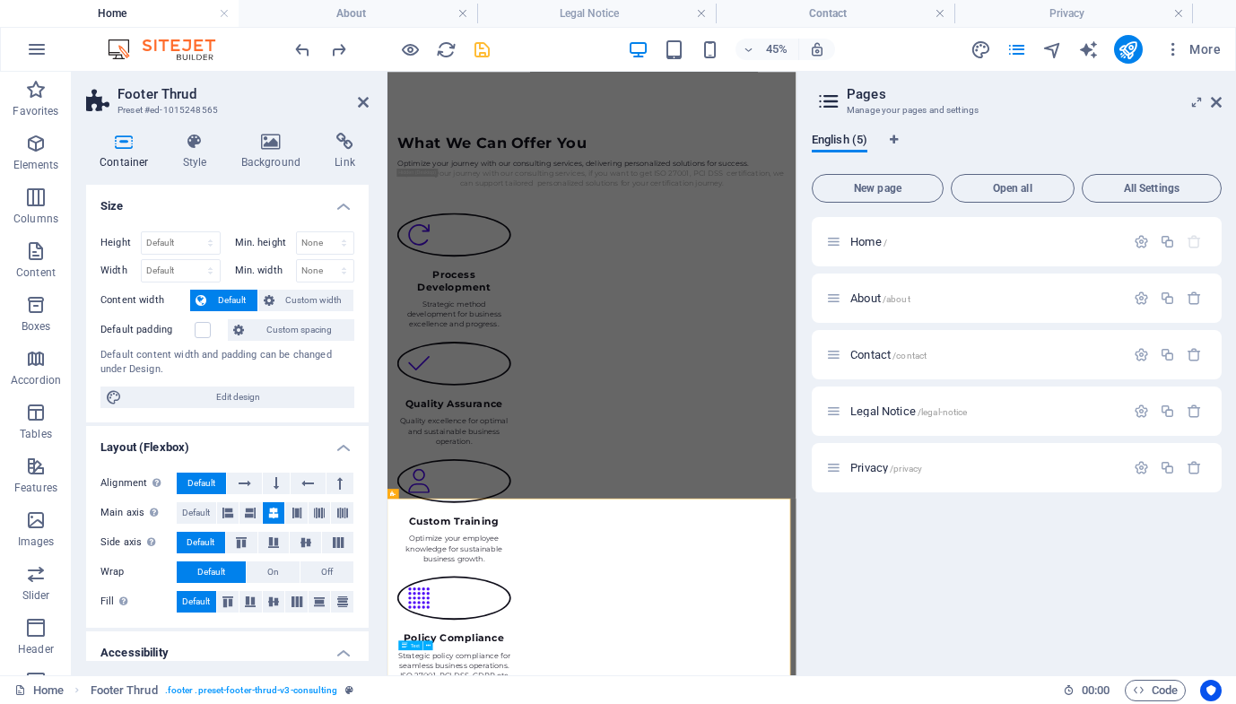
scroll to position [2085, 0]
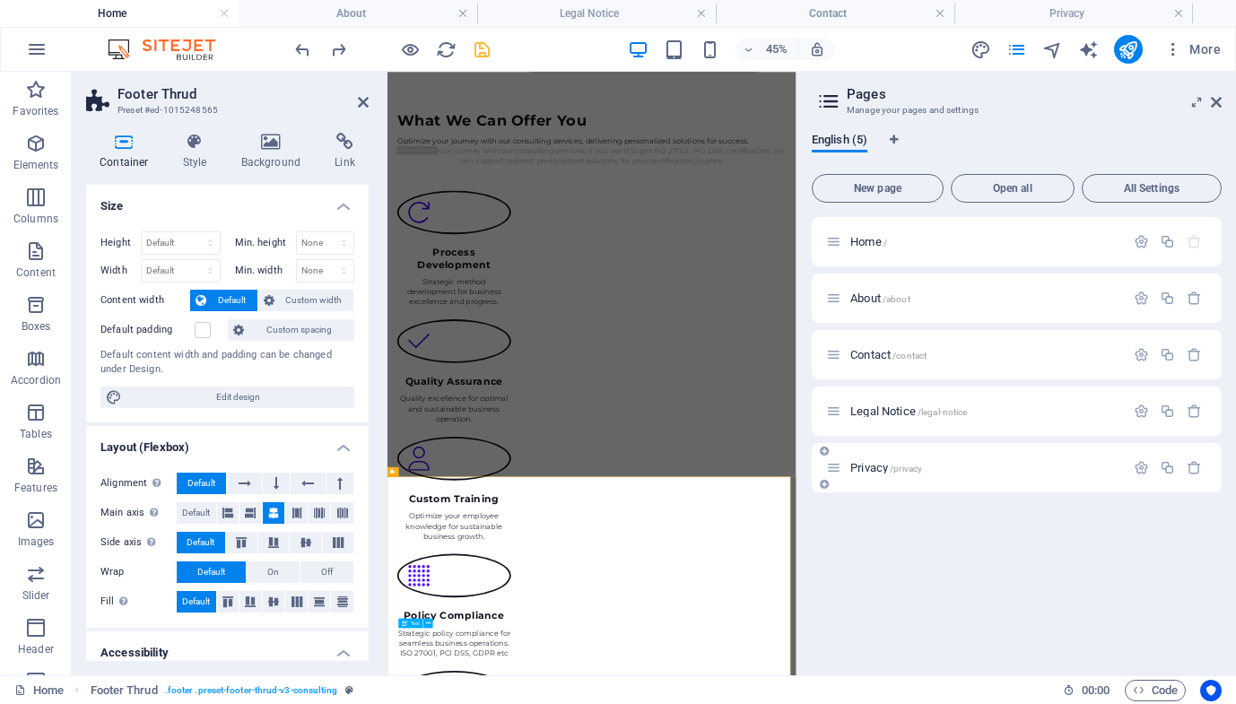
click at [892, 471] on span "/privacy" at bounding box center [906, 469] width 32 height 10
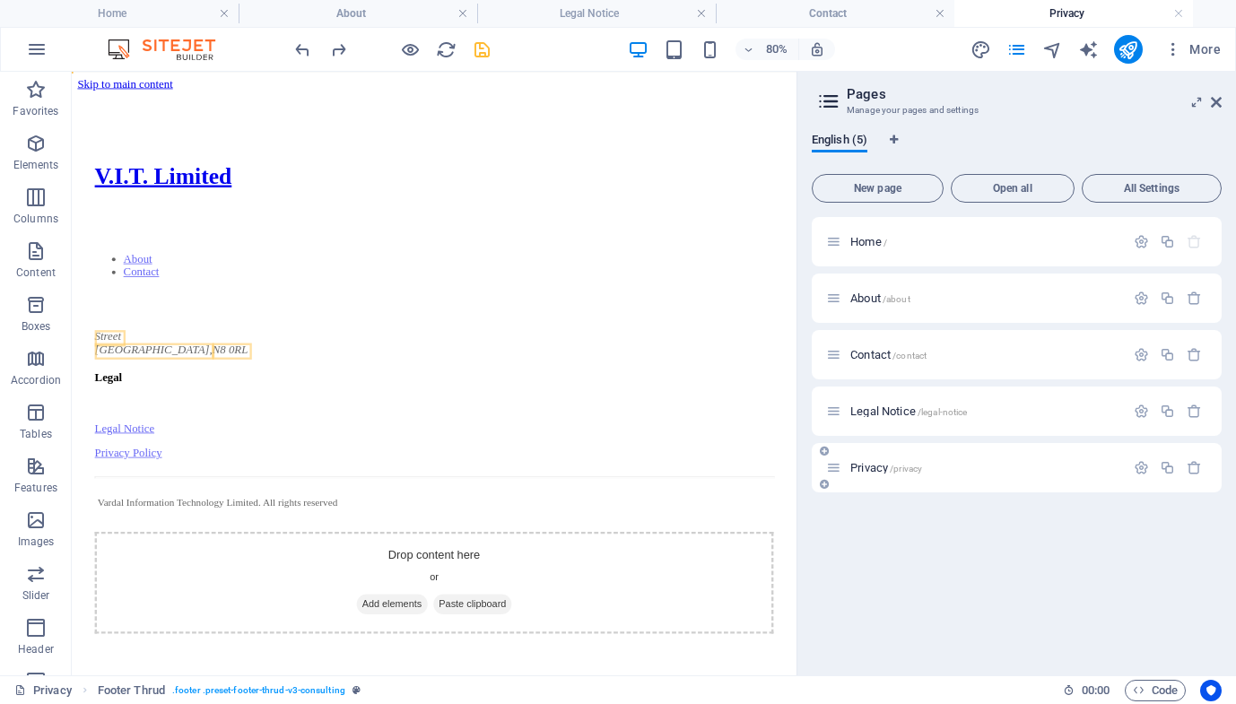
scroll to position [0, 0]
click at [405, 53] on icon "button" at bounding box center [410, 49] width 21 height 21
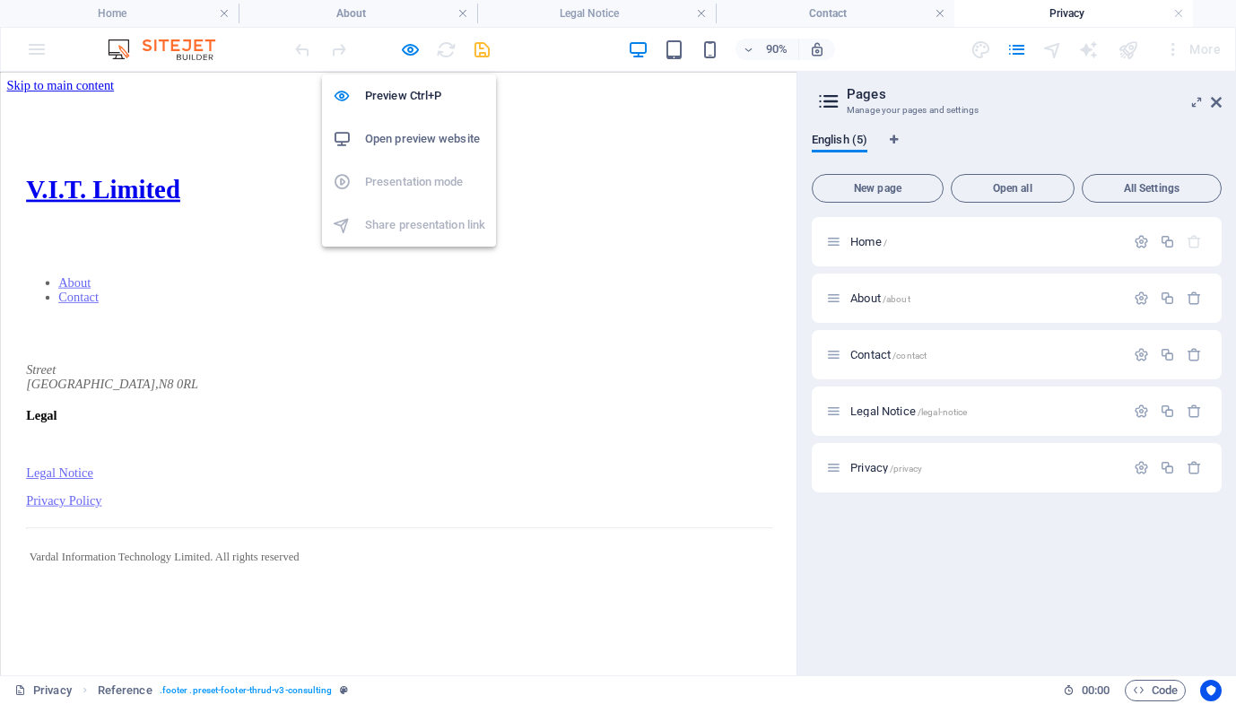
click at [418, 139] on h6 "Open preview website" at bounding box center [425, 139] width 120 height 22
click at [407, 52] on icon "button" at bounding box center [410, 49] width 21 height 21
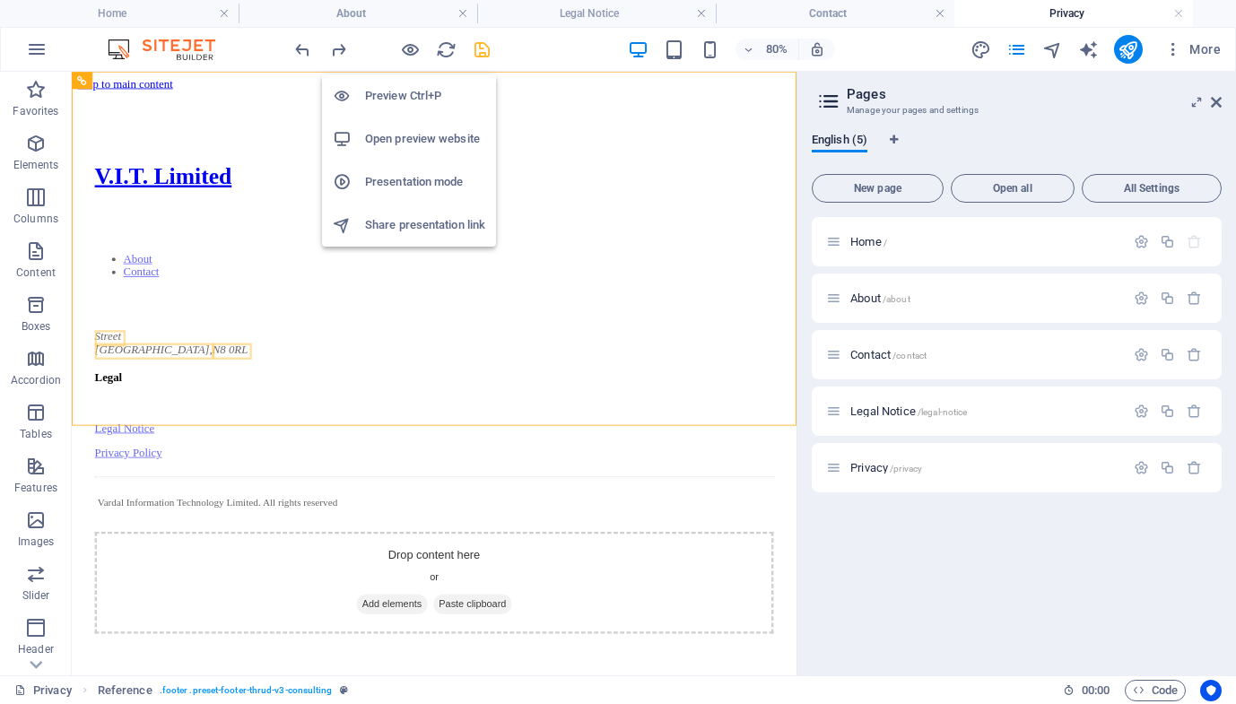
click at [483, 57] on icon "save" at bounding box center [482, 49] width 21 height 21
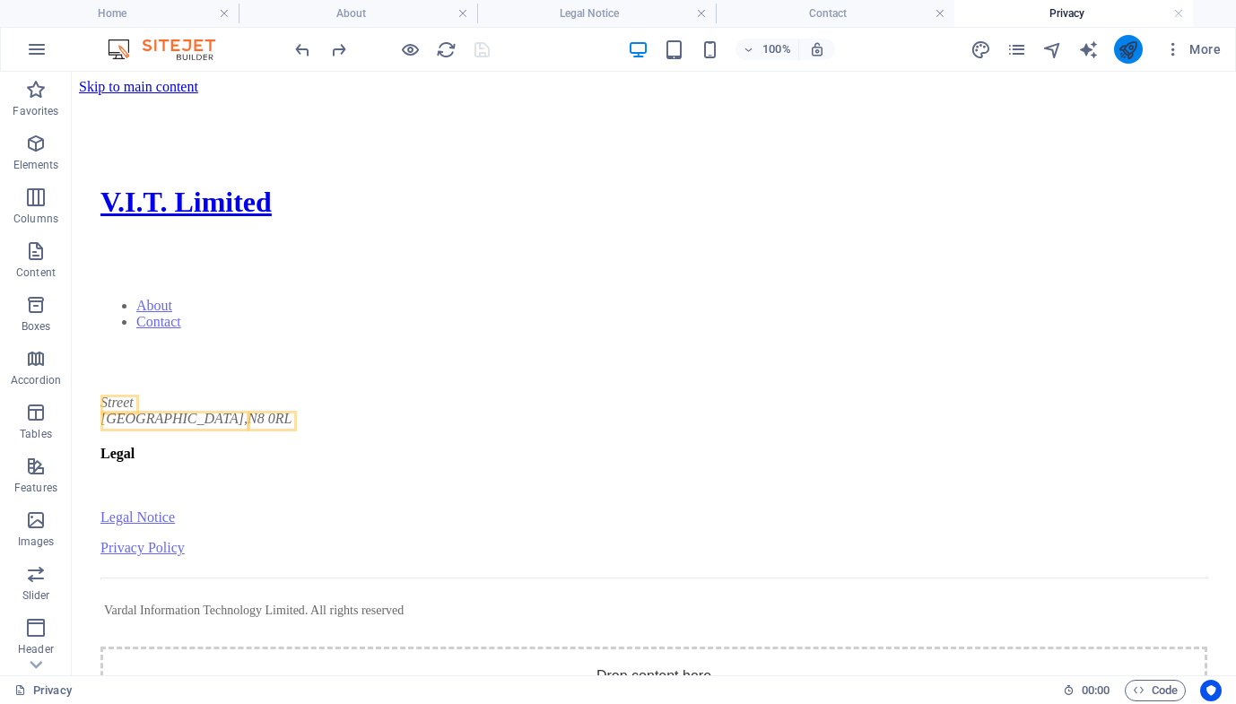
click at [1123, 58] on icon "publish" at bounding box center [1128, 49] width 21 height 21
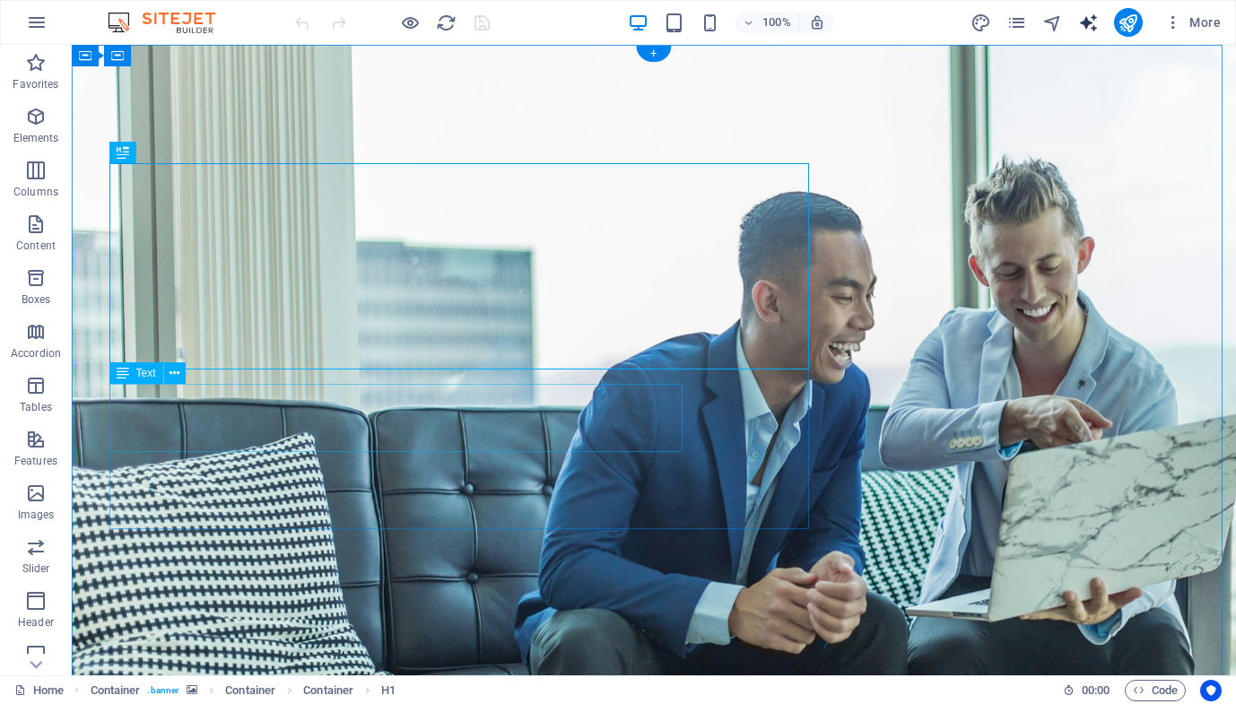
click at [1093, 24] on icon "text_generator" at bounding box center [1088, 23] width 21 height 21
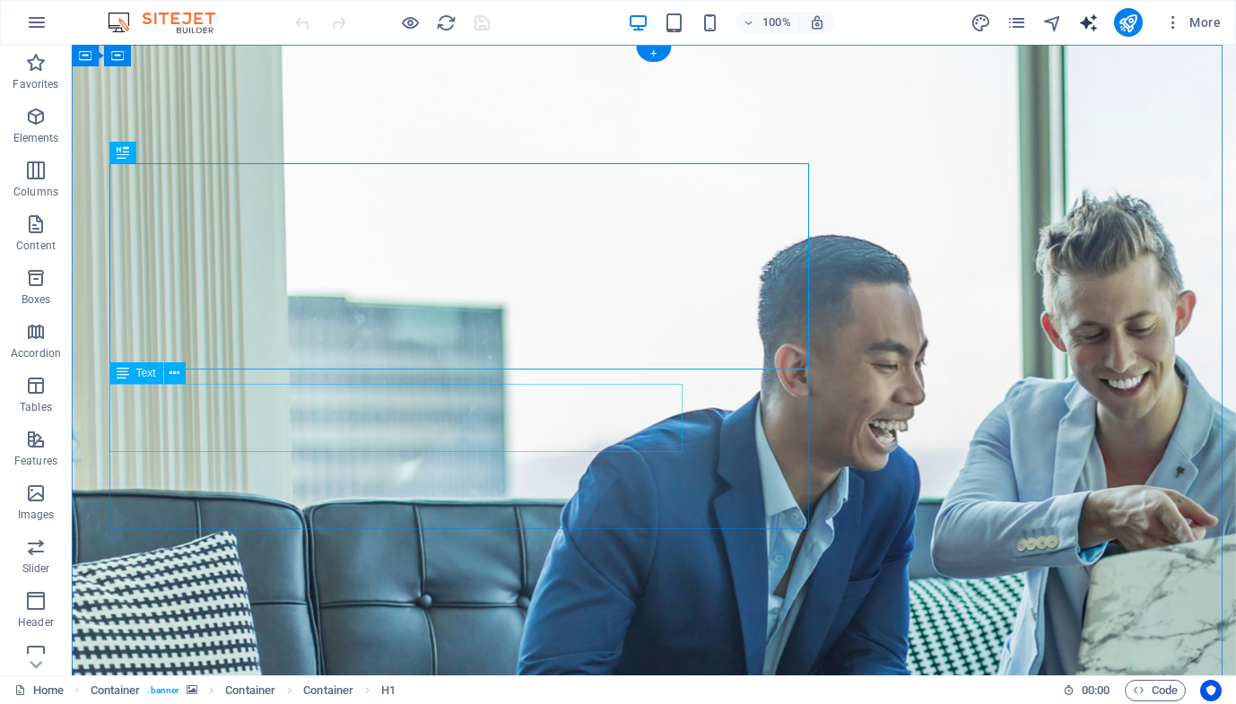
select select "English"
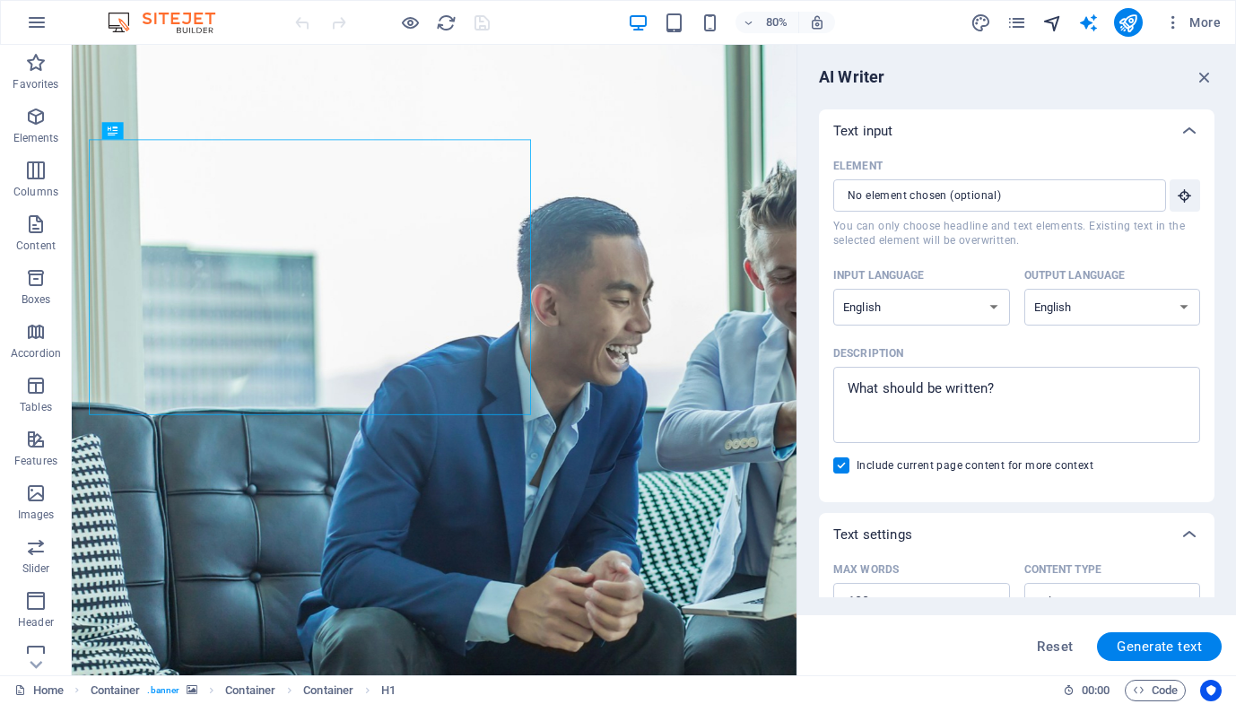
click at [1055, 24] on icon "navigator" at bounding box center [1052, 23] width 21 height 21
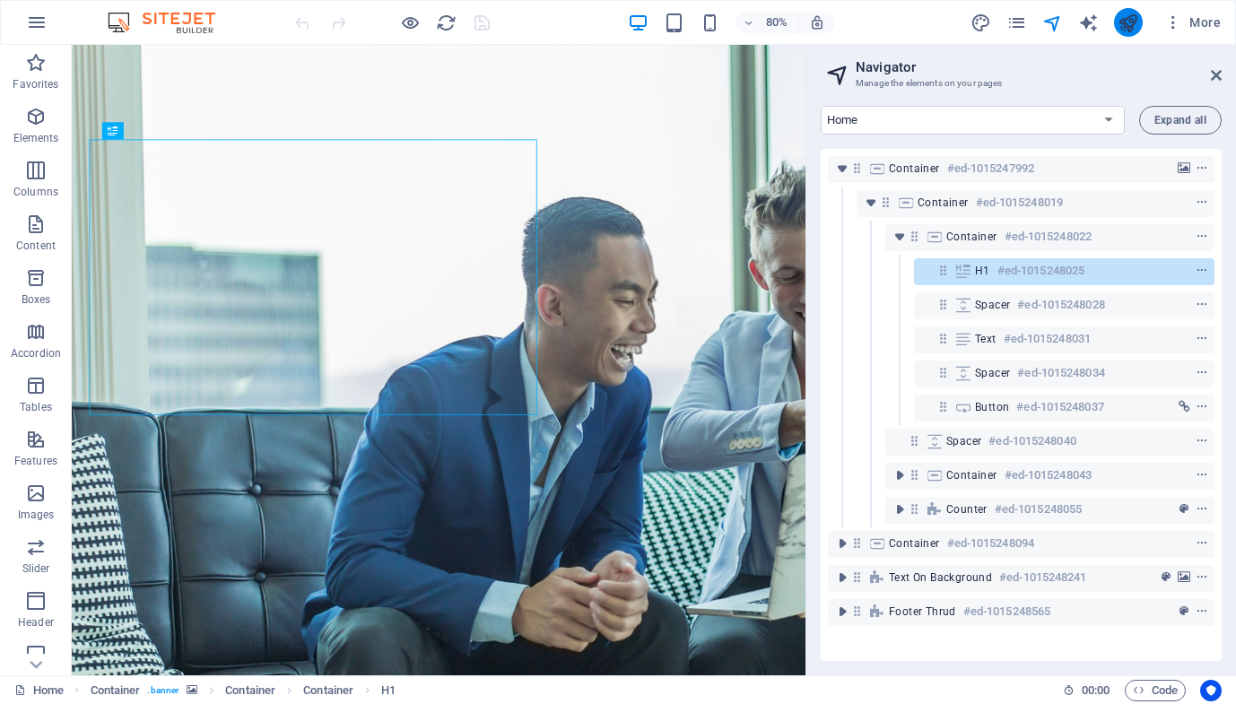
click at [1130, 27] on icon "publish" at bounding box center [1128, 23] width 21 height 21
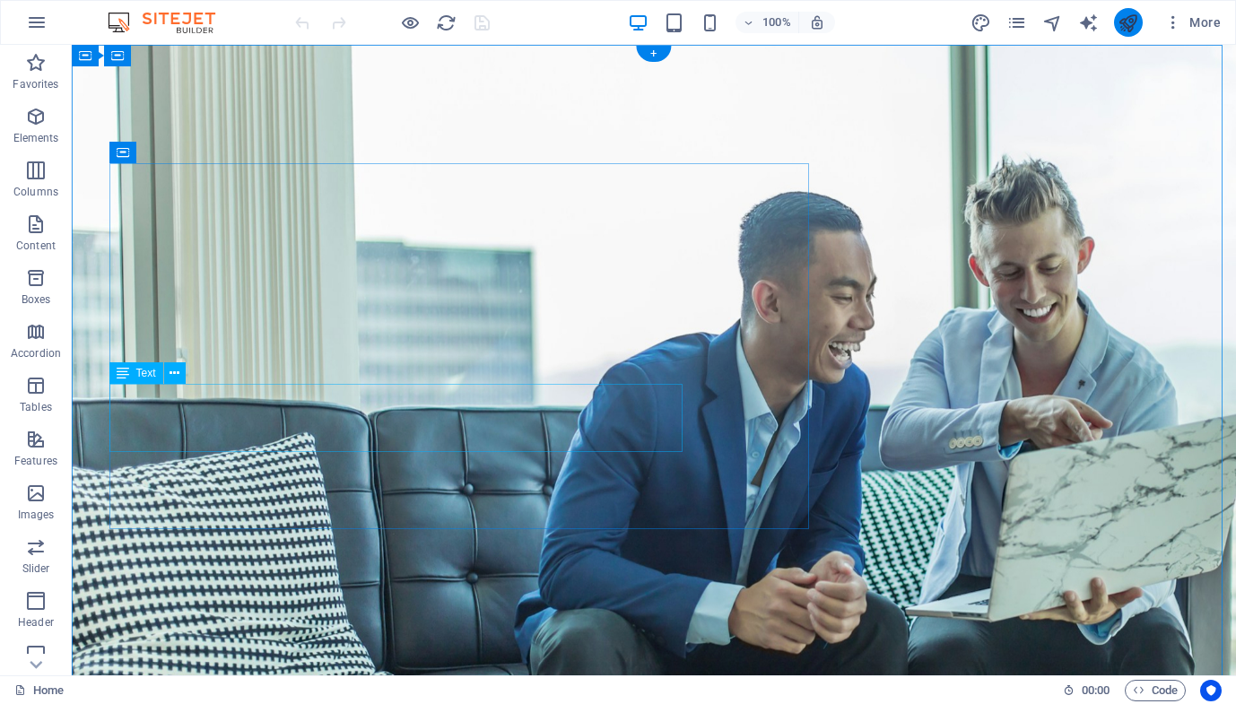
click at [1136, 24] on icon "publish" at bounding box center [1128, 23] width 21 height 21
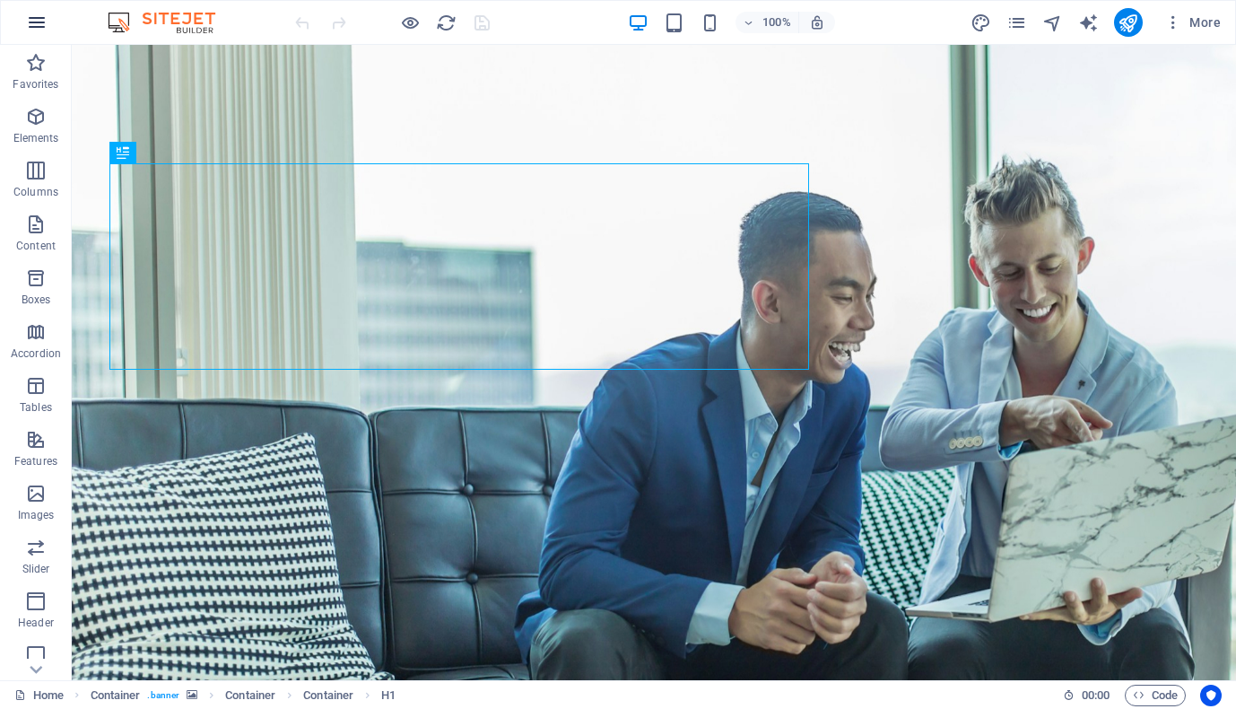
click at [31, 26] on icon "button" at bounding box center [37, 23] width 22 height 22
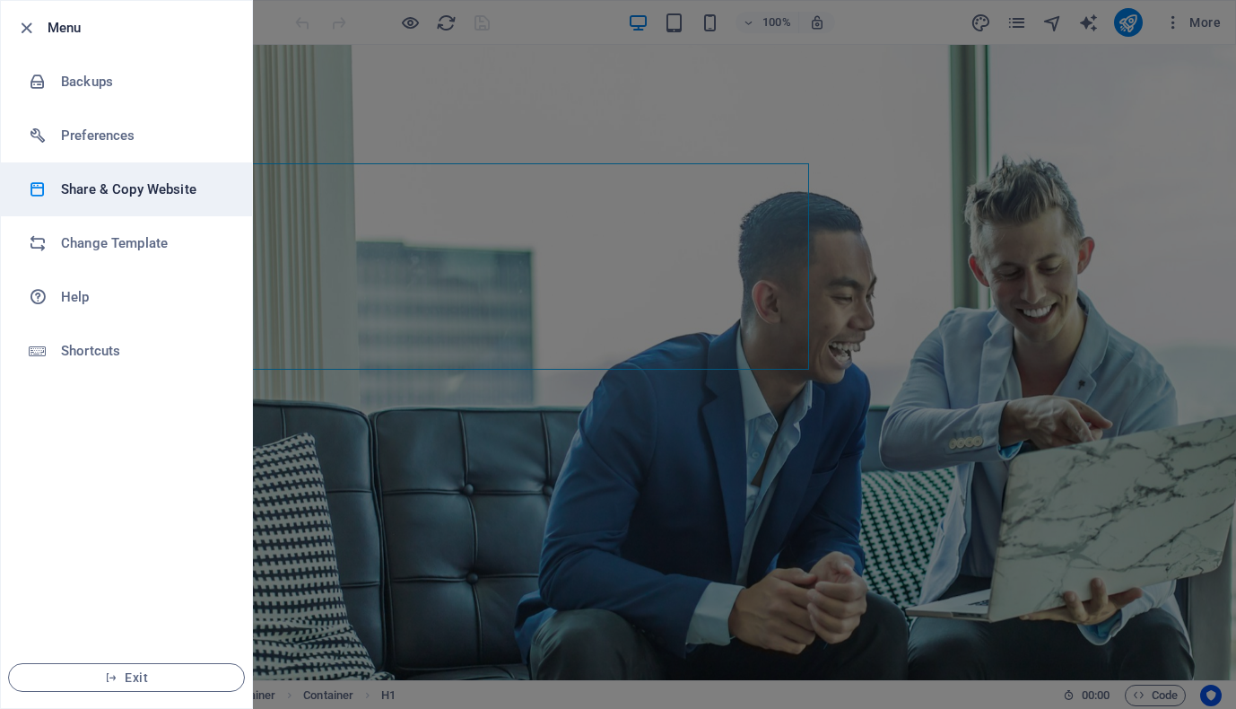
click at [73, 188] on h6 "Share & Copy Website" at bounding box center [144, 190] width 166 height 22
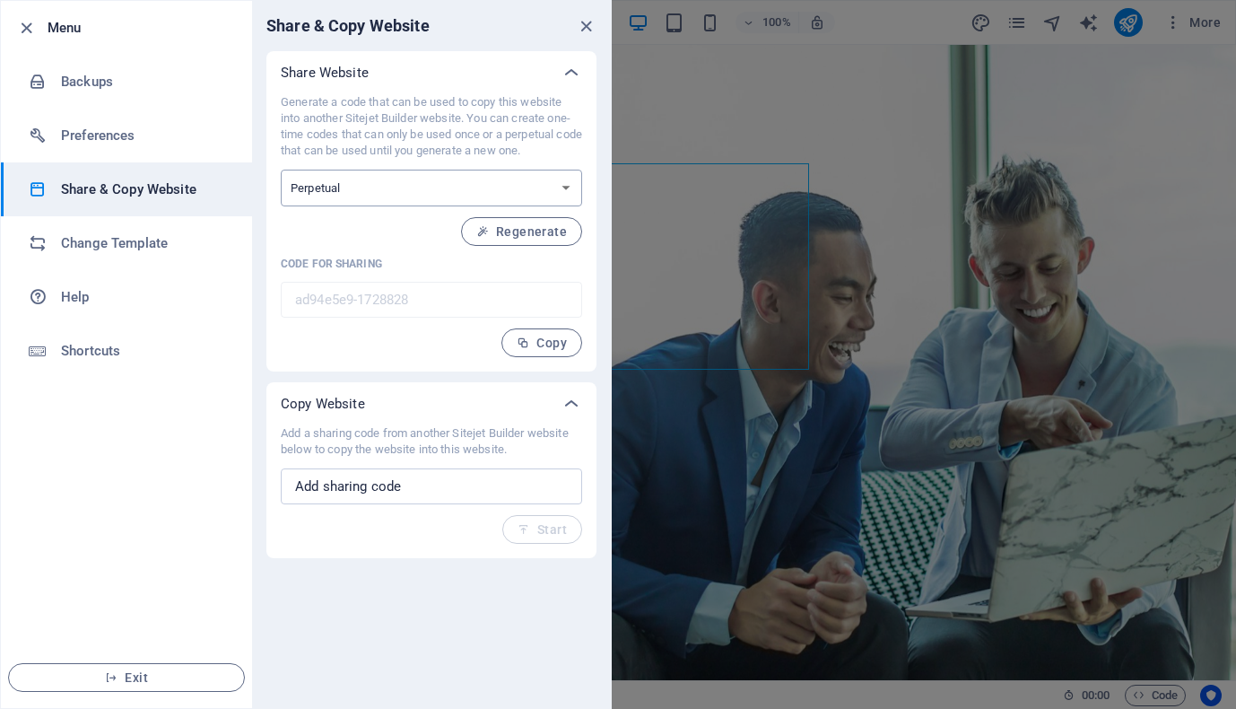
click at [566, 187] on select "One-time Perpetual" at bounding box center [431, 188] width 301 height 37
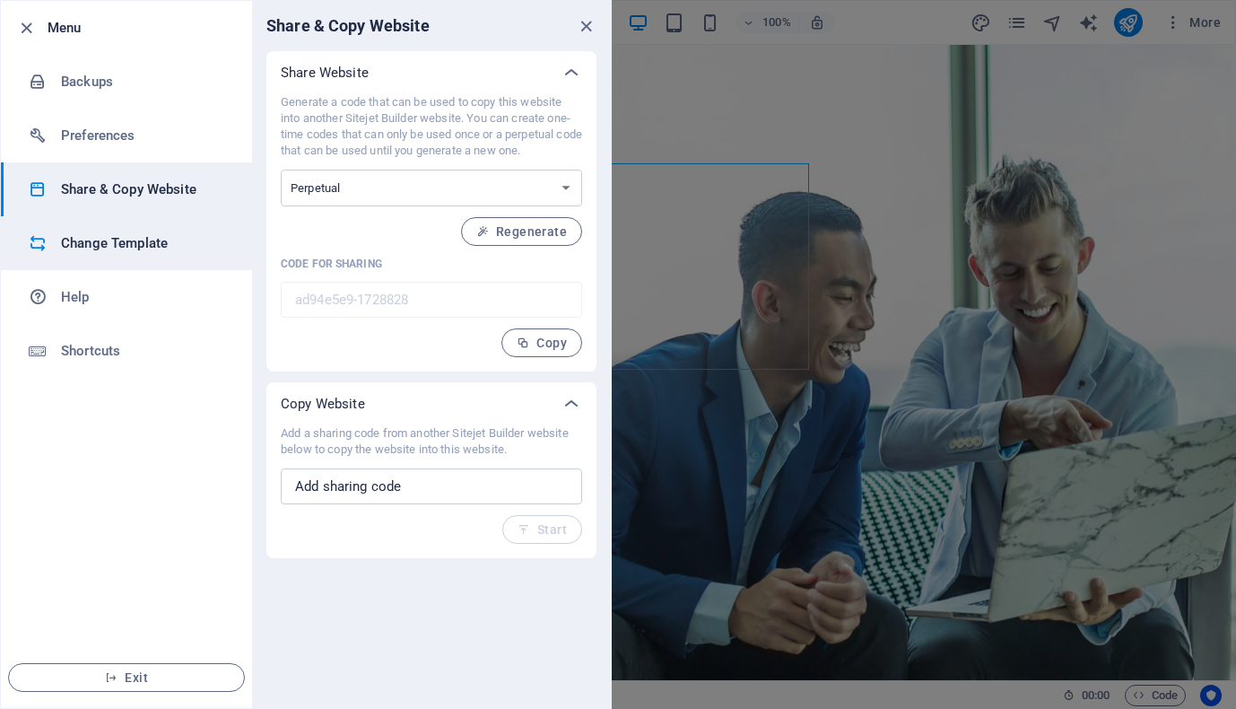
click at [113, 242] on h6 "Change Template" at bounding box center [144, 243] width 166 height 22
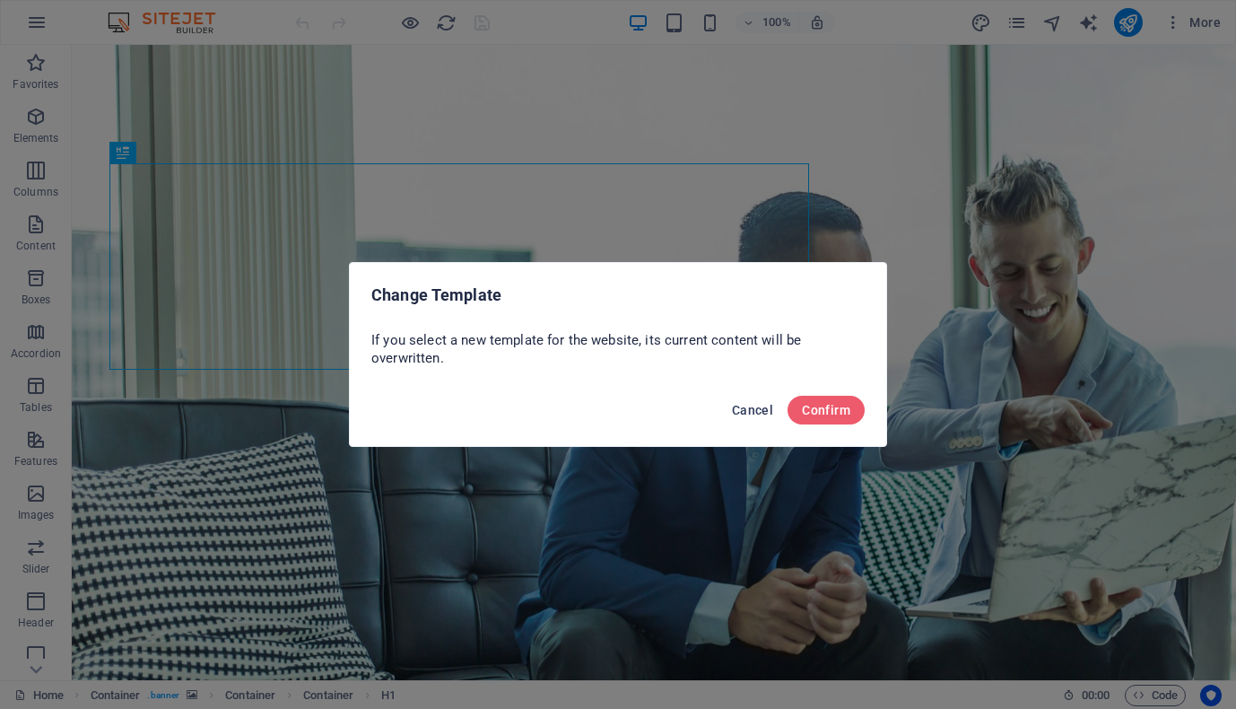
click at [748, 410] on span "Cancel" at bounding box center [752, 410] width 41 height 14
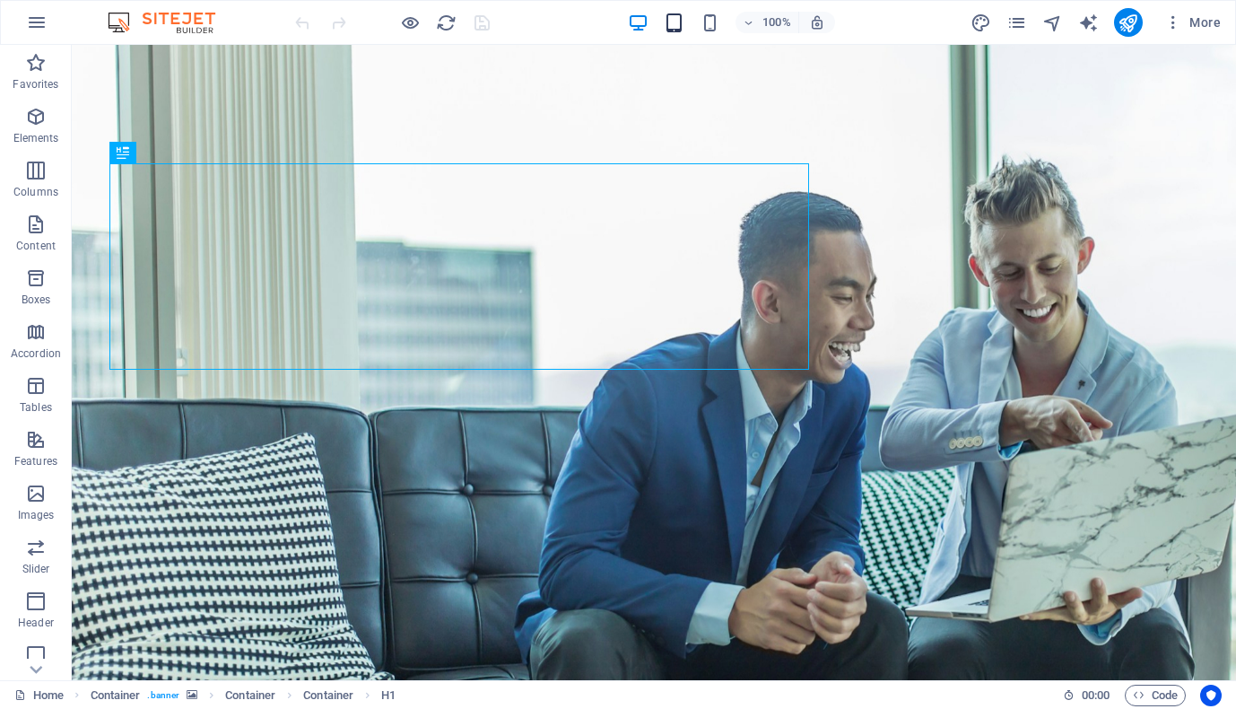
click at [670, 23] on icon "button" at bounding box center [674, 23] width 21 height 21
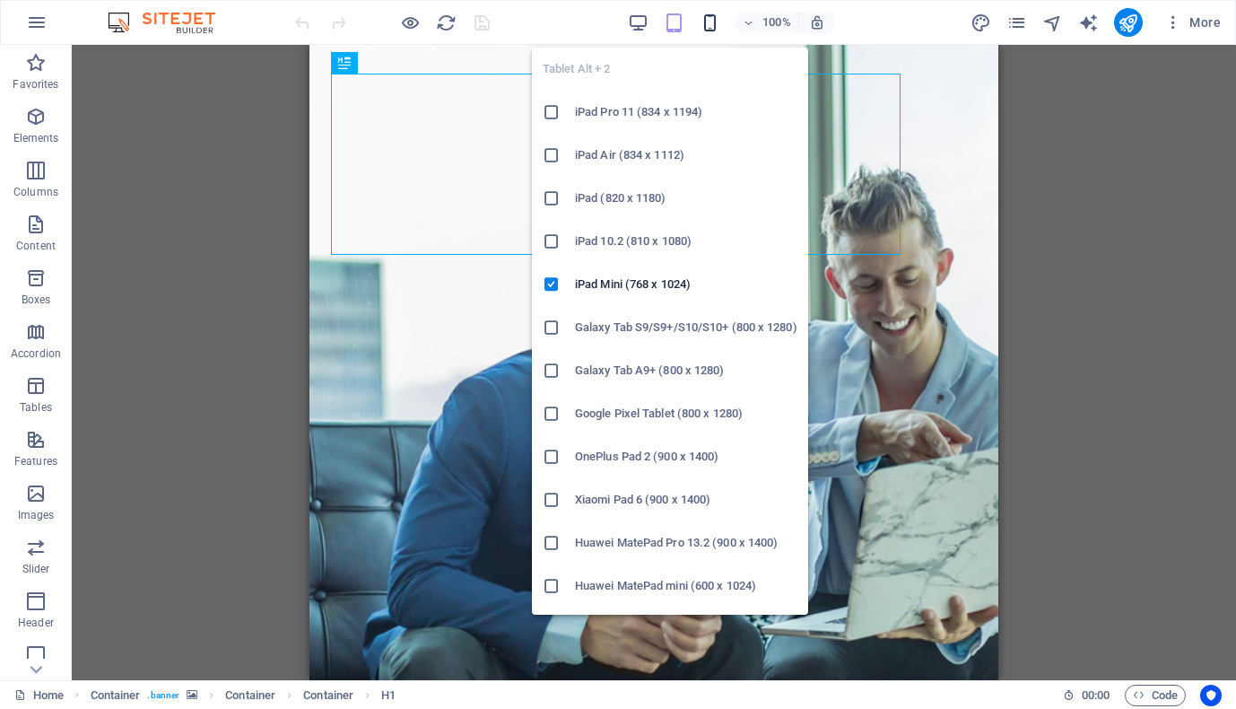
click at [712, 28] on icon "button" at bounding box center [710, 23] width 21 height 21
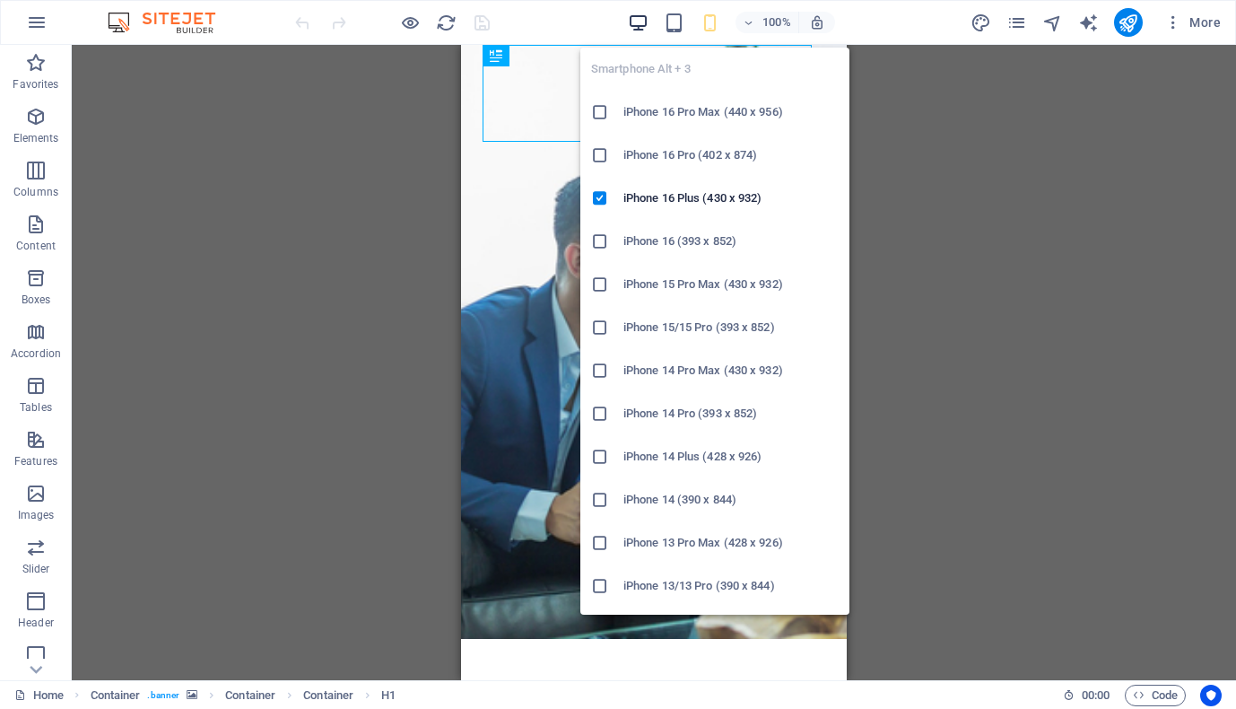
click at [646, 19] on icon "button" at bounding box center [638, 23] width 21 height 21
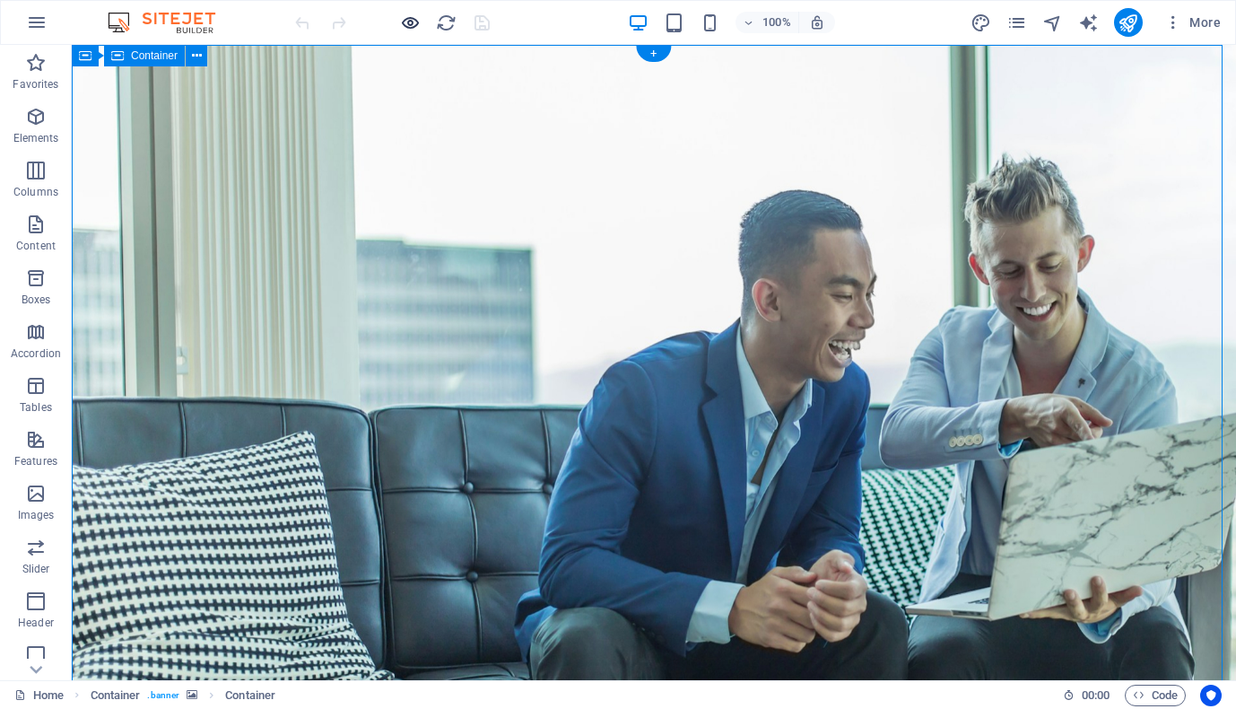
click at [404, 22] on icon "button" at bounding box center [410, 23] width 21 height 21
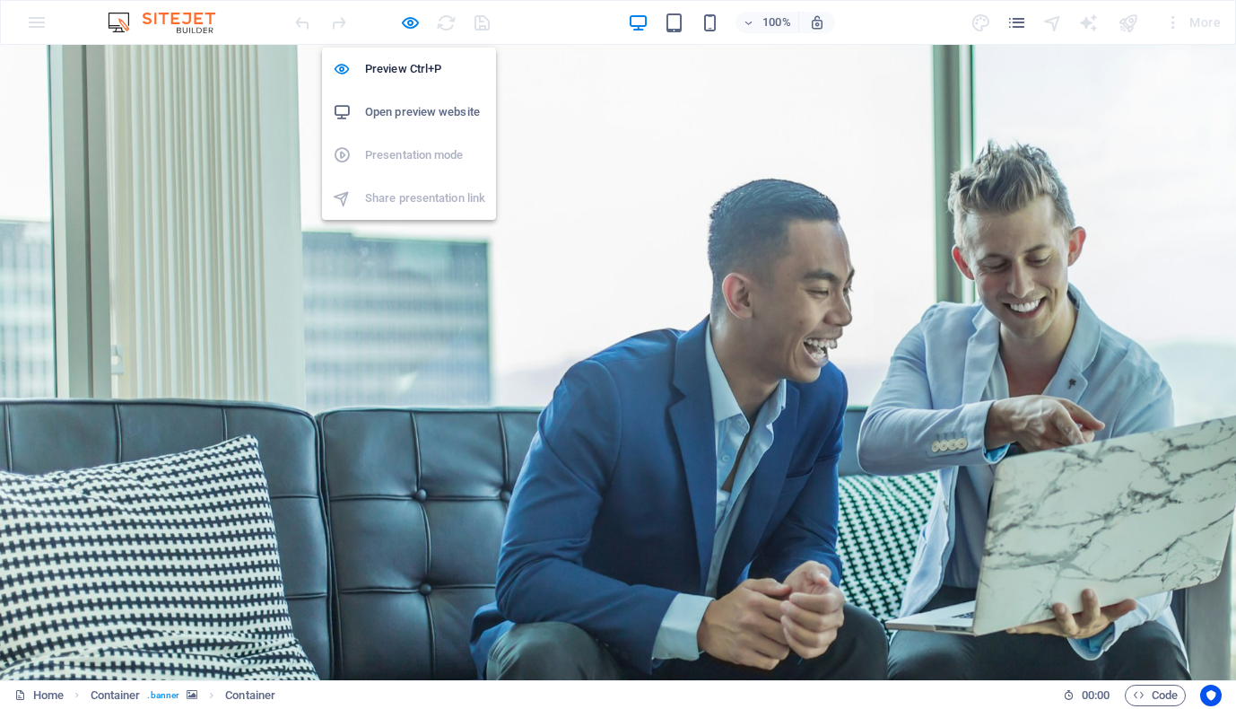
click at [175, 15] on img at bounding box center [170, 23] width 135 height 22
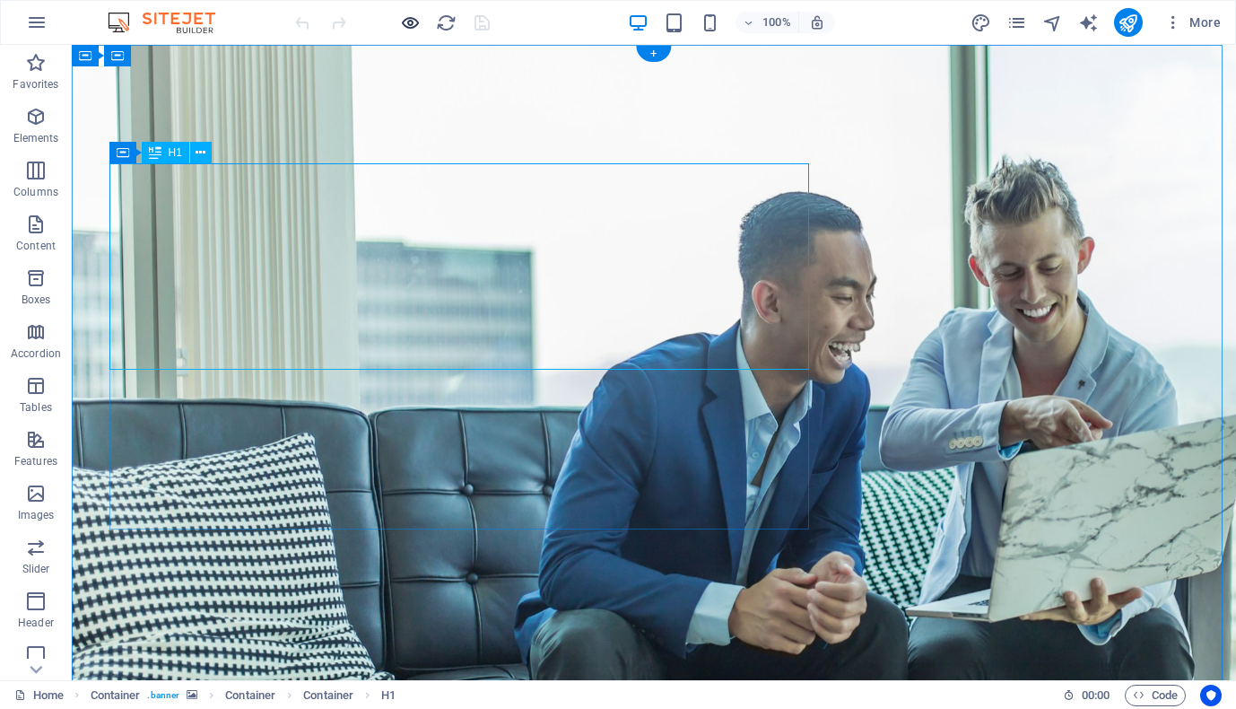
click at [407, 29] on icon "button" at bounding box center [410, 23] width 21 height 21
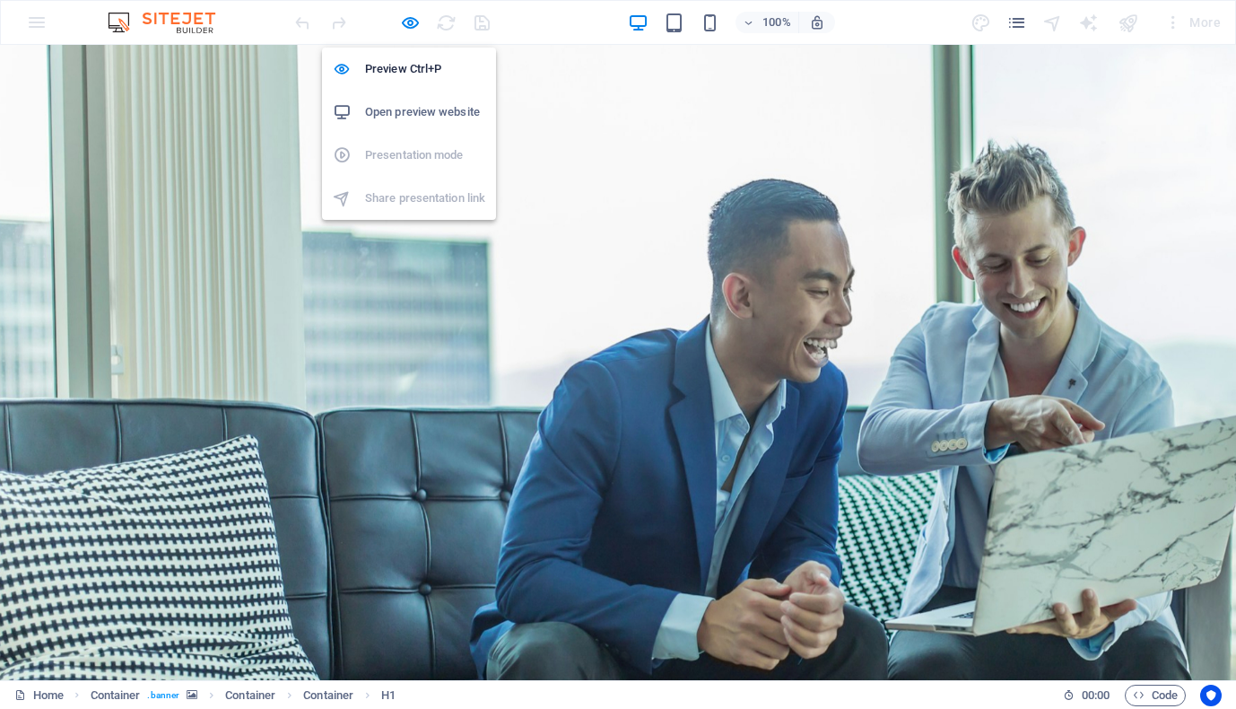
click at [454, 24] on div at bounding box center [392, 22] width 201 height 29
click at [200, 24] on img at bounding box center [170, 23] width 135 height 22
click at [403, 27] on icon "button" at bounding box center [410, 23] width 21 height 21
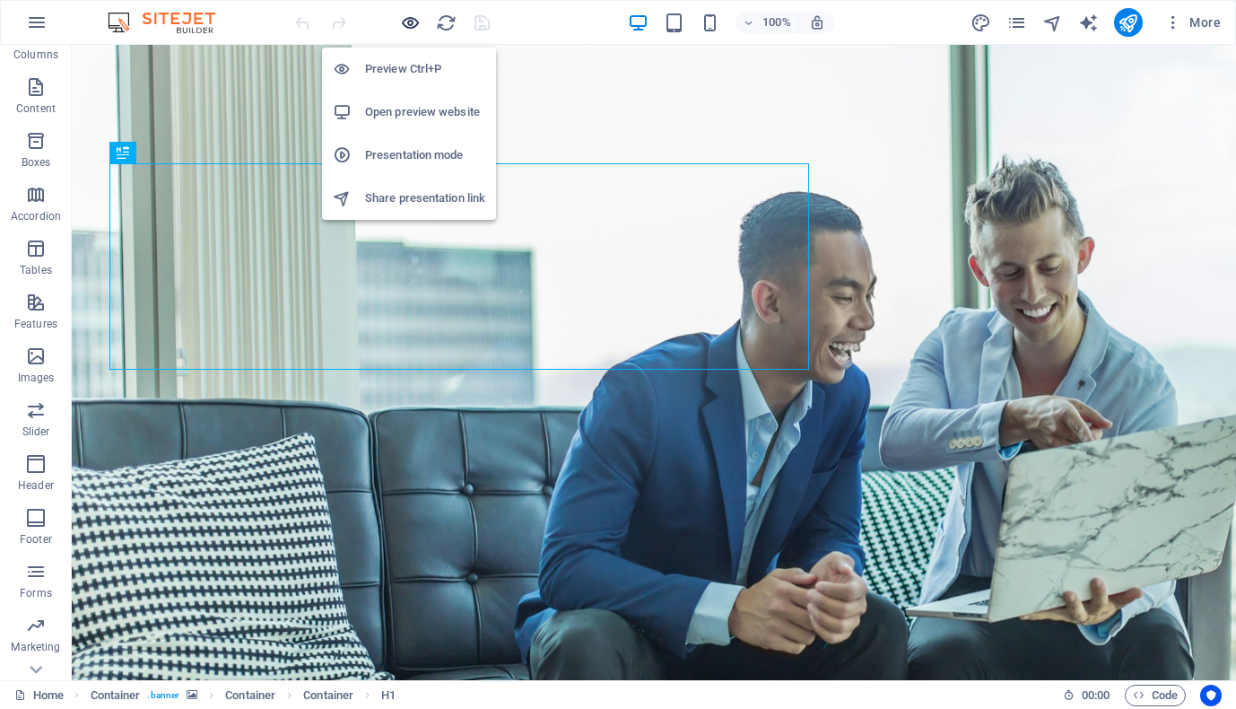
scroll to position [172, 0]
